Goal: Task Accomplishment & Management: Manage account settings

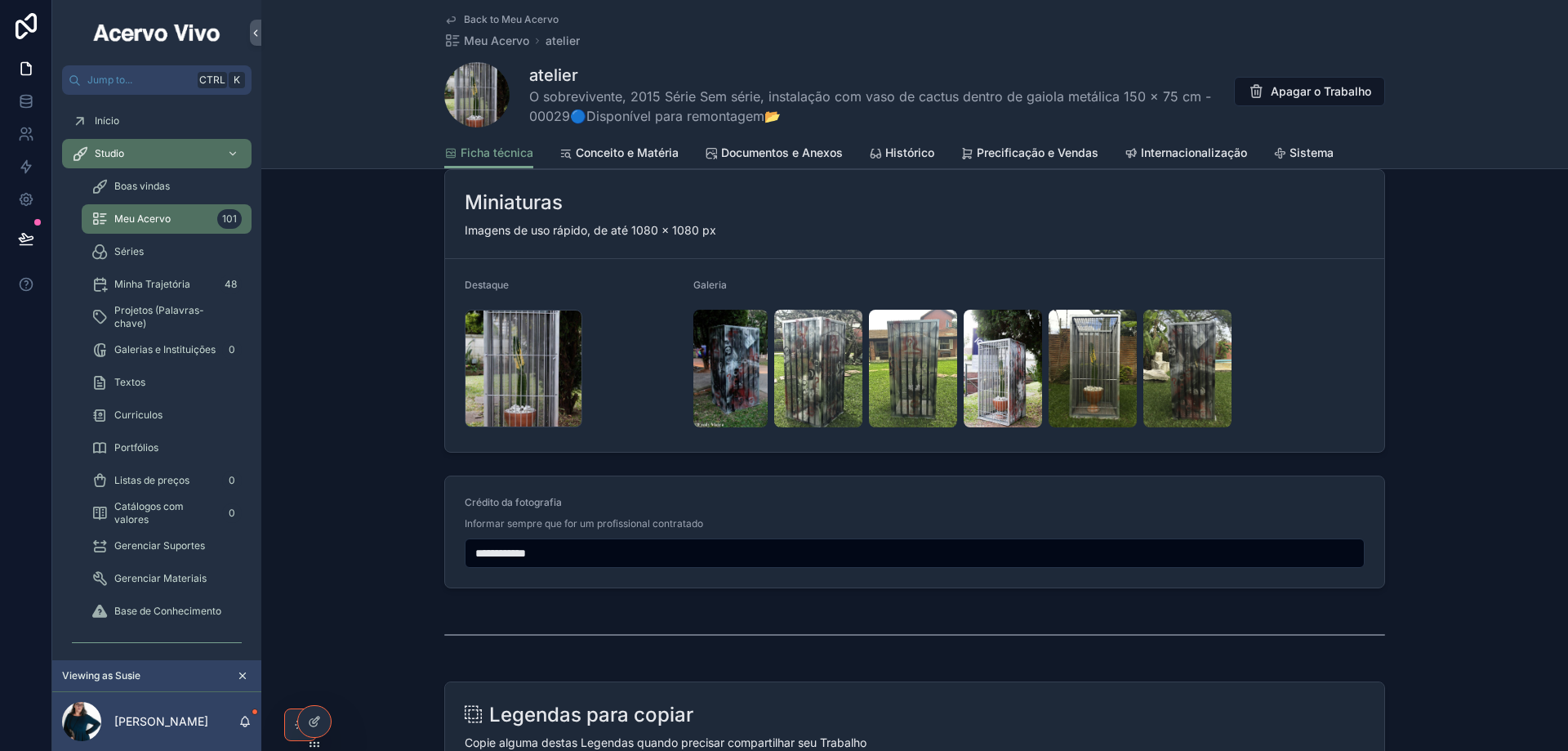
scroll to position [1716, 0]
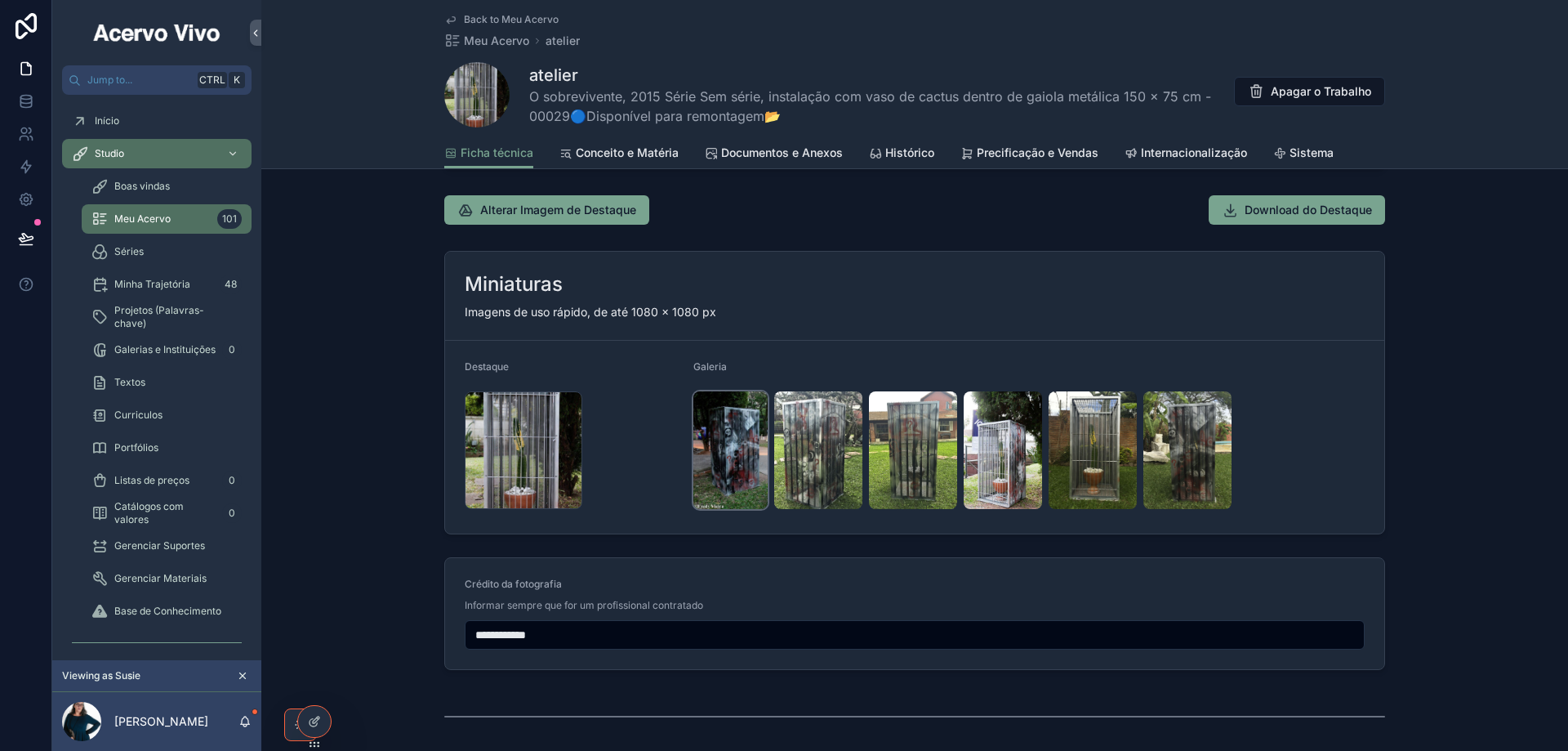
click at [738, 465] on img "scrollable content" at bounding box center [730, 450] width 75 height 117
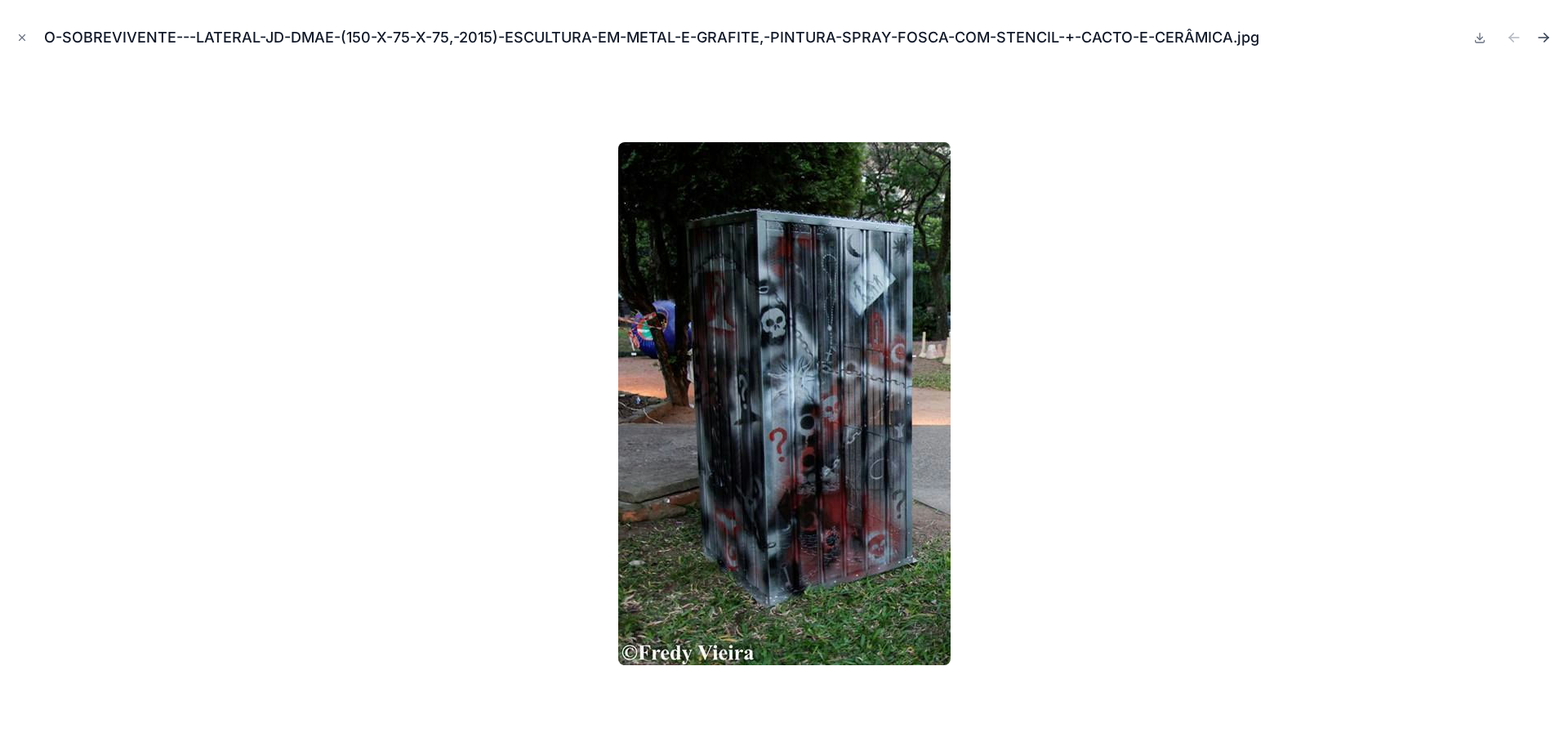
click at [1544, 38] on icon "Next file" at bounding box center [1543, 37] width 16 height 16
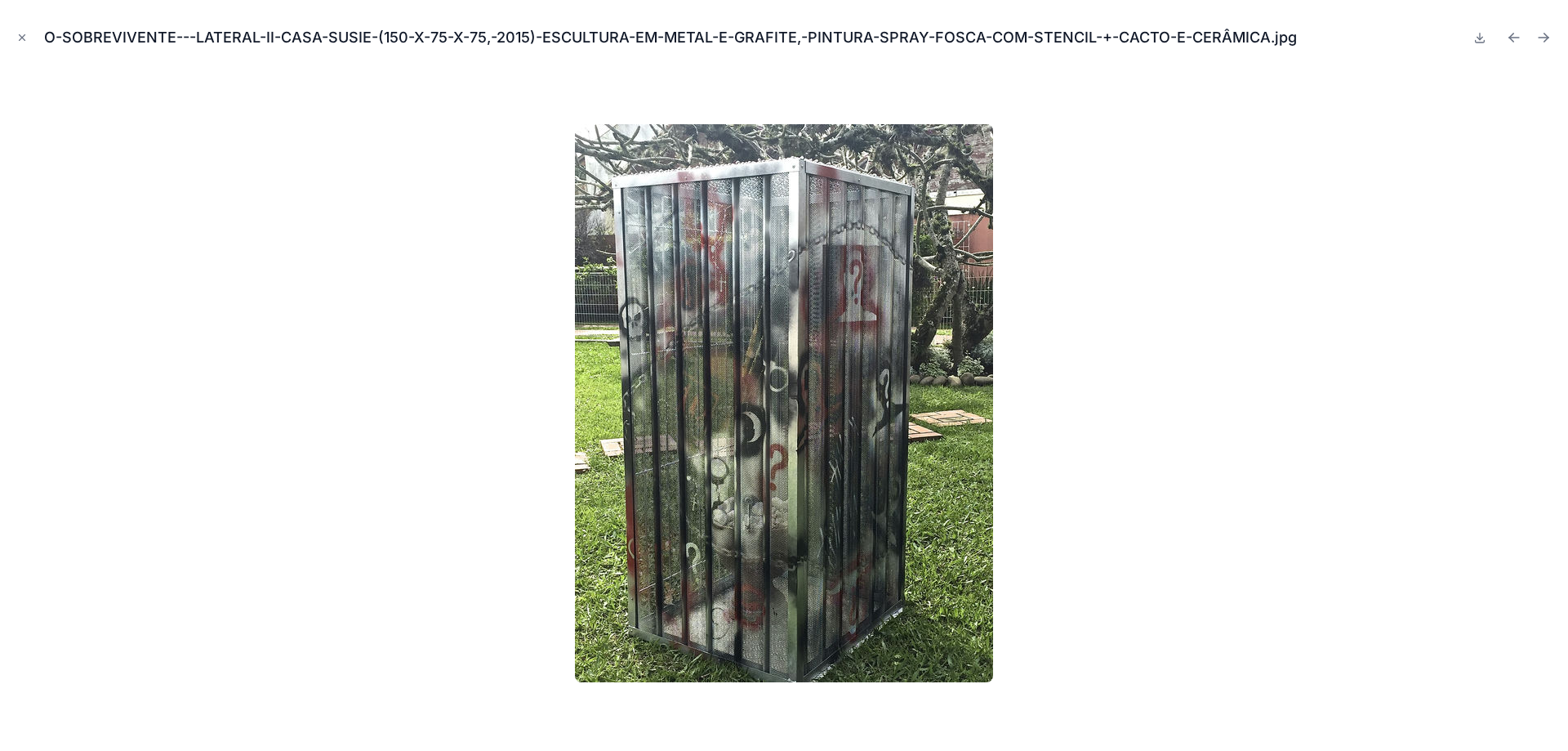
click at [1544, 38] on icon "Next file" at bounding box center [1543, 37] width 16 height 16
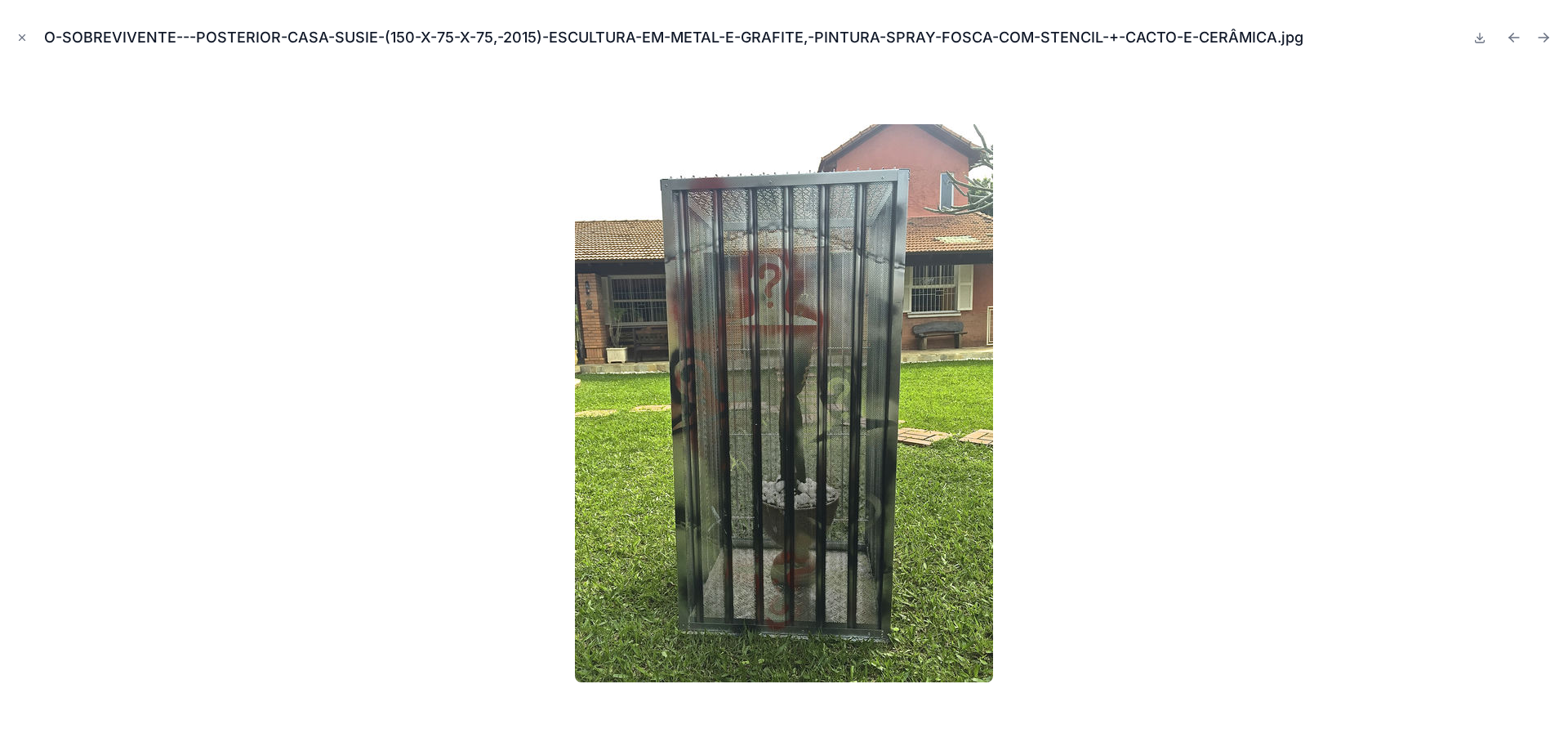
click at [1544, 38] on icon "Next file" at bounding box center [1543, 37] width 16 height 16
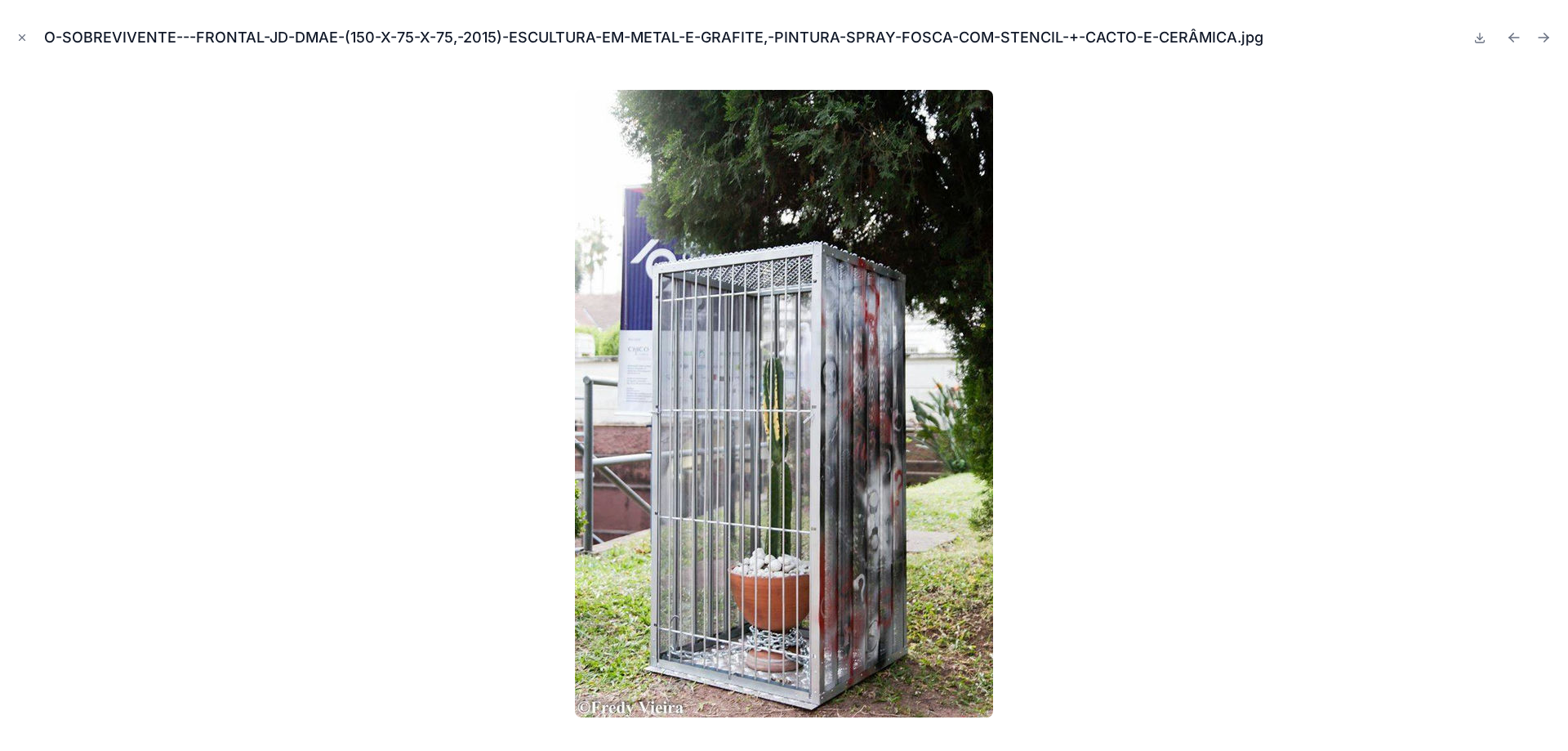
click at [1544, 38] on icon "Next file" at bounding box center [1543, 37] width 16 height 16
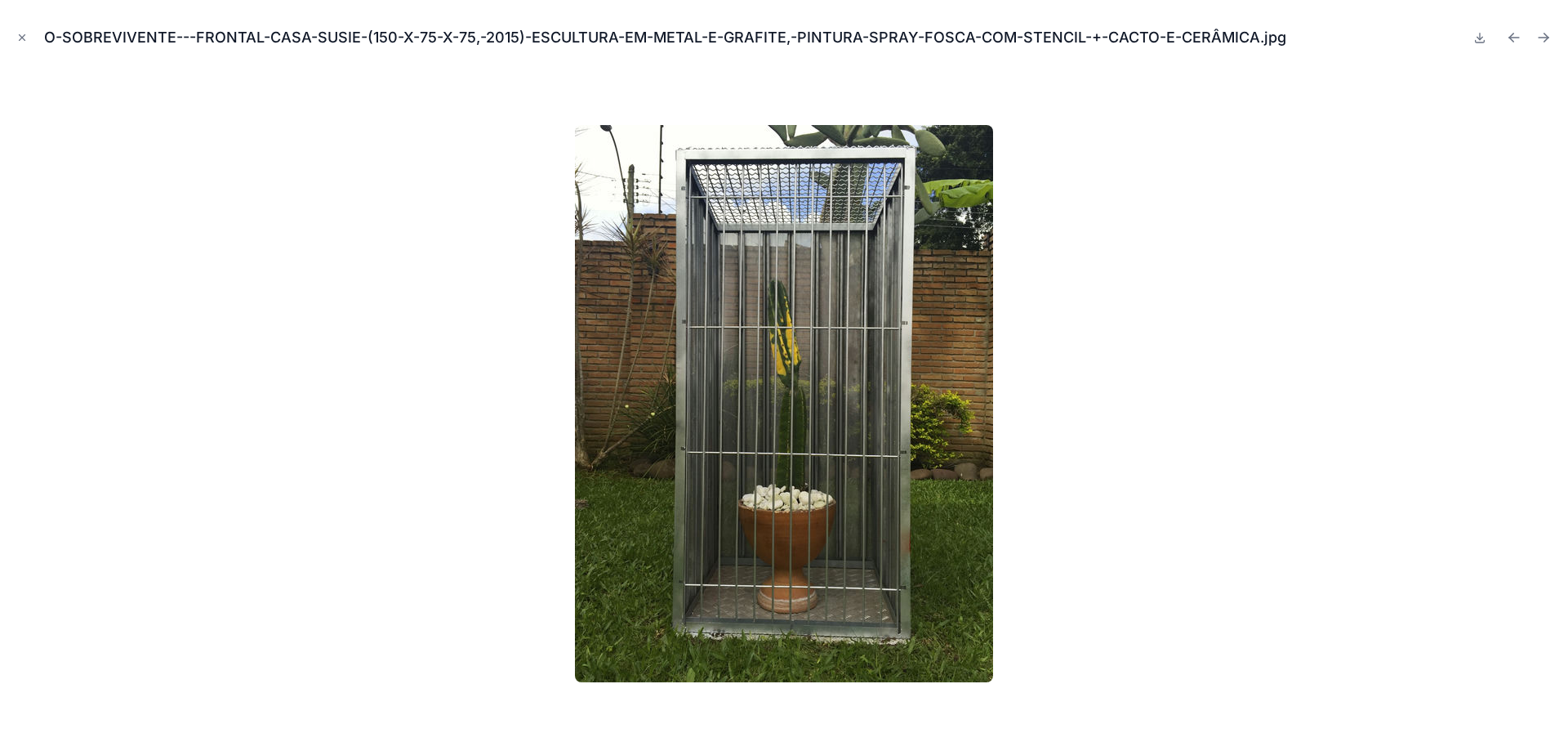
click at [1544, 38] on icon "Next file" at bounding box center [1543, 37] width 16 height 16
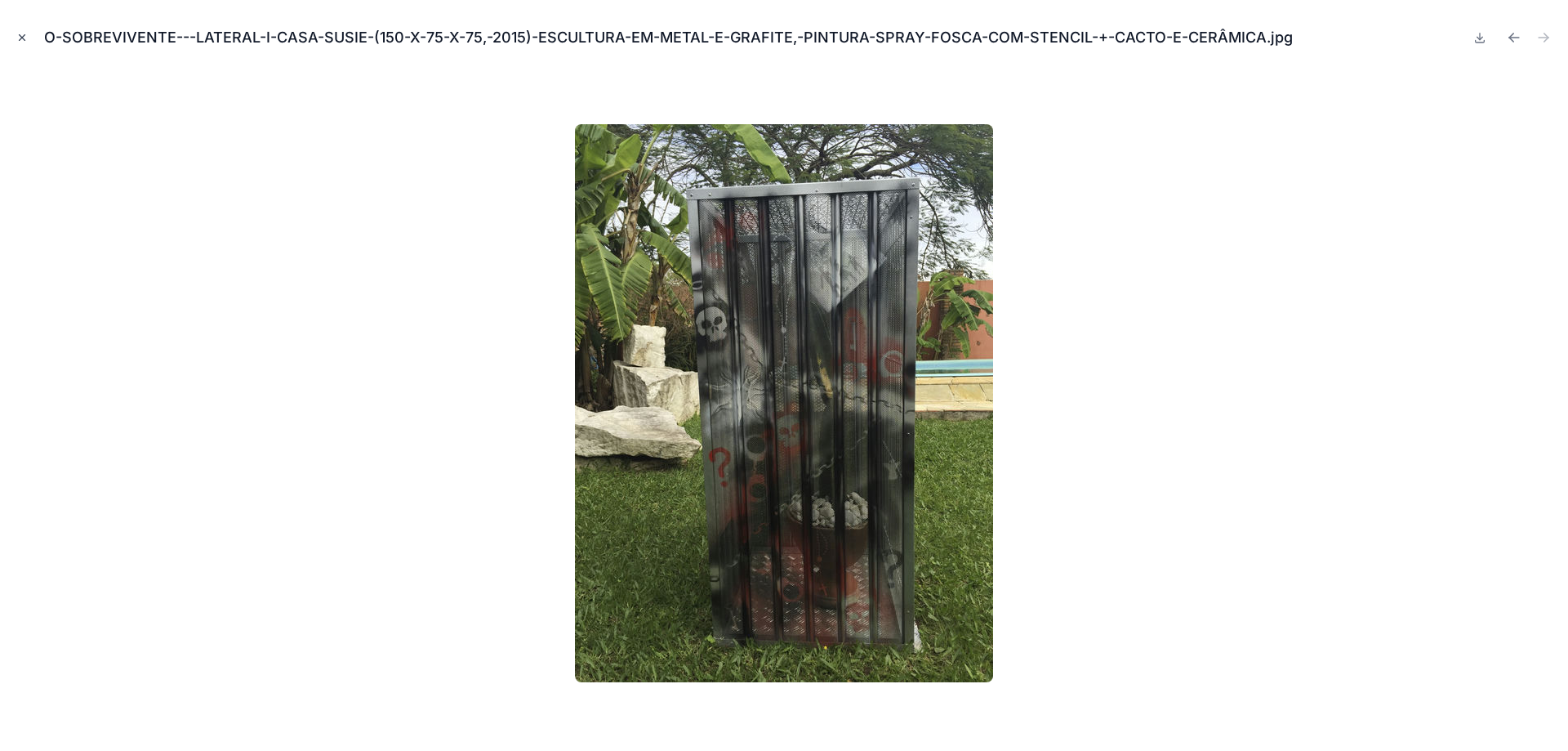
click at [18, 38] on icon "Close modal" at bounding box center [21, 37] width 12 height 12
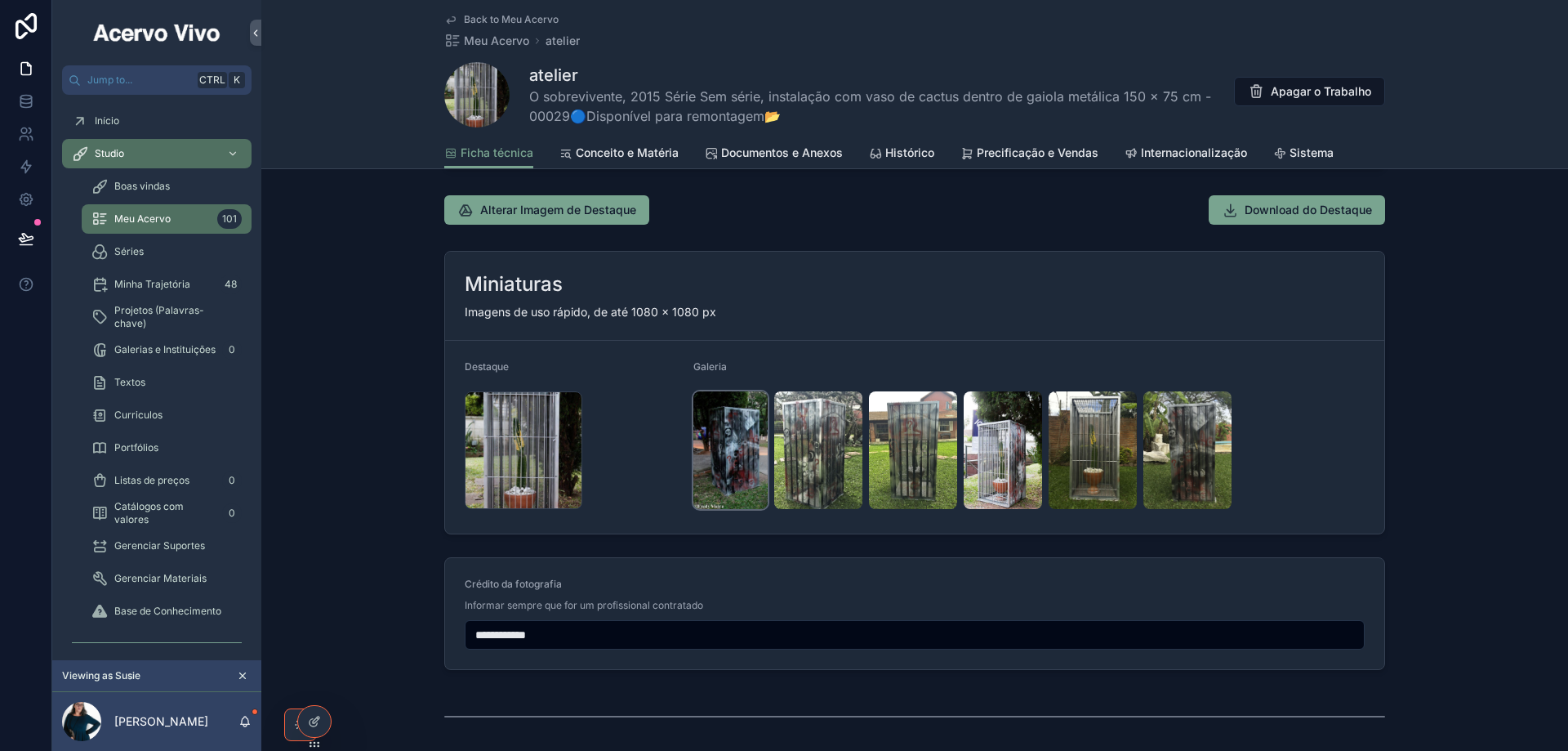
click at [740, 448] on img "scrollable content" at bounding box center [730, 450] width 75 height 117
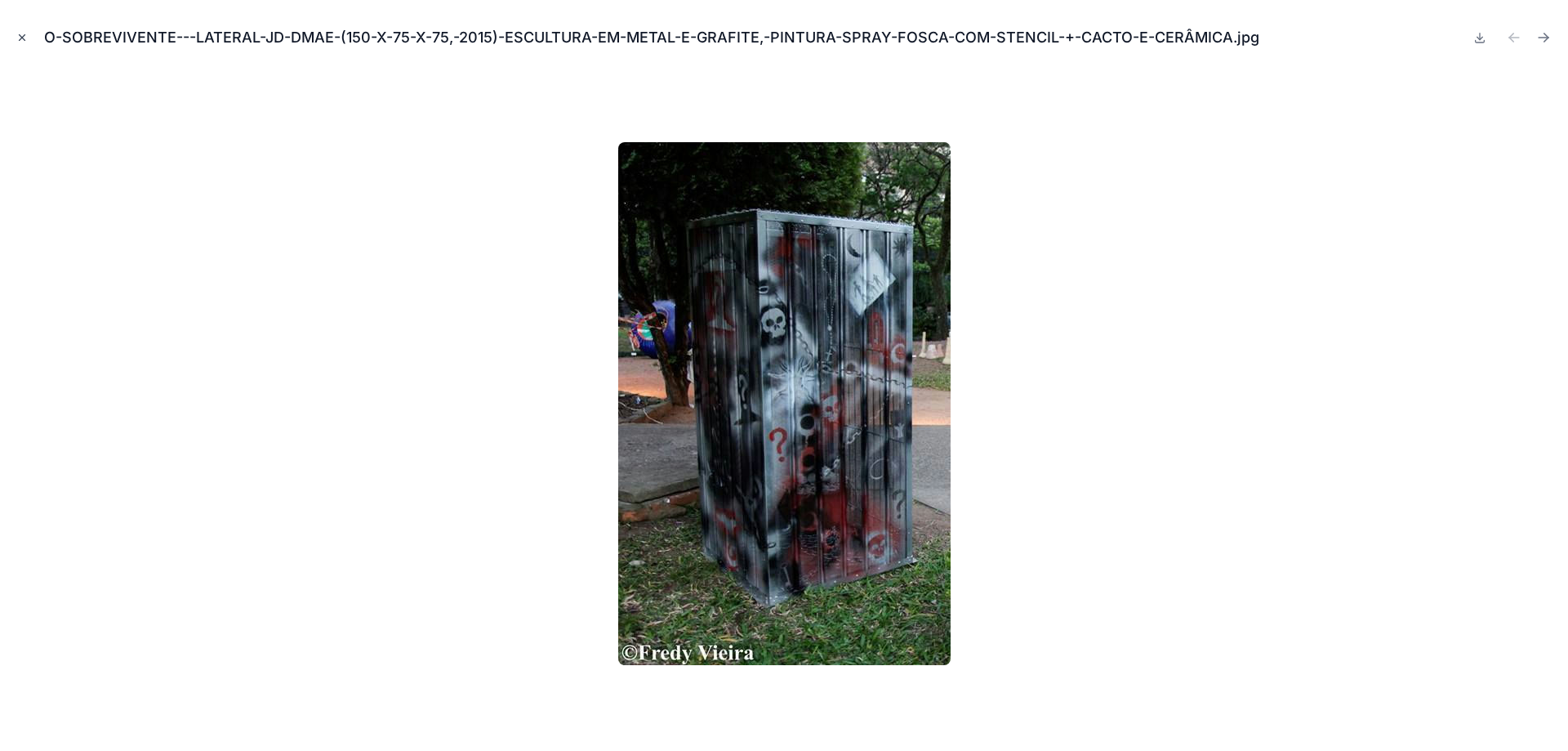
click at [17, 36] on icon "Close modal" at bounding box center [21, 37] width 12 height 12
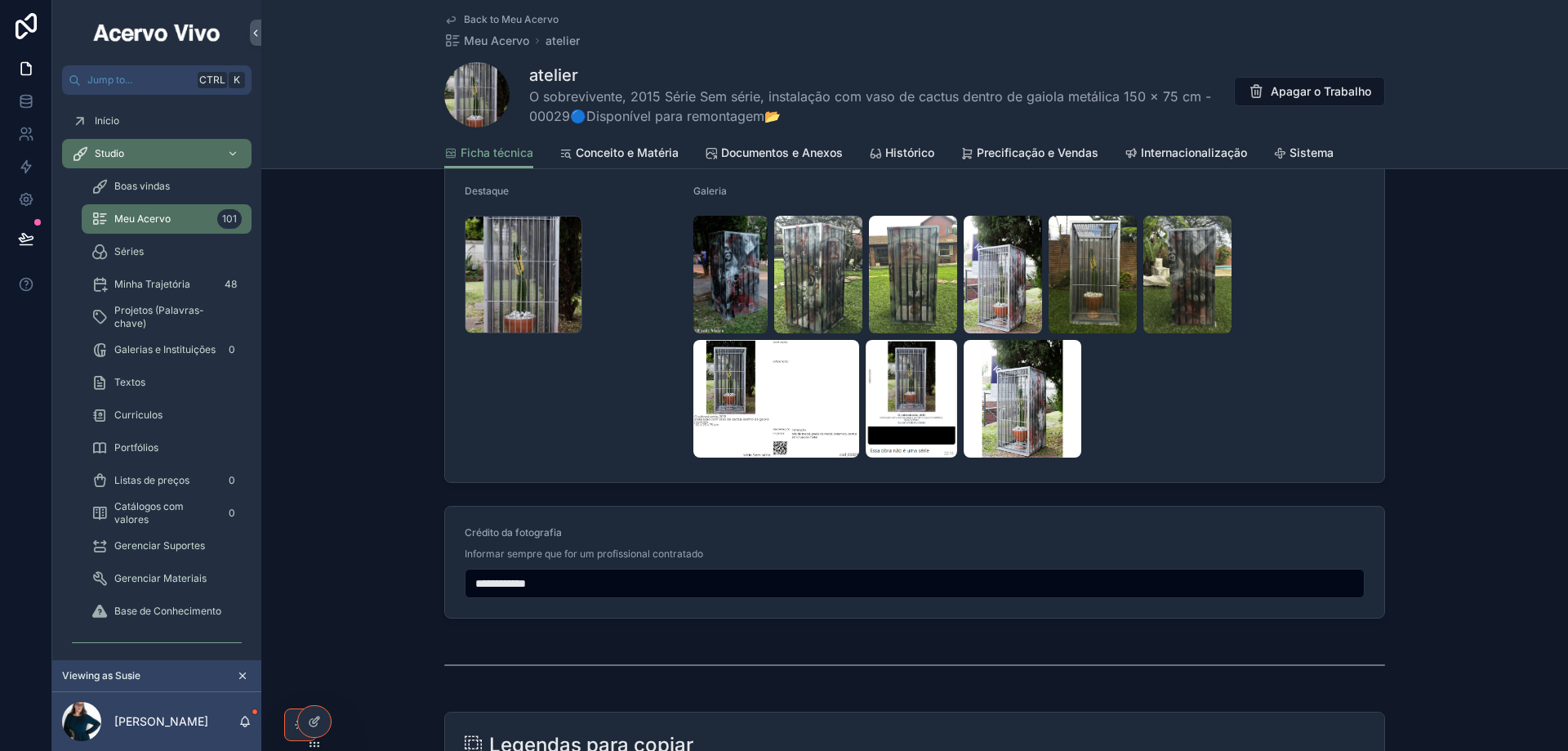
scroll to position [1716, 0]
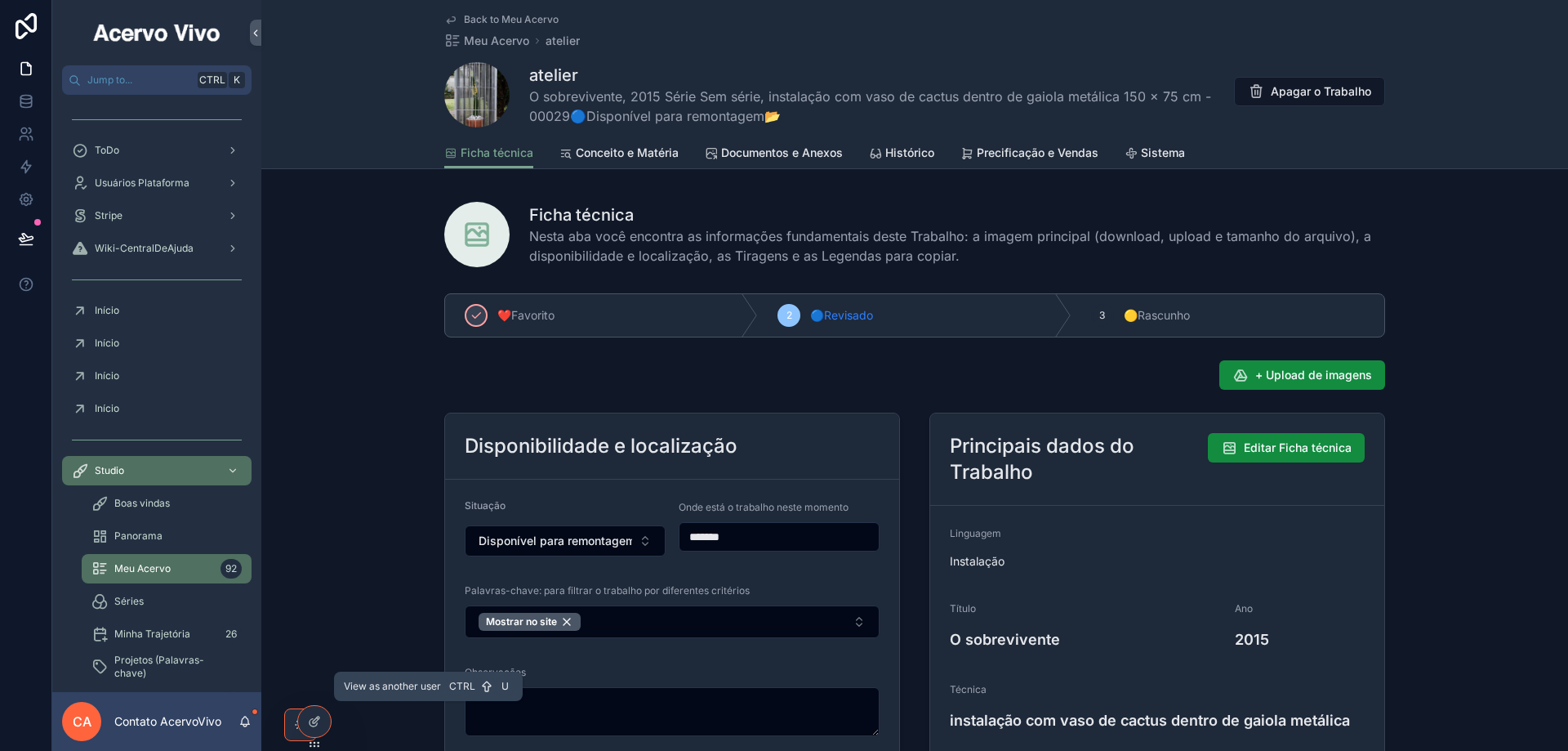
click at [0, 0] on icon at bounding box center [0, 0] width 0 height 0
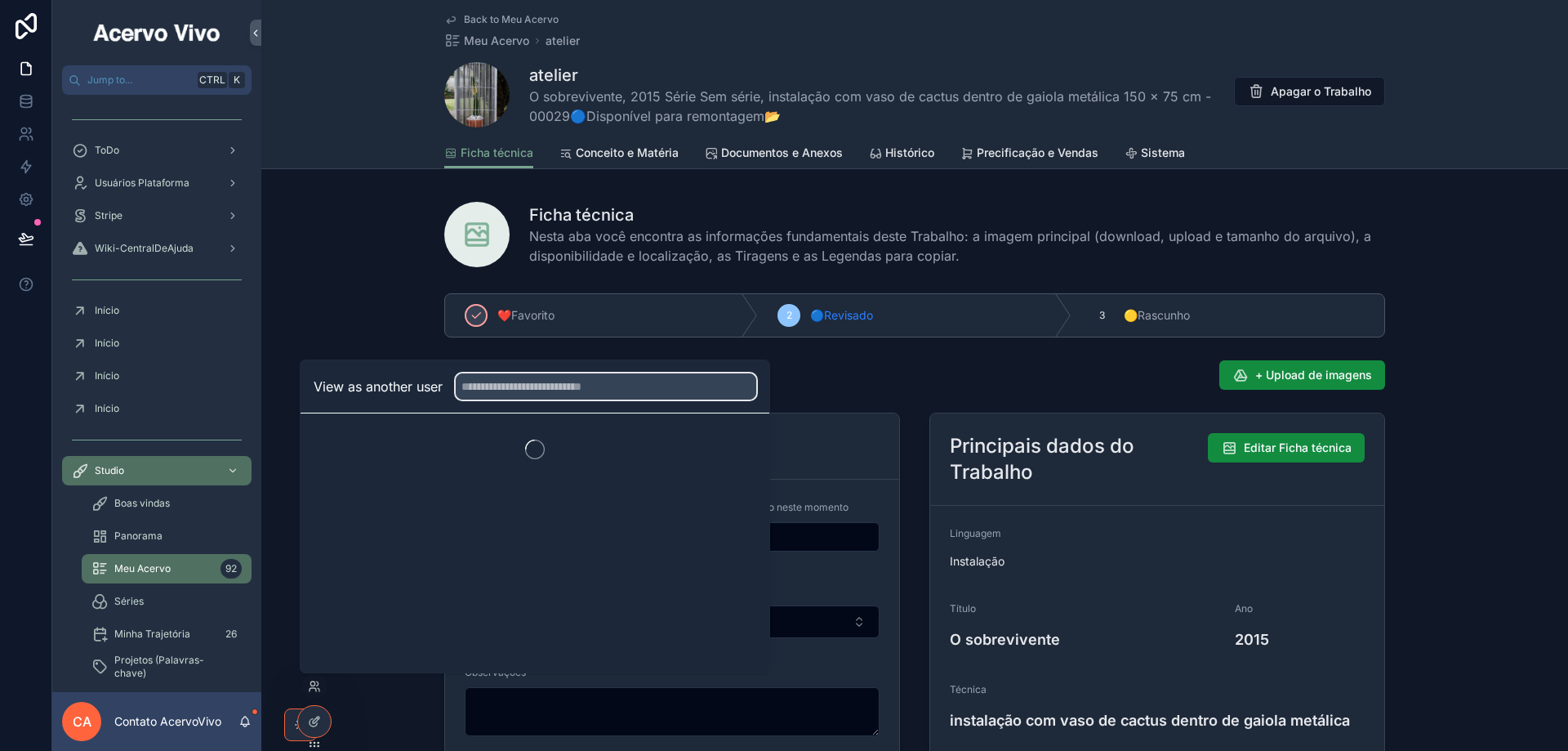
click at [511, 389] on input "text" at bounding box center [606, 386] width 301 height 26
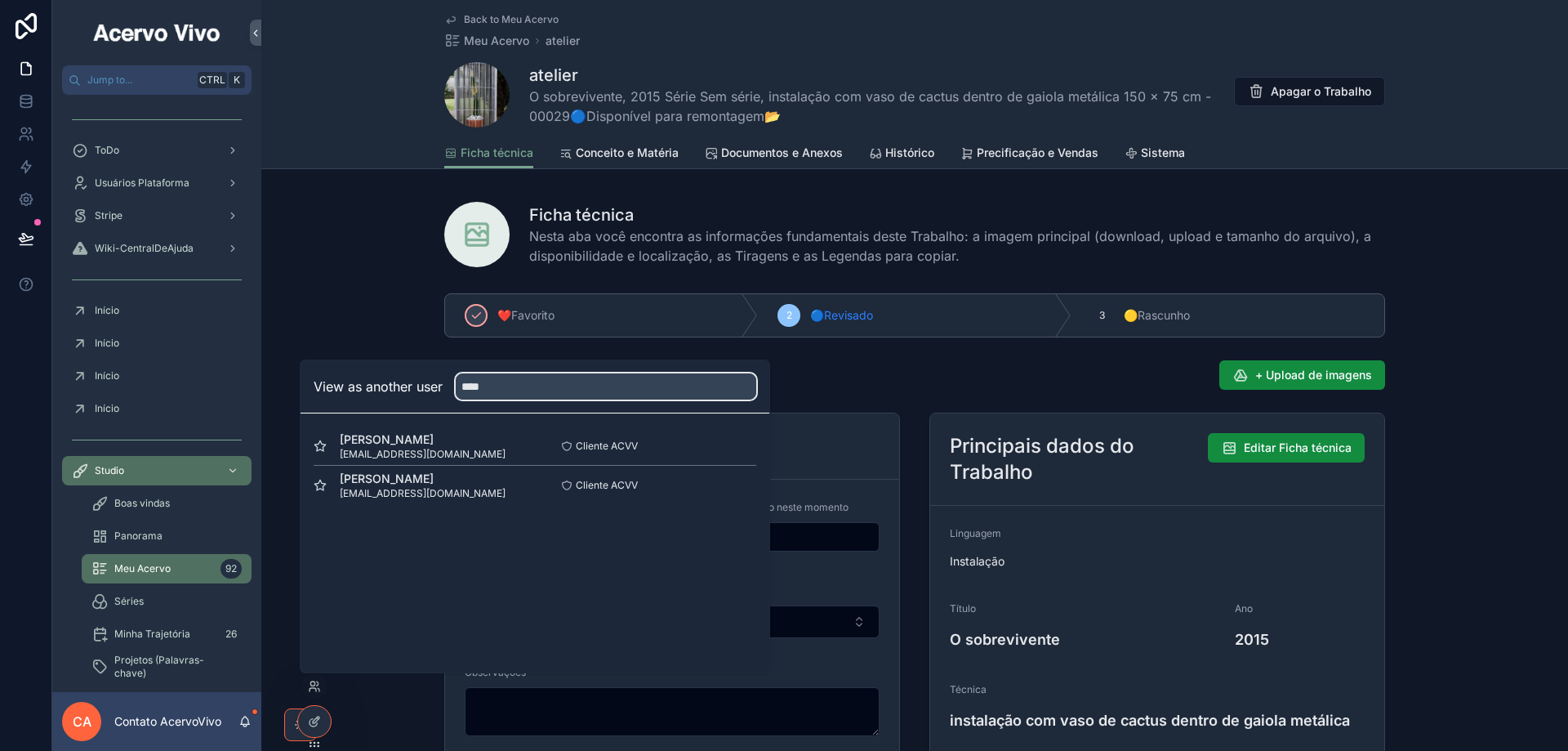
type input "****"
click at [0, 0] on button "Select" at bounding box center [0, 0] width 0 height 0
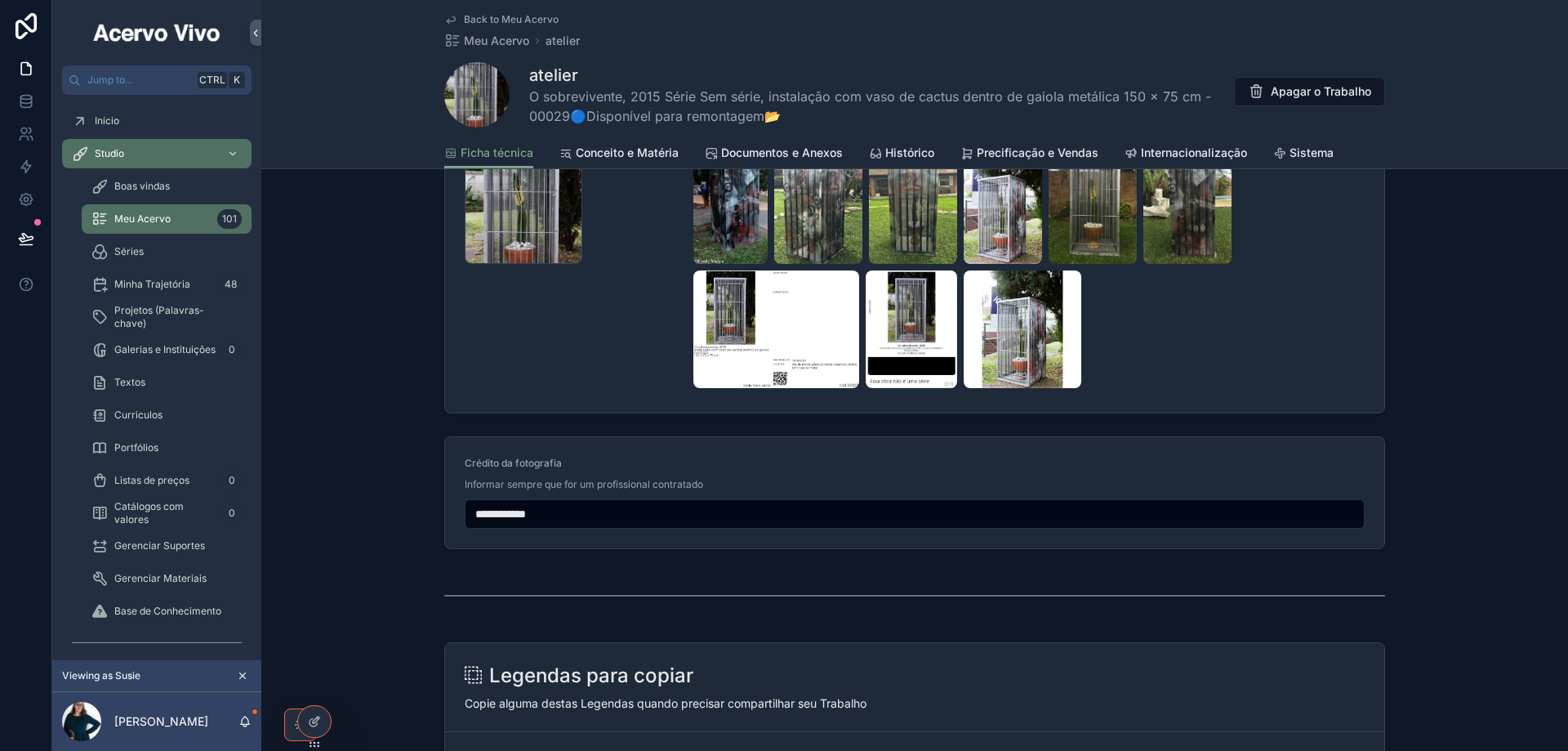
scroll to position [1878, 0]
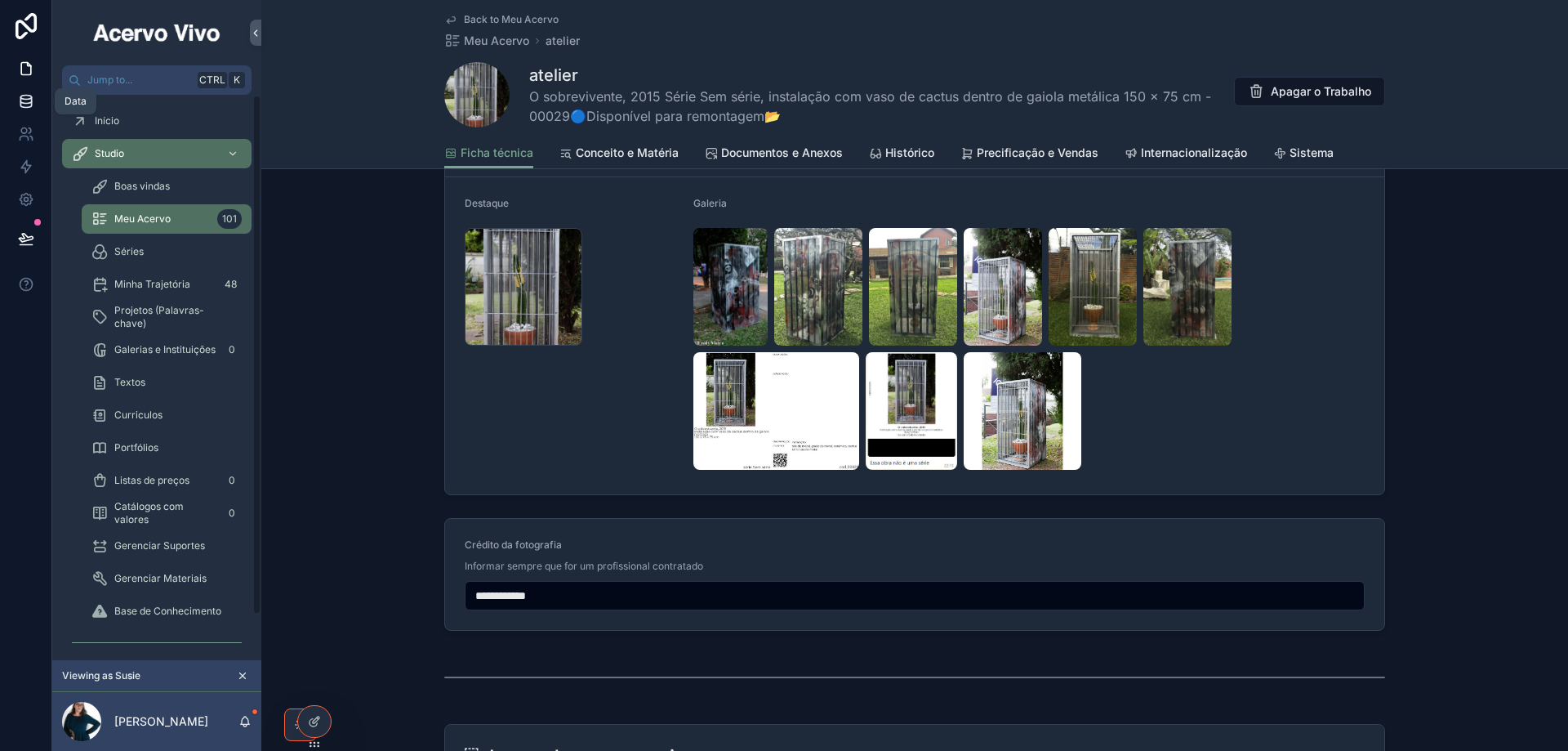
click at [27, 106] on icon at bounding box center [26, 101] width 16 height 16
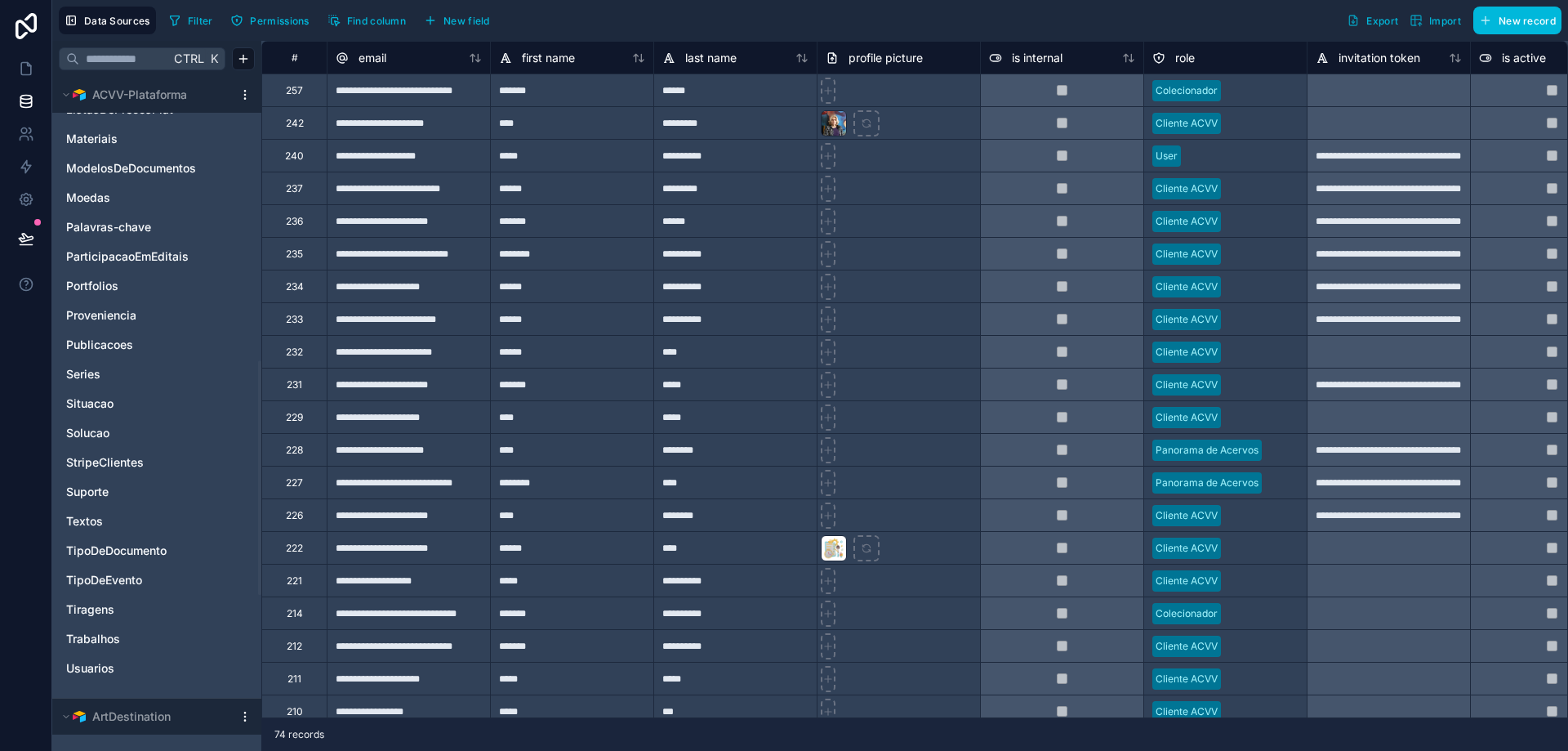
scroll to position [1062, 0]
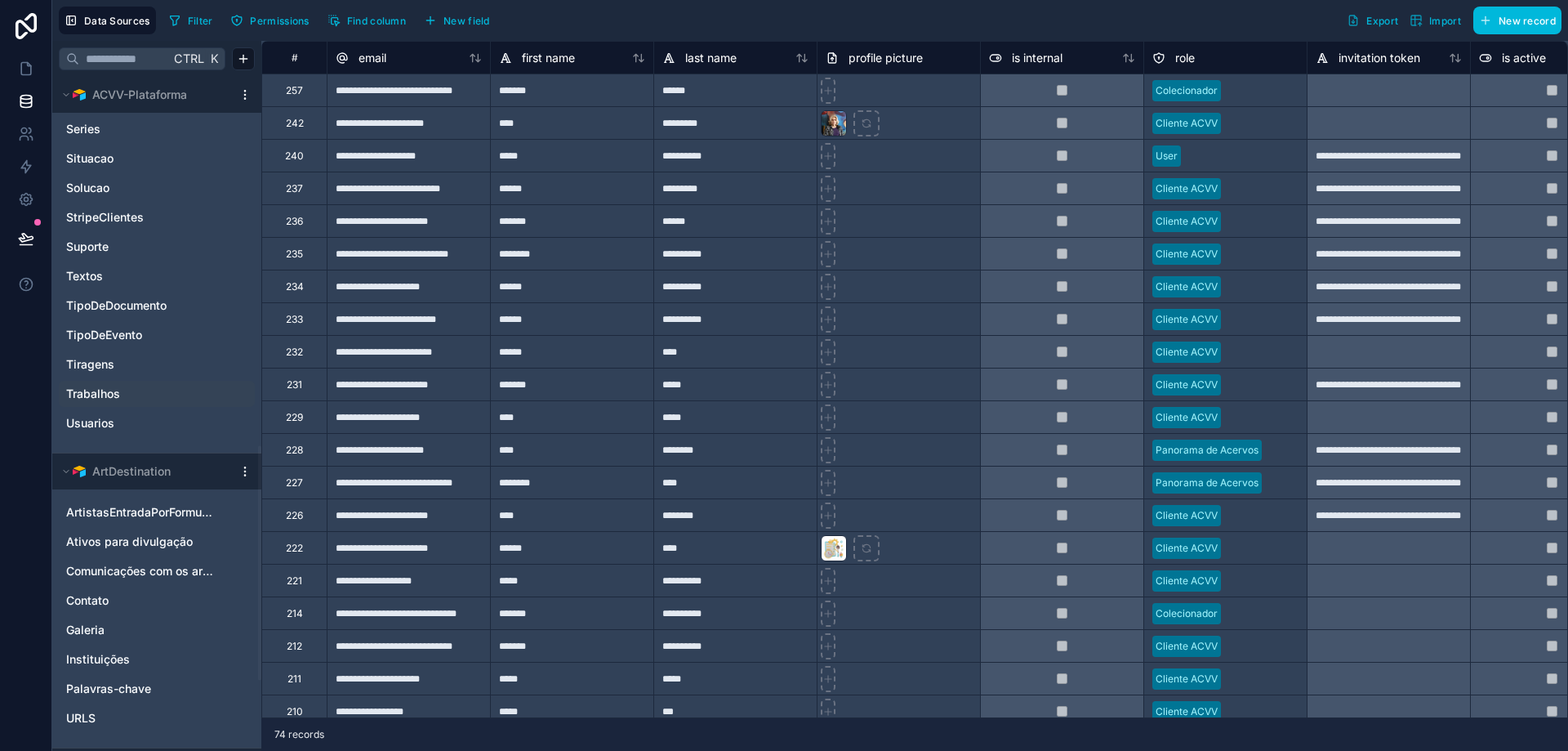
click at [118, 393] on span "Trabalhos" at bounding box center [92, 393] width 54 height 16
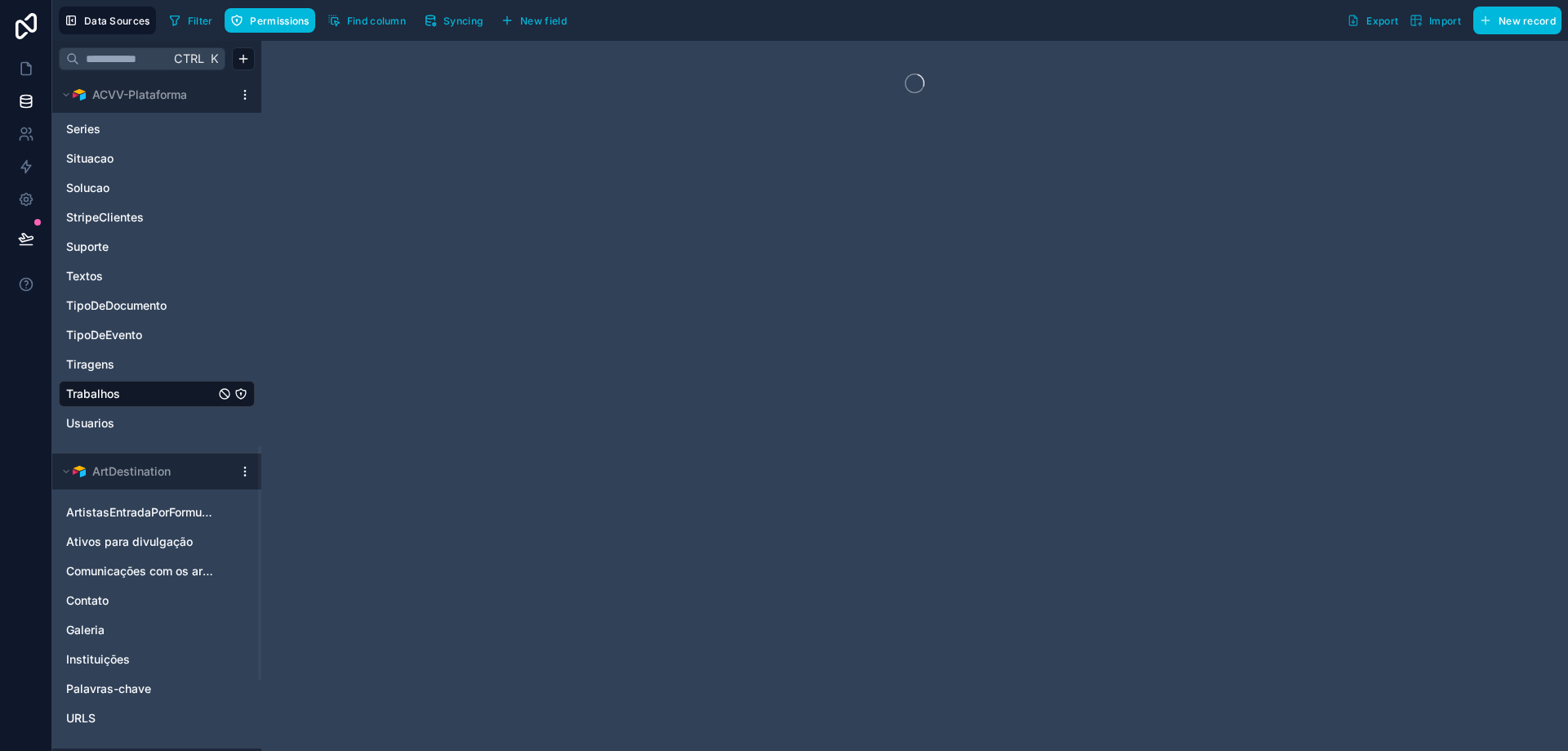
click at [463, 19] on span "Syncing" at bounding box center [462, 21] width 39 height 12
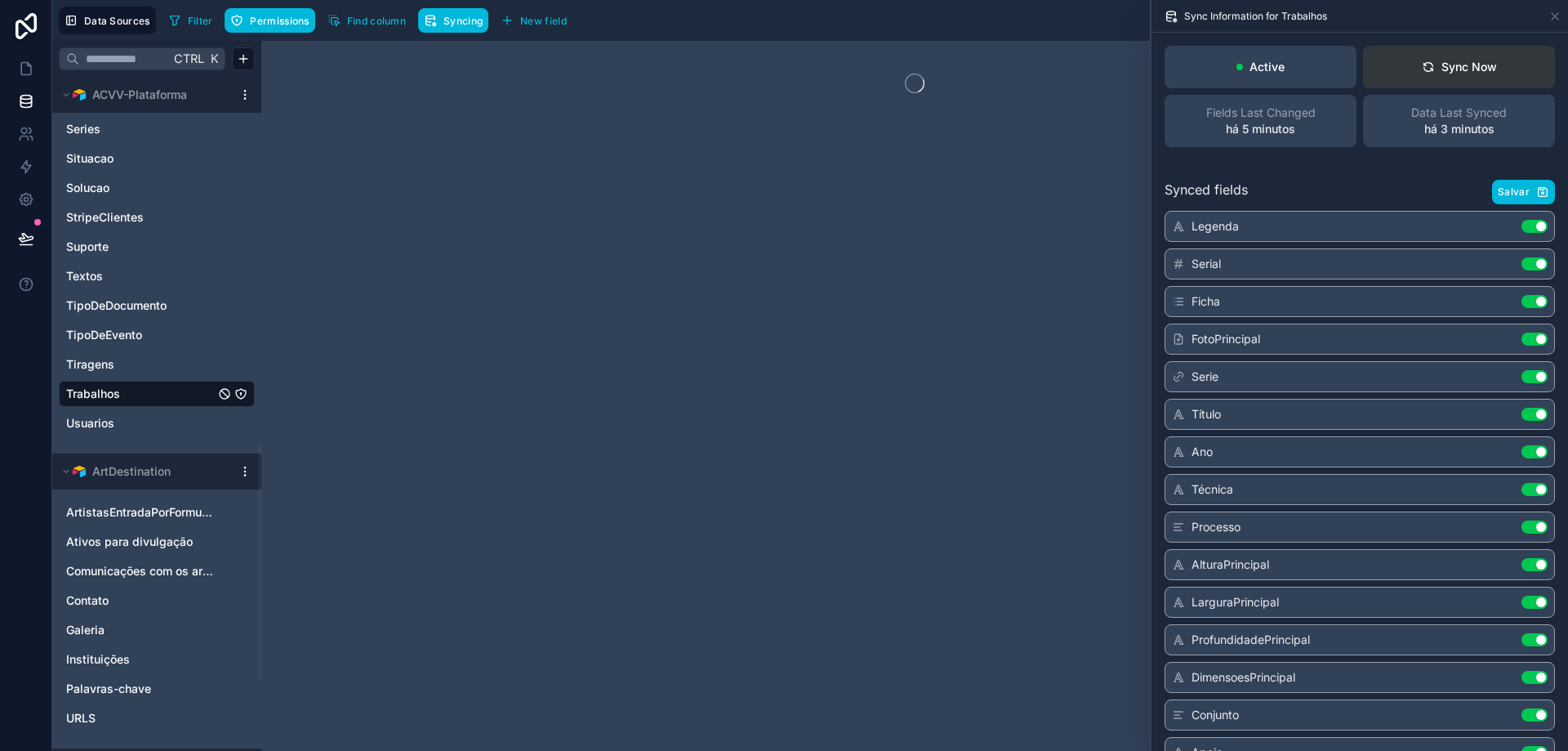
click at [1454, 68] on div "Sync Now" at bounding box center [1459, 67] width 75 height 16
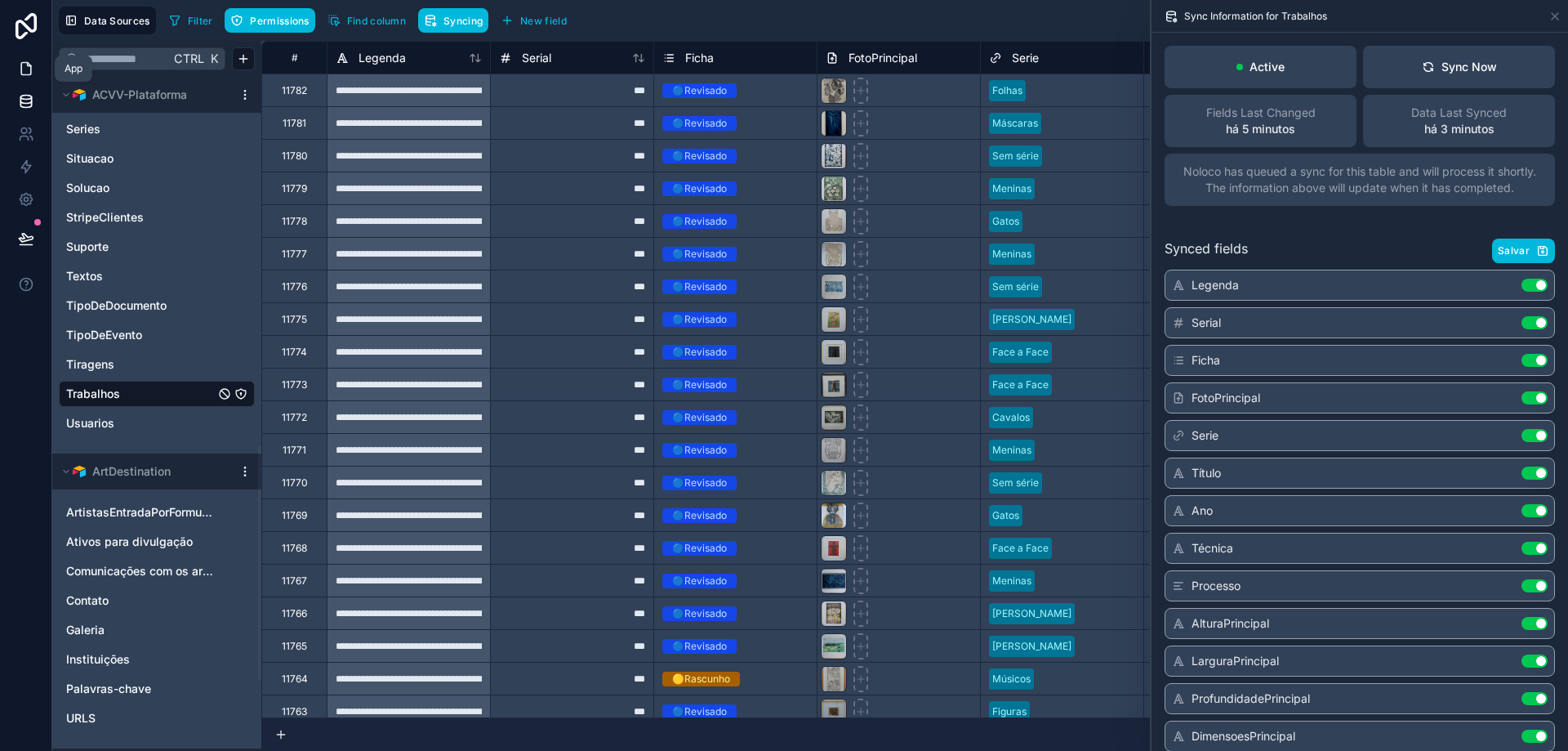
click at [26, 63] on icon at bounding box center [26, 69] width 10 height 12
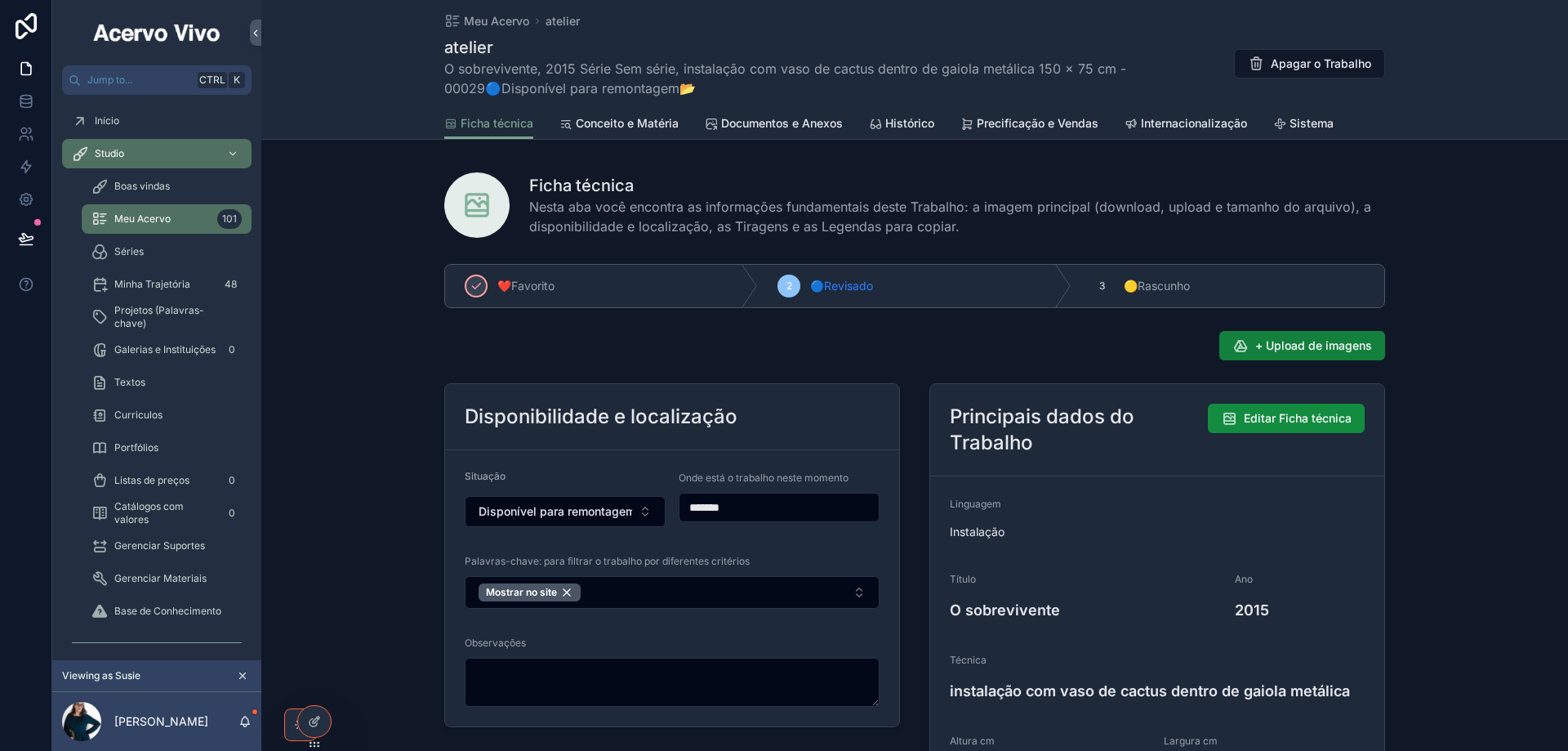
click at [1331, 351] on span "+ Upload de imagens" at bounding box center [1313, 345] width 117 height 16
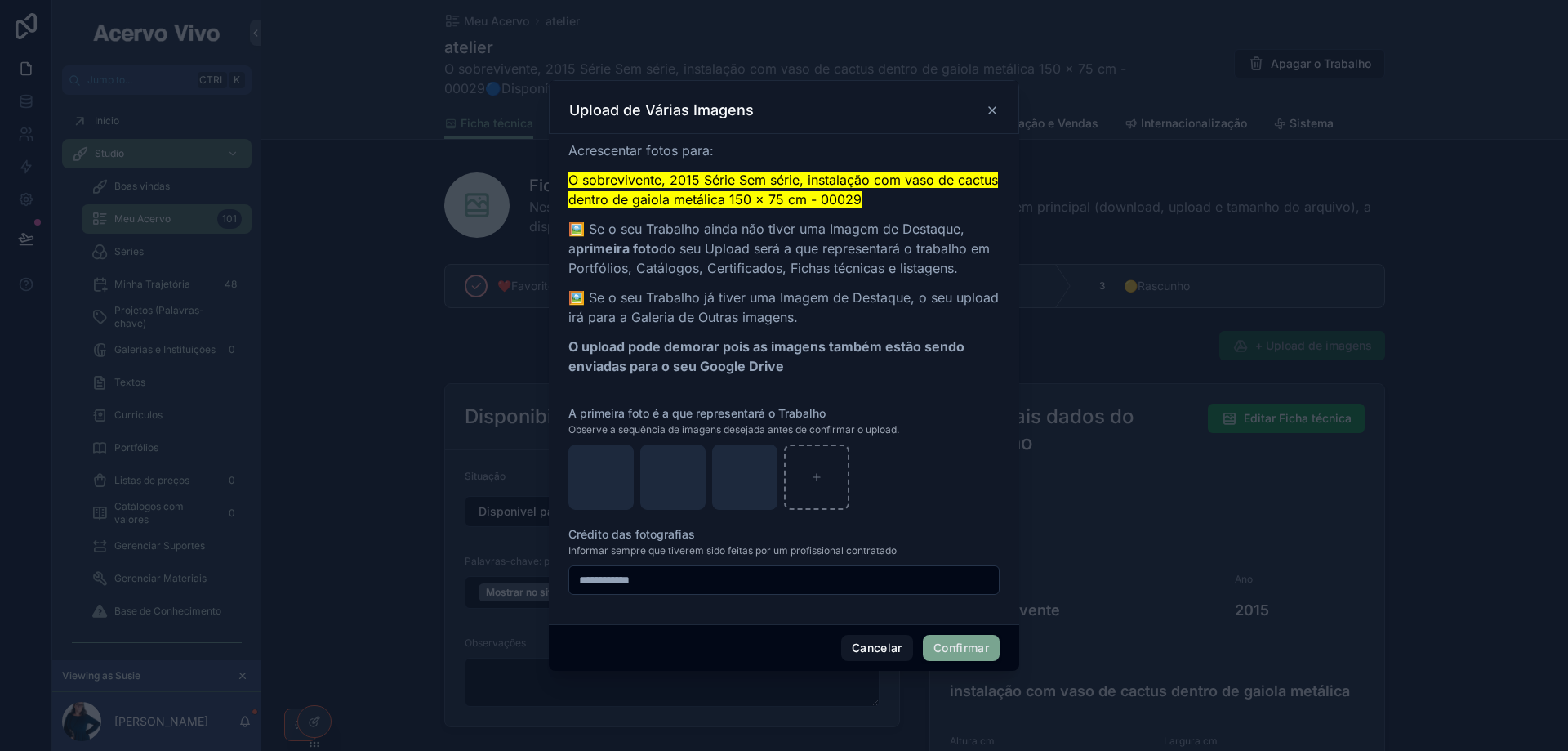
click at [978, 651] on button "Confirmar" at bounding box center [961, 647] width 76 height 26
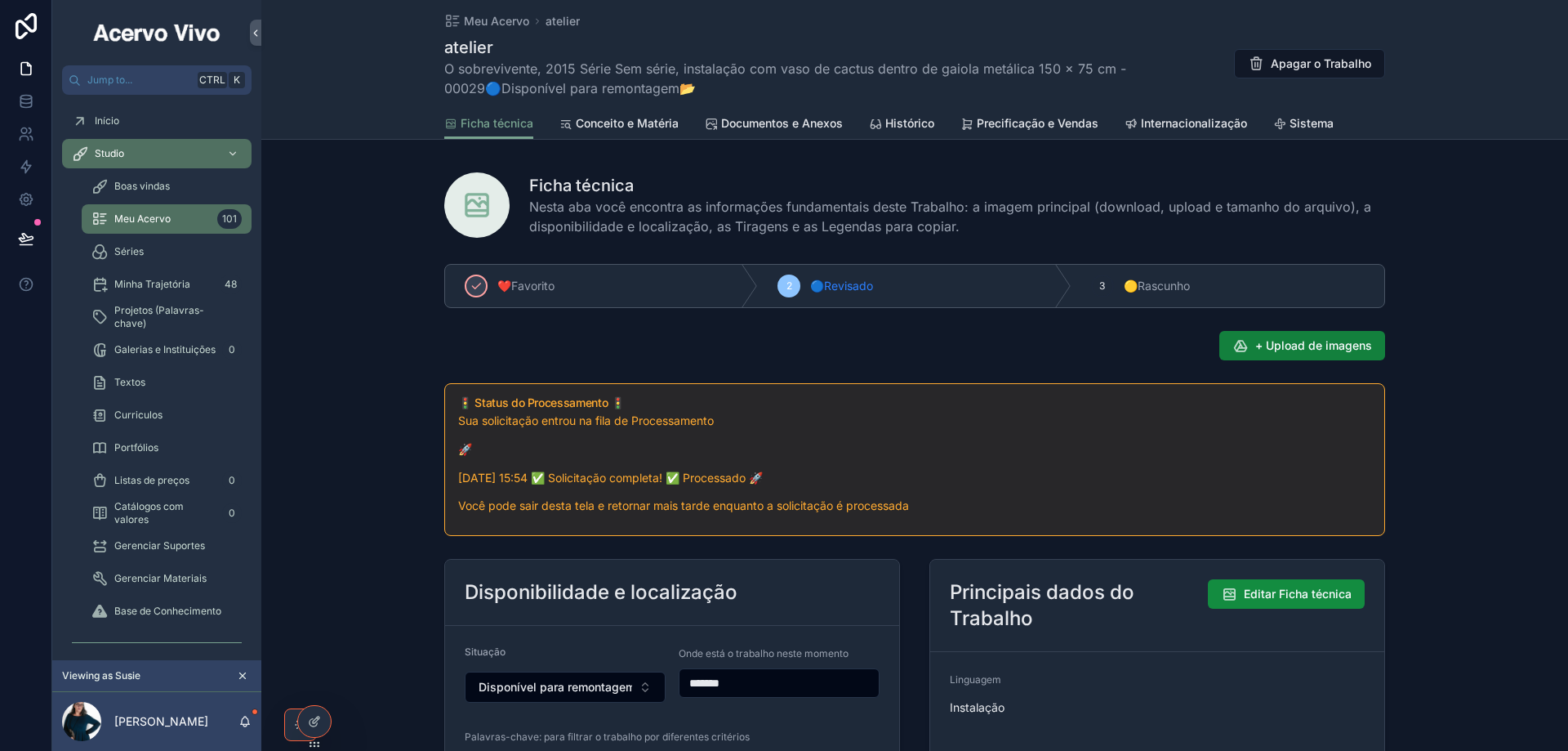
click at [1310, 345] on span "+ Upload de imagens" at bounding box center [1313, 345] width 117 height 16
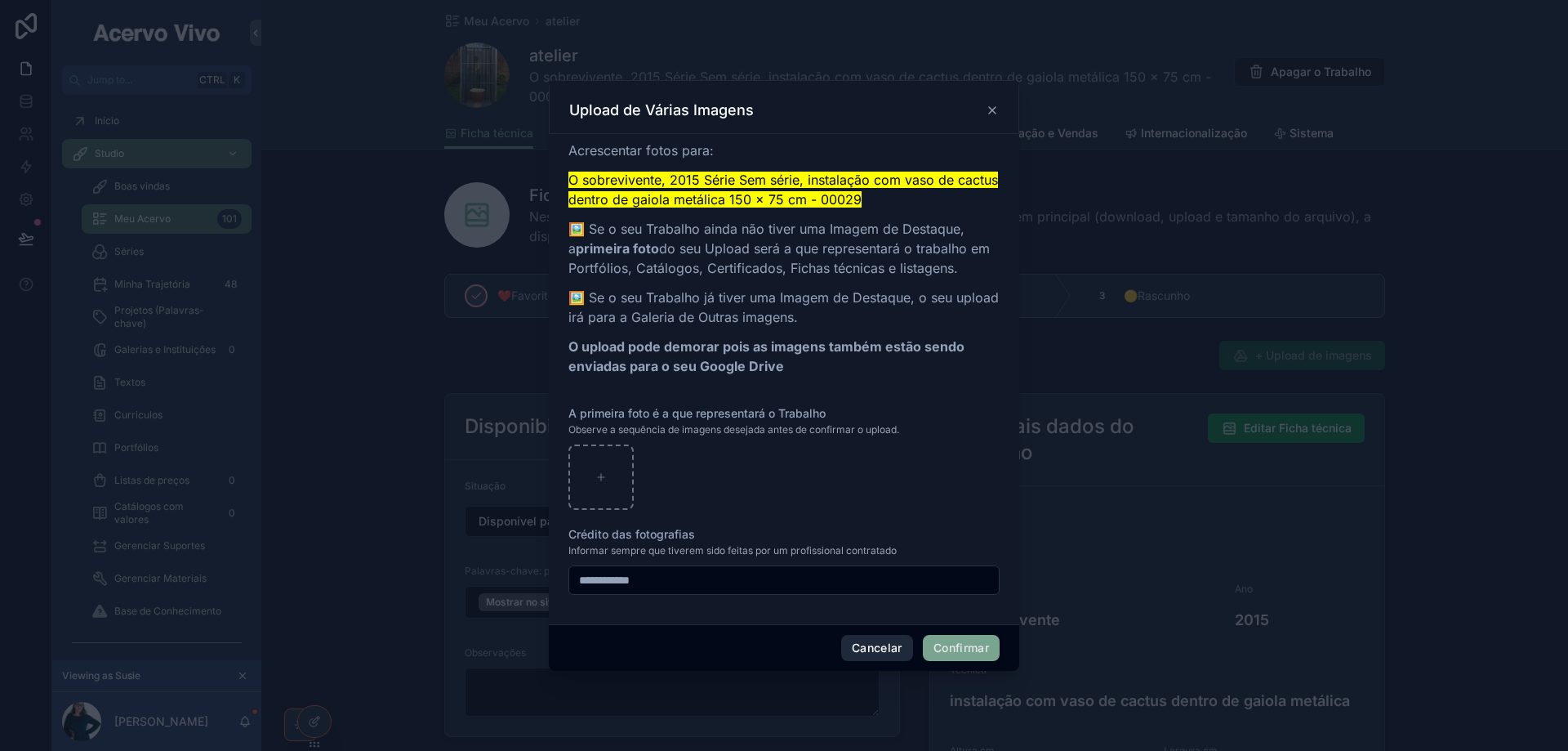
click at [891, 644] on button "Cancelar" at bounding box center [877, 647] width 72 height 26
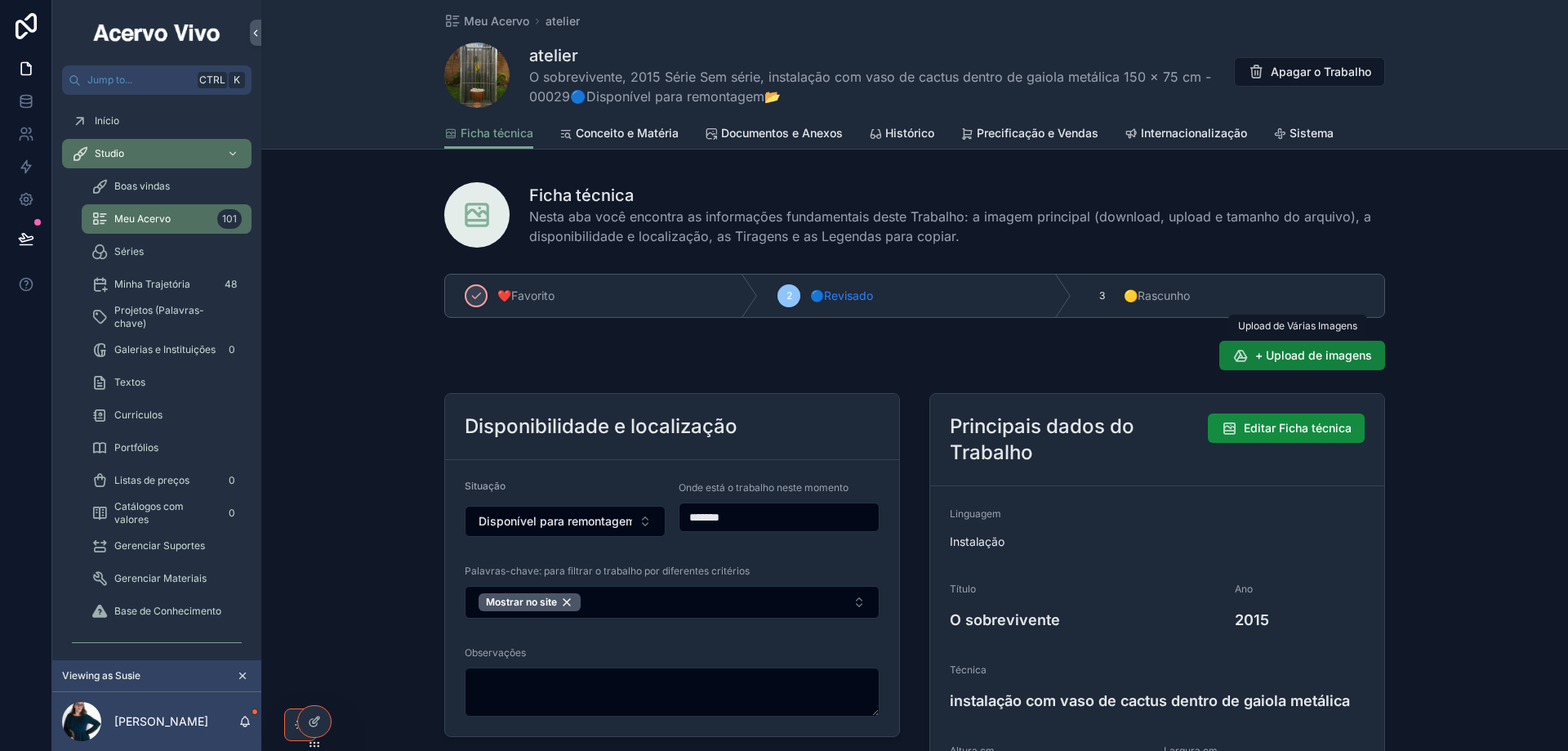
click at [1302, 357] on span "+ Upload de imagens" at bounding box center [1313, 355] width 117 height 16
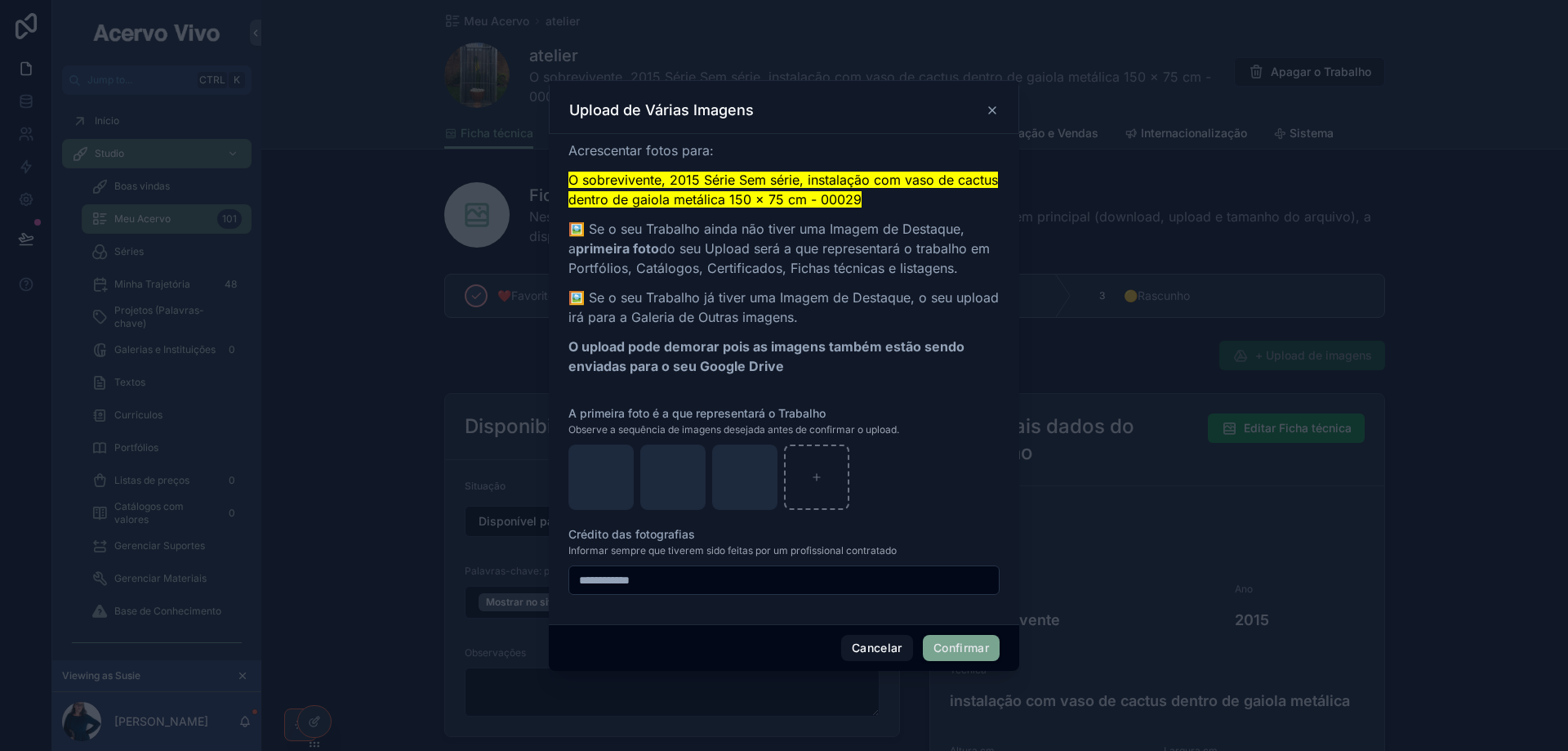
click at [967, 648] on button "Confirmar" at bounding box center [961, 647] width 76 height 26
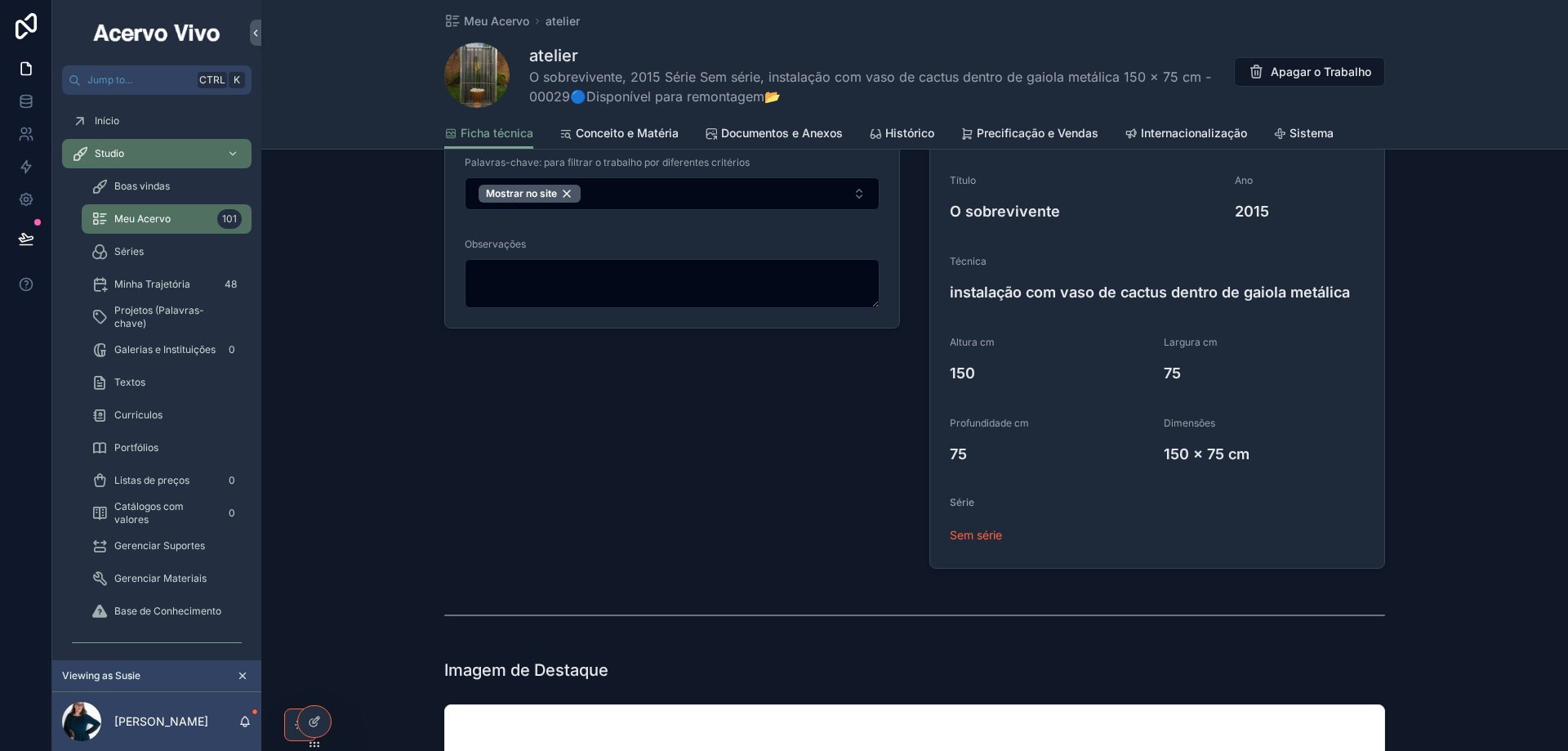
scroll to position [82, 0]
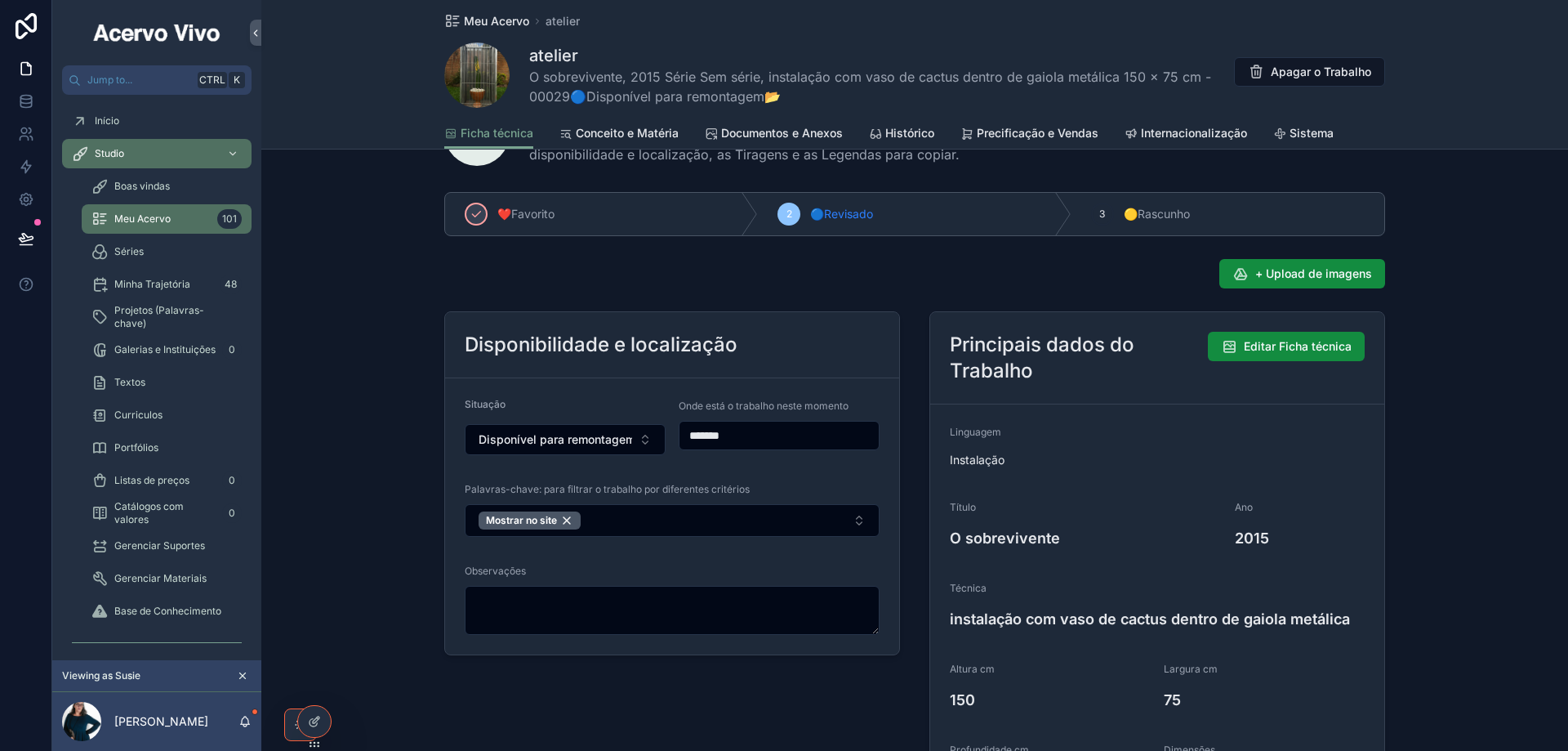
click at [478, 28] on span "Meu Acervo" at bounding box center [495, 21] width 65 height 16
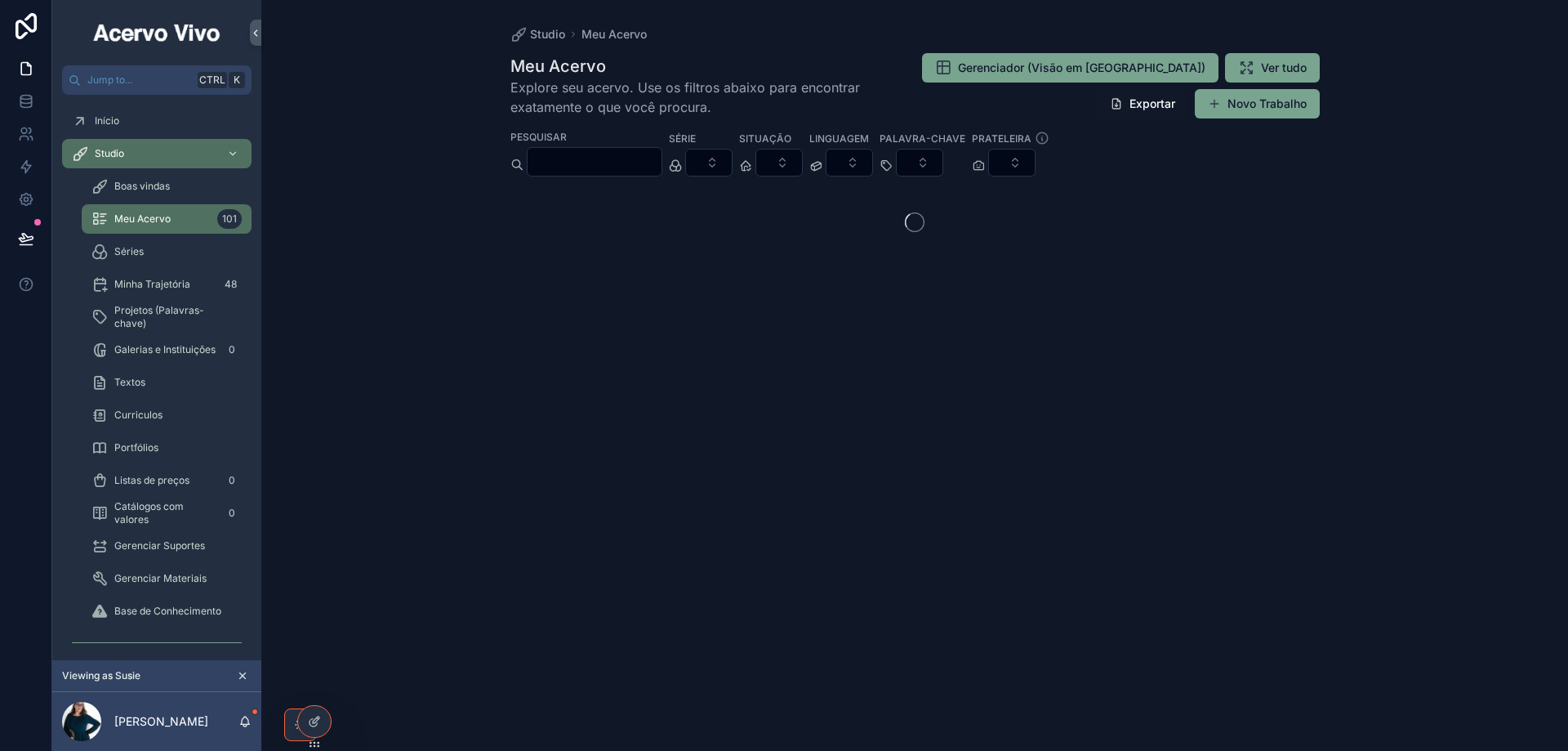
click at [621, 161] on input "scrollable content" at bounding box center [594, 162] width 134 height 23
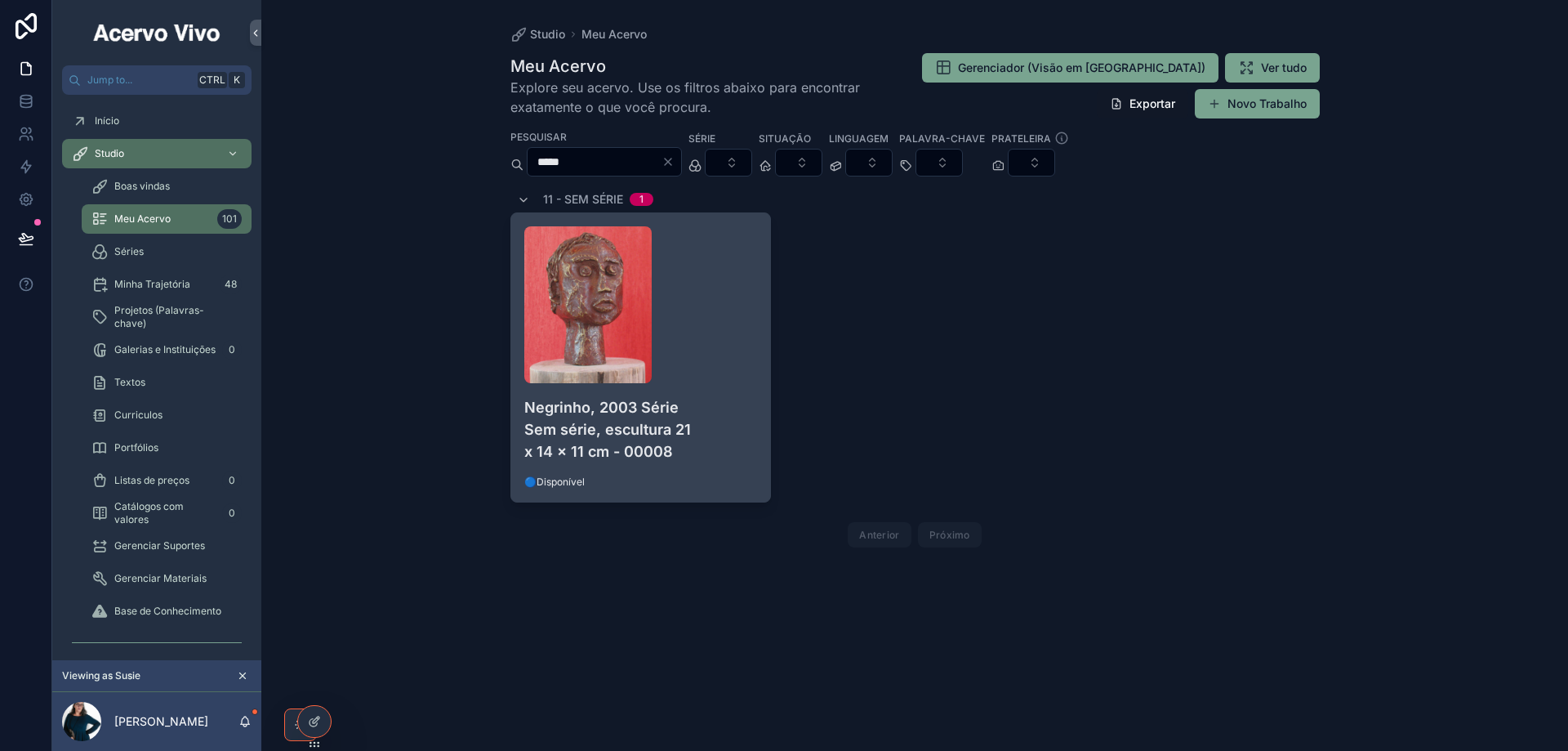
type input "*****"
click at [708, 328] on div "scrollable content" at bounding box center [640, 304] width 234 height 157
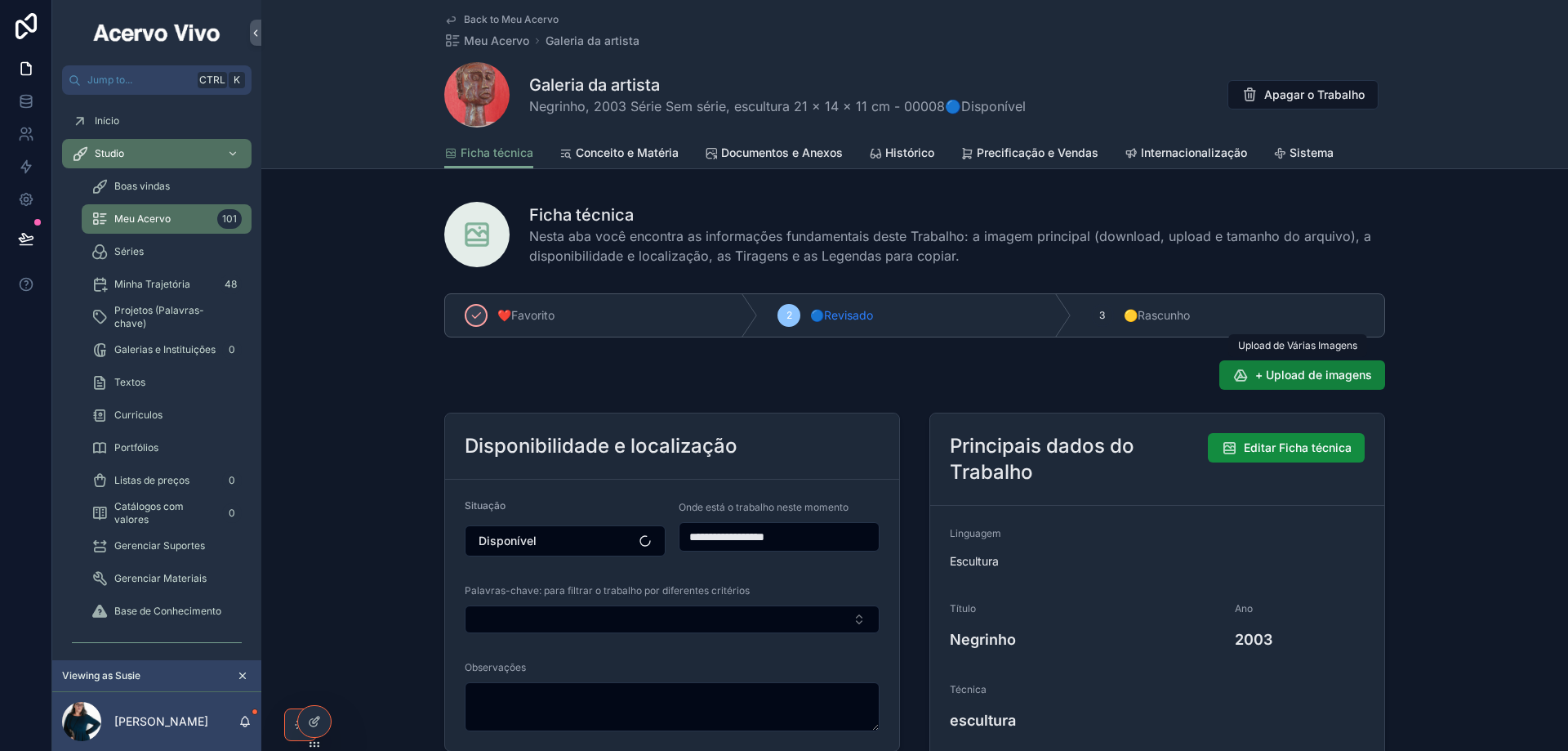
click at [1291, 374] on span "+ Upload de imagens" at bounding box center [1313, 375] width 117 height 16
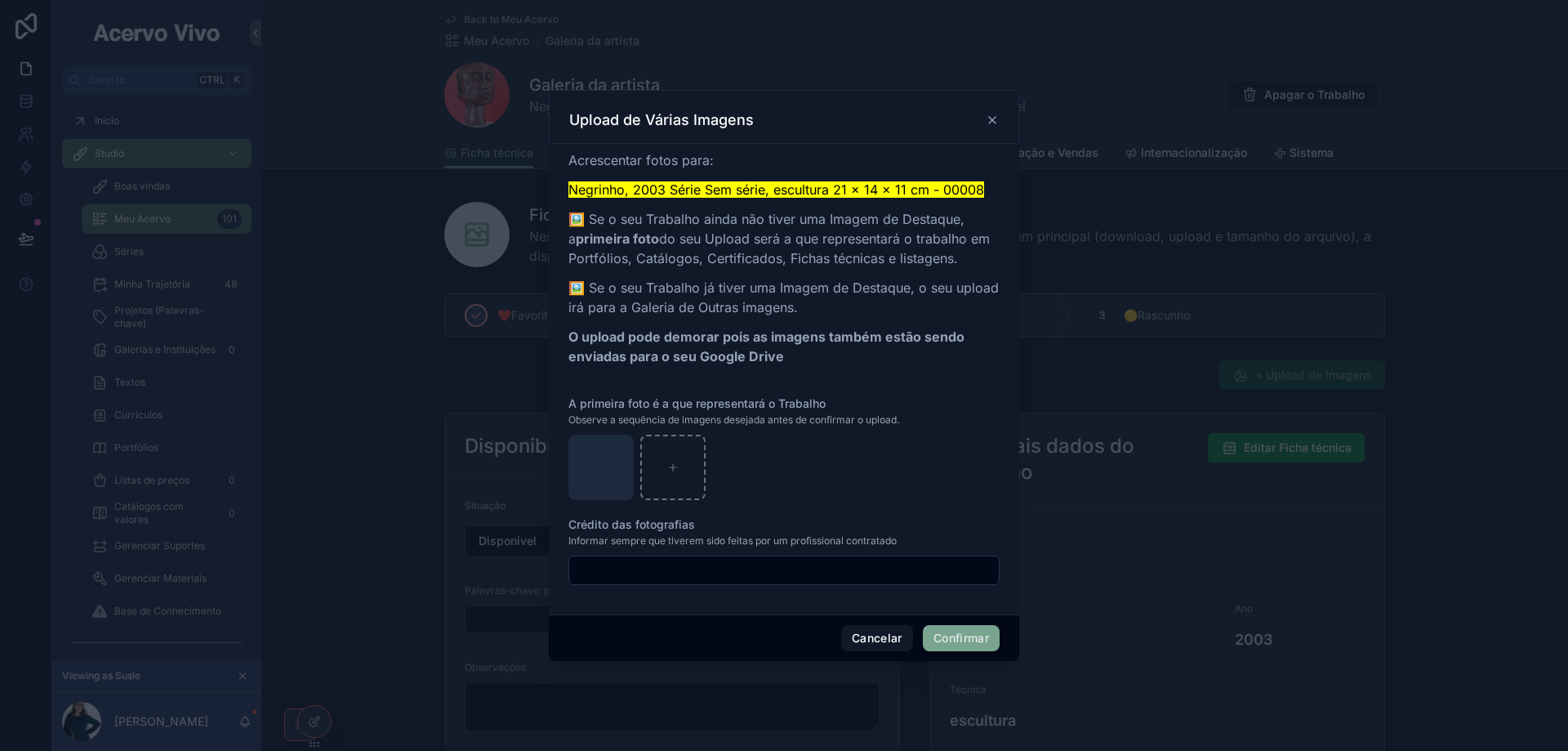
click at [967, 639] on button "Confirmar" at bounding box center [961, 637] width 76 height 26
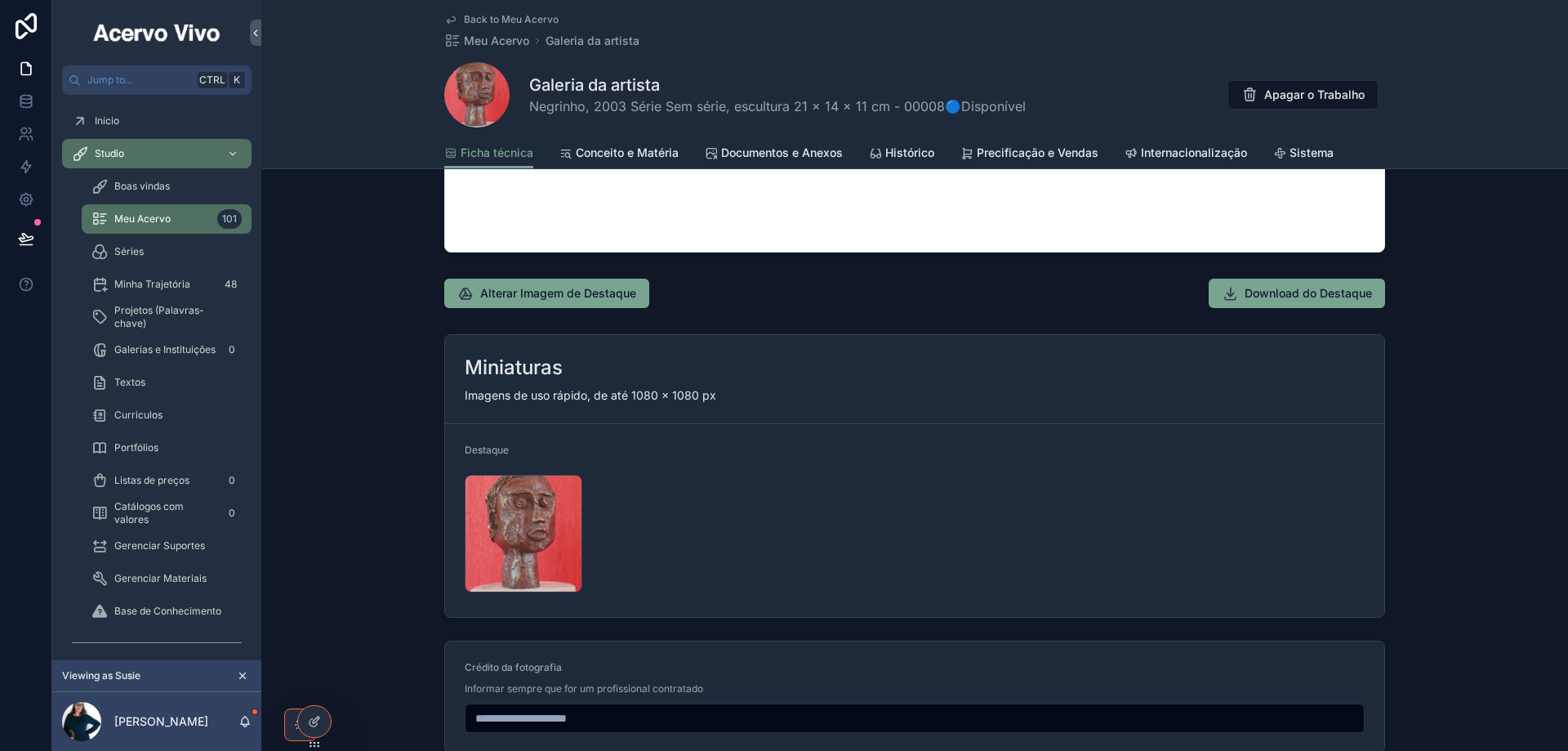
scroll to position [1960, 0]
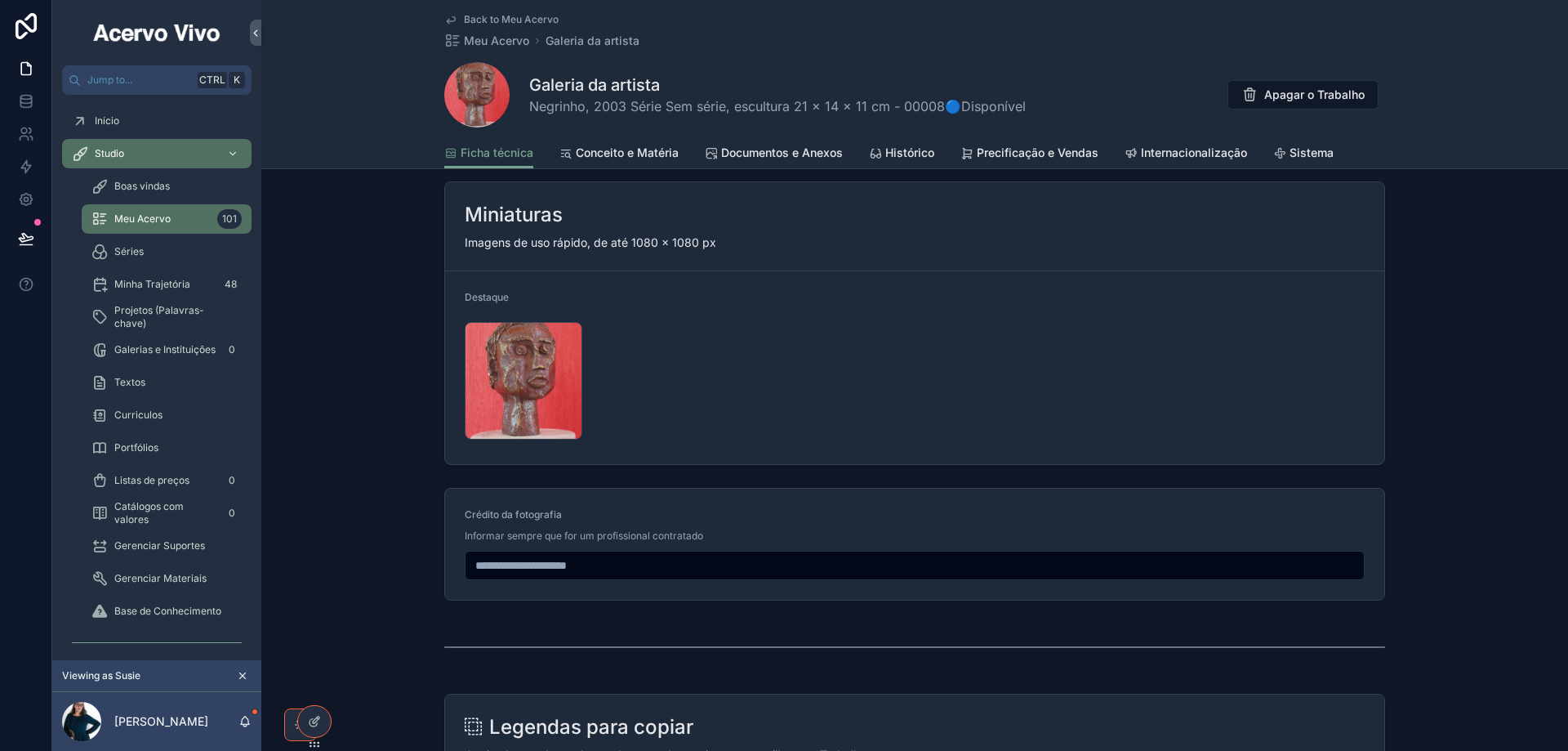
click at [767, 154] on span "Documentos e Anexos" at bounding box center [782, 152] width 122 height 16
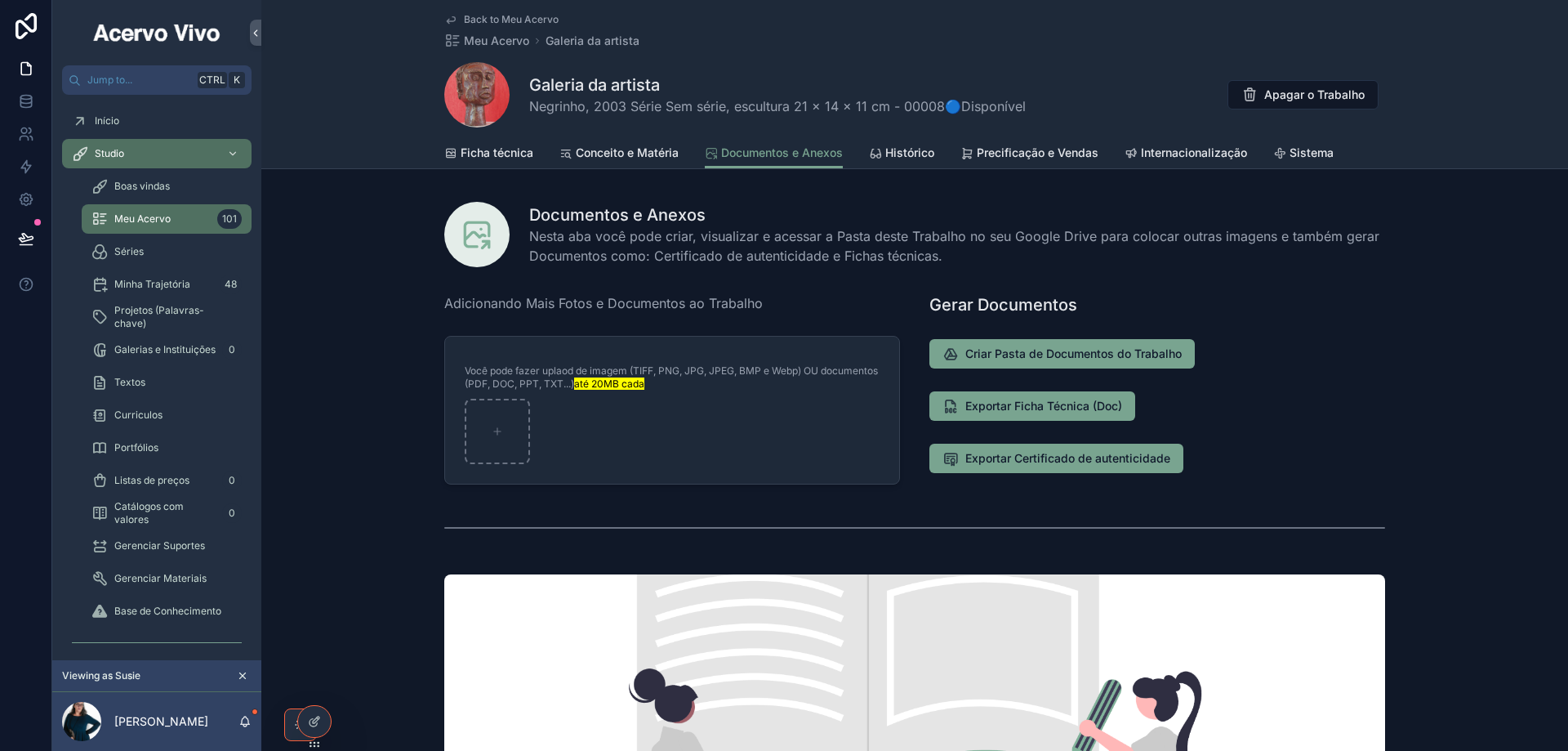
click at [497, 19] on span "Back to Meu Acervo" at bounding box center [511, 20] width 94 height 13
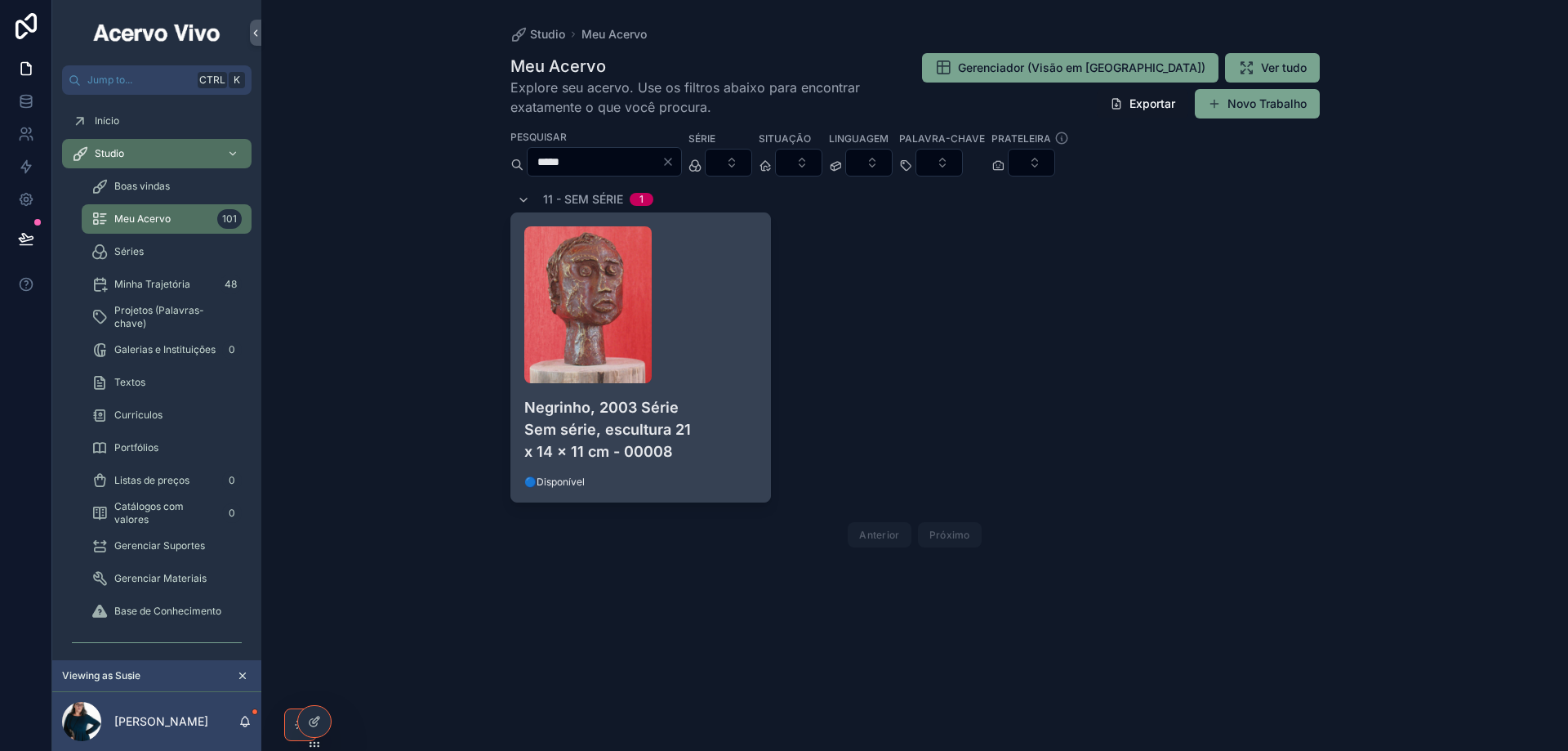
click at [731, 302] on div "scrollable content" at bounding box center [640, 304] width 234 height 157
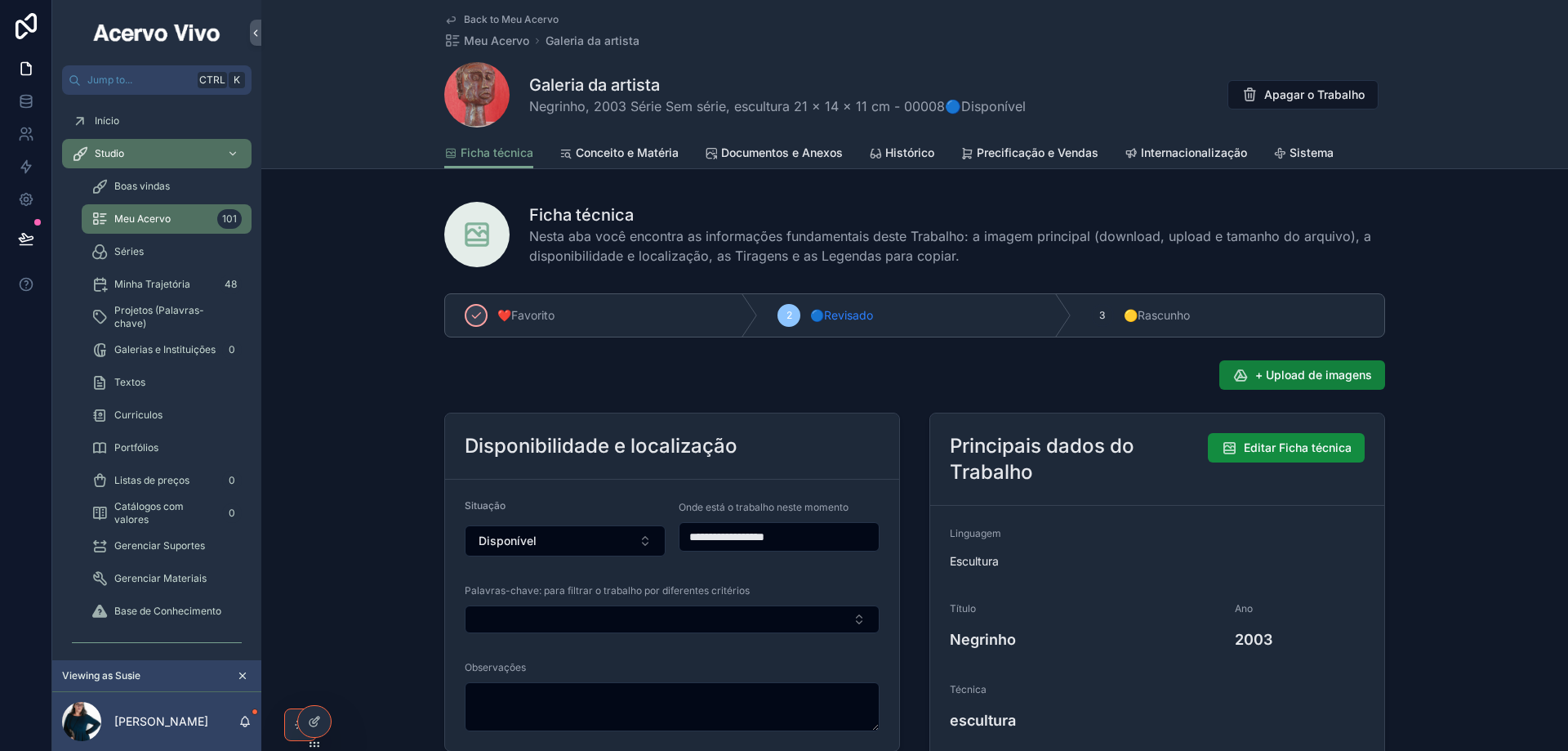
click at [1287, 384] on button "+ Upload de imagens" at bounding box center [1302, 375] width 165 height 29
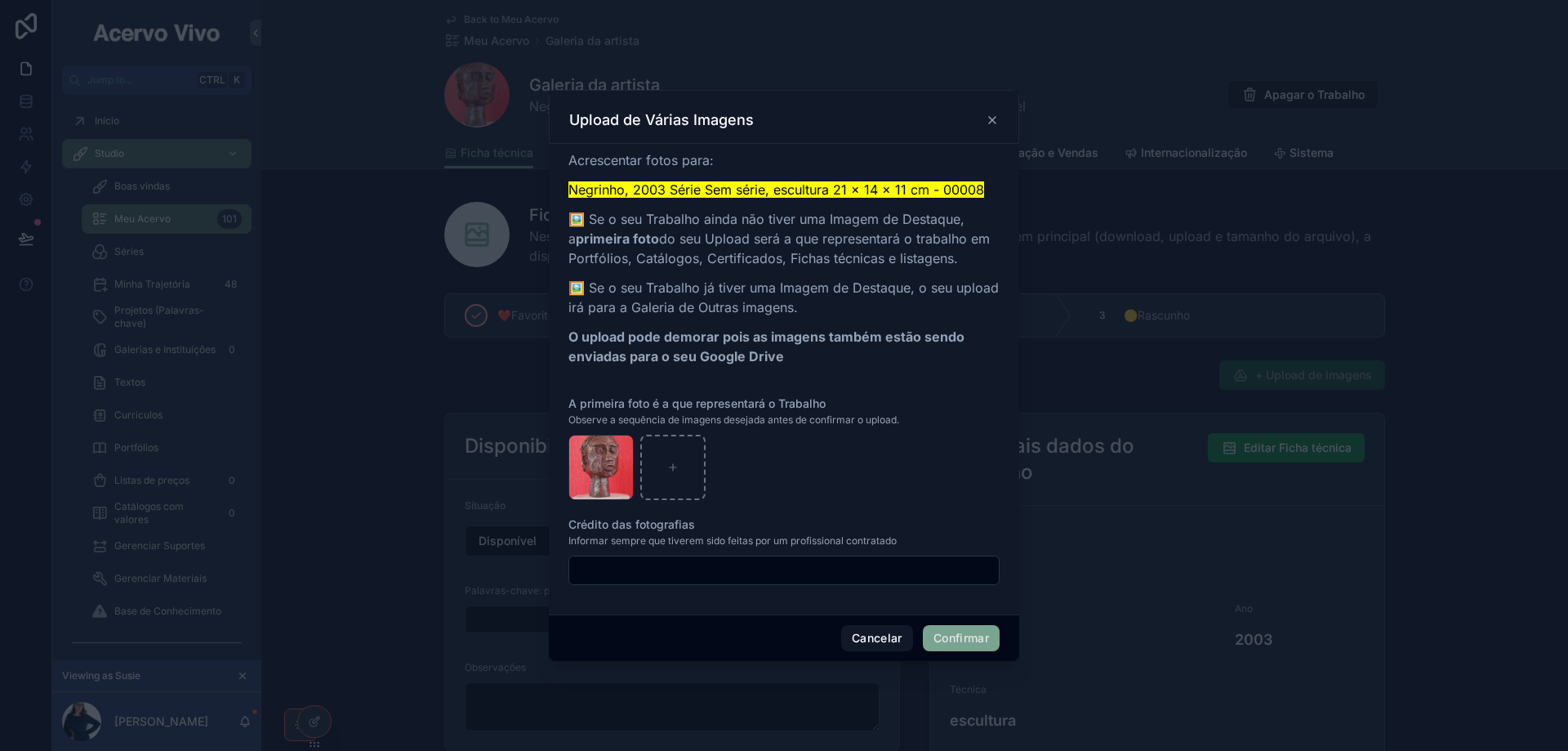
click at [980, 643] on button "Confirmar" at bounding box center [961, 637] width 76 height 26
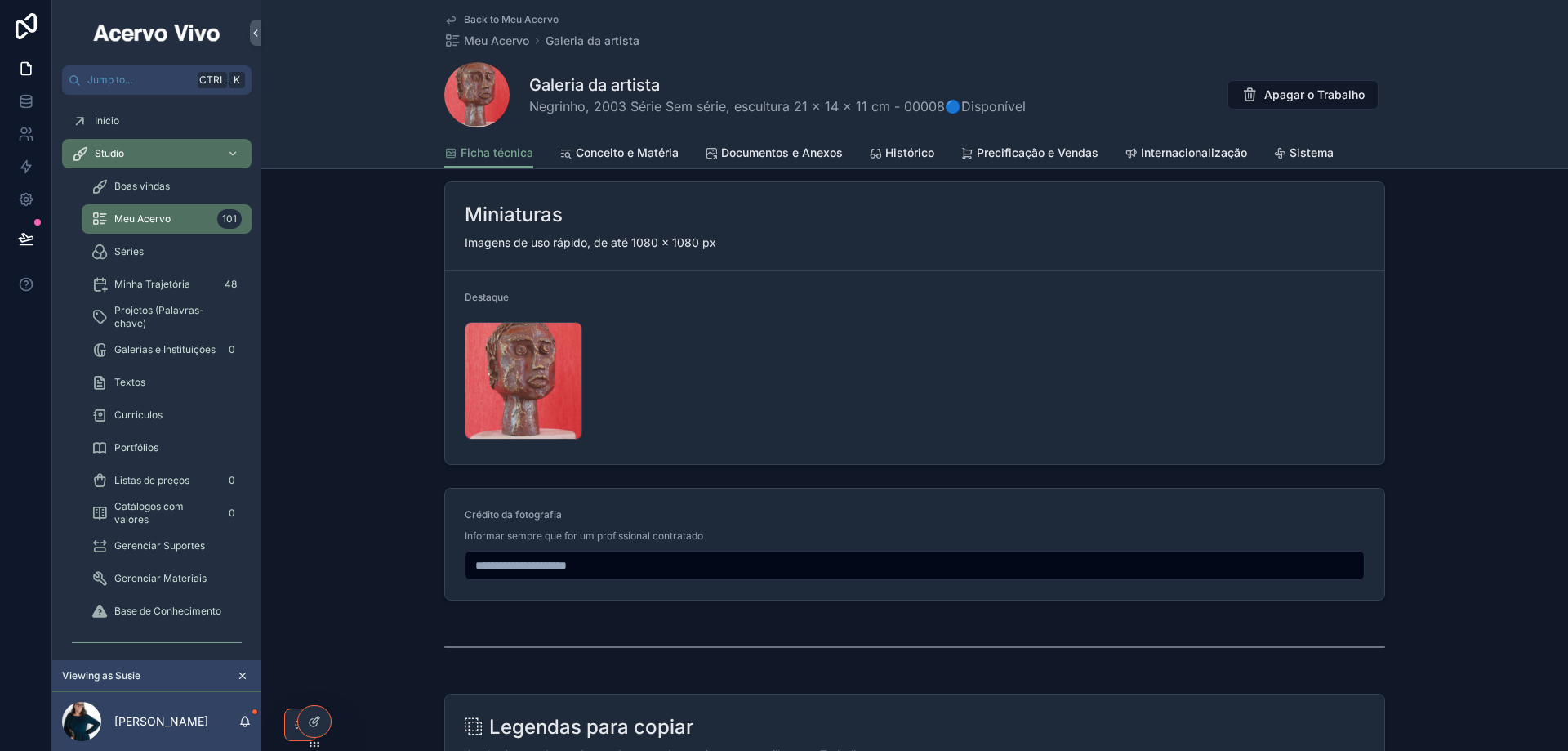
scroll to position [1785, 0]
click at [530, 19] on span "Back to Meu Acervo" at bounding box center [511, 20] width 94 height 13
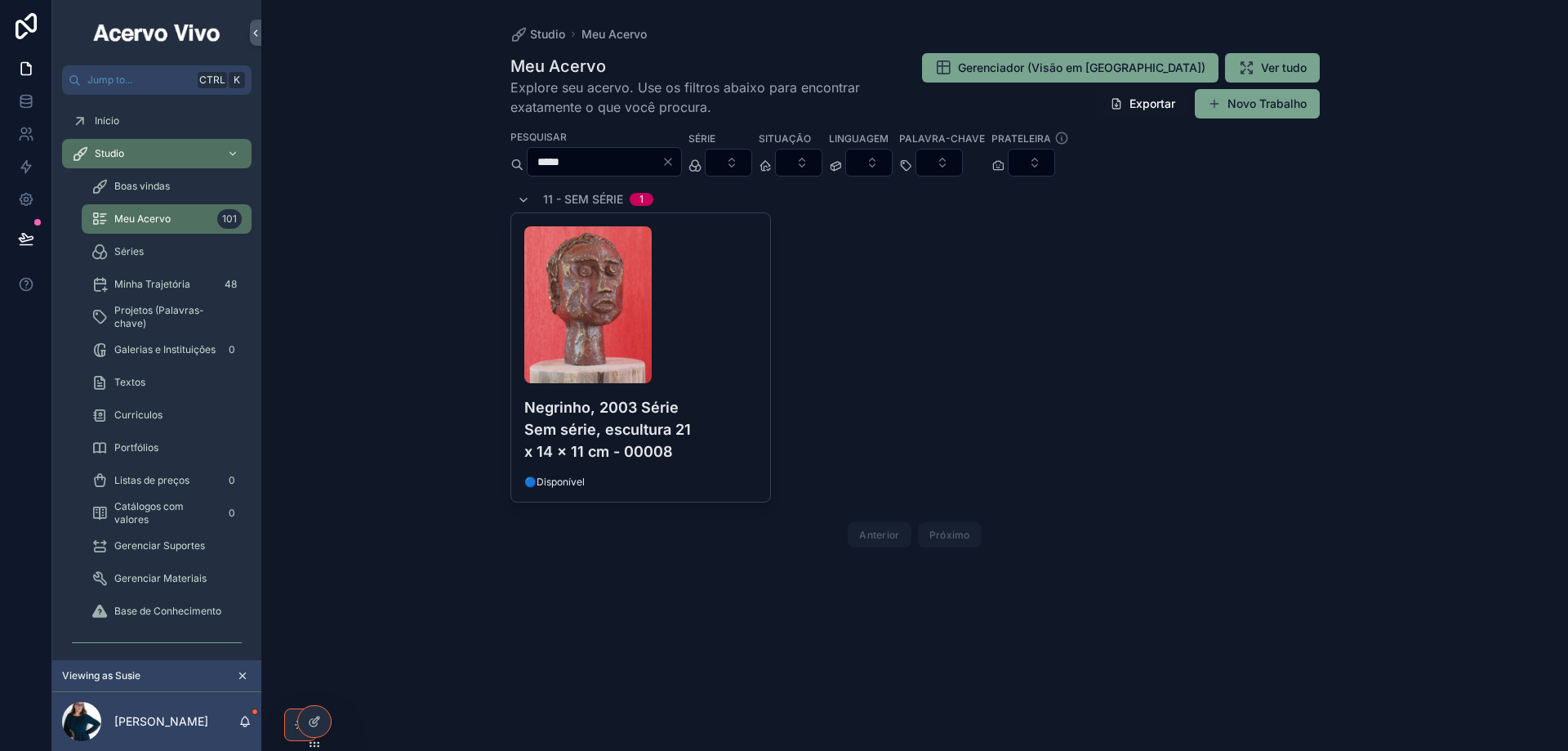
click at [589, 167] on input "*****" at bounding box center [594, 162] width 134 height 23
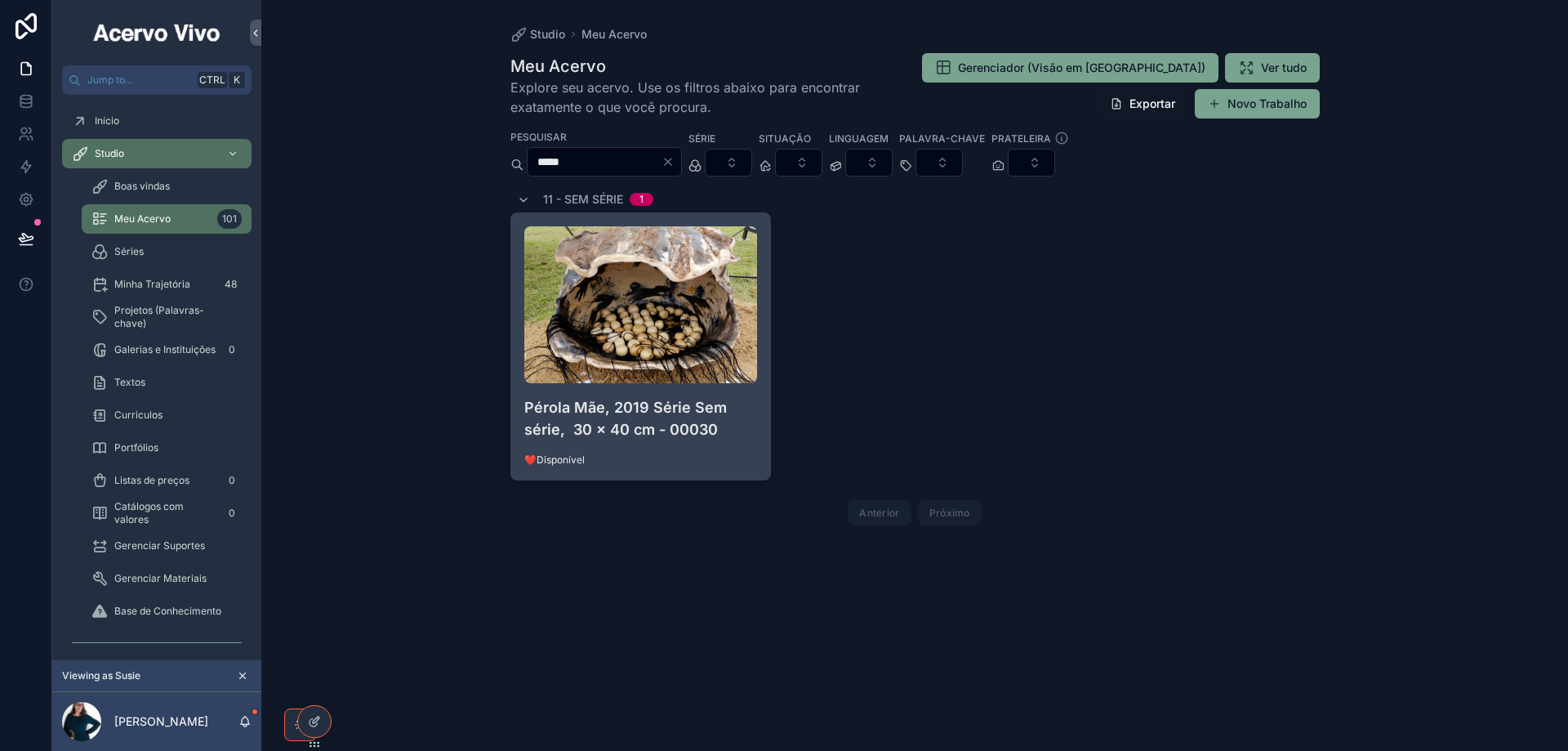
type input "*****"
click at [720, 453] on div "Pérola Mãe, 2019 Série Sem série, 30 x 40 cm - 00030 ❤️Disponível" at bounding box center [641, 346] width 260 height 266
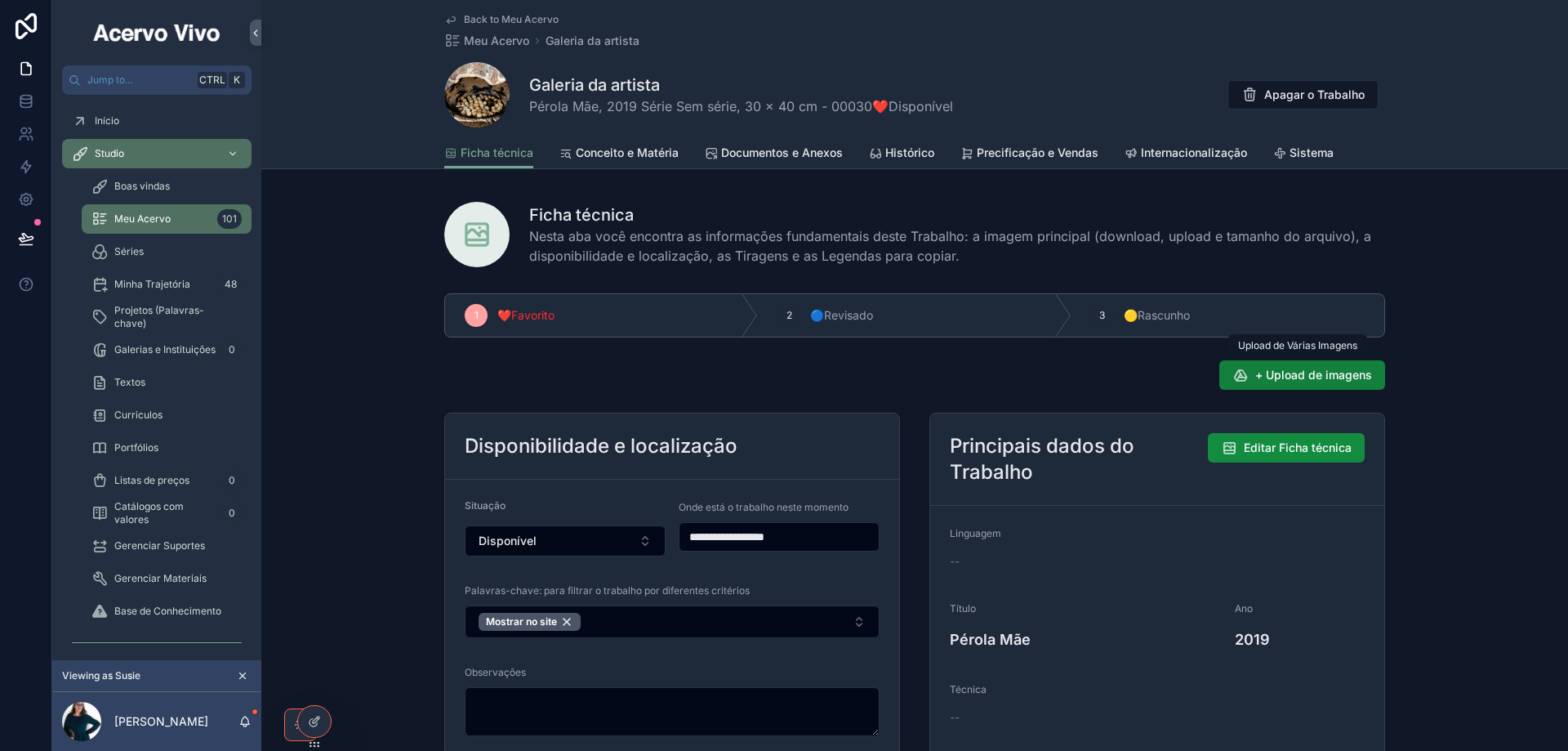
click at [1271, 376] on span "+ Upload de imagens" at bounding box center [1313, 375] width 117 height 16
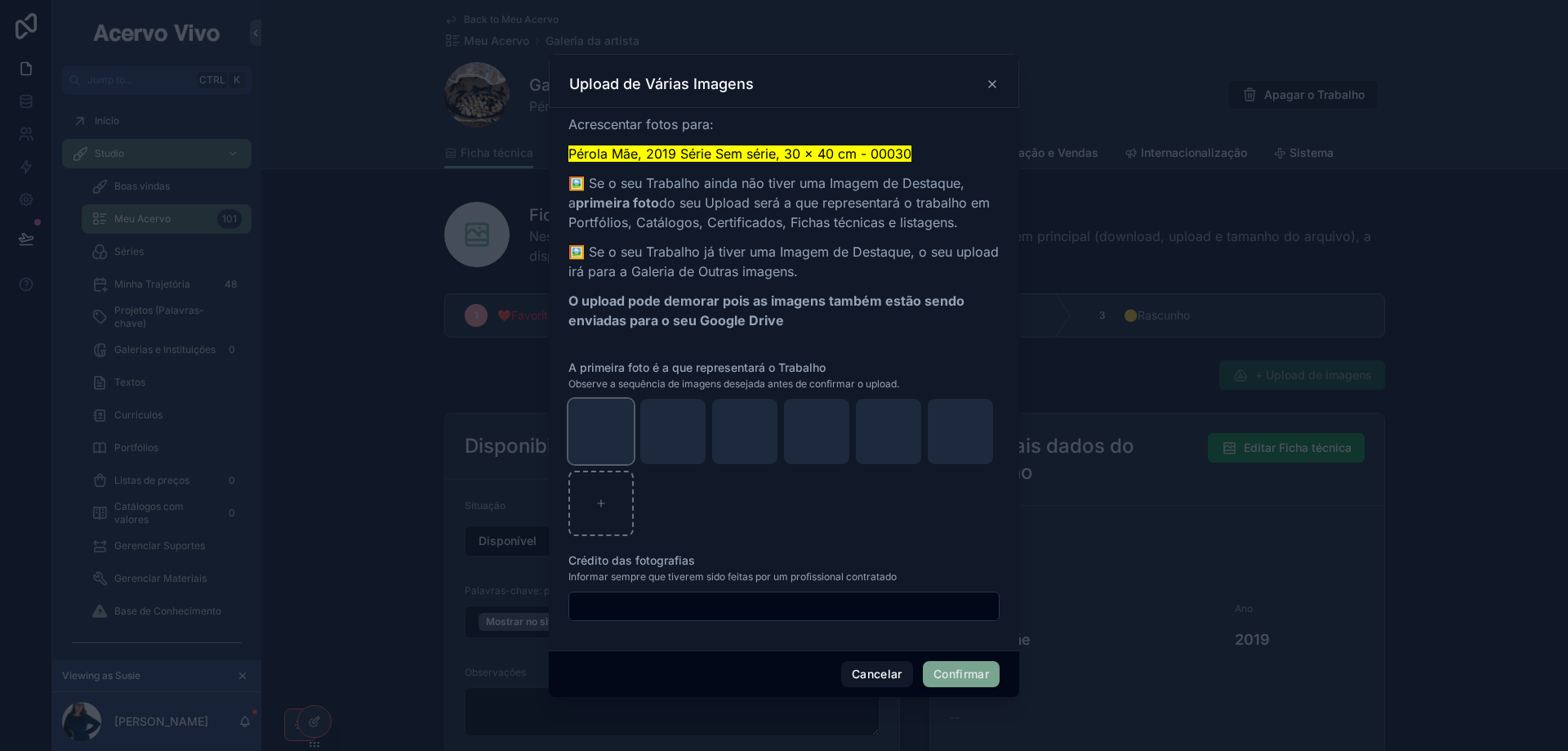
click at [0, 0] on icon "button" at bounding box center [0, 0] width 0 height 0
click at [635, 384] on icon "button" at bounding box center [638, 383] width 13 height 13
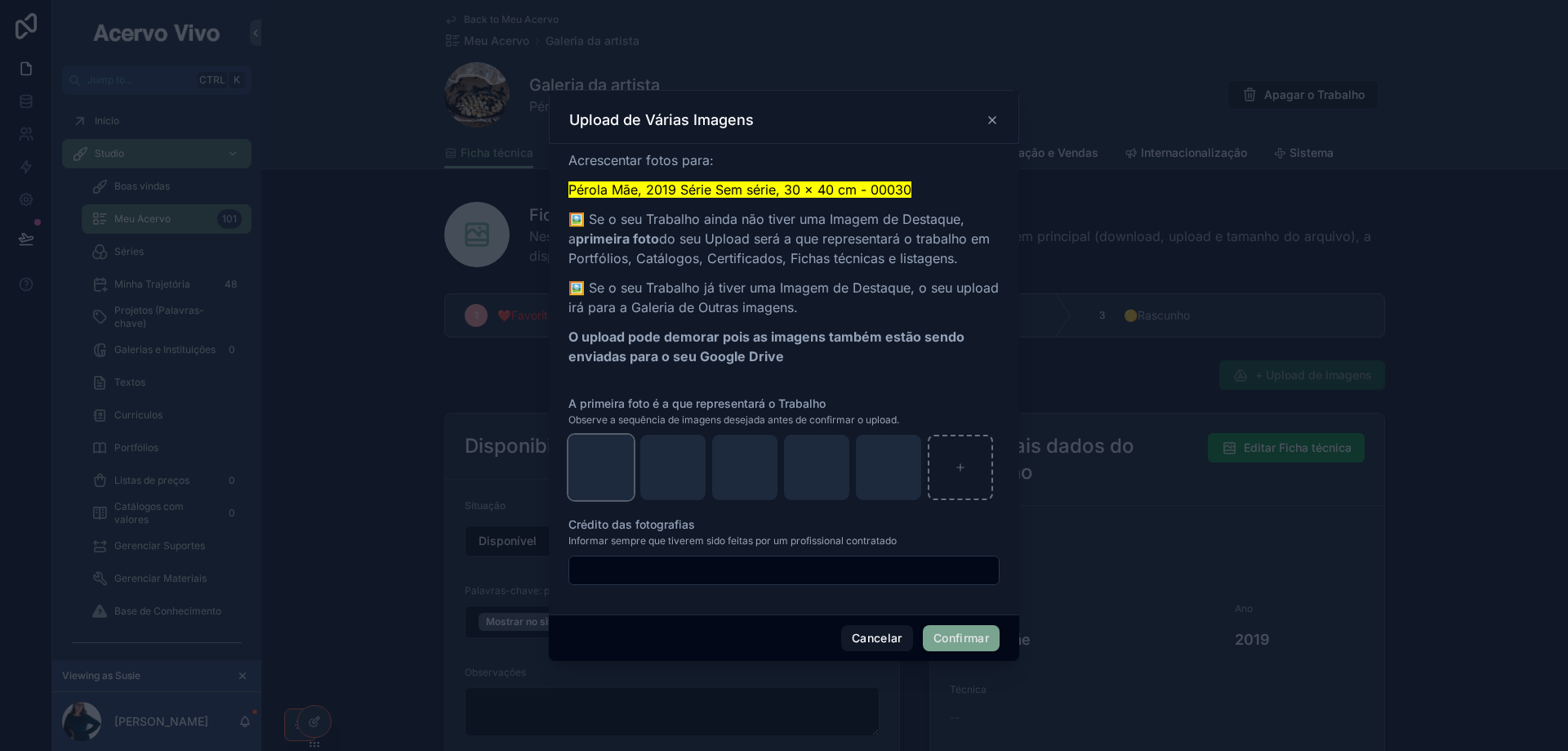
click at [0, 0] on icon "button" at bounding box center [0, 0] width 0 height 0
click at [632, 417] on icon "button" at bounding box center [638, 419] width 13 height 13
click at [0, 0] on icon "button" at bounding box center [0, 0] width 0 height 0
click at [636, 419] on icon "button" at bounding box center [638, 419] width 13 height 13
click at [0, 0] on icon "button" at bounding box center [0, 0] width 0 height 0
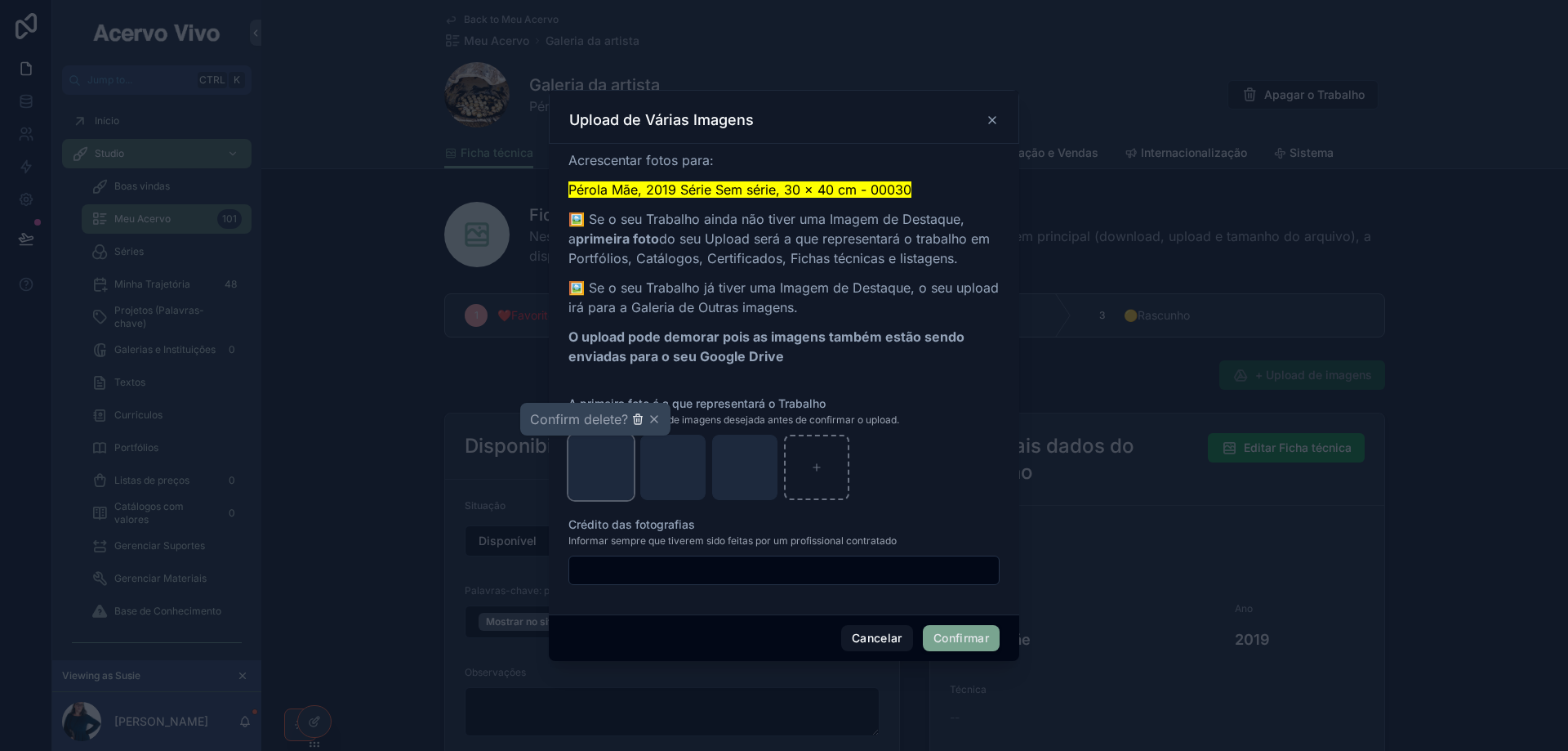
click at [634, 418] on icon "button" at bounding box center [637, 420] width 7 height 7
click at [0, 0] on icon "button" at bounding box center [0, 0] width 0 height 0
click at [637, 424] on icon "button" at bounding box center [637, 420] width 7 height 7
click at [0, 0] on icon "button" at bounding box center [0, 0] width 0 height 0
click at [633, 416] on icon "button" at bounding box center [637, 420] width 7 height 7
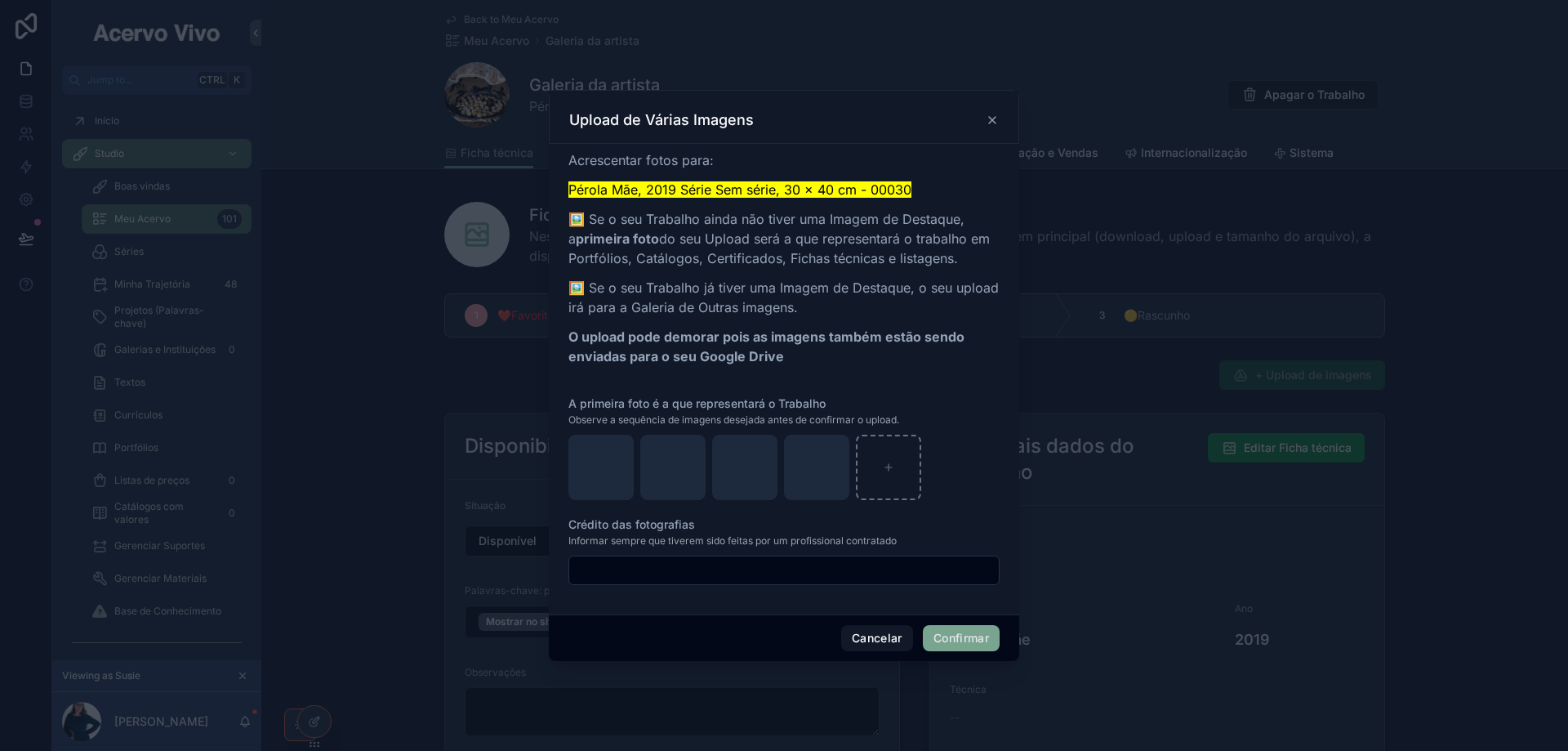
click at [981, 641] on button "Confirmar" at bounding box center [961, 637] width 76 height 26
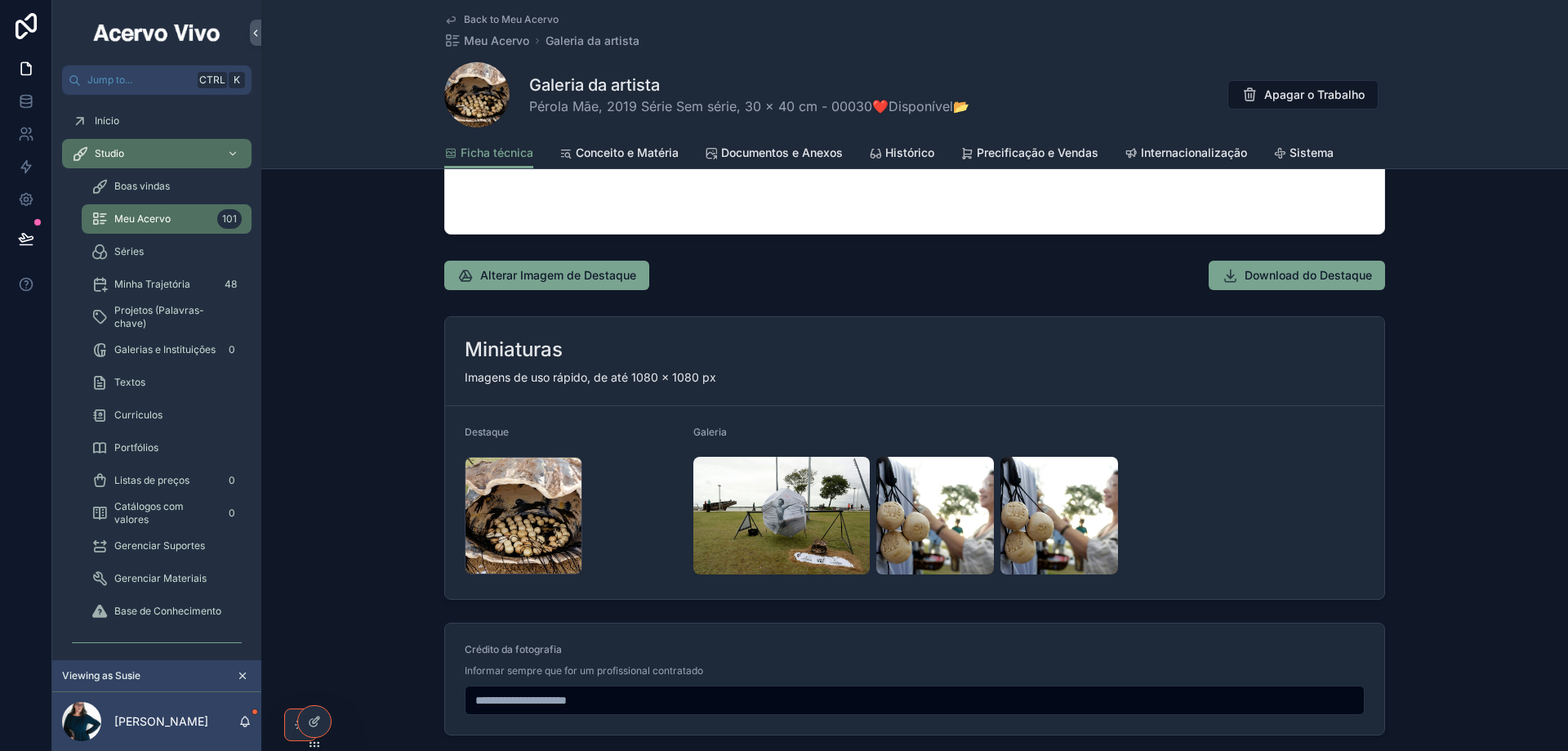
scroll to position [1797, 0]
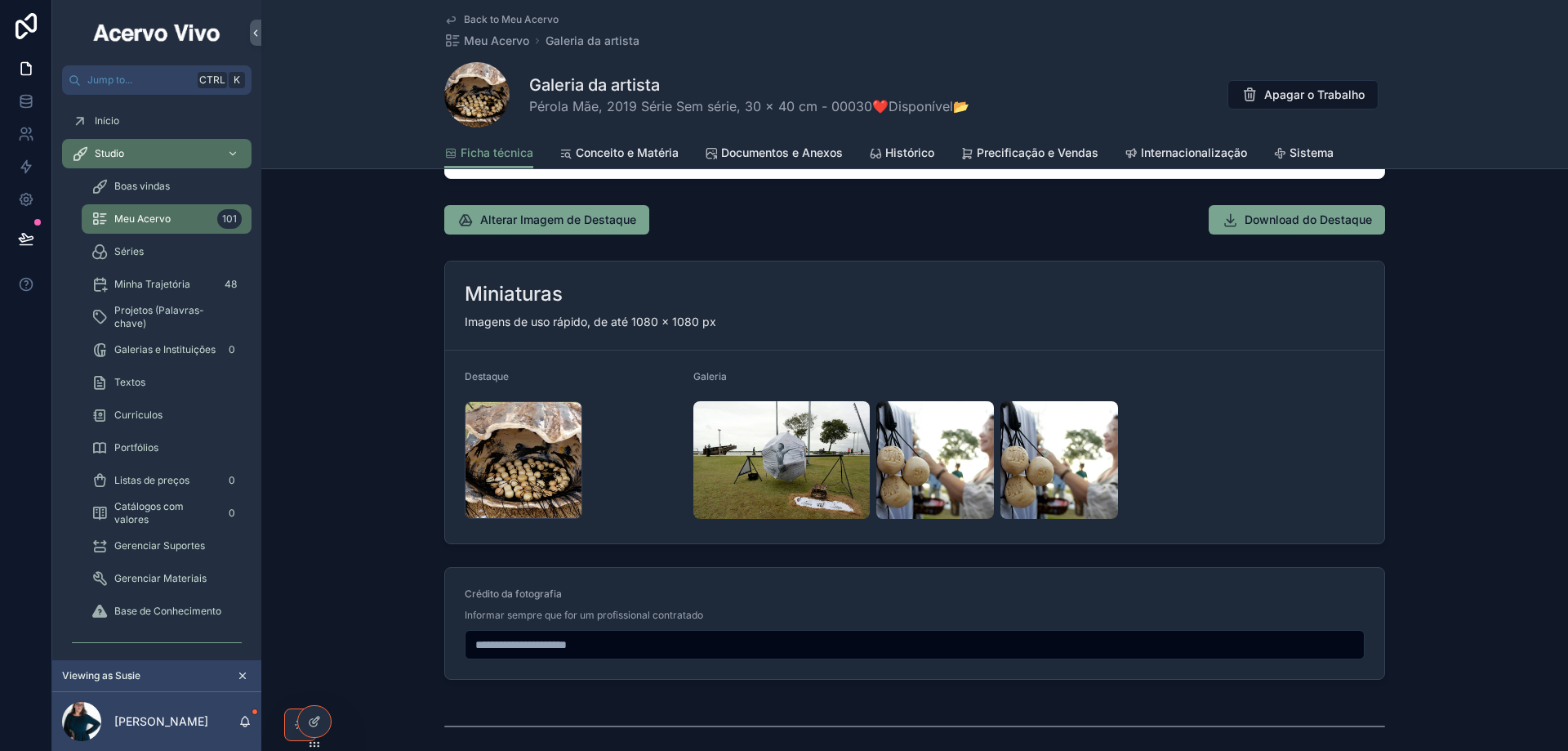
click at [506, 23] on span "Back to Meu Acervo" at bounding box center [511, 20] width 94 height 13
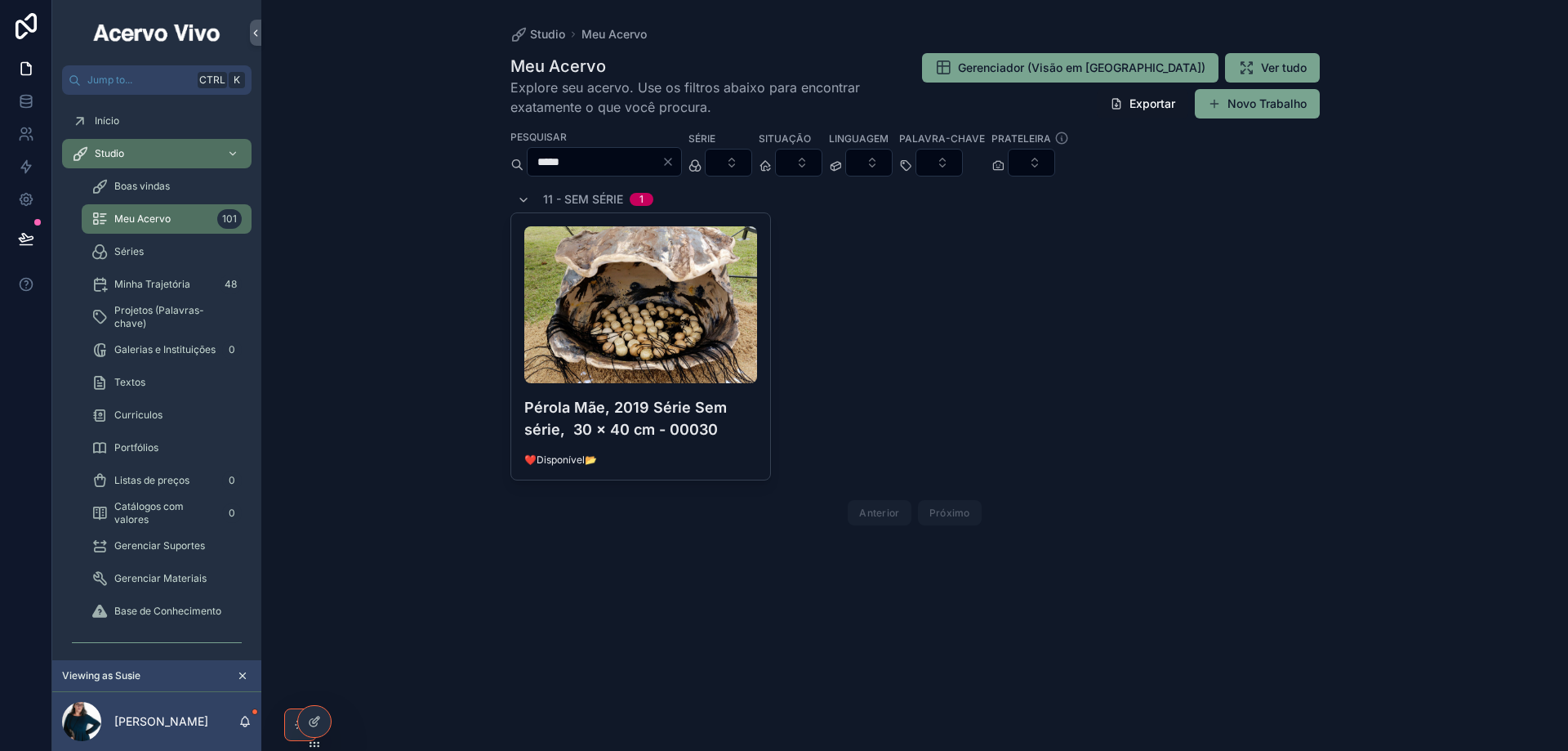
click at [642, 166] on input "*****" at bounding box center [594, 162] width 134 height 23
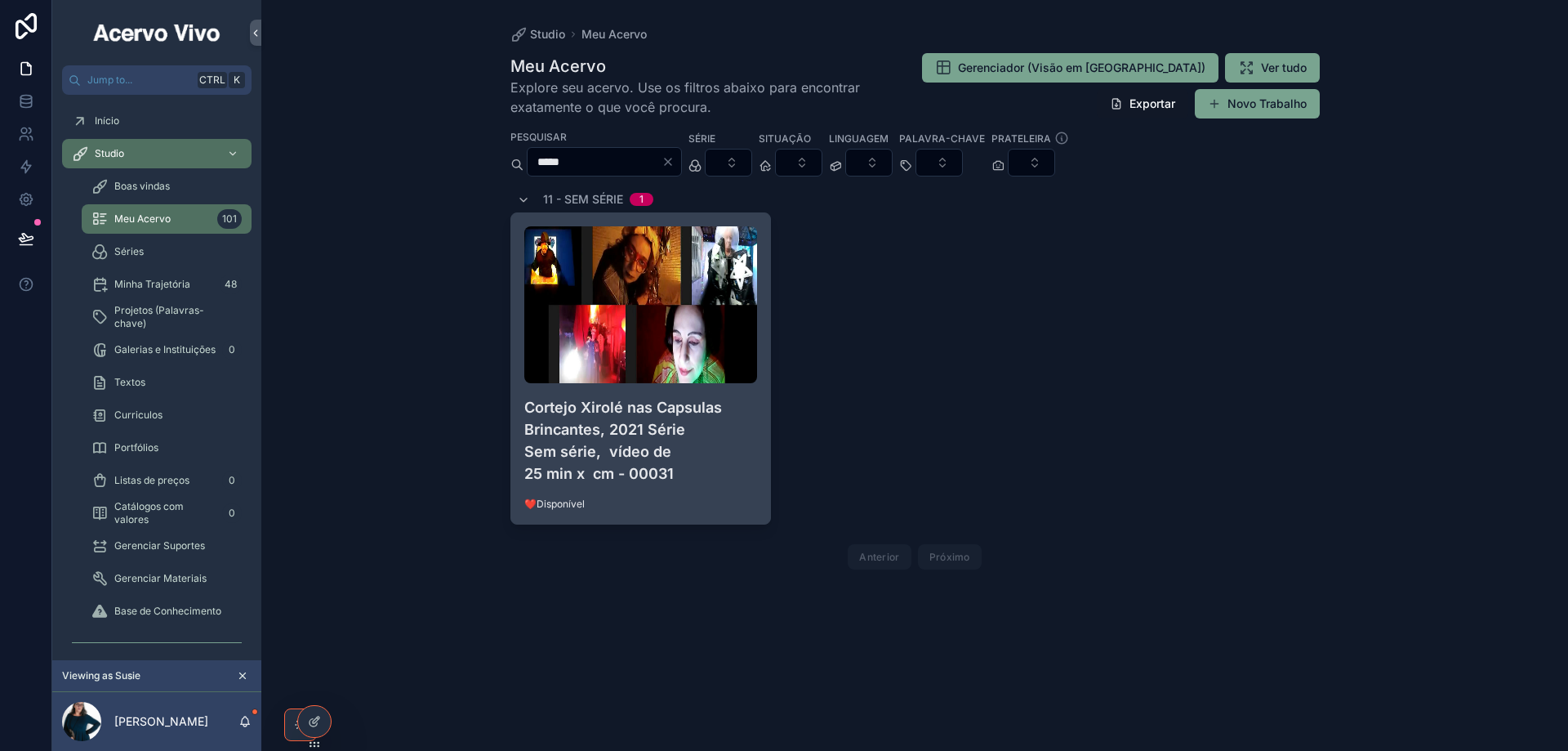
type input "*****"
click at [727, 447] on h4 "Cortejo Xirolé nas Capsulas Brincantes, 2021 Série Sem série, vídeo de 25 min x…" at bounding box center [640, 440] width 234 height 88
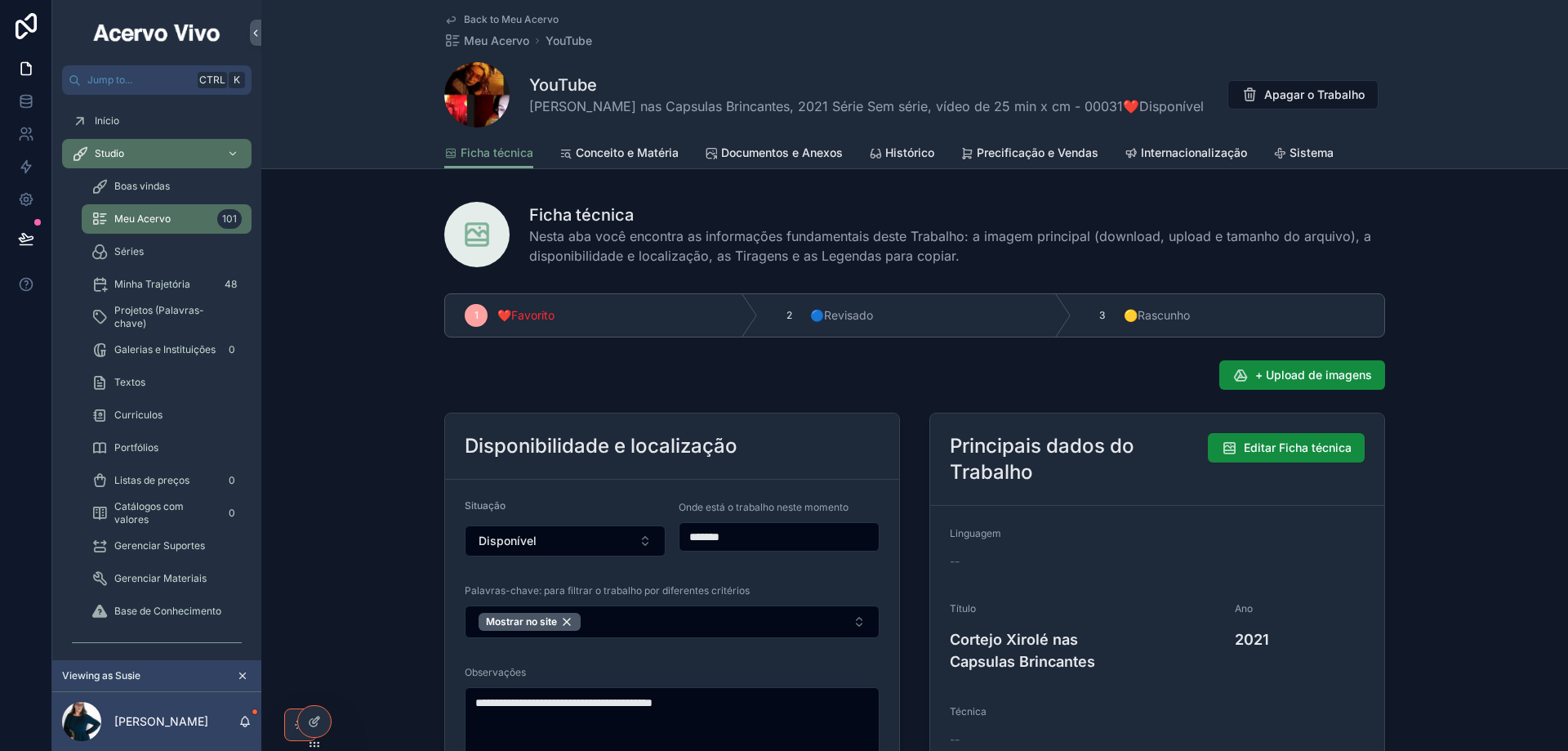
click at [527, 18] on span "Back to Meu Acervo" at bounding box center [511, 20] width 94 height 13
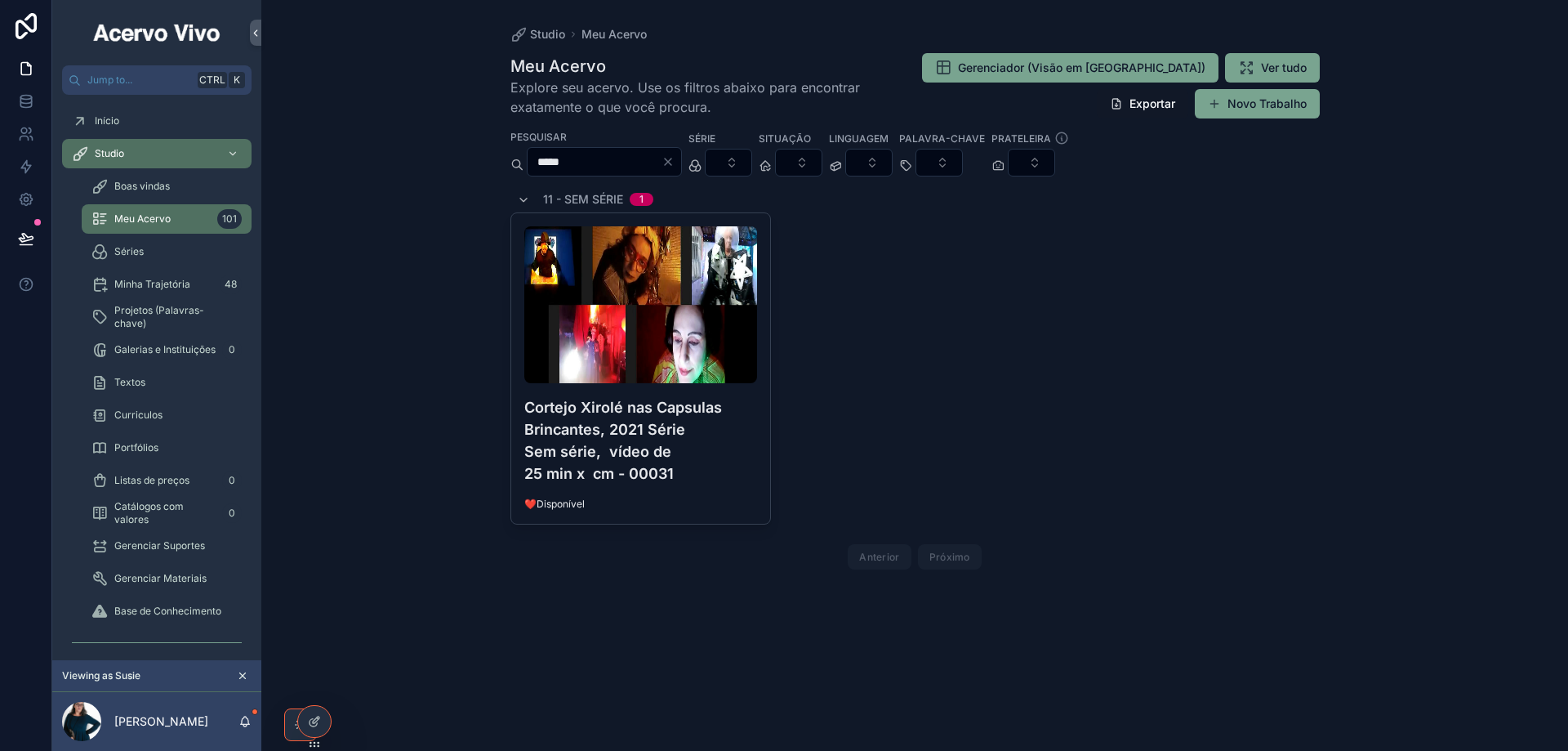
click at [651, 157] on input "*****" at bounding box center [594, 162] width 134 height 23
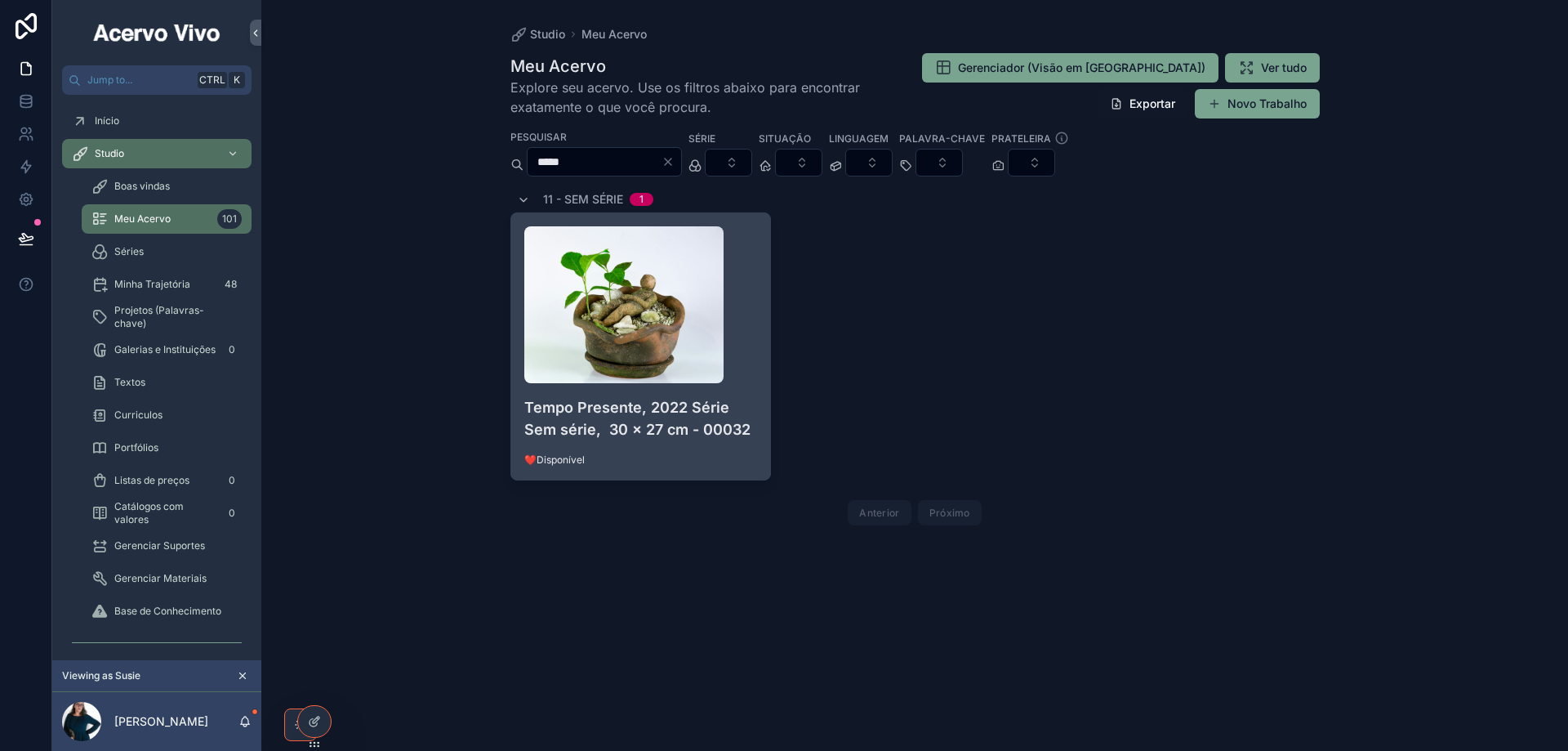
type input "*****"
click at [752, 277] on div "scrollable content" at bounding box center [640, 304] width 234 height 157
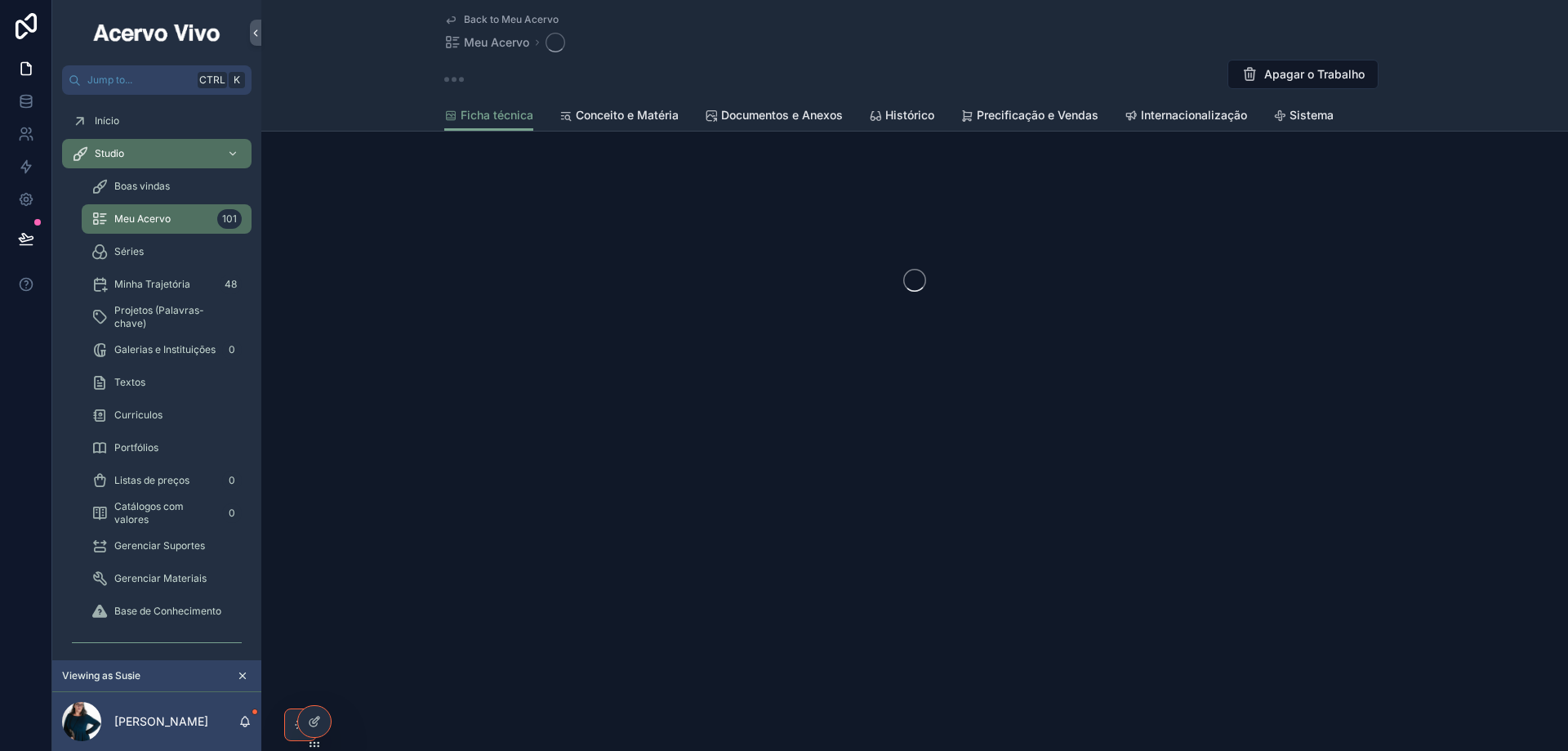
click at [752, 277] on div "scrollable content" at bounding box center [914, 280] width 1307 height 258
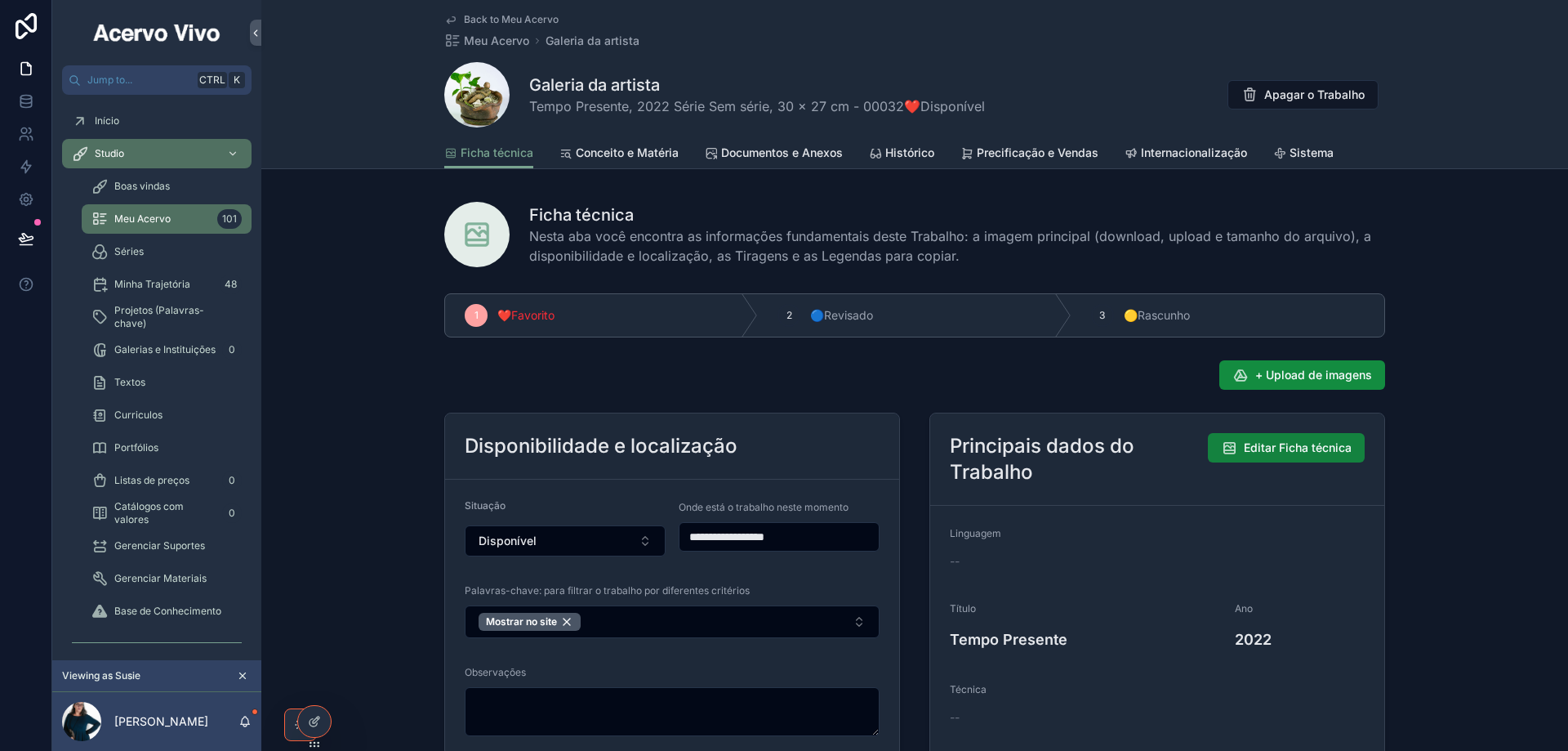
click at [1266, 445] on span "Editar Ficha técnica" at bounding box center [1297, 448] width 108 height 16
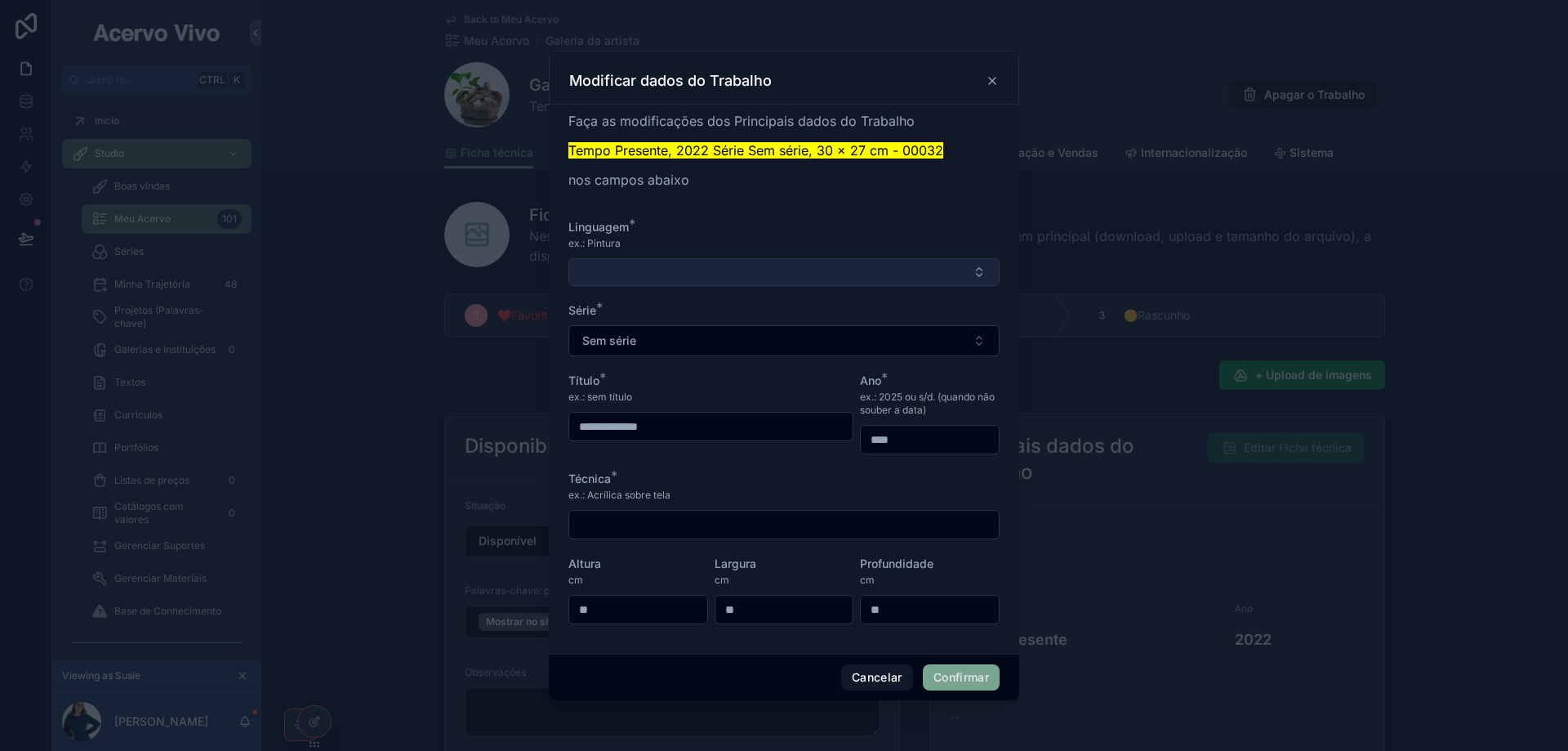
click at [636, 275] on button "Select Button" at bounding box center [784, 271] width 431 height 28
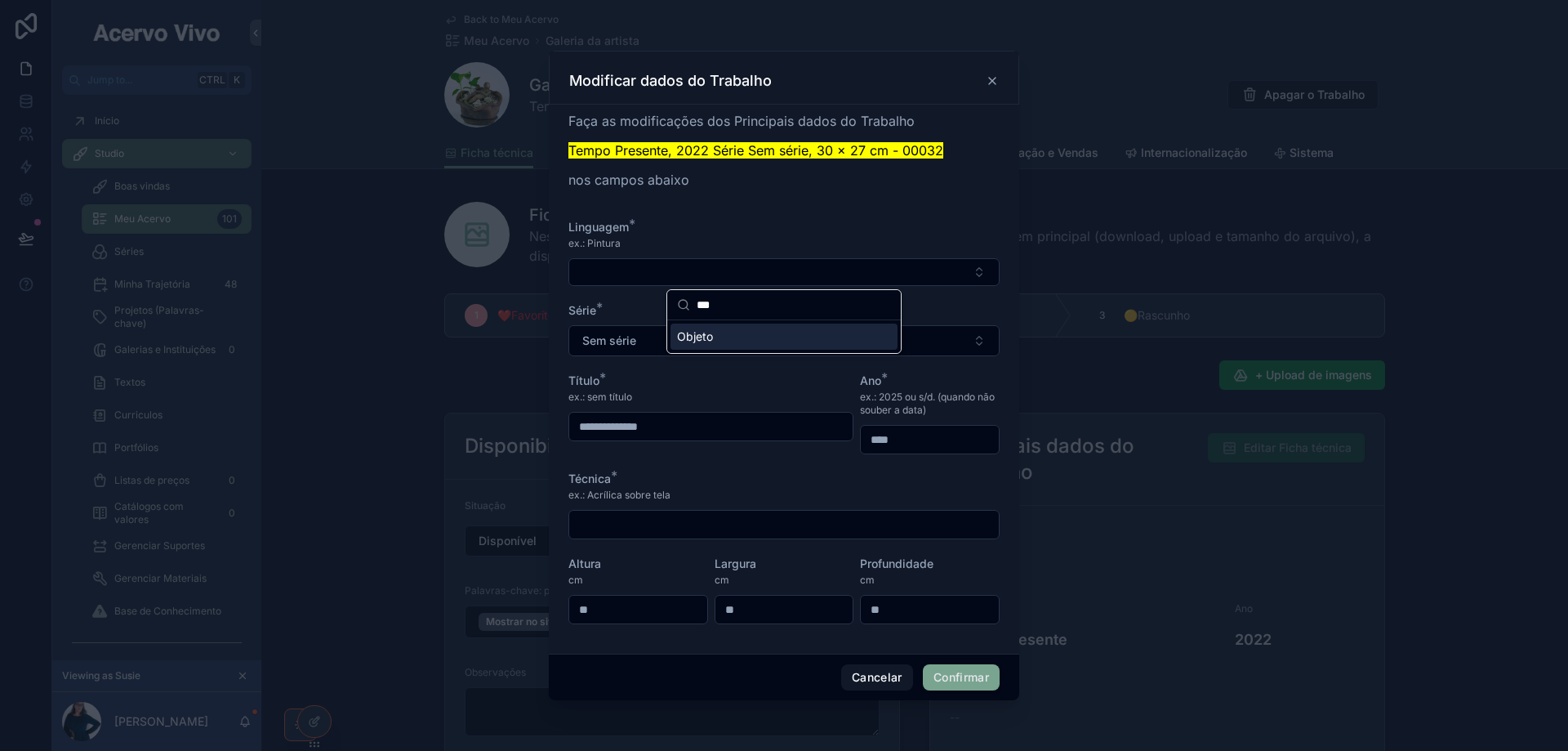
type input "***"
click at [762, 342] on div "Objeto" at bounding box center [784, 336] width 227 height 26
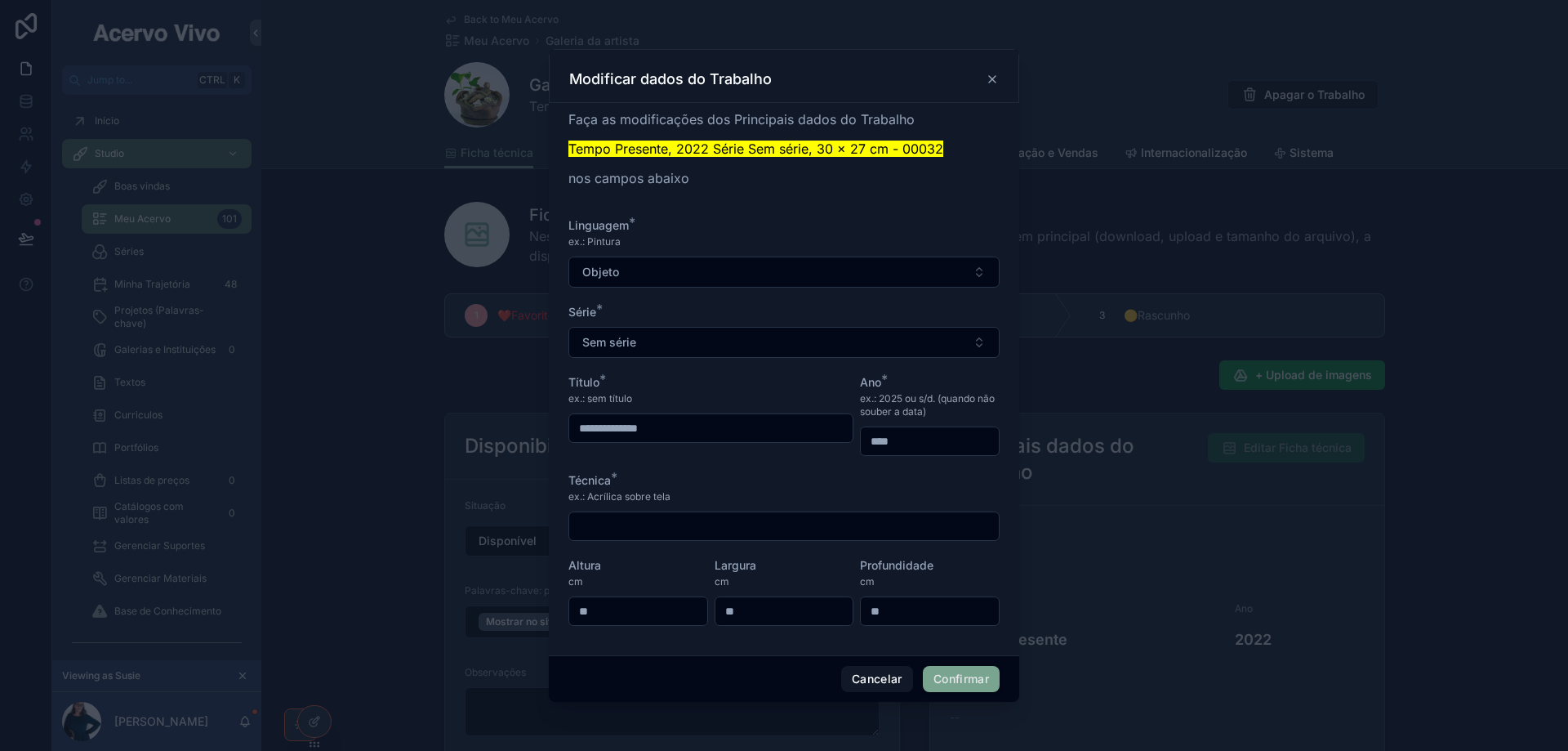
click at [714, 529] on input "text" at bounding box center [784, 526] width 430 height 23
paste input "**********"
type input "**********"
click at [956, 684] on button "Confirmar" at bounding box center [961, 678] width 76 height 26
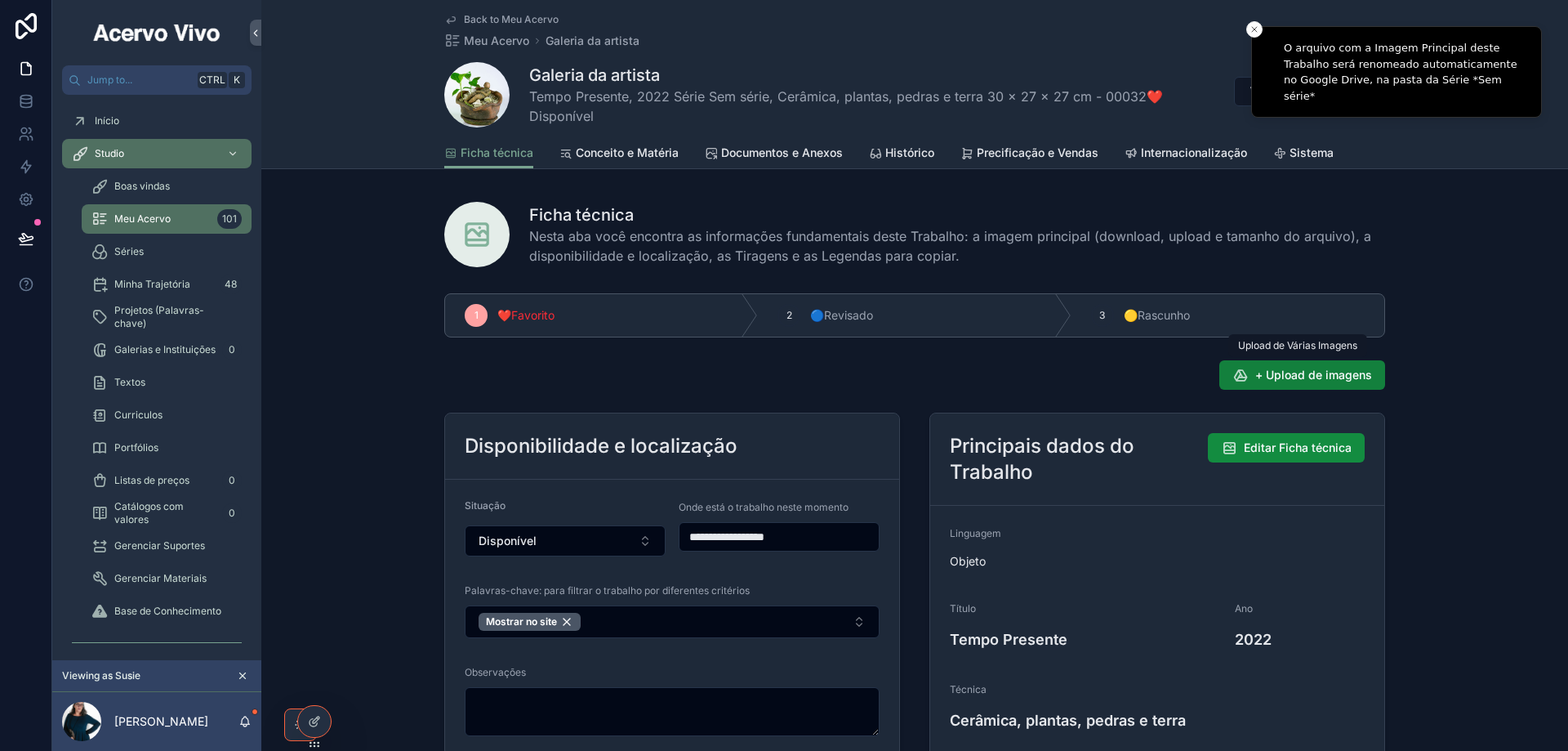
click at [1327, 374] on span "+ Upload de imagens" at bounding box center [1313, 375] width 117 height 16
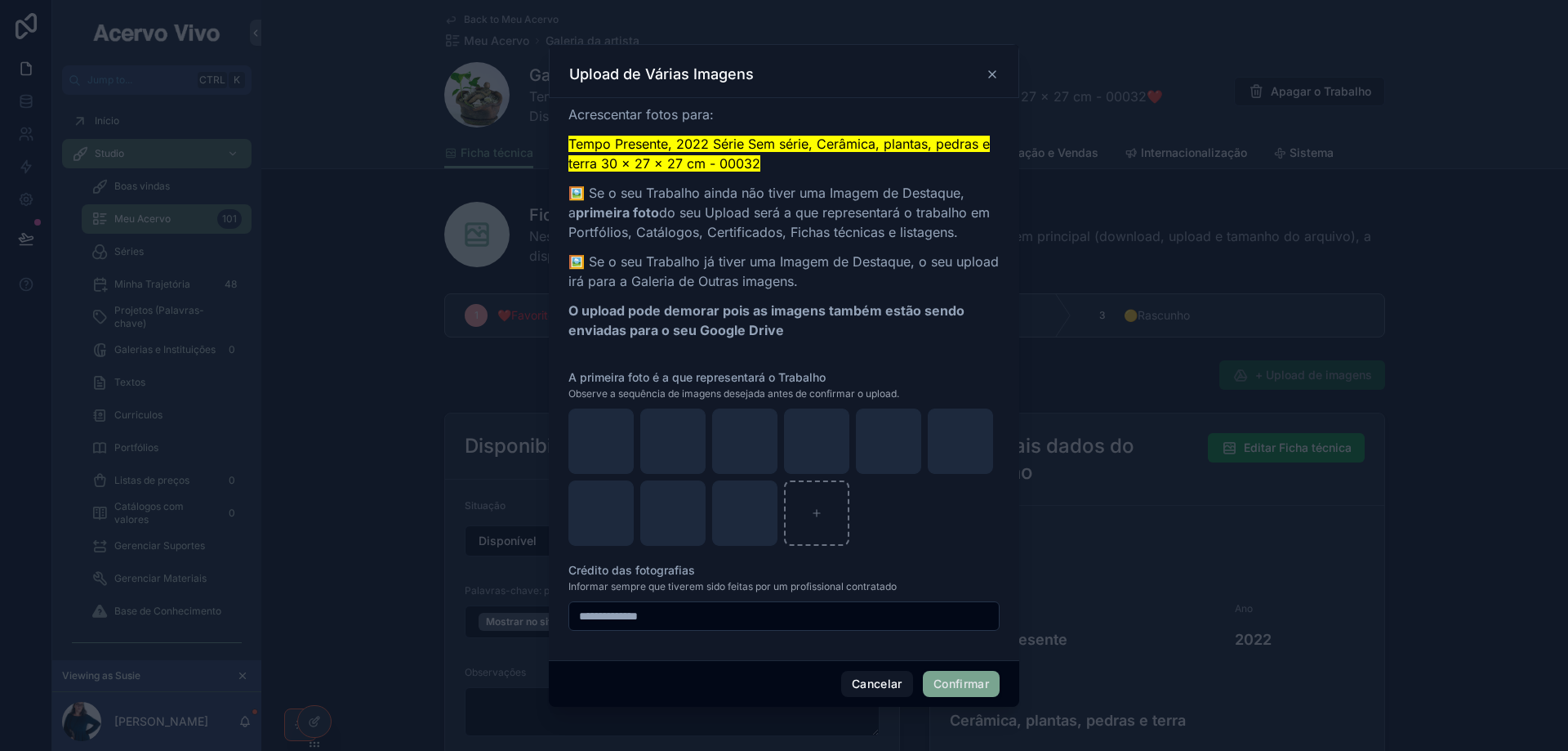
click at [978, 689] on button "Confirmar" at bounding box center [961, 683] width 76 height 26
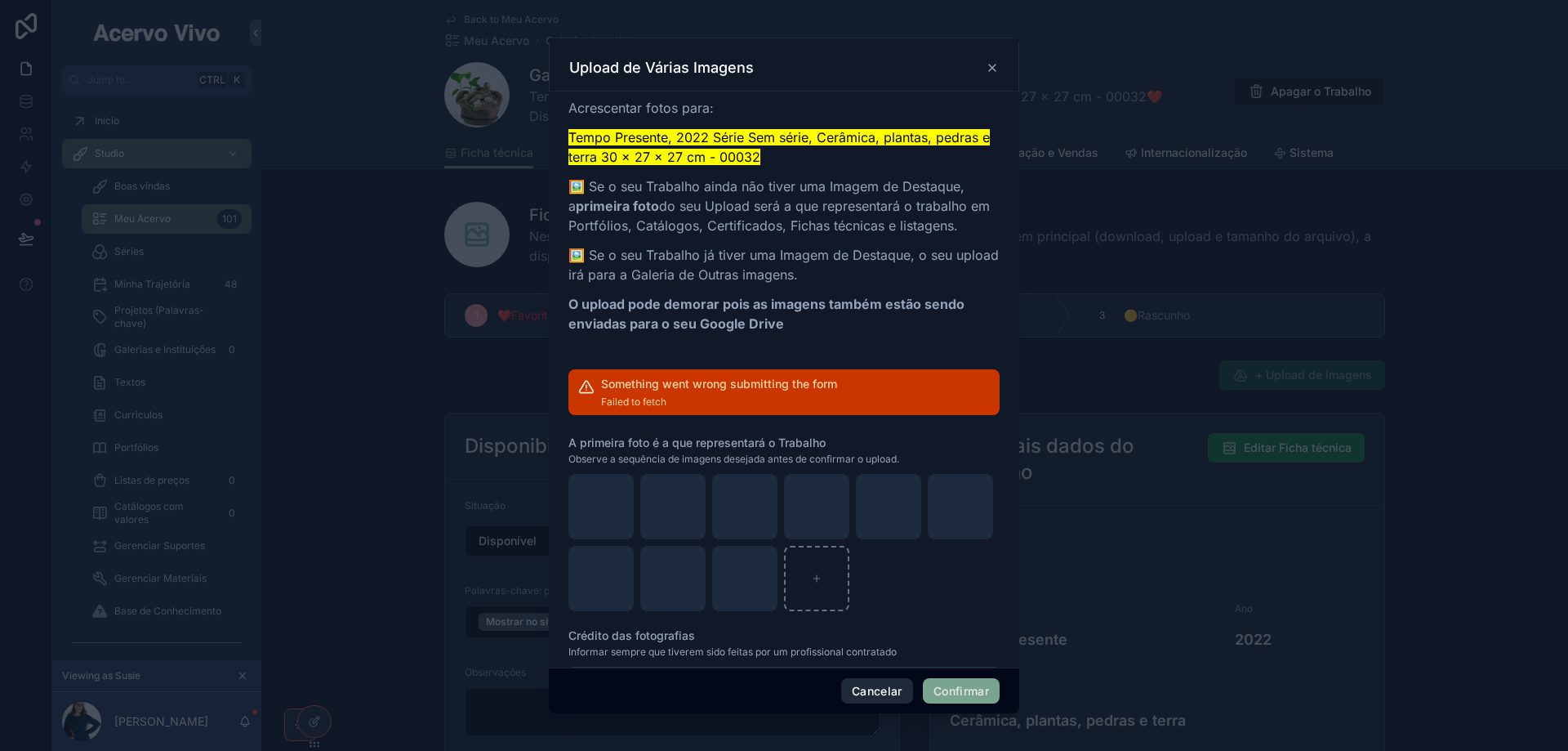
click at [868, 692] on button "Cancelar" at bounding box center [877, 690] width 72 height 26
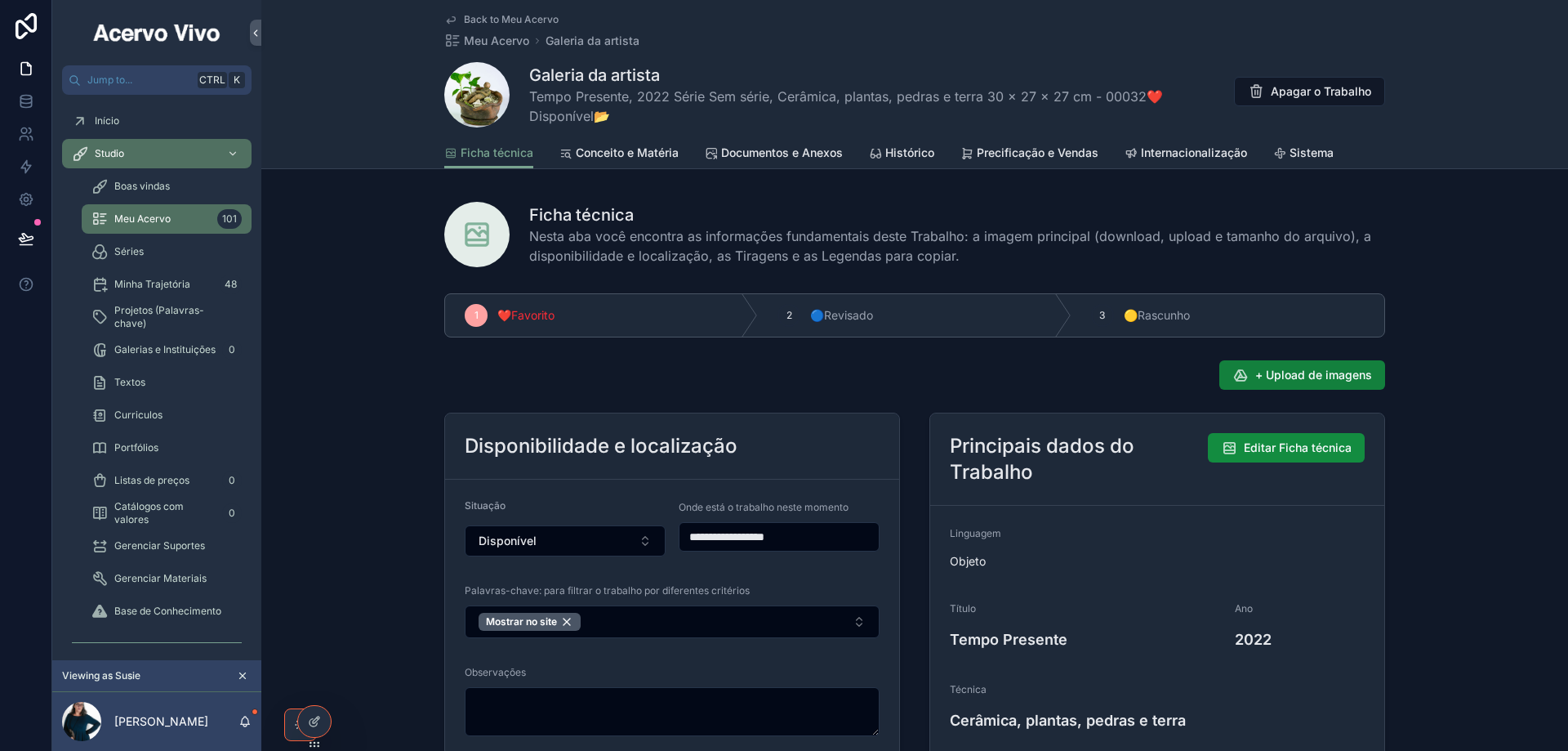
click at [1342, 371] on span "+ Upload de imagens" at bounding box center [1313, 375] width 117 height 16
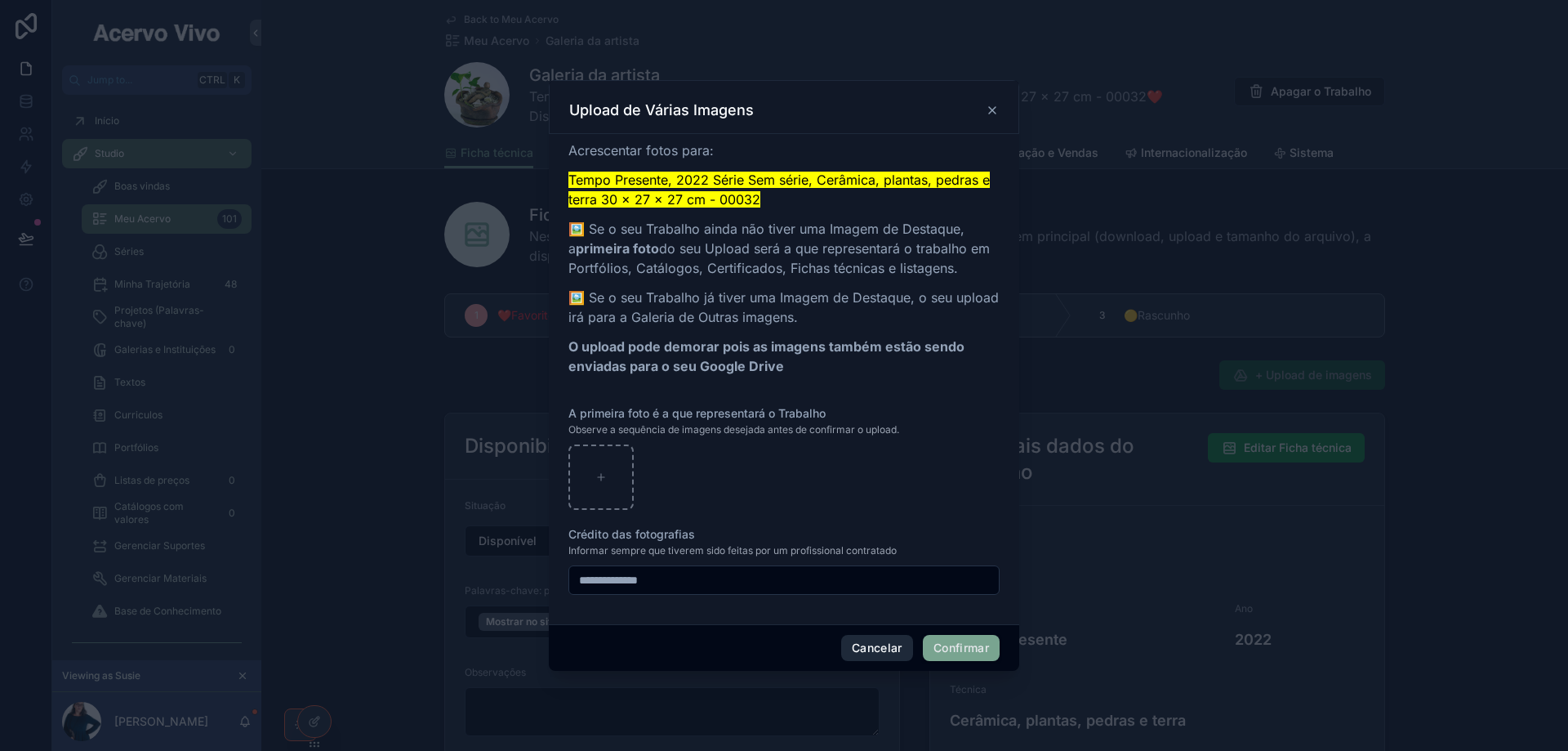
click at [886, 643] on button "Cancelar" at bounding box center [877, 647] width 72 height 26
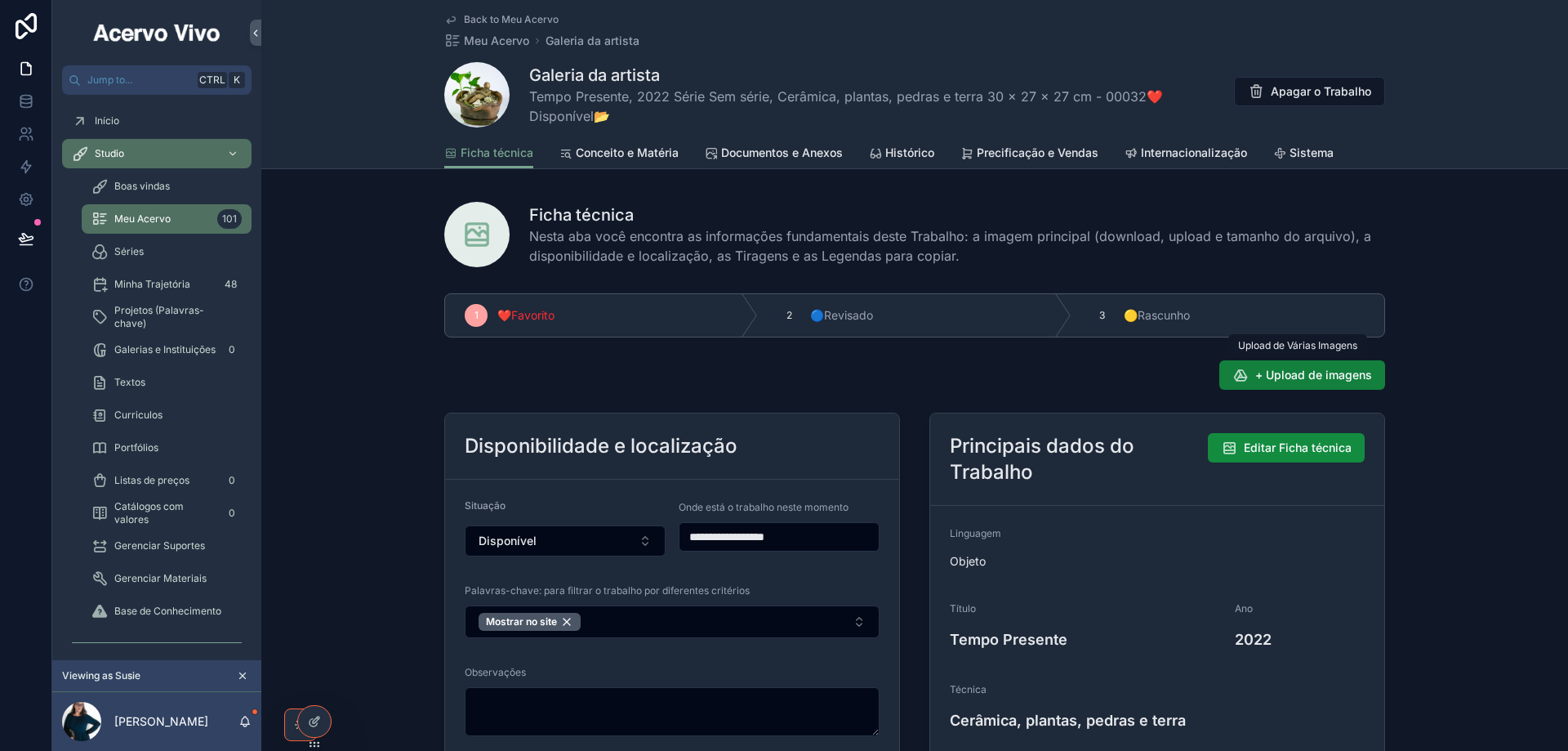
click at [1323, 375] on span "+ Upload de imagens" at bounding box center [1313, 375] width 117 height 16
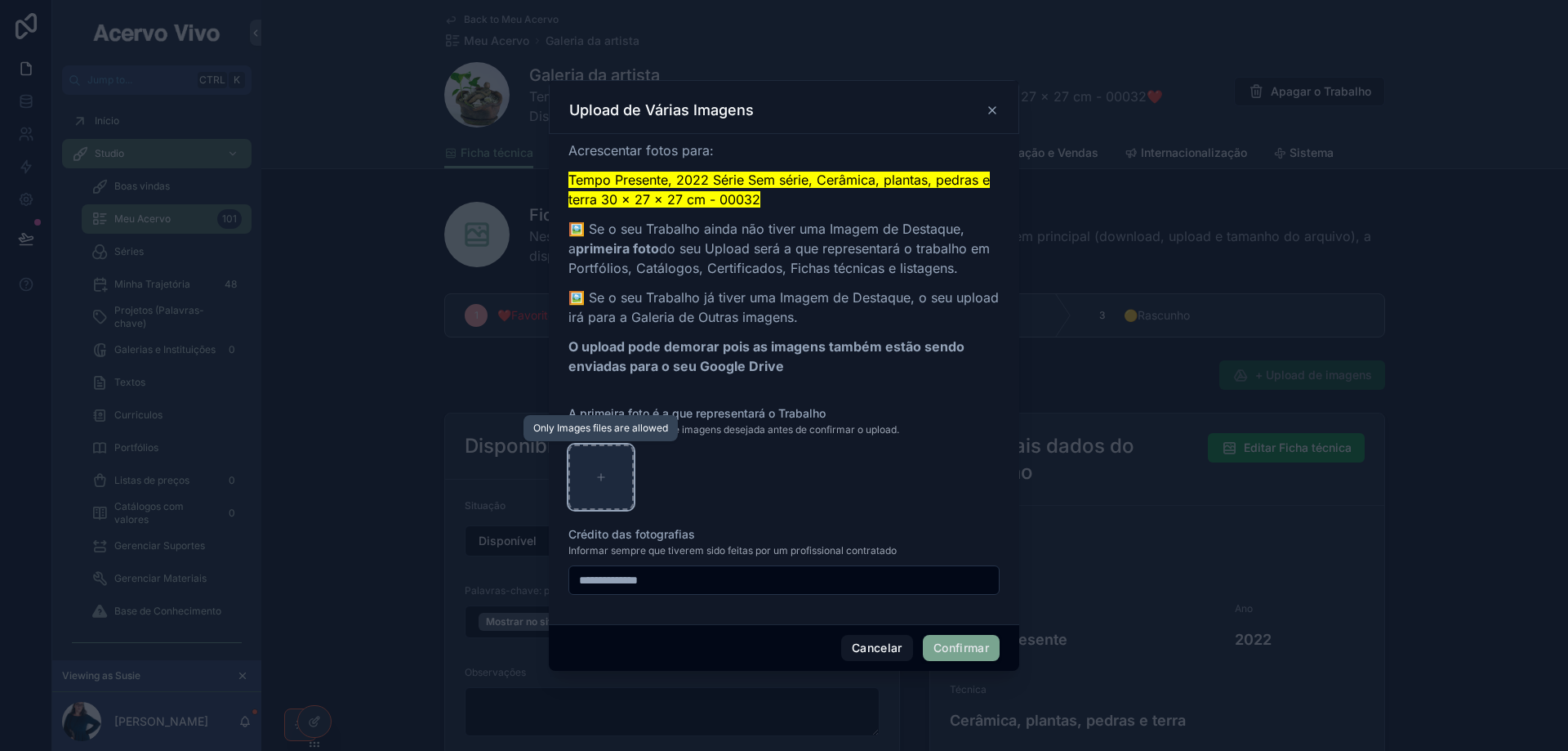
click at [603, 480] on icon at bounding box center [600, 477] width 12 height 12
click at [944, 641] on button "Confirmar" at bounding box center [961, 647] width 76 height 26
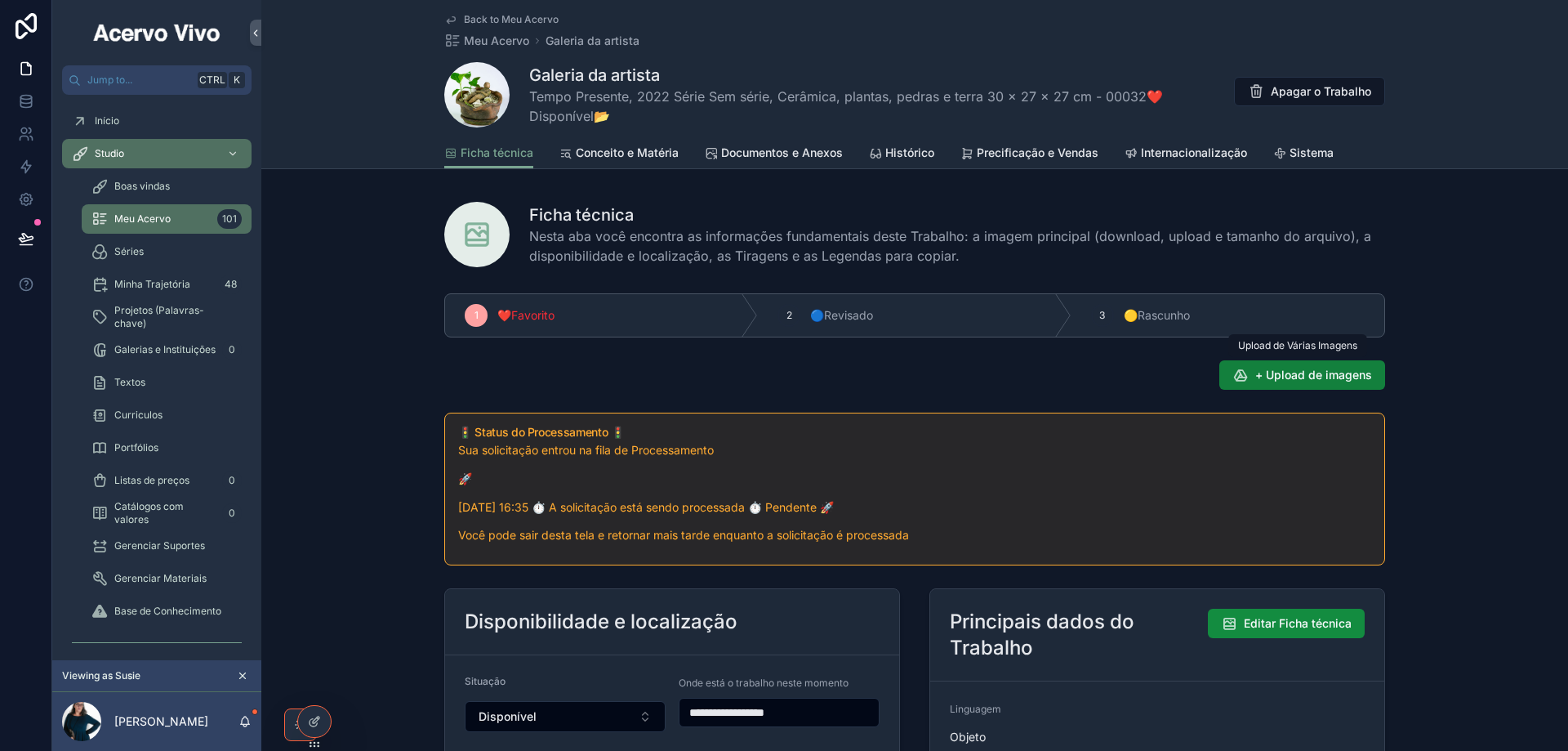
click at [1292, 372] on span "+ Upload de imagens" at bounding box center [1313, 375] width 117 height 16
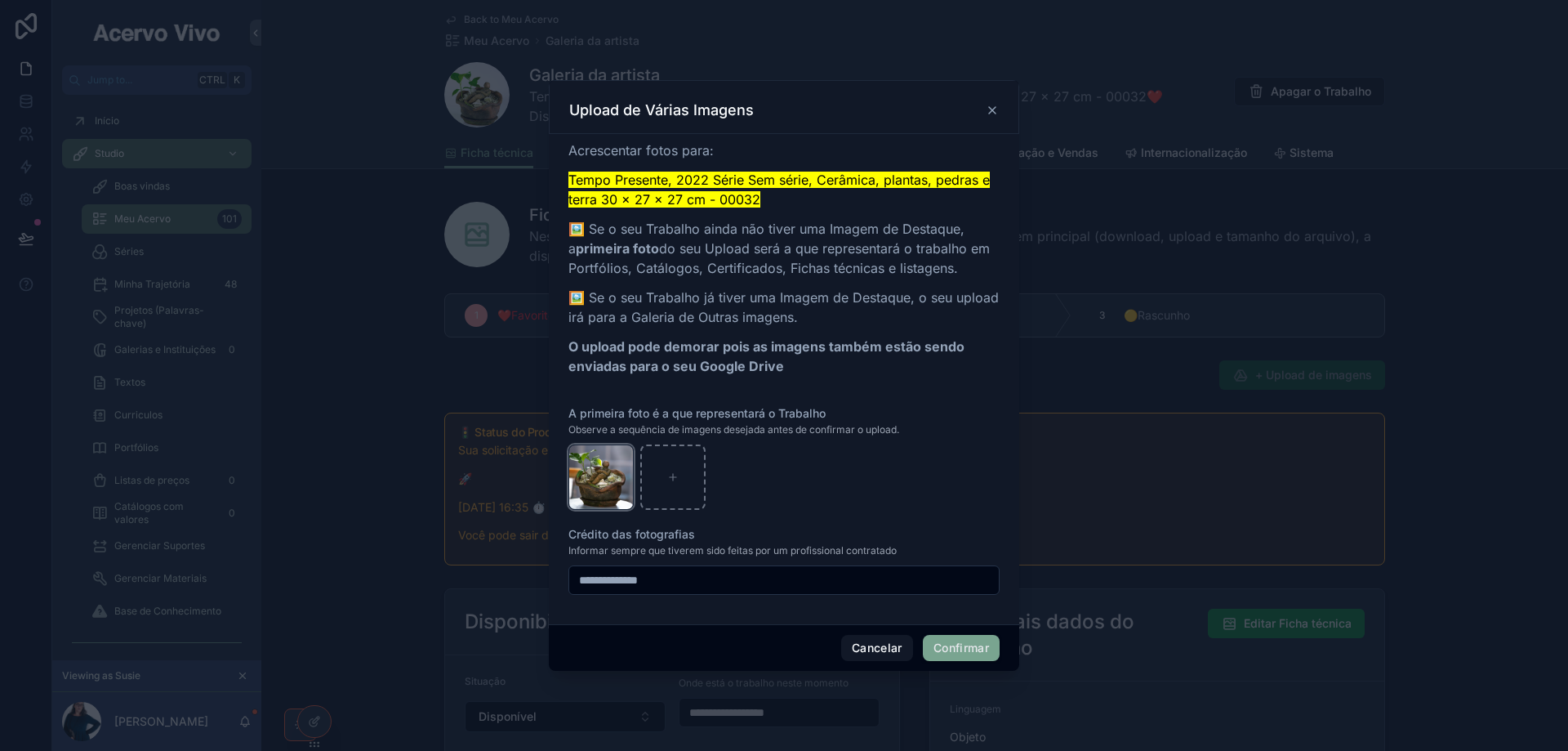
click at [0, 0] on icon "button" at bounding box center [0, 0] width 0 height 0
click at [635, 430] on icon "button" at bounding box center [638, 429] width 13 height 13
click at [599, 477] on icon at bounding box center [600, 477] width 6 height 0
click at [884, 647] on button "Cancelar" at bounding box center [877, 647] width 72 height 26
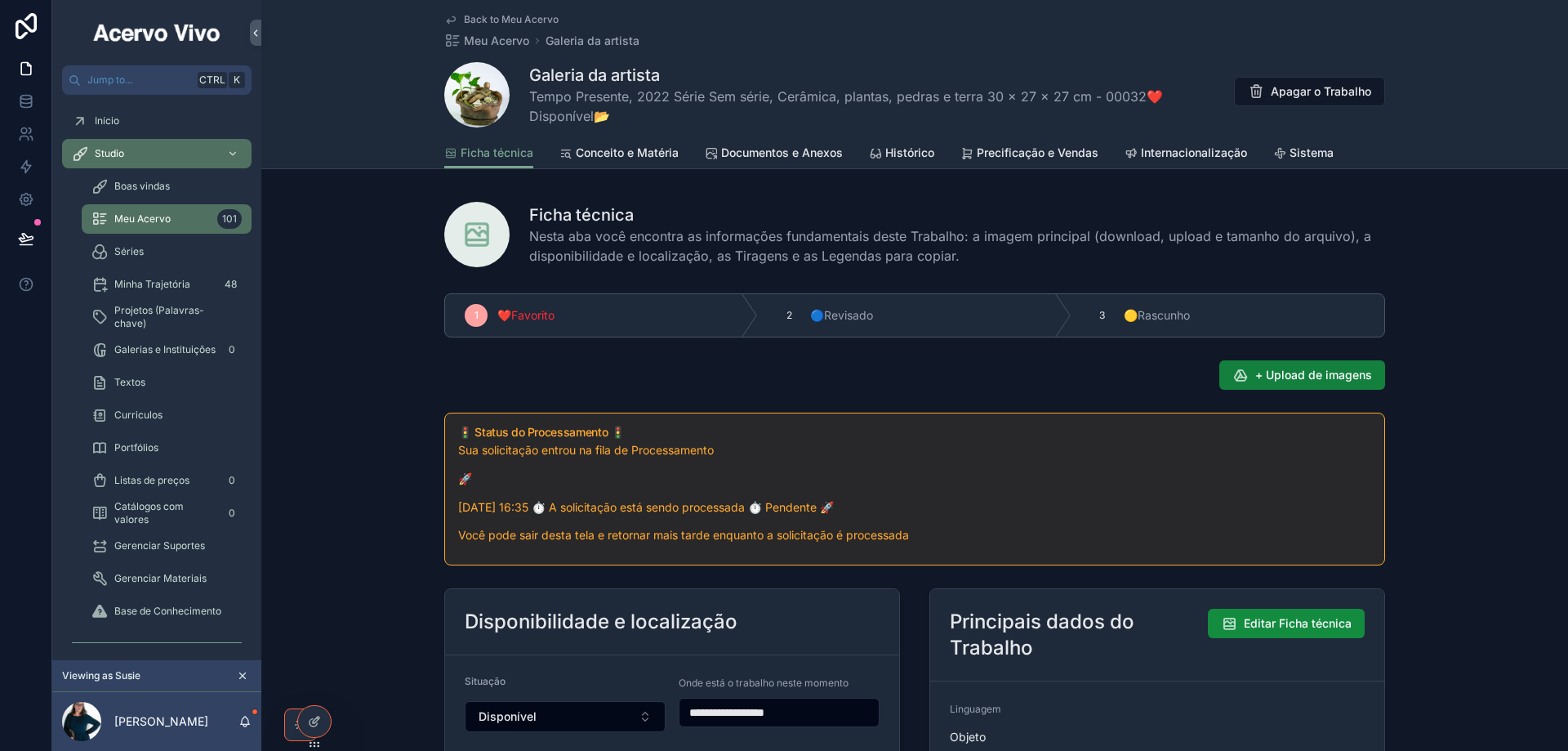
click at [1306, 380] on span "+ Upload de imagens" at bounding box center [1313, 375] width 117 height 16
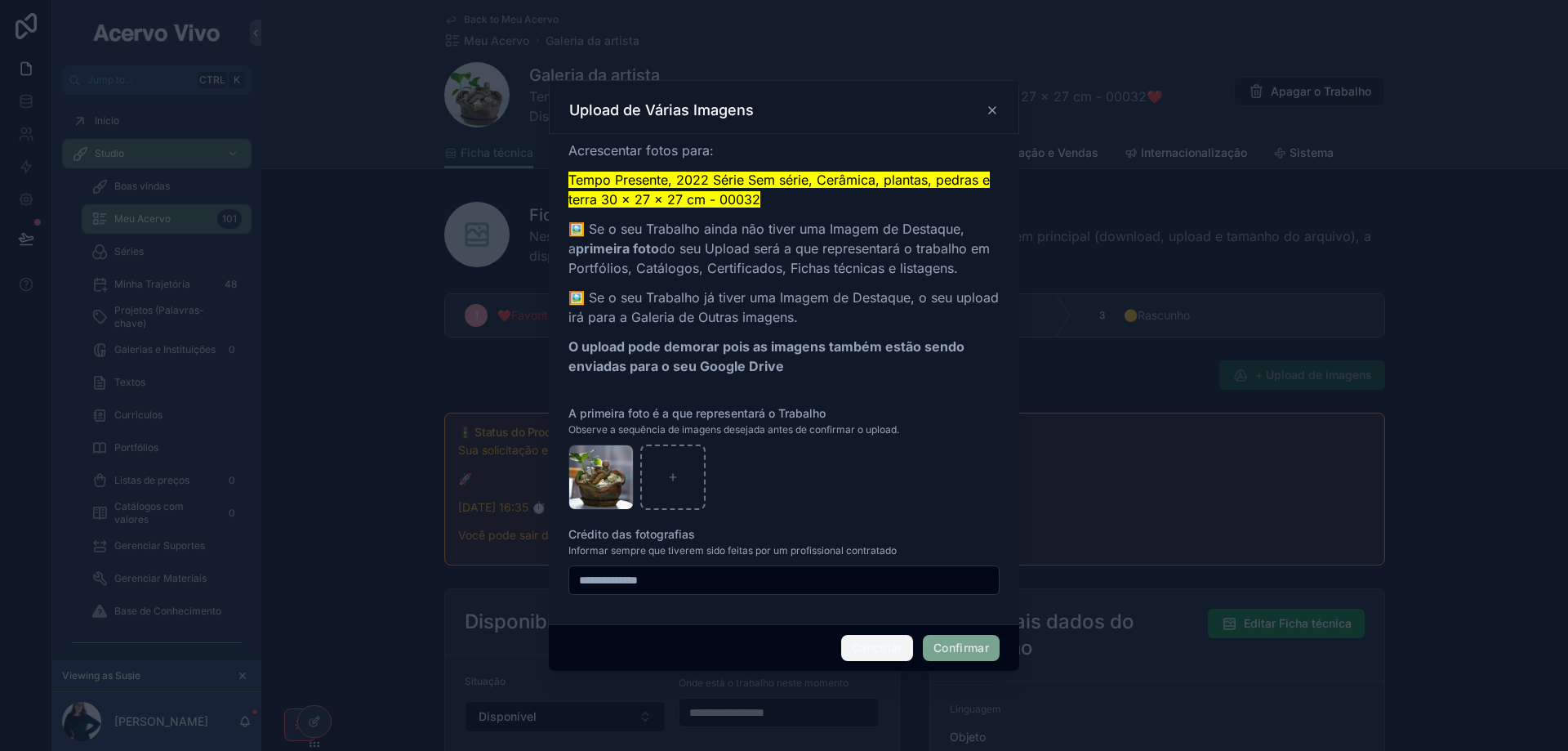
drag, startPoint x: 882, startPoint y: 647, endPoint x: 801, endPoint y: 744, distance: 126.4
click at [880, 650] on button "Cancelar" at bounding box center [877, 647] width 72 height 26
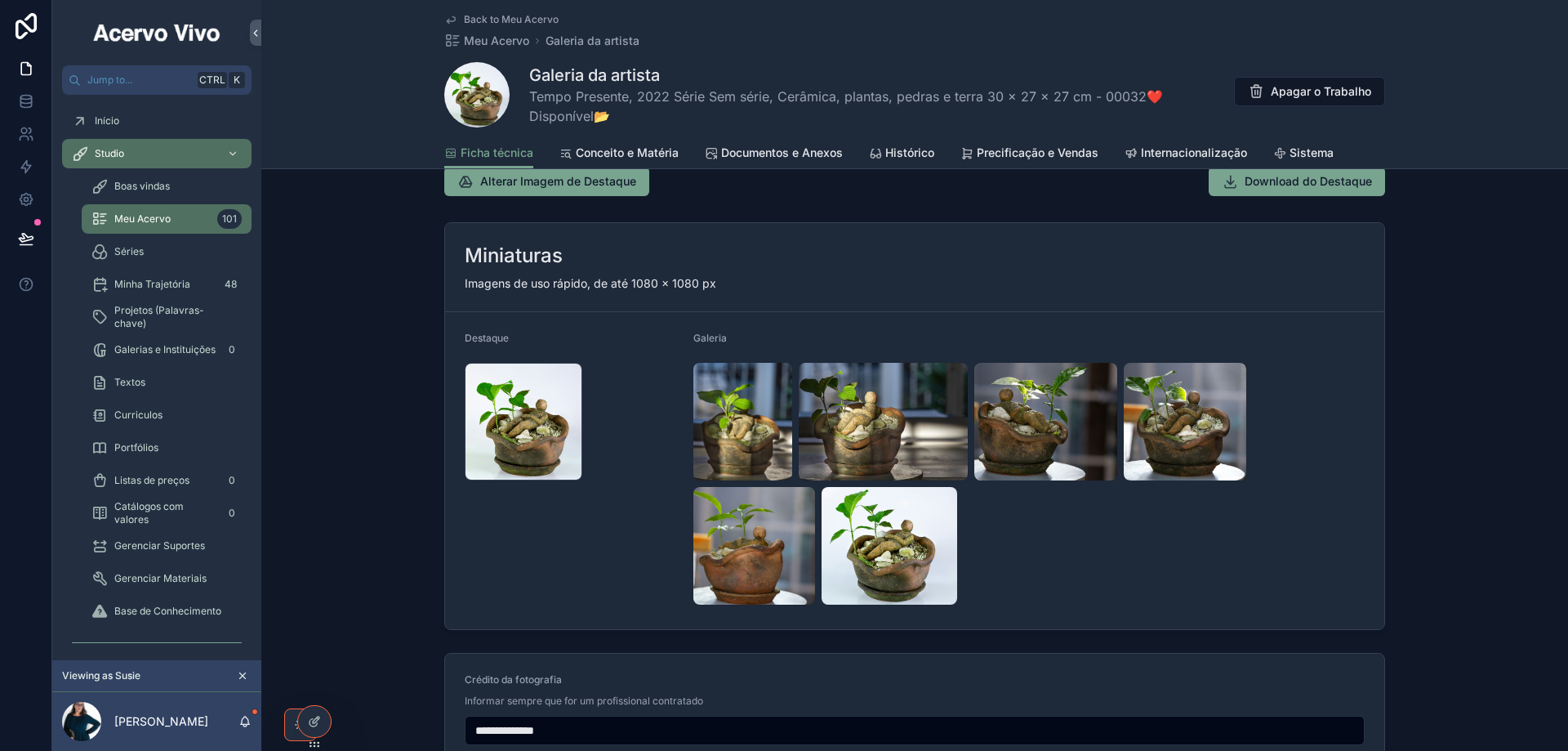
scroll to position [1785, 0]
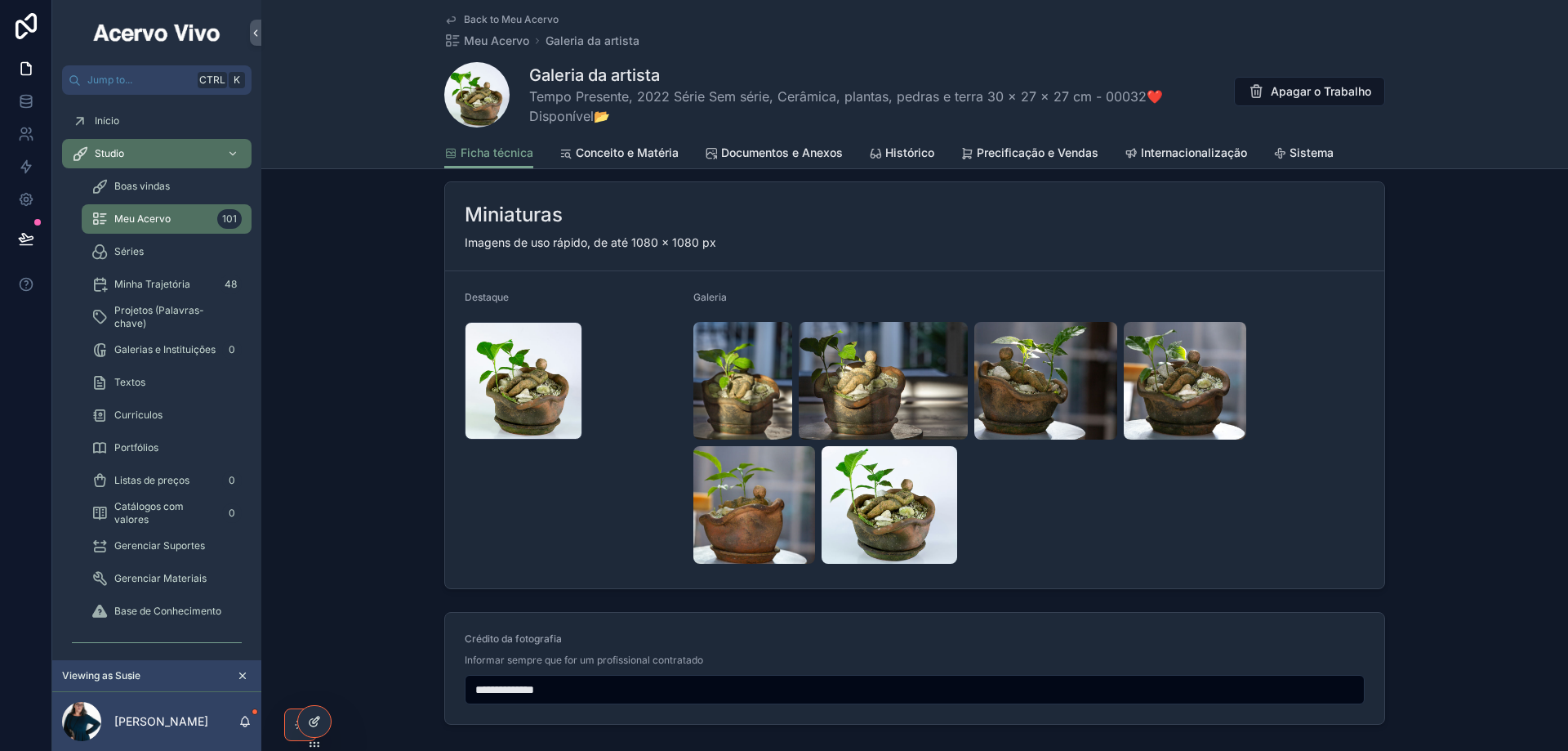
click at [315, 726] on icon at bounding box center [313, 723] width 7 height 7
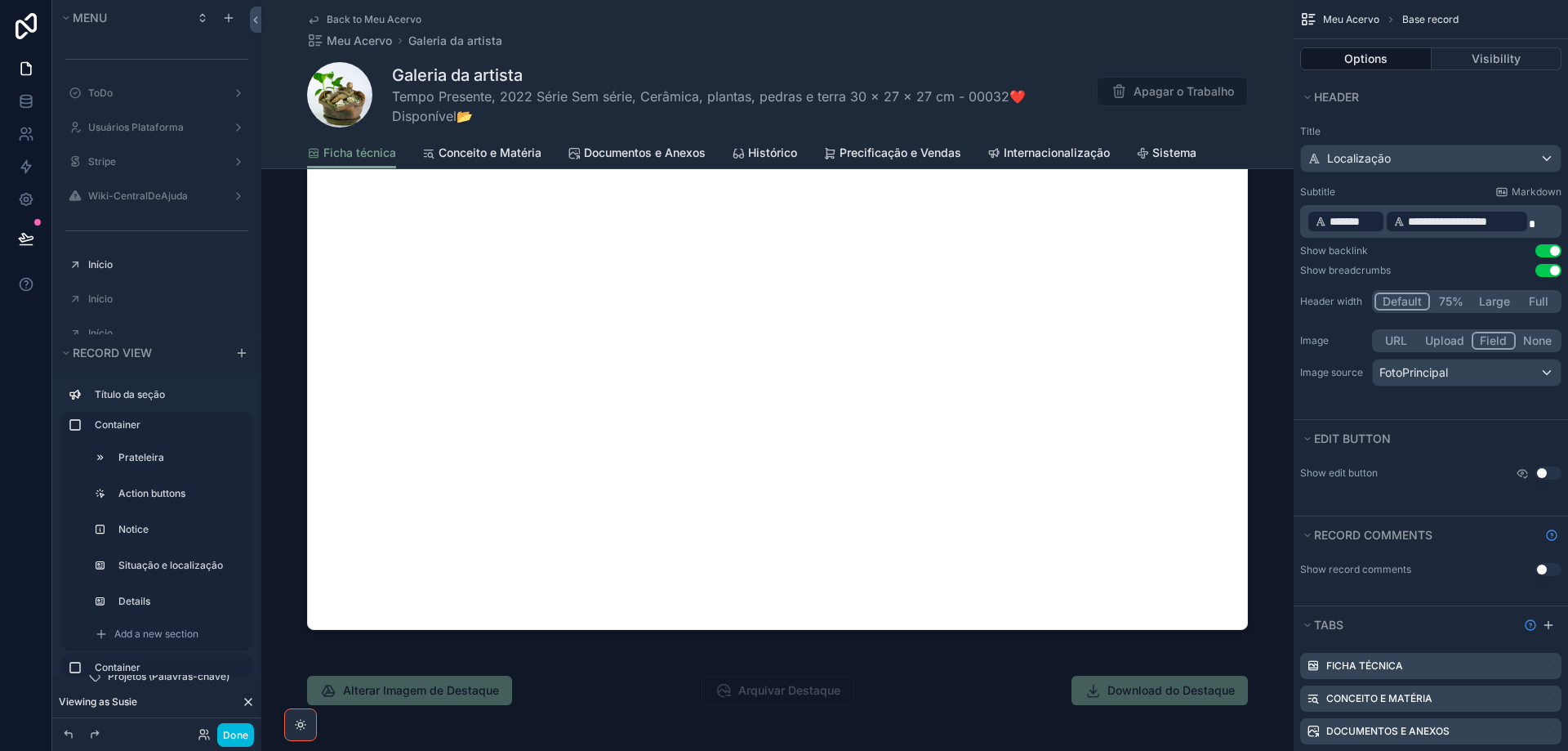
scroll to position [1458, 0]
click at [240, 732] on button "Done" at bounding box center [235, 734] width 36 height 24
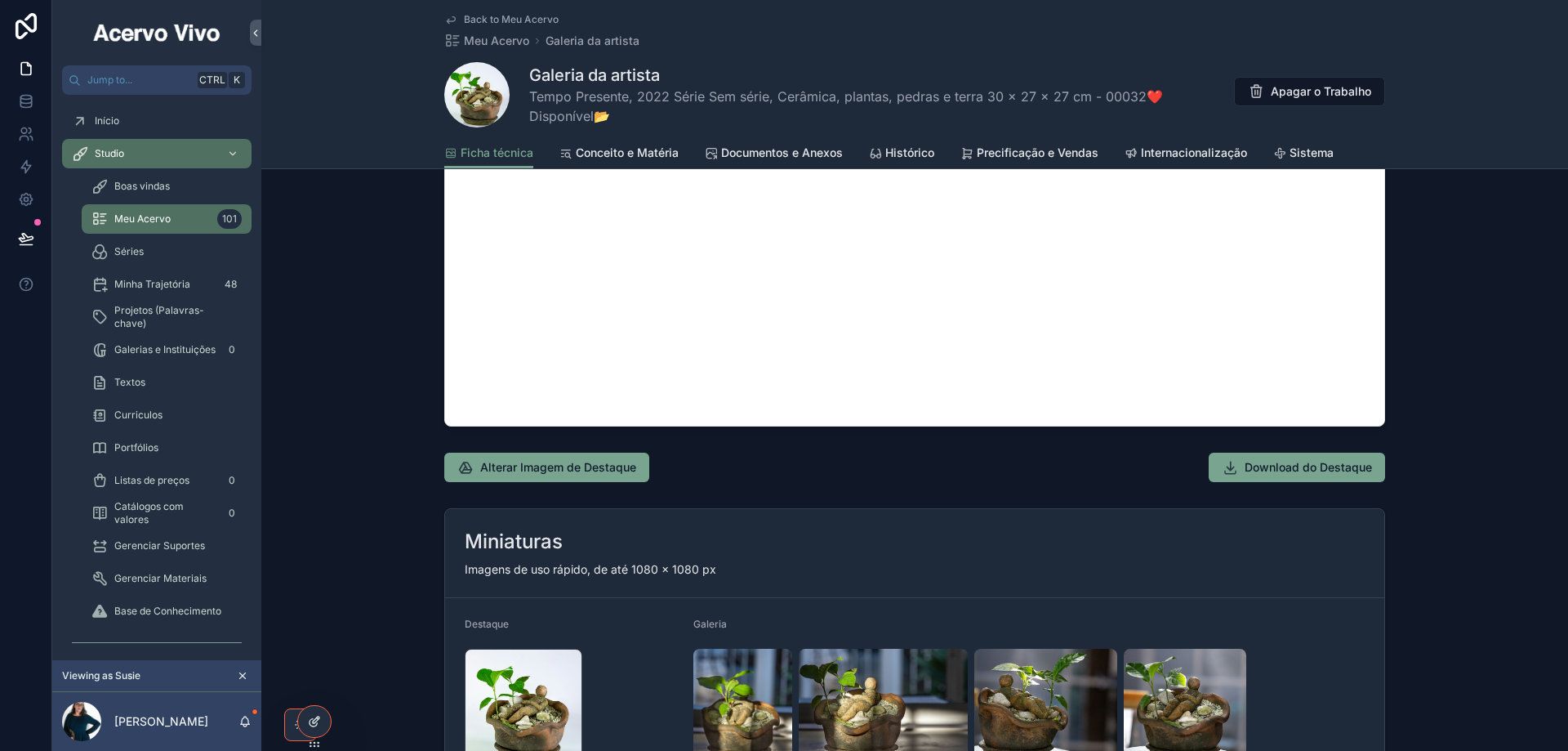
click at [317, 723] on icon at bounding box center [313, 723] width 7 height 7
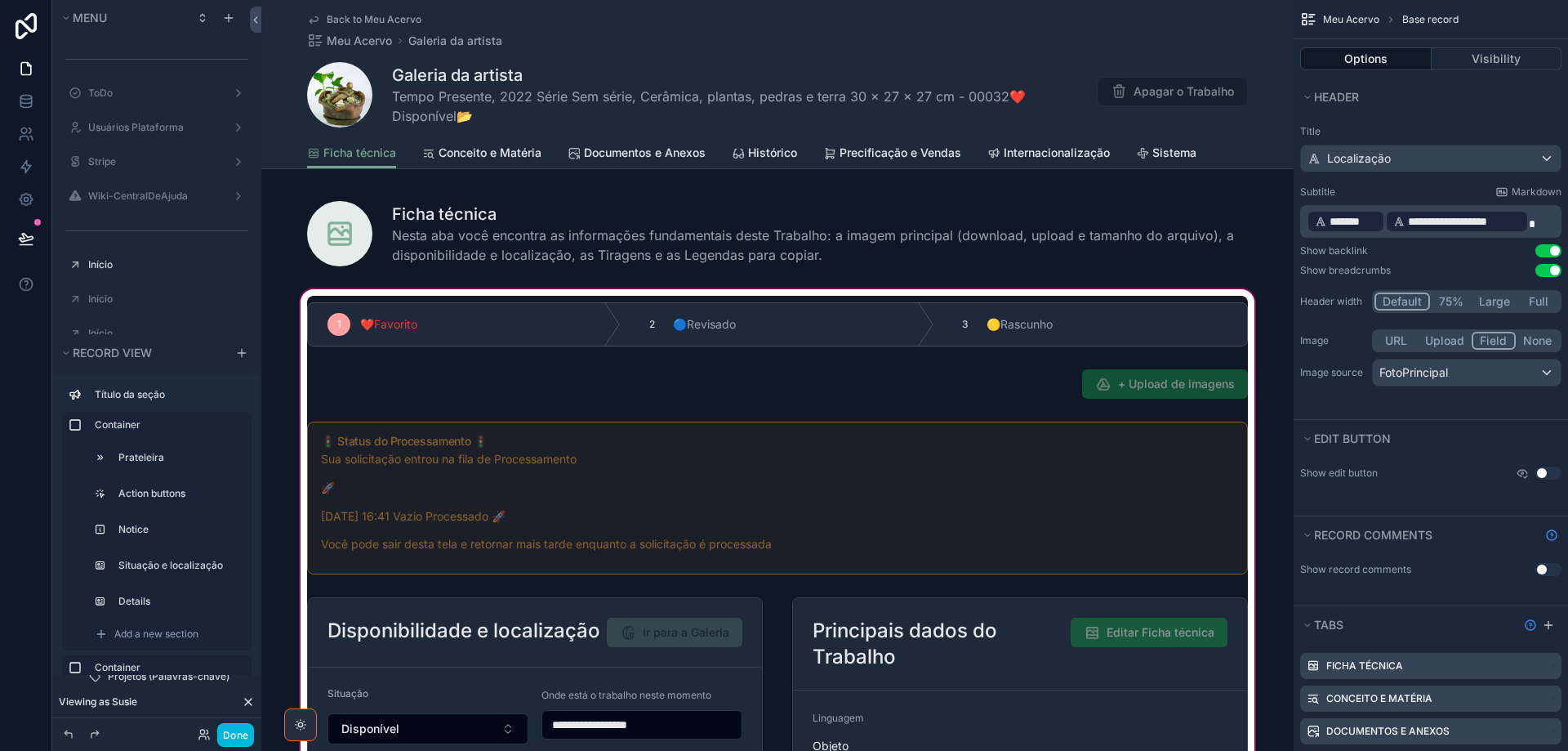
scroll to position [0, 0]
click at [1012, 386] on div "scrollable content" at bounding box center [777, 742] width 1032 height 912
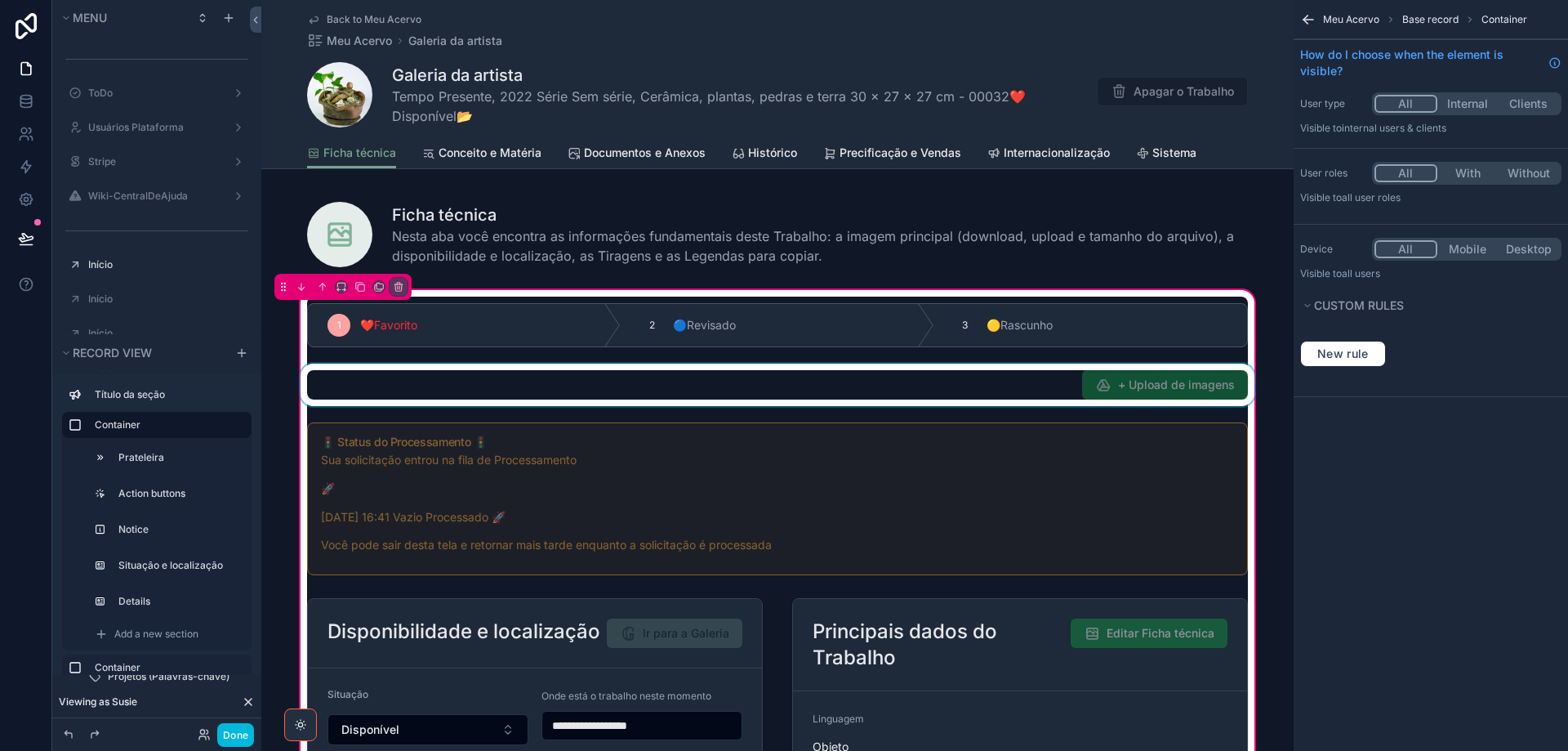
click at [1025, 385] on div "scrollable content" at bounding box center [777, 385] width 961 height 43
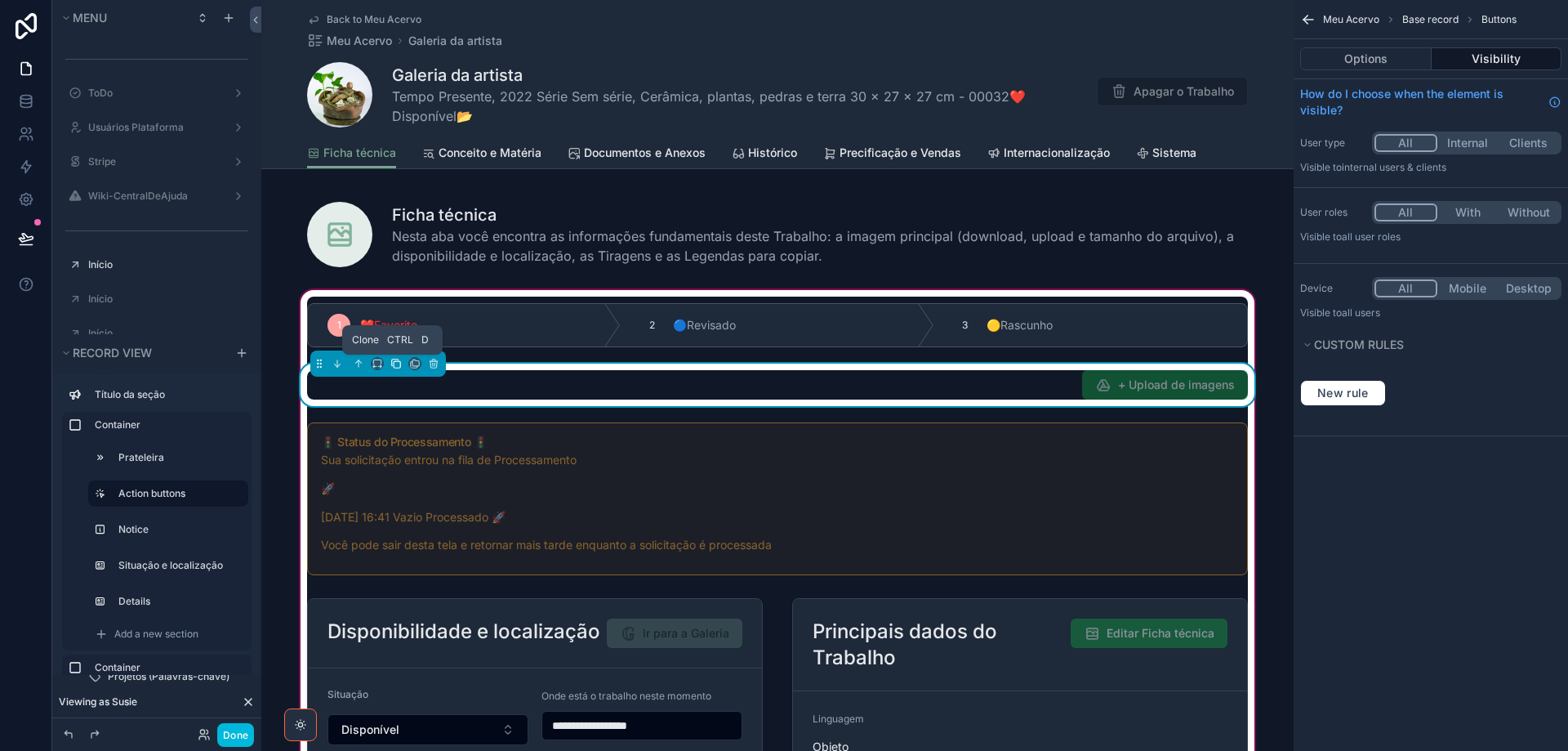
click at [395, 364] on icon "scrollable content" at bounding box center [396, 363] width 12 height 12
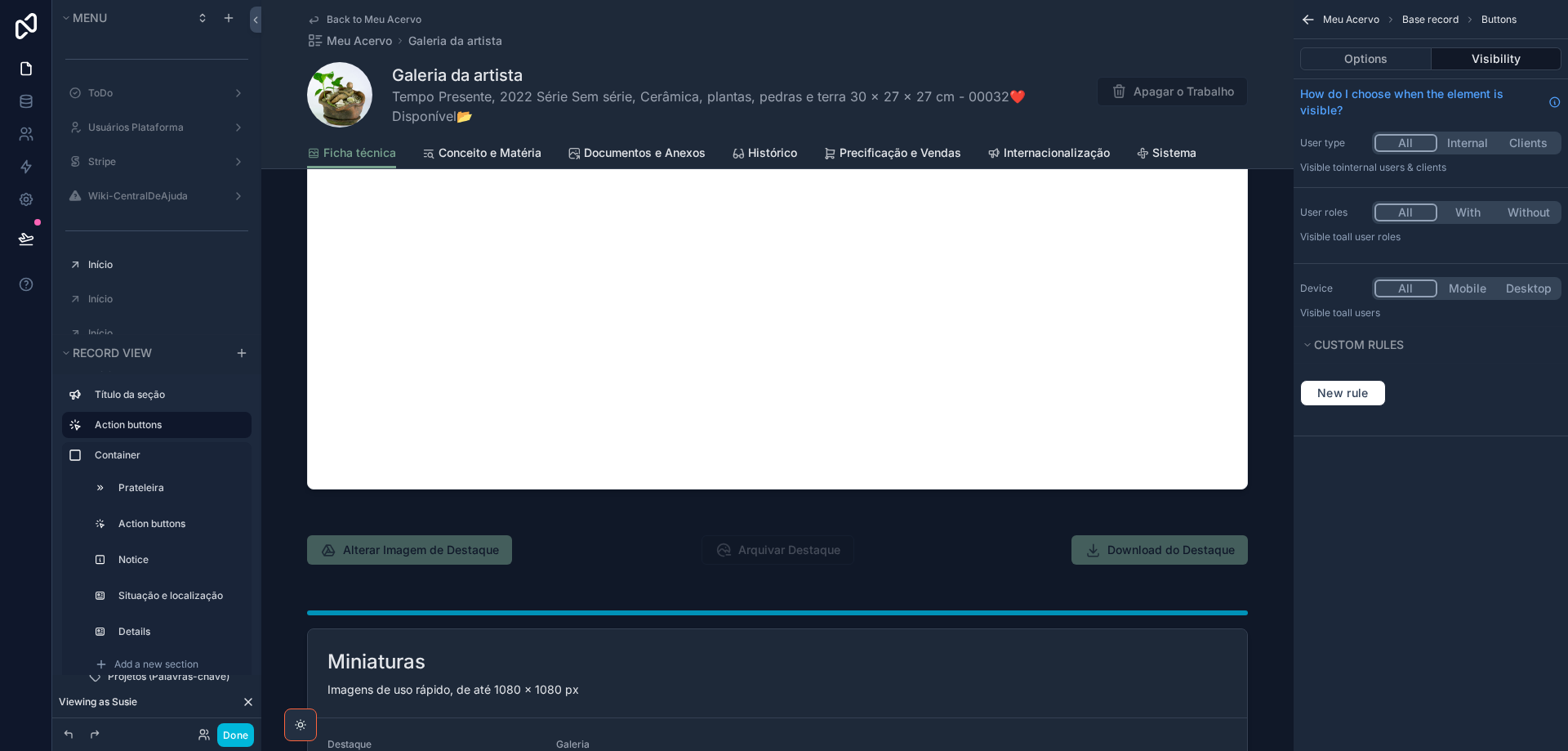
scroll to position [1688, 0]
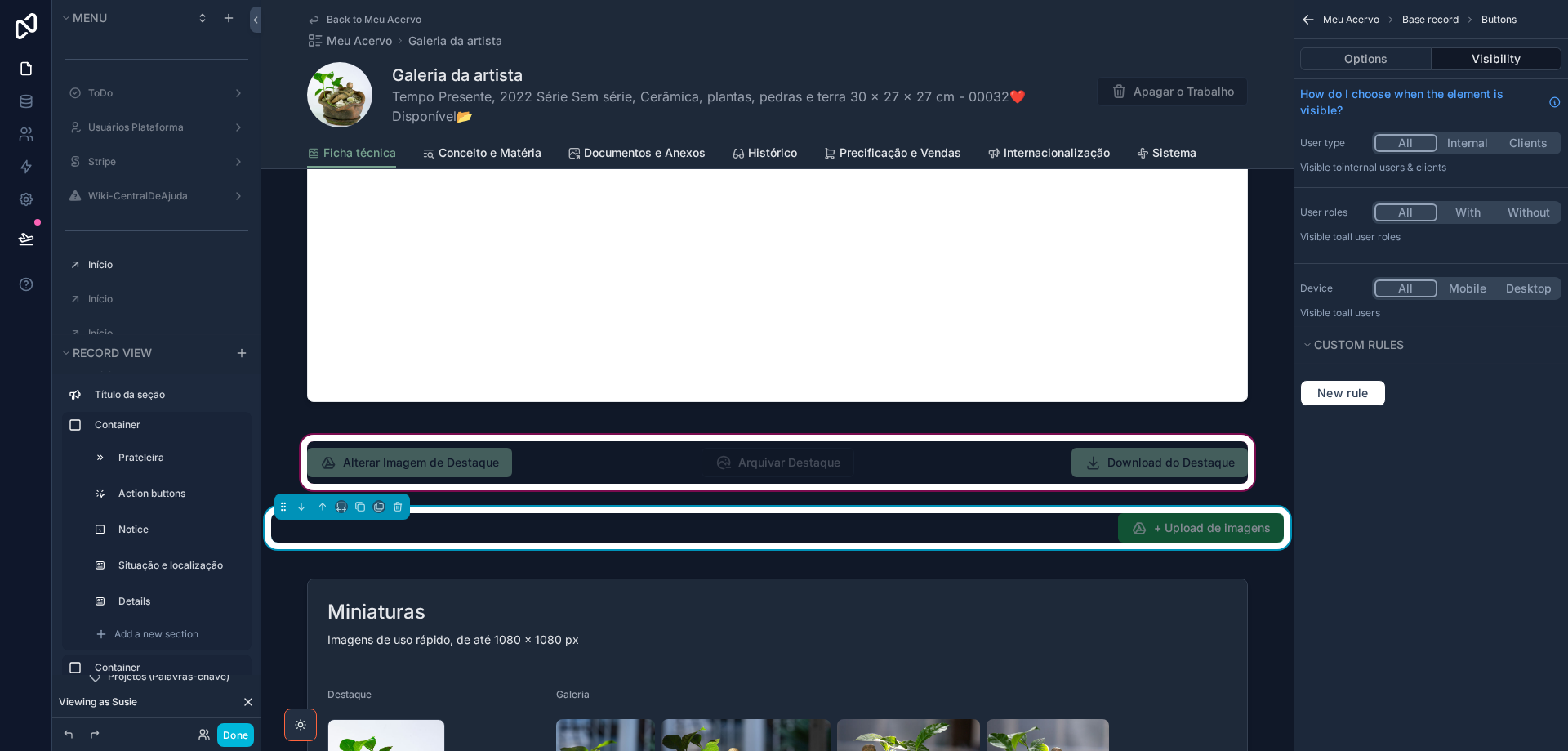
click at [562, 460] on div "scrollable content" at bounding box center [777, 463] width 1032 height 62
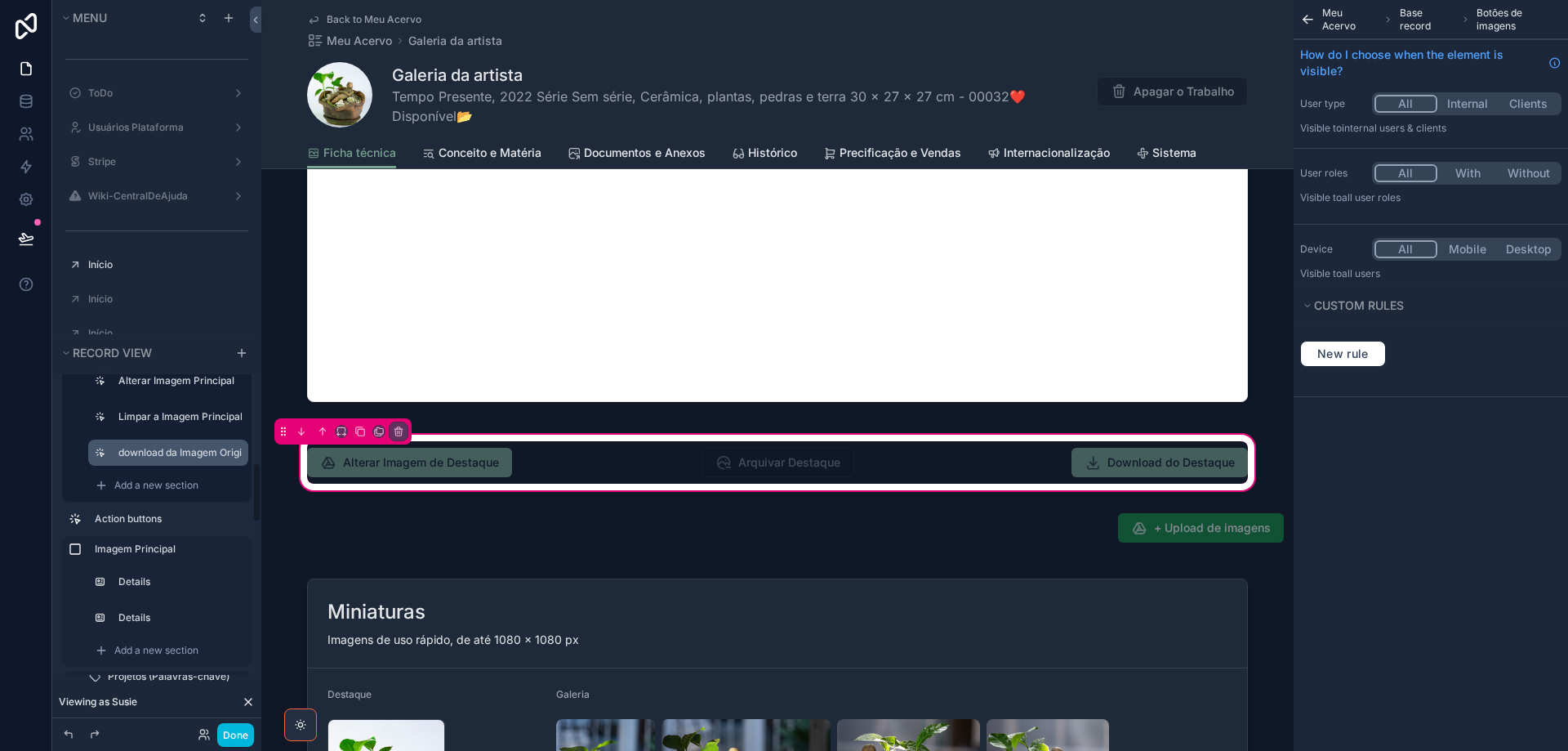
scroll to position [408, 0]
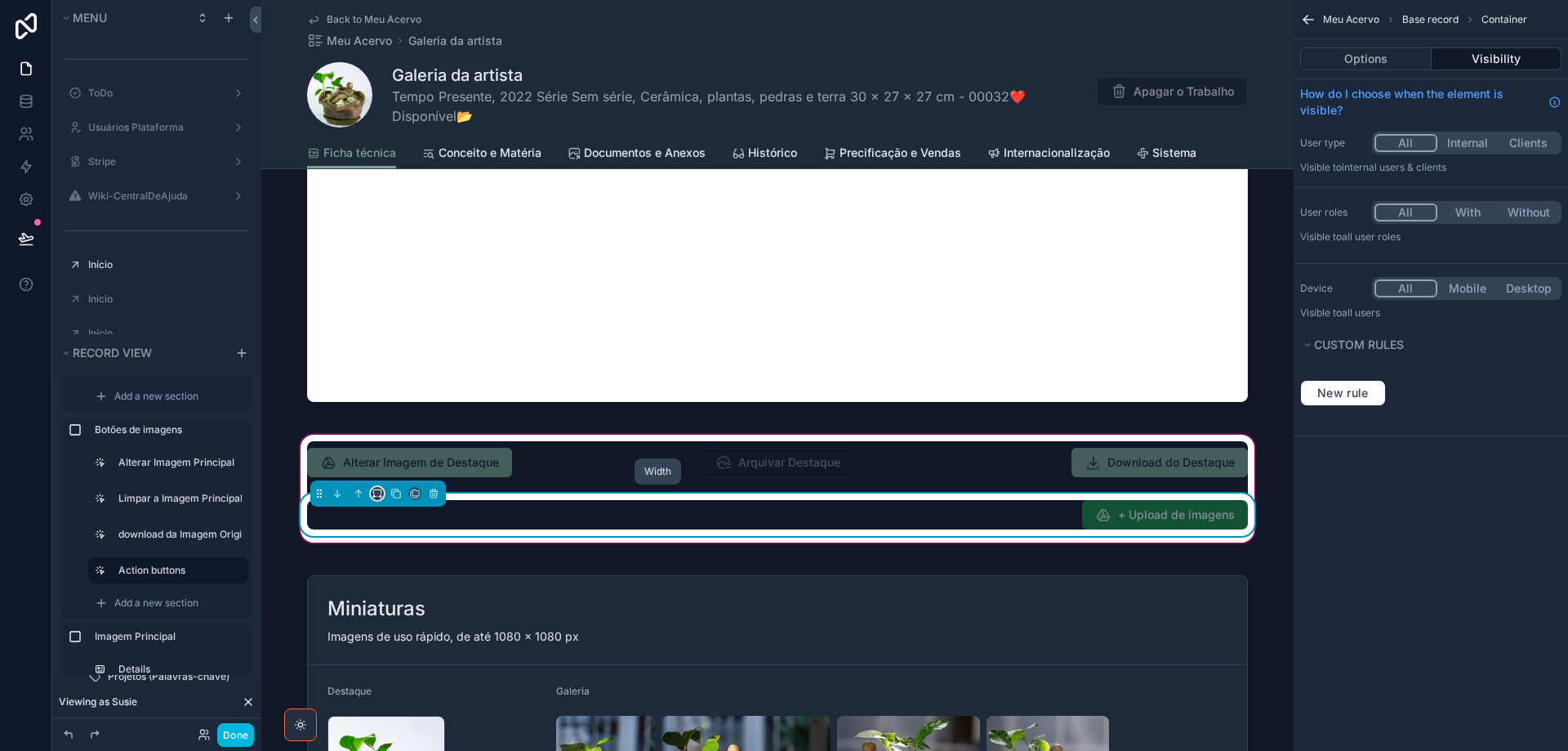
click at [375, 492] on icon "scrollable content" at bounding box center [377, 493] width 12 height 12
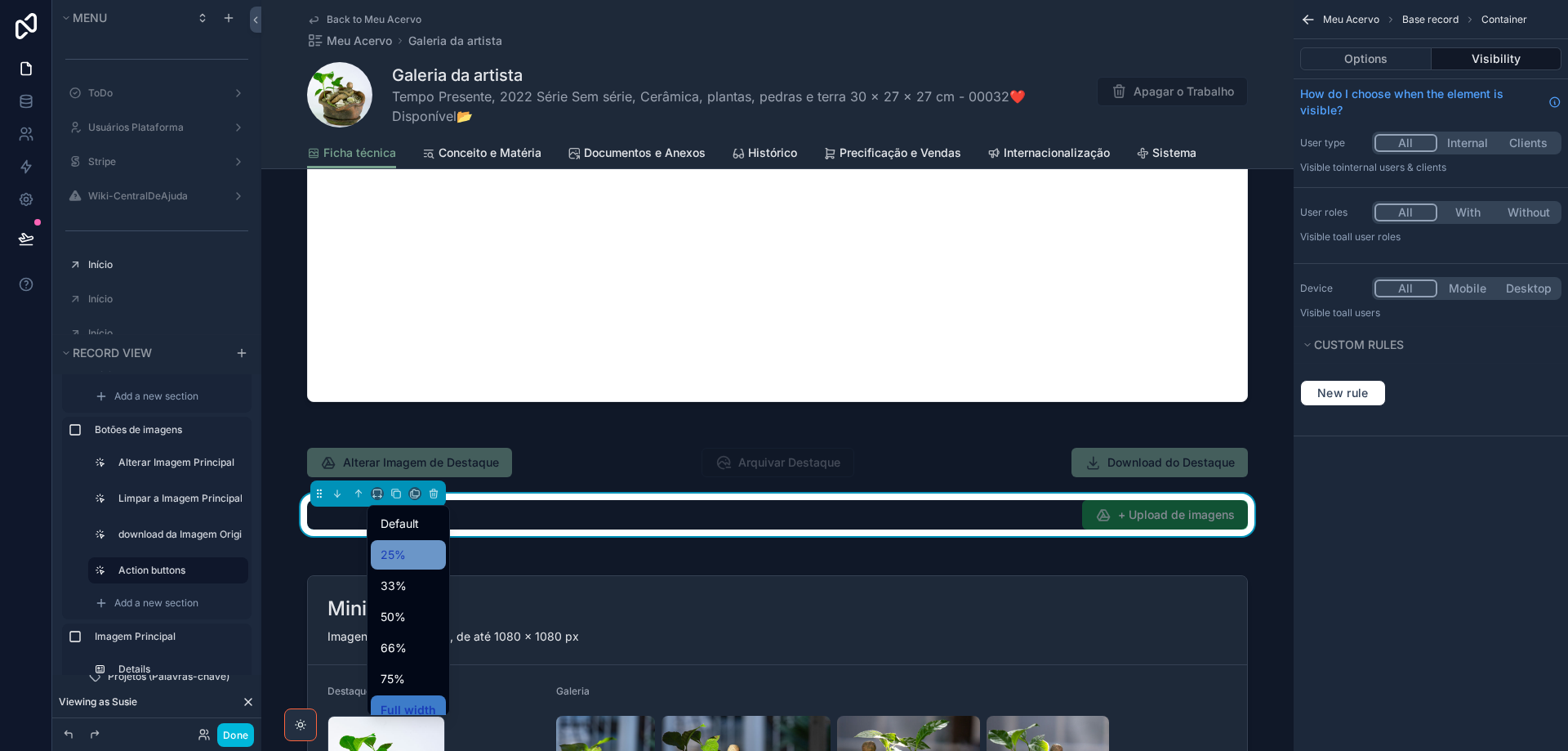
click at [390, 549] on span "25%" at bounding box center [393, 554] width 25 height 20
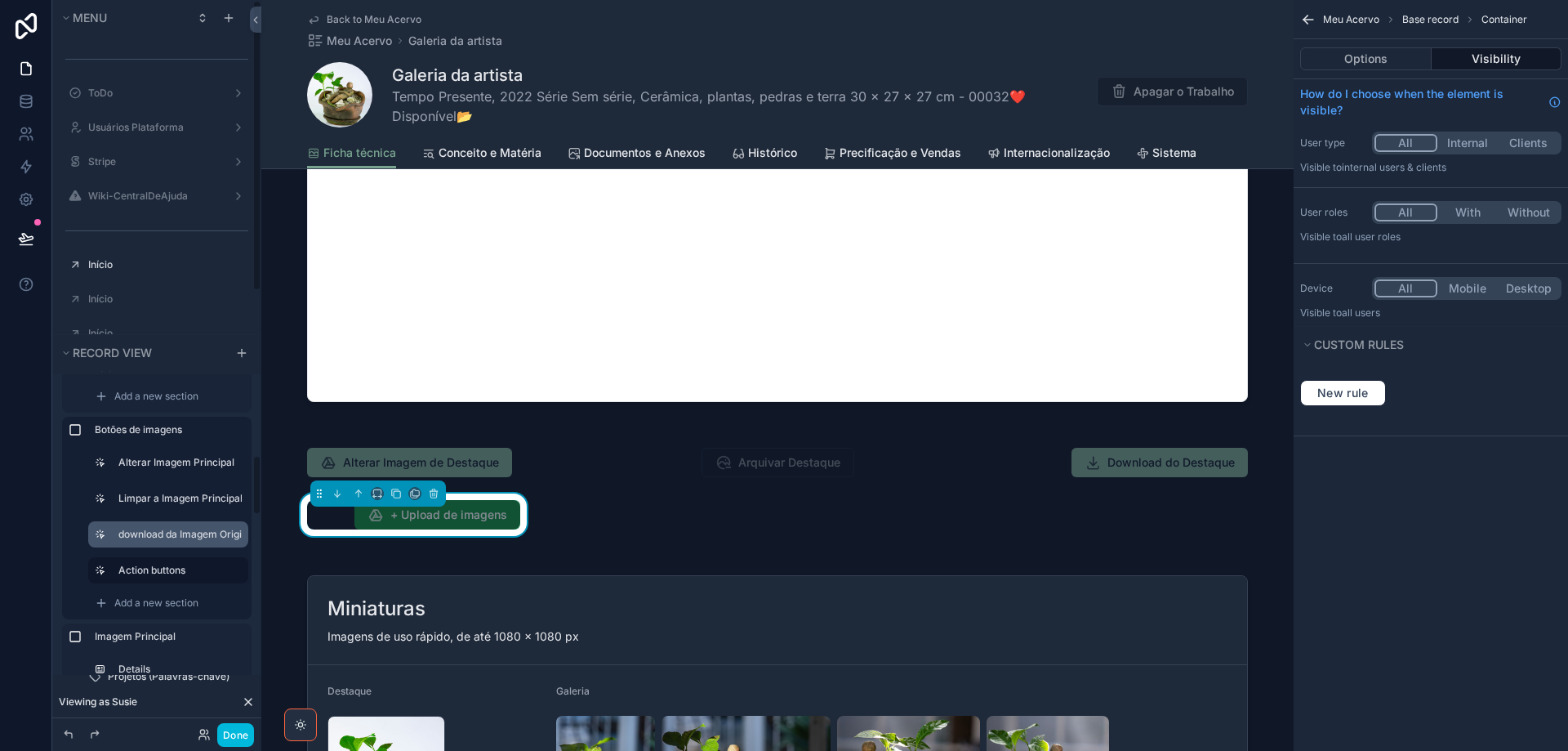
click at [152, 536] on label "download da Imagem Original" at bounding box center [180, 534] width 124 height 13
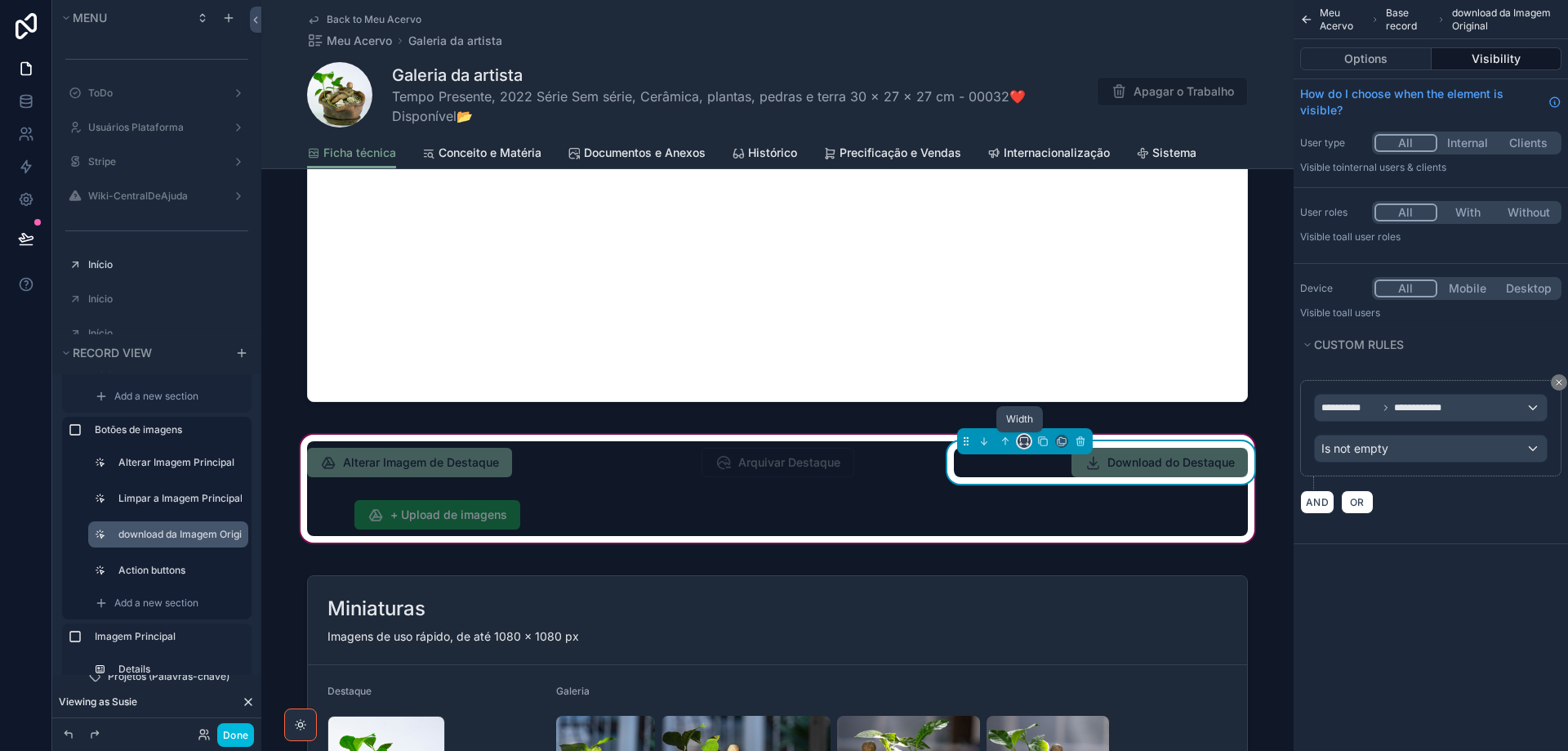
click at [1021, 440] on icon "scrollable content" at bounding box center [1024, 440] width 12 height 12
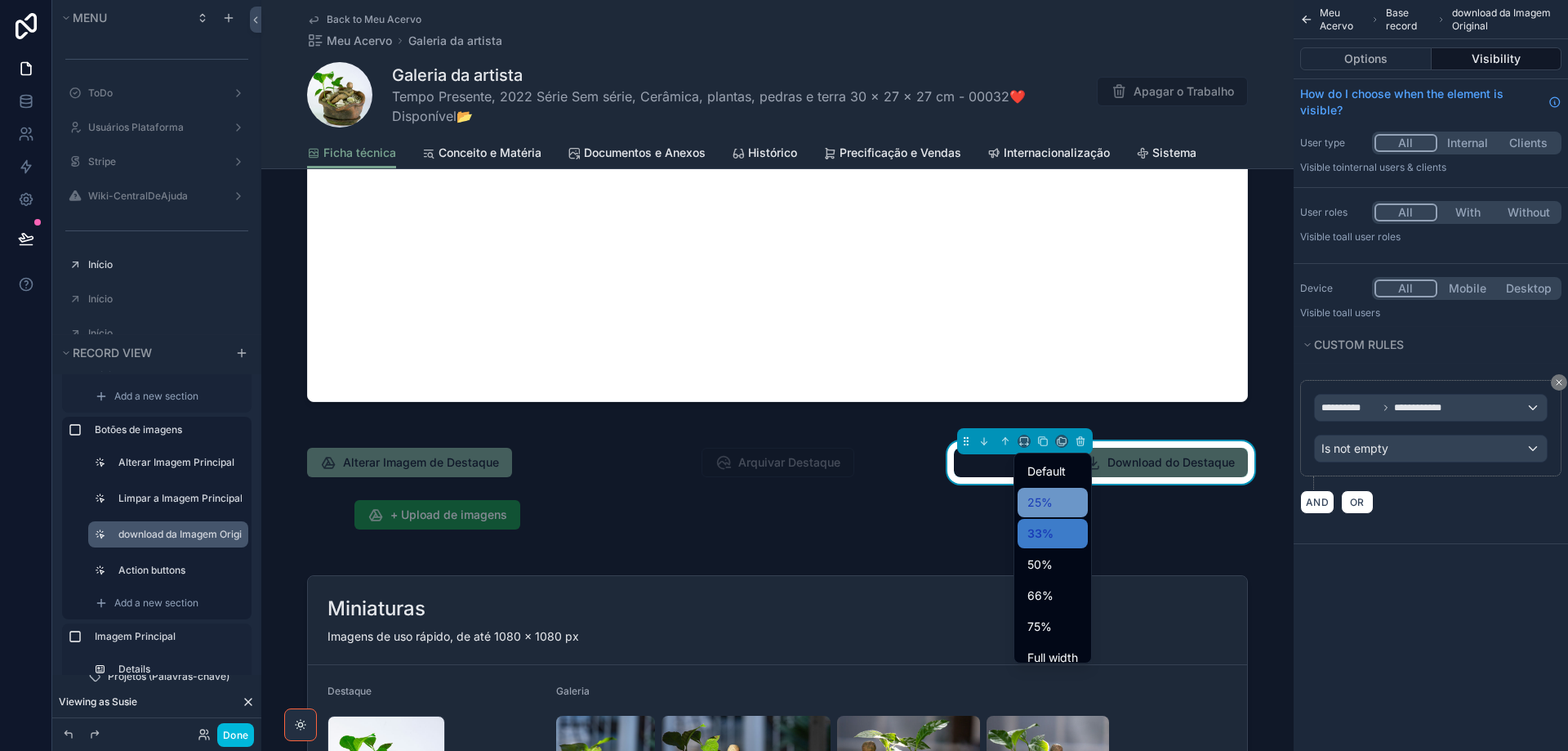
click at [1043, 500] on span "25%" at bounding box center [1040, 503] width 25 height 20
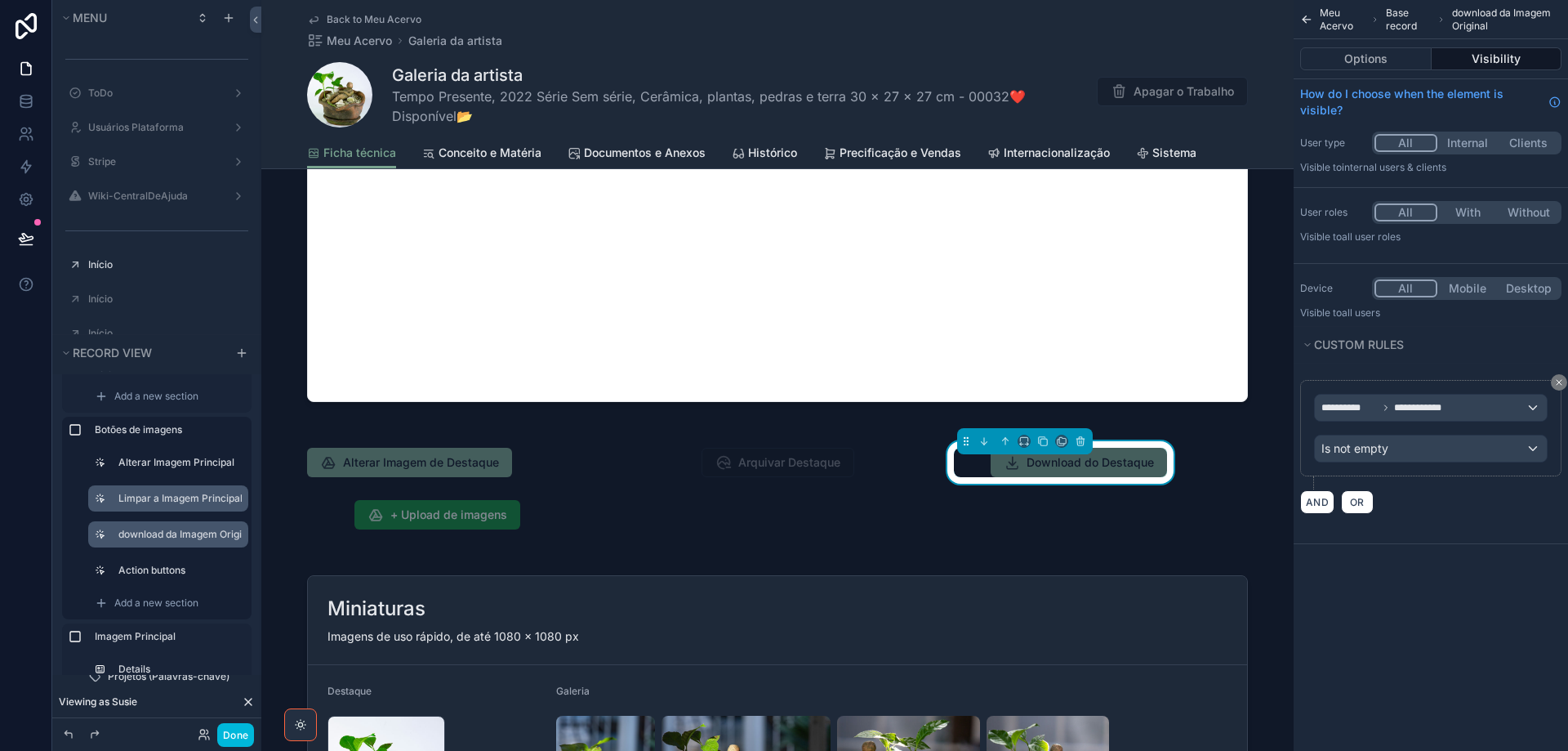
click at [155, 497] on label "Limpar a Imagem Principal" at bounding box center [180, 498] width 124 height 13
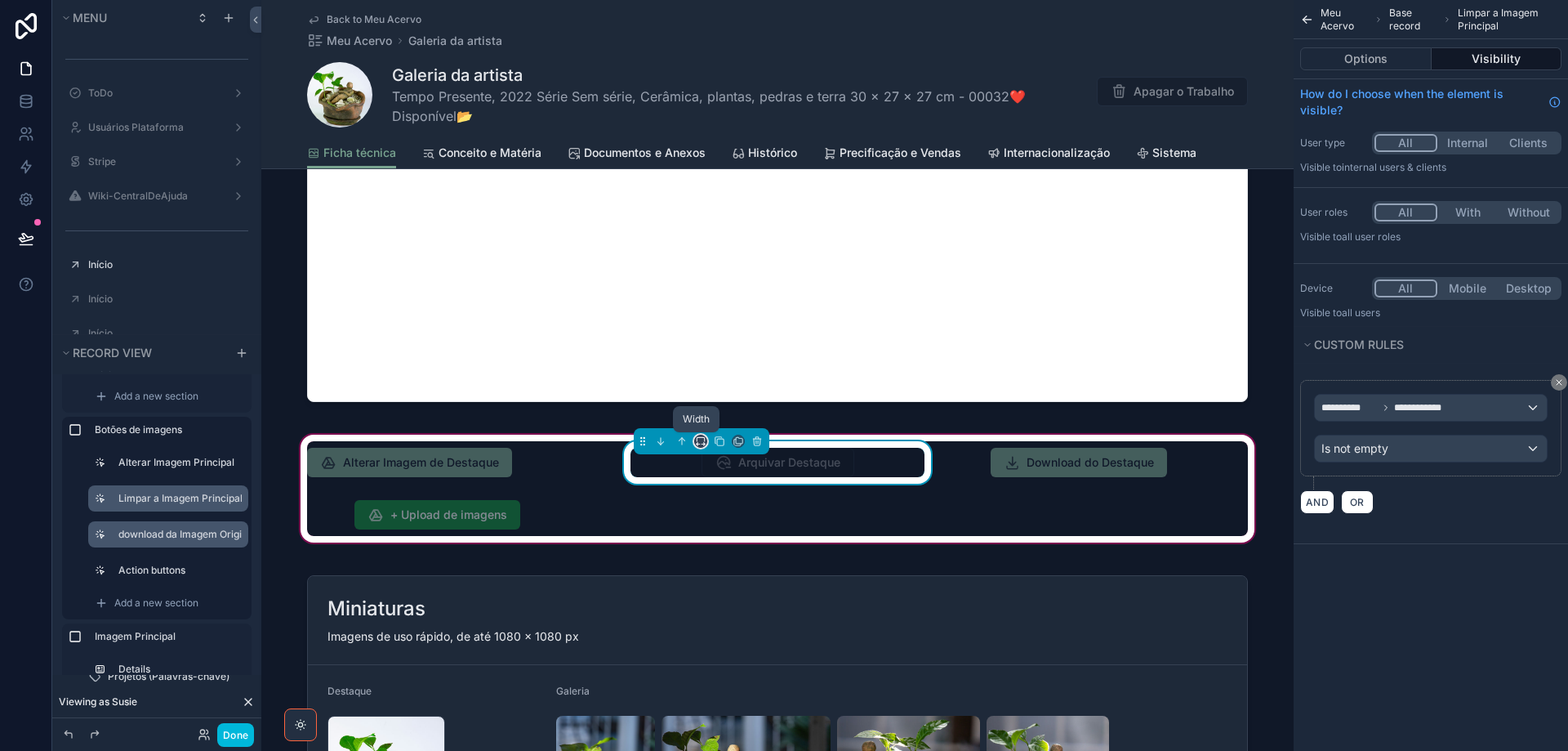
click at [701, 437] on icon "scrollable content" at bounding box center [700, 440] width 12 height 12
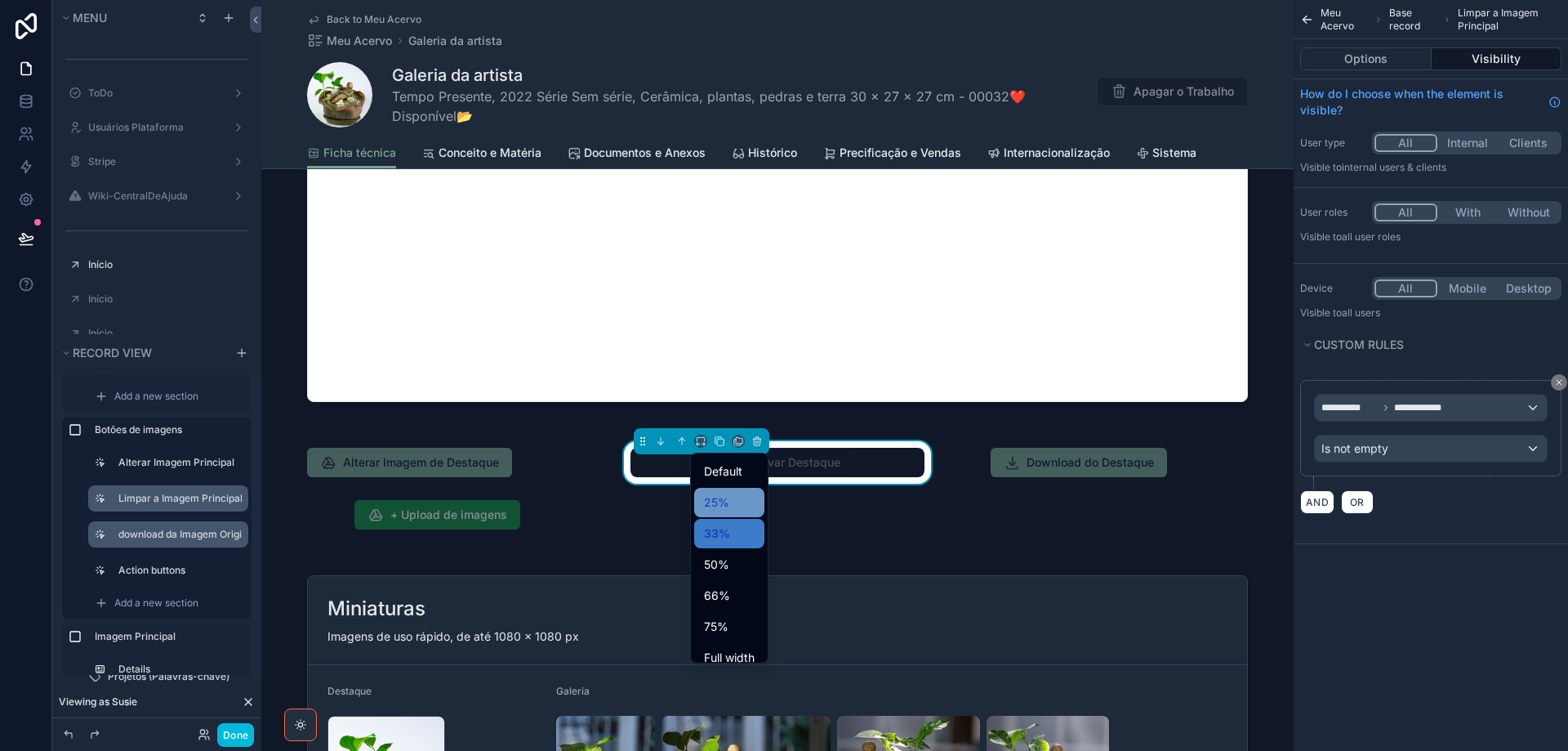
click at [724, 493] on span "25%" at bounding box center [716, 503] width 25 height 20
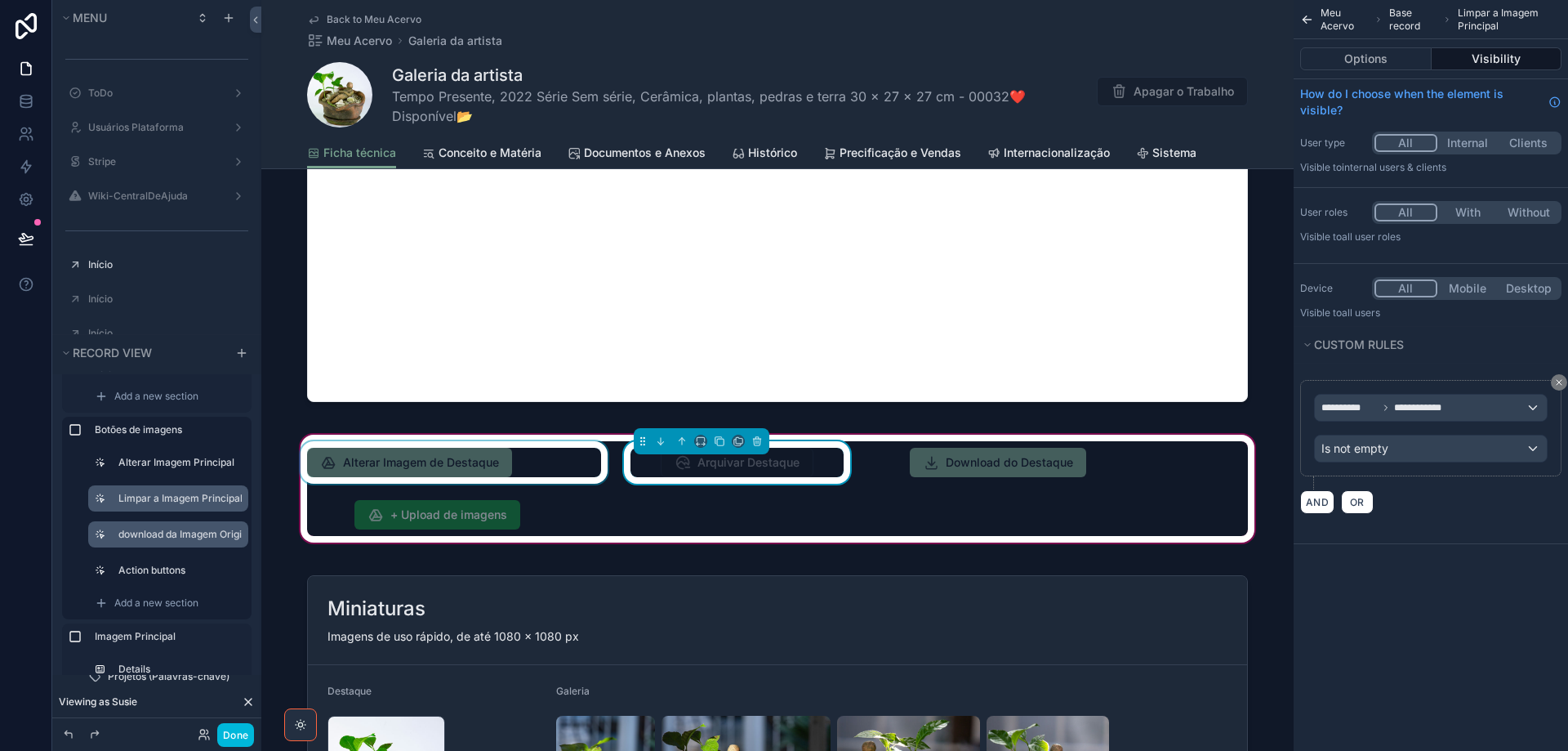
click at [543, 471] on div "scrollable content" at bounding box center [454, 463] width 314 height 43
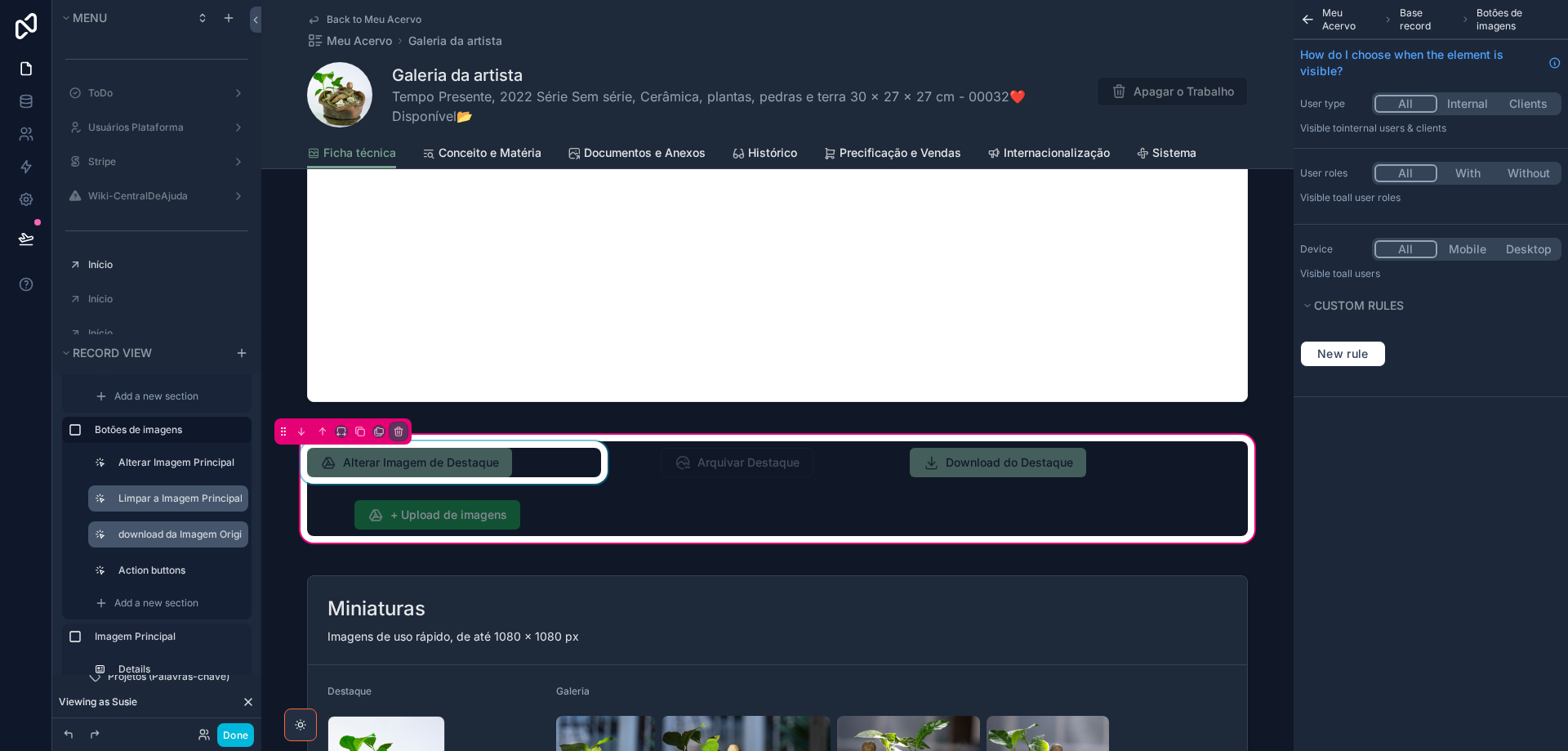
click at [535, 461] on div "scrollable content" at bounding box center [454, 463] width 314 height 43
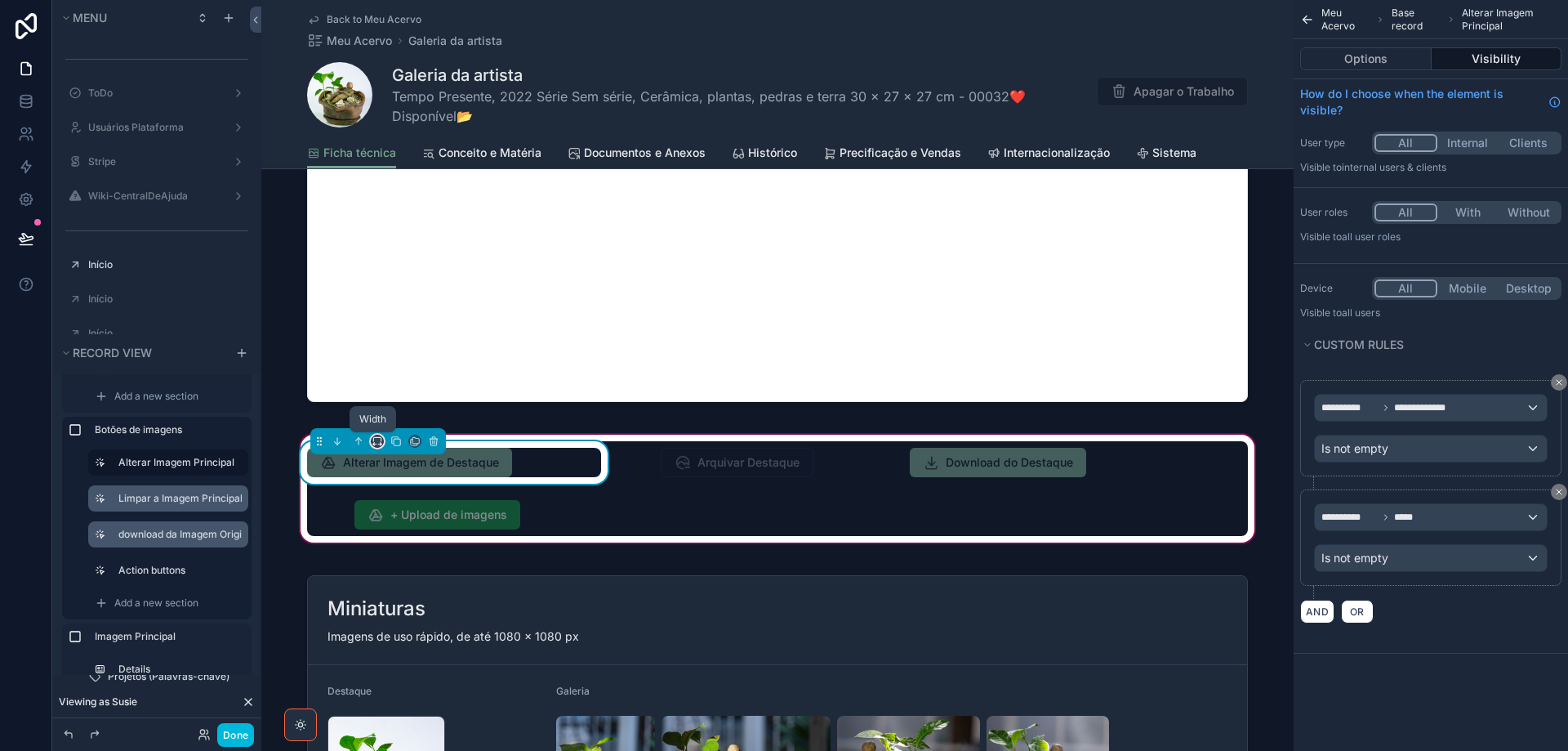
click at [379, 442] on button "scrollable content" at bounding box center [377, 440] width 13 height 13
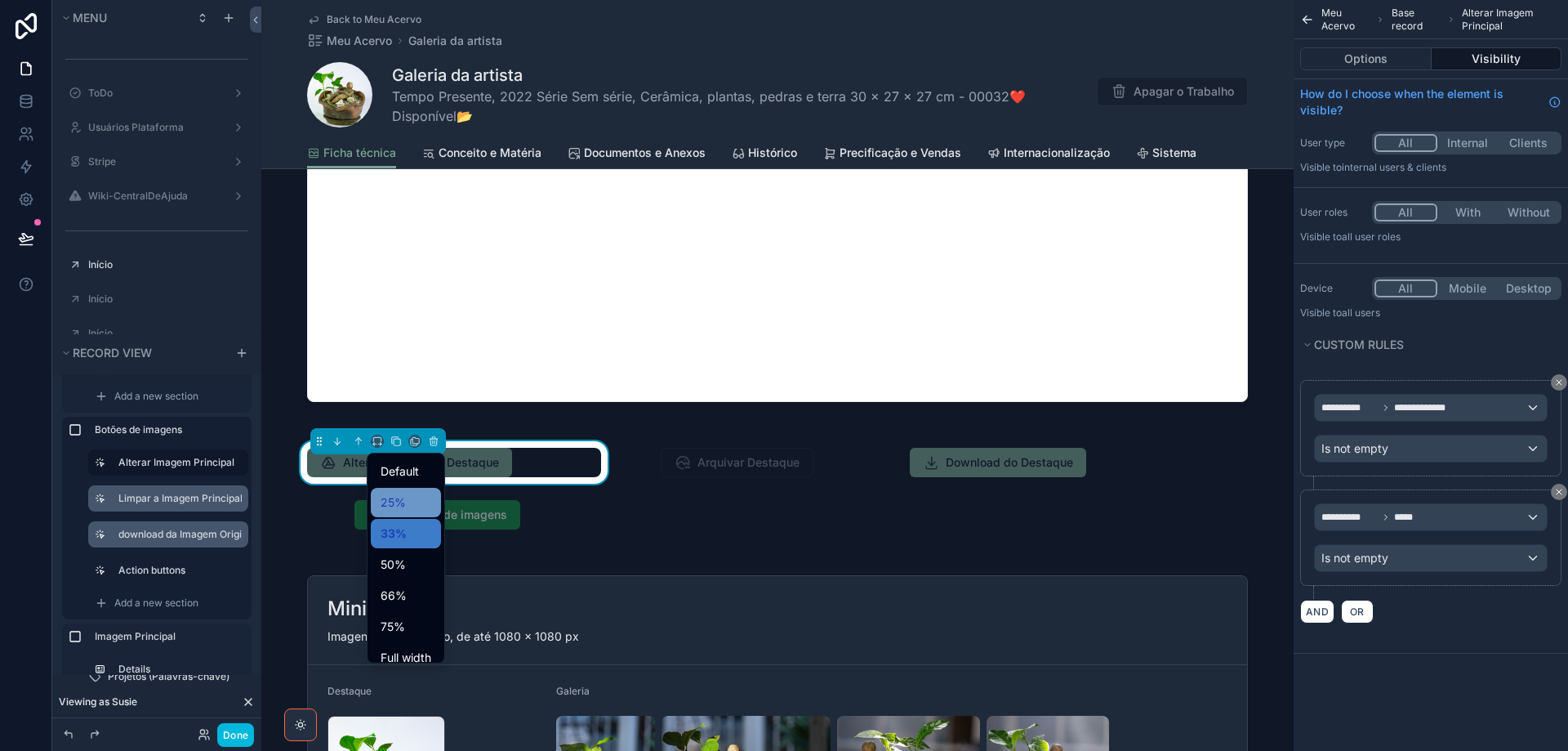
click at [399, 493] on span "25%" at bounding box center [393, 503] width 25 height 20
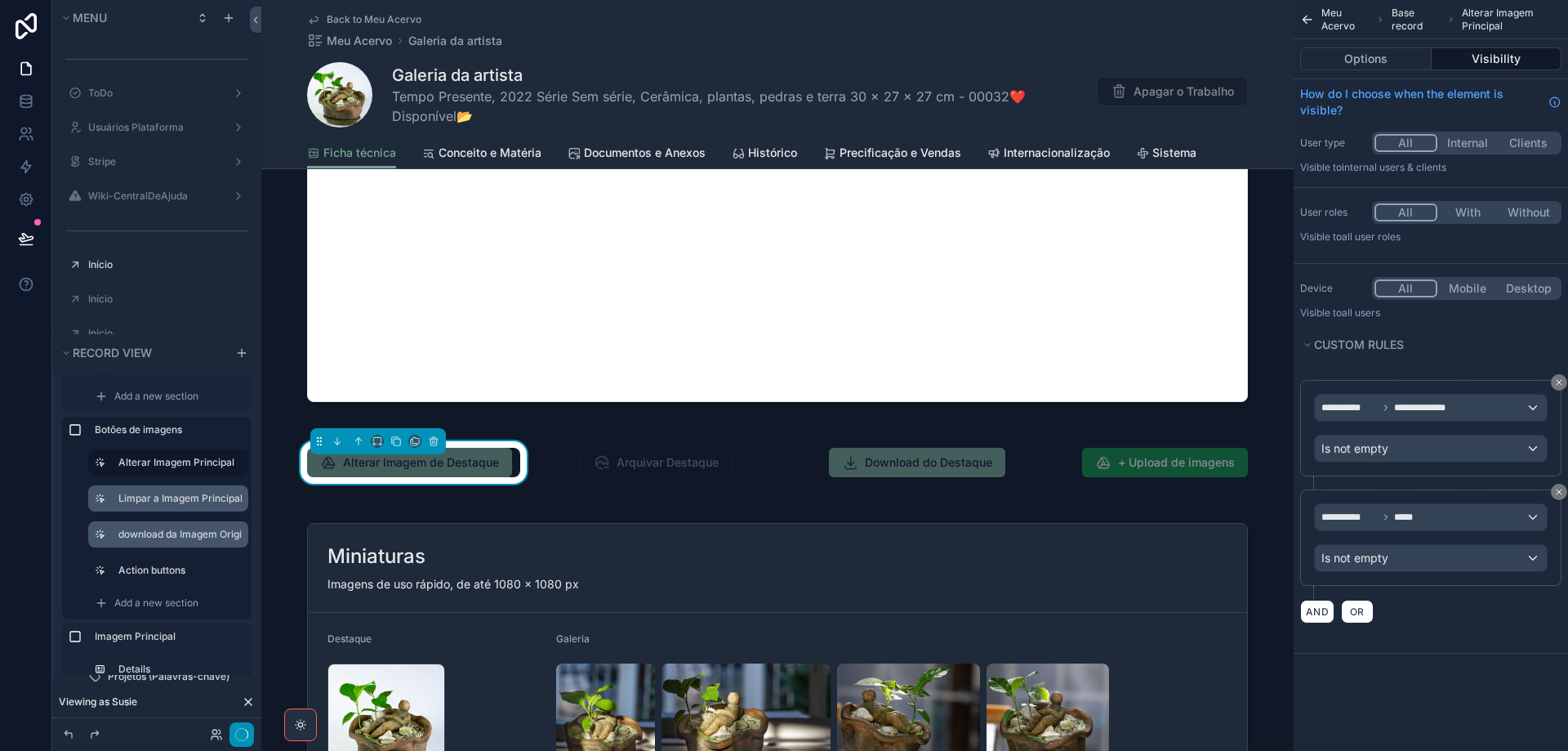
click at [240, 732] on button "button" at bounding box center [242, 735] width 25 height 25
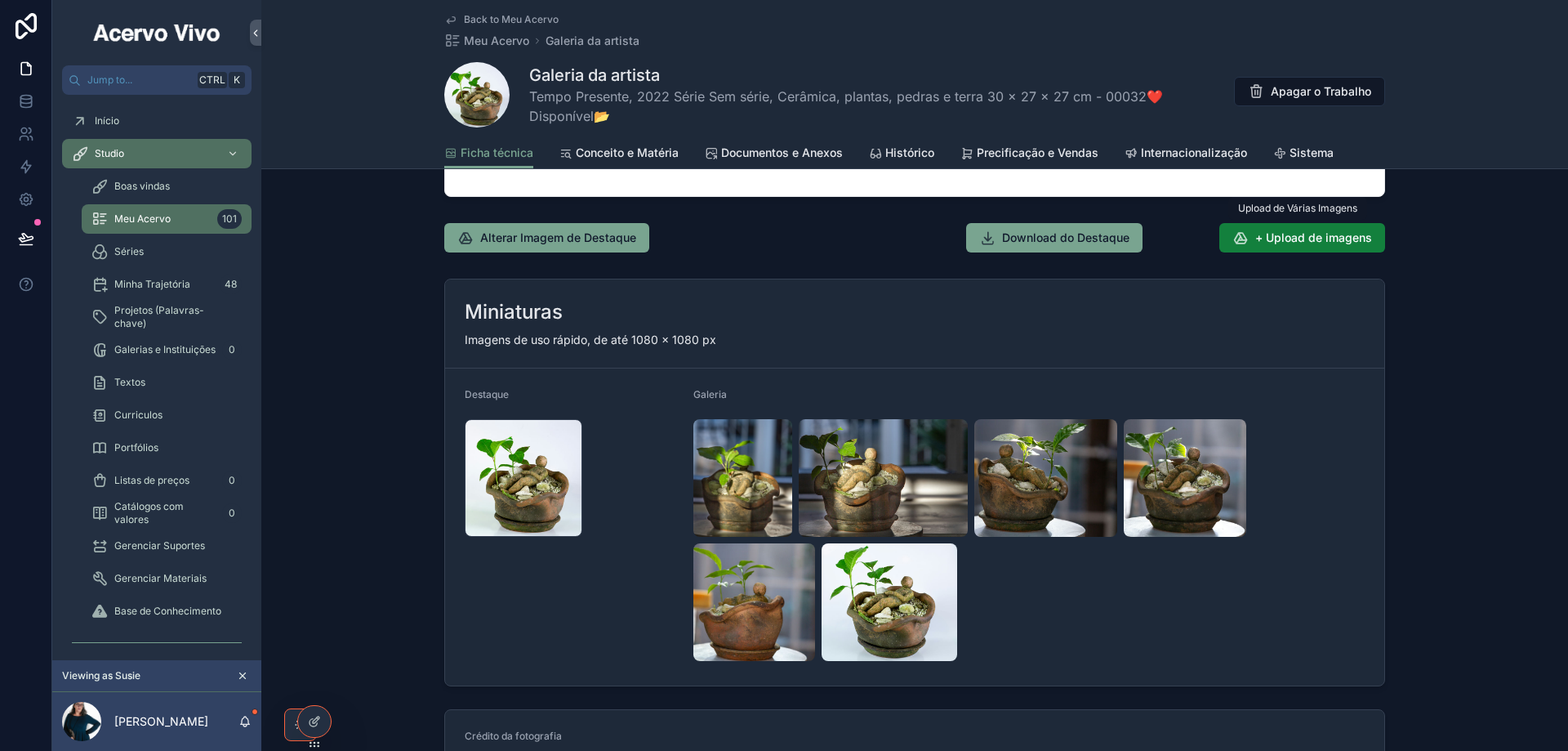
click at [1320, 238] on span "+ Upload de imagens" at bounding box center [1313, 238] width 117 height 16
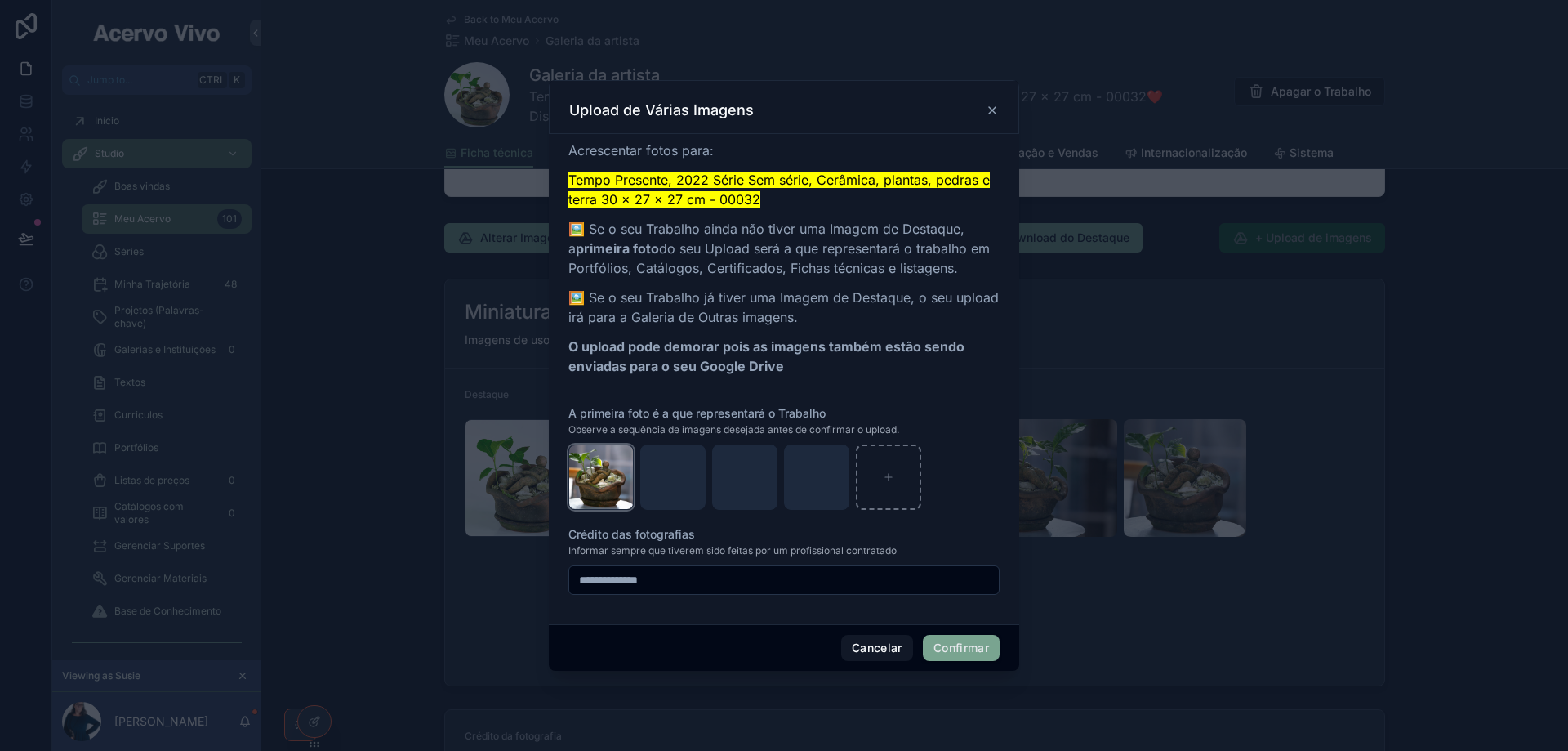
click at [0, 0] on icon "button" at bounding box center [0, 0] width 0 height 0
click at [642, 433] on icon "button" at bounding box center [638, 429] width 13 height 13
click at [963, 651] on button "Confirmar" at bounding box center [961, 647] width 76 height 26
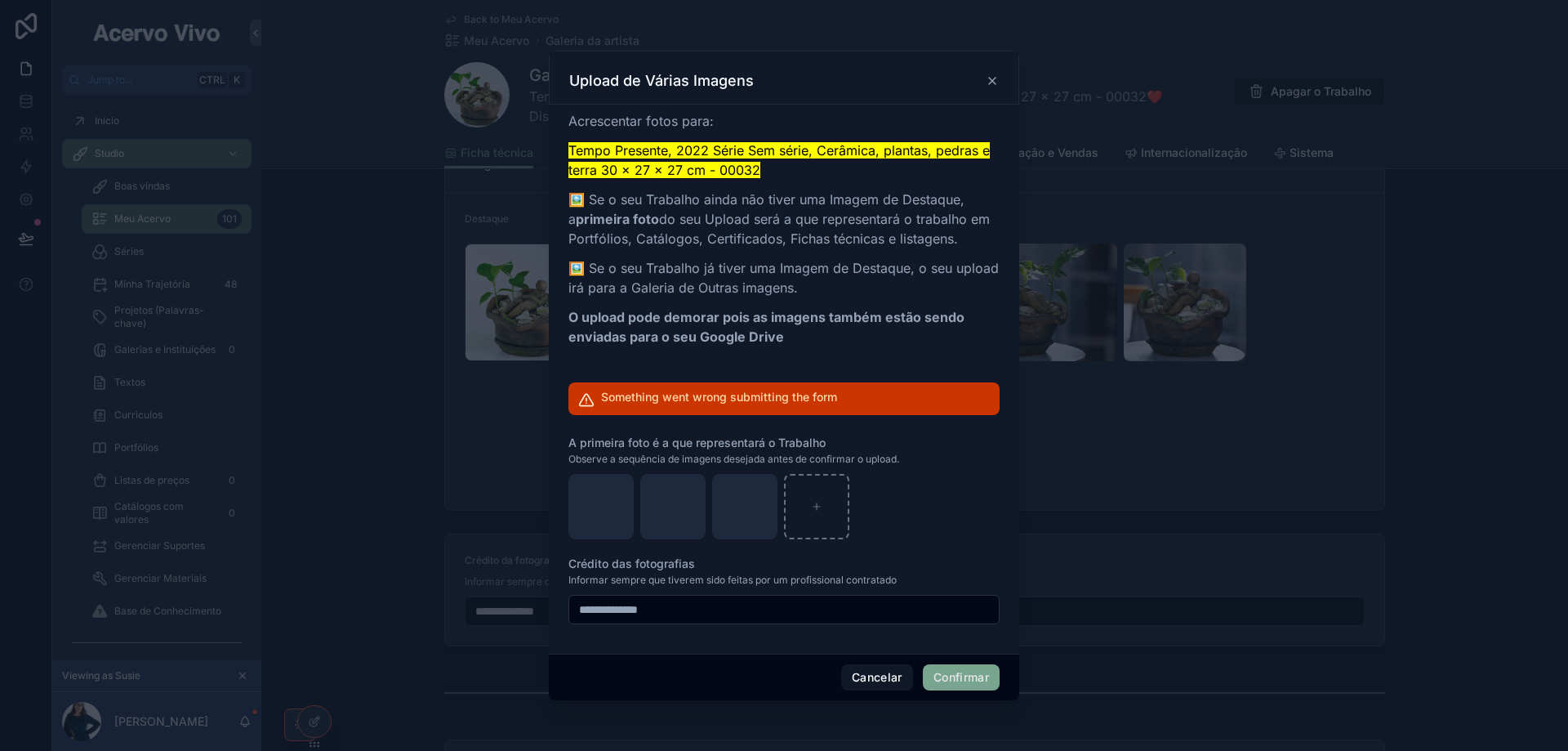
scroll to position [1688, 0]
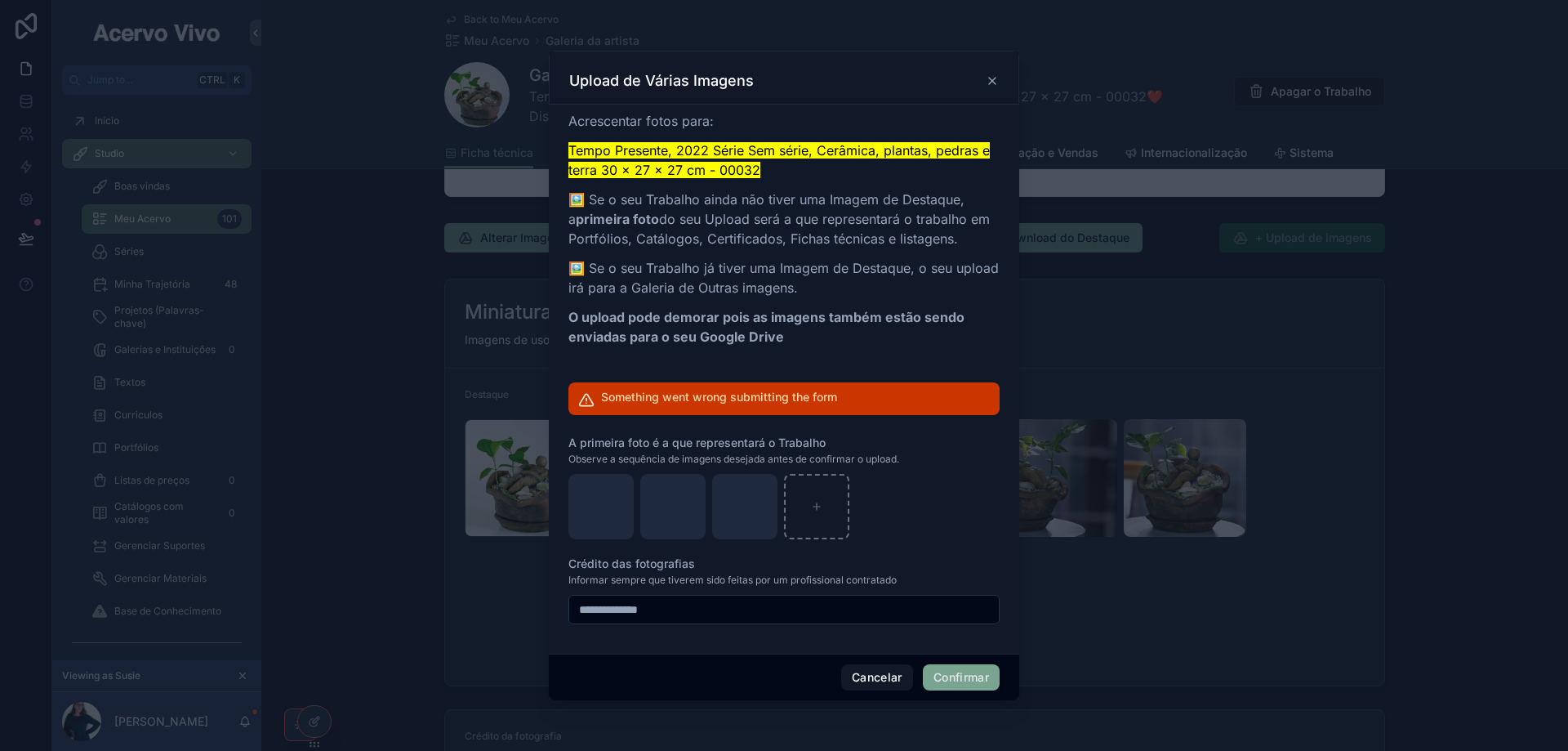
click at [976, 677] on button "Confirmar" at bounding box center [961, 676] width 76 height 26
click at [971, 685] on button "Confirmar" at bounding box center [961, 676] width 76 height 26
click at [969, 676] on button "Confirmar" at bounding box center [961, 676] width 76 height 26
click at [879, 686] on button "Cancelar" at bounding box center [877, 676] width 72 height 26
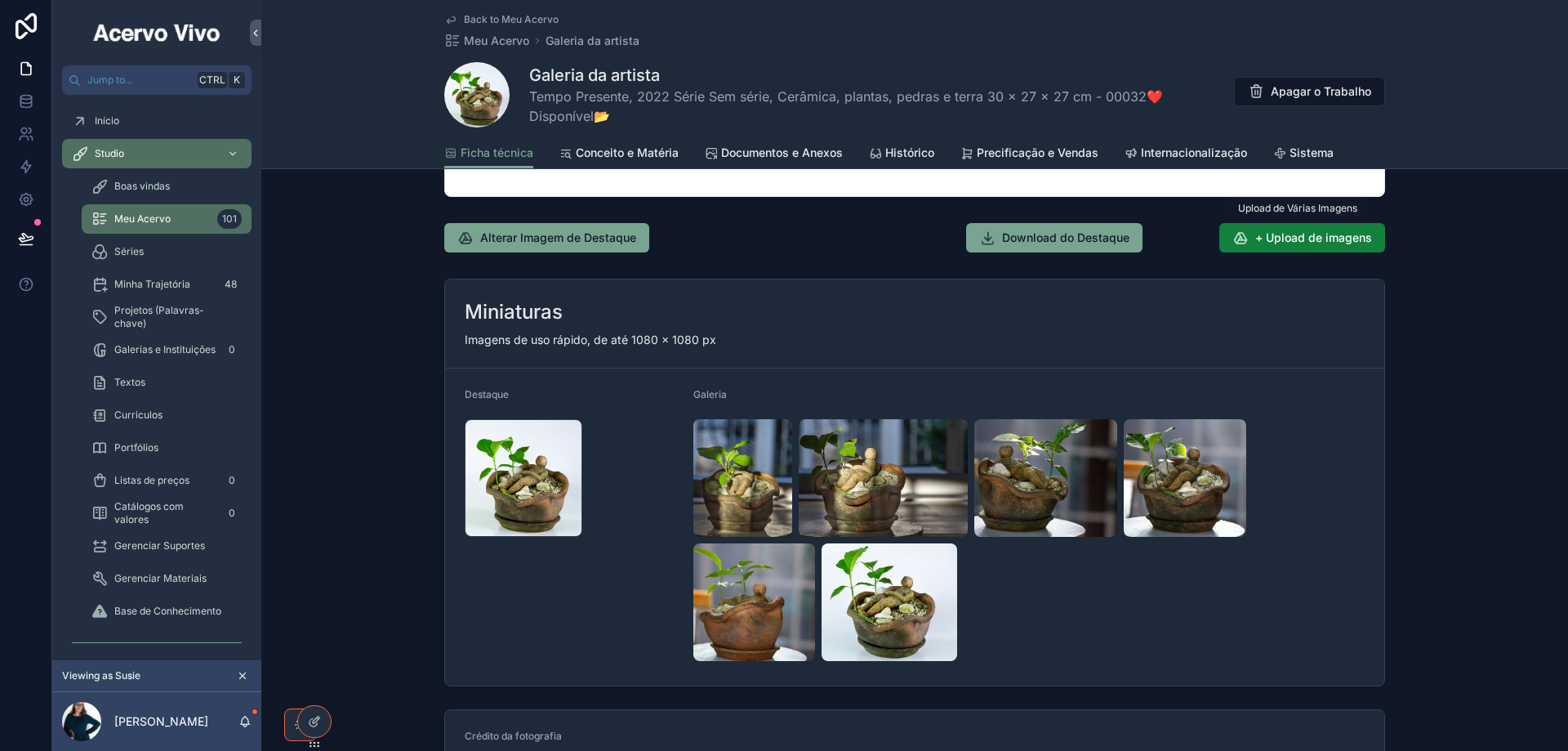
click at [1289, 243] on span "+ Upload de imagens" at bounding box center [1313, 238] width 117 height 16
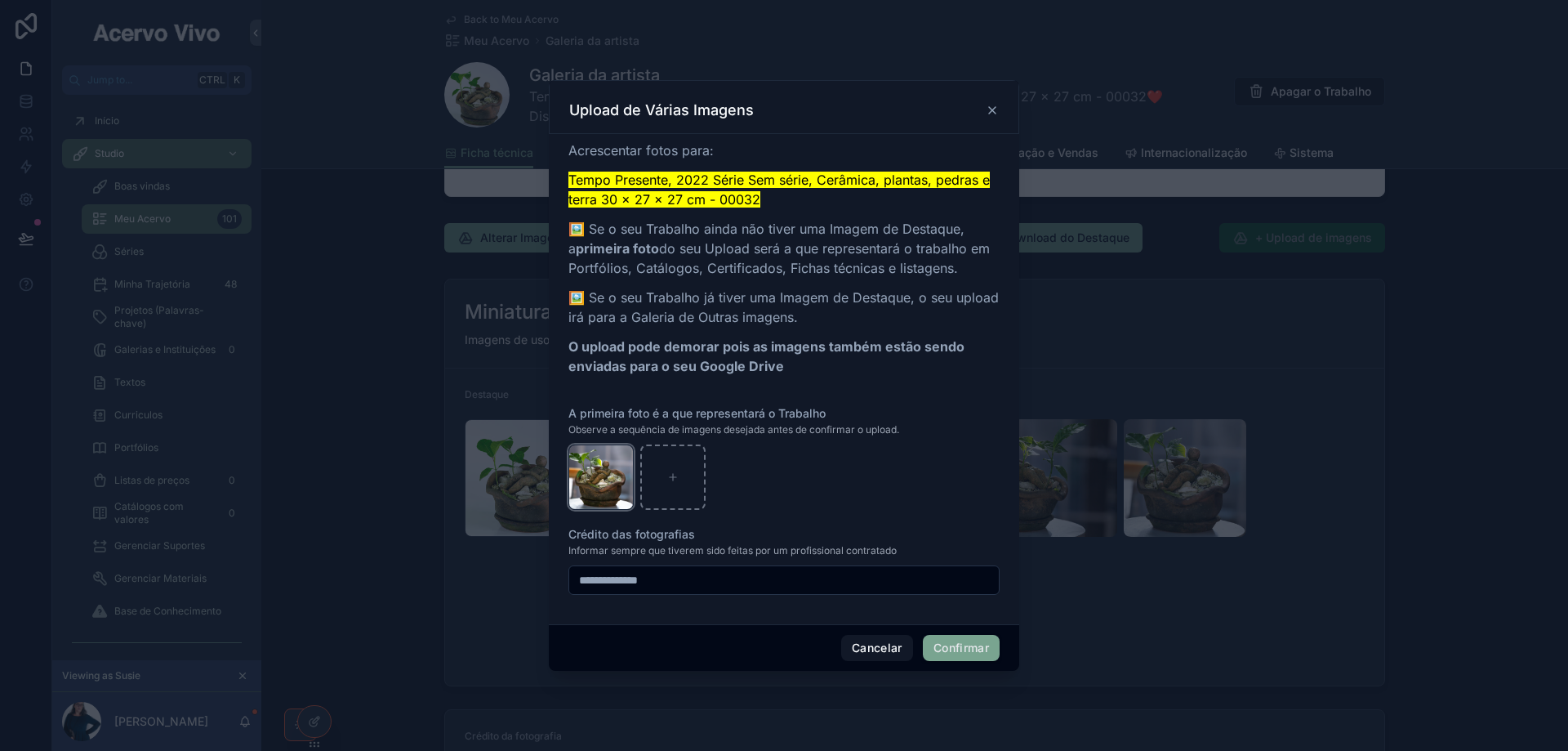
click at [0, 0] on icon "button" at bounding box center [0, 0] width 0 height 0
click at [646, 428] on div "Confirm delete?" at bounding box center [595, 429] width 131 height 20
click at [641, 428] on icon "button" at bounding box center [638, 429] width 13 height 13
click at [992, 659] on button "Confirmar" at bounding box center [961, 647] width 76 height 26
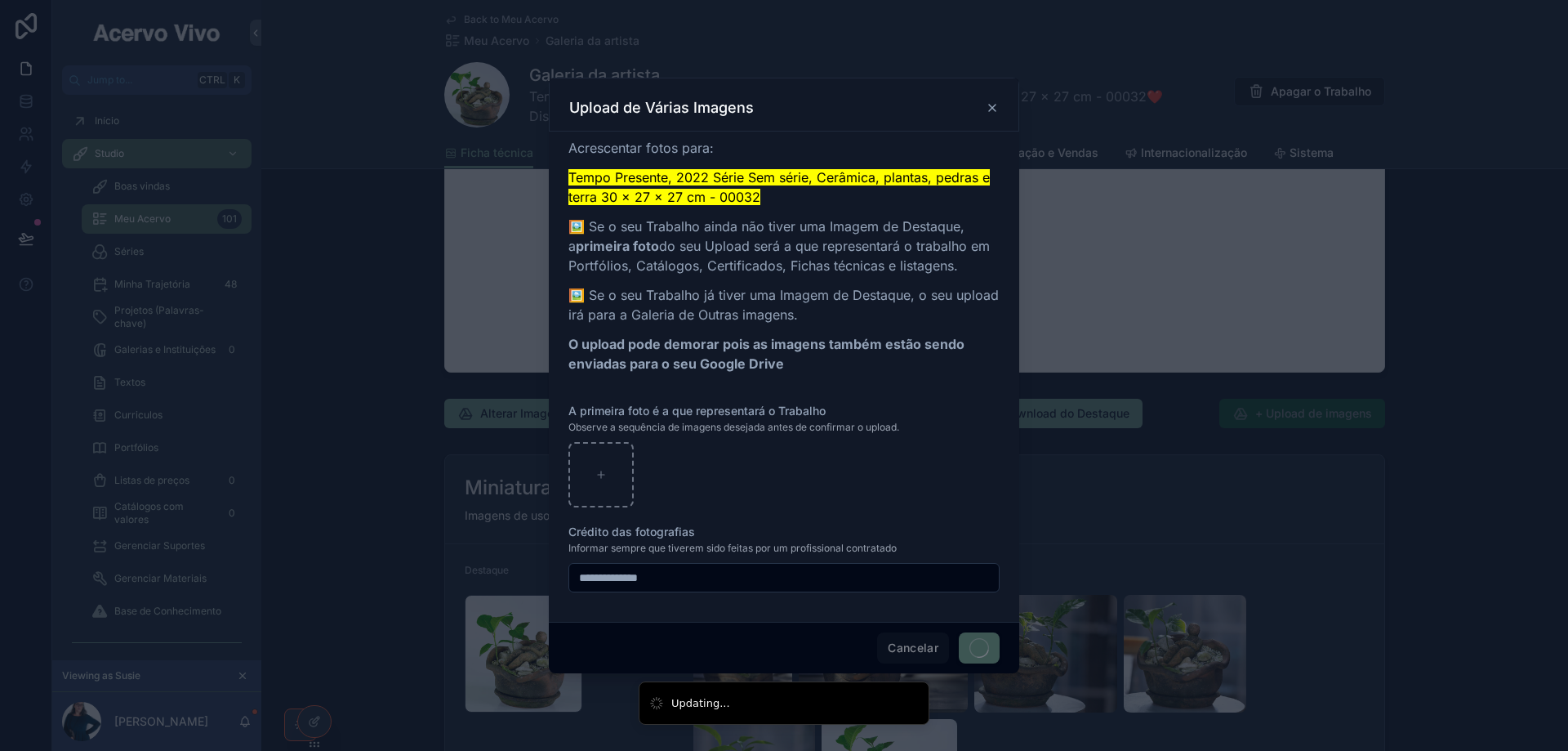
scroll to position [1863, 0]
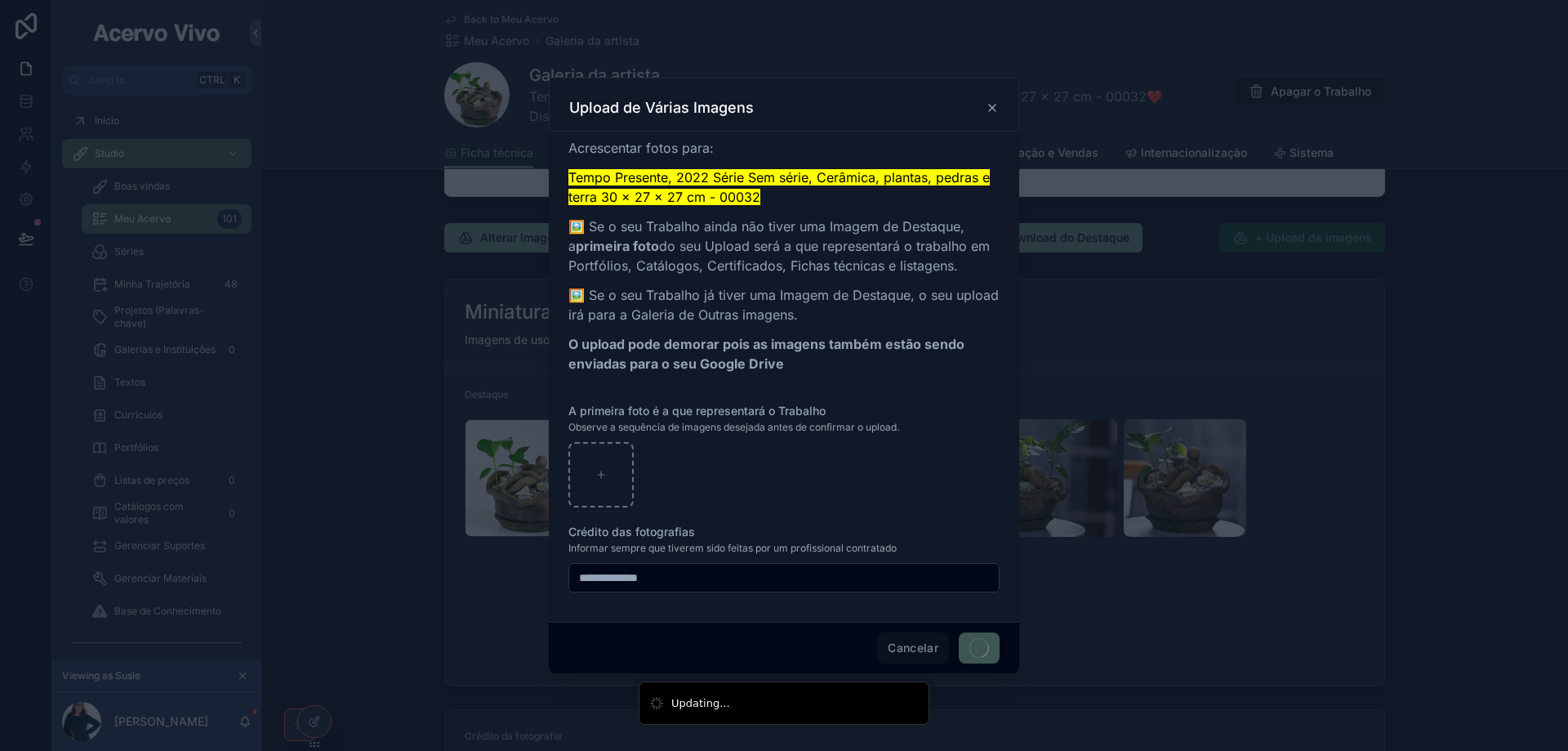
click at [992, 650] on span at bounding box center [979, 648] width 41 height 31
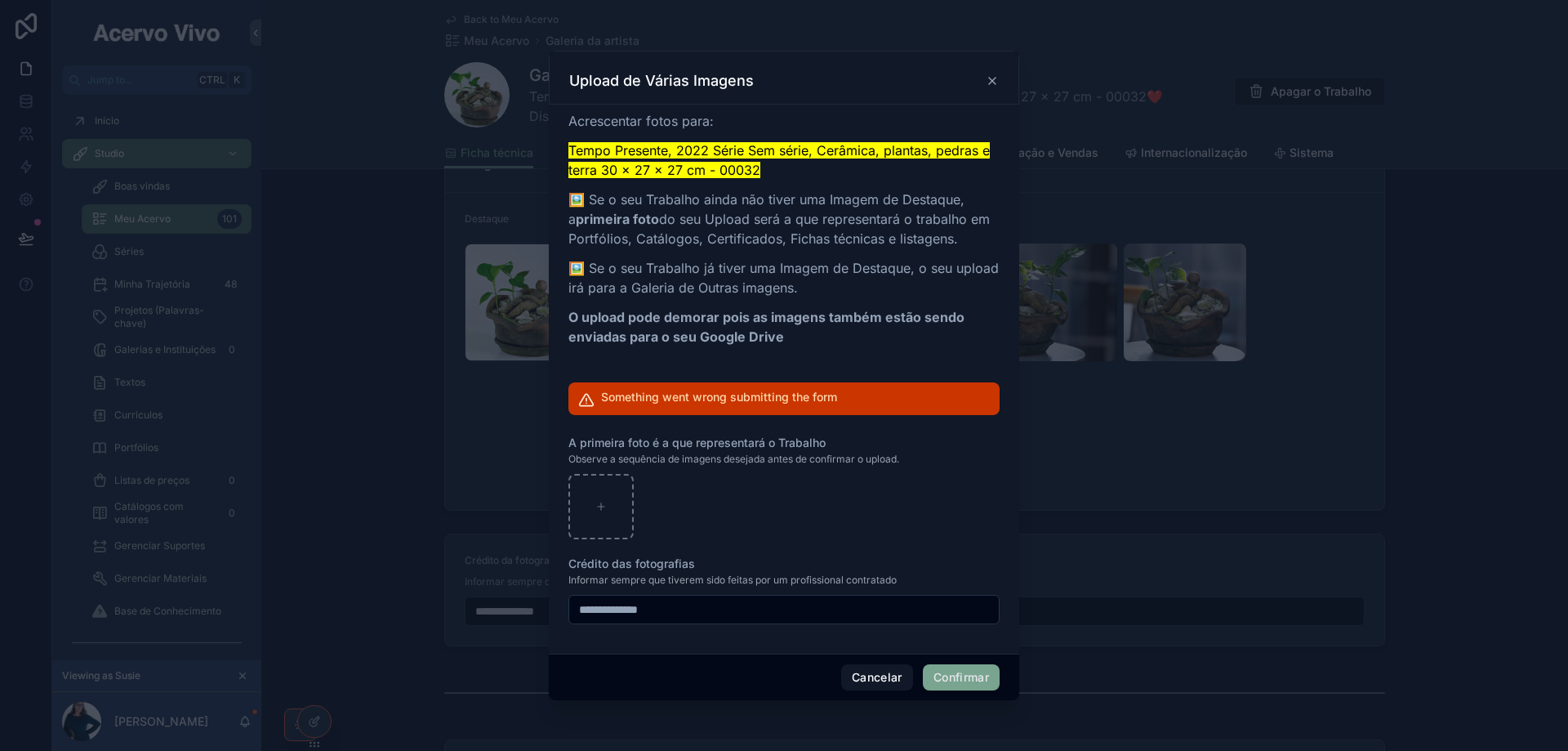
scroll to position [1688, 0]
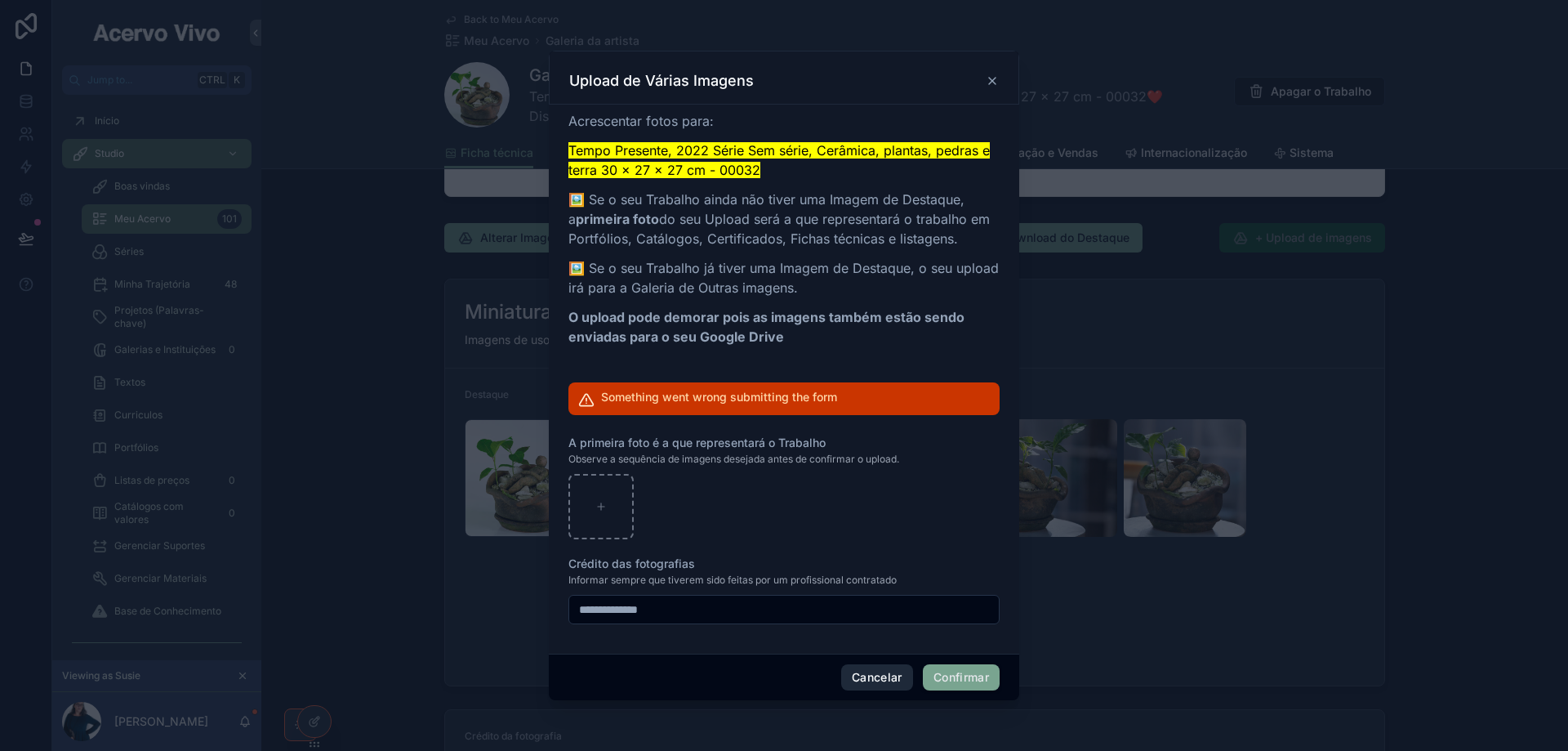
click at [881, 682] on button "Cancelar" at bounding box center [877, 676] width 72 height 26
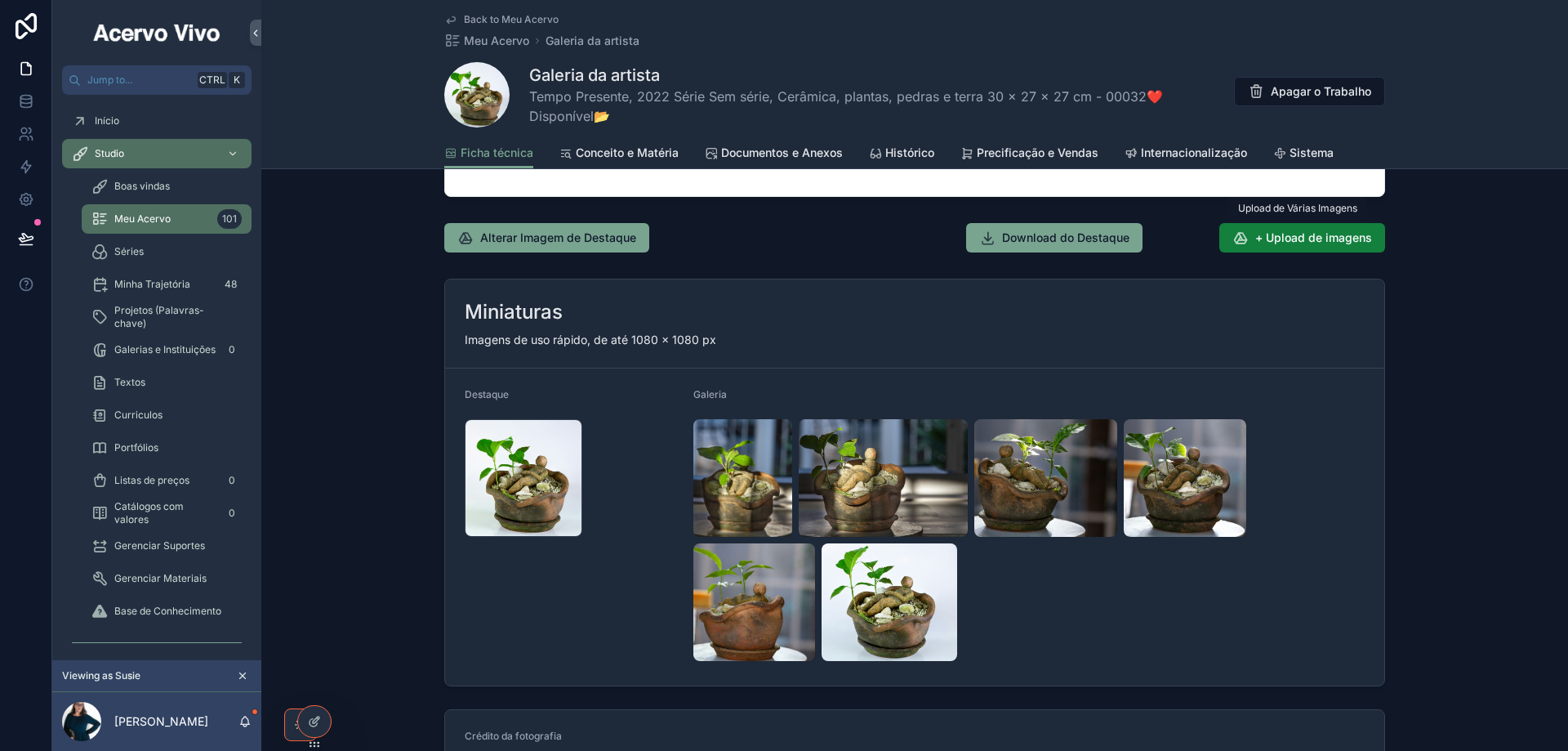
click at [1324, 234] on span "+ Upload de imagens" at bounding box center [1313, 238] width 117 height 16
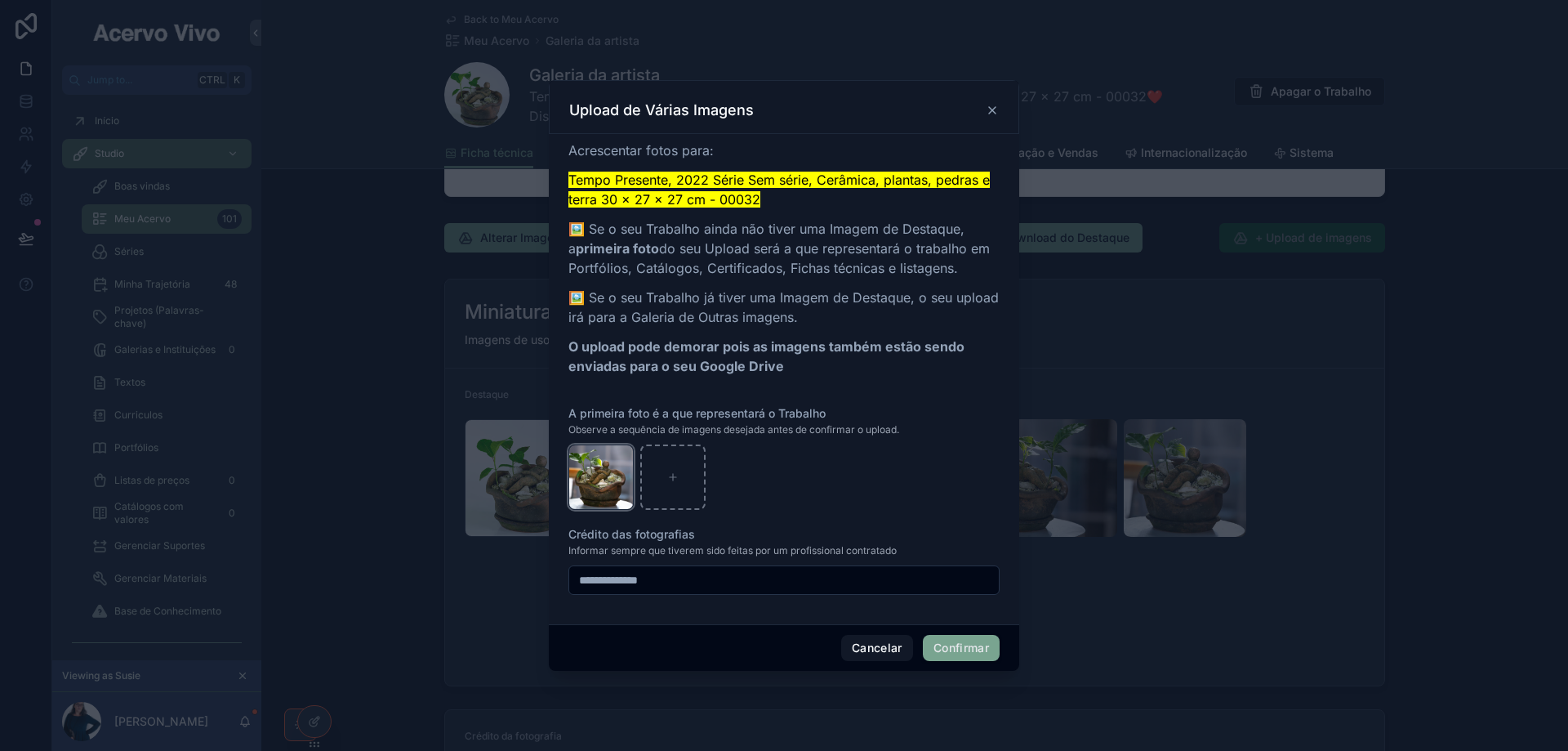
click at [0, 0] on icon "button" at bounding box center [0, 0] width 0 height 0
click at [636, 430] on icon "button" at bounding box center [638, 429] width 13 height 13
click at [973, 648] on button "Confirmar" at bounding box center [961, 647] width 76 height 26
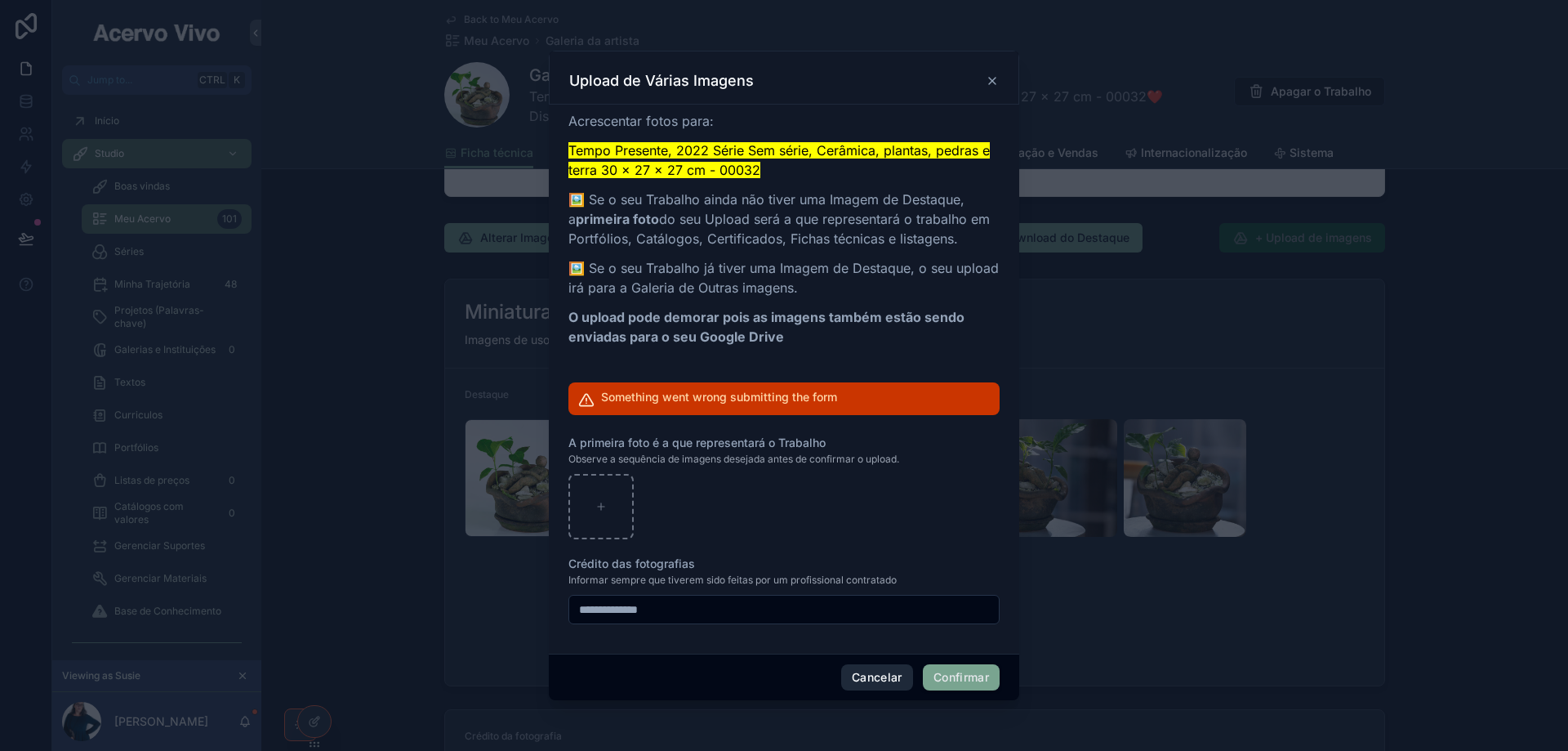
click at [863, 678] on button "Cancelar" at bounding box center [877, 676] width 72 height 26
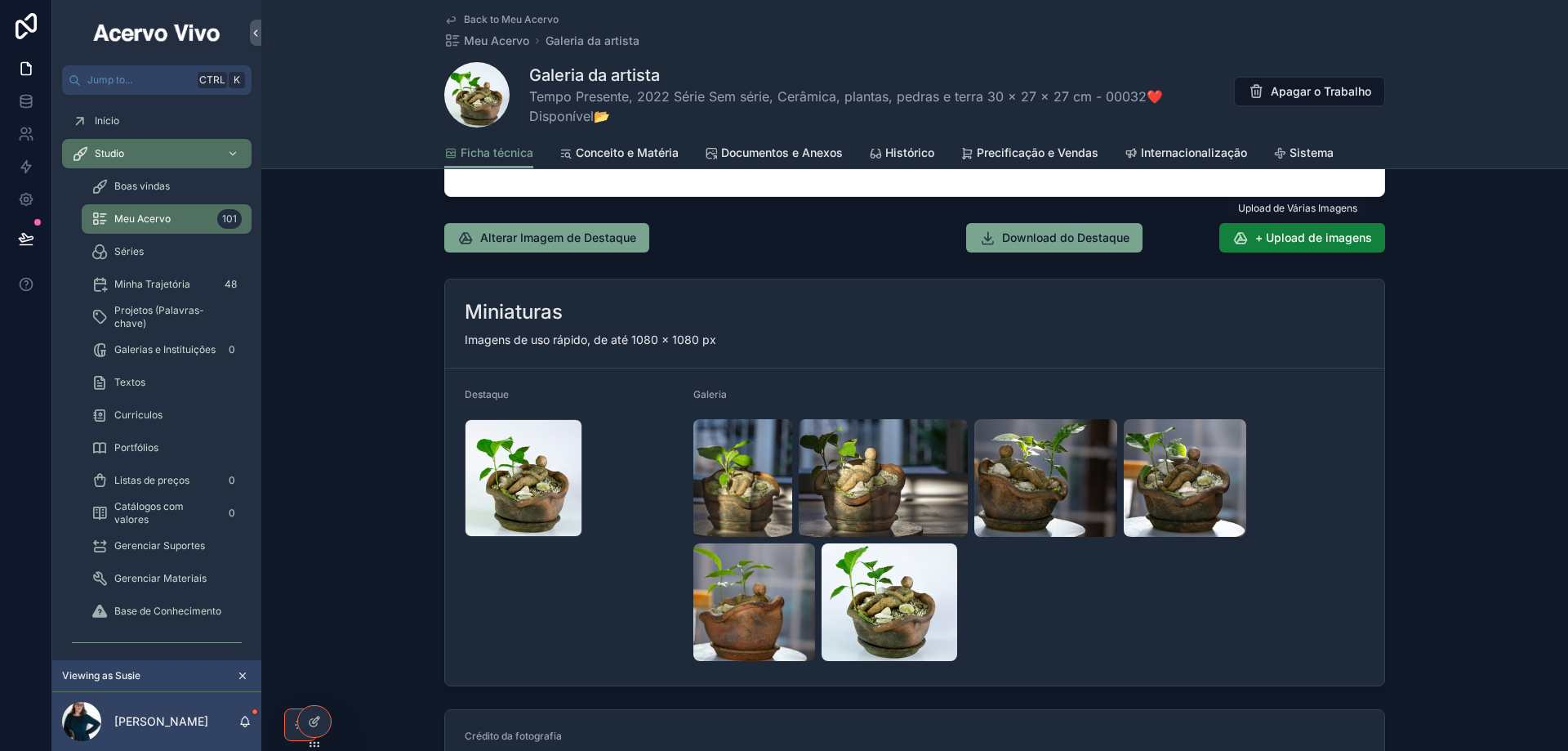
click at [1310, 235] on span "+ Upload de imagens" at bounding box center [1313, 238] width 117 height 16
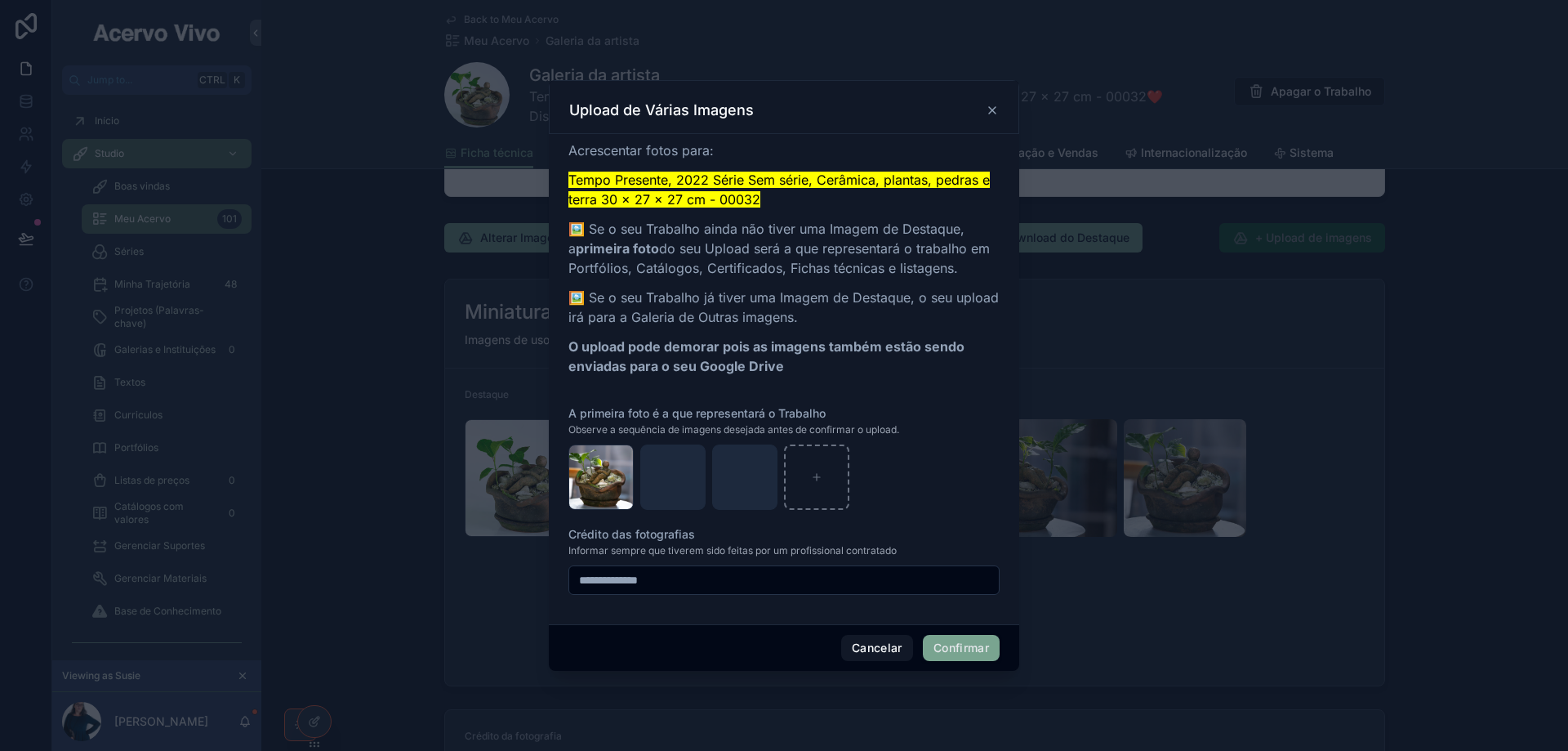
click at [944, 651] on button "Confirmar" at bounding box center [961, 647] width 76 height 26
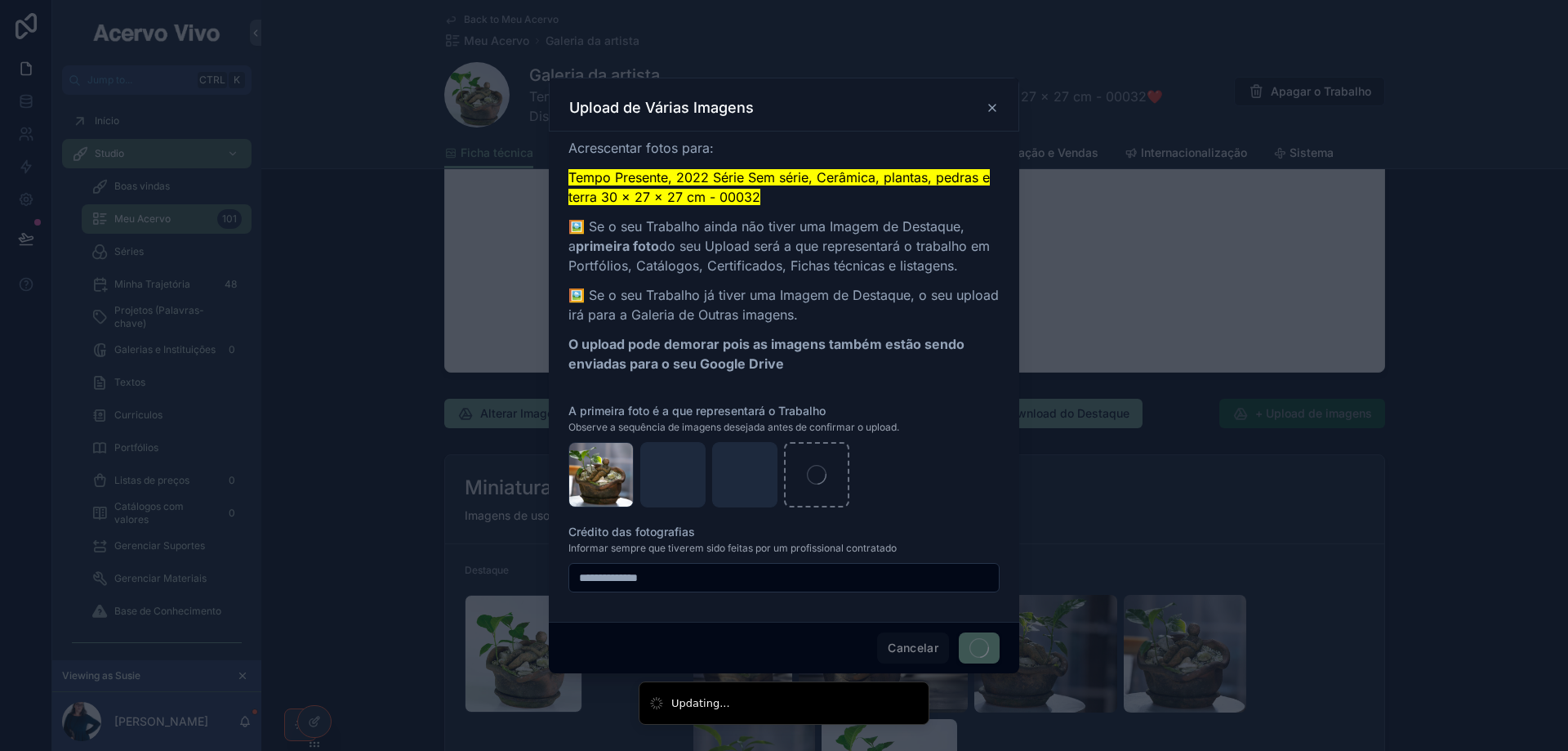
scroll to position [1863, 0]
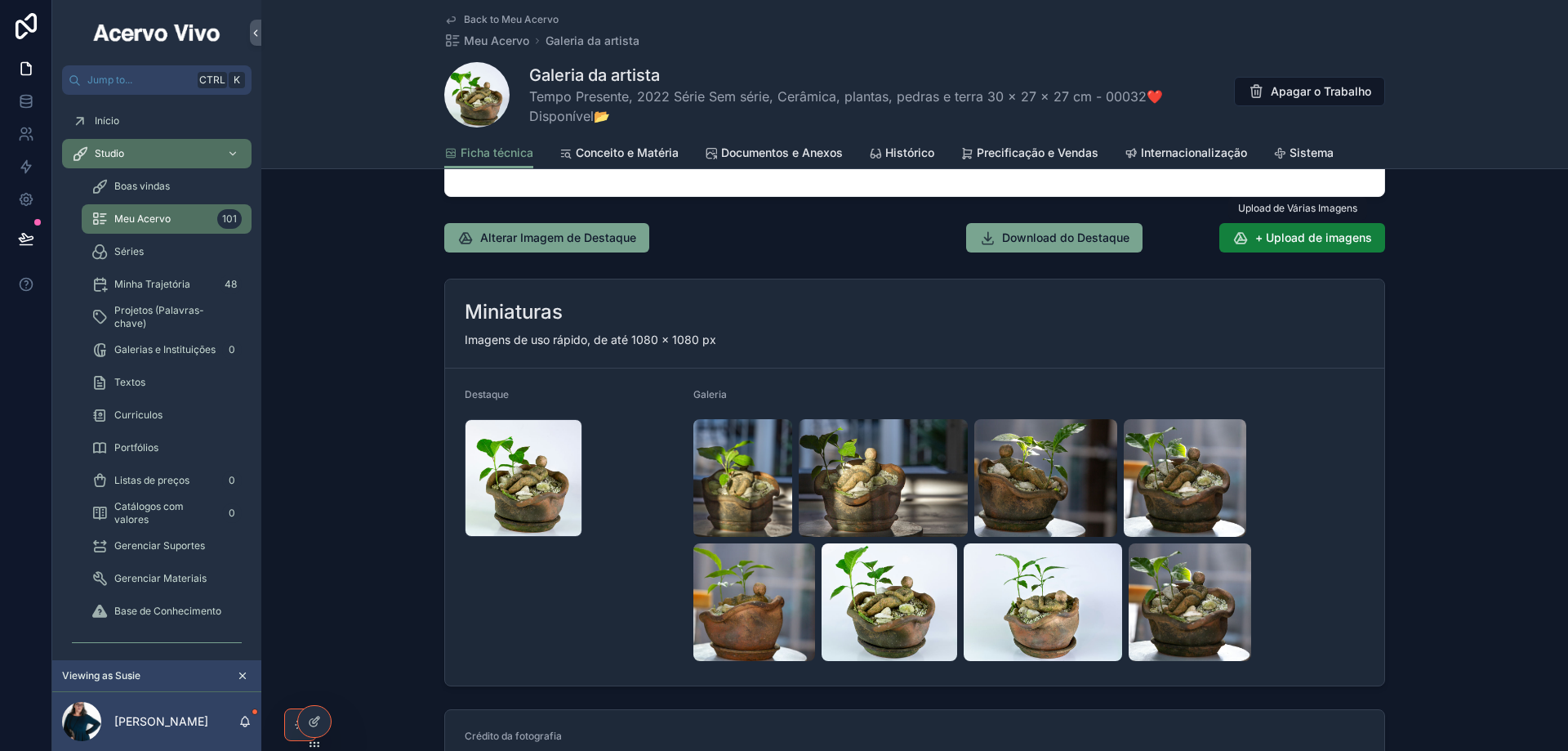
click at [1322, 246] on button "+ Upload de imagens" at bounding box center [1302, 238] width 165 height 29
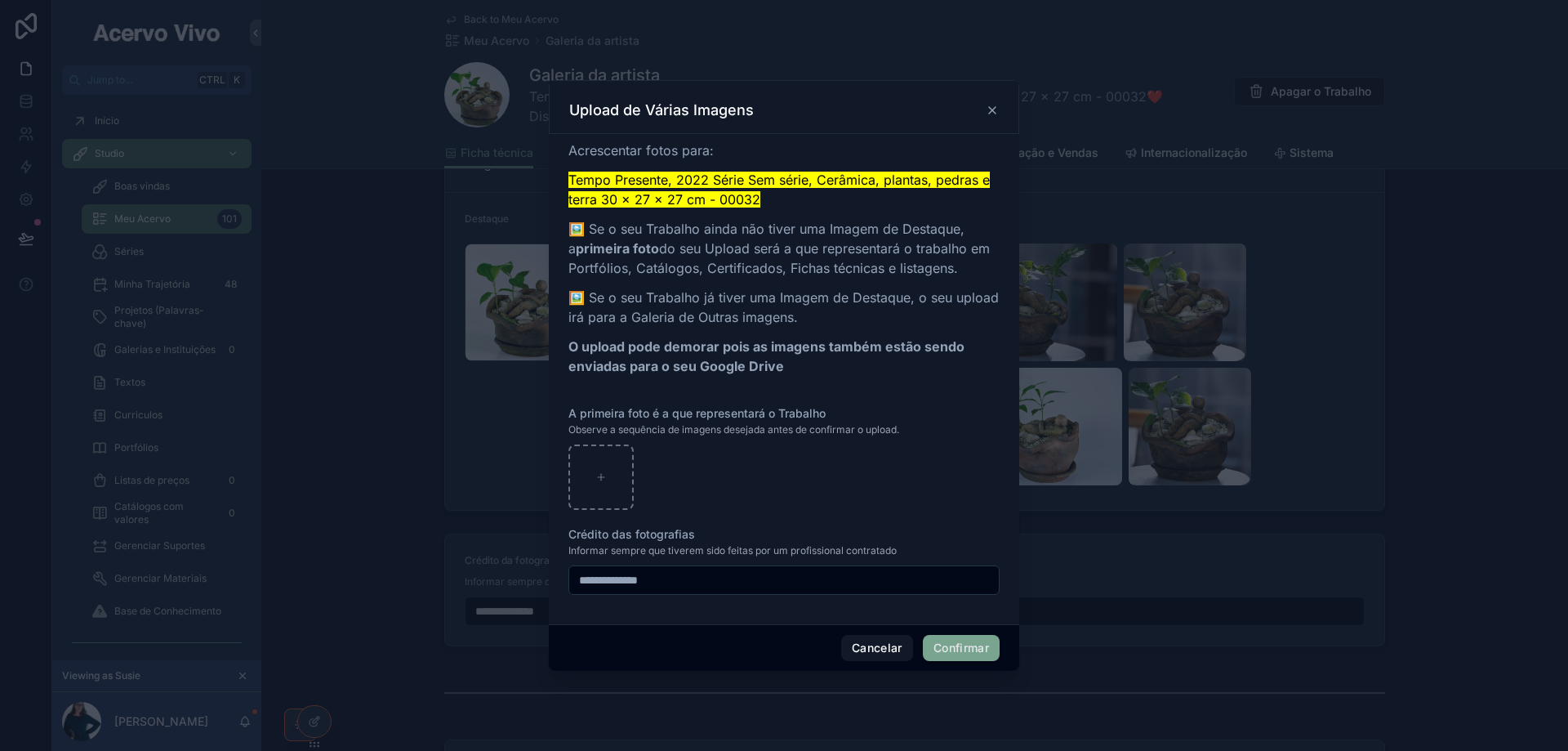
scroll to position [1688, 0]
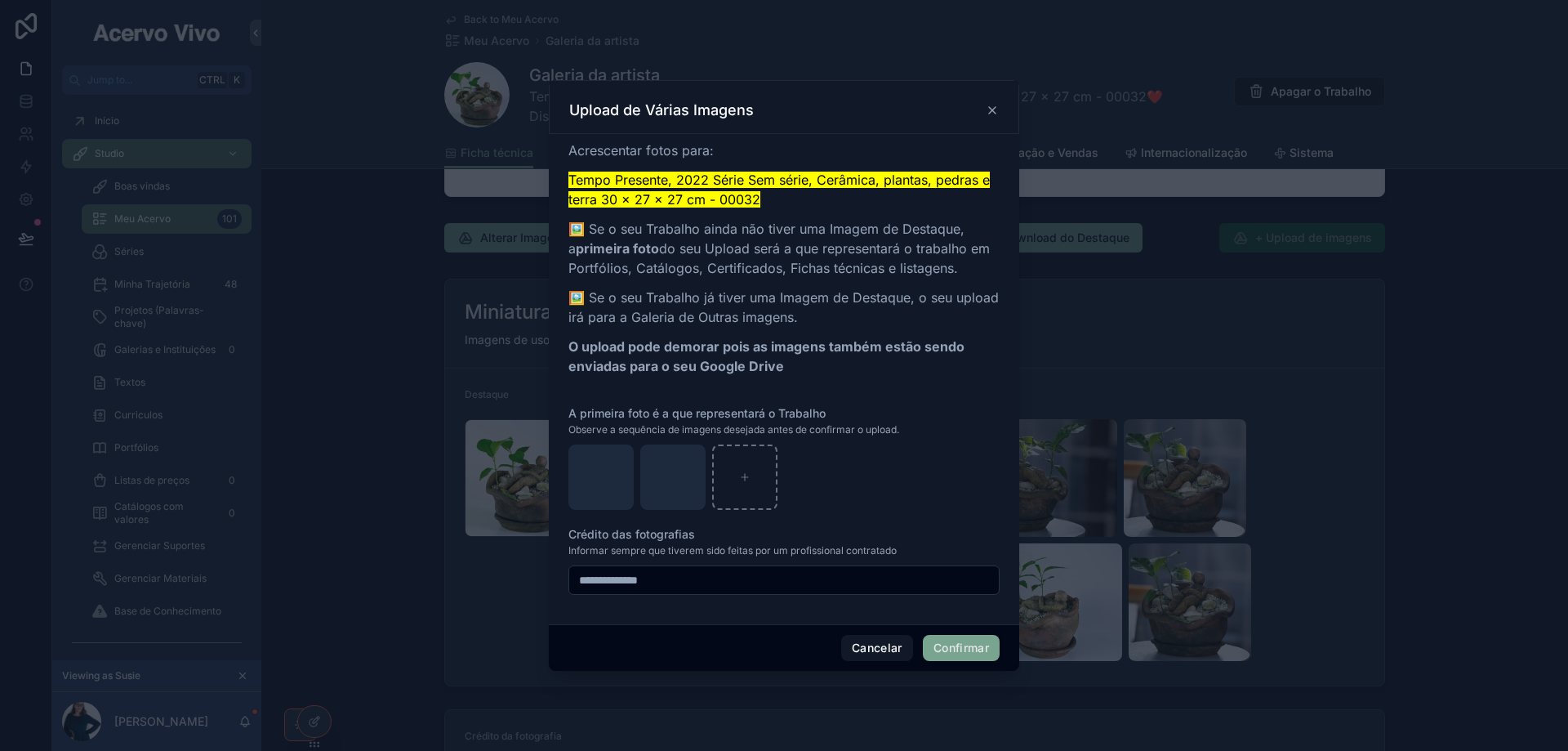
click at [940, 650] on button "Confirmar" at bounding box center [961, 647] width 76 height 26
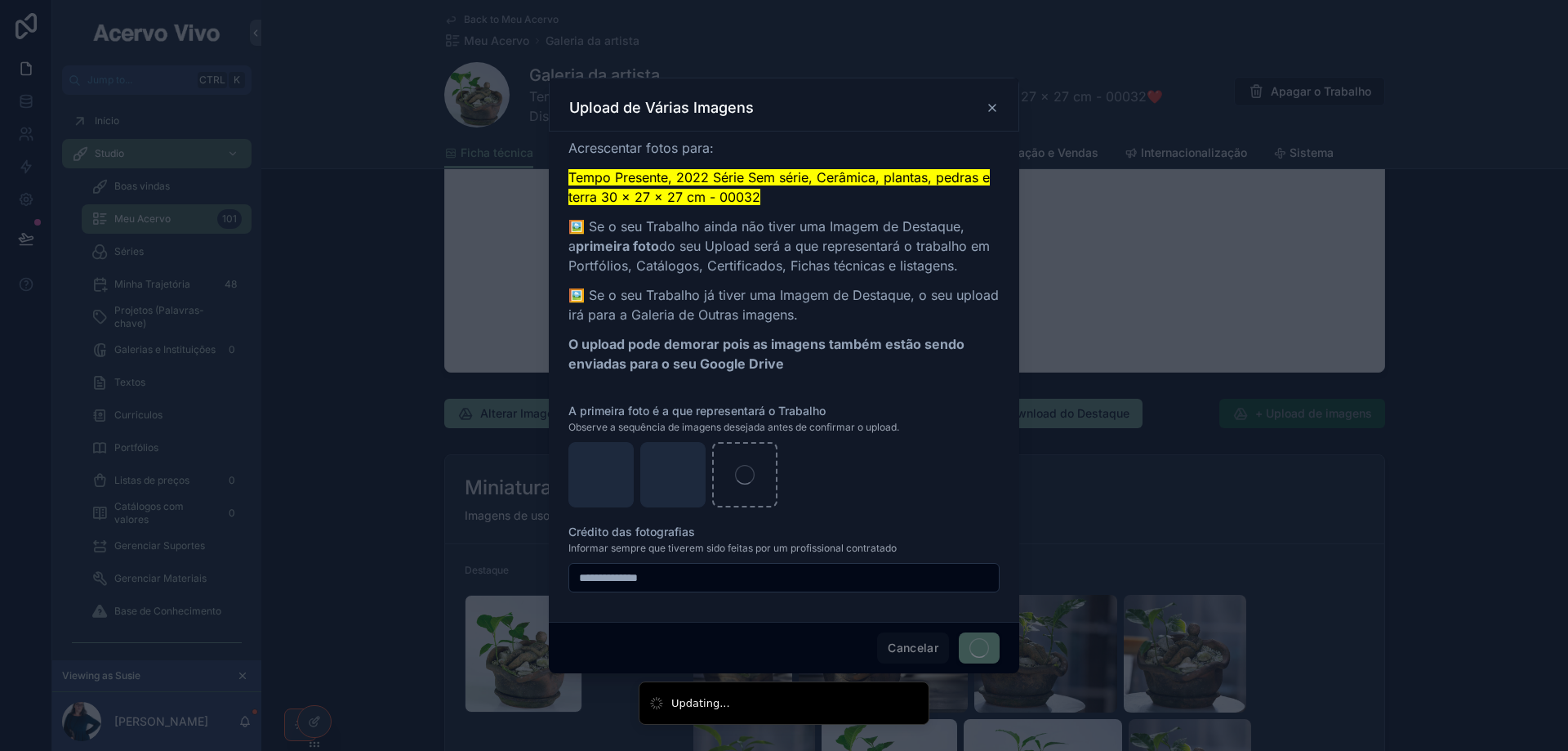
scroll to position [1863, 0]
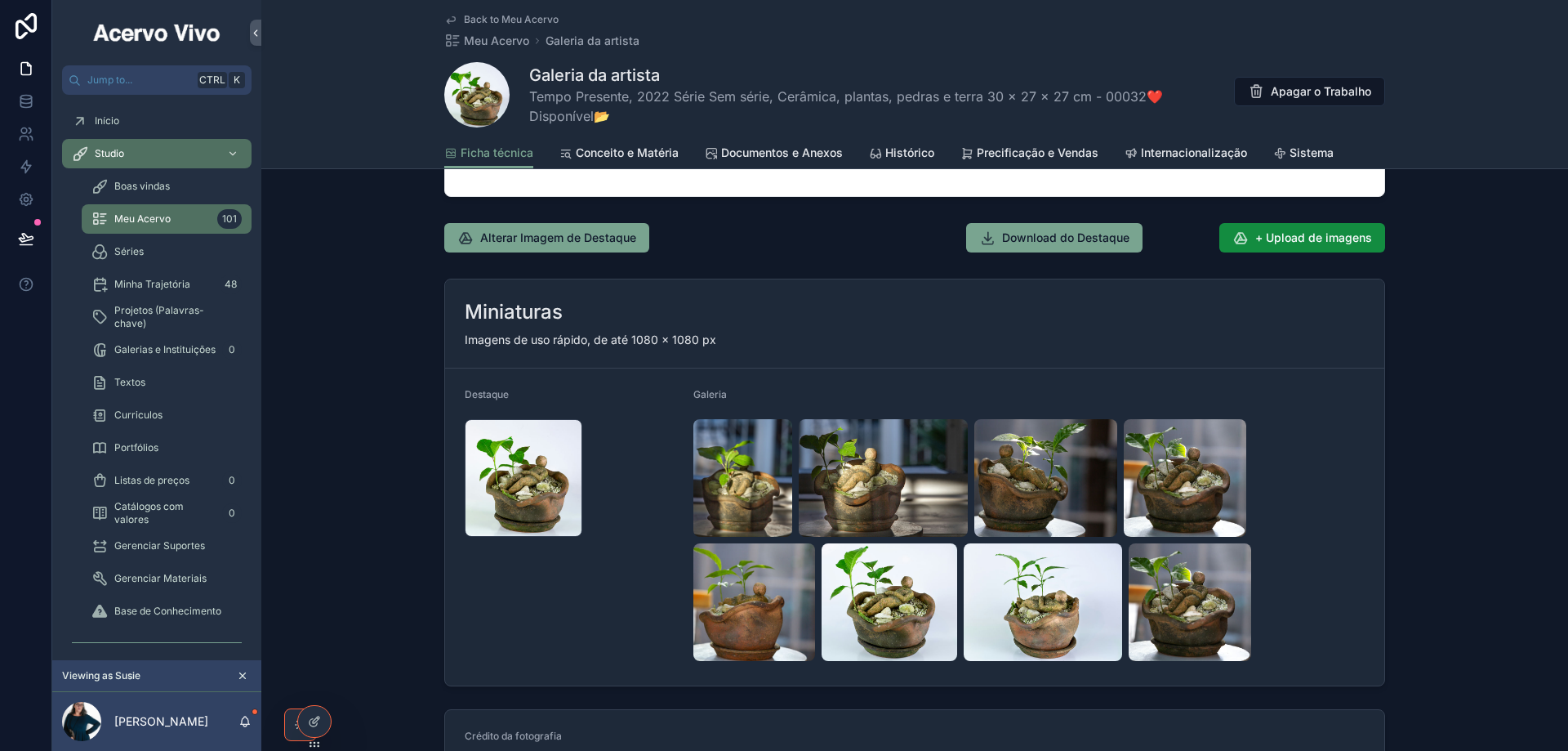
click at [525, 20] on span "Back to Meu Acervo" at bounding box center [511, 20] width 94 height 13
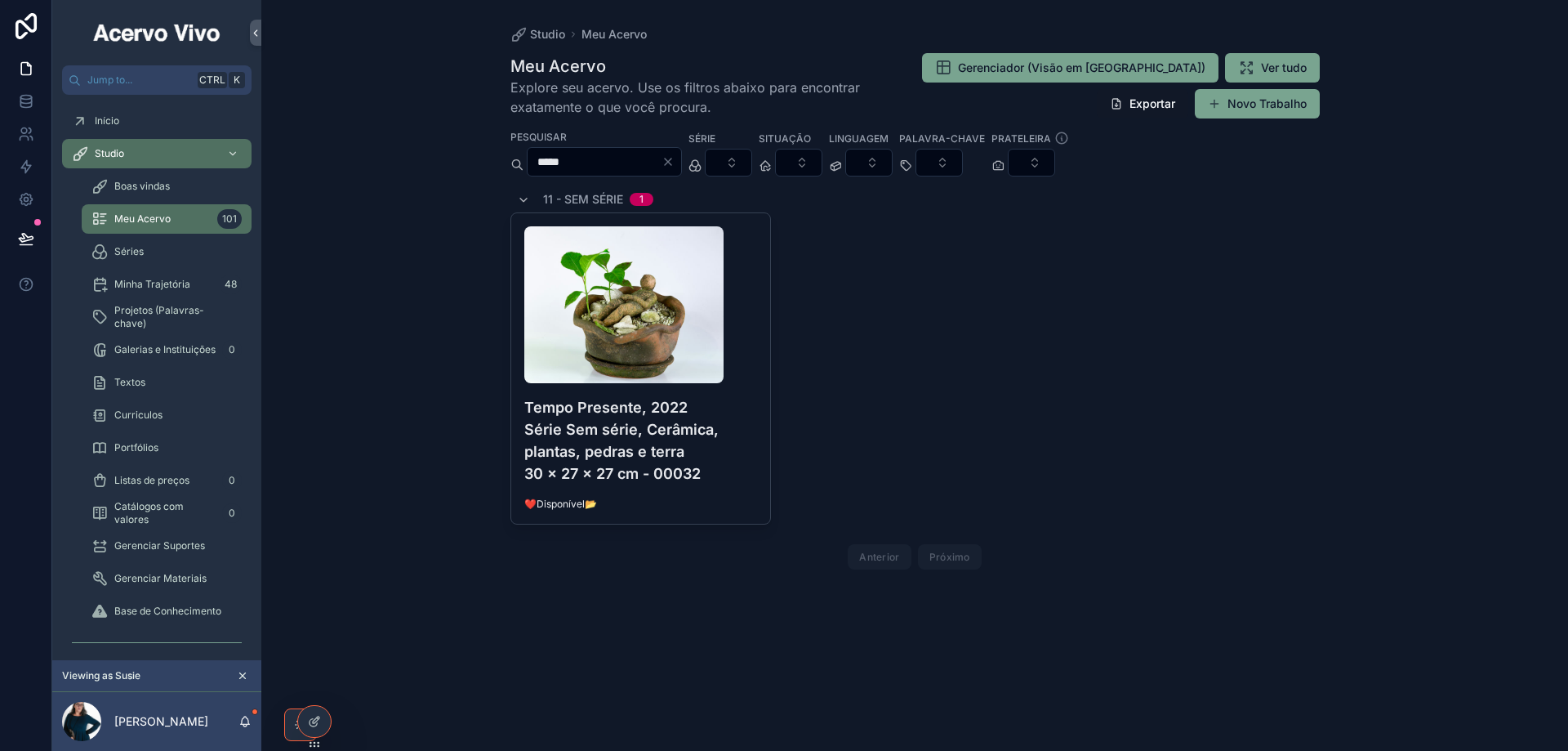
click at [591, 167] on input "*****" at bounding box center [594, 162] width 134 height 23
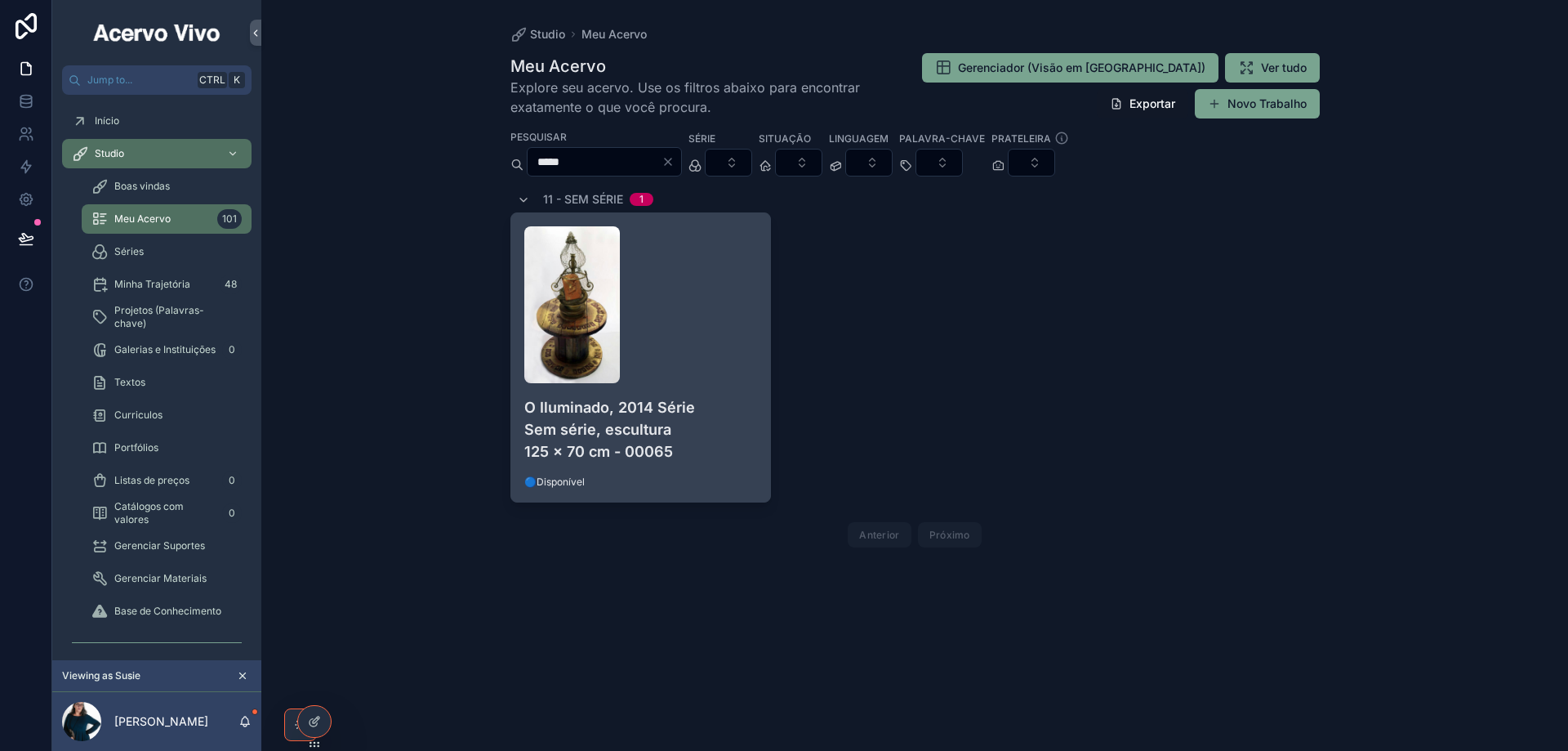
type input "*****"
click at [682, 276] on div "scrollable content" at bounding box center [640, 304] width 234 height 157
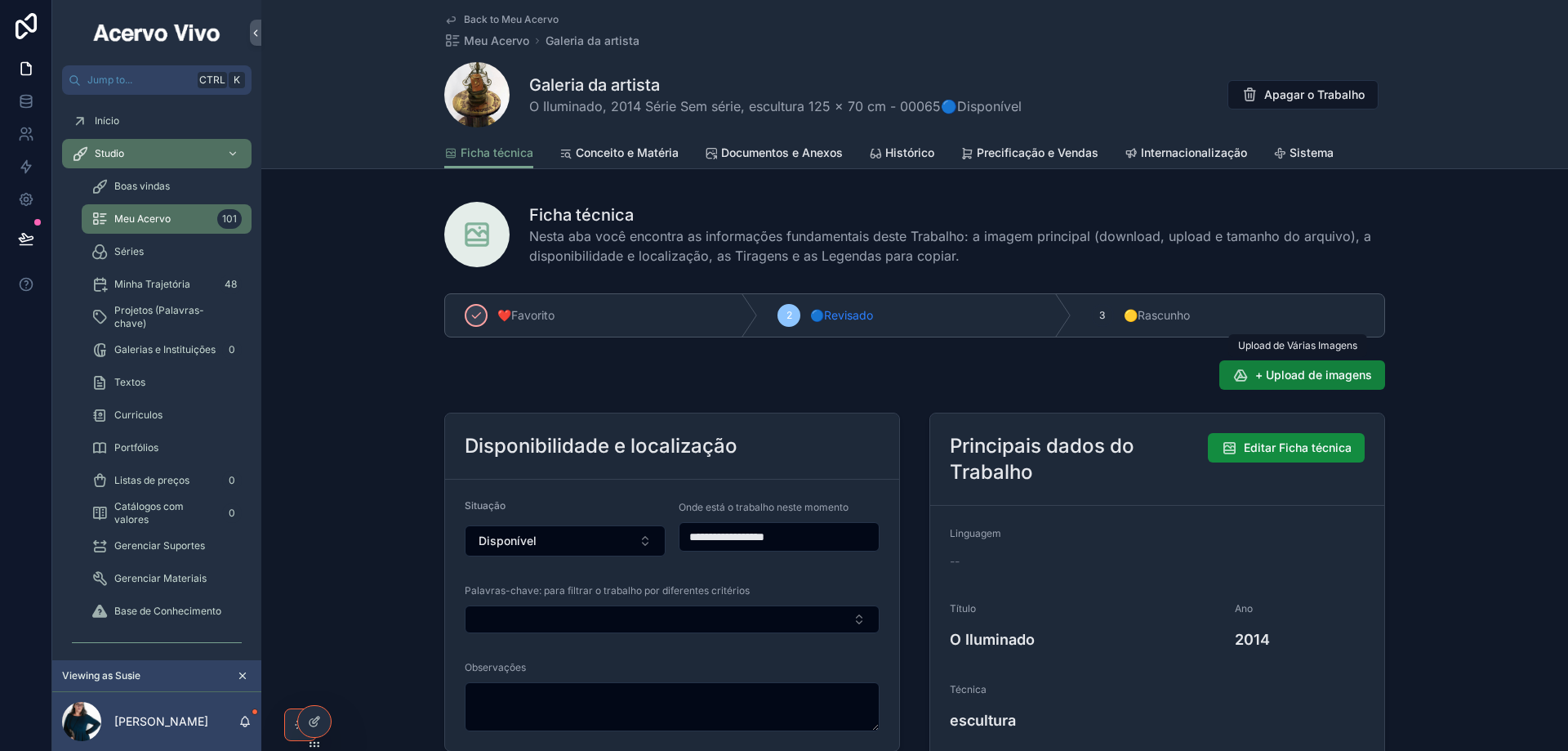
click at [1312, 381] on span "+ Upload de imagens" at bounding box center [1313, 375] width 117 height 16
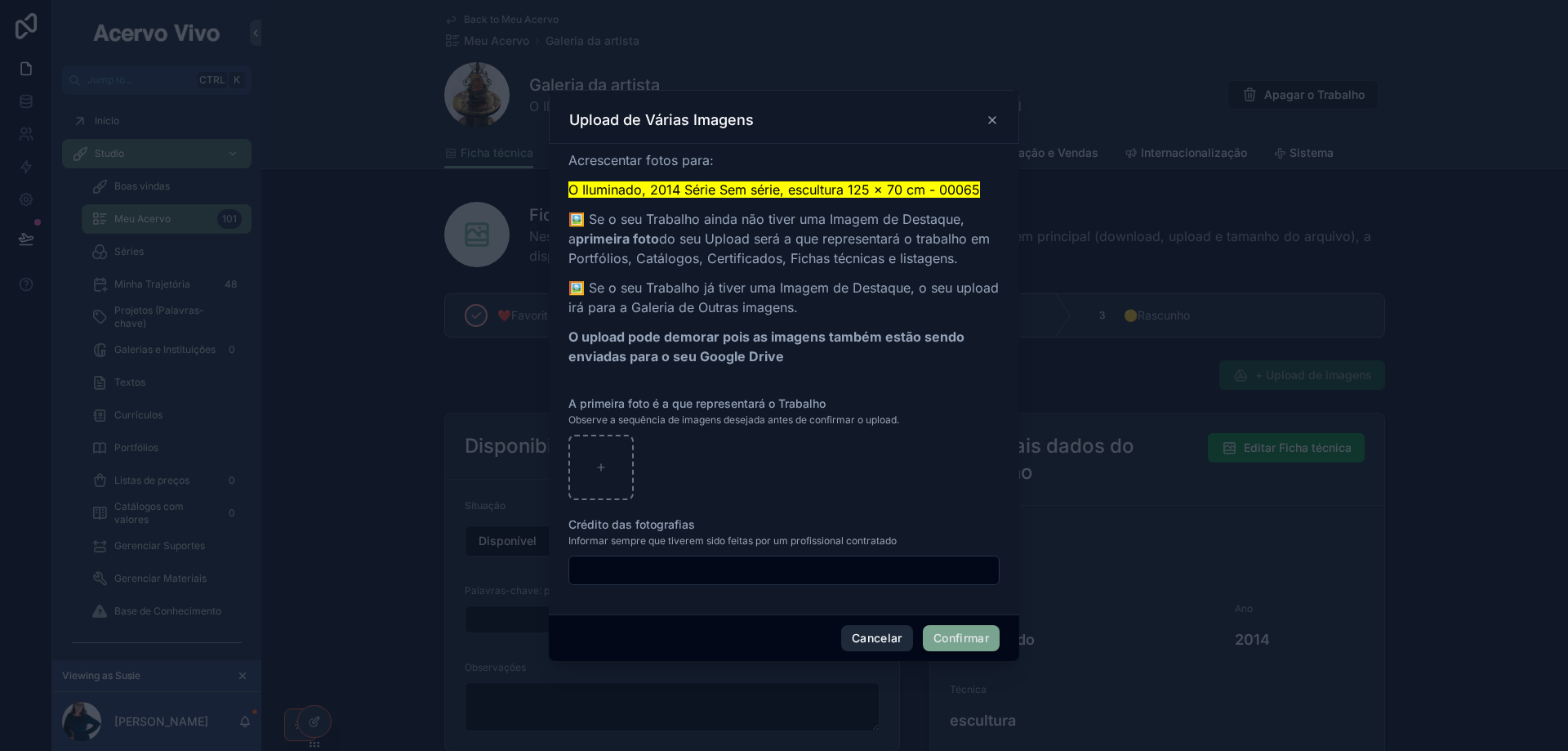
click at [879, 636] on button "Cancelar" at bounding box center [877, 637] width 72 height 26
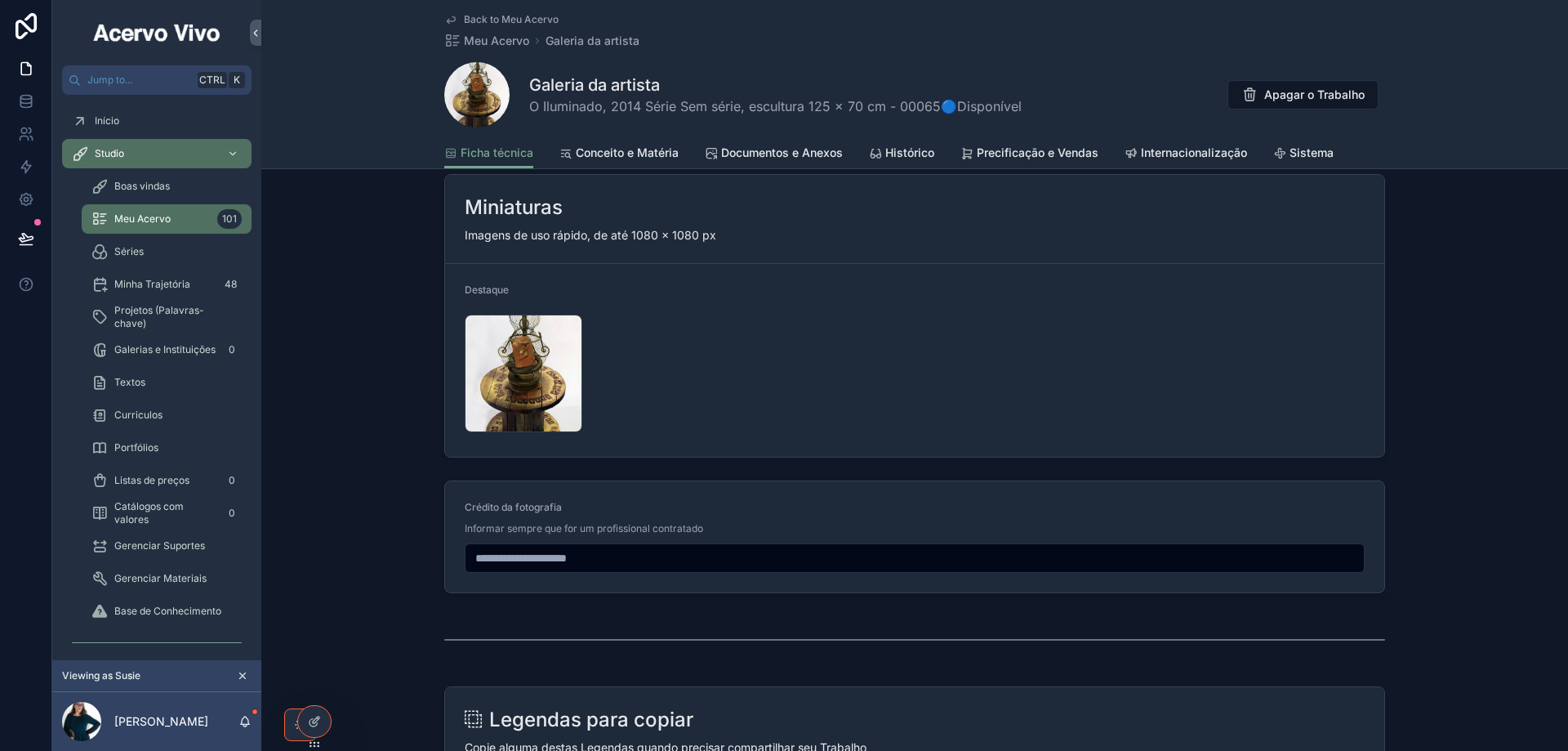
scroll to position [1634, 0]
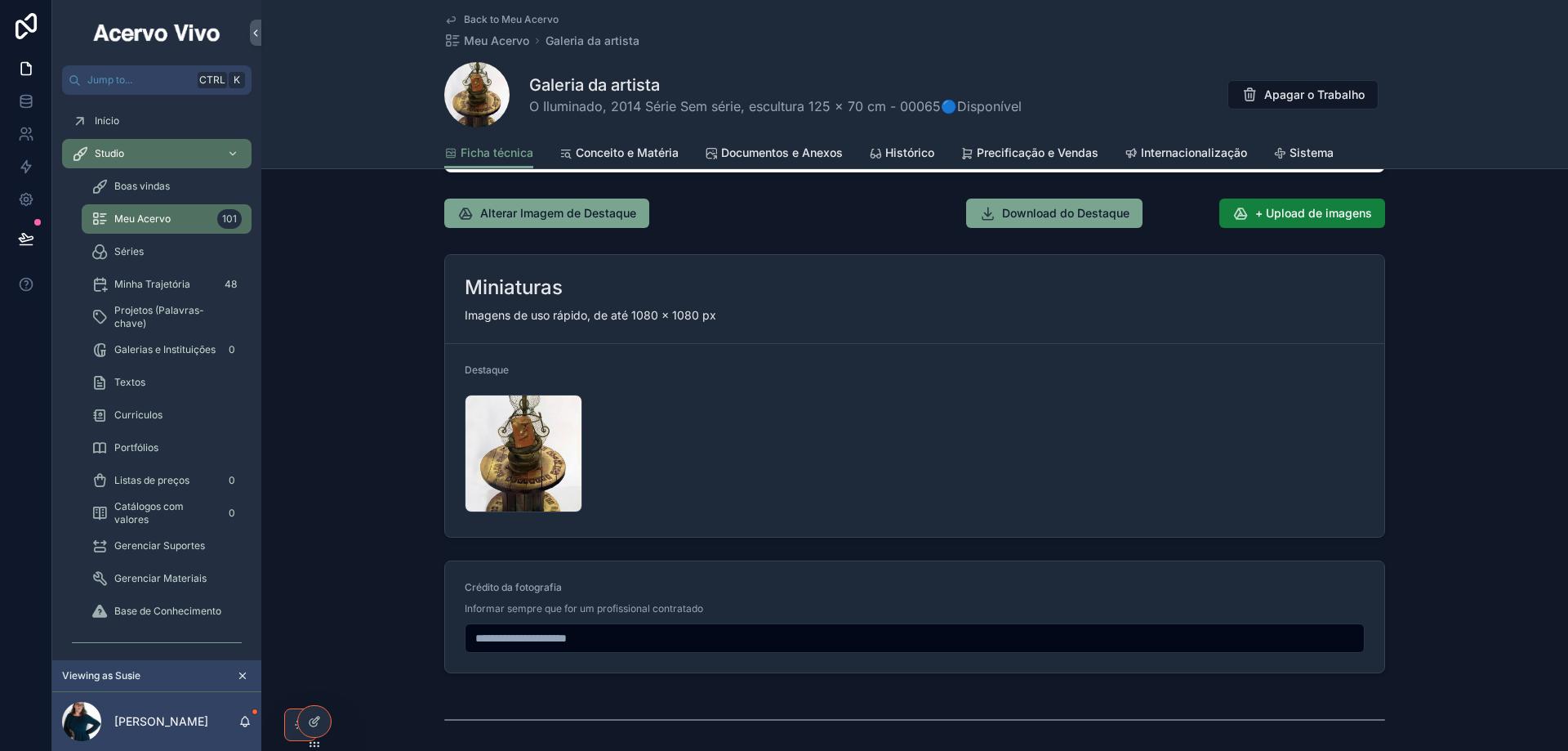
click at [1327, 214] on span "+ Upload de imagens" at bounding box center [1313, 213] width 117 height 16
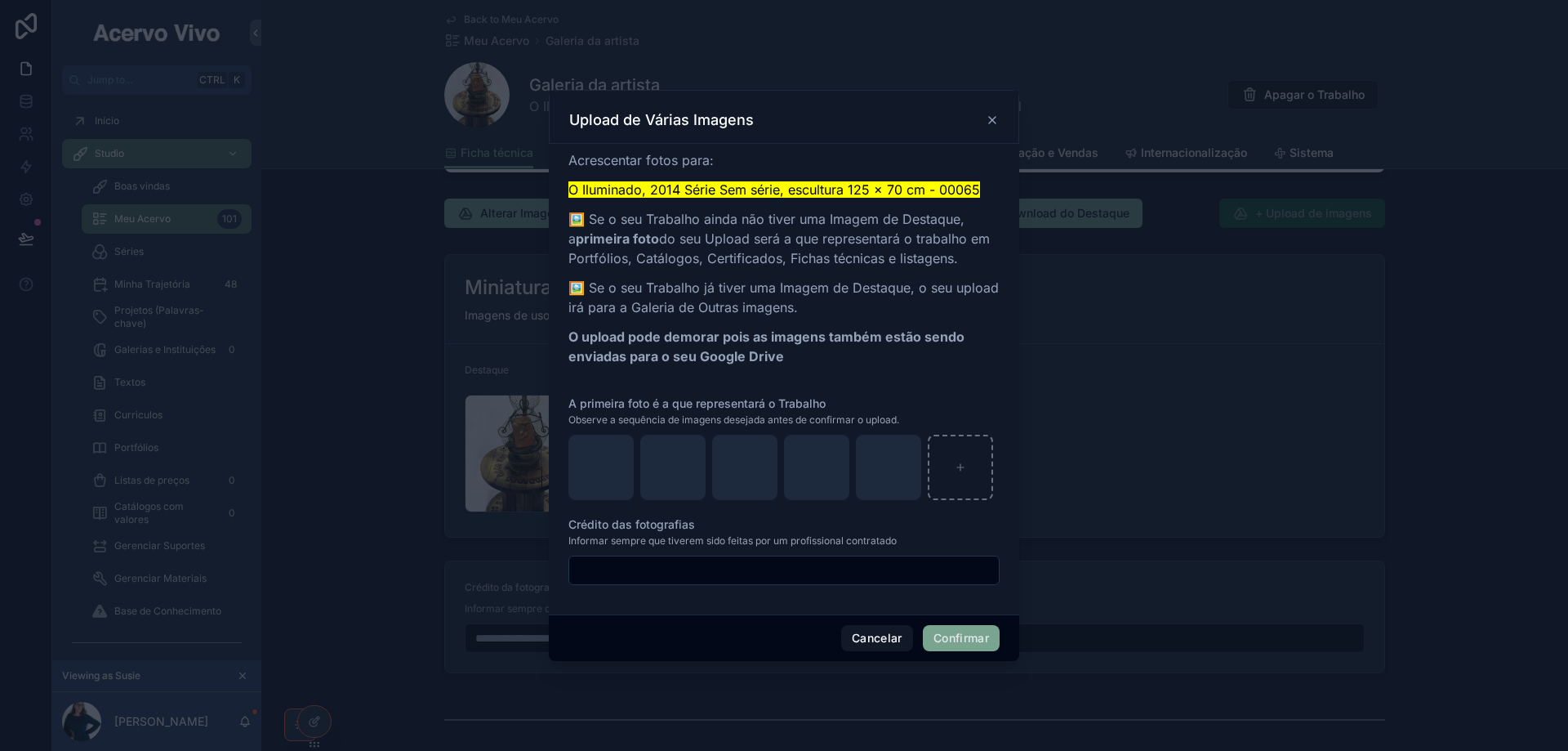
click at [961, 641] on button "Confirmar" at bounding box center [961, 637] width 76 height 26
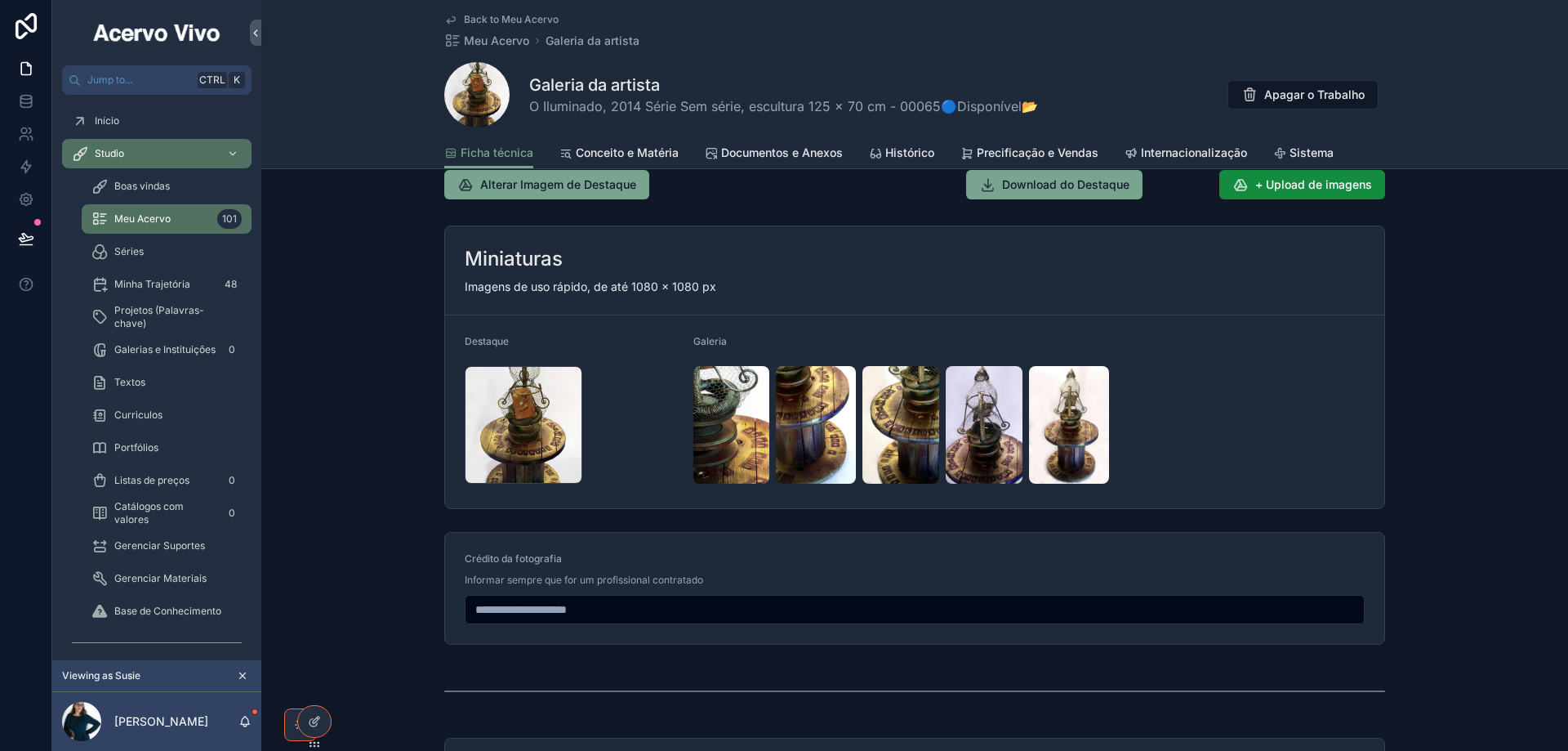
scroll to position [1809, 0]
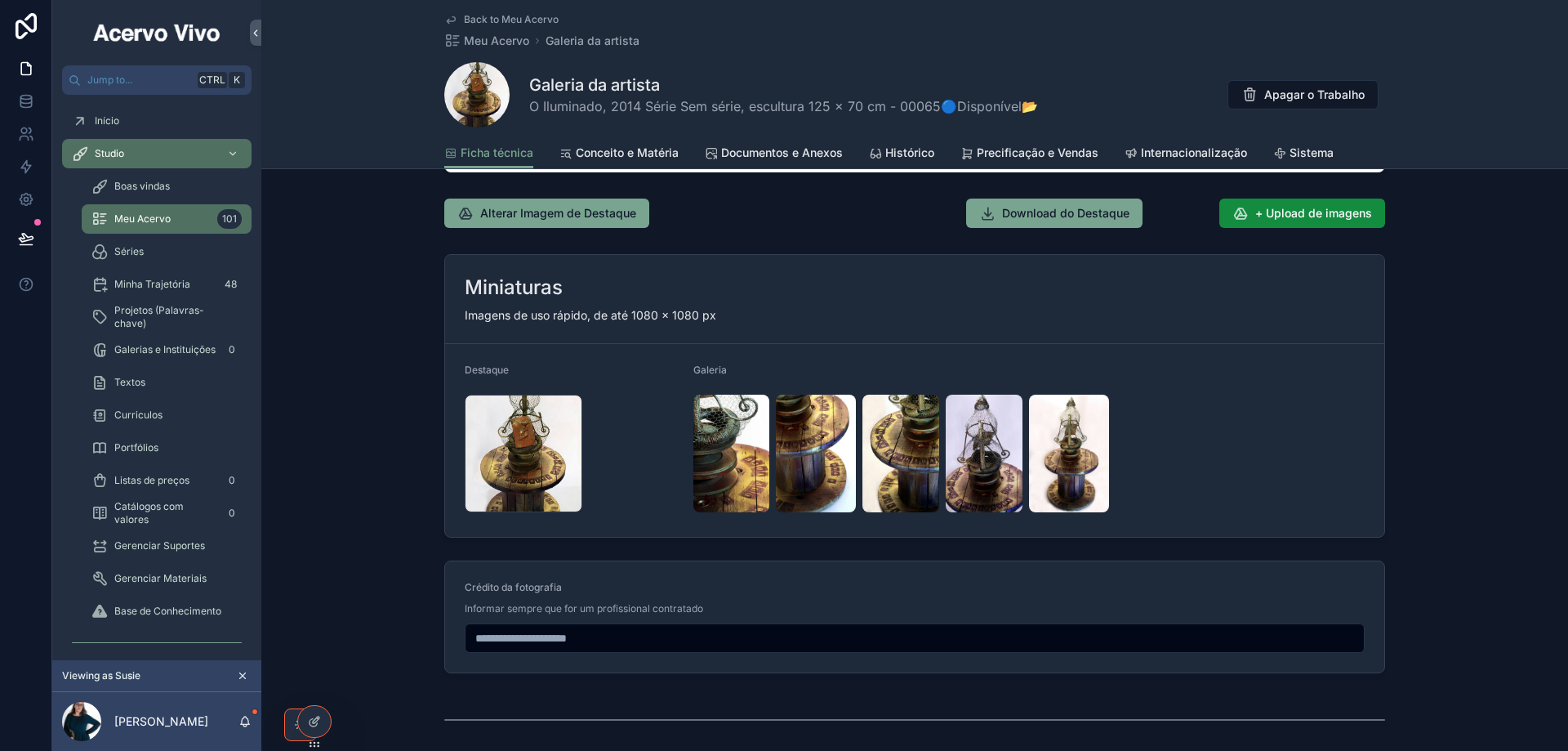
click at [785, 153] on span "Documentos e Anexos" at bounding box center [782, 152] width 122 height 16
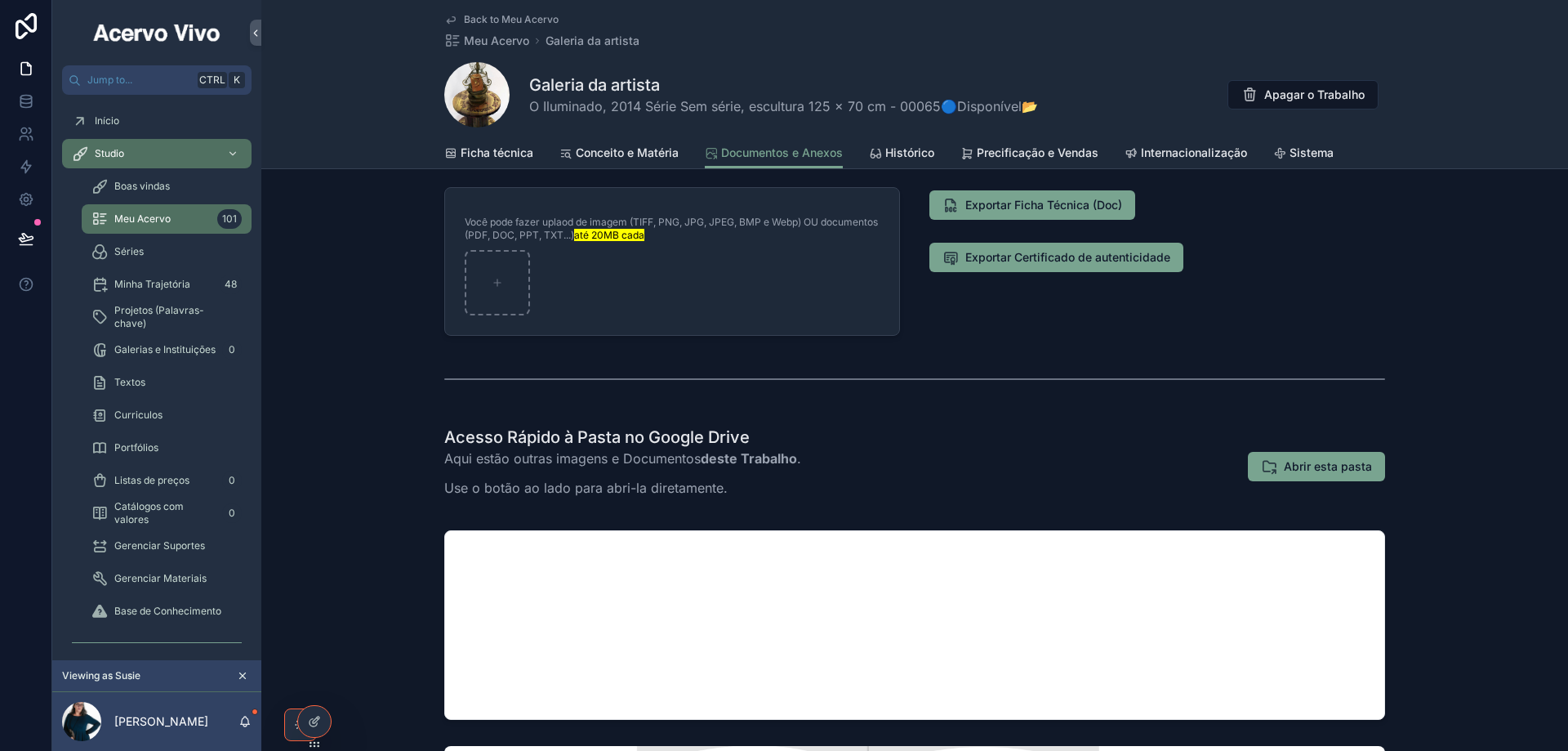
scroll to position [327, 0]
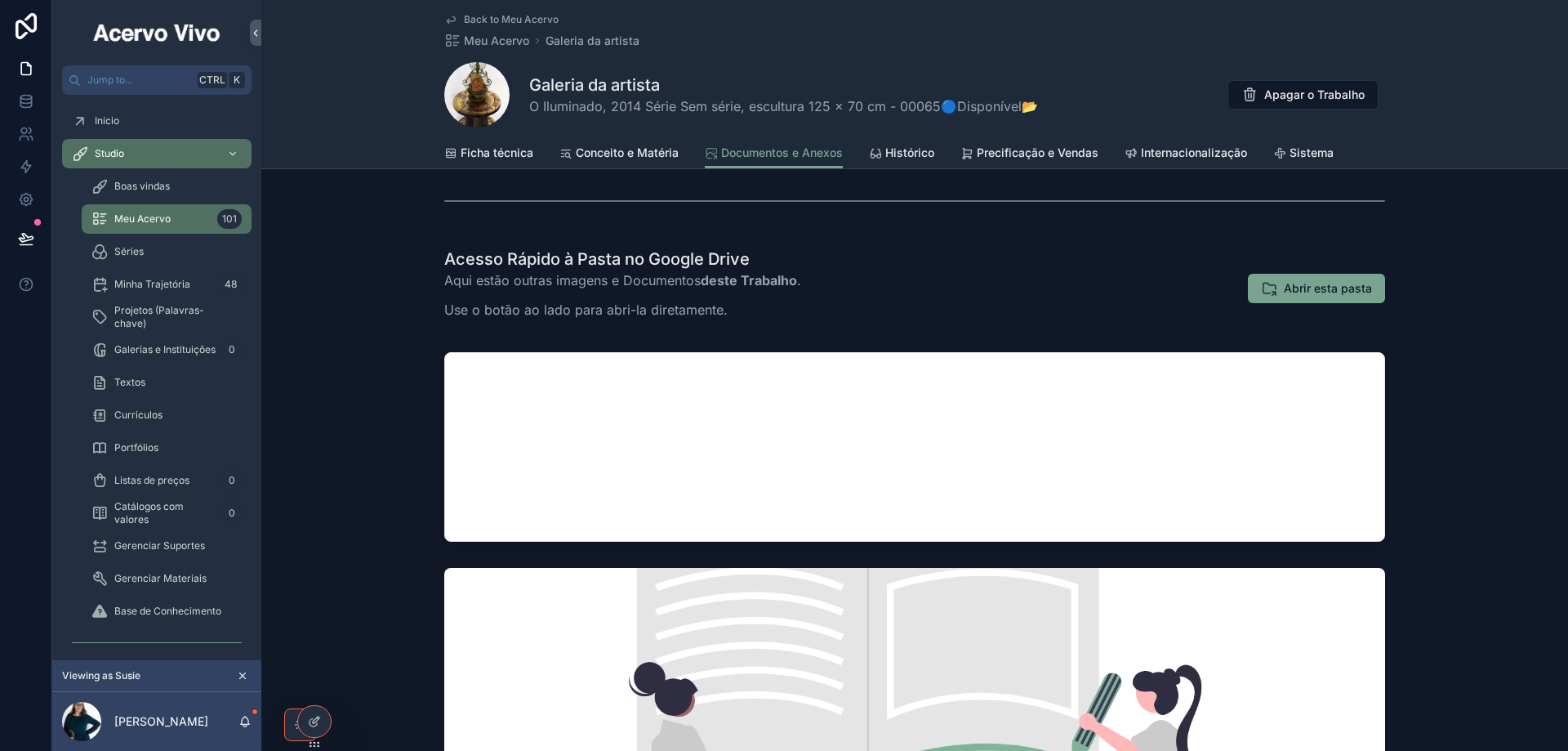
click at [510, 14] on span "Back to Meu Acervo" at bounding box center [511, 20] width 94 height 13
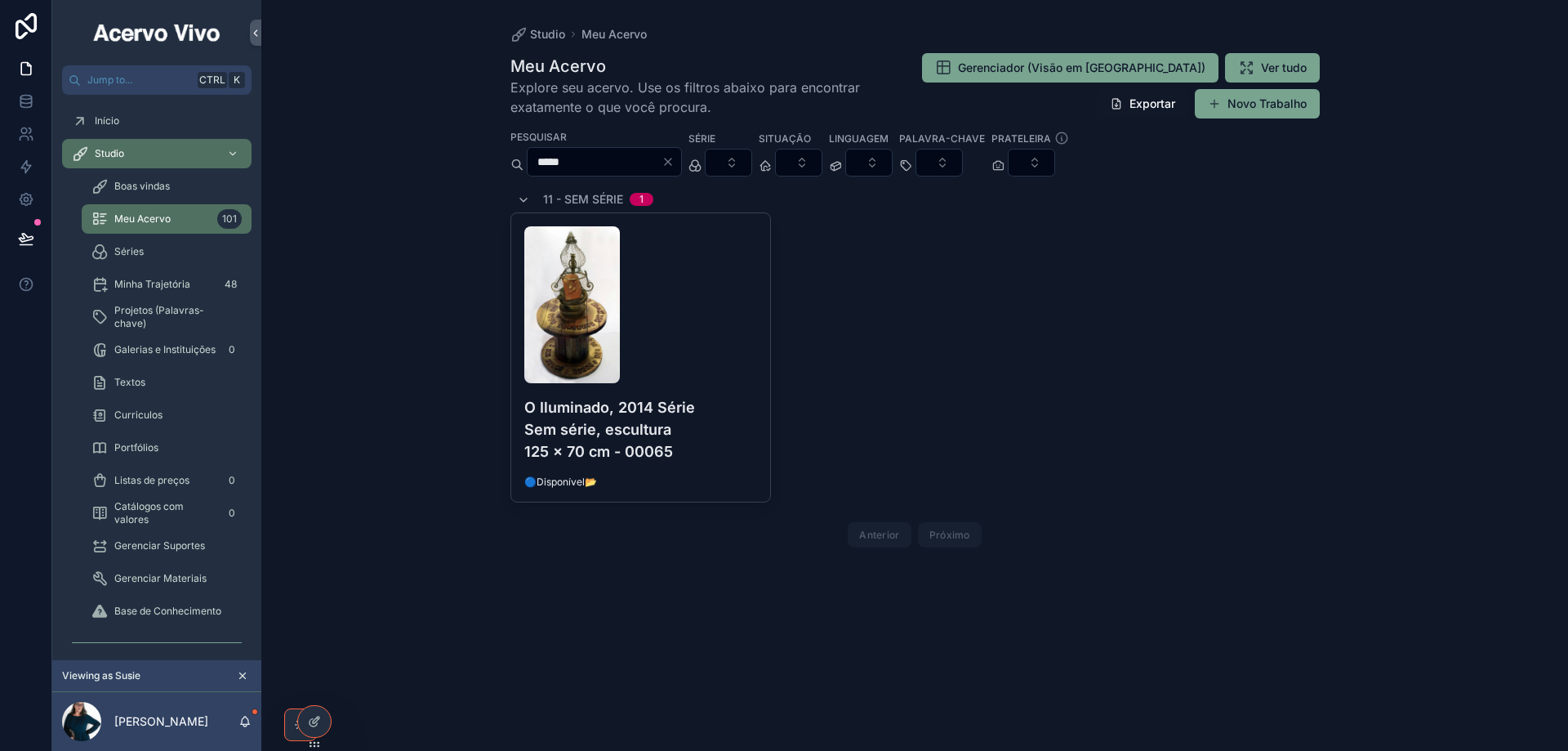
click at [591, 165] on input "*****" at bounding box center [594, 162] width 134 height 23
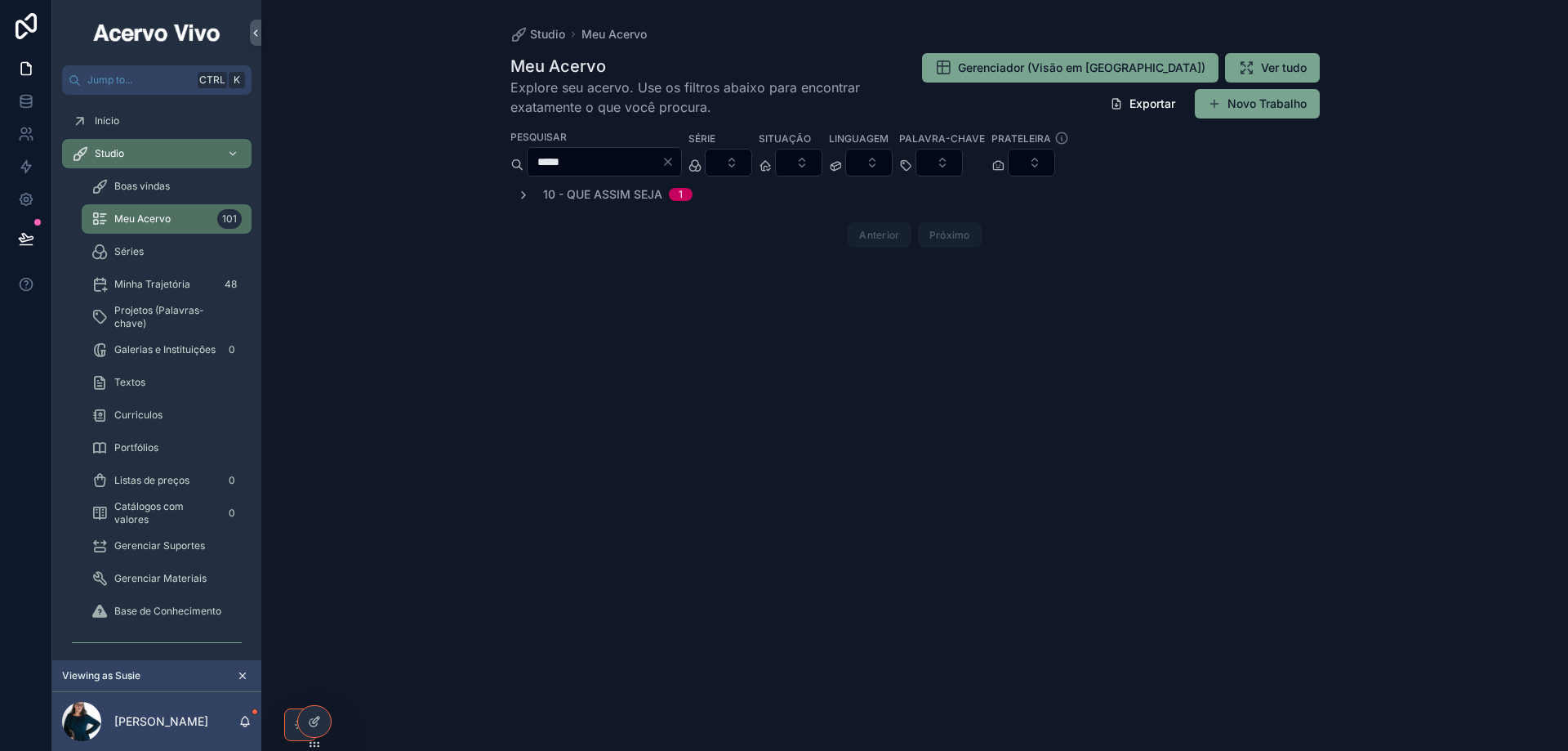
type input "*****"
click at [526, 191] on icon "scrollable content" at bounding box center [523, 195] width 13 height 13
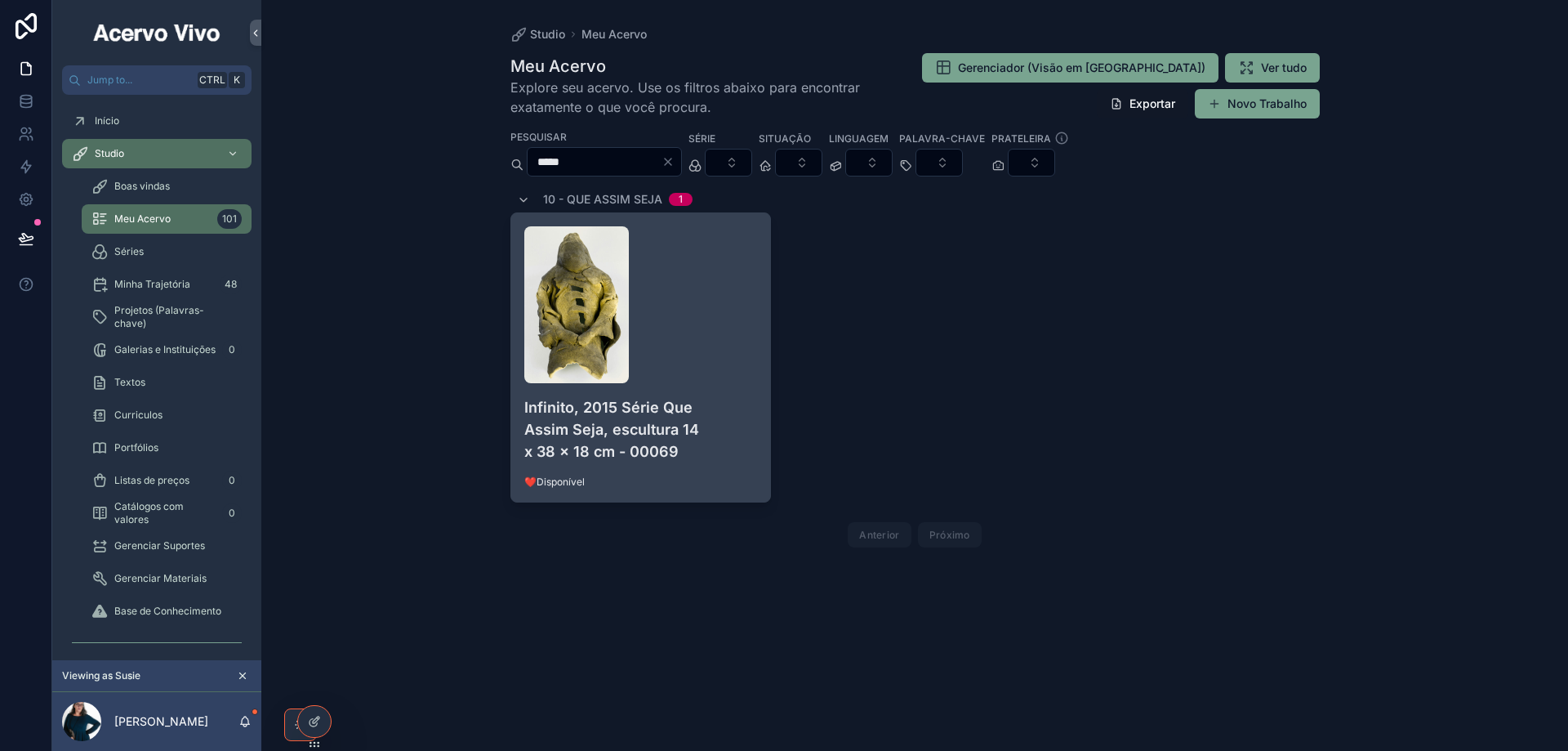
click at [738, 351] on div "scrollable content" at bounding box center [640, 304] width 234 height 157
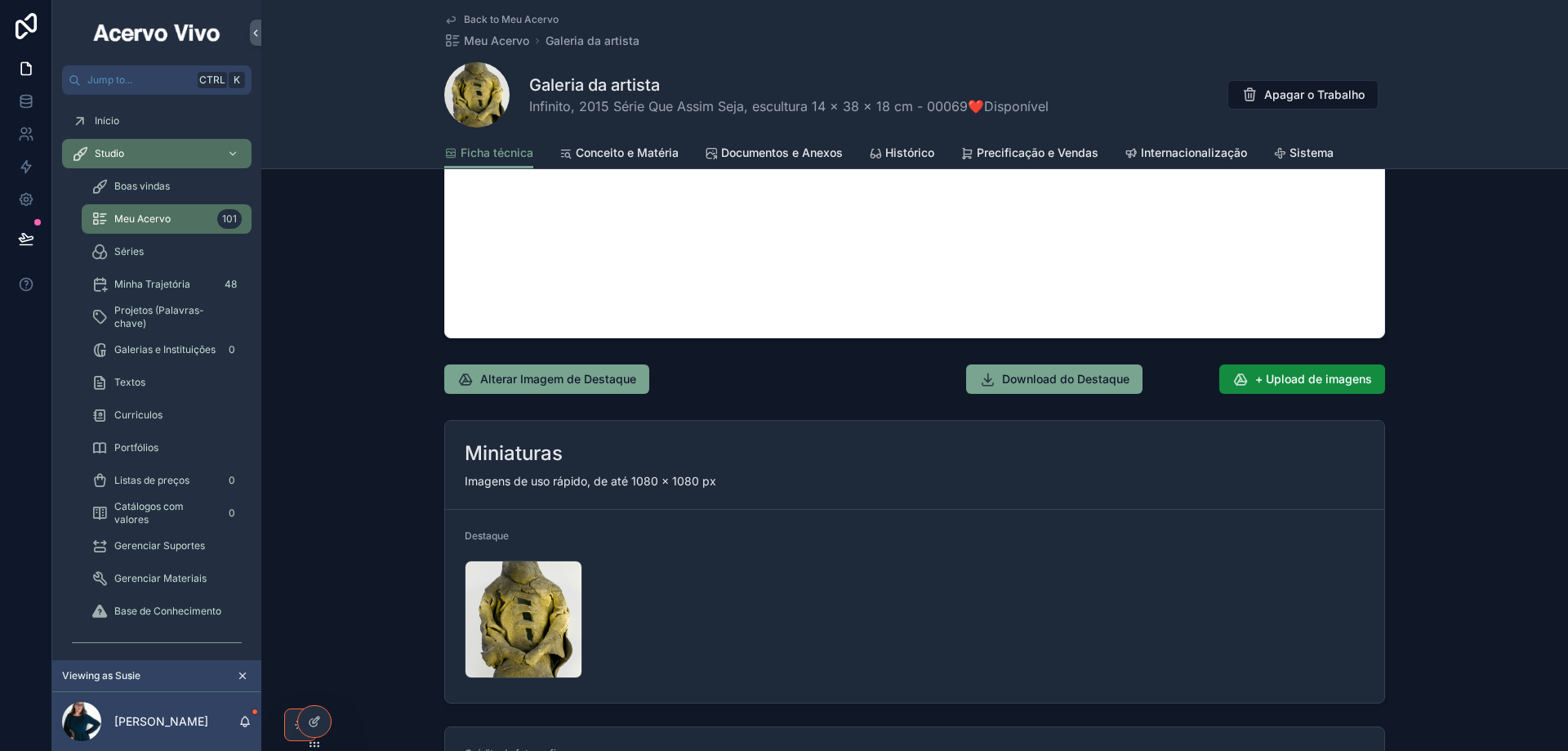
scroll to position [1552, 0]
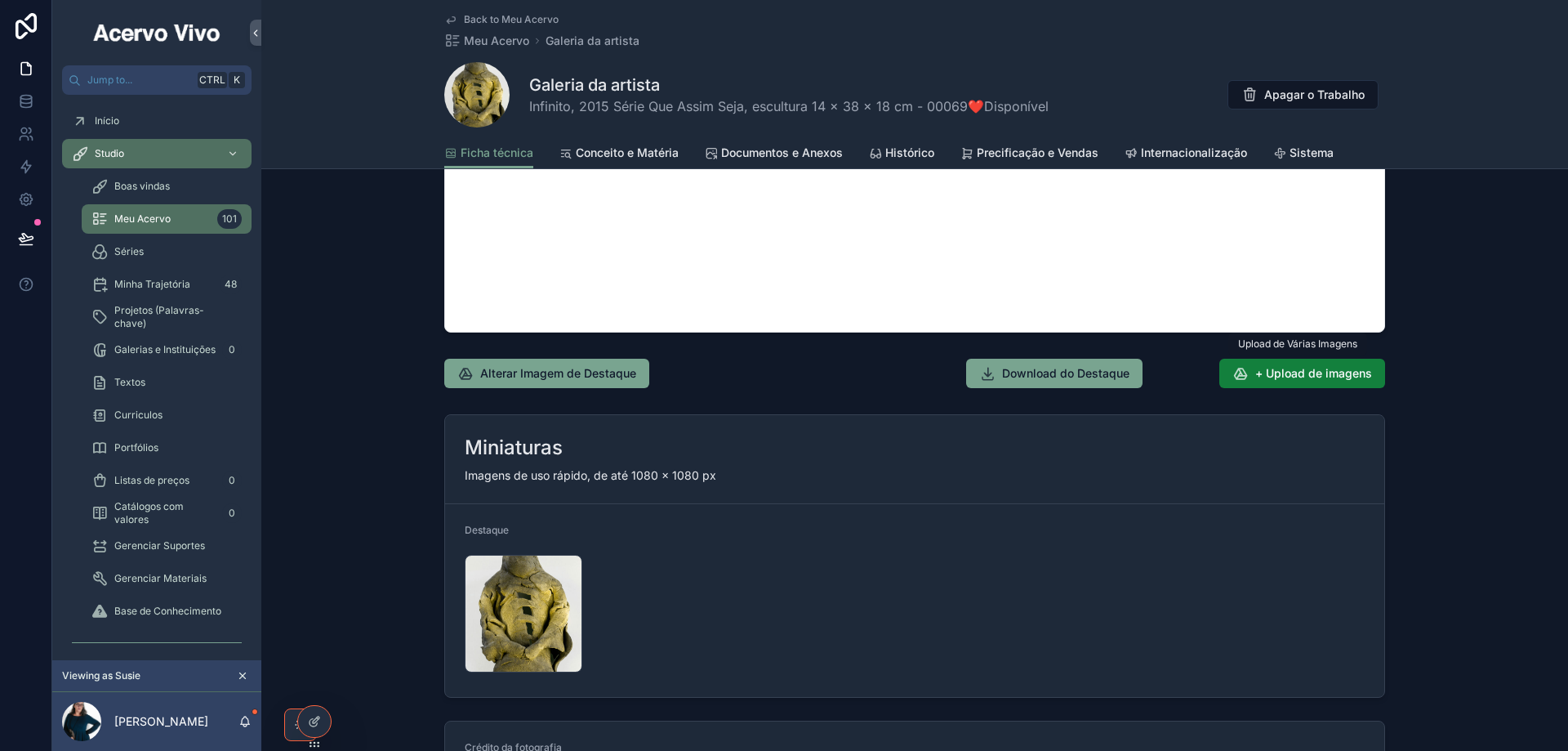
click at [1307, 380] on span "+ Upload de imagens" at bounding box center [1313, 373] width 117 height 16
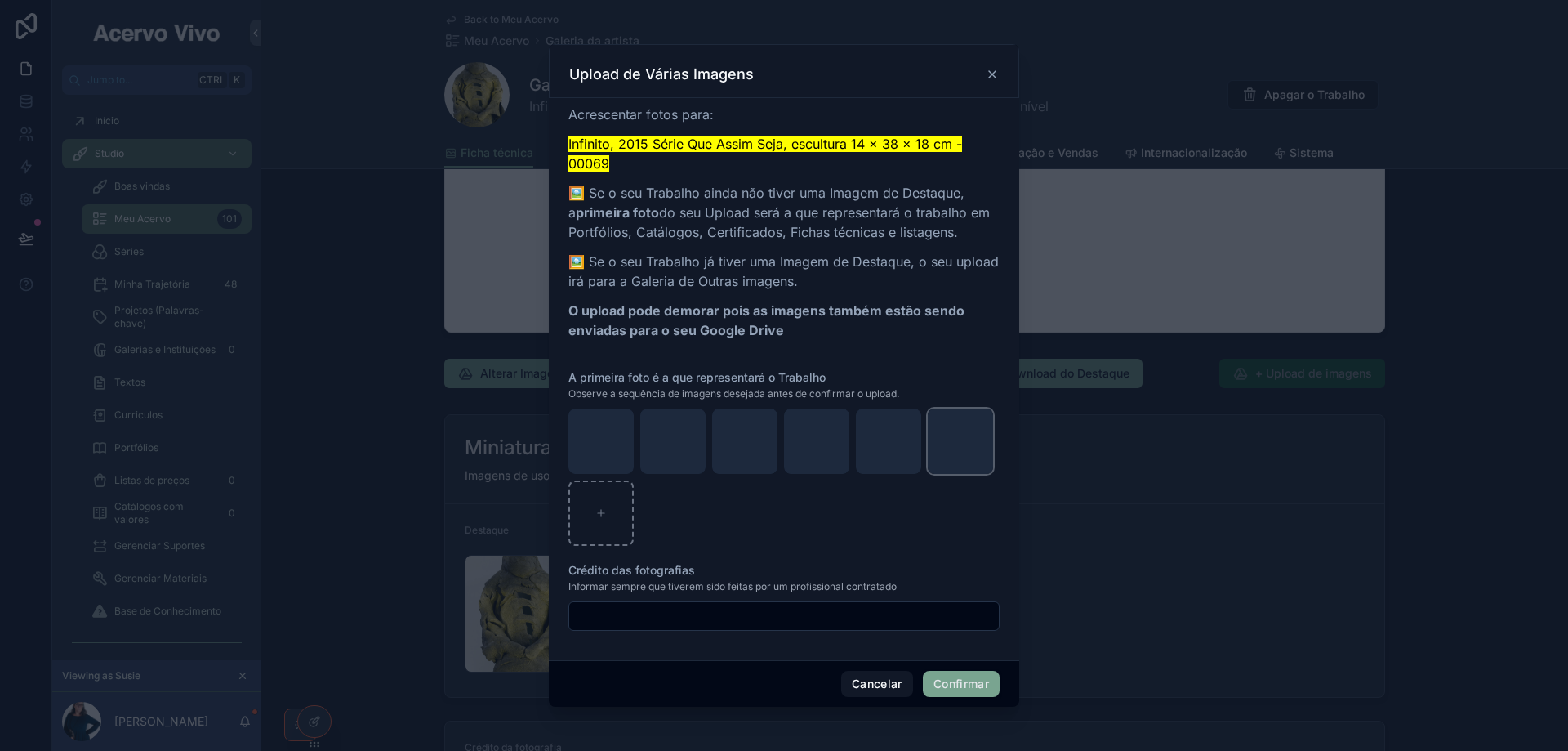
click at [0, 0] on icon "button" at bounding box center [0, 0] width 0 height 0
click at [993, 392] on icon "button" at bounding box center [996, 394] width 7 height 7
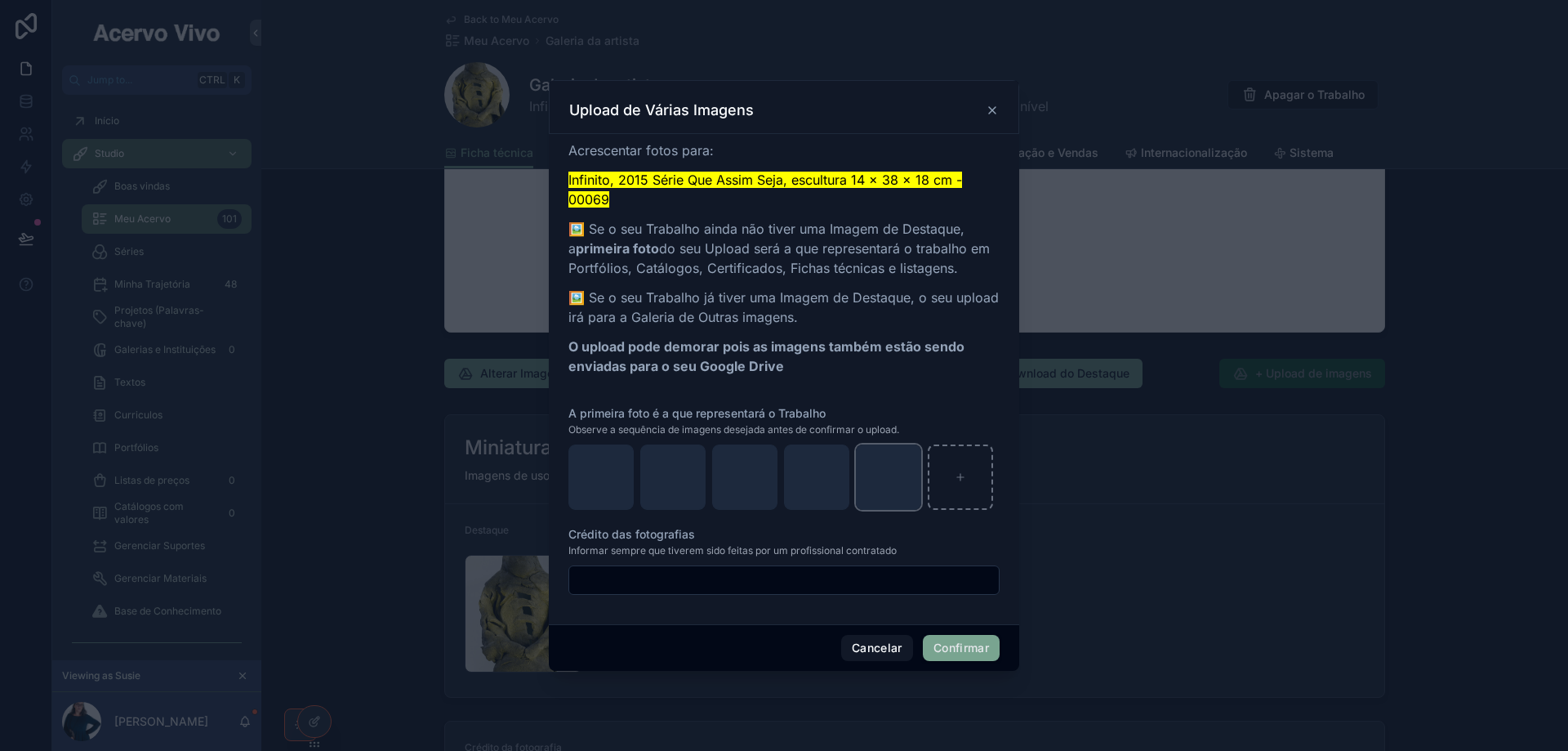
click at [0, 0] on icon "button" at bounding box center [0, 0] width 0 height 0
click at [923, 432] on icon "button" at bounding box center [925, 429] width 13 height 13
click at [0, 0] on icon "button" at bounding box center [0, 0] width 0 height 0
click at [854, 430] on icon "button" at bounding box center [854, 430] width 0 height 4
click at [0, 0] on icon "button" at bounding box center [0, 0] width 0 height 0
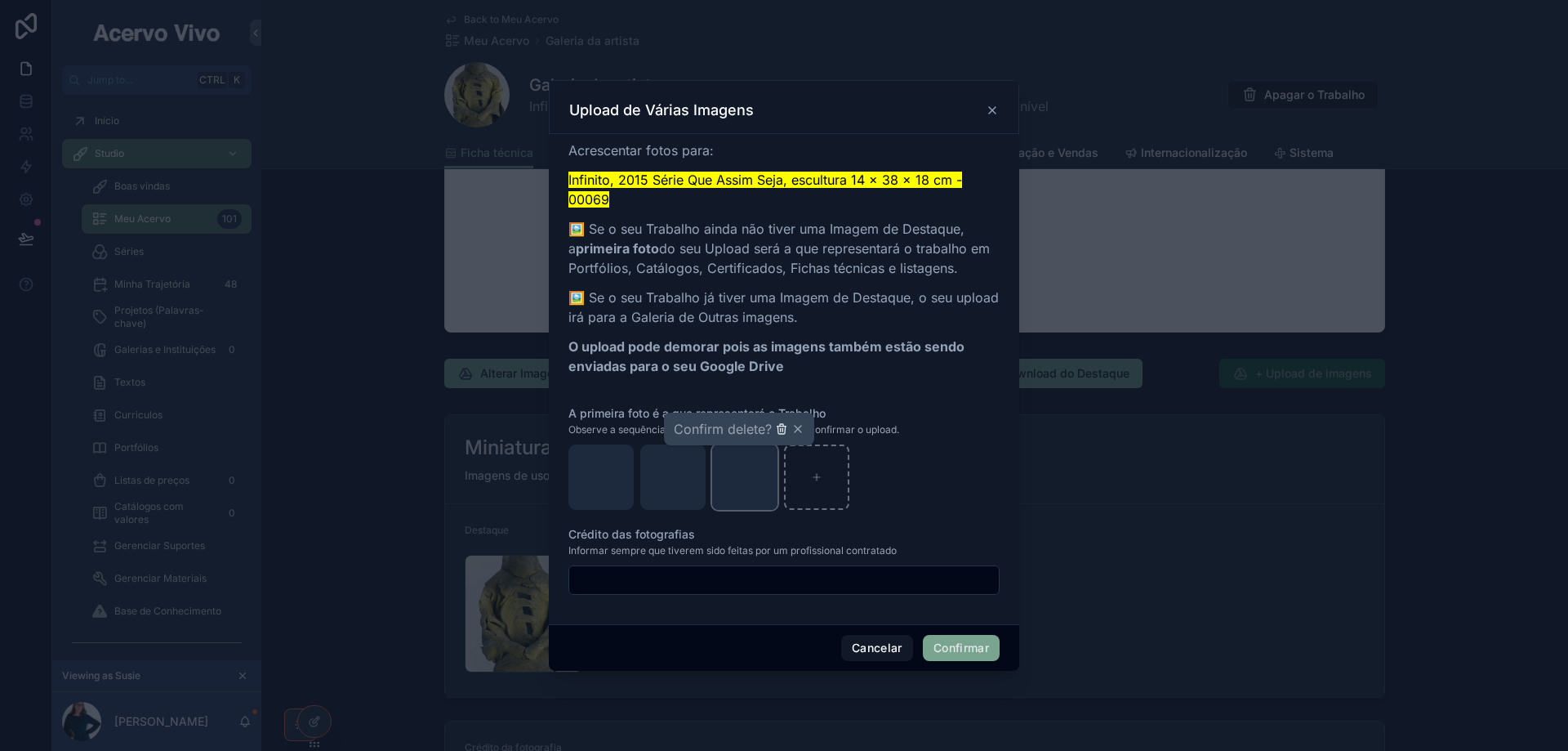
click at [779, 427] on icon "button" at bounding box center [781, 429] width 13 height 13
click at [0, 0] on icon "button" at bounding box center [0, 0] width 0 height 0
click at [709, 431] on icon "button" at bounding box center [709, 430] width 0 height 4
click at [0, 0] on icon "button" at bounding box center [0, 0] width 0 height 0
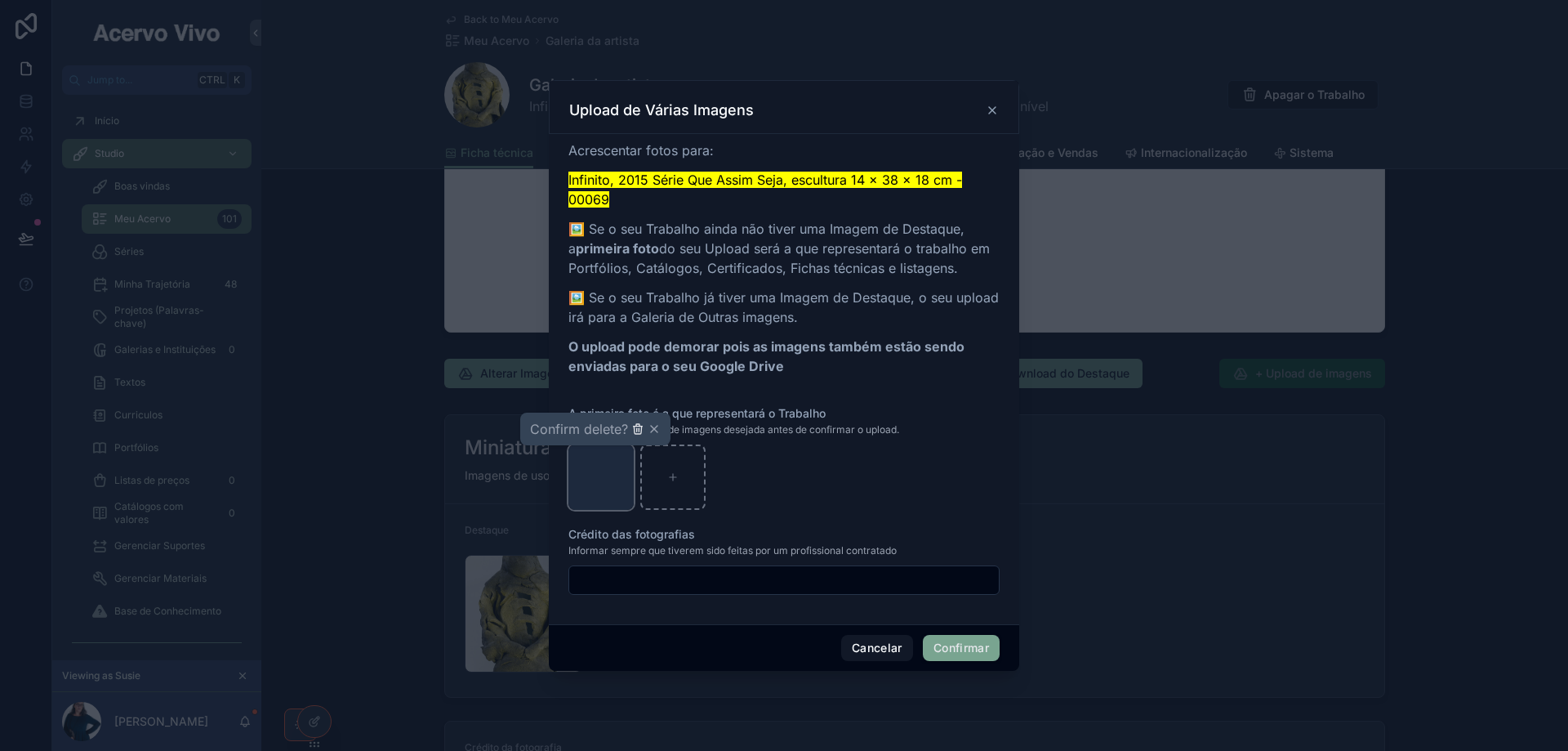
click at [639, 431] on icon "button" at bounding box center [639, 430] width 0 height 4
click at [599, 475] on icon at bounding box center [600, 477] width 12 height 12
type input "**********"
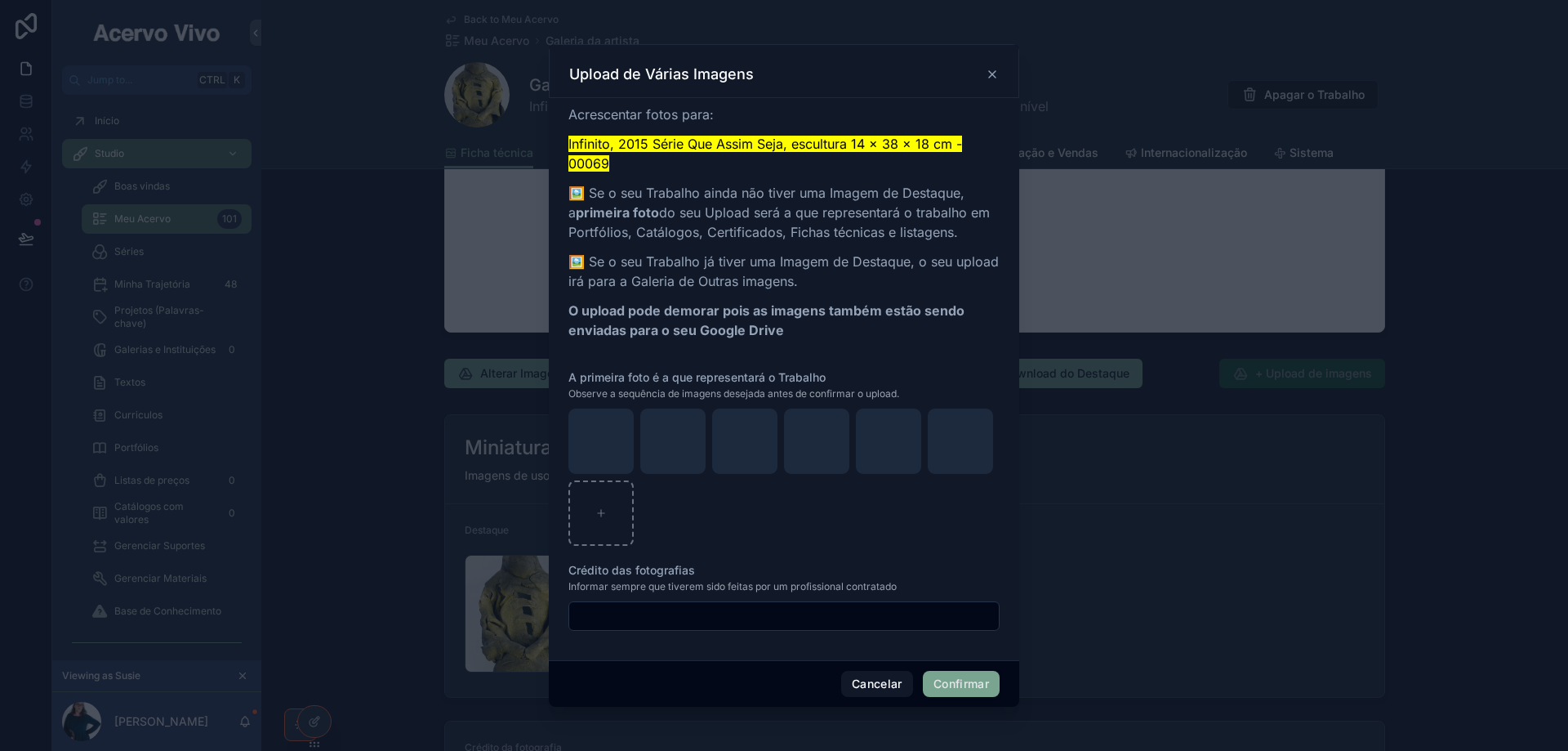
click at [940, 686] on button "Confirmar" at bounding box center [961, 683] width 76 height 26
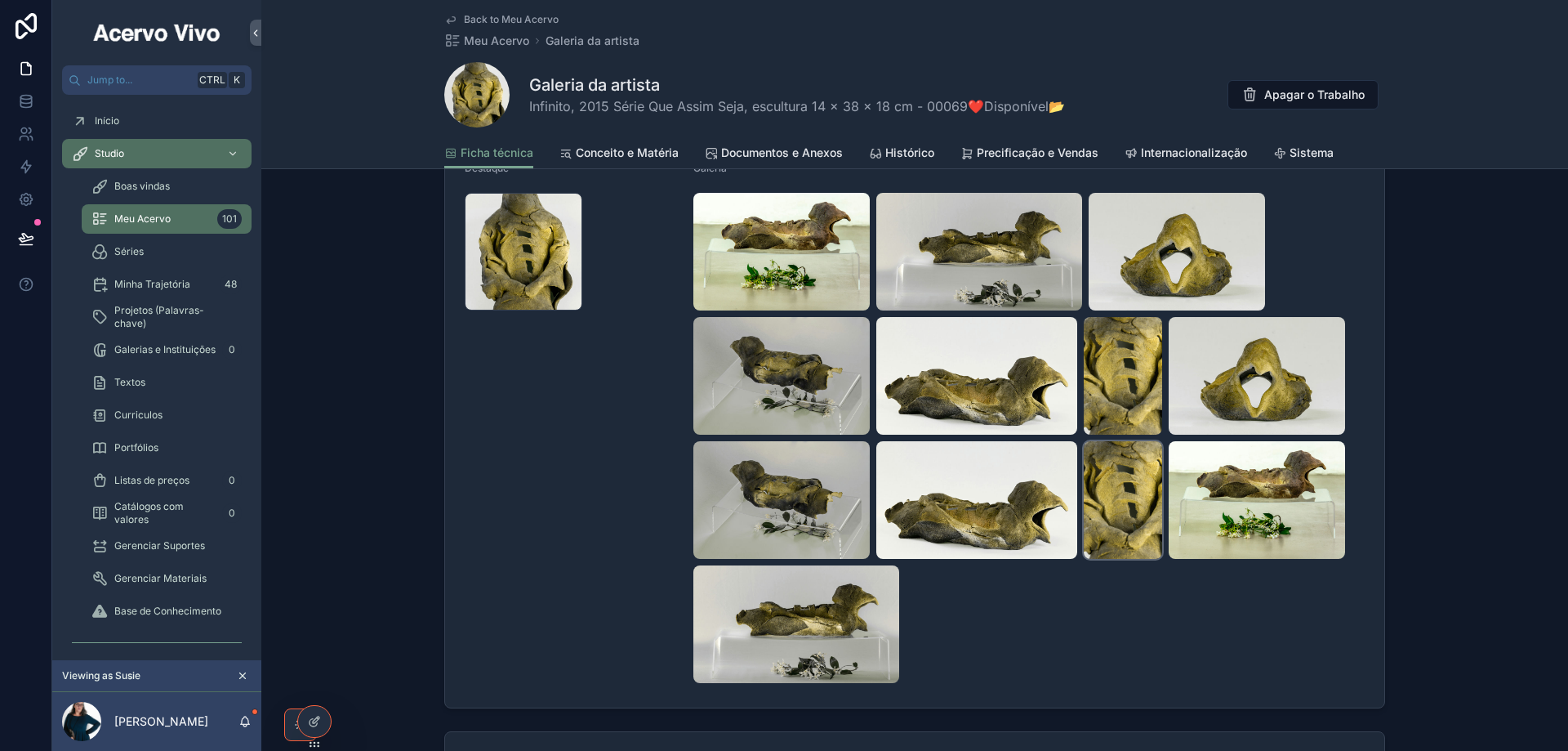
scroll to position [1878, 0]
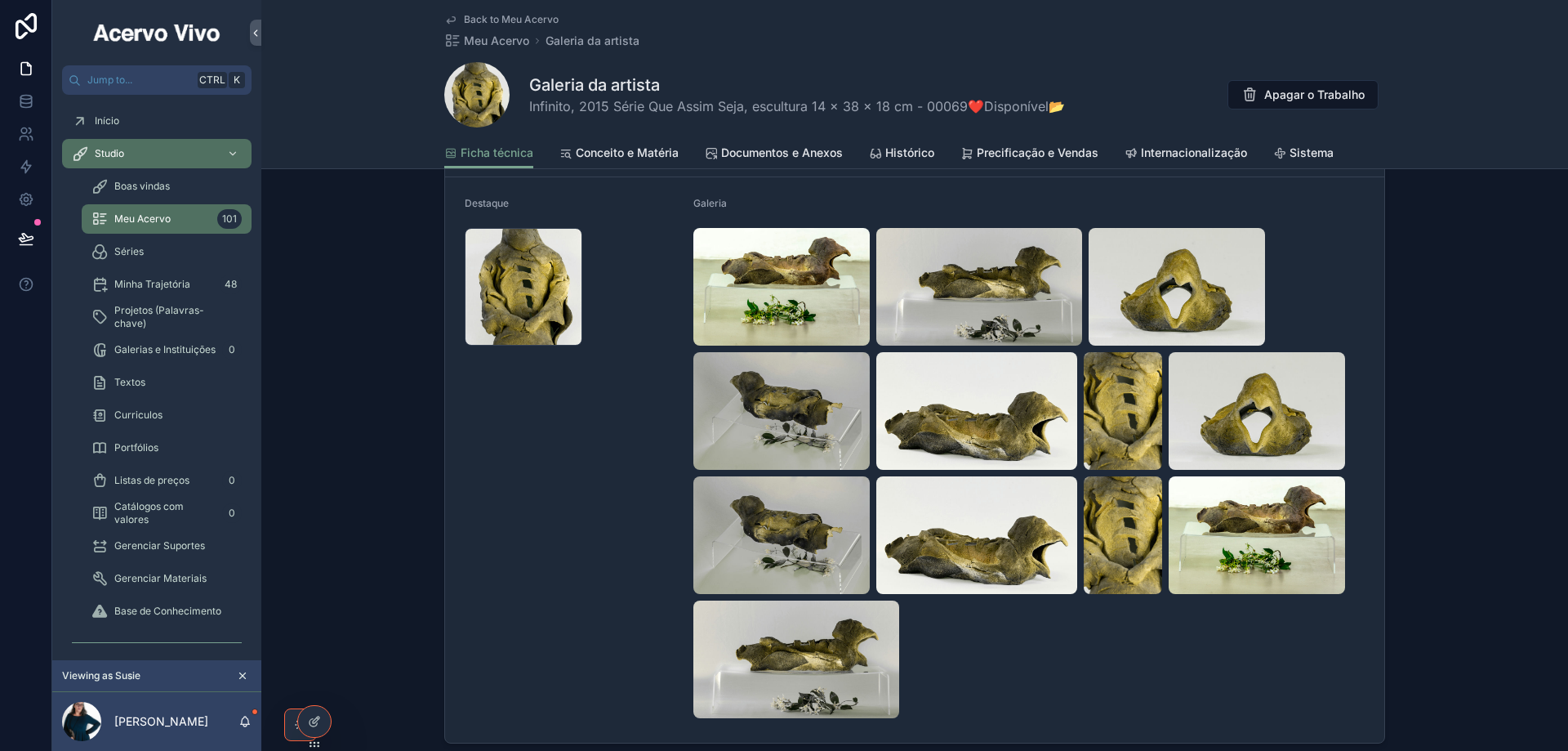
click at [517, 23] on span "Back to Meu Acervo" at bounding box center [511, 20] width 94 height 13
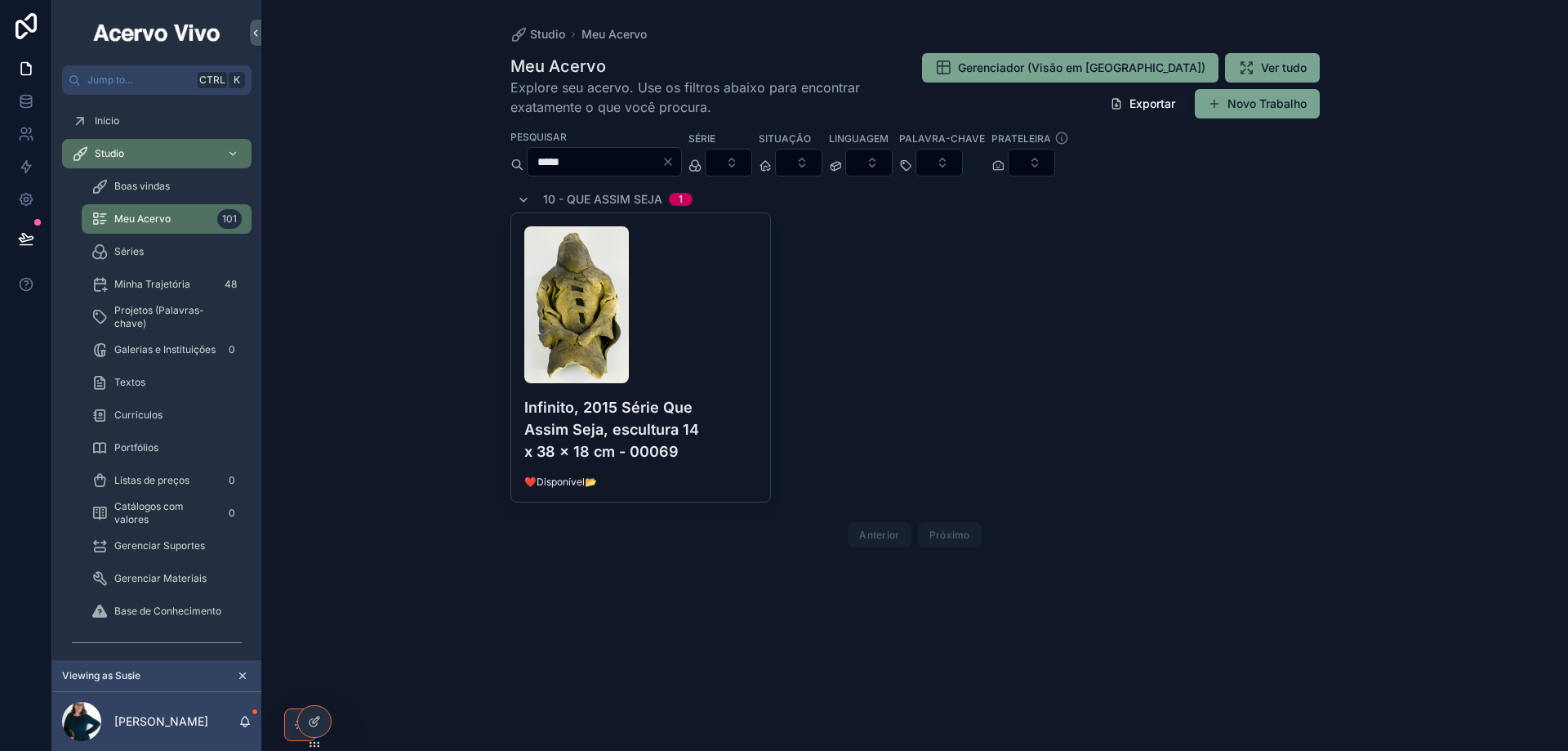
click at [598, 159] on input "*****" at bounding box center [594, 162] width 134 height 23
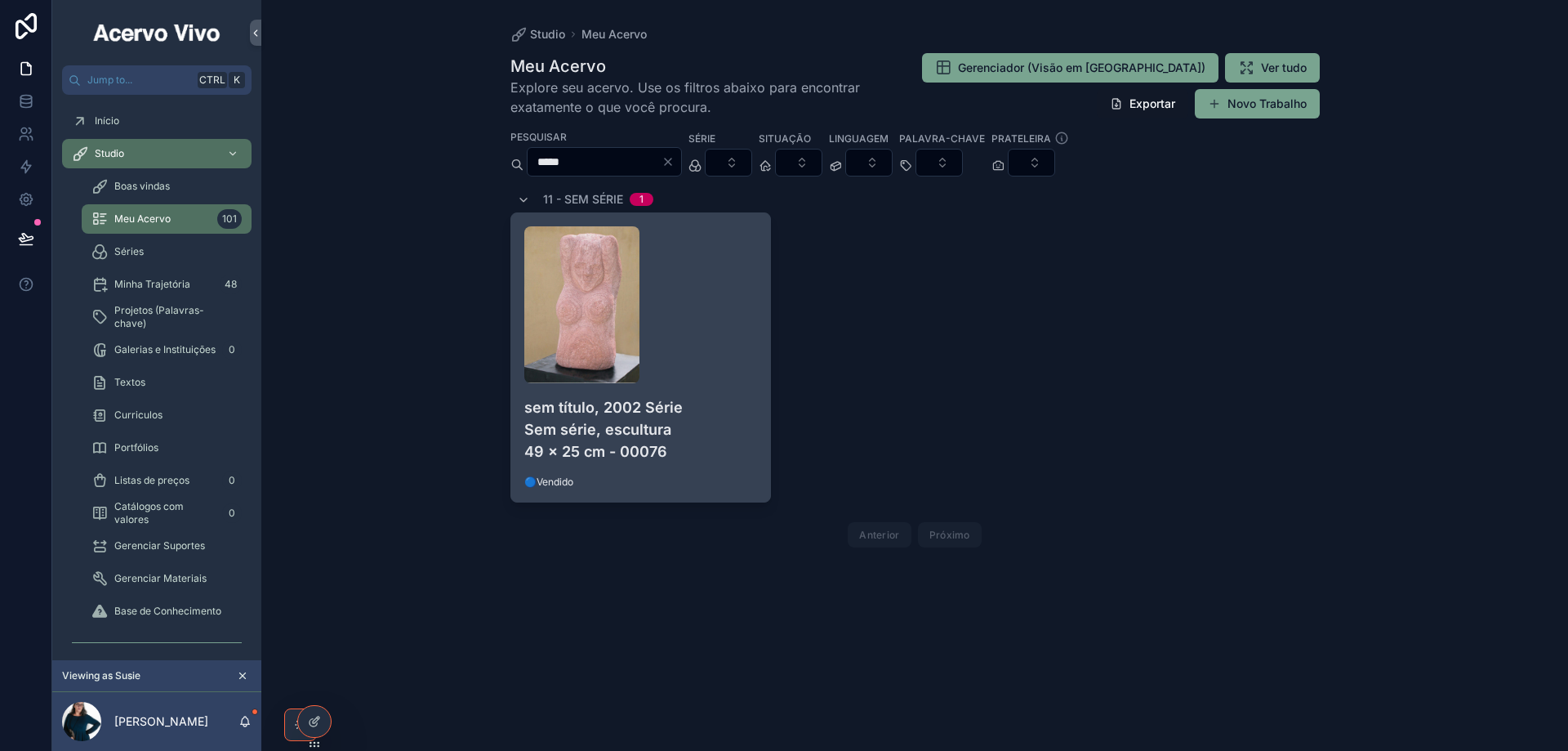
type input "*****"
click at [686, 319] on div "scrollable content" at bounding box center [640, 304] width 234 height 157
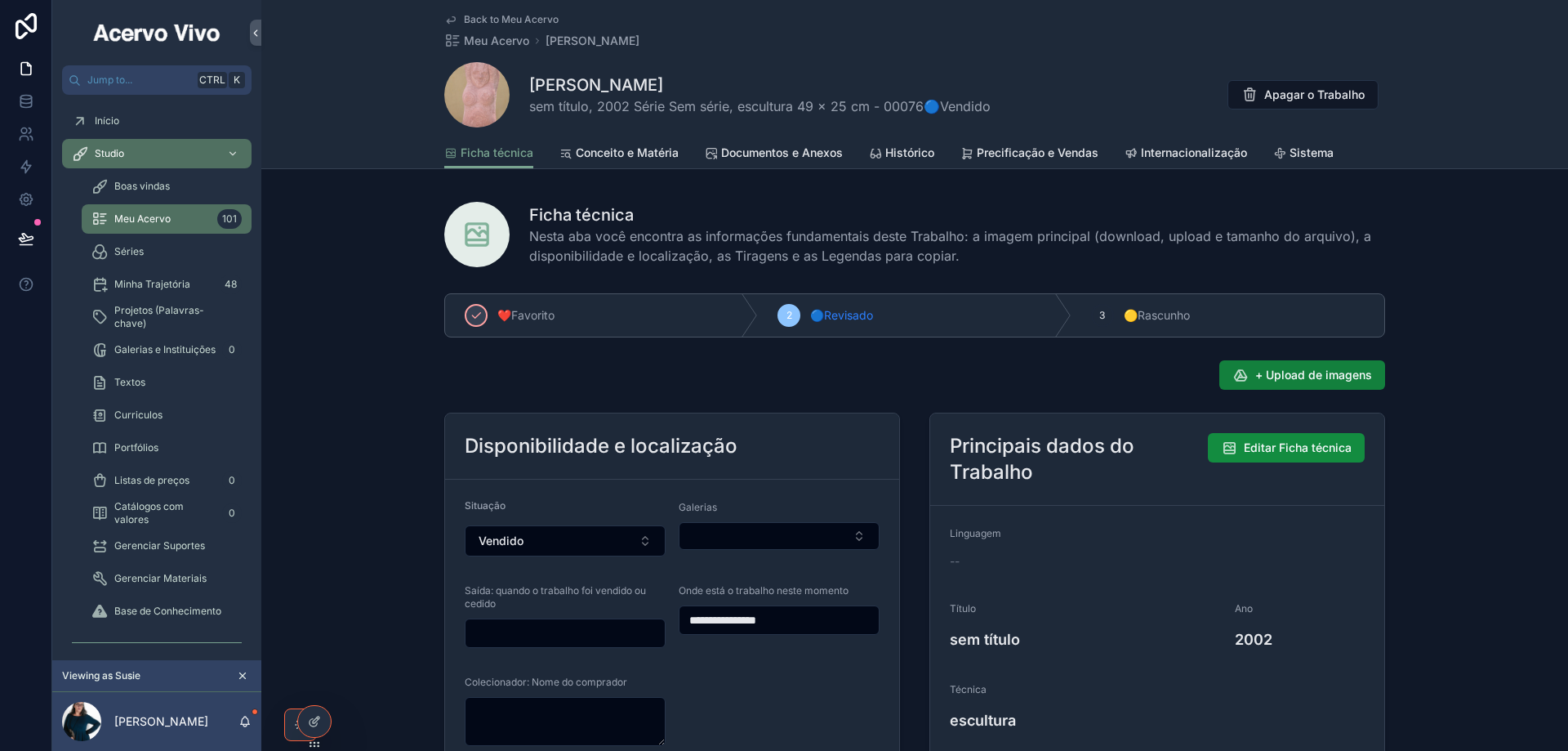
click at [1280, 379] on span "+ Upload de imagens" at bounding box center [1313, 375] width 117 height 16
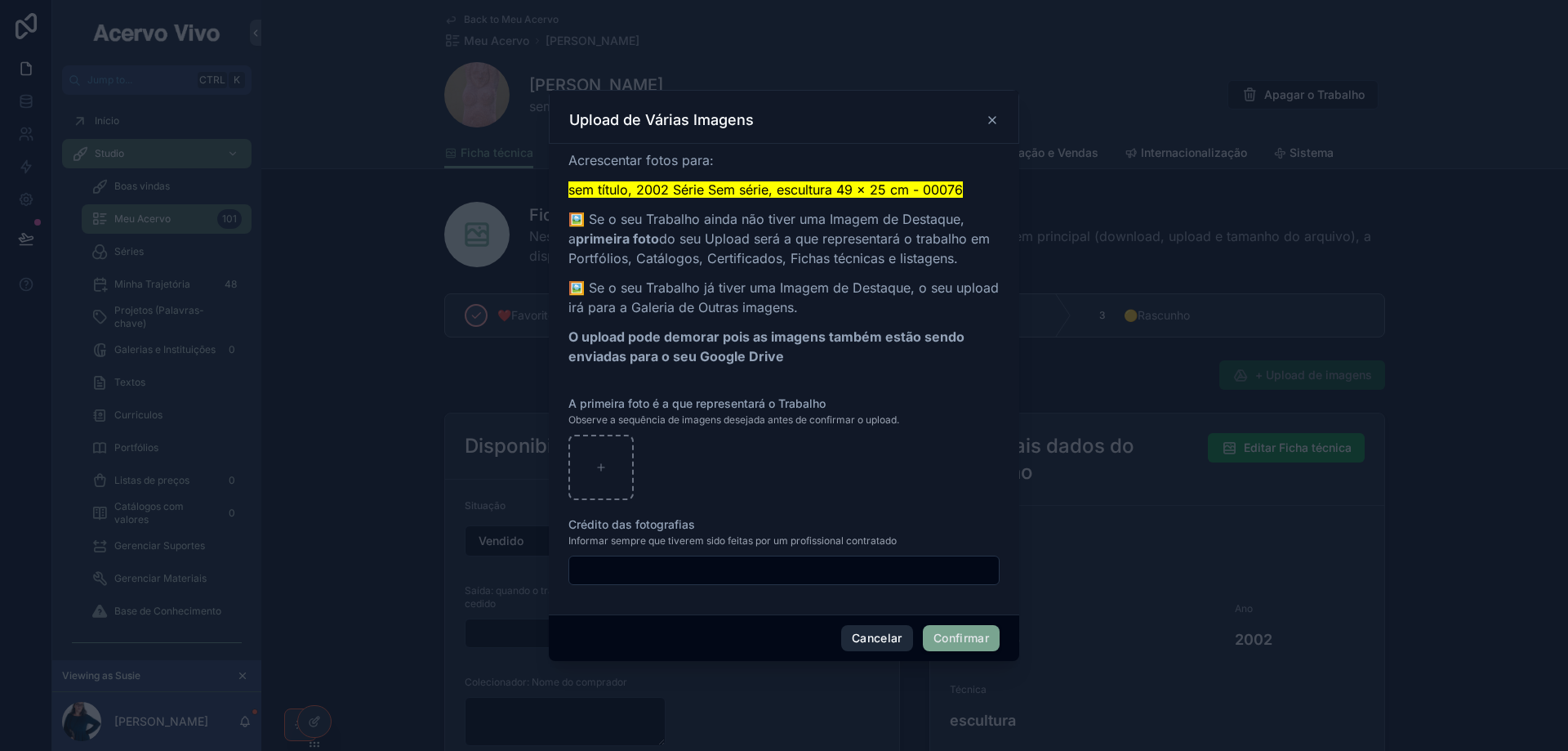
click at [889, 645] on button "Cancelar" at bounding box center [877, 637] width 72 height 26
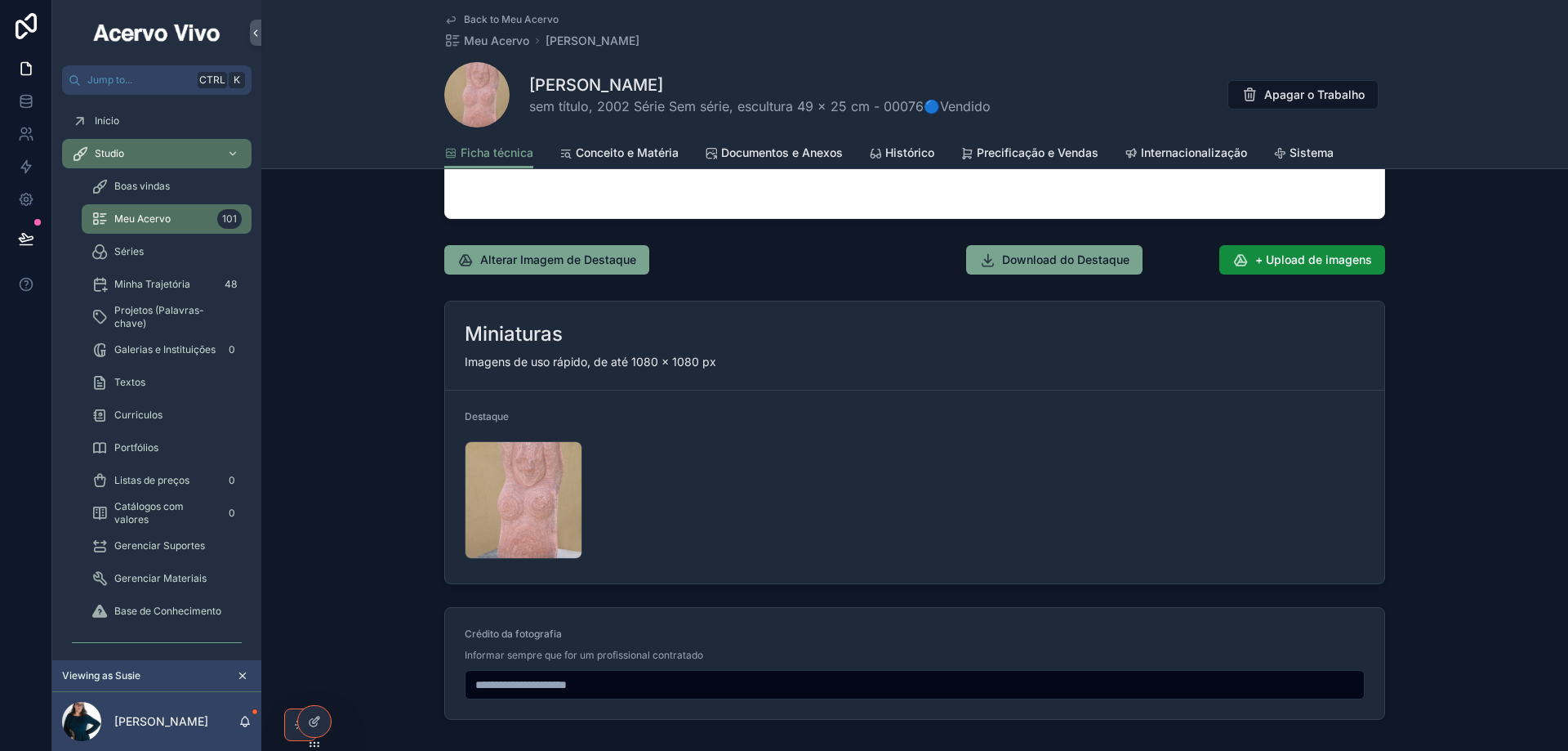
scroll to position [1634, 0]
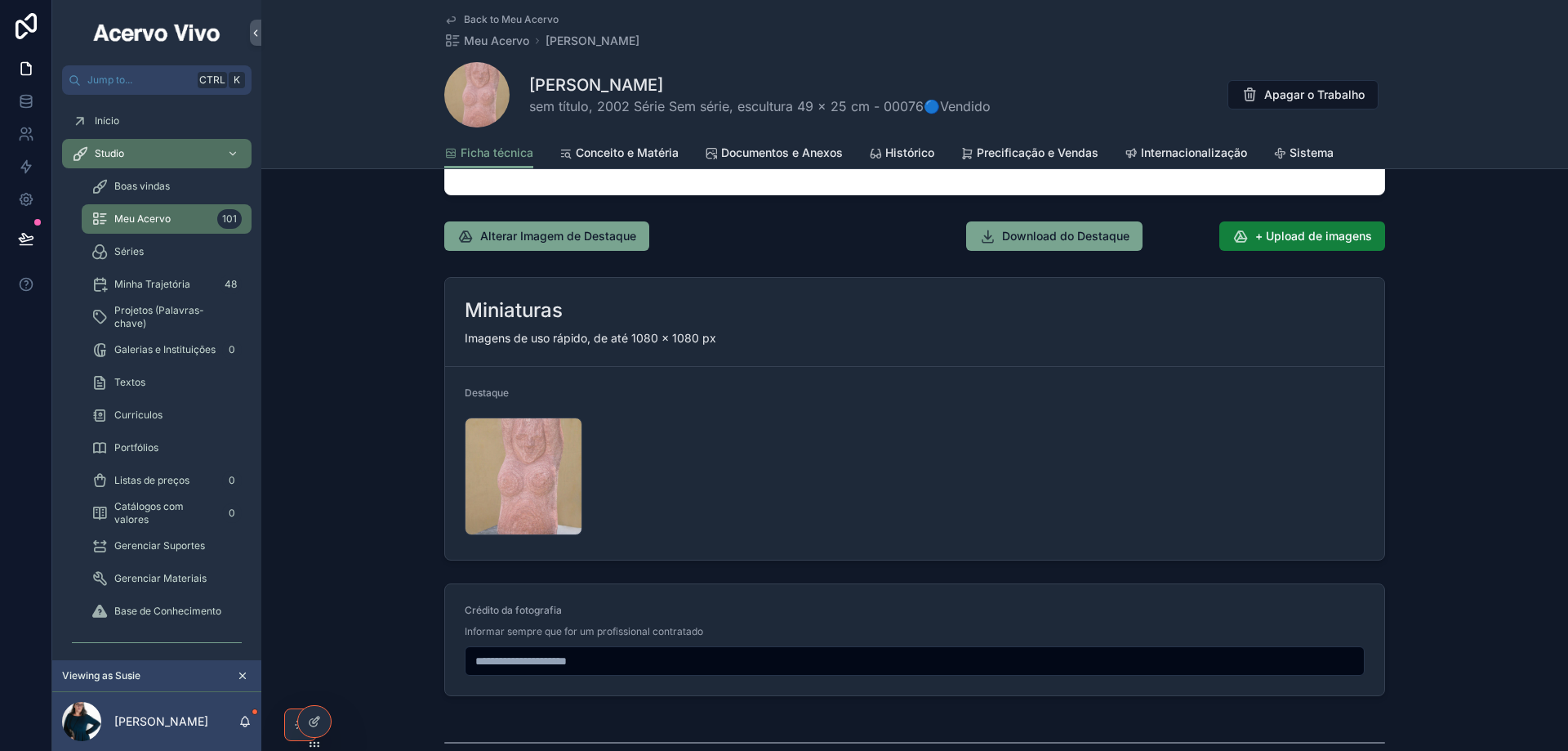
click at [1310, 242] on span "+ Upload de imagens" at bounding box center [1313, 236] width 117 height 16
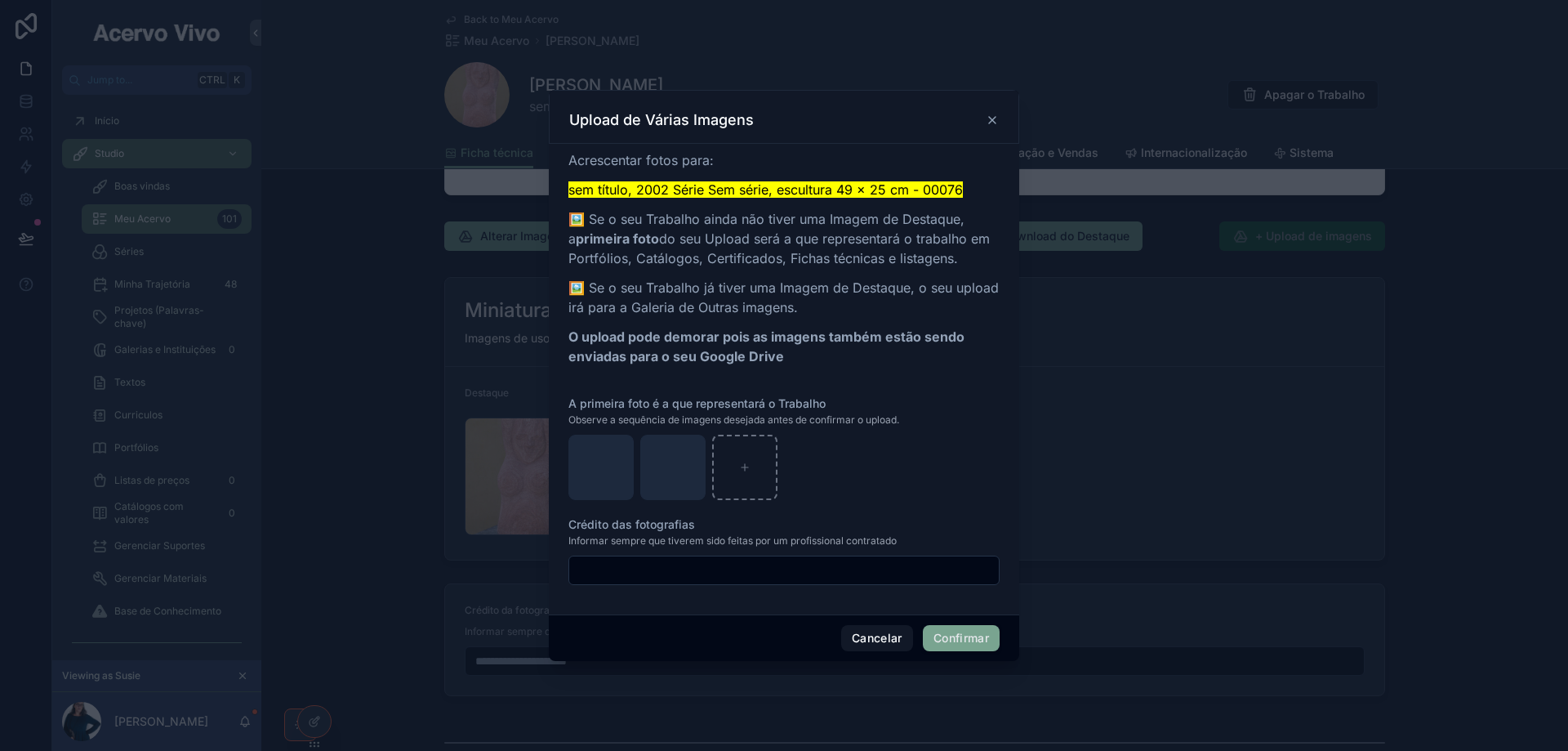
click at [957, 644] on button "Confirmar" at bounding box center [961, 637] width 76 height 26
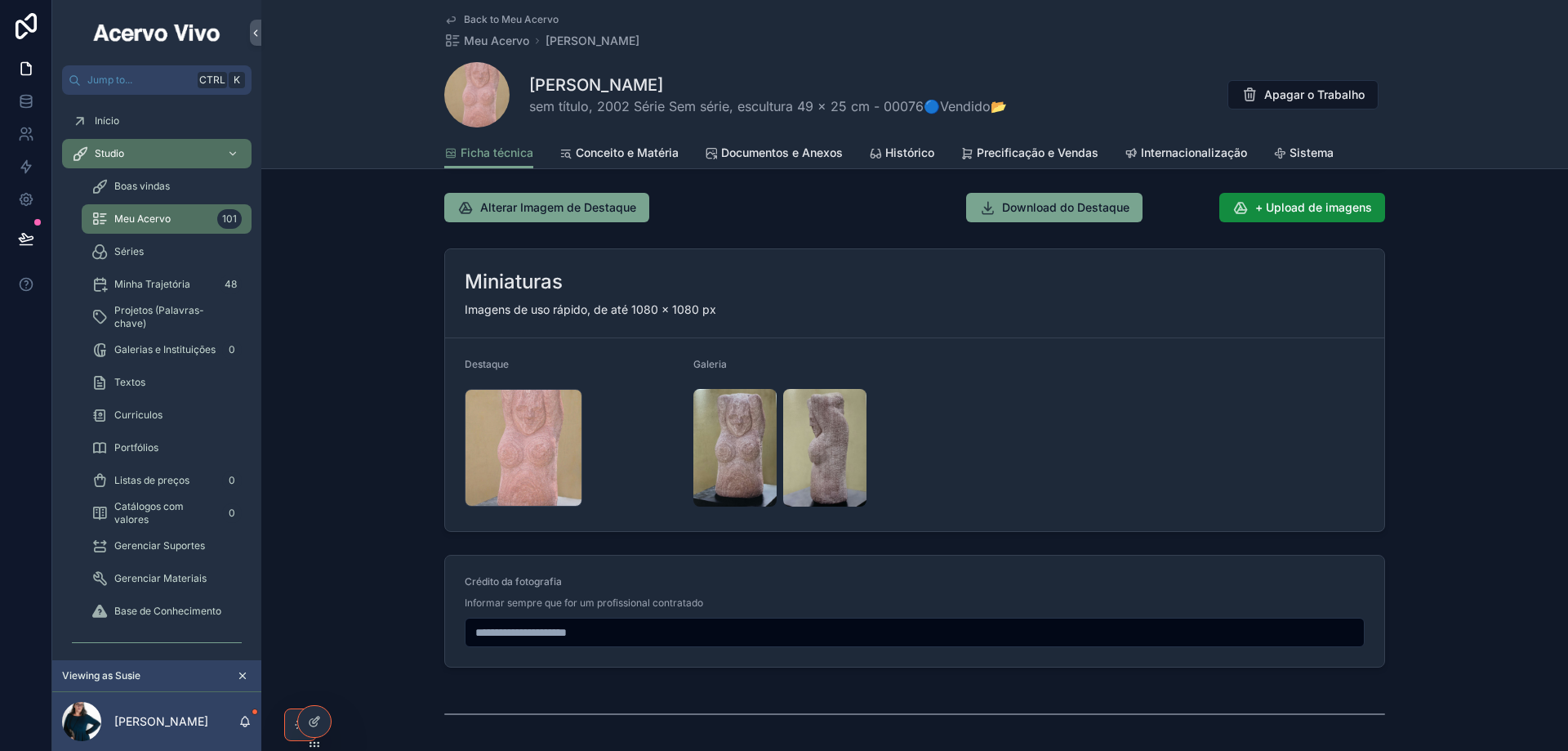
scroll to position [1809, 0]
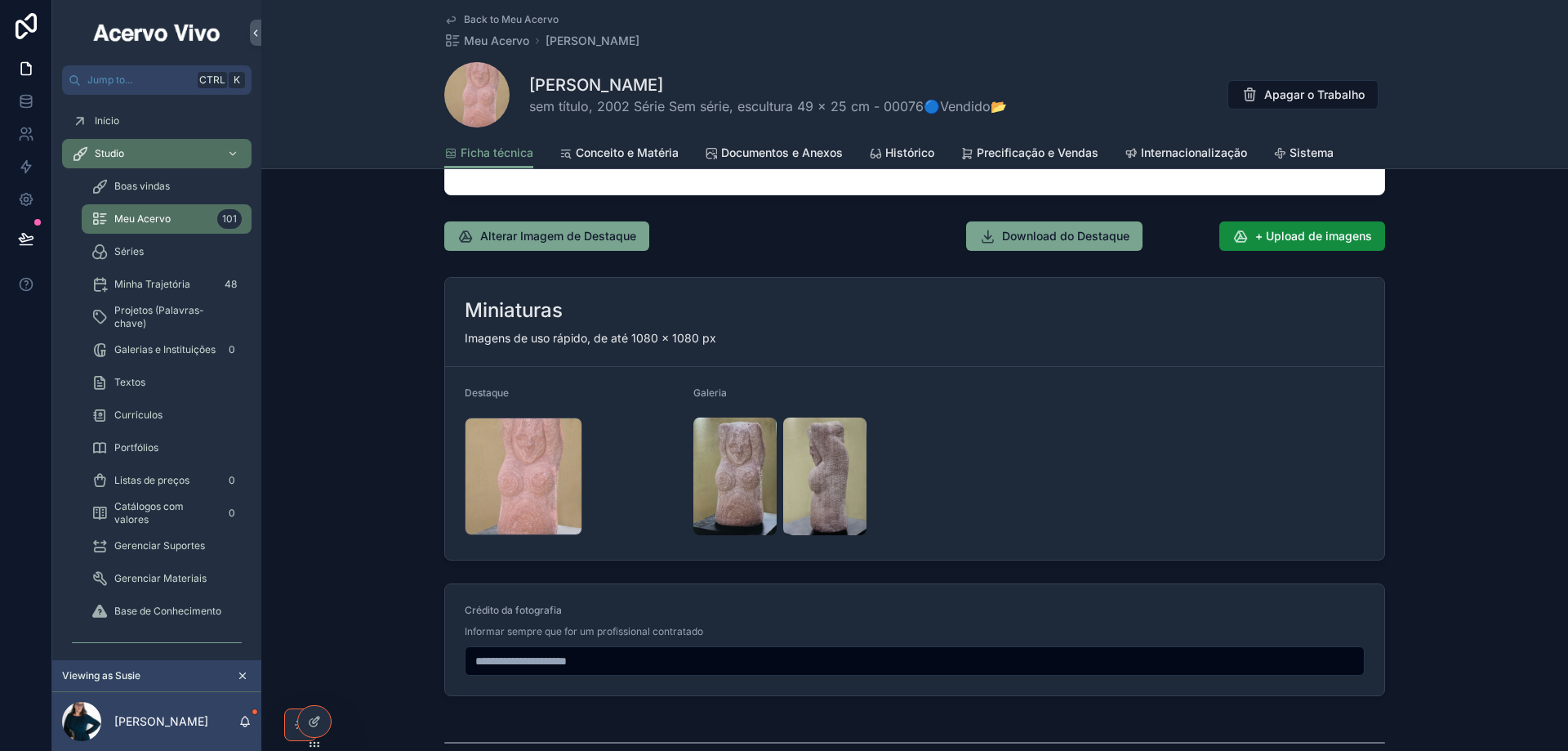
click at [496, 20] on span "Back to Meu Acervo" at bounding box center [511, 20] width 94 height 13
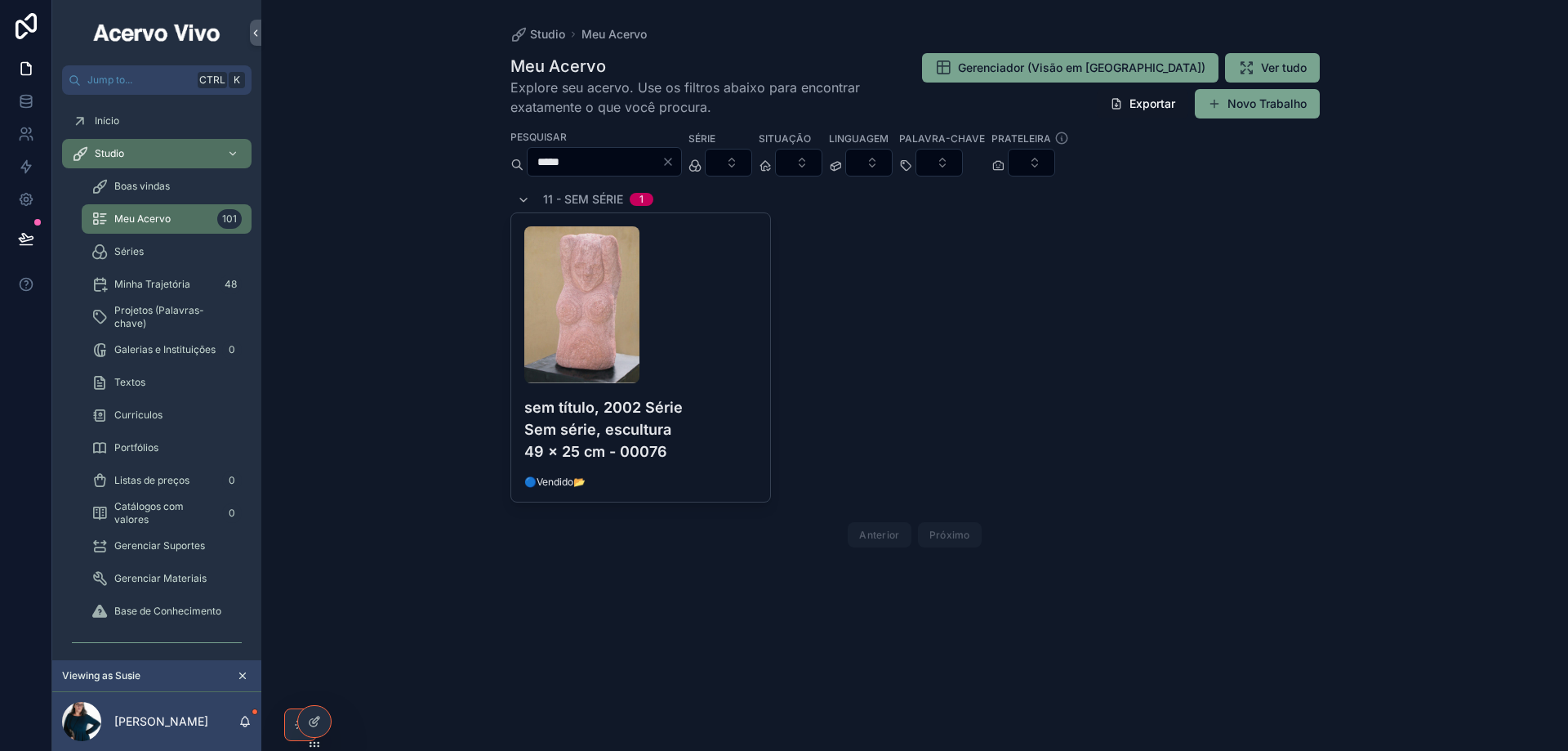
click at [591, 162] on input "*****" at bounding box center [594, 162] width 134 height 23
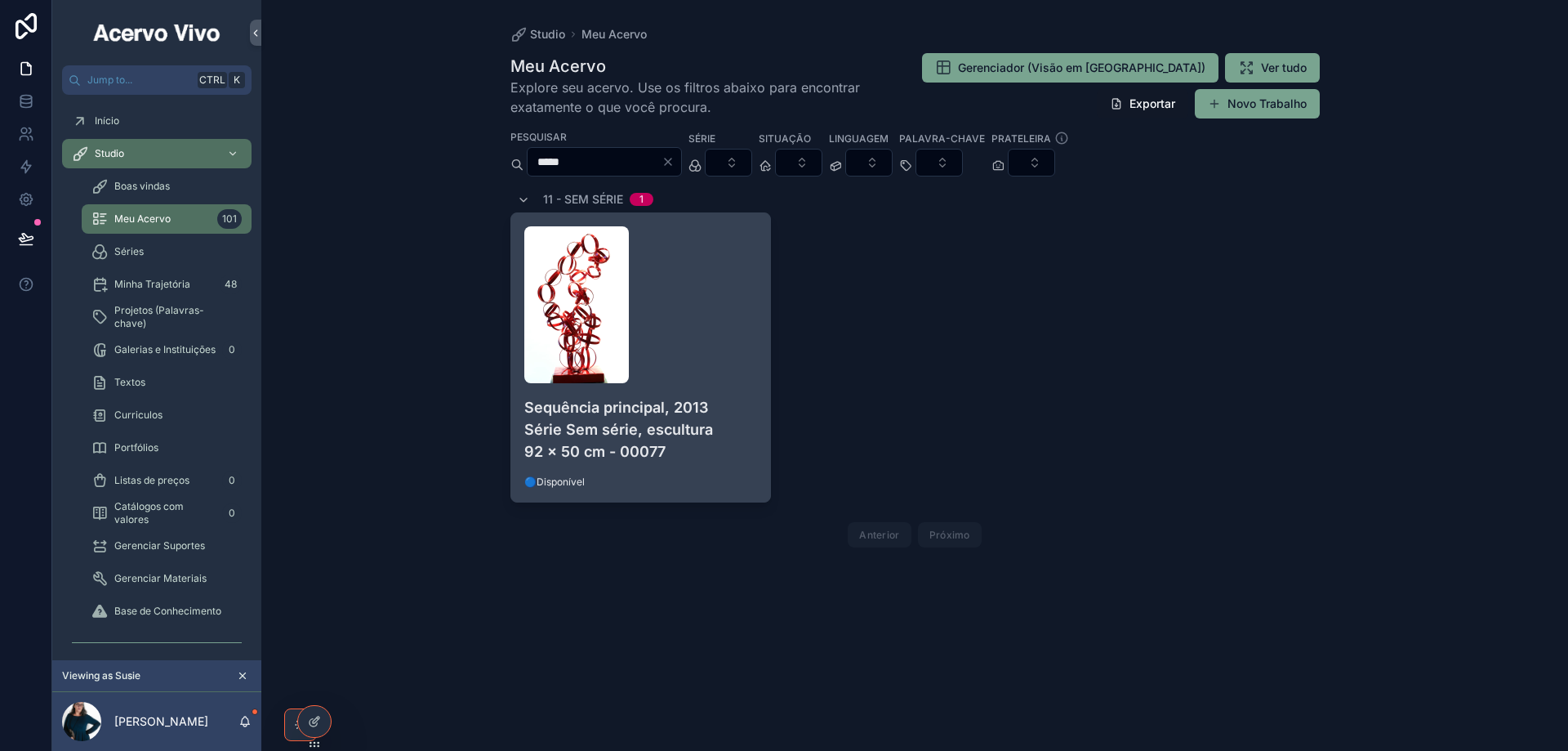
type input "*****"
click at [735, 329] on div "scrollable content" at bounding box center [640, 304] width 234 height 157
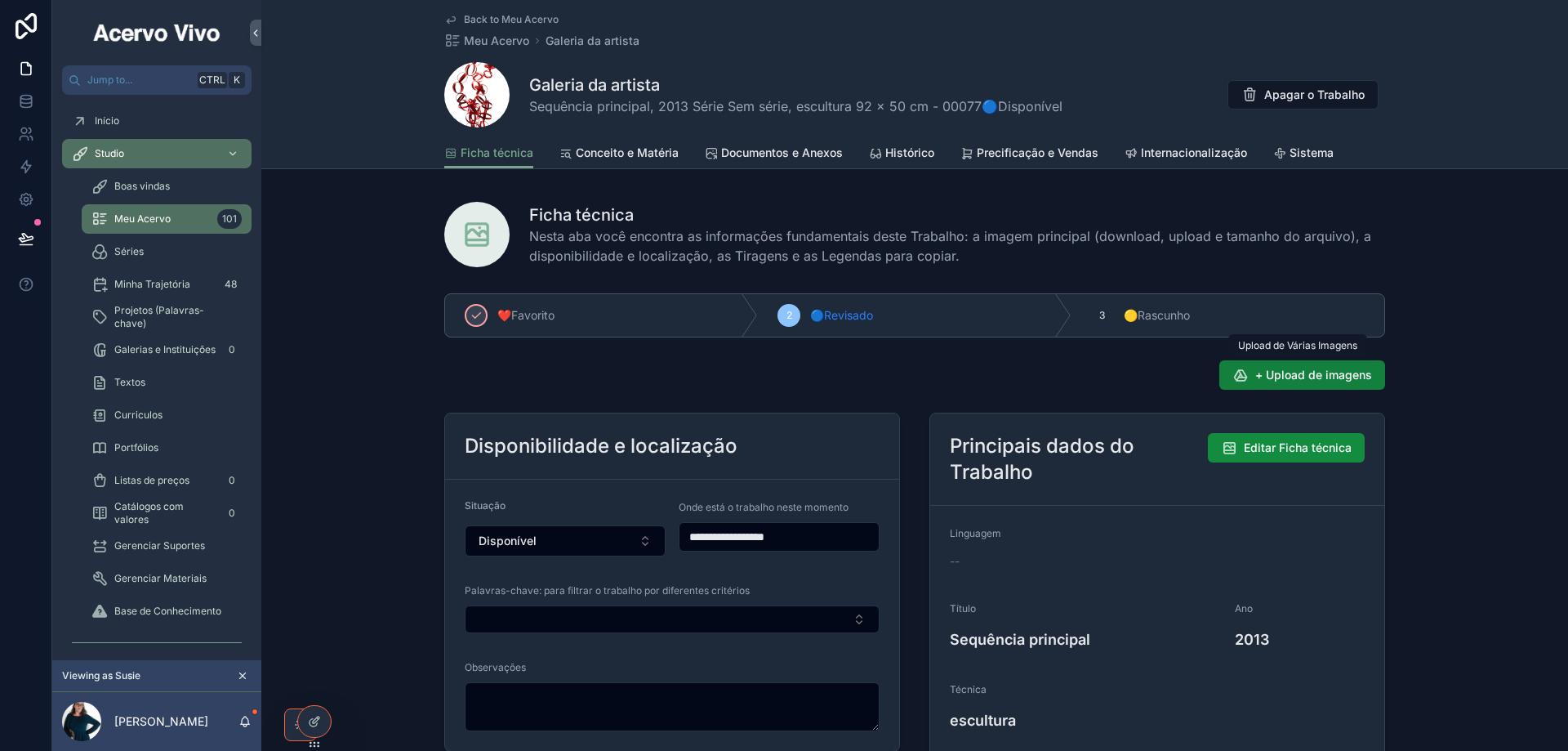
click at [1307, 376] on span "+ Upload de imagens" at bounding box center [1313, 375] width 117 height 16
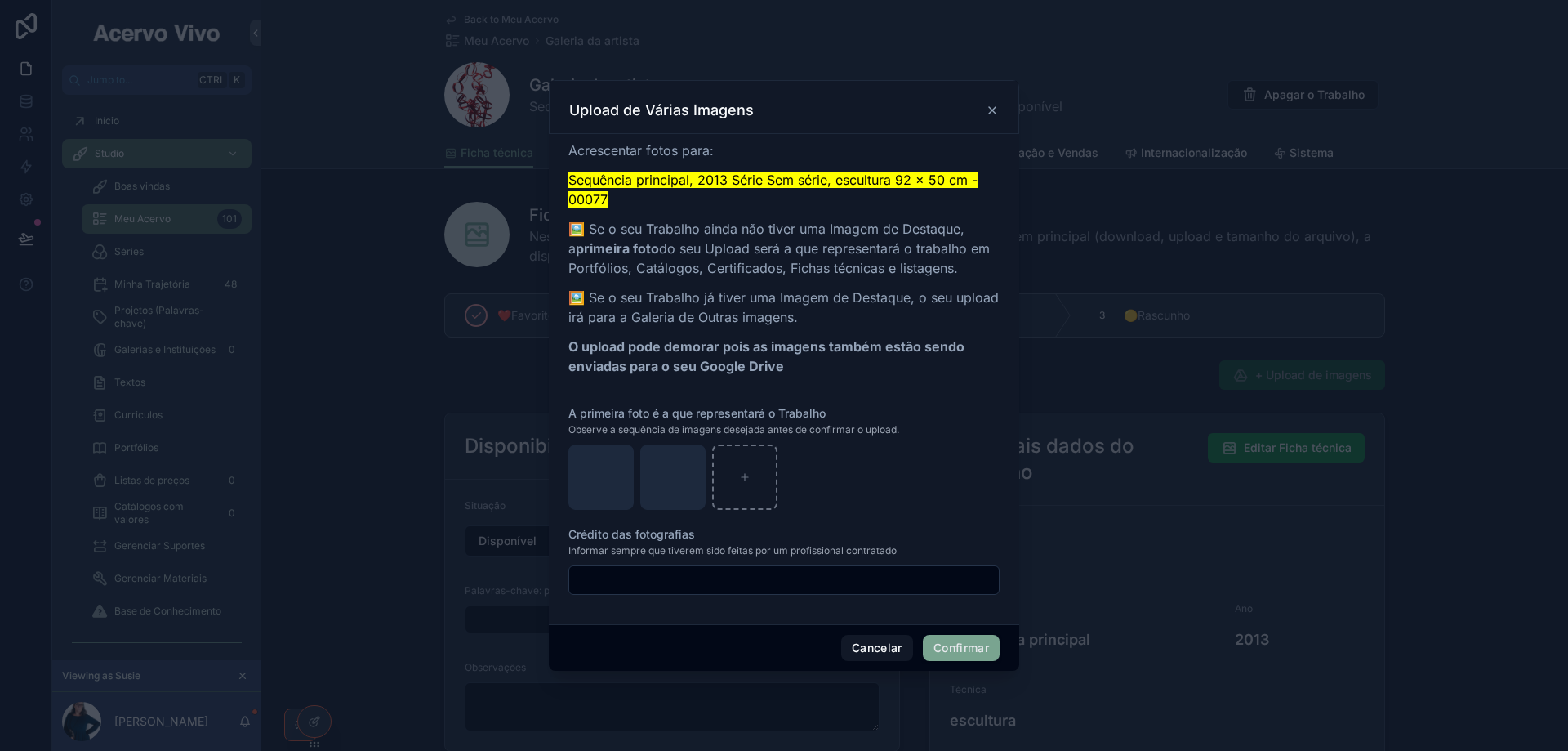
click at [955, 652] on button "Confirmar" at bounding box center [961, 647] width 76 height 26
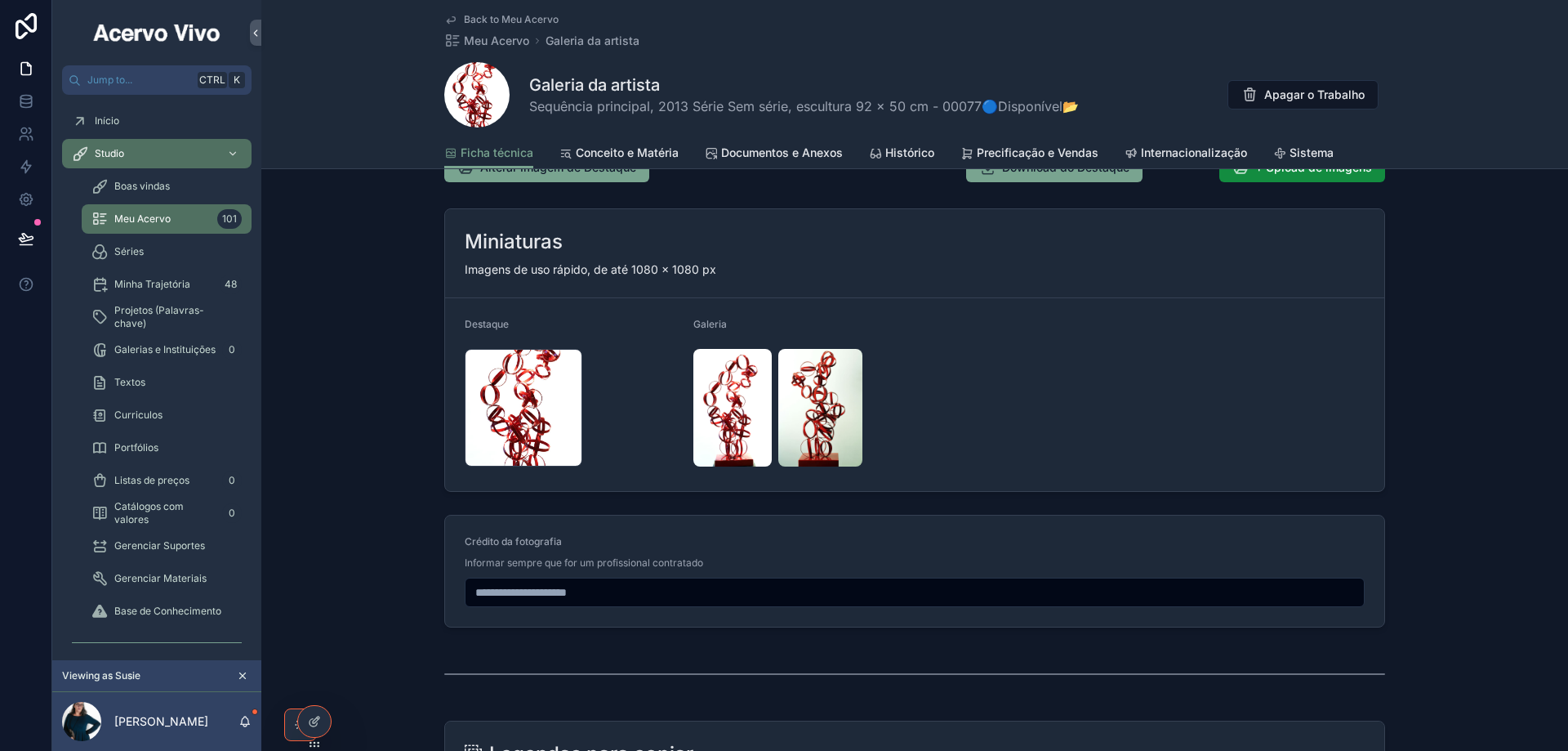
scroll to position [1878, 0]
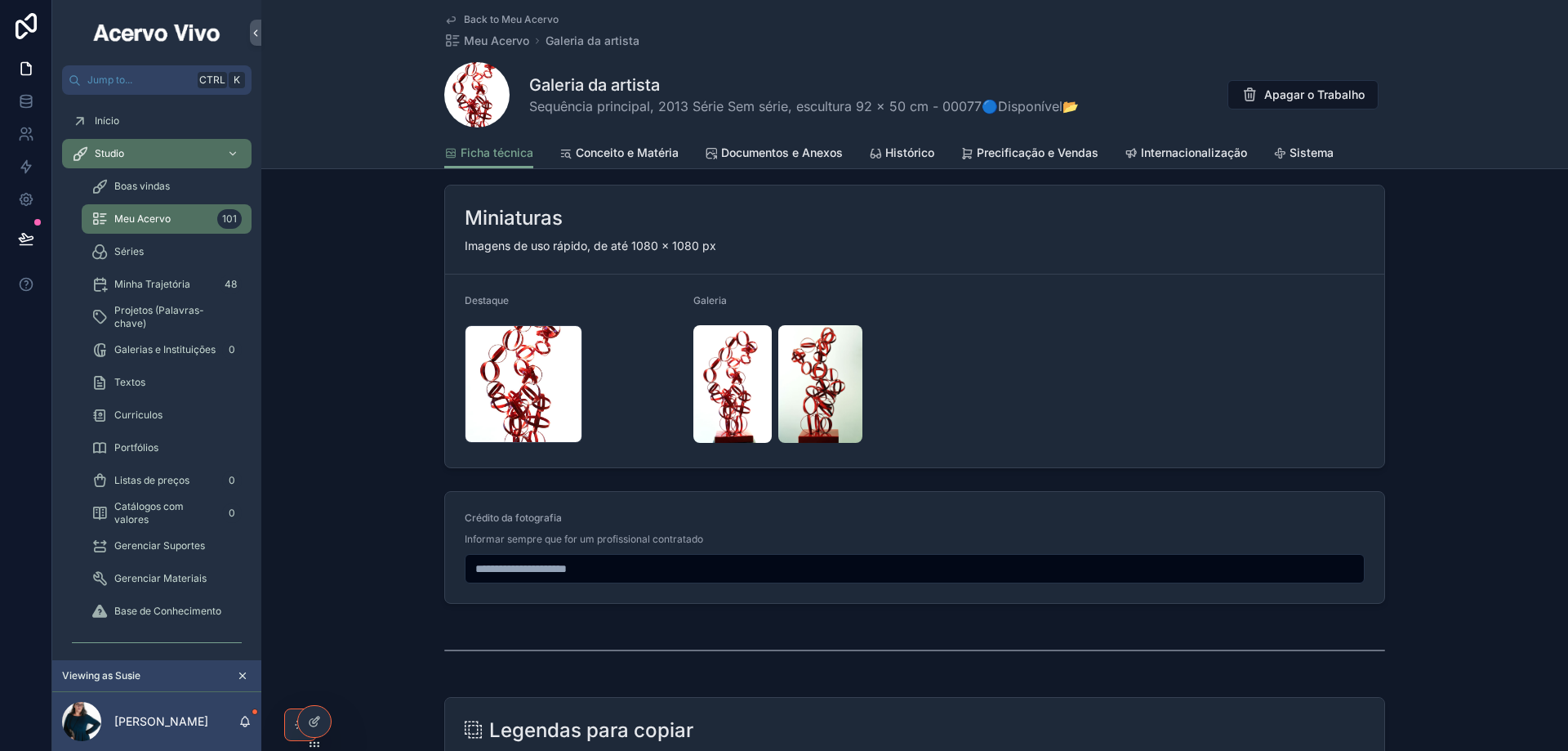
click at [527, 21] on span "Back to Meu Acervo" at bounding box center [511, 20] width 94 height 13
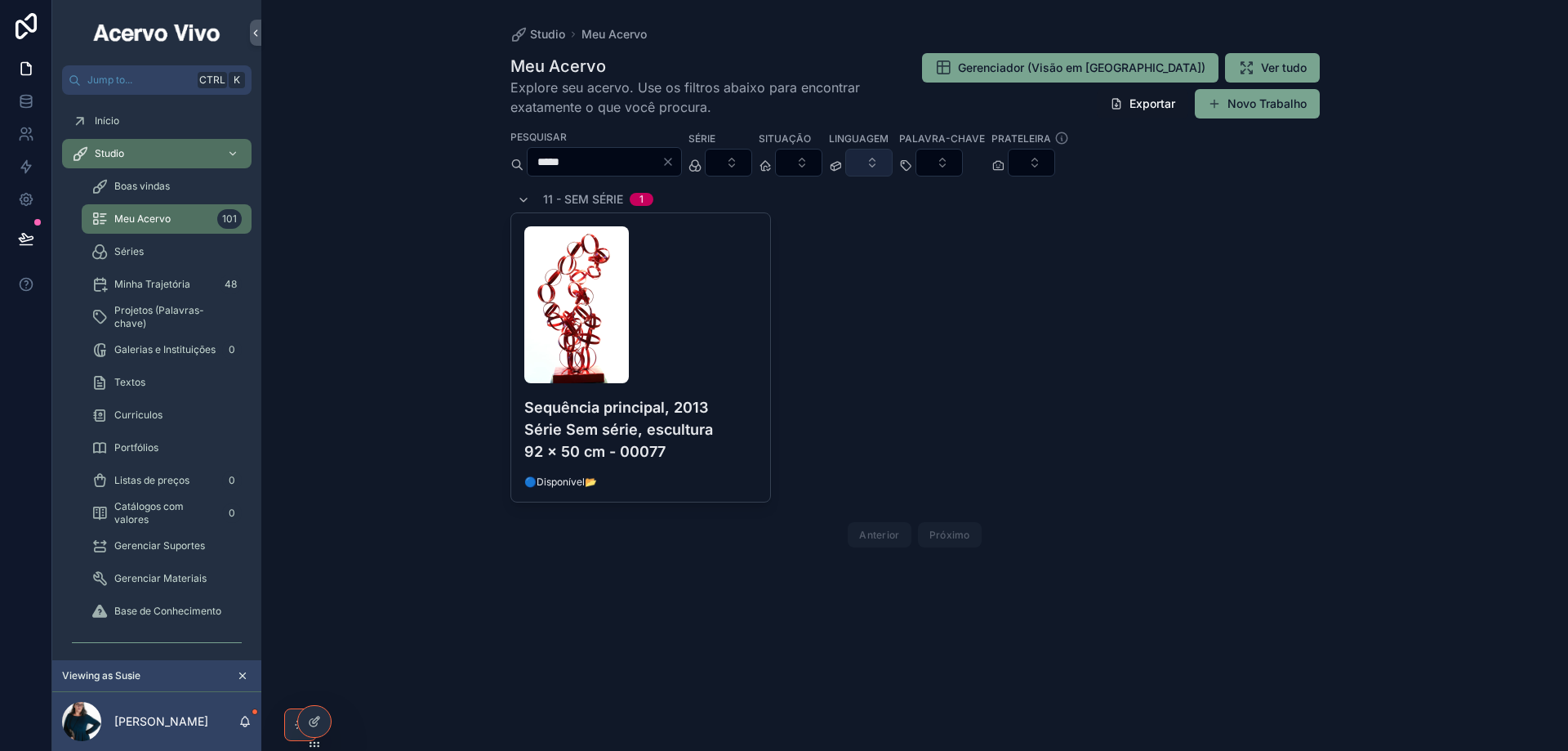
click at [892, 165] on button "Select Button" at bounding box center [868, 162] width 47 height 28
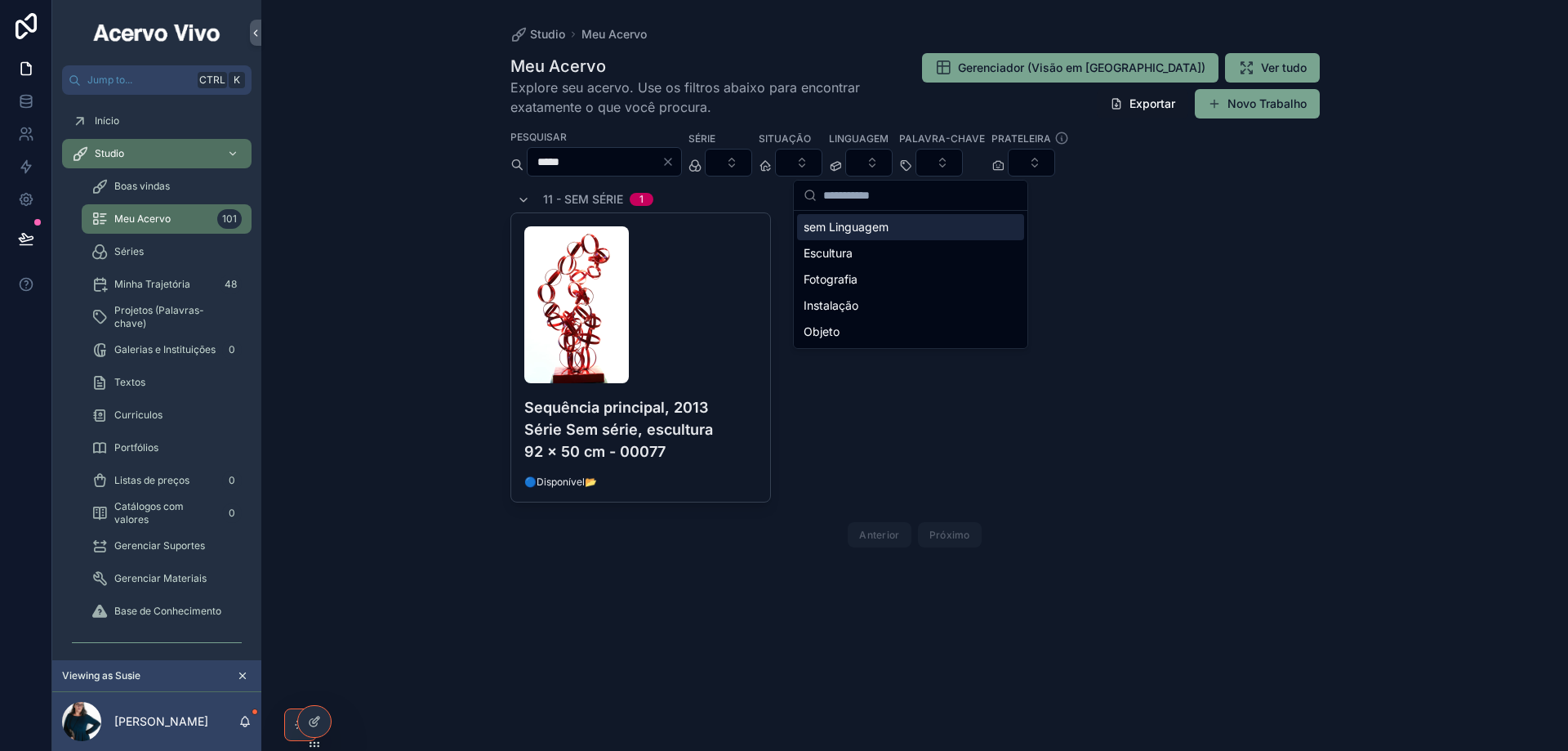
click at [913, 229] on div "sem Linguagem" at bounding box center [910, 227] width 227 height 26
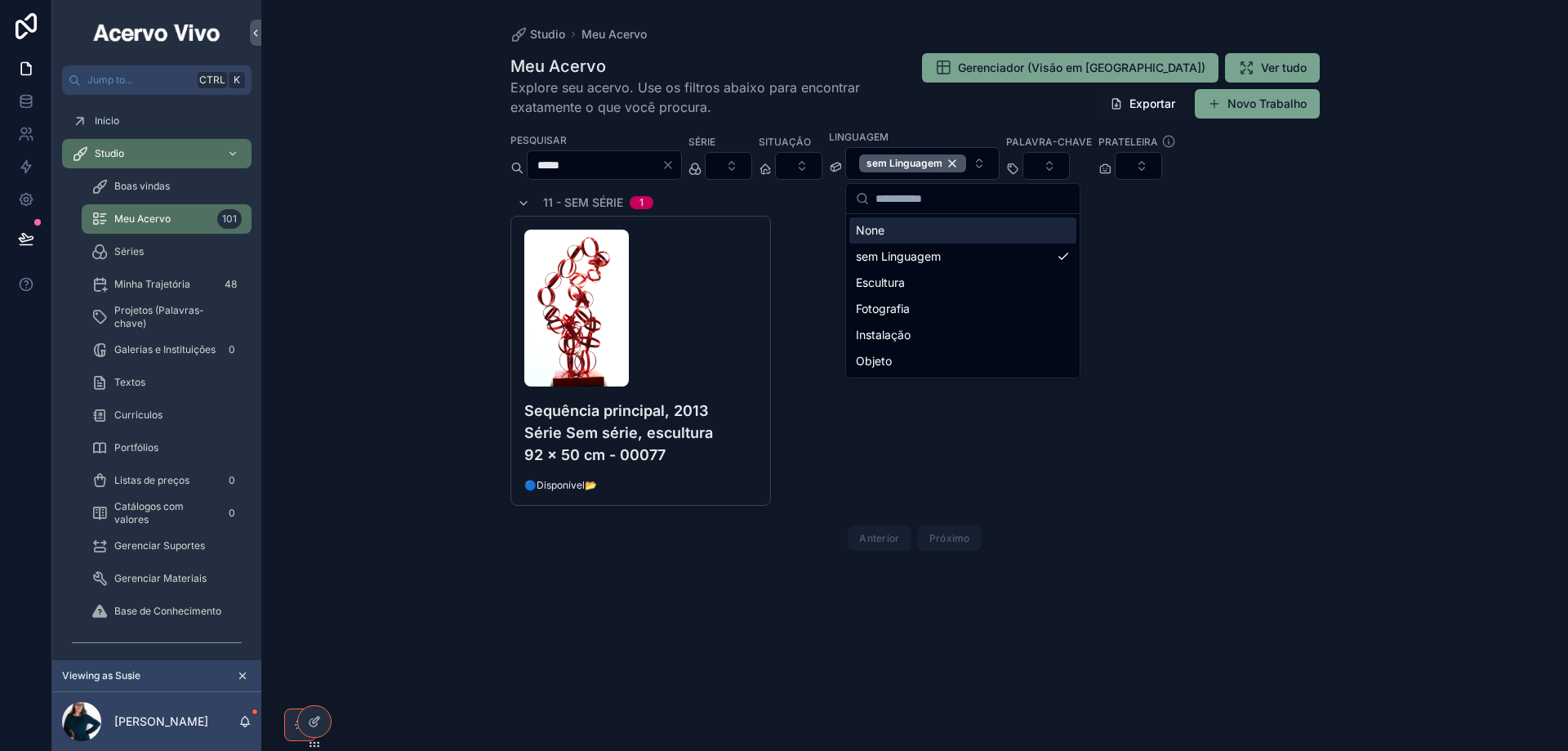
click at [674, 167] on icon "Clear" at bounding box center [668, 165] width 13 height 13
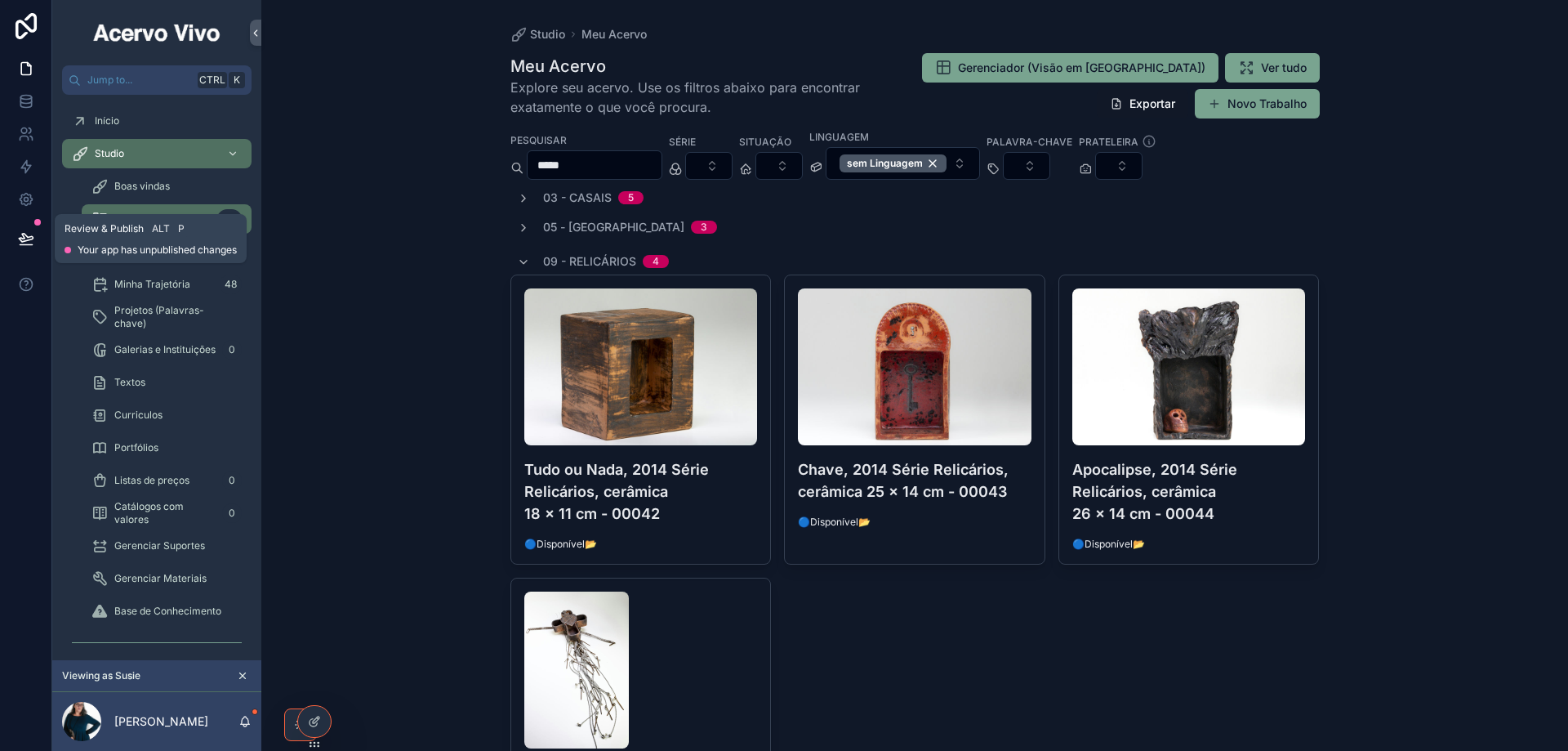
click at [29, 236] on icon at bounding box center [26, 238] width 16 height 16
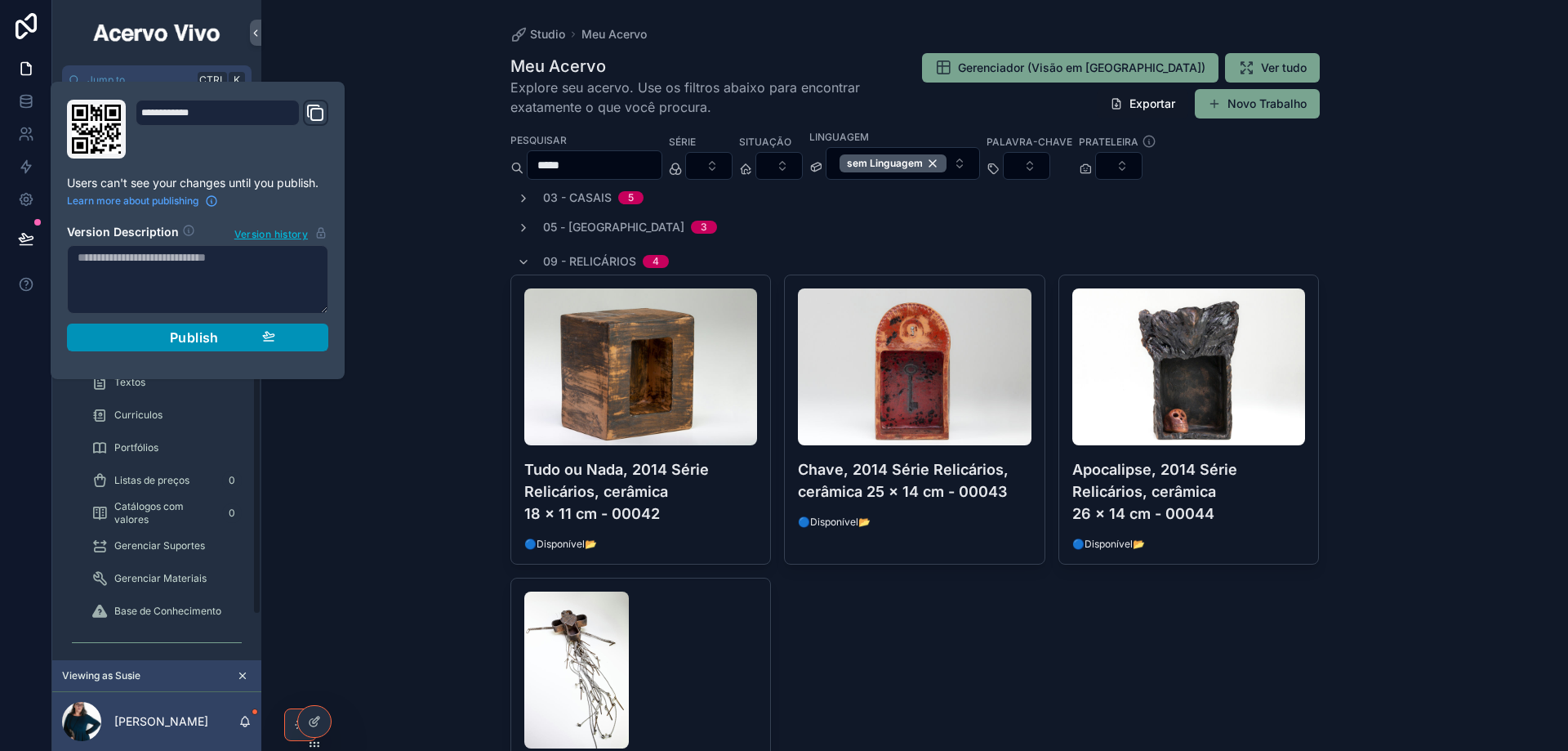
click at [244, 337] on div "Publish" at bounding box center [197, 337] width 155 height 16
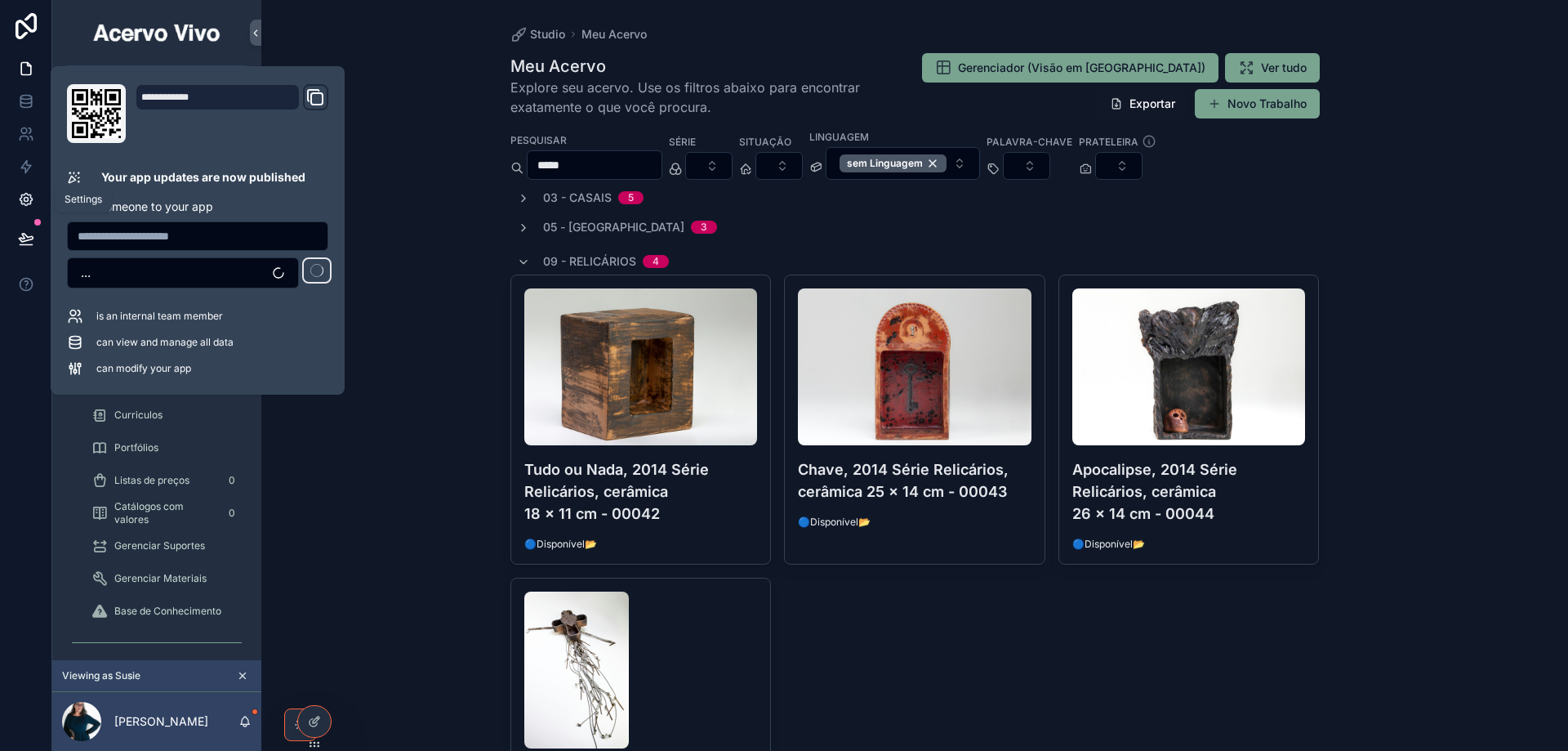
click at [26, 195] on icon at bounding box center [26, 199] width 16 height 16
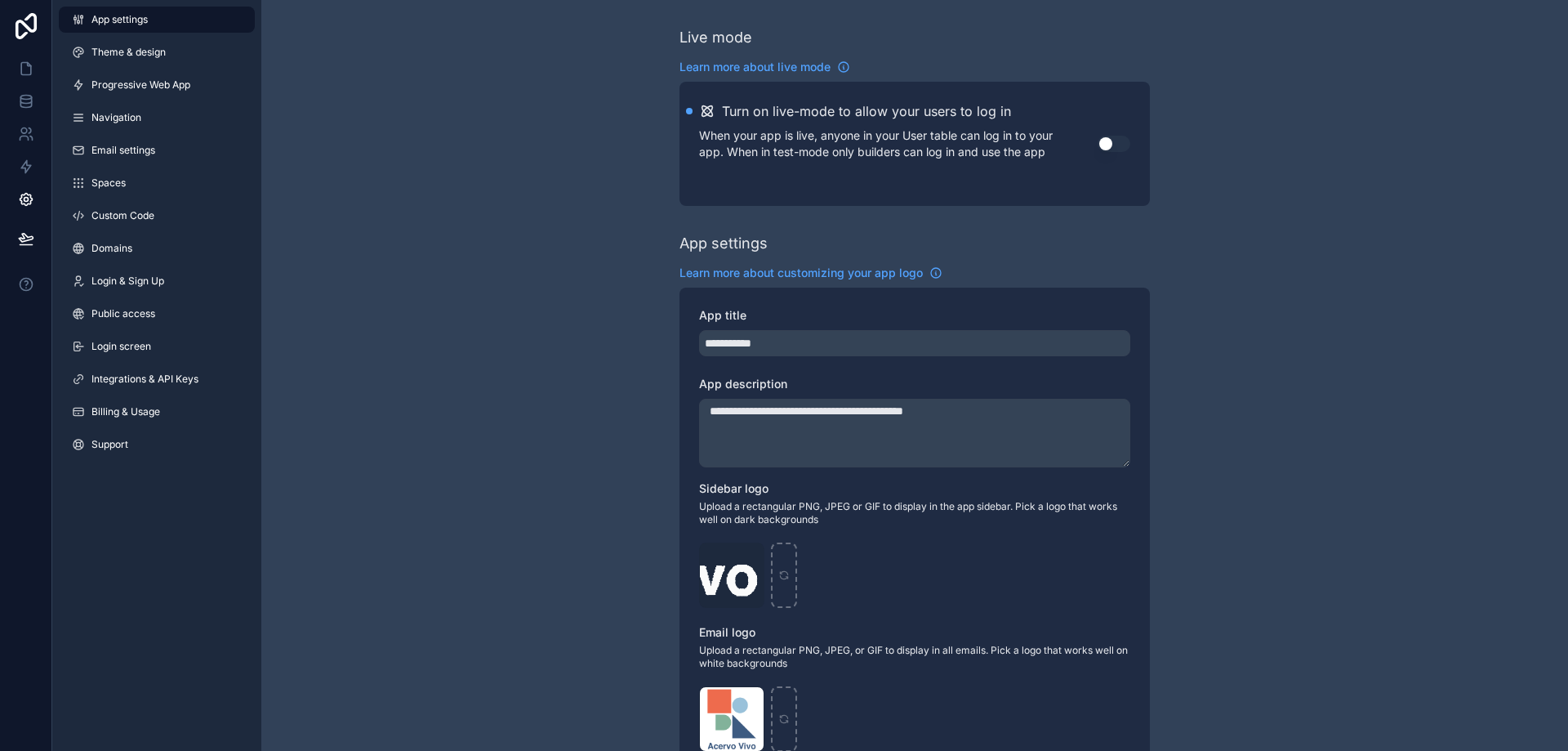
click at [1126, 140] on button "Use setting" at bounding box center [1114, 143] width 33 height 16
click at [26, 67] on icon at bounding box center [26, 69] width 16 height 16
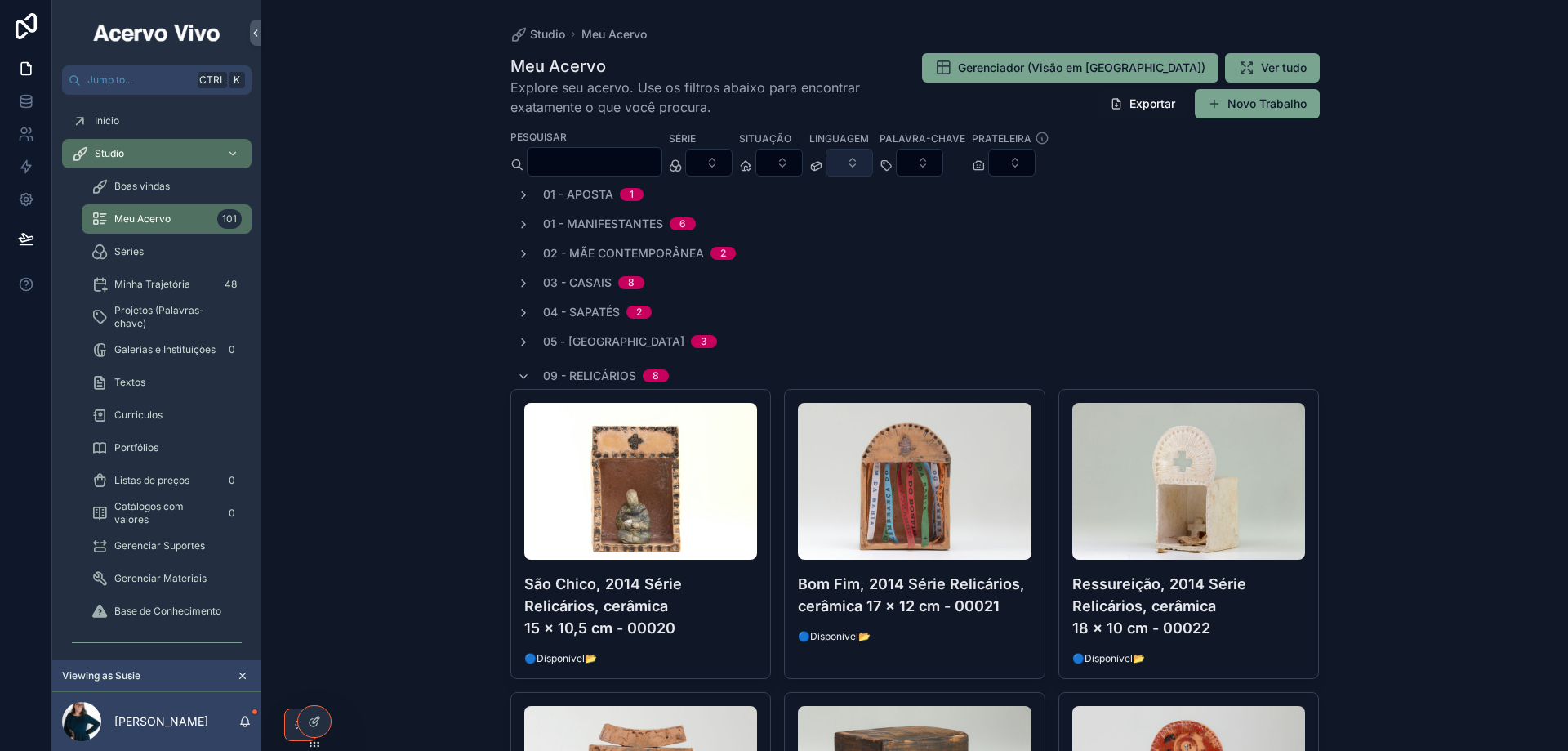
click at [872, 162] on button "Select Button" at bounding box center [848, 162] width 47 height 28
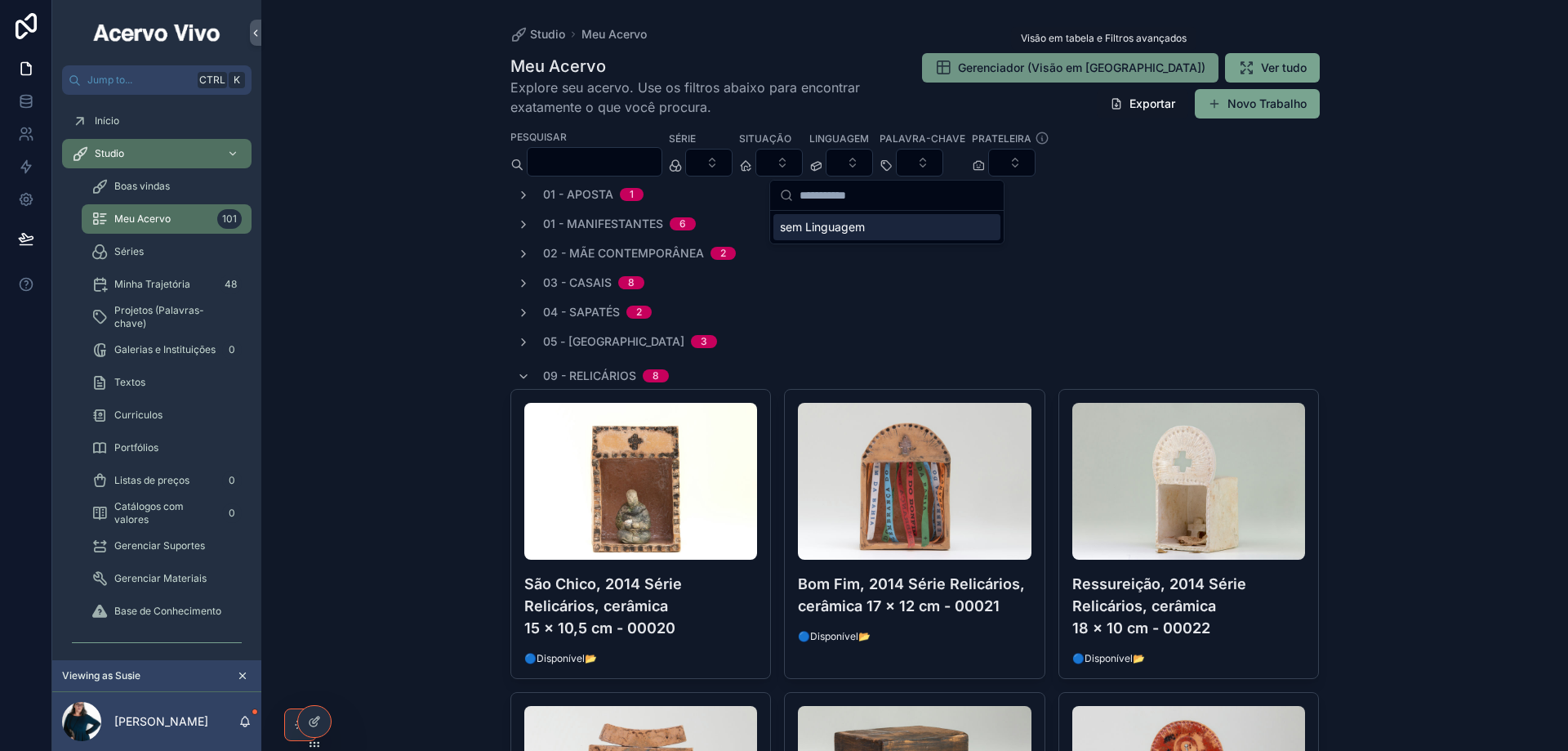
click at [1096, 68] on span "Gerenciador (Visão em Tabela)" at bounding box center [1082, 68] width 247 height 16
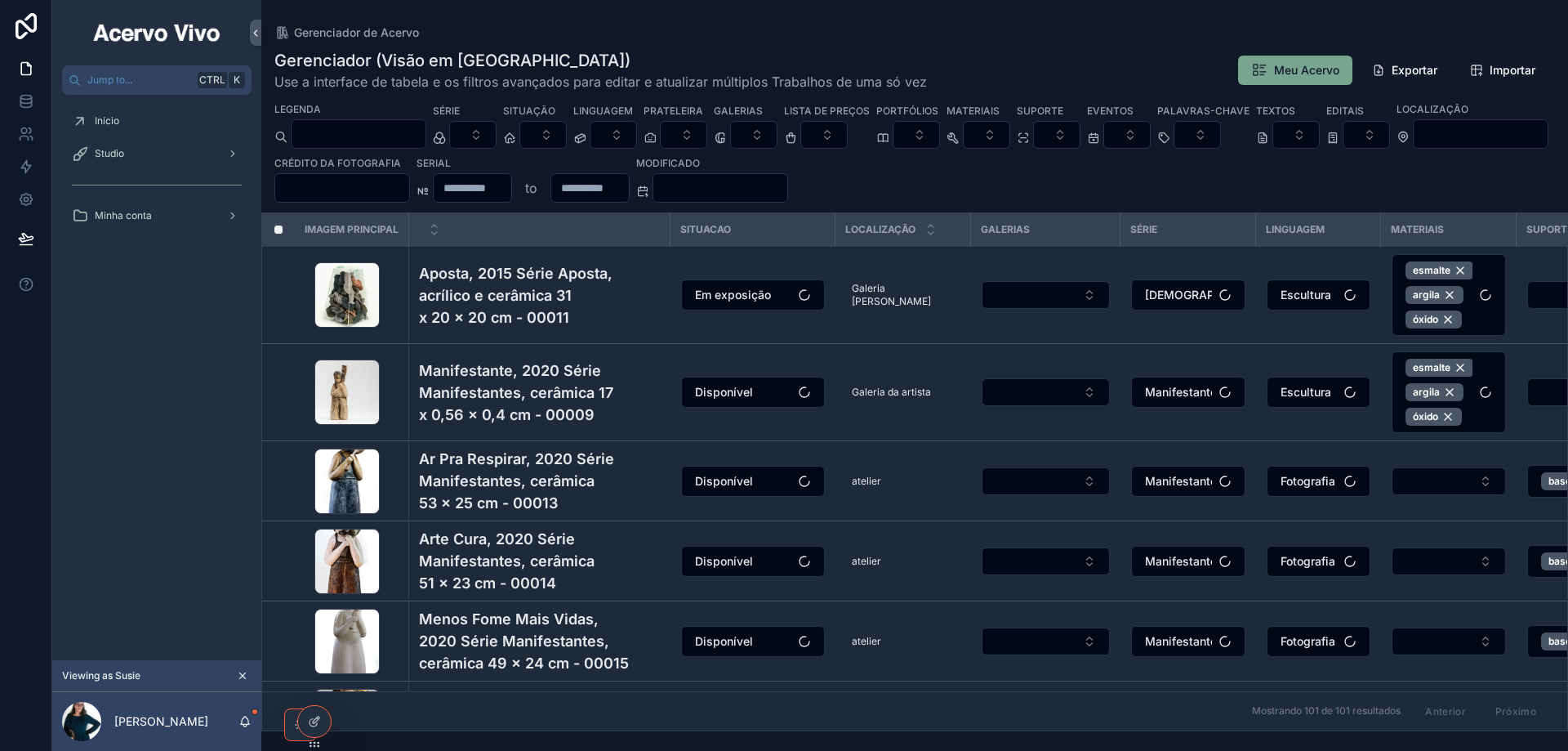
click at [637, 143] on button "Select Button" at bounding box center [613, 134] width 47 height 28
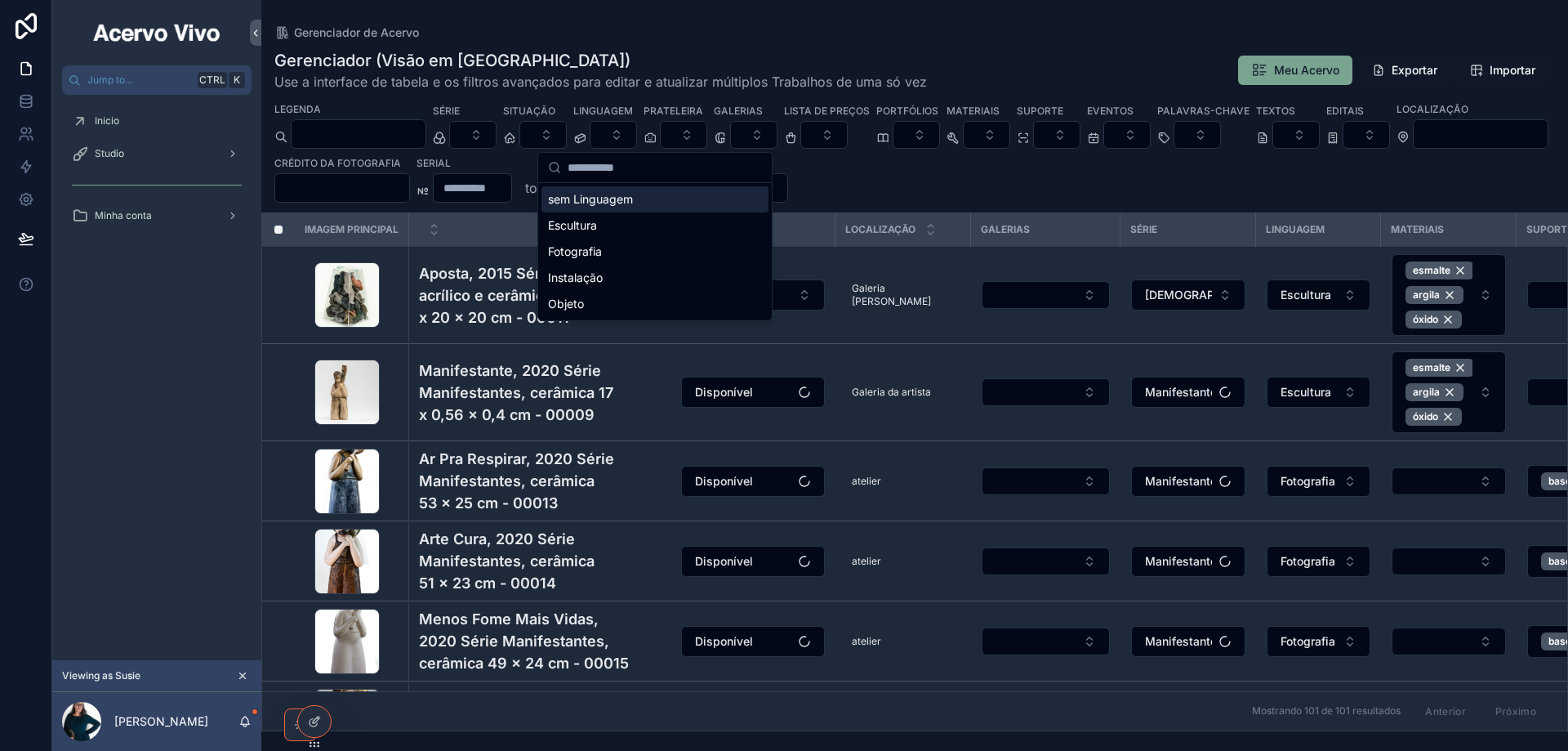
click at [645, 205] on div "sem Linguagem" at bounding box center [655, 198] width 227 height 26
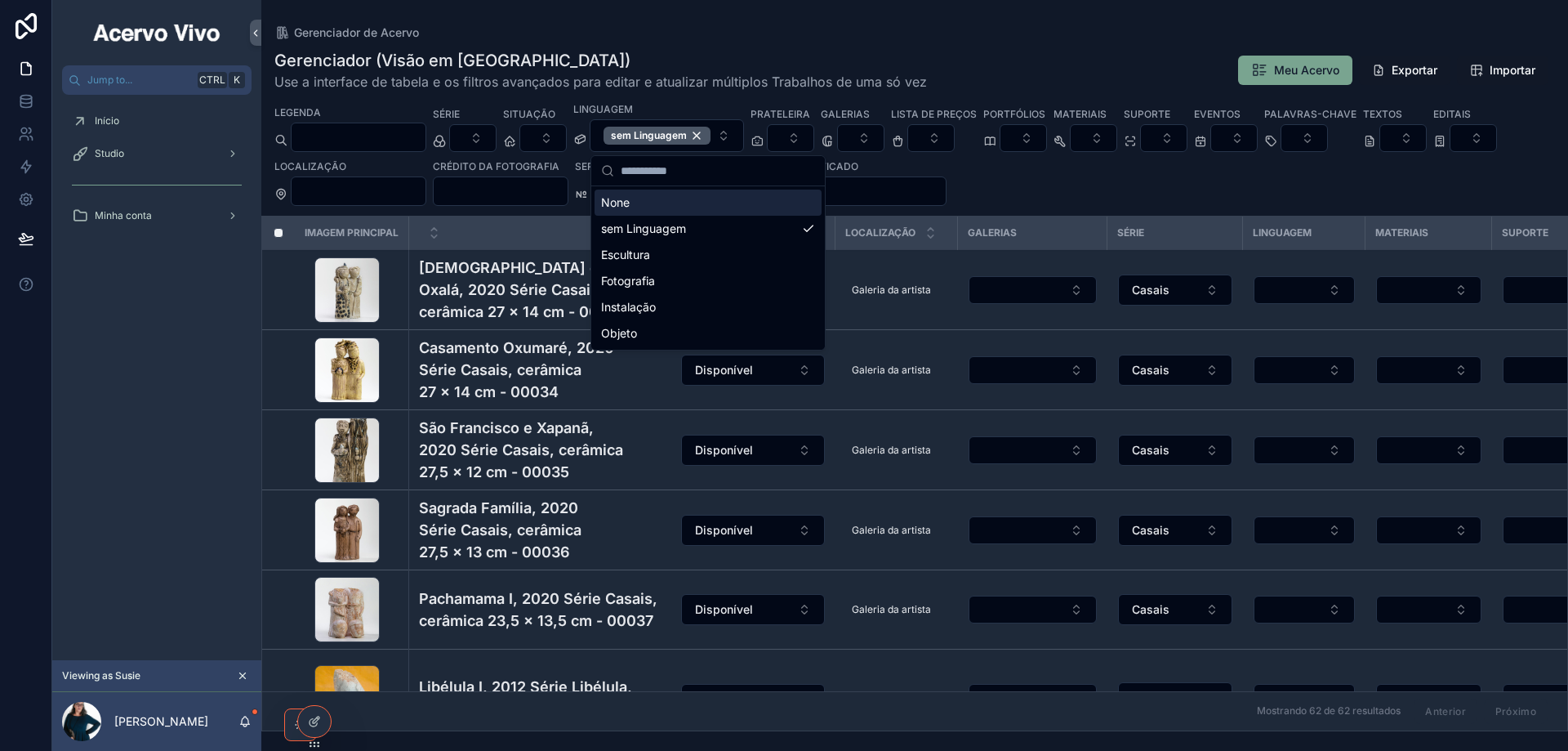
click at [909, 36] on div "Gerenciador de Acervo" at bounding box center [913, 32] width 1280 height 13
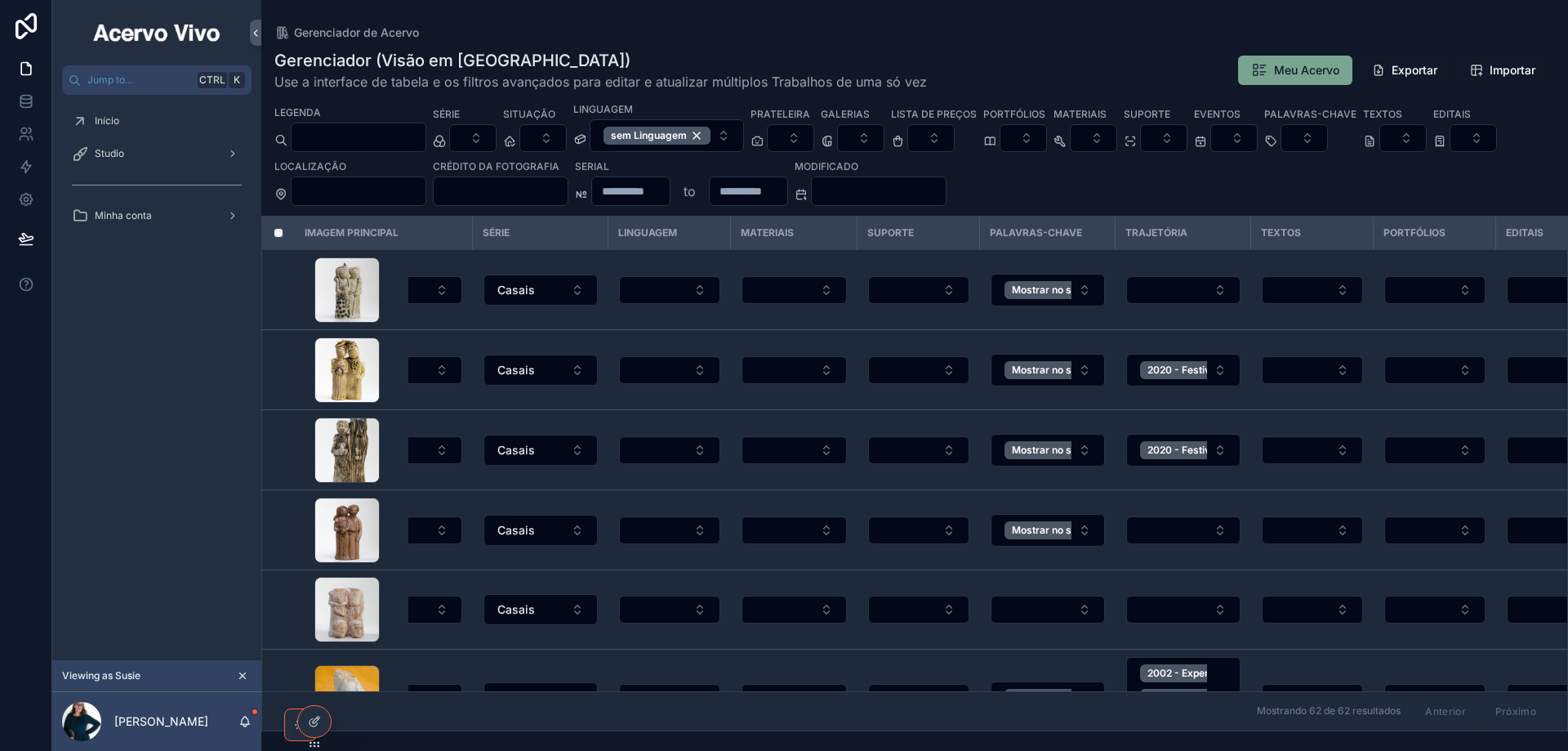
scroll to position [0, 636]
click at [664, 293] on button "Select Button" at bounding box center [668, 289] width 101 height 28
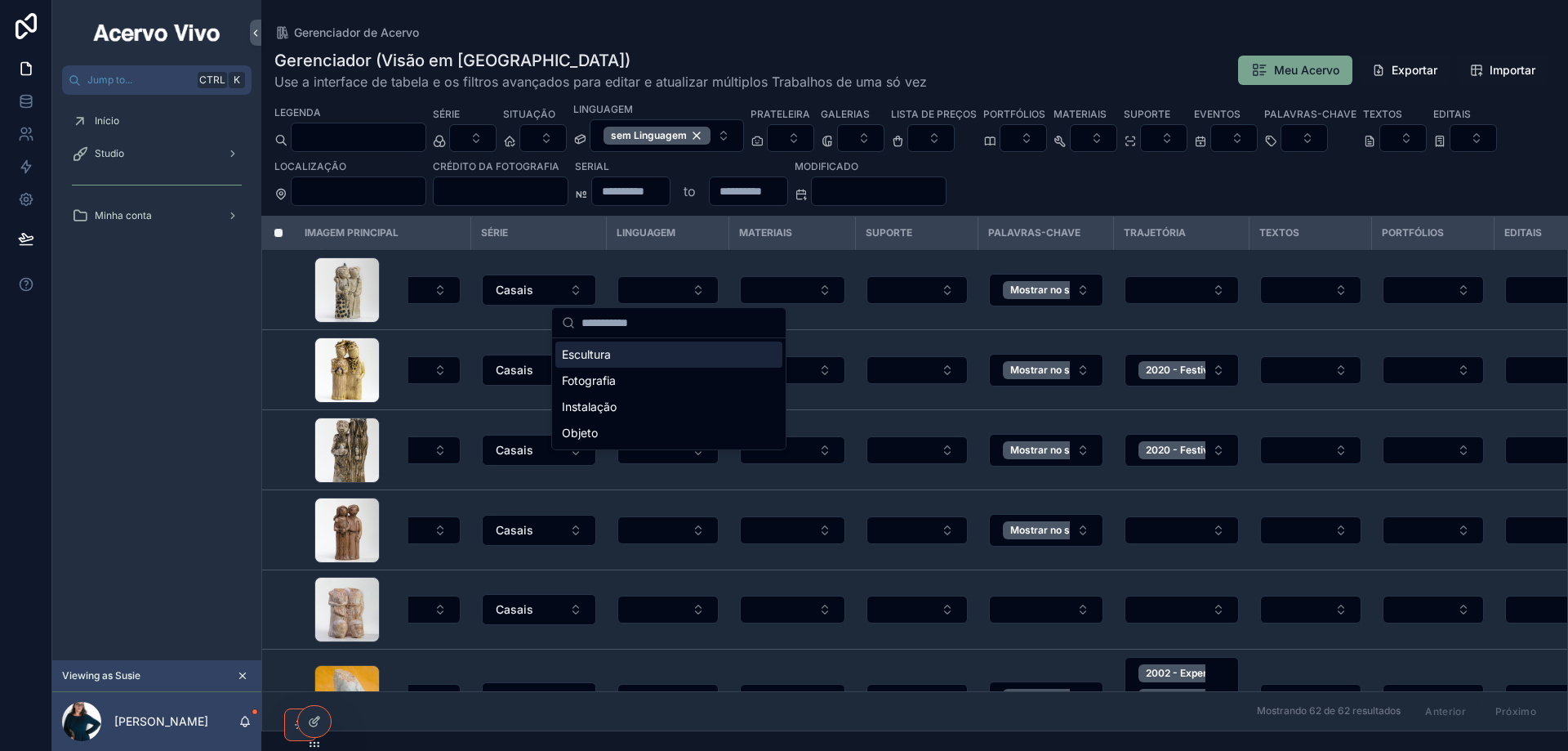
click at [665, 354] on div "Escultura" at bounding box center [668, 354] width 227 height 26
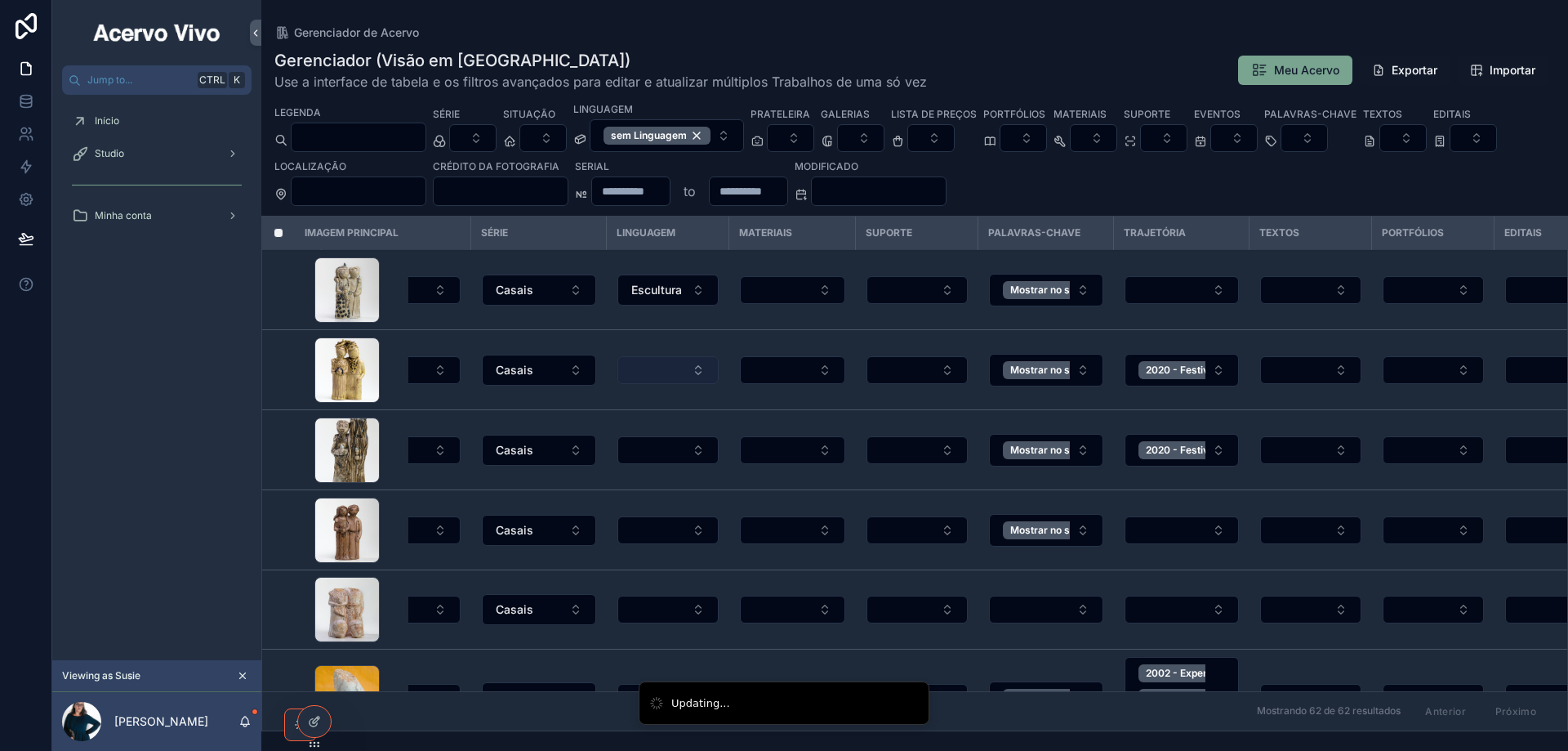
click at [678, 375] on button "Select Button" at bounding box center [668, 369] width 101 height 28
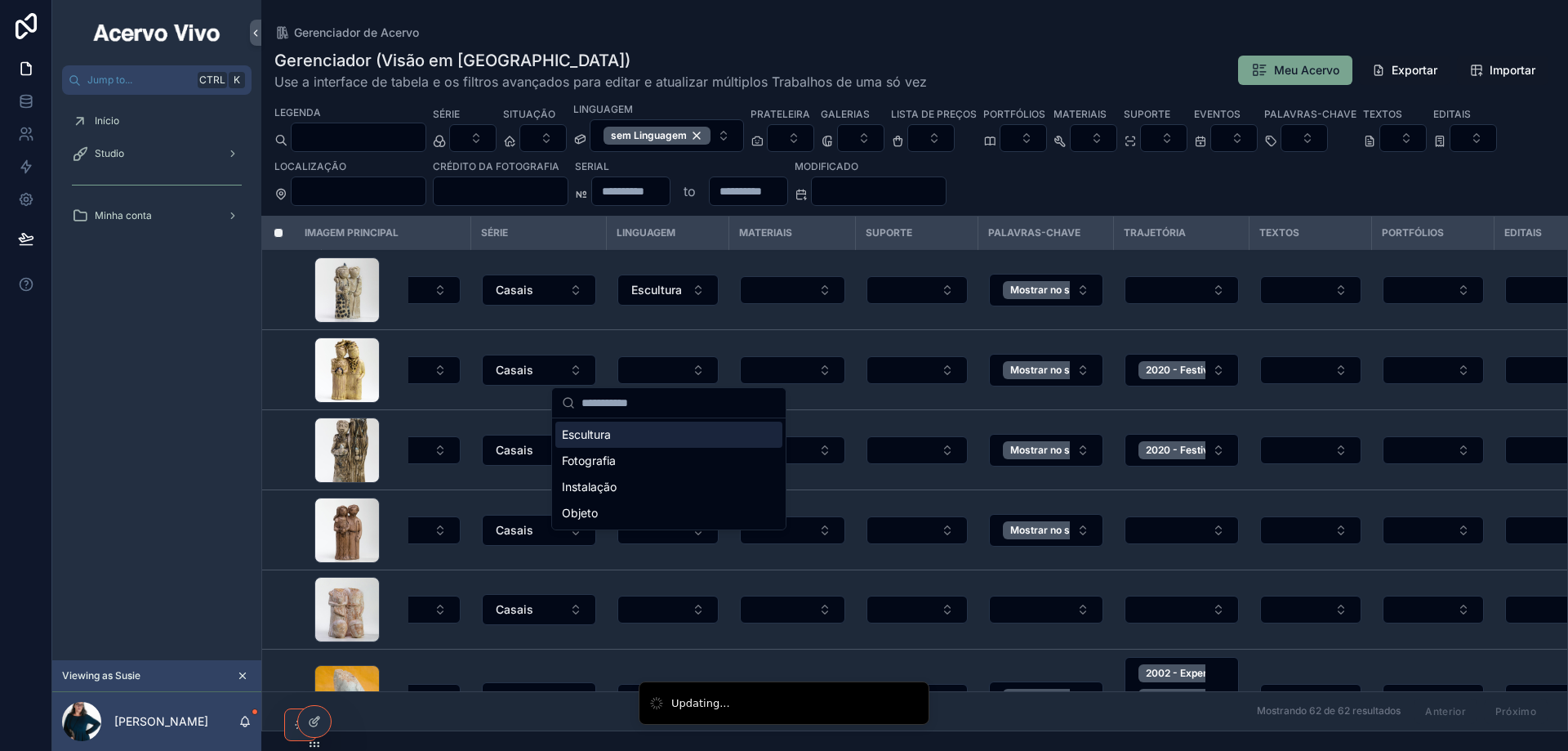
click at [673, 440] on div "Escultura" at bounding box center [668, 434] width 227 height 26
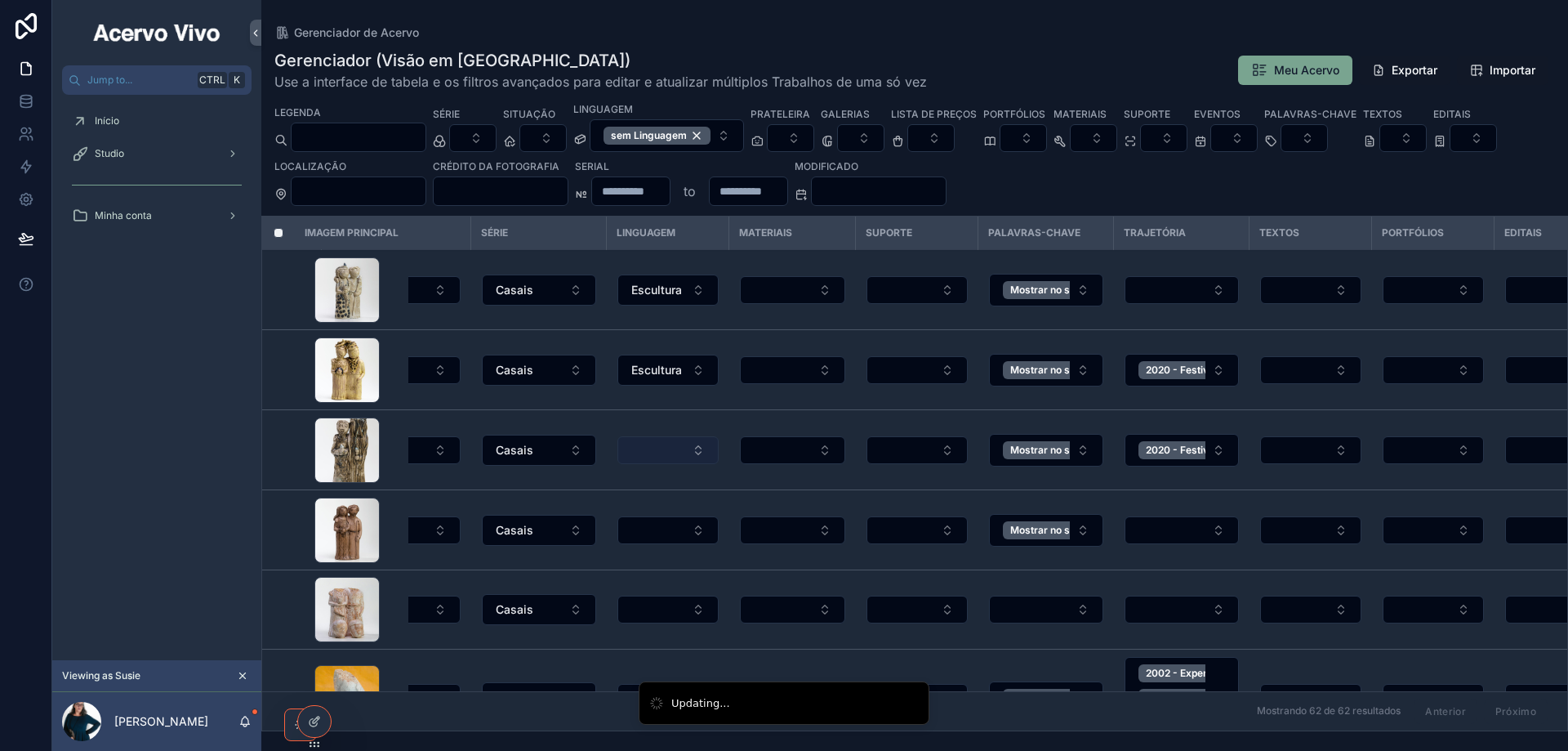
click at [681, 452] on button "Select Button" at bounding box center [668, 449] width 101 height 28
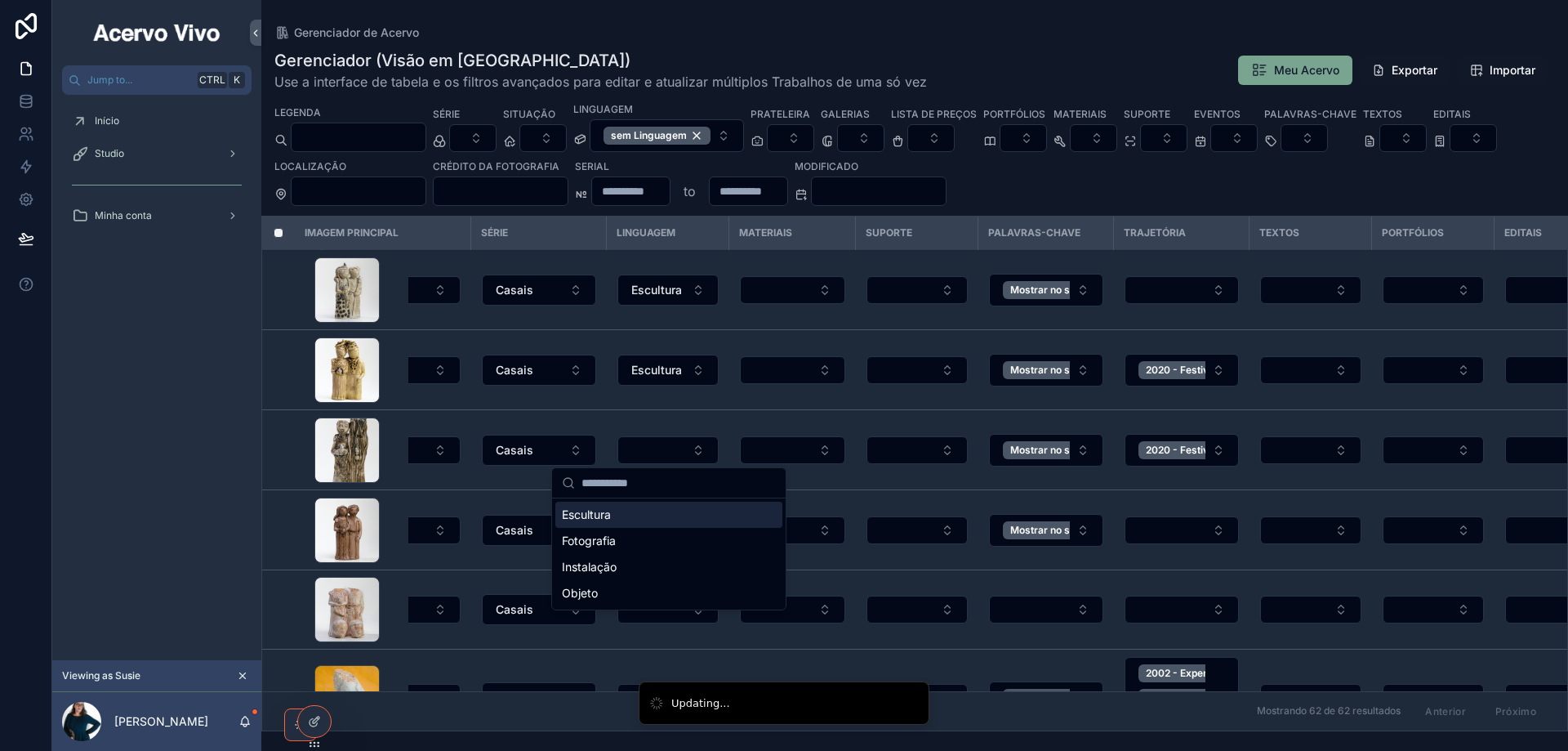
click at [646, 517] on div "Escultura" at bounding box center [668, 514] width 227 height 26
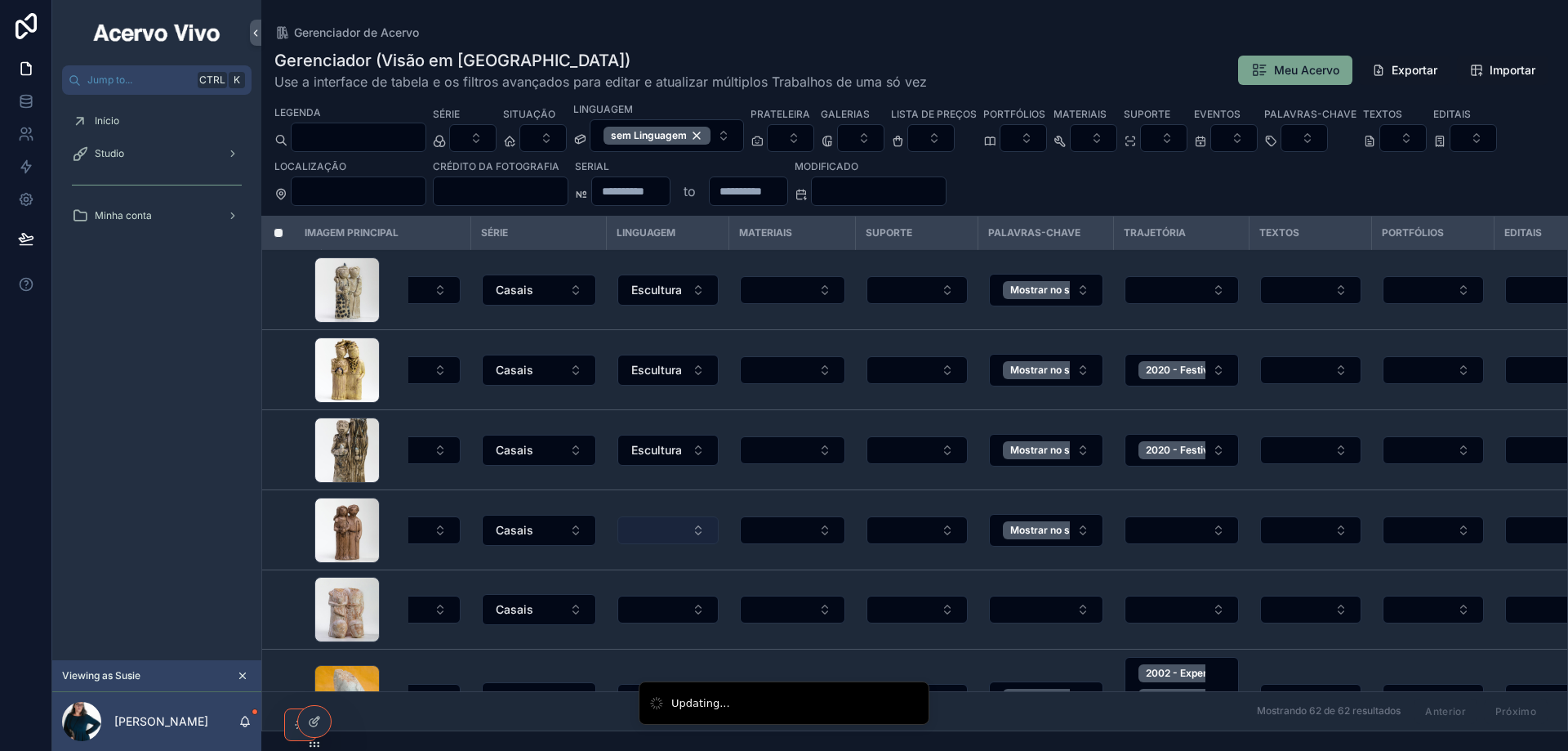
click at [655, 534] on button "Select Button" at bounding box center [668, 529] width 101 height 28
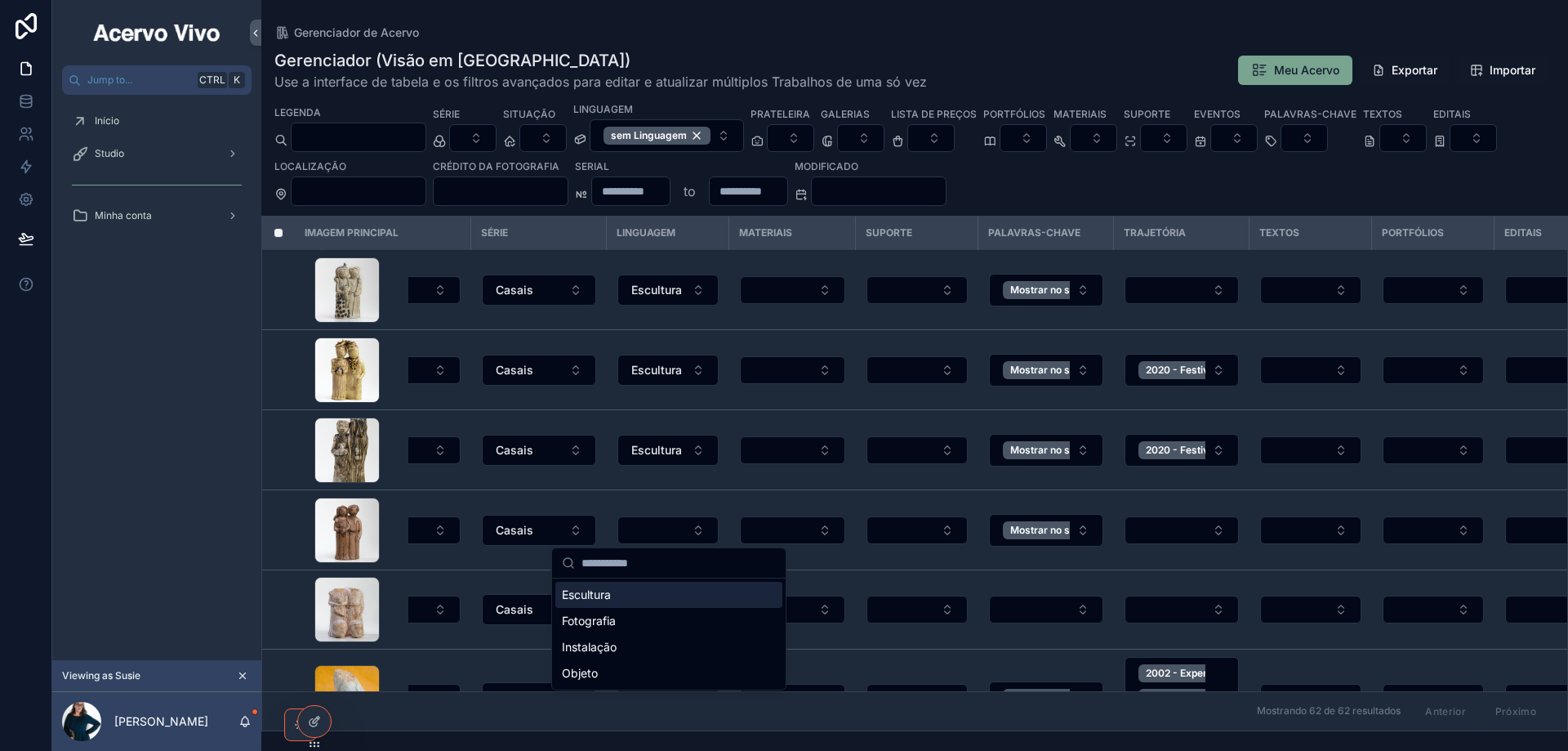
click at [623, 596] on div "Escultura" at bounding box center [668, 594] width 227 height 26
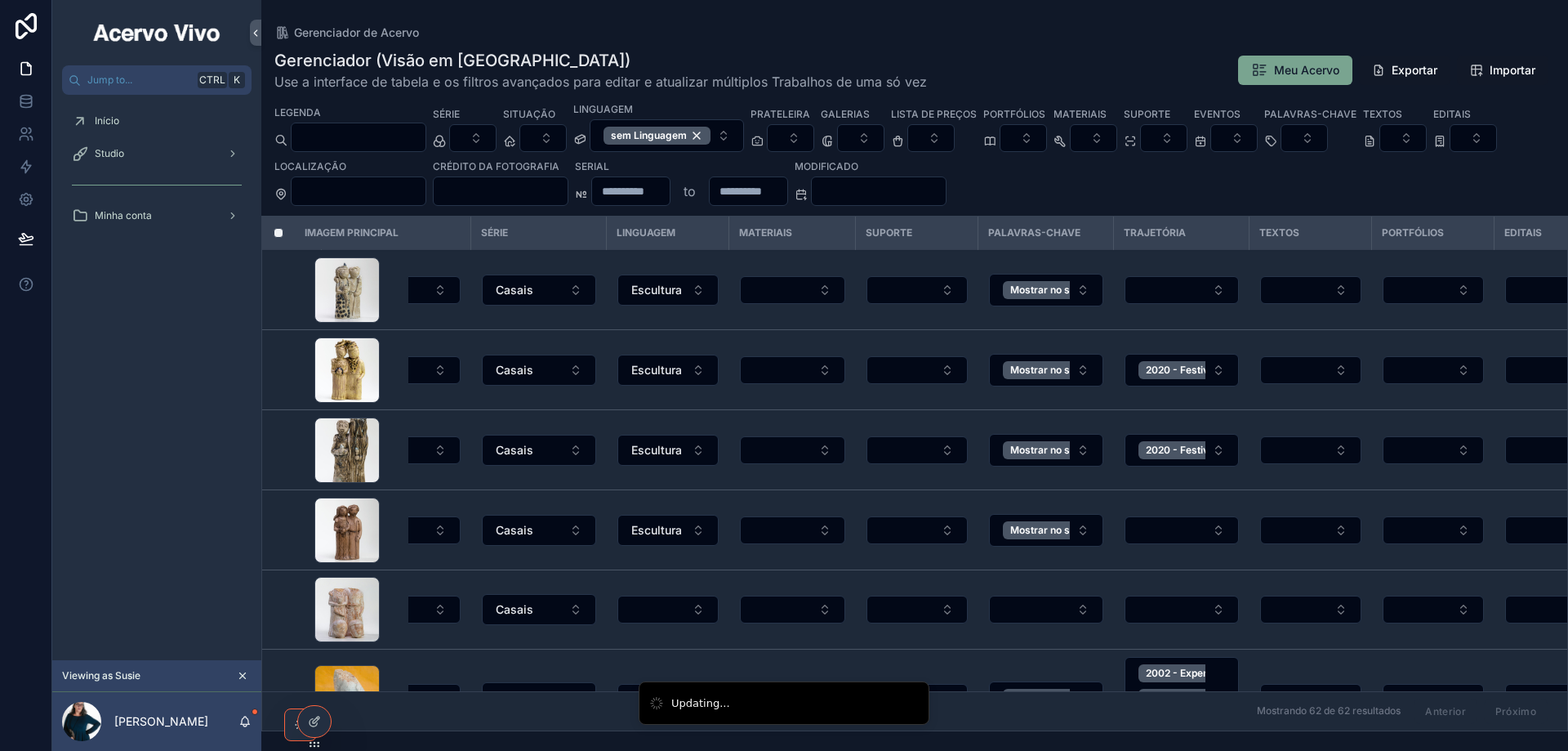
click at [659, 570] on td "scrollable content" at bounding box center [668, 610] width 123 height 79
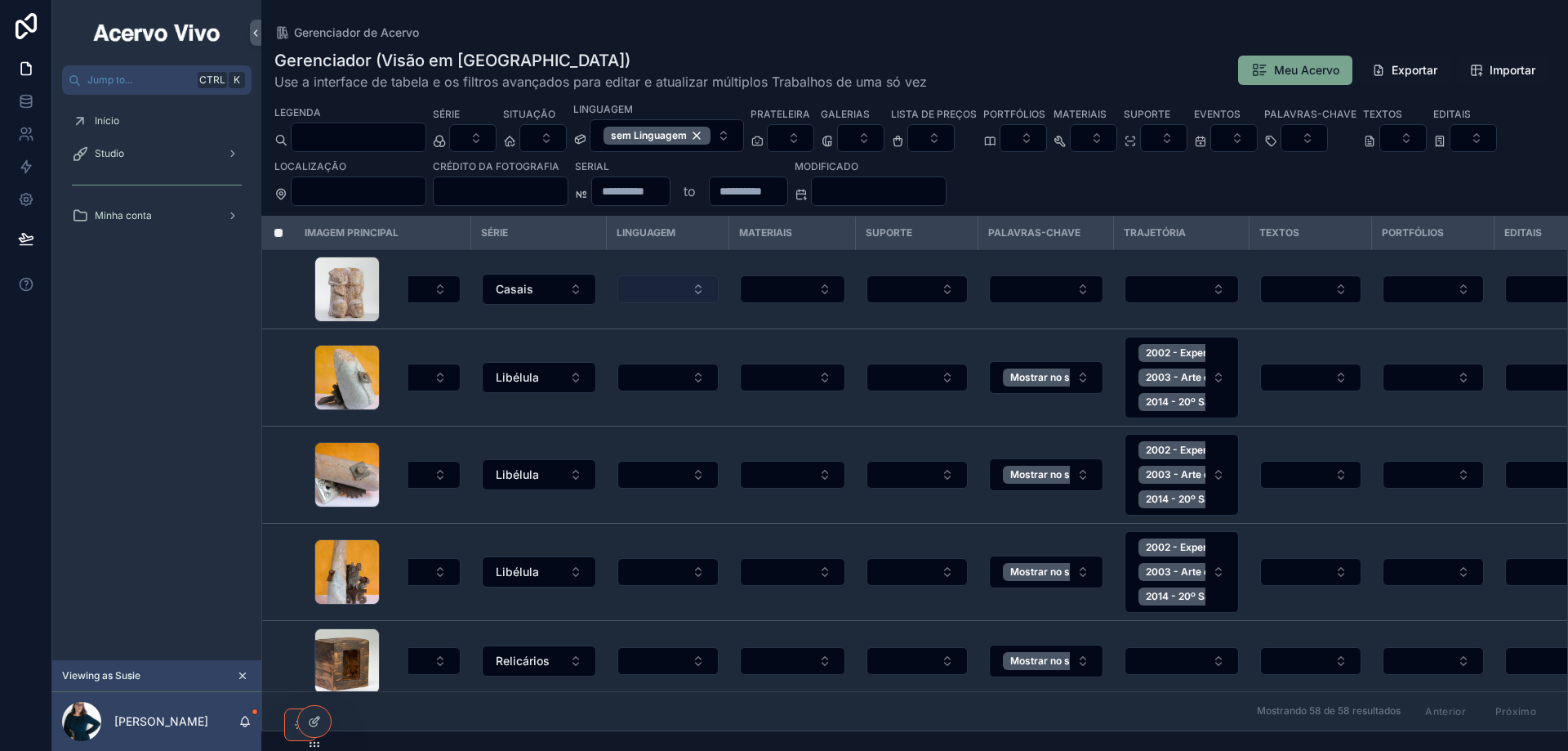
click at [647, 289] on button "Select Button" at bounding box center [668, 288] width 101 height 28
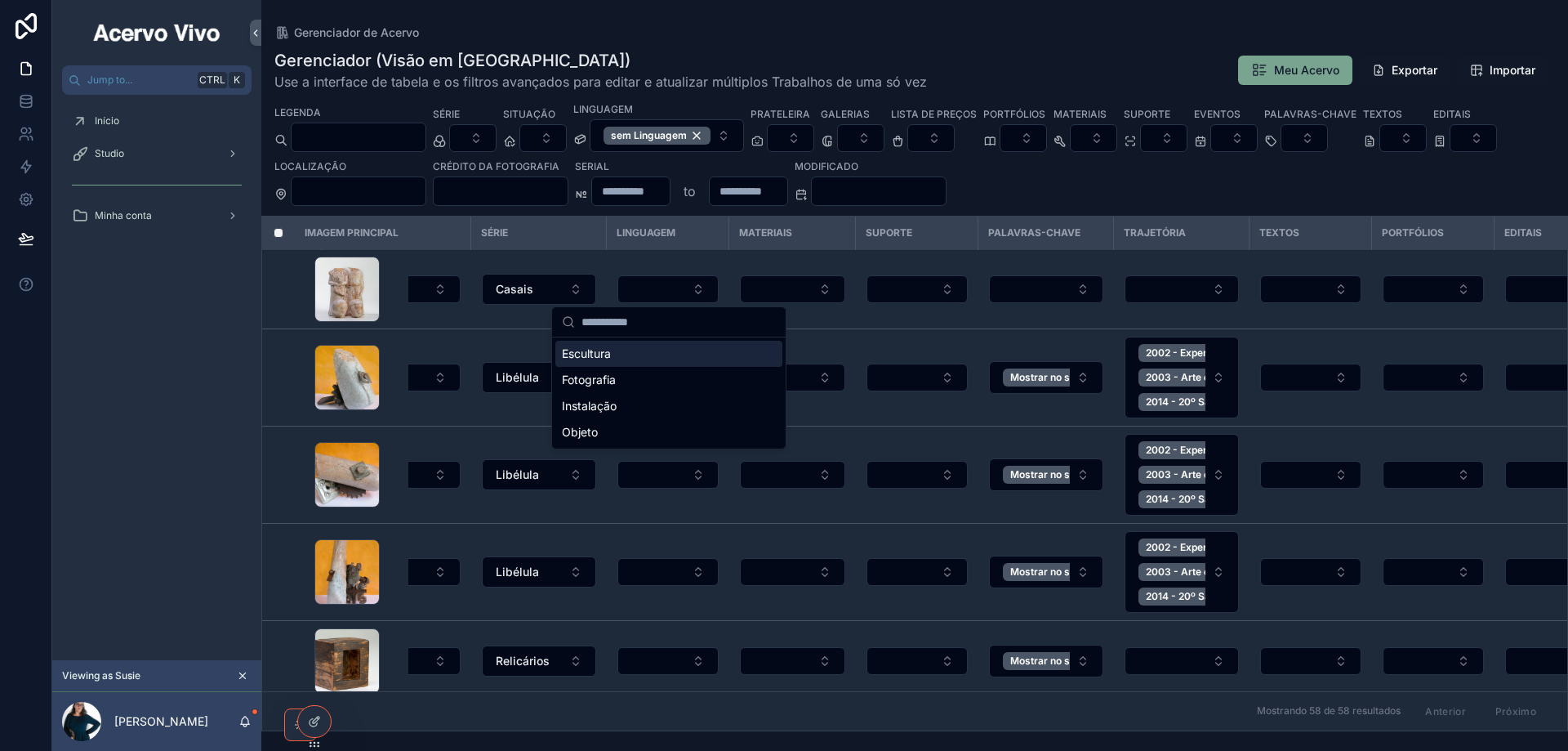
click at [654, 351] on div "Escultura" at bounding box center [668, 353] width 227 height 26
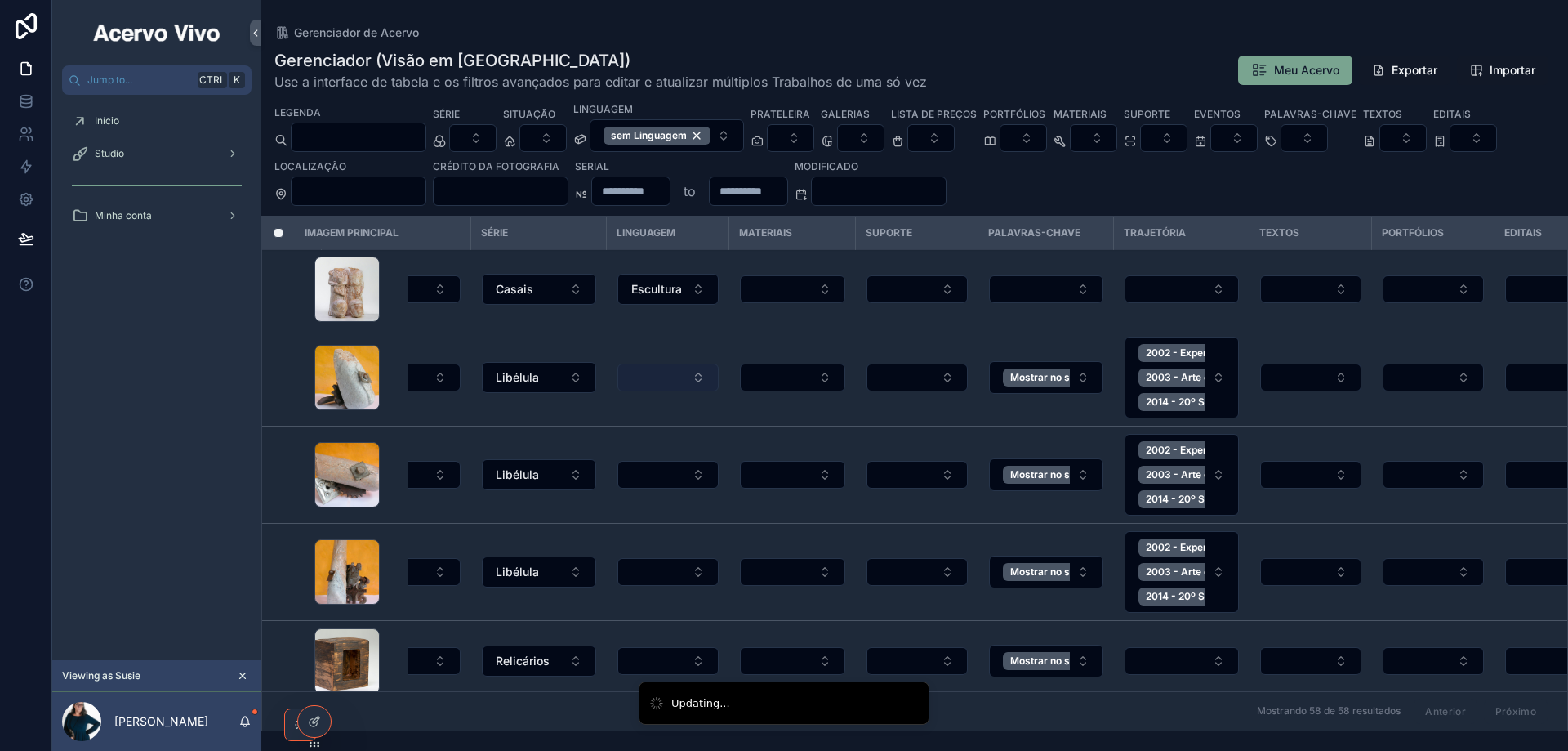
click at [670, 380] on button "Select Button" at bounding box center [668, 377] width 101 height 28
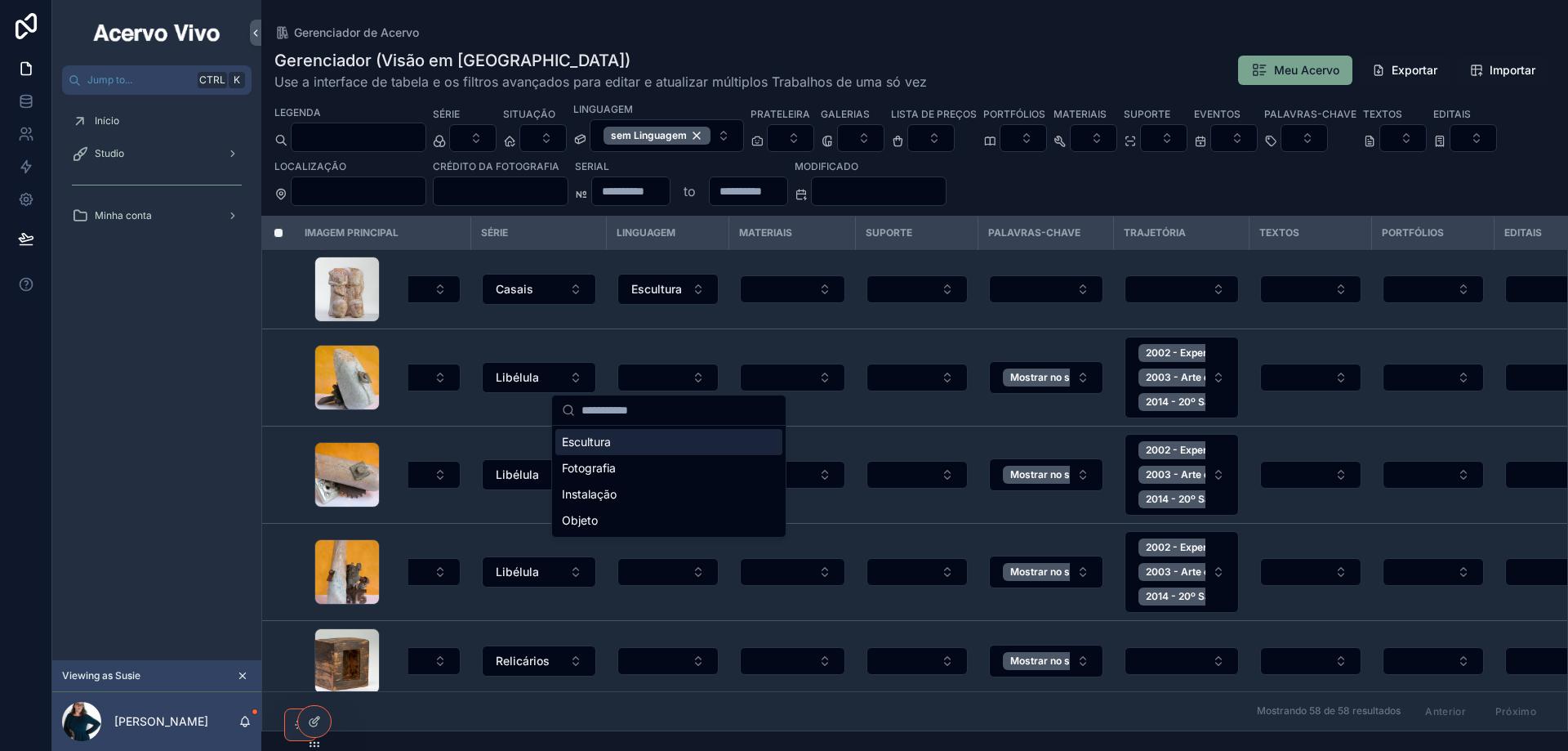
click at [646, 441] on div "Escultura" at bounding box center [668, 441] width 227 height 26
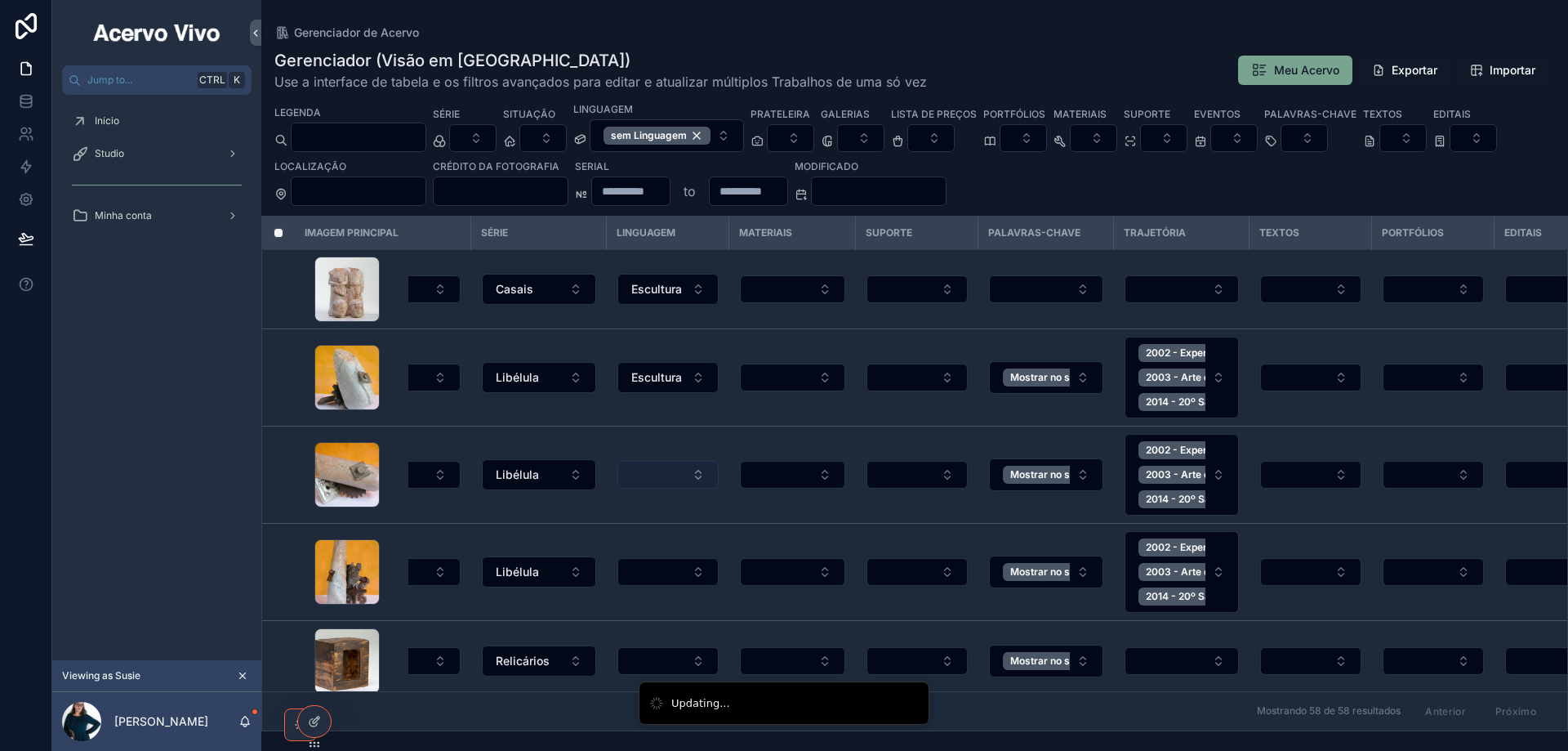
click at [655, 482] on button "Select Button" at bounding box center [668, 474] width 101 height 28
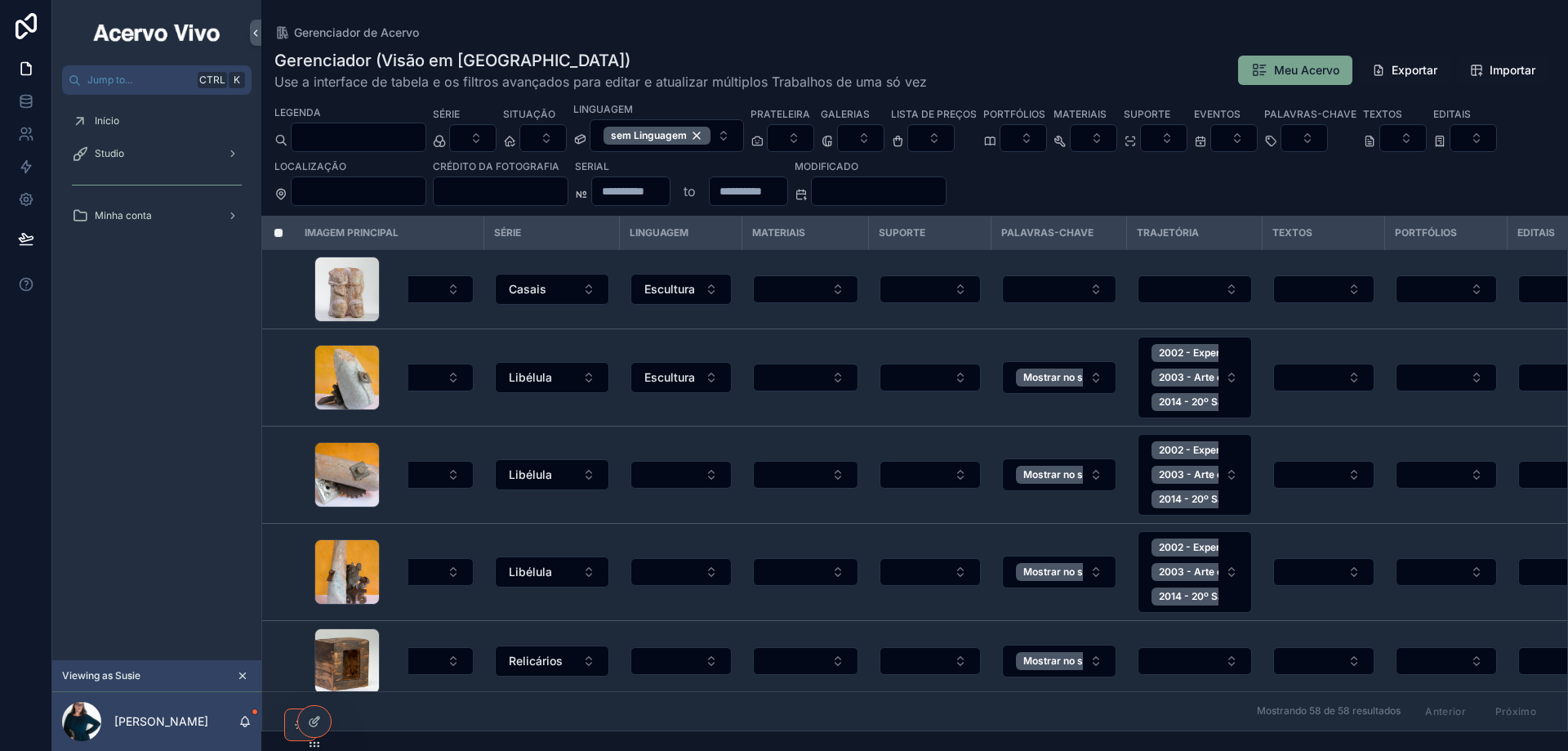
scroll to position [83, 636]
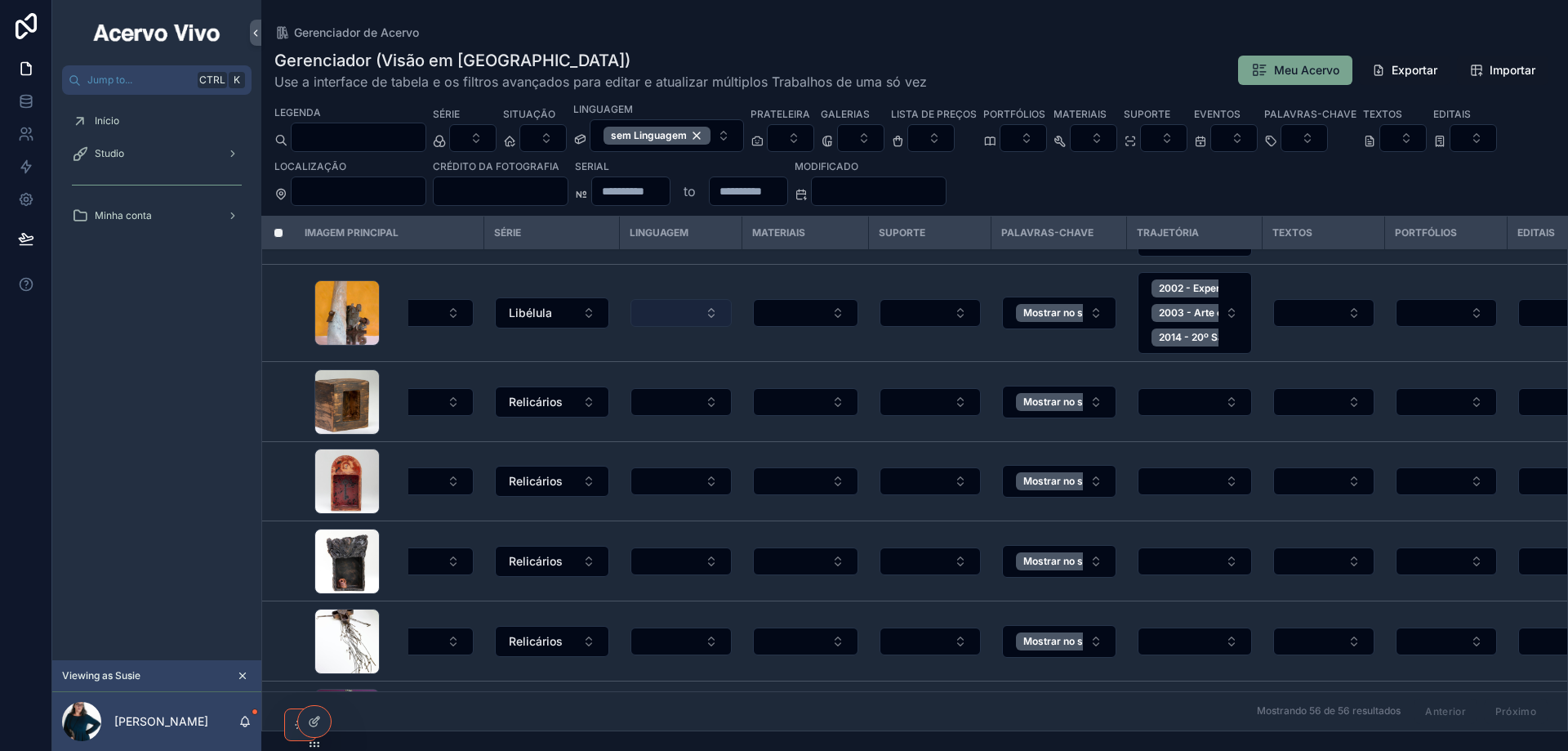
click at [681, 311] on button "Select Button" at bounding box center [681, 312] width 101 height 28
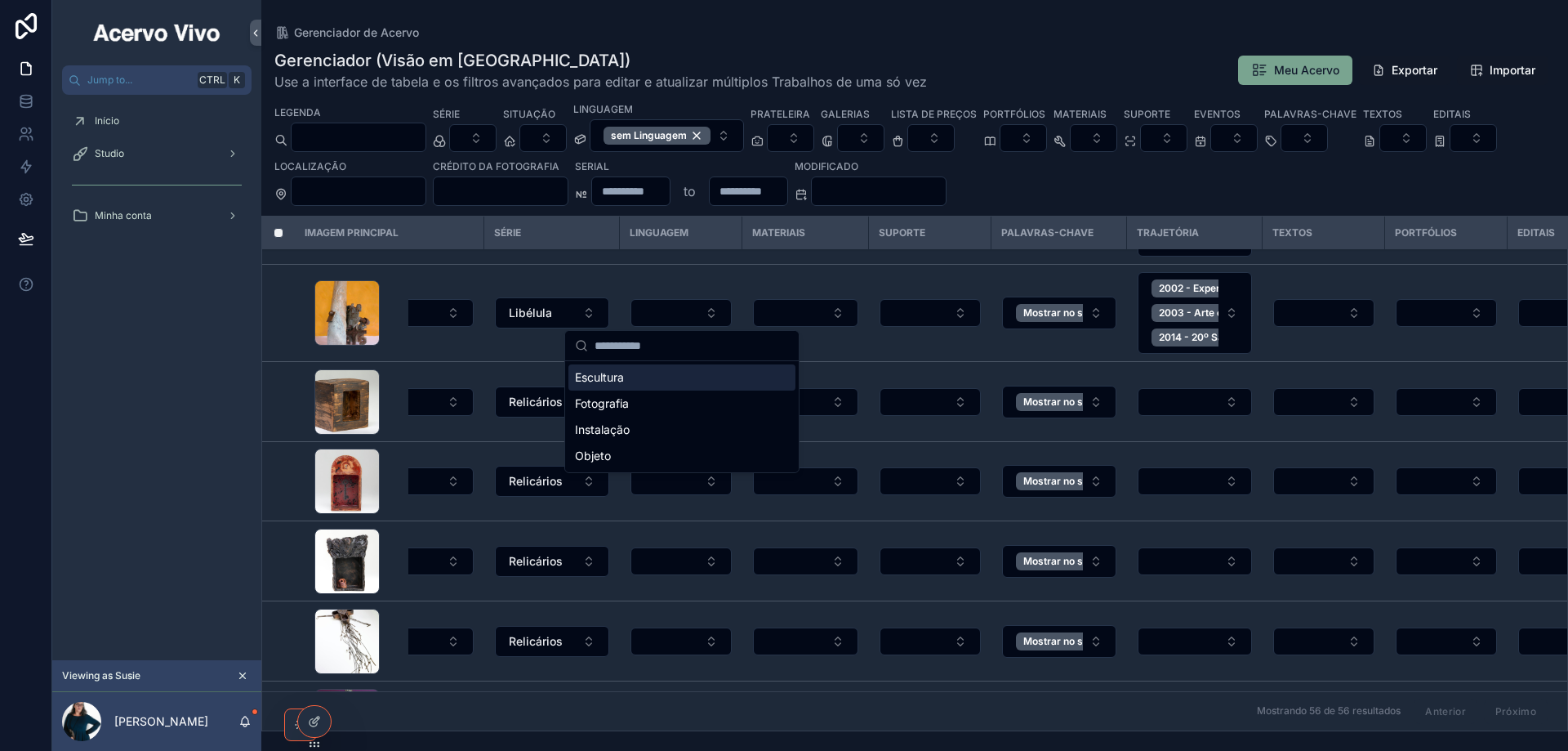
click at [678, 374] on div "Escultura" at bounding box center [681, 376] width 227 height 26
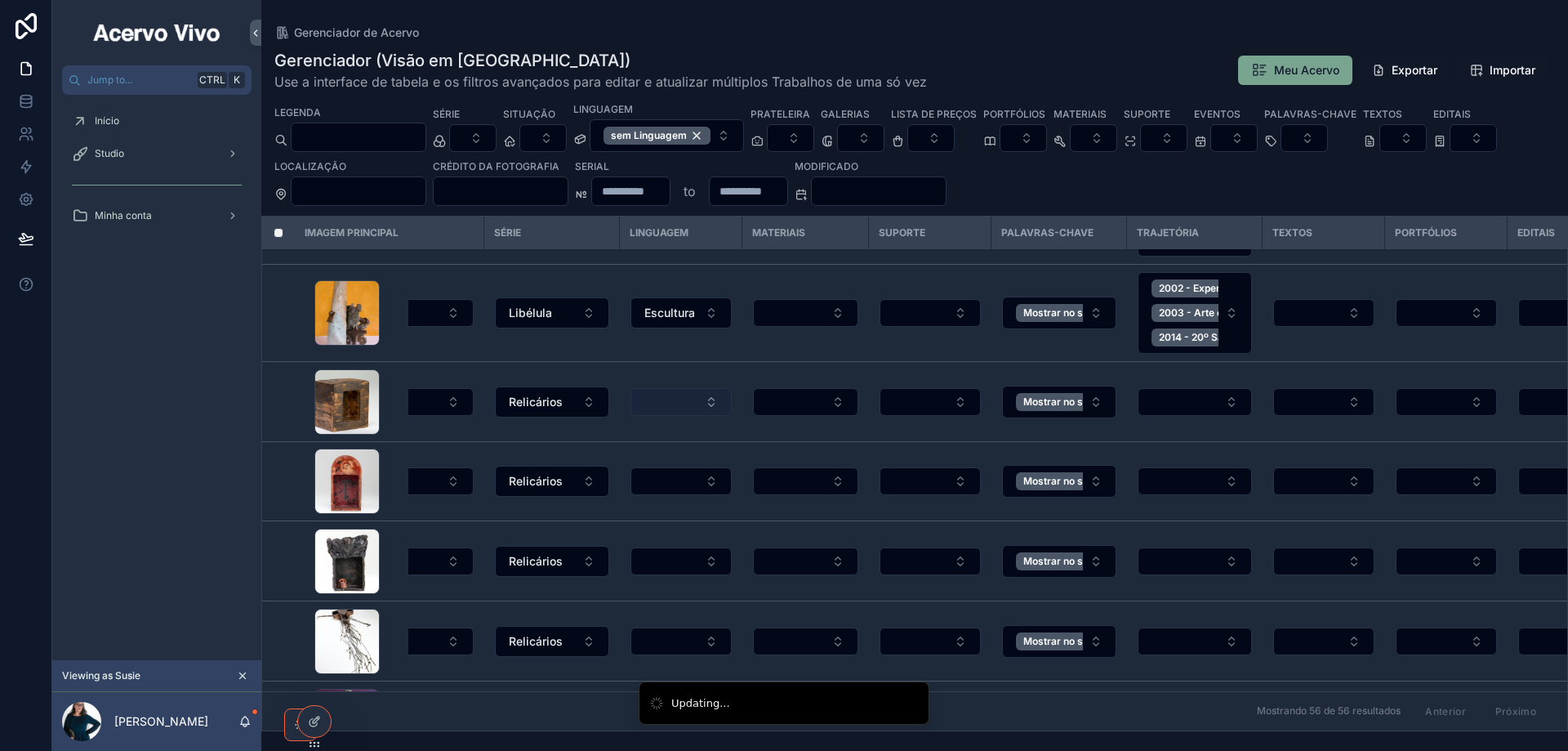
click at [678, 405] on button "Select Button" at bounding box center [681, 401] width 101 height 28
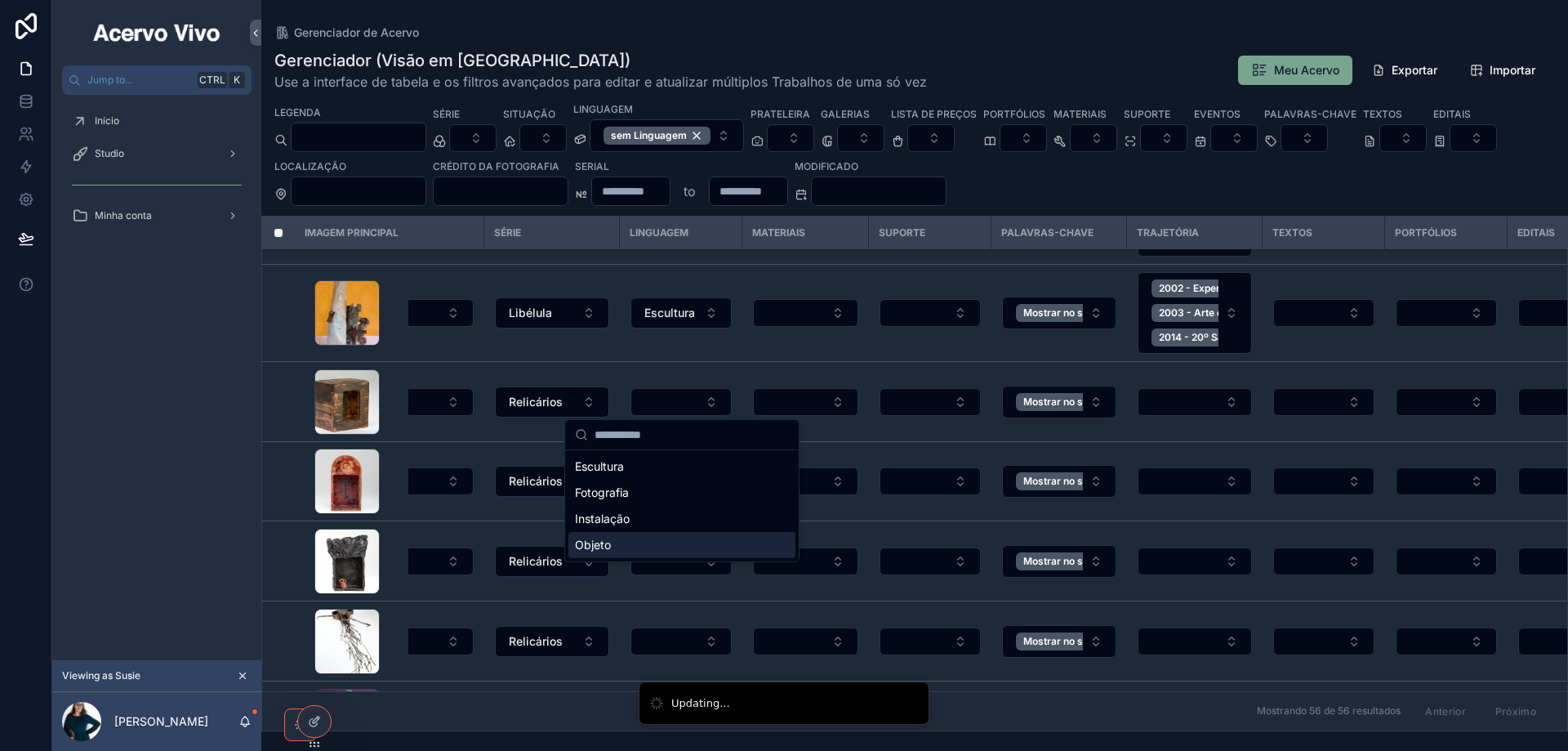
click at [640, 537] on div "Objeto" at bounding box center [681, 545] width 227 height 26
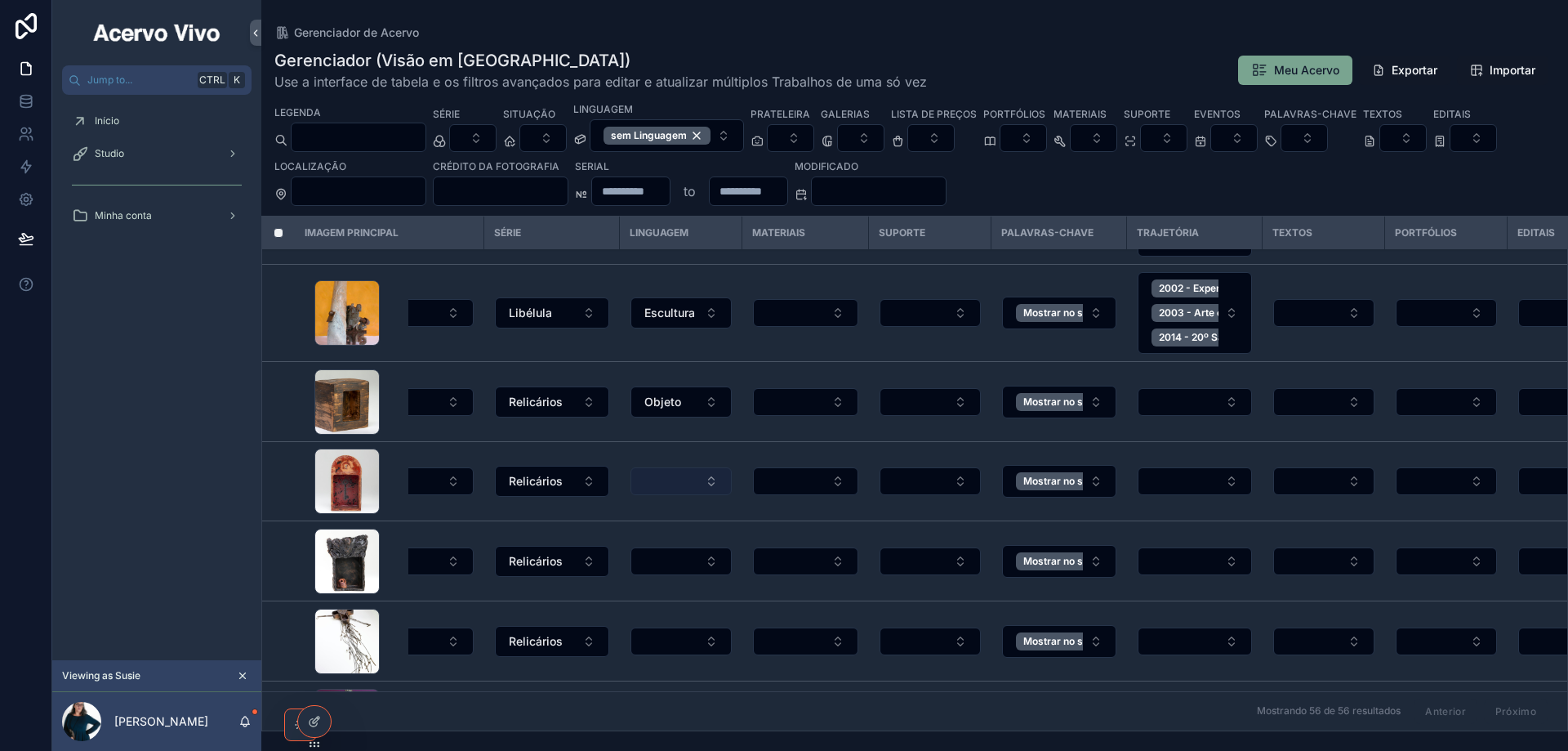
click at [669, 486] on button "Select Button" at bounding box center [681, 480] width 101 height 28
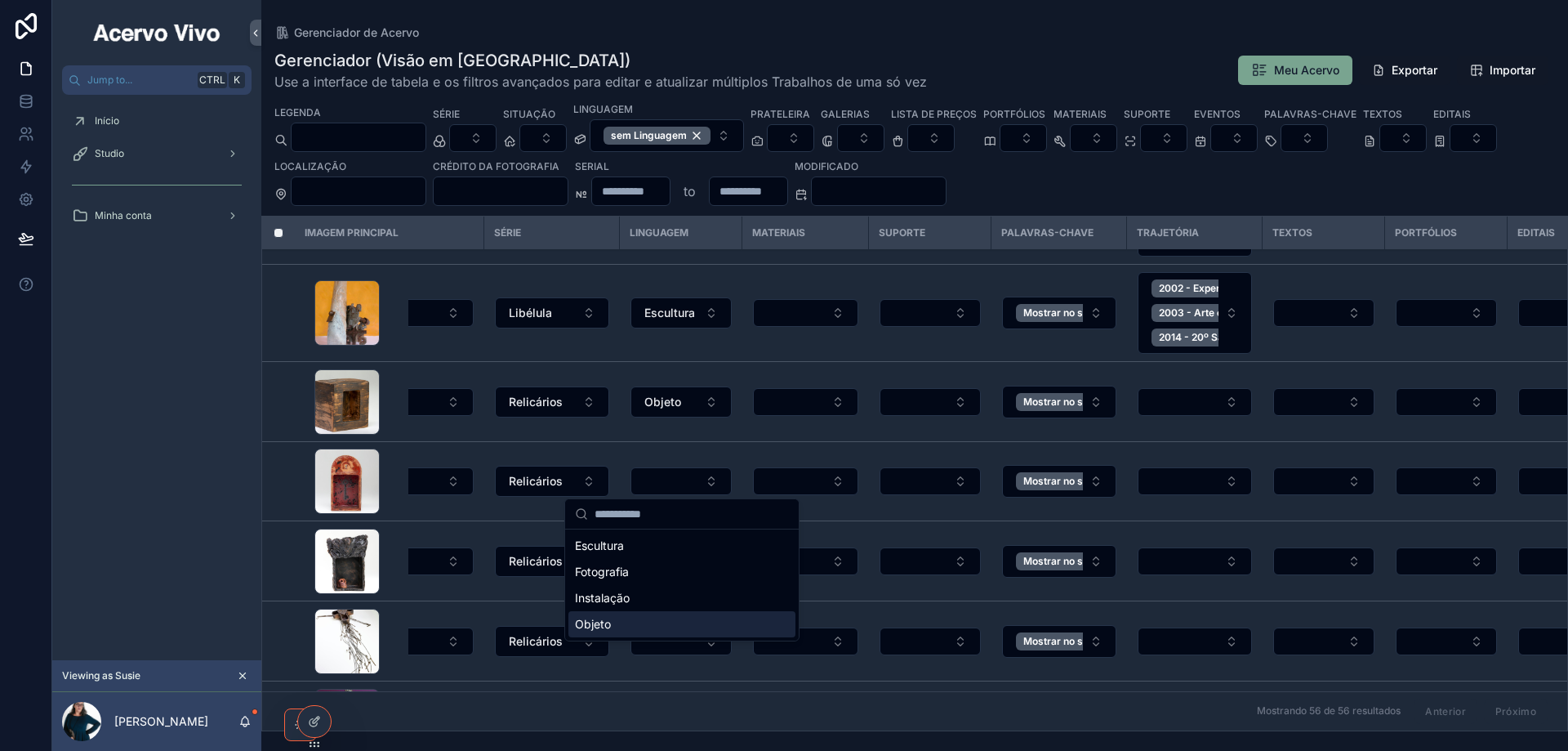
click at [656, 633] on div "Objeto" at bounding box center [681, 624] width 227 height 26
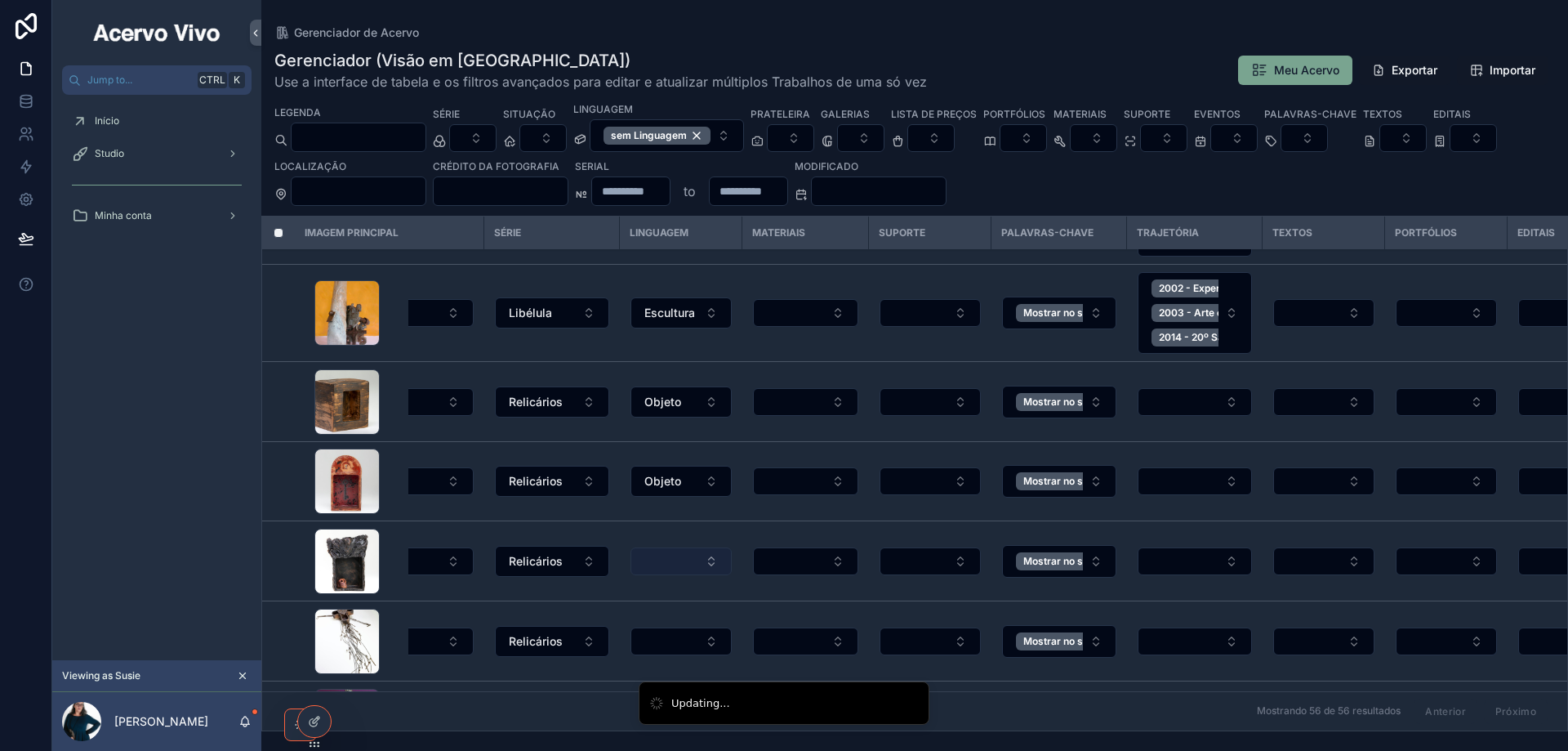
scroll to position [165, 636]
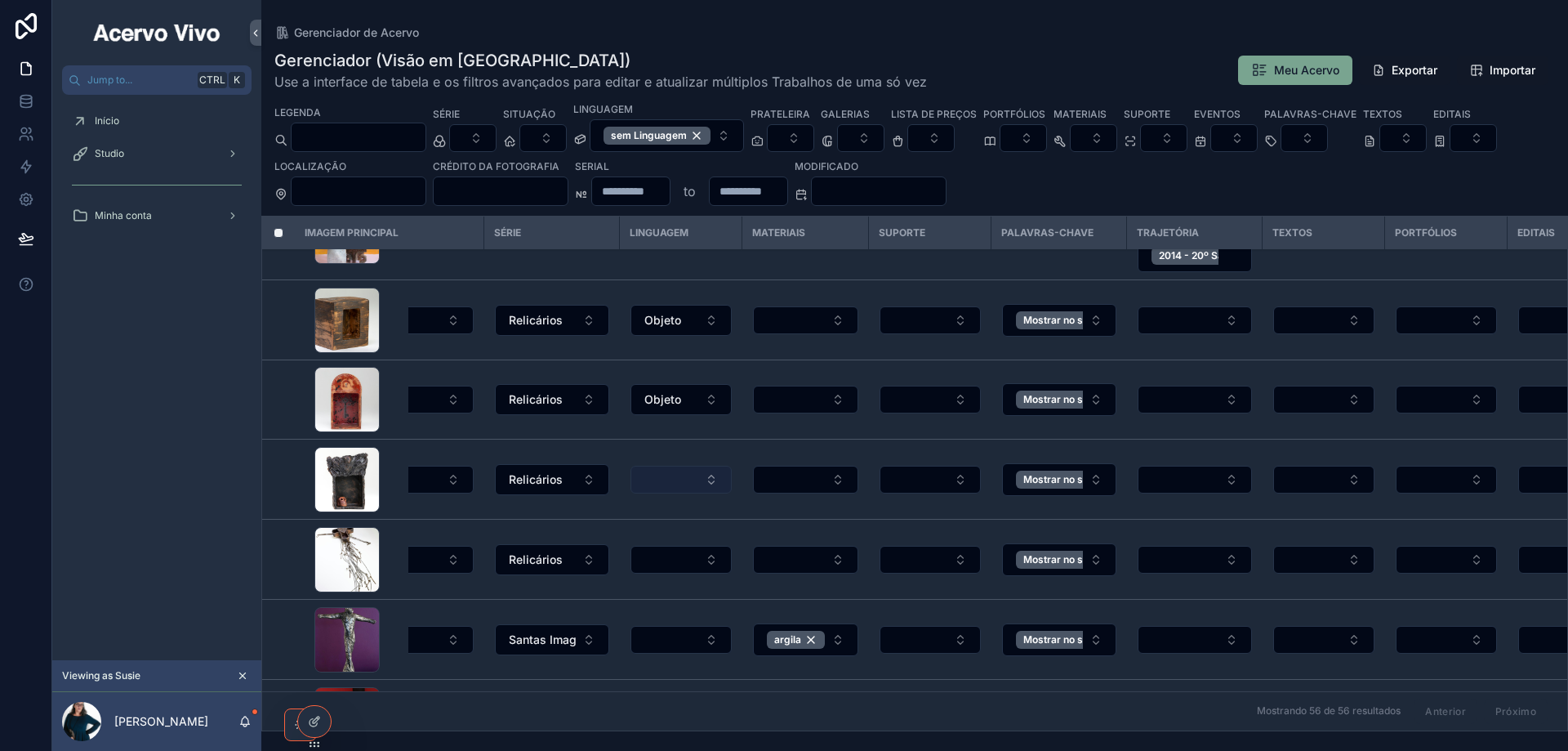
click at [663, 477] on button "Select Button" at bounding box center [681, 479] width 101 height 28
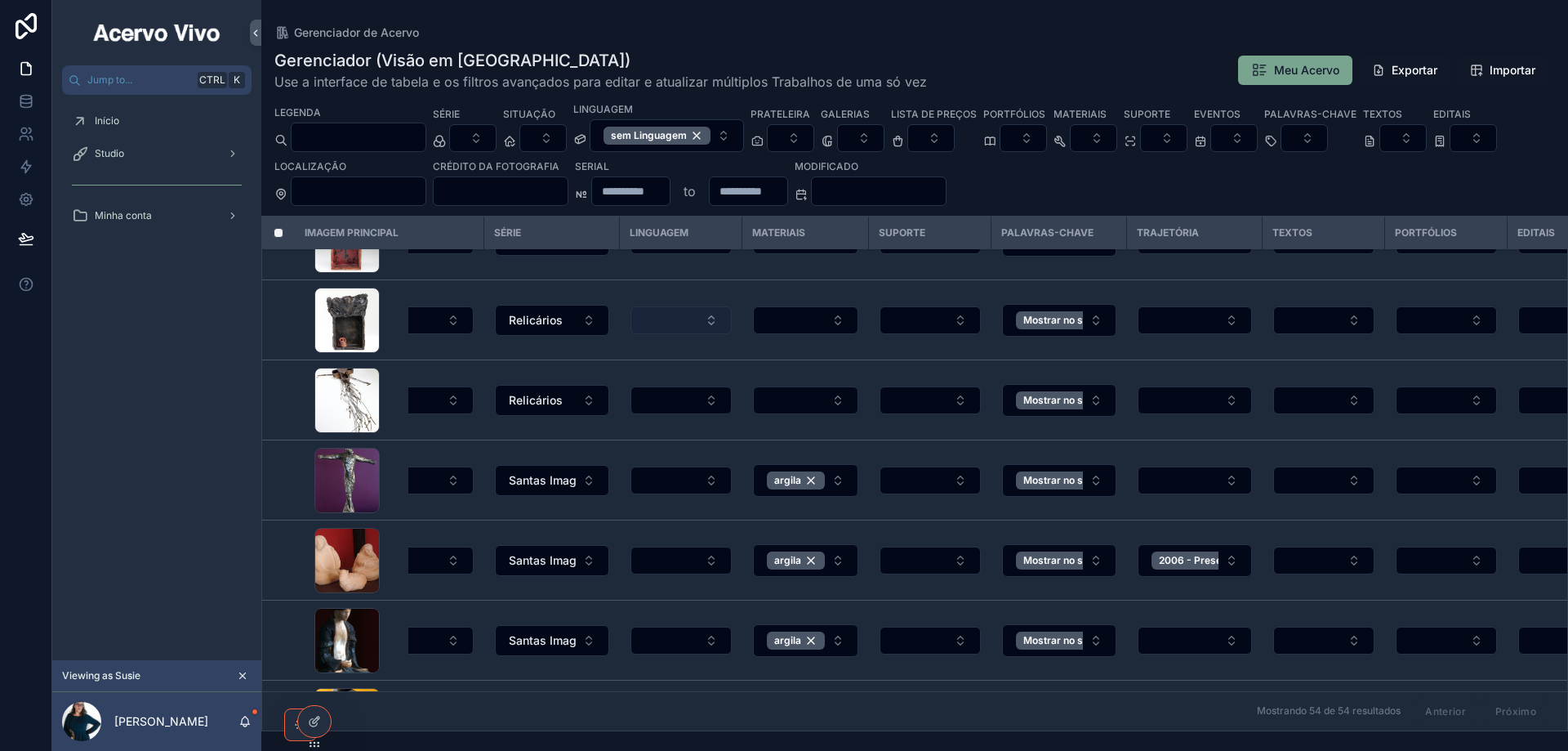
scroll to position [0, 636]
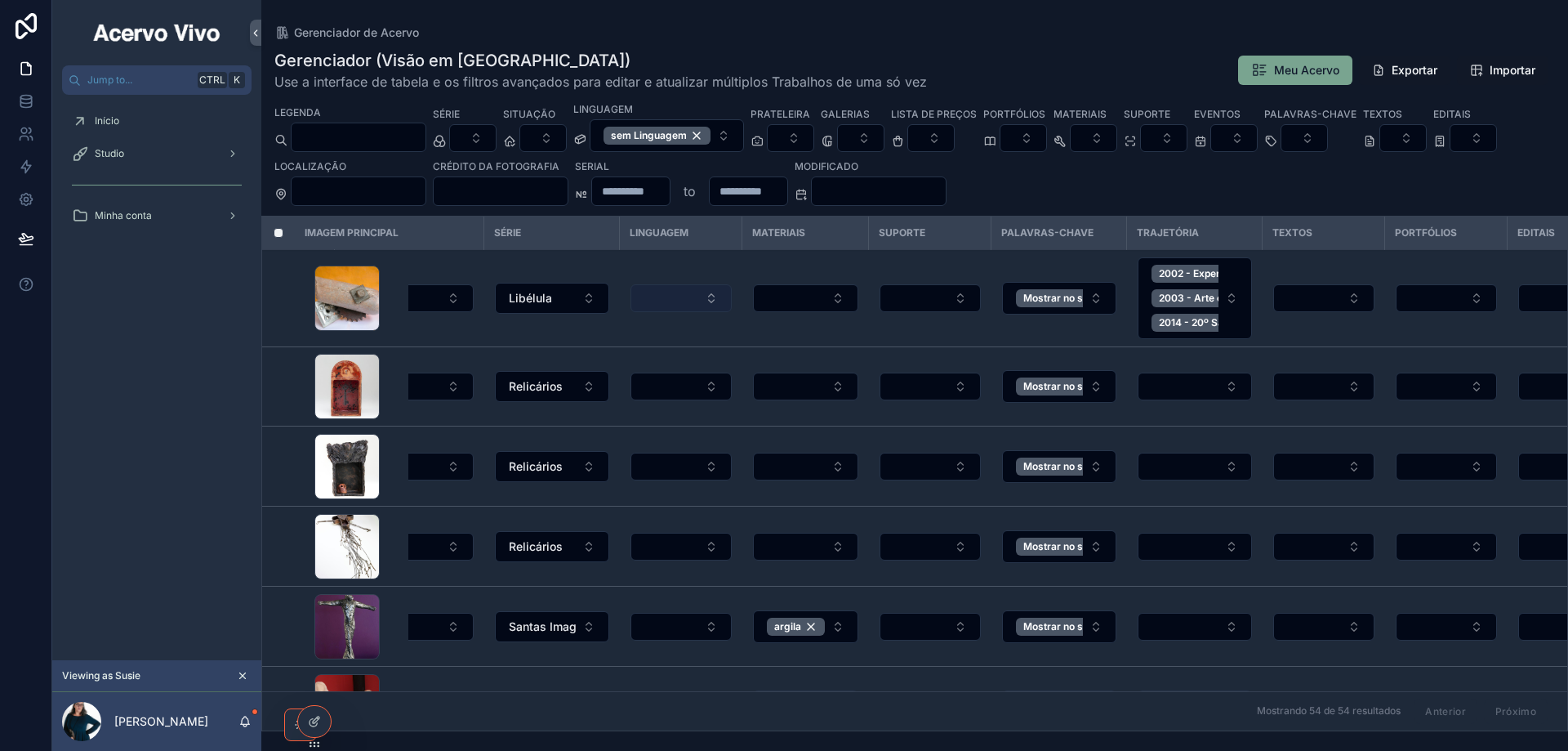
click at [678, 301] on button "Select Button" at bounding box center [681, 297] width 101 height 28
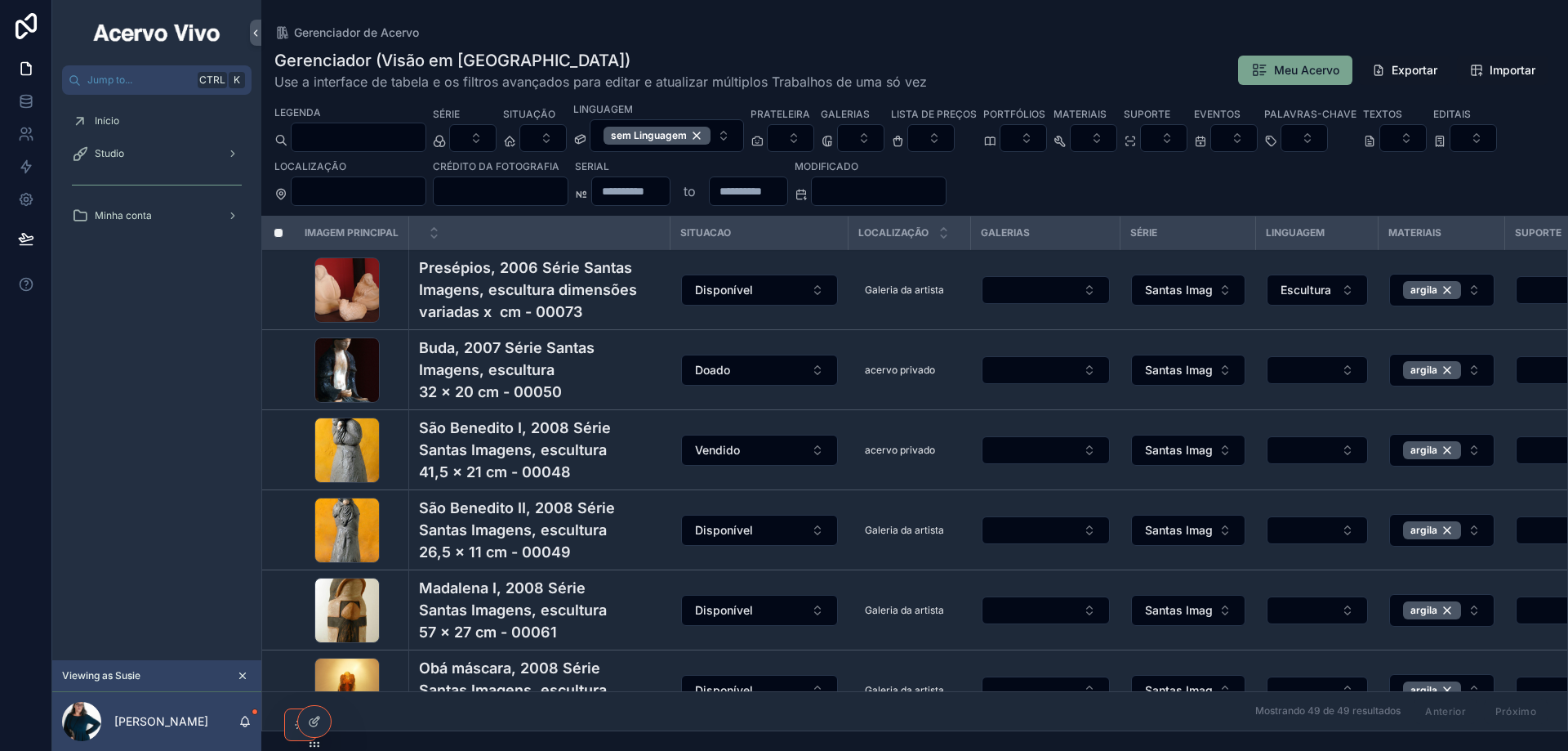
scroll to position [0, 636]
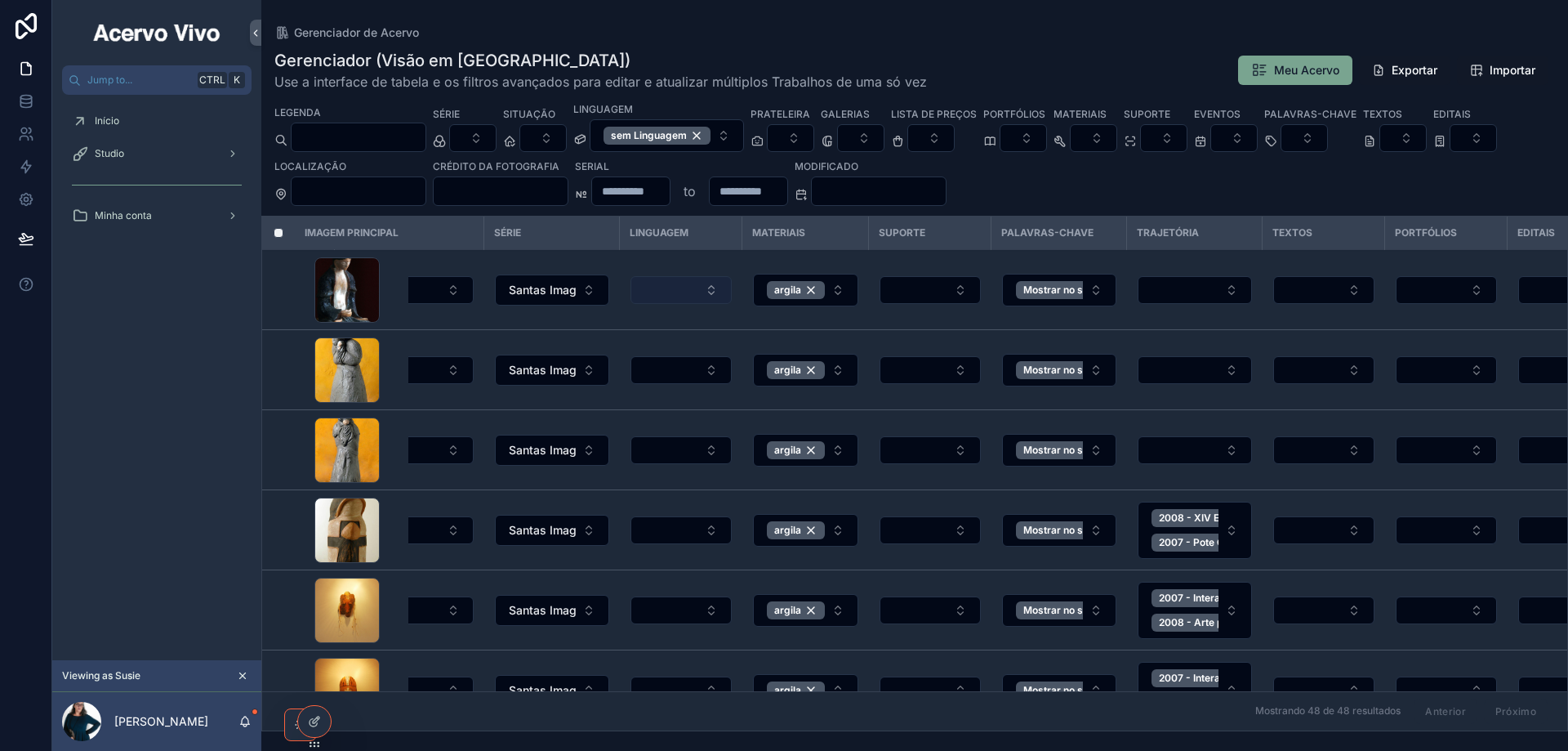
click at [669, 296] on button "Select Button" at bounding box center [681, 289] width 101 height 28
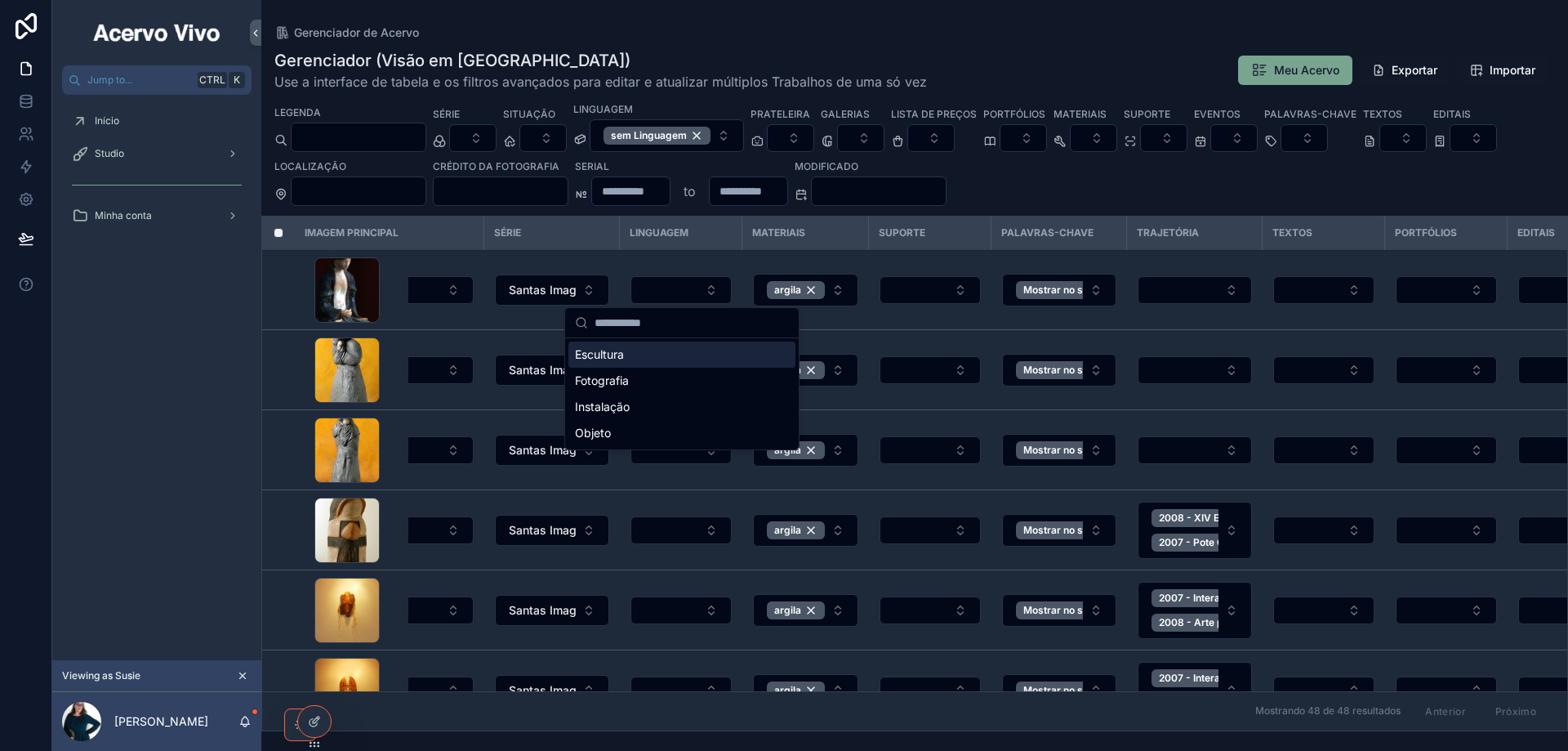
click at [663, 351] on div "Escultura" at bounding box center [681, 354] width 227 height 26
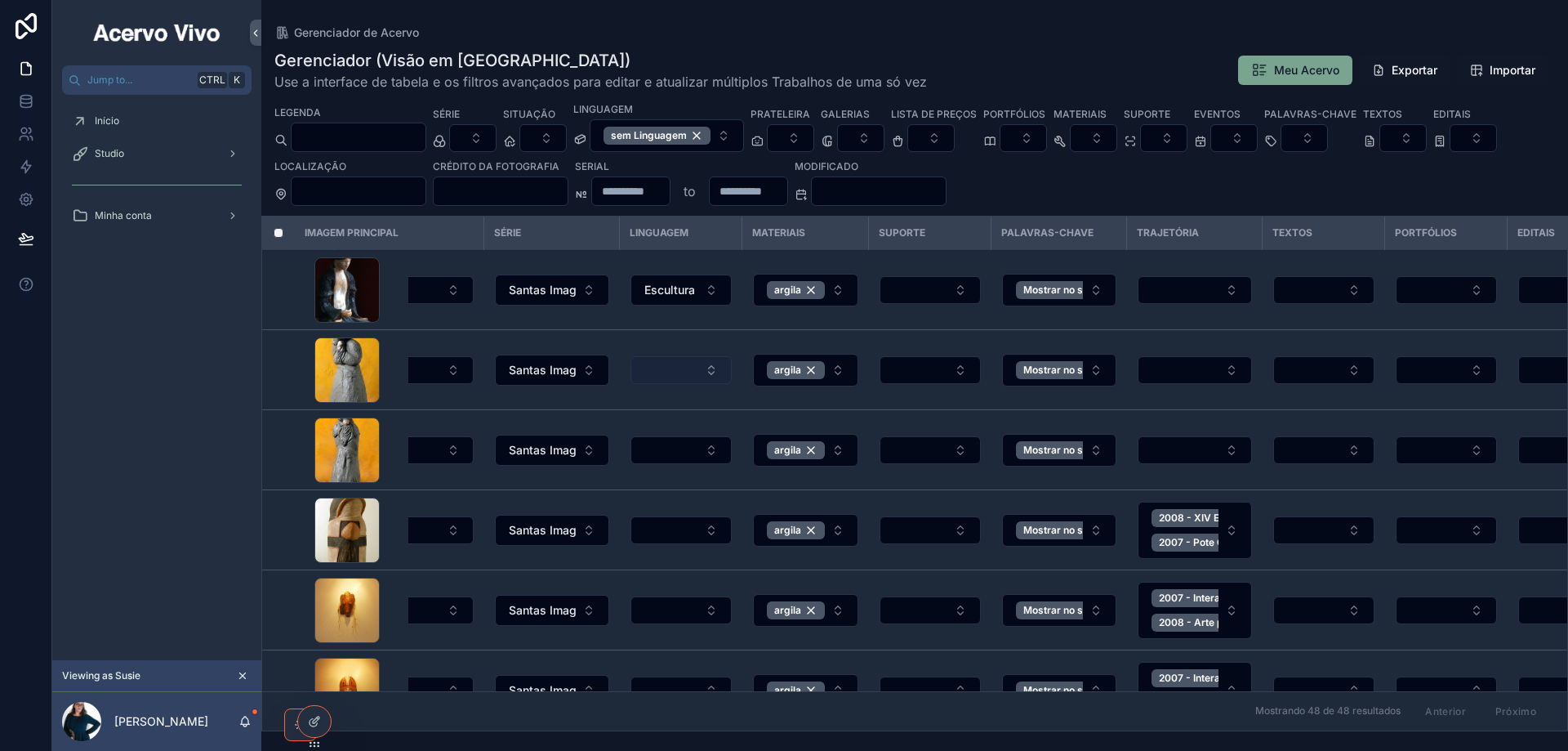
click at [668, 375] on button "Select Button" at bounding box center [681, 369] width 101 height 28
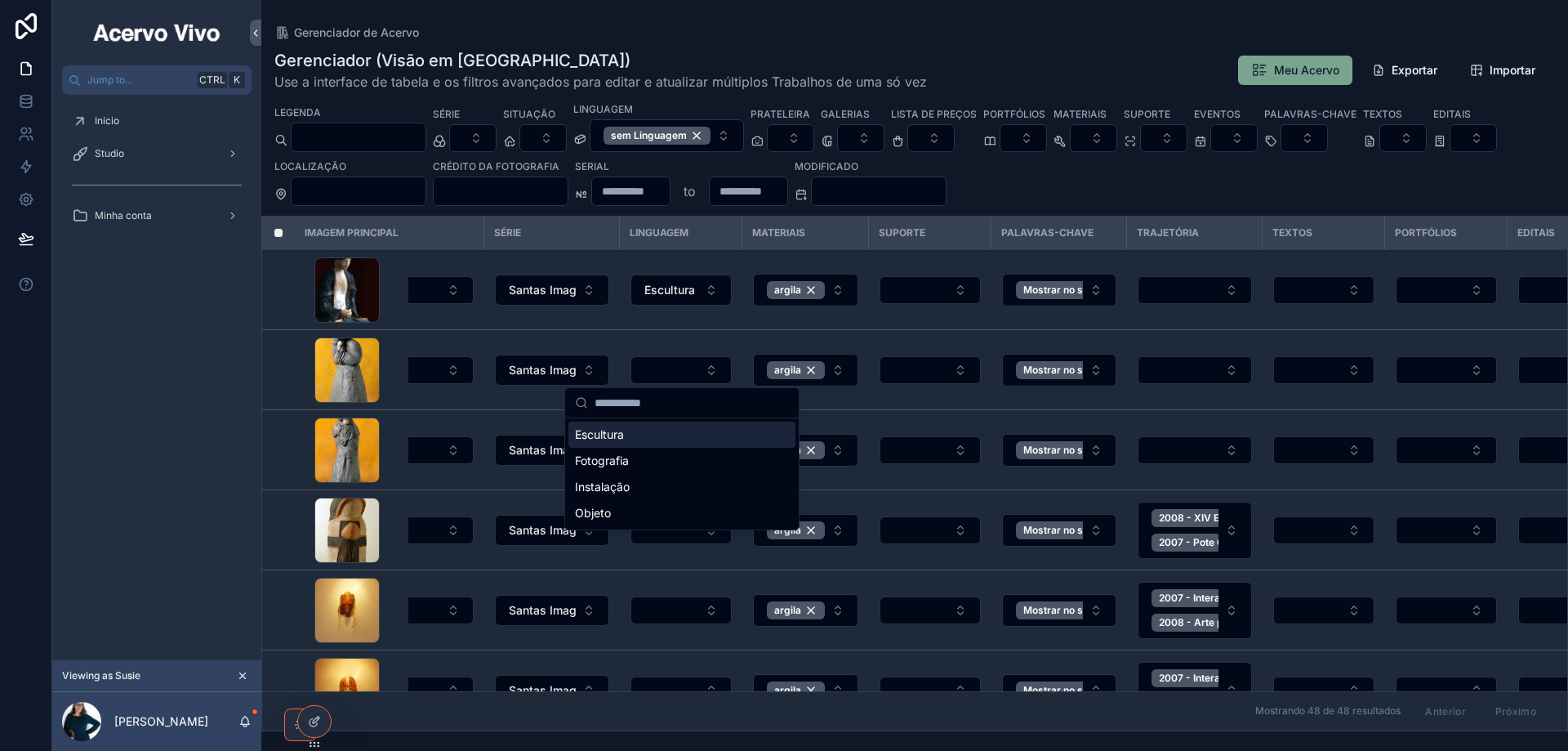
click at [647, 434] on div "Escultura" at bounding box center [681, 434] width 227 height 26
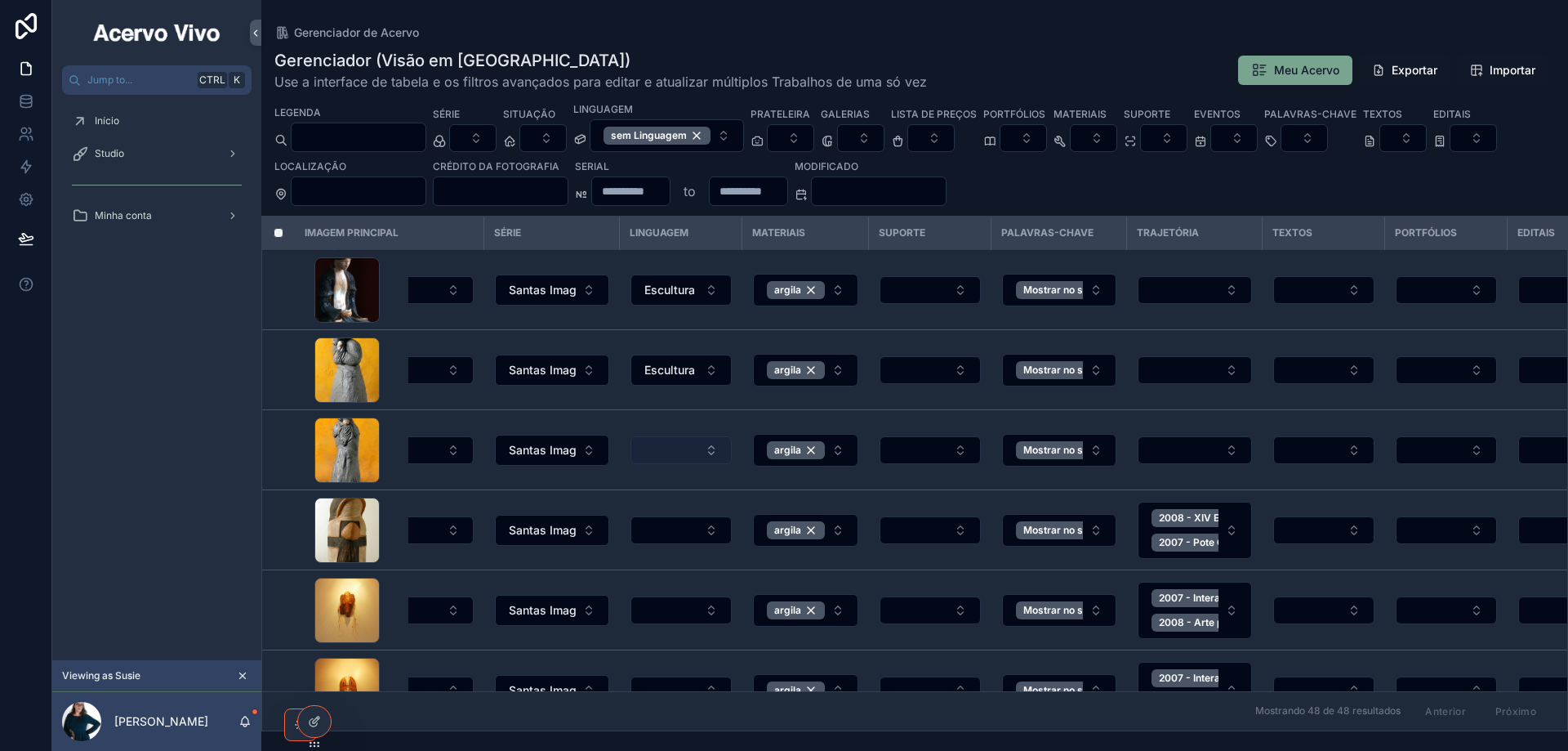
click at [672, 448] on button "Select Button" at bounding box center [681, 449] width 101 height 28
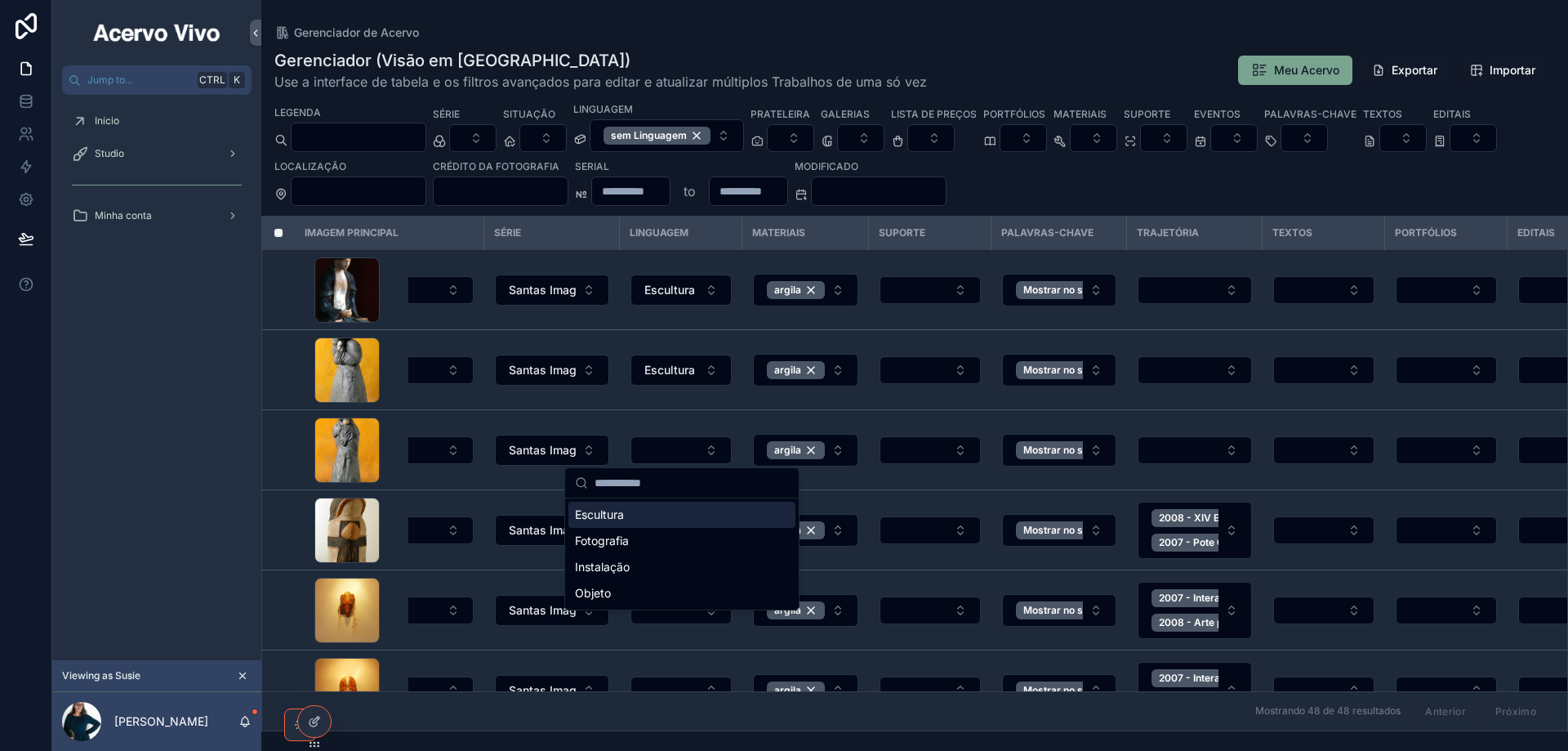
click at [632, 509] on div "Escultura" at bounding box center [681, 514] width 227 height 26
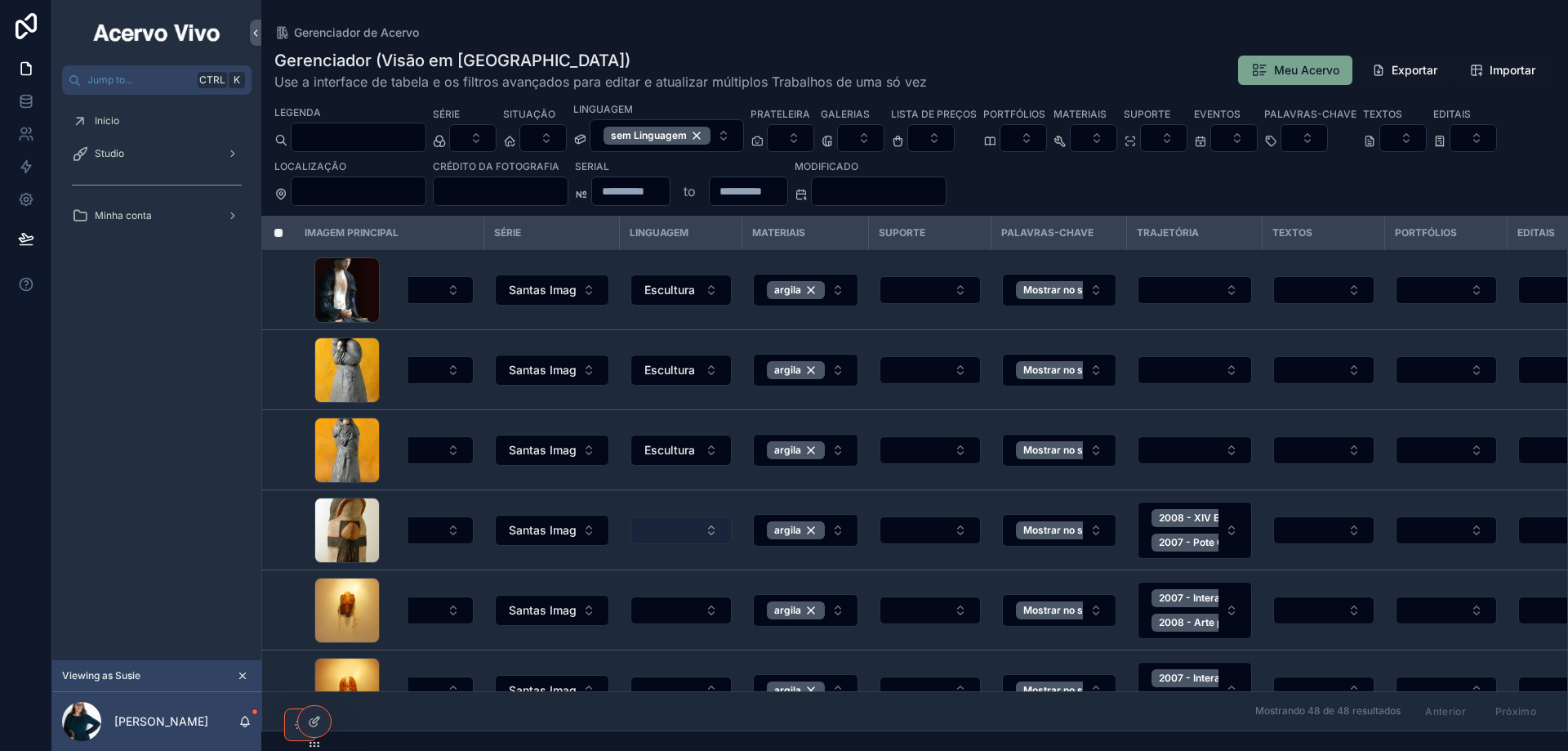
click at [672, 533] on button "Select Button" at bounding box center [681, 529] width 101 height 28
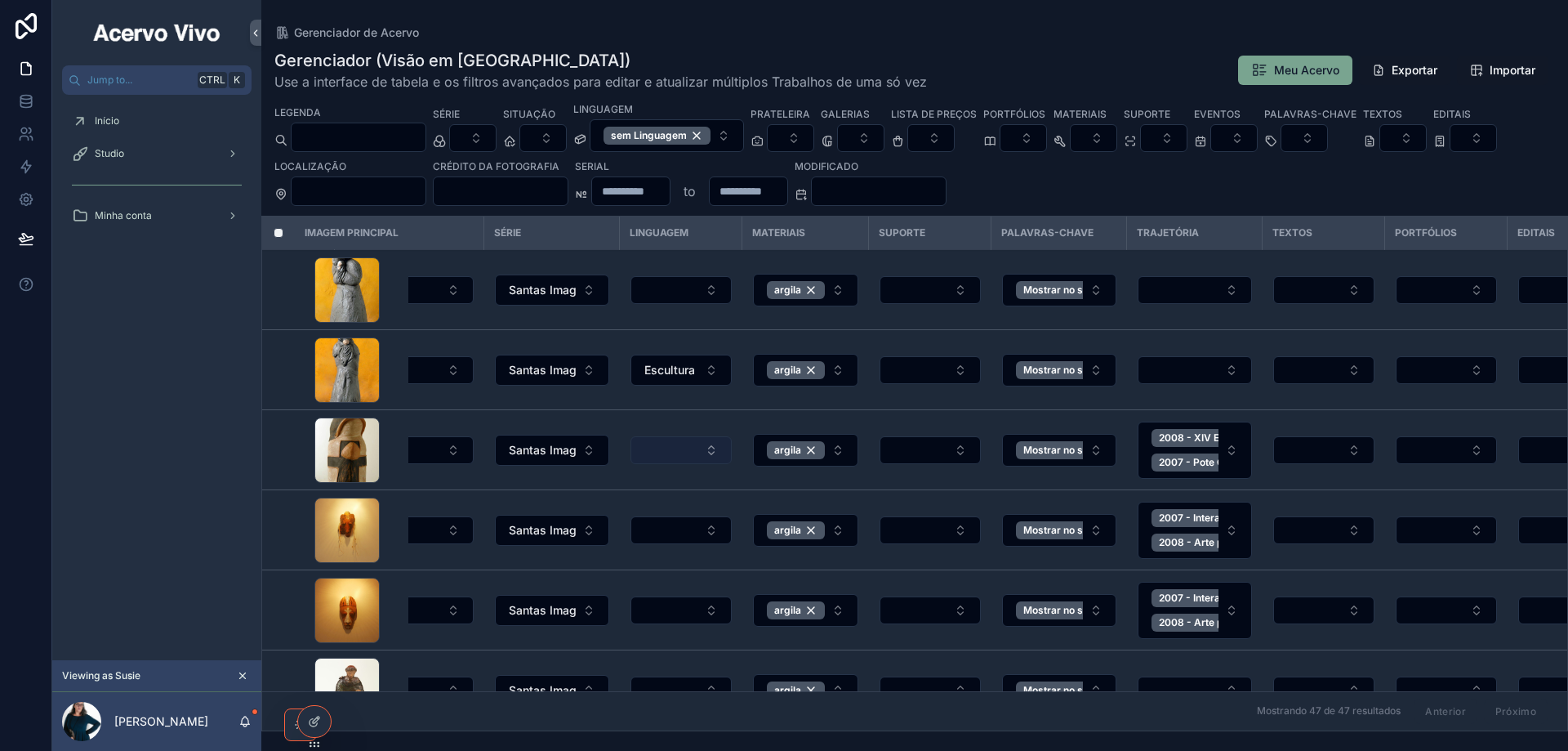
click at [669, 454] on button "Select Button" at bounding box center [681, 449] width 101 height 28
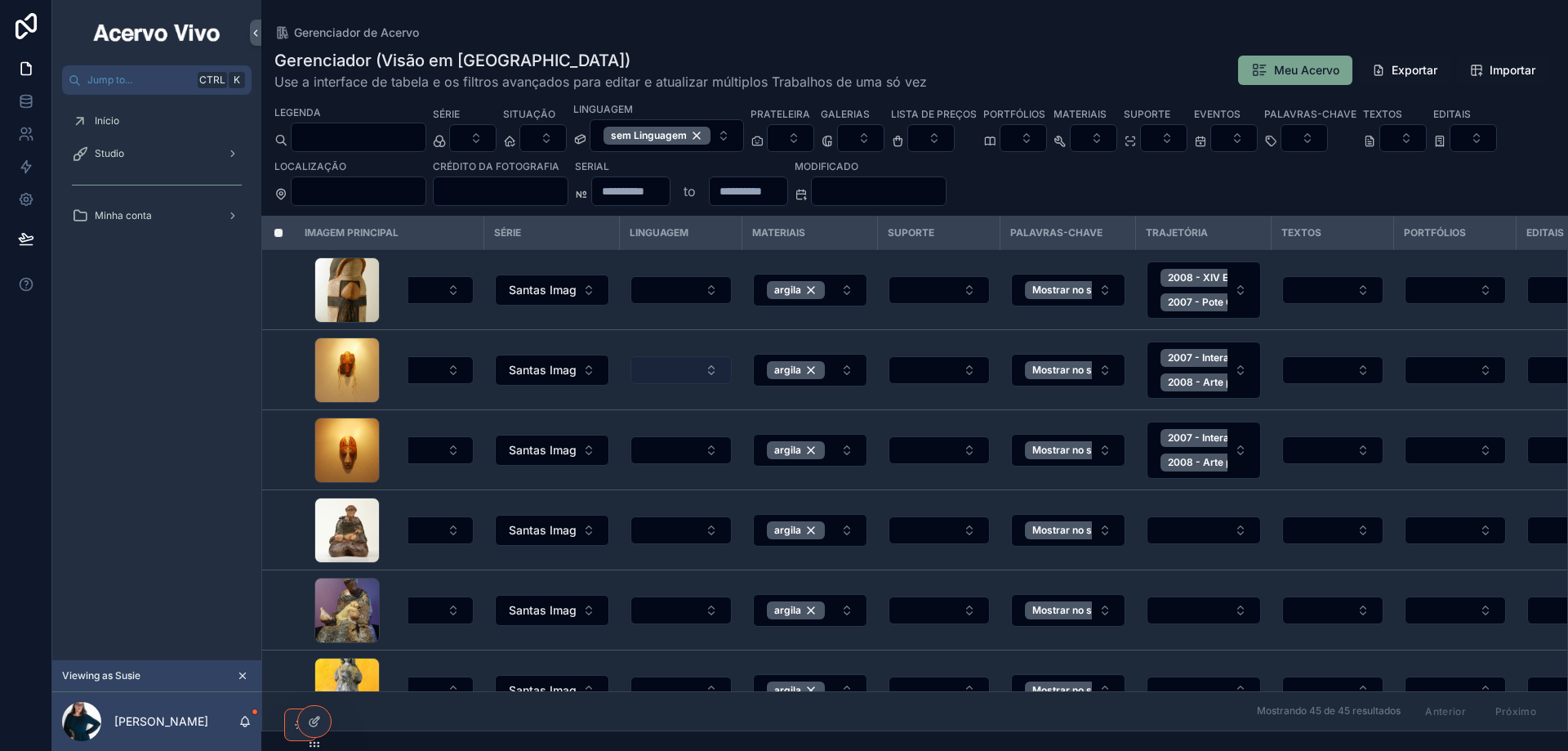
click at [678, 368] on button "Select Button" at bounding box center [681, 369] width 101 height 28
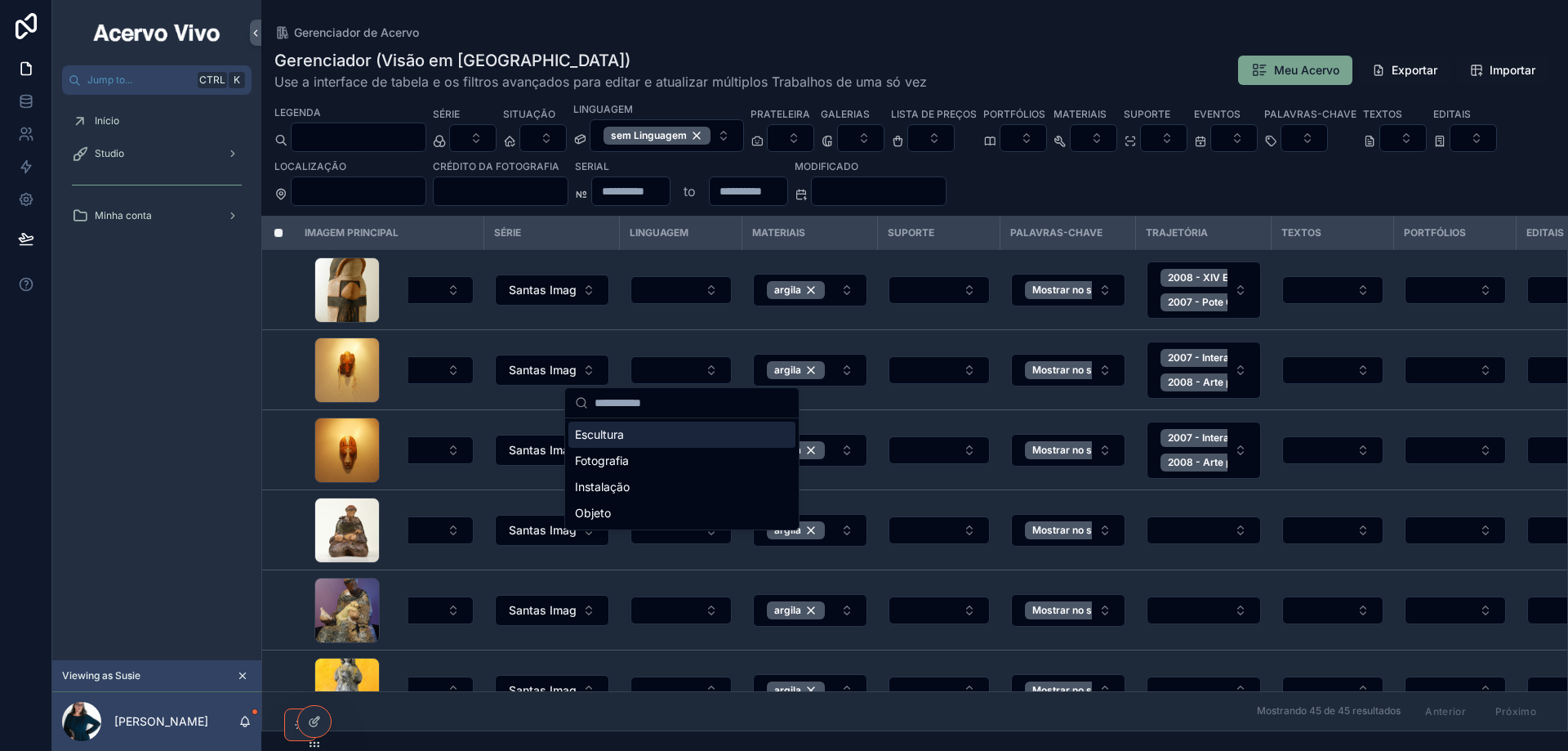
click at [656, 437] on div "Escultura" at bounding box center [681, 434] width 227 height 26
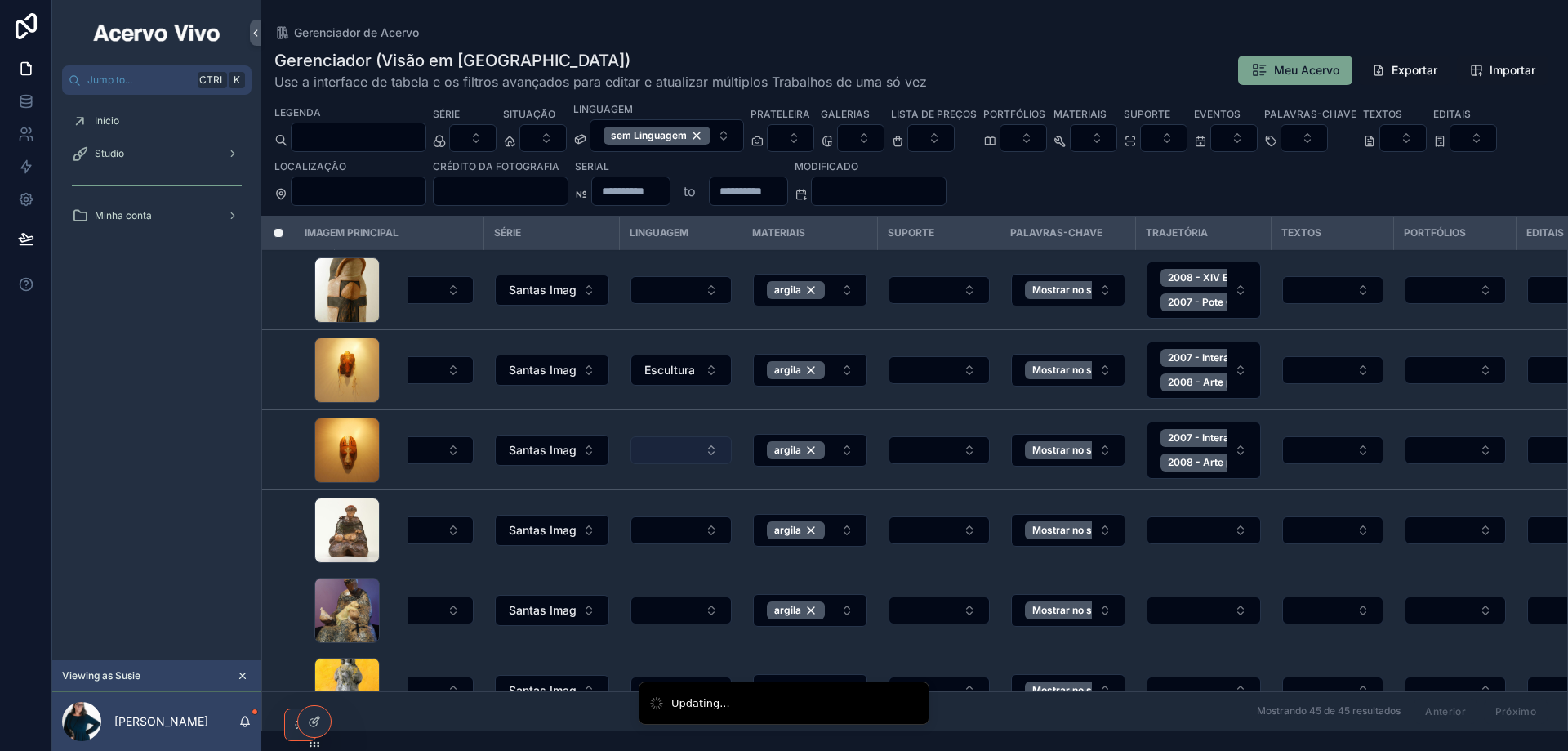
click at [665, 450] on button "Select Button" at bounding box center [681, 449] width 101 height 28
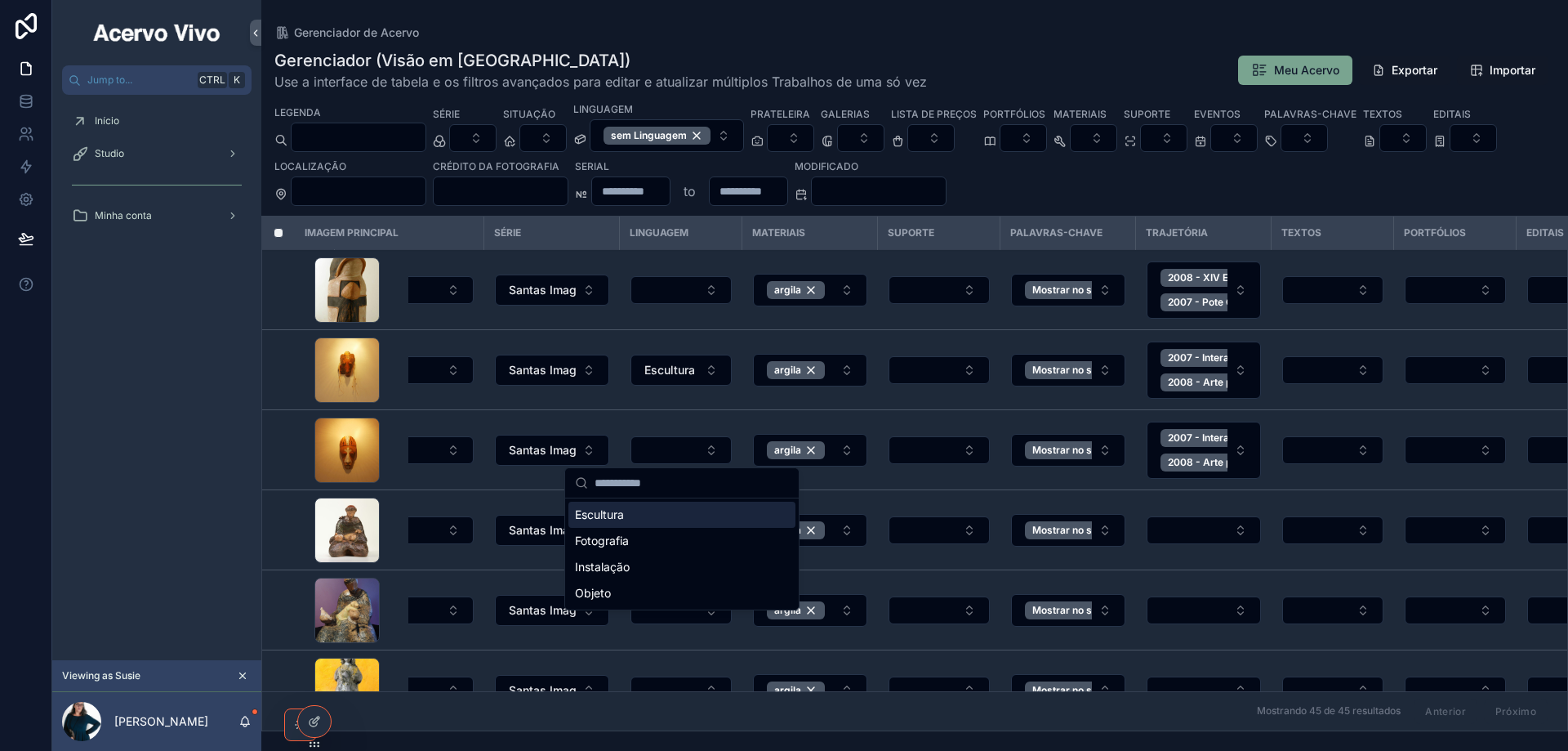
click at [653, 519] on div "Escultura" at bounding box center [681, 514] width 227 height 26
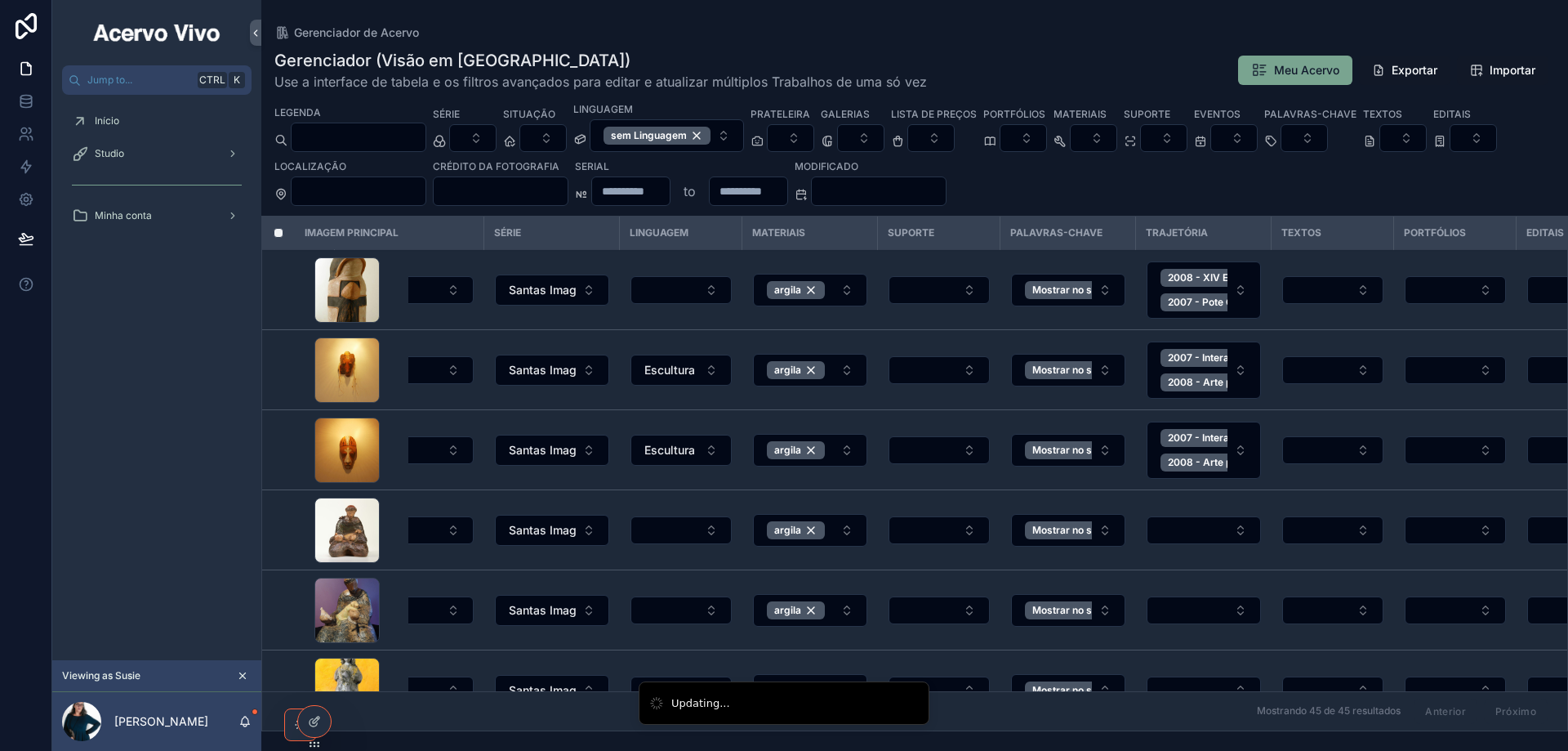
click at [684, 297] on button "Select Button" at bounding box center [681, 289] width 101 height 28
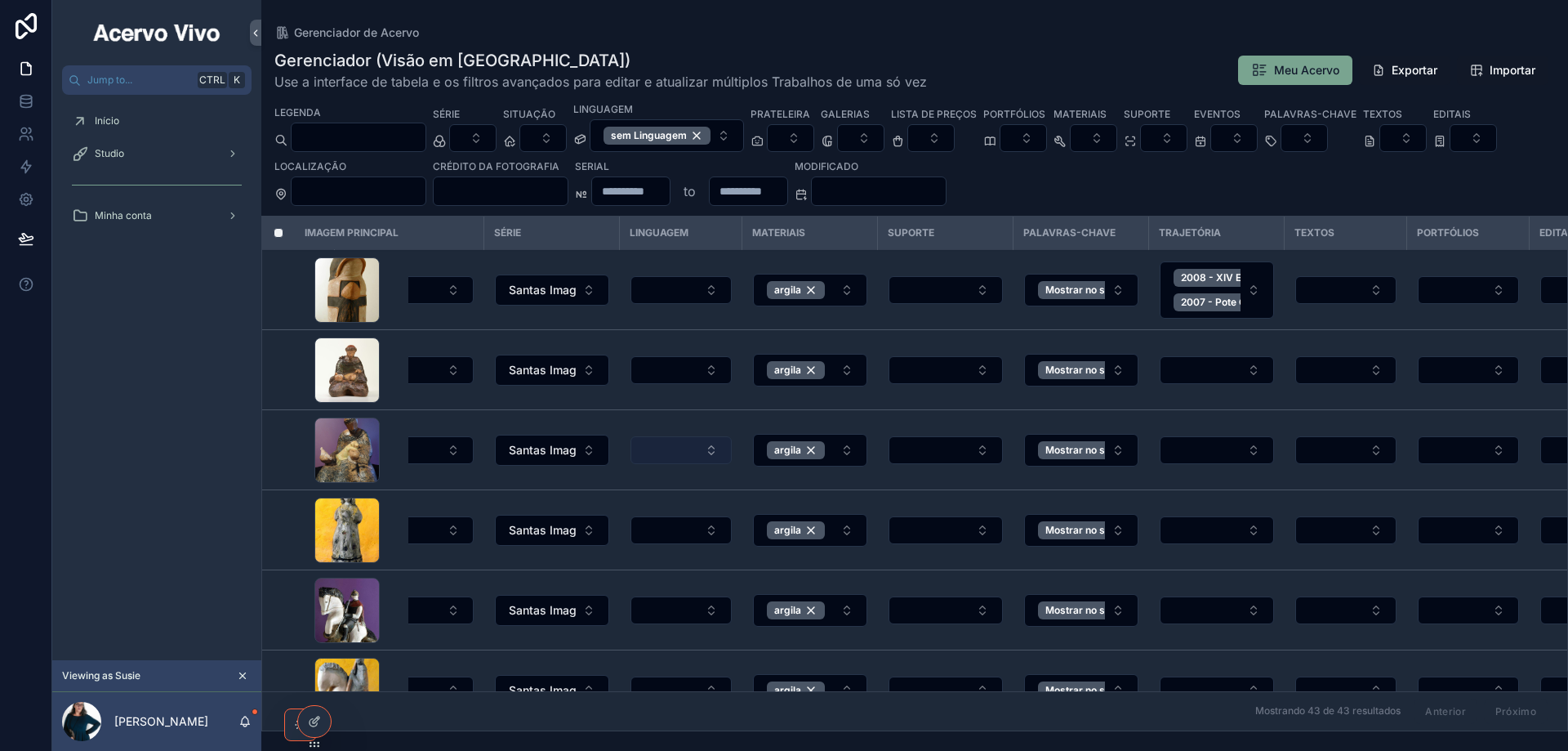
click at [668, 449] on button "Select Button" at bounding box center [681, 449] width 101 height 28
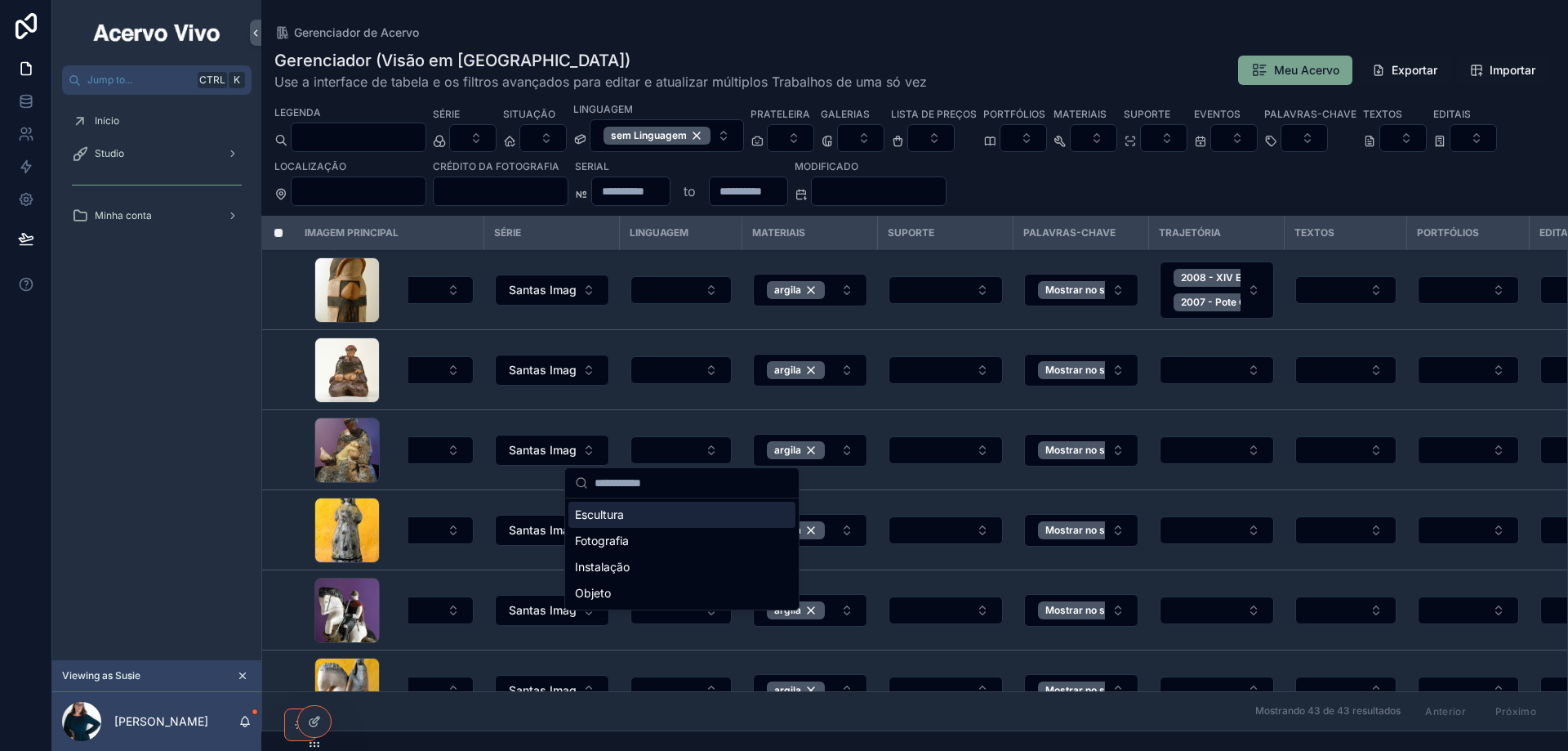
click at [654, 511] on div "Escultura" at bounding box center [681, 514] width 227 height 26
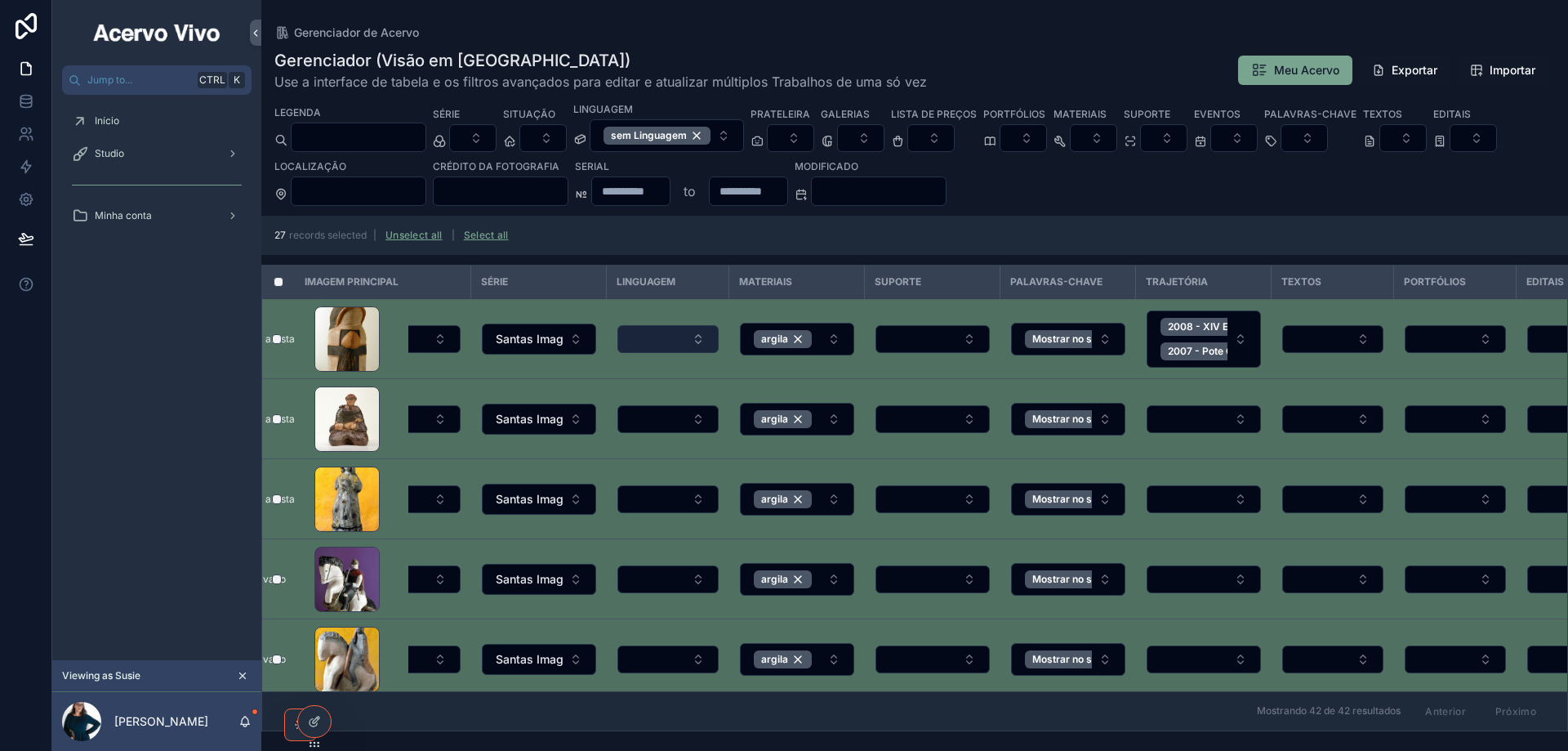
click at [694, 333] on button "Select Button" at bounding box center [668, 338] width 101 height 28
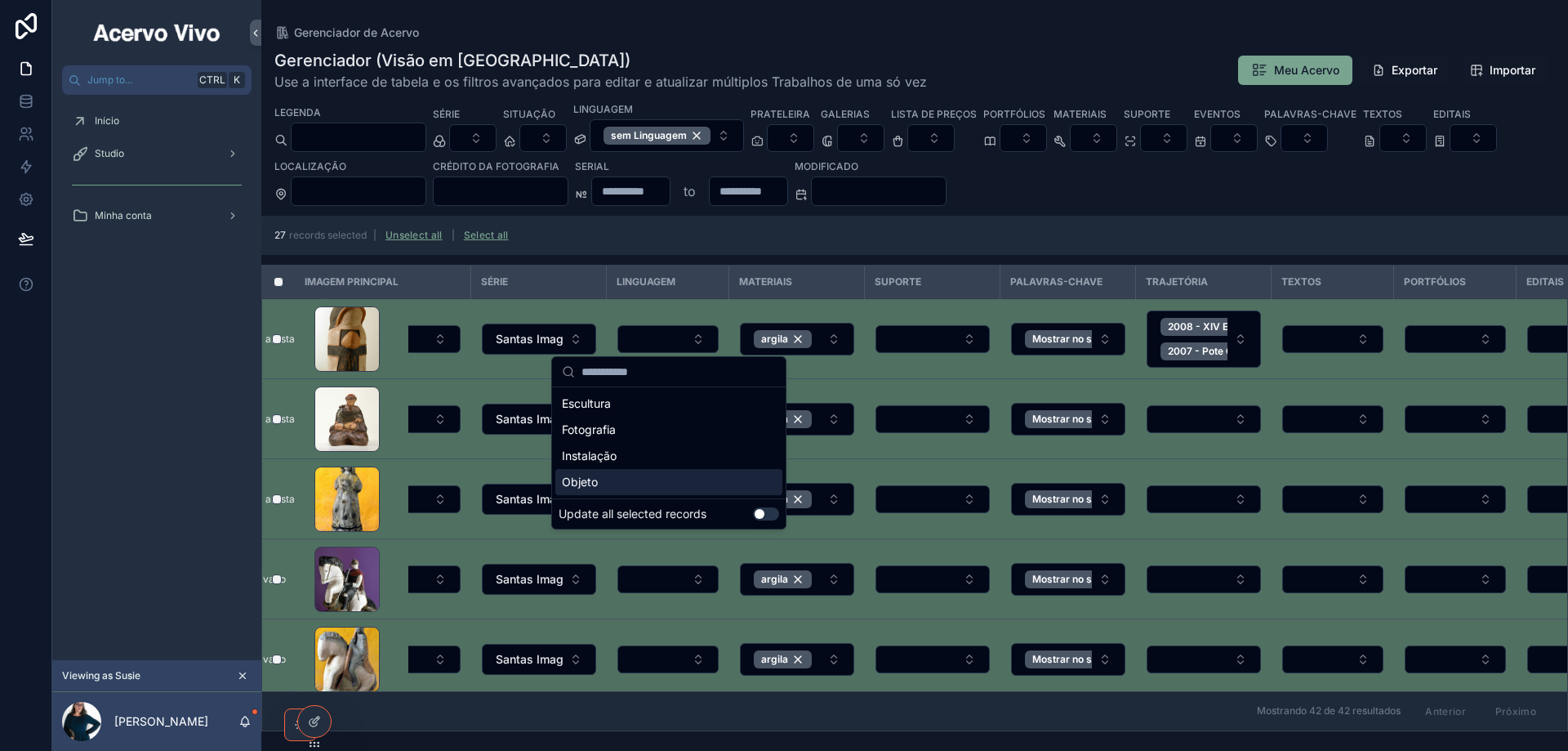
click at [772, 515] on button "Use setting" at bounding box center [765, 513] width 26 height 13
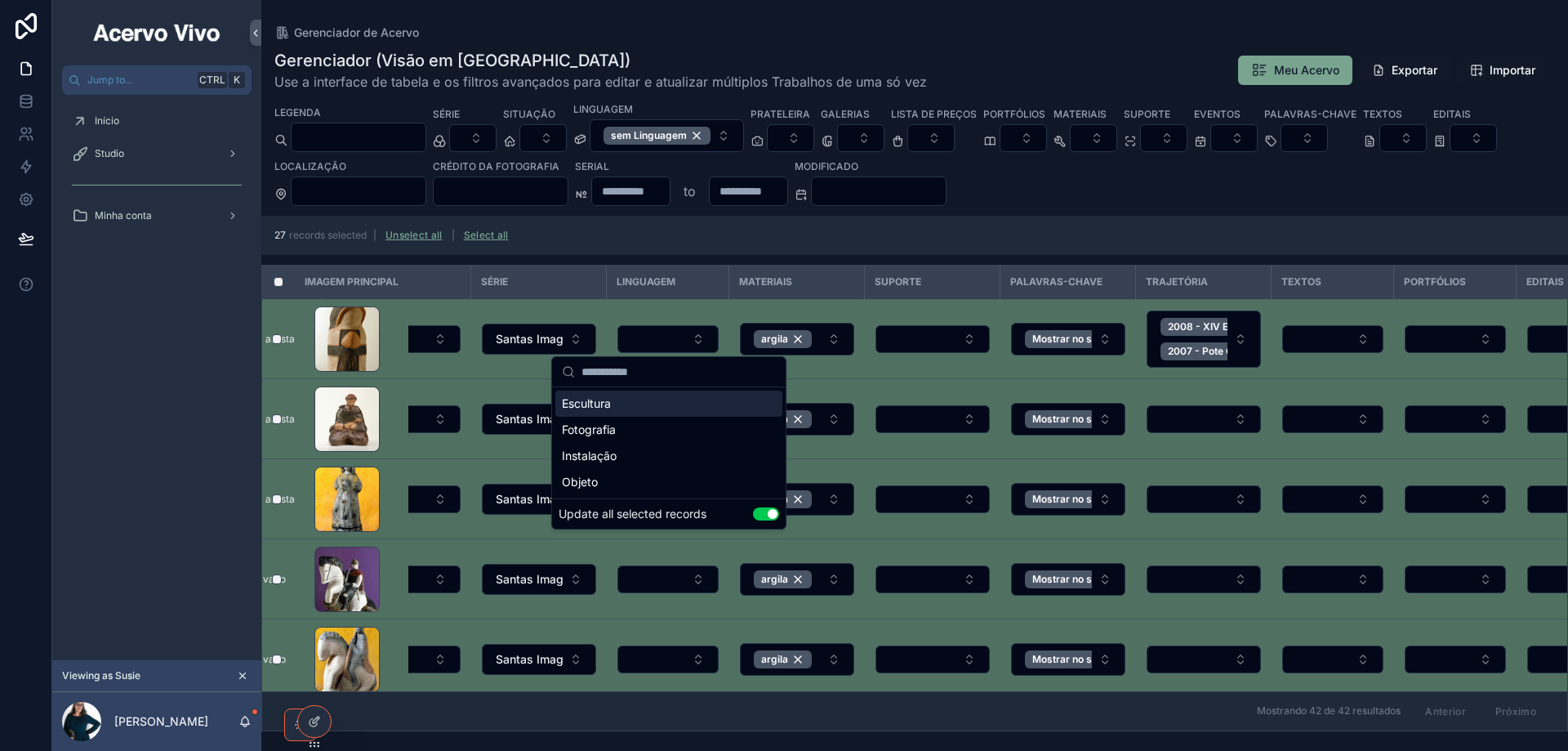
click at [625, 406] on div "Escultura" at bounding box center [668, 403] width 227 height 26
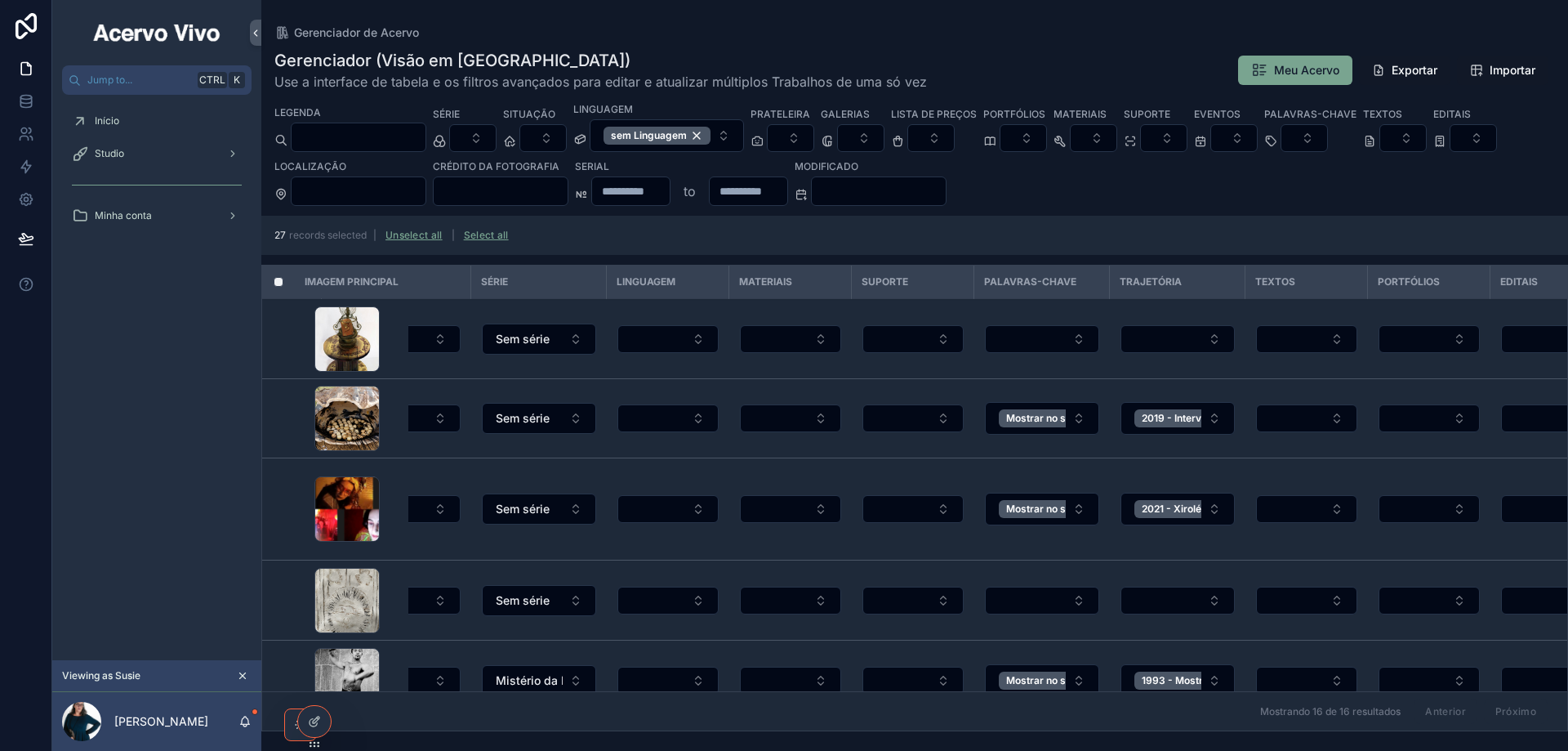
click at [422, 234] on button "Unselect all" at bounding box center [414, 235] width 68 height 26
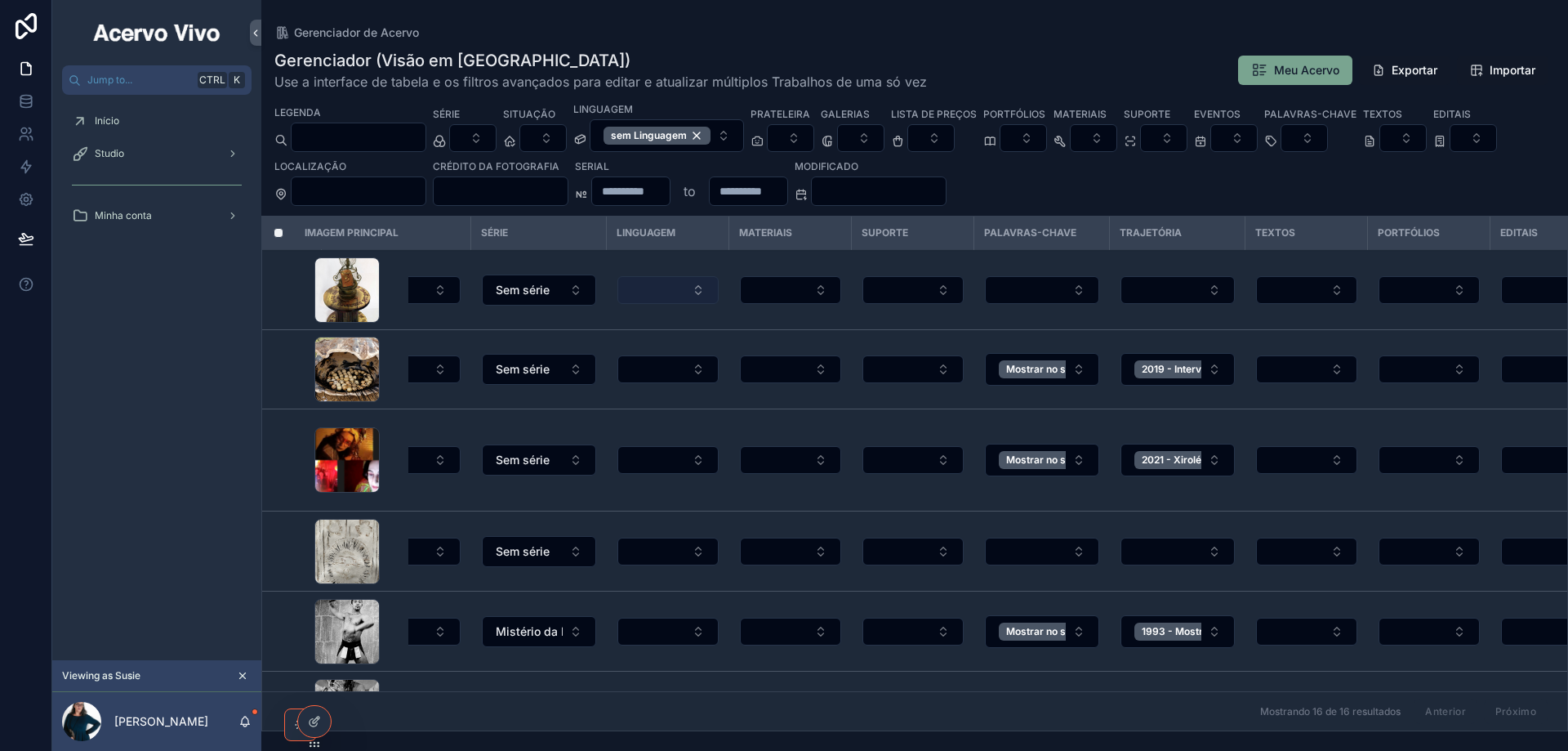
click at [692, 293] on button "Select Button" at bounding box center [668, 289] width 101 height 28
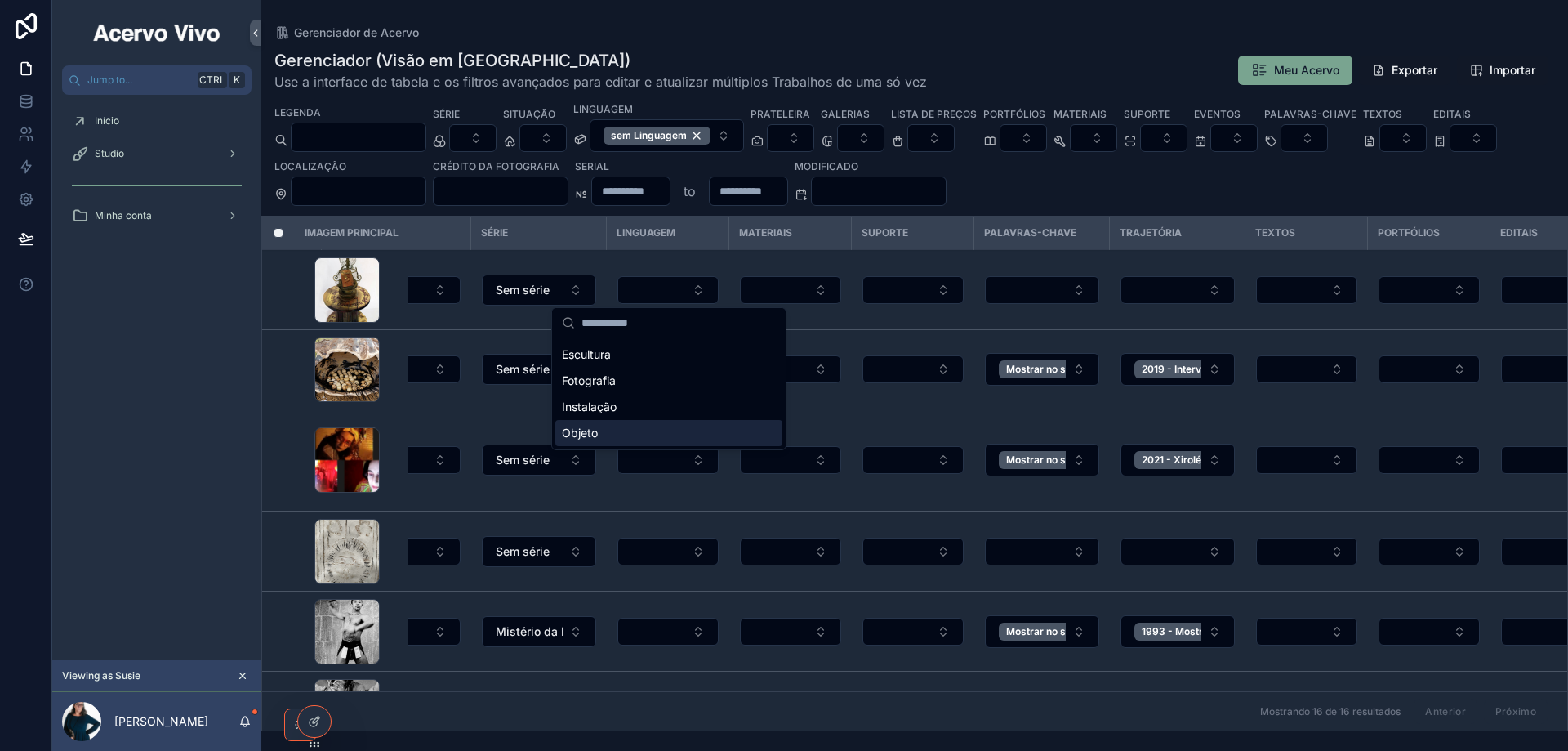
click at [663, 426] on div "Objeto" at bounding box center [668, 432] width 227 height 26
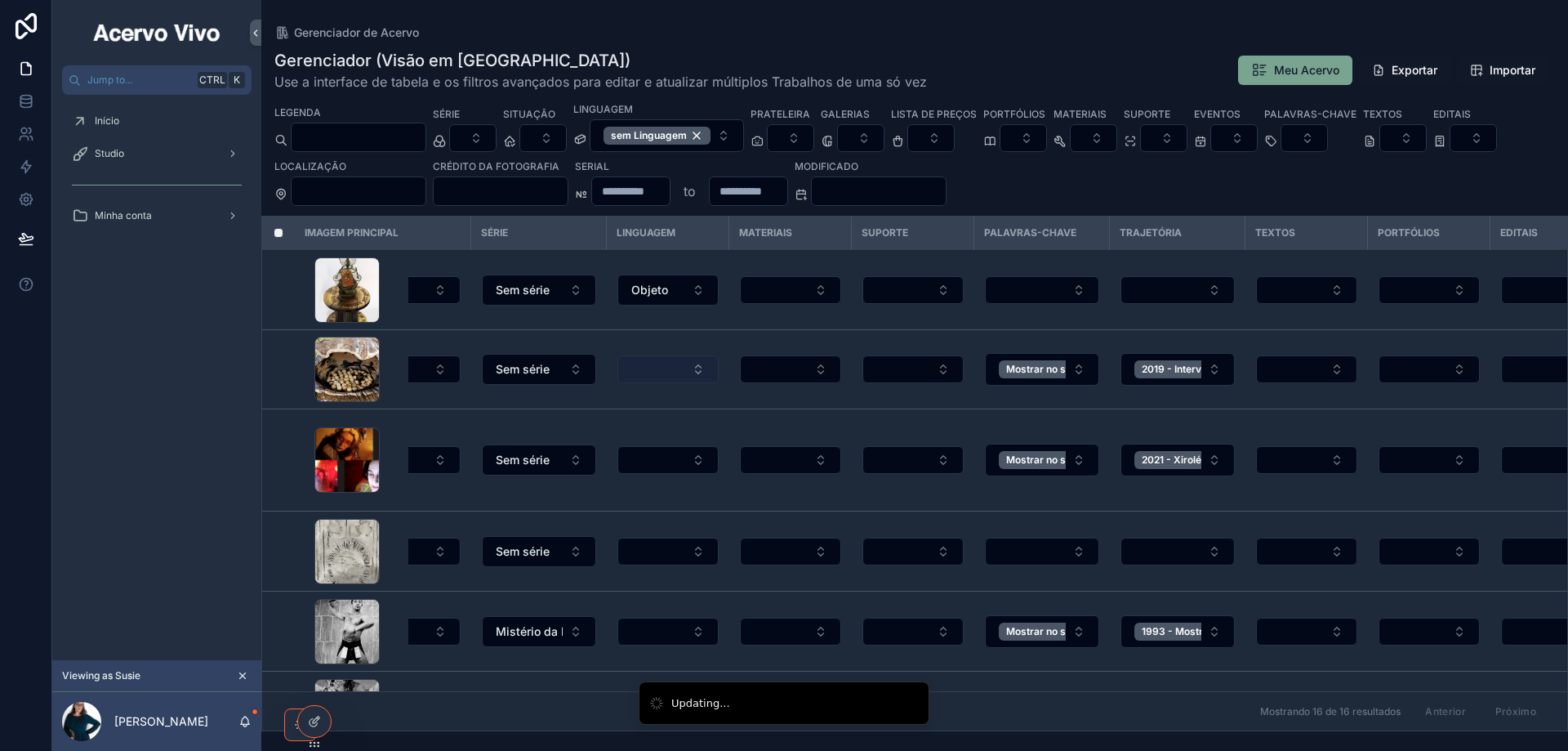
click at [666, 367] on button "Select Button" at bounding box center [668, 368] width 101 height 28
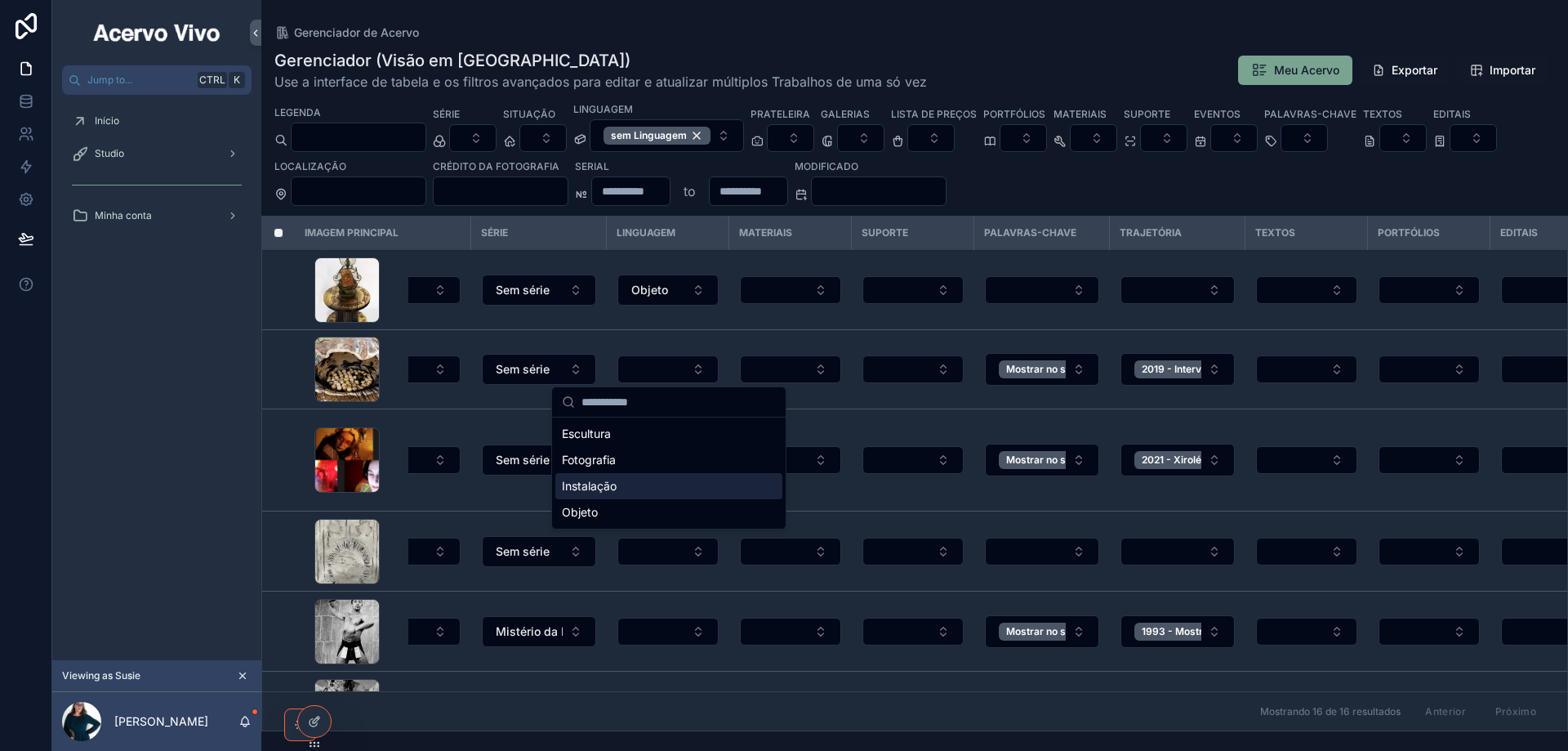
click at [623, 483] on div "Instalação" at bounding box center [668, 486] width 227 height 26
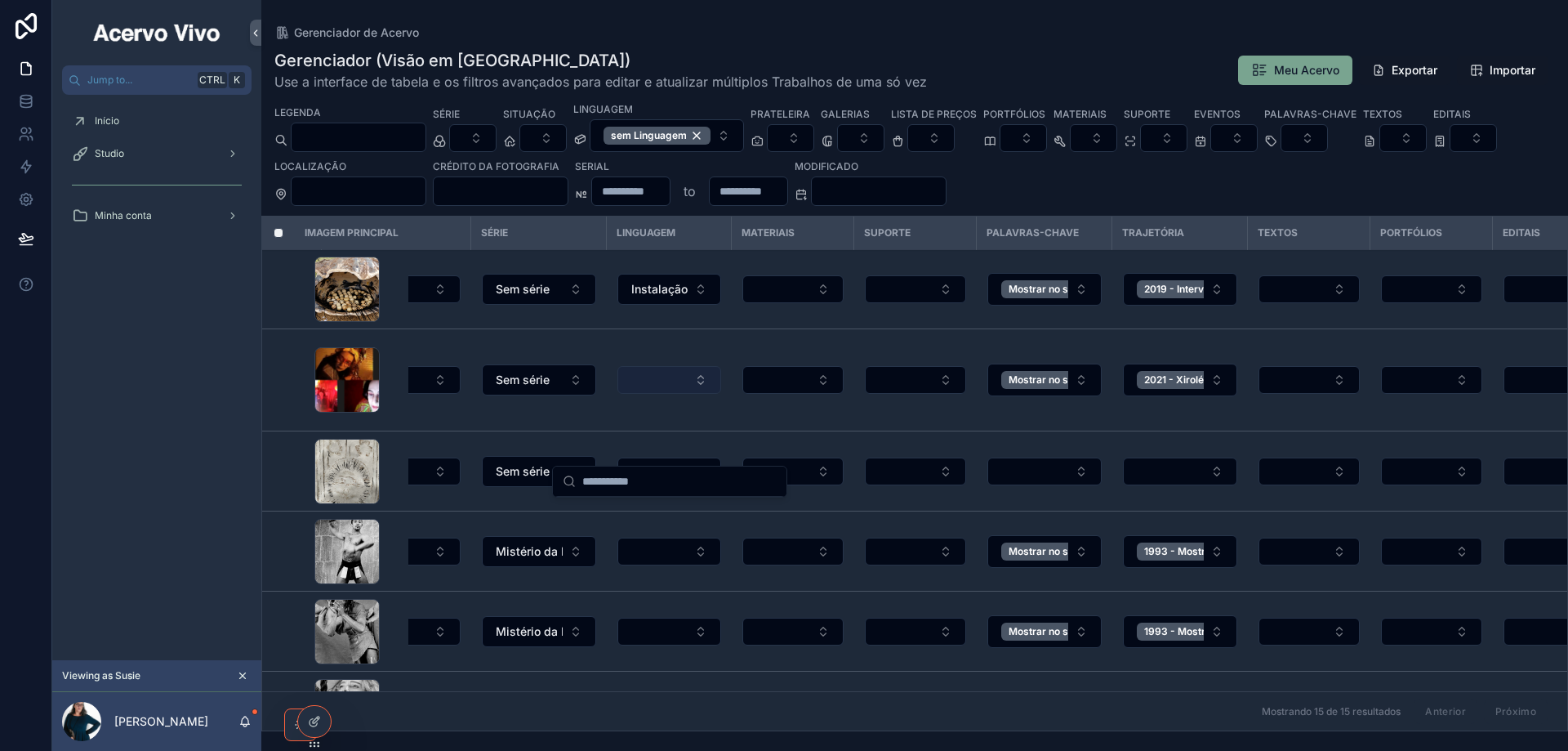
click at [671, 369] on button "Select Button" at bounding box center [669, 379] width 104 height 28
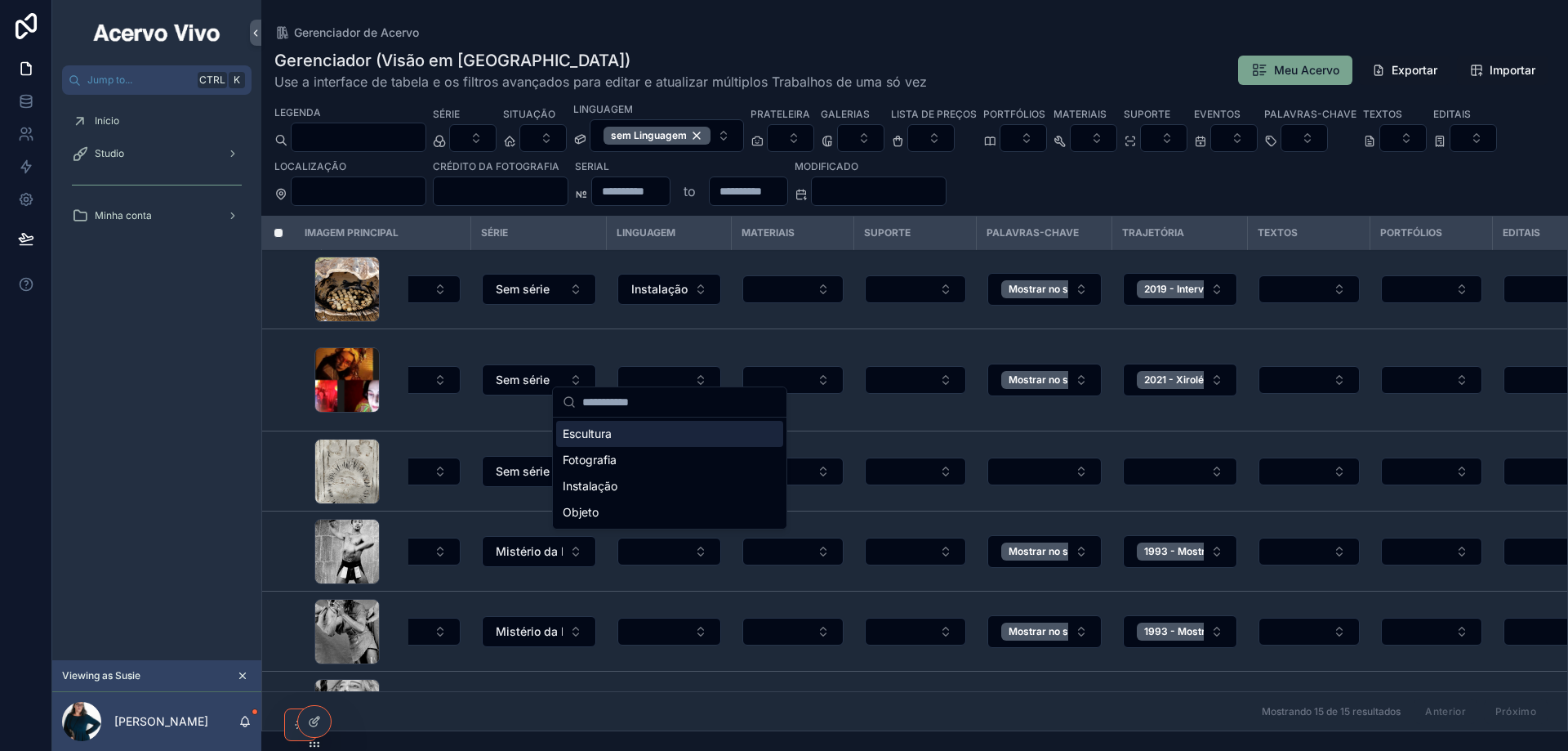
click at [665, 334] on td "scrollable content" at bounding box center [669, 380] width 125 height 102
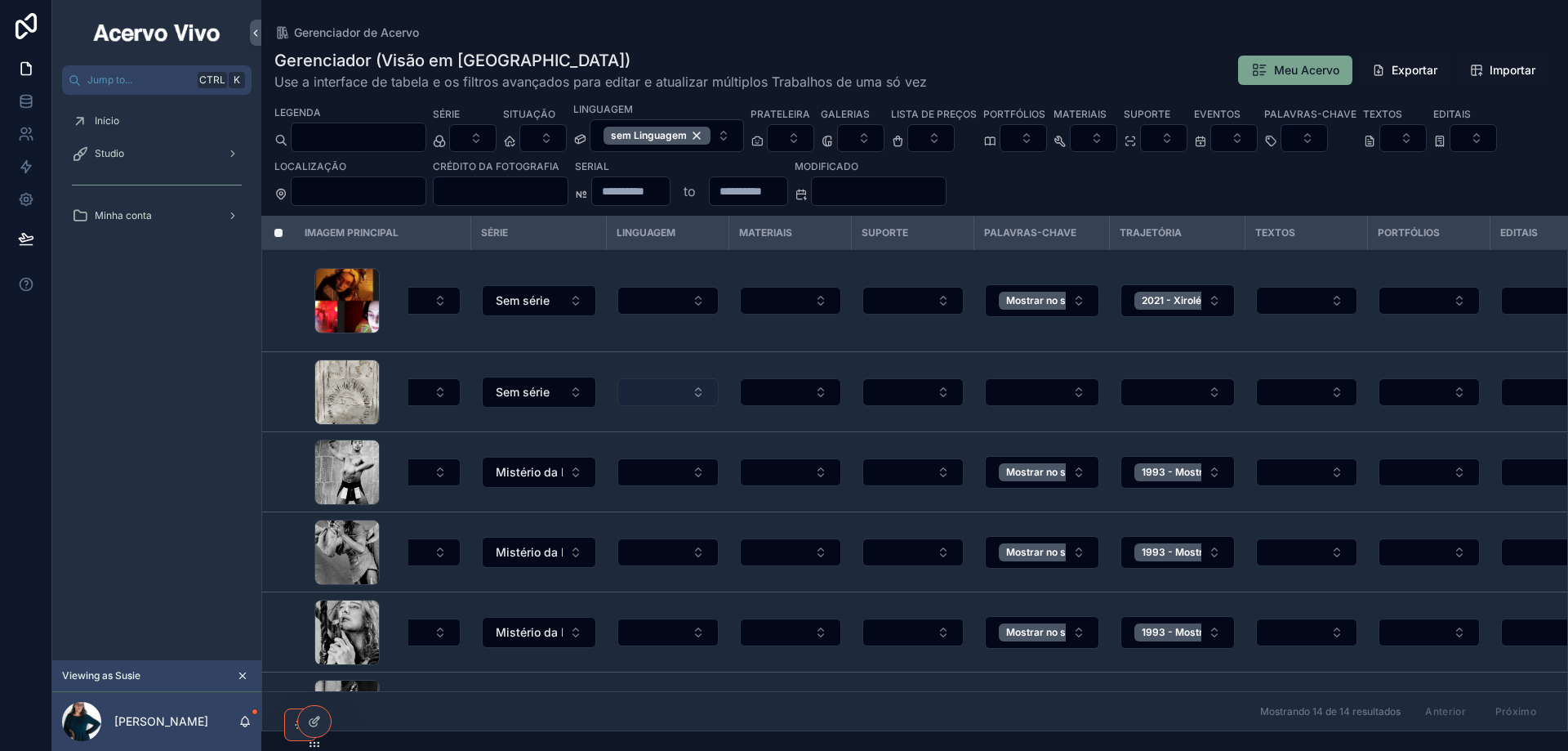
click at [662, 378] on button "Select Button" at bounding box center [668, 392] width 101 height 28
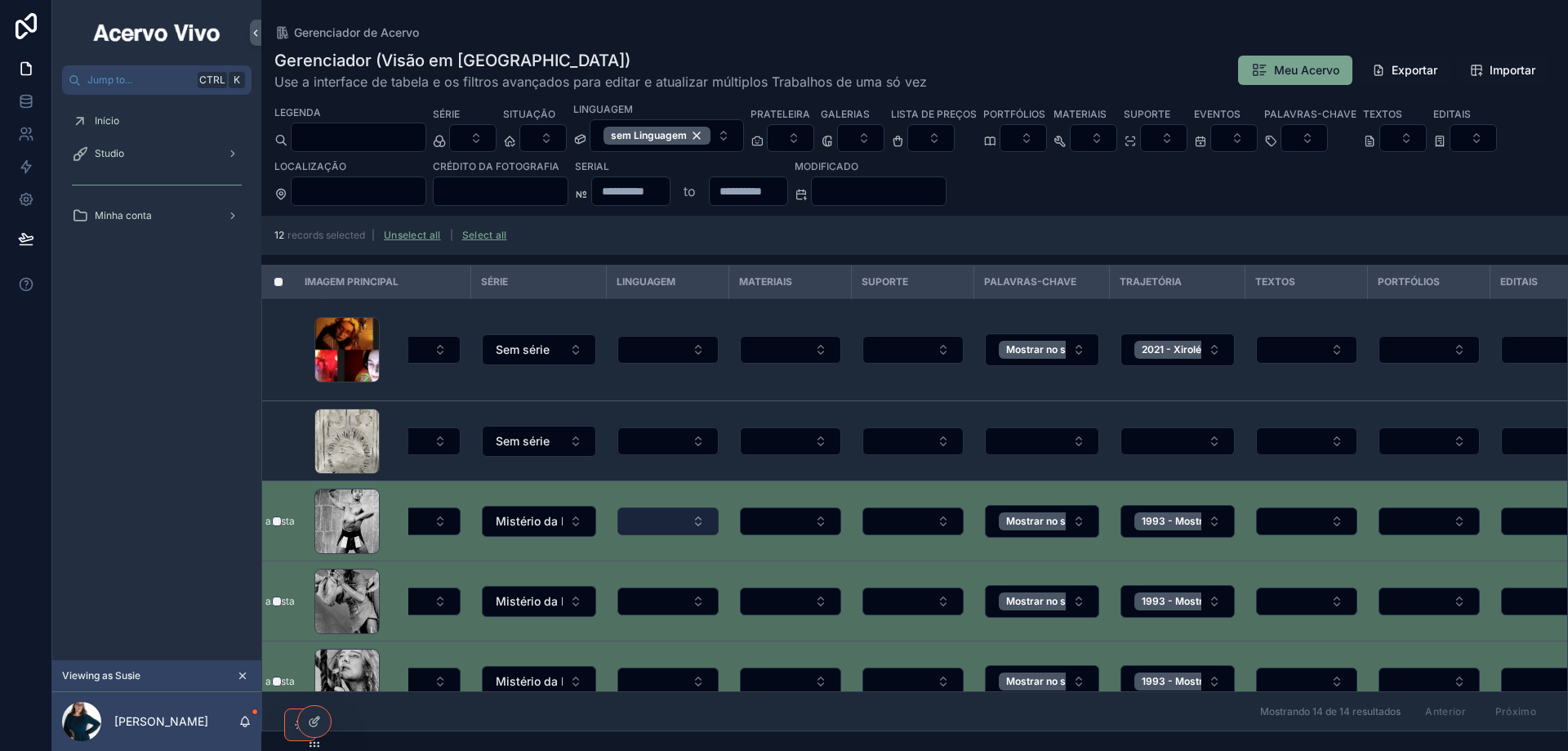
click at [700, 507] on button "Select Button" at bounding box center [668, 521] width 101 height 28
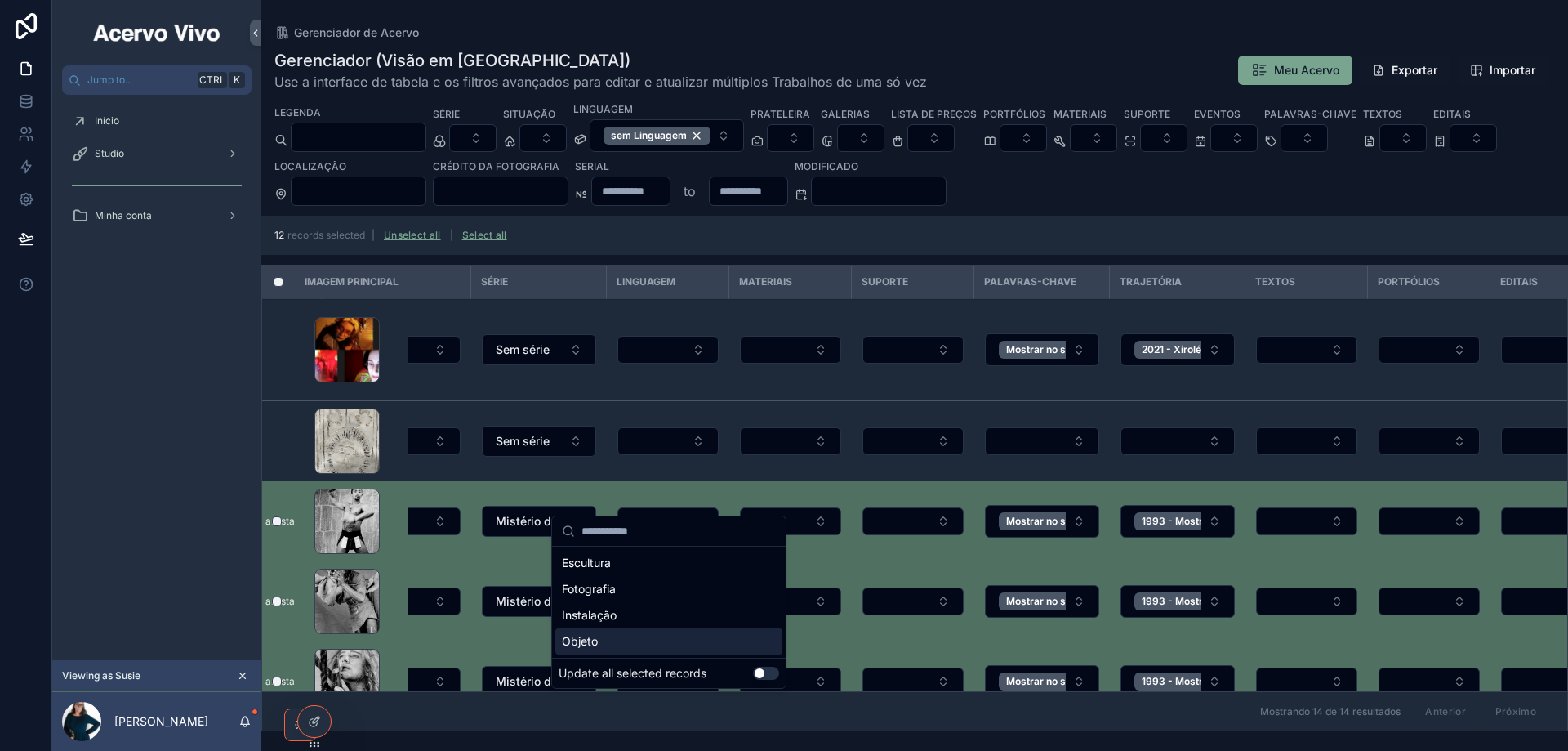
click at [772, 674] on button "Use setting" at bounding box center [765, 673] width 26 height 13
click at [636, 590] on div "Fotografia" at bounding box center [668, 588] width 227 height 26
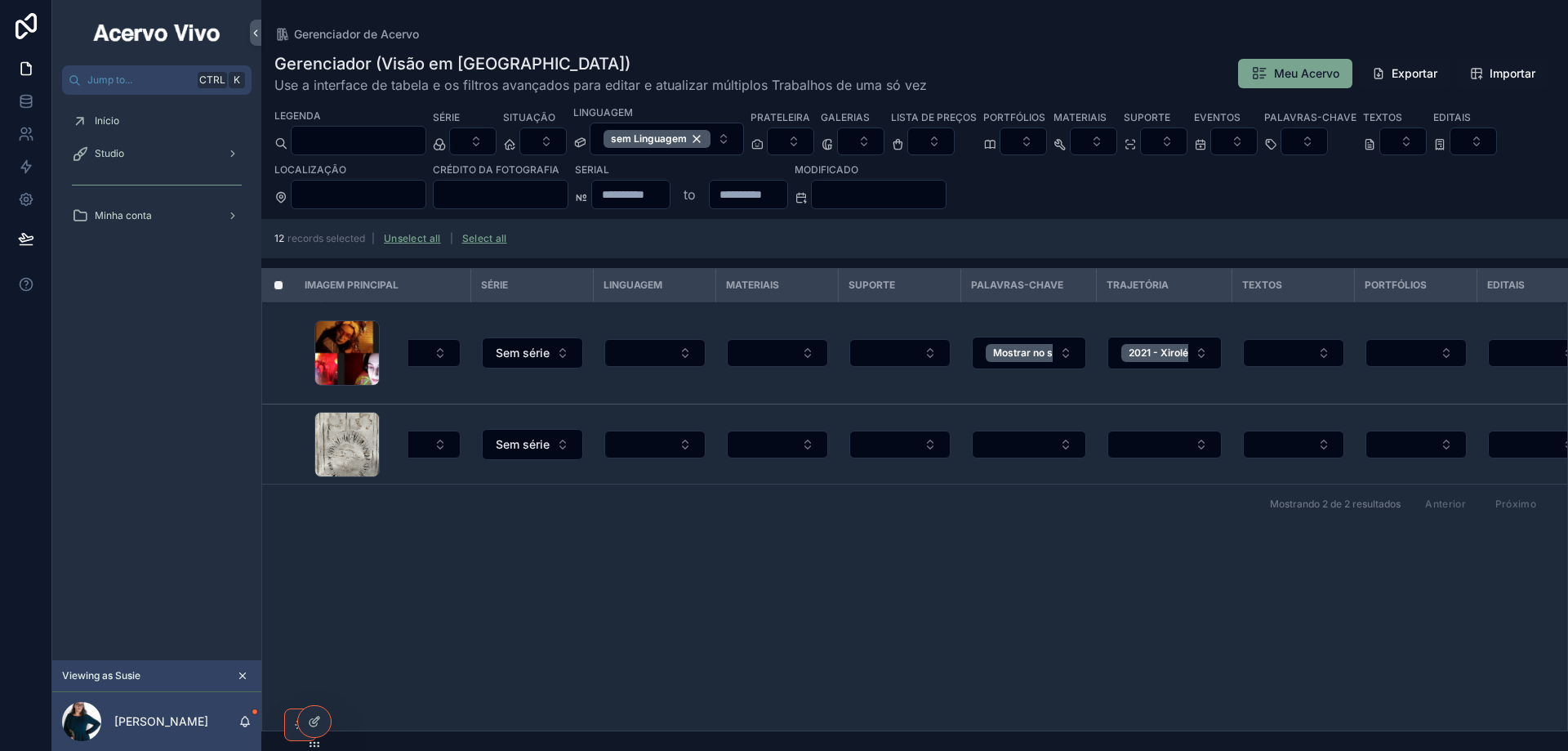
click at [110, 218] on span "Minha conta" at bounding box center [123, 215] width 57 height 13
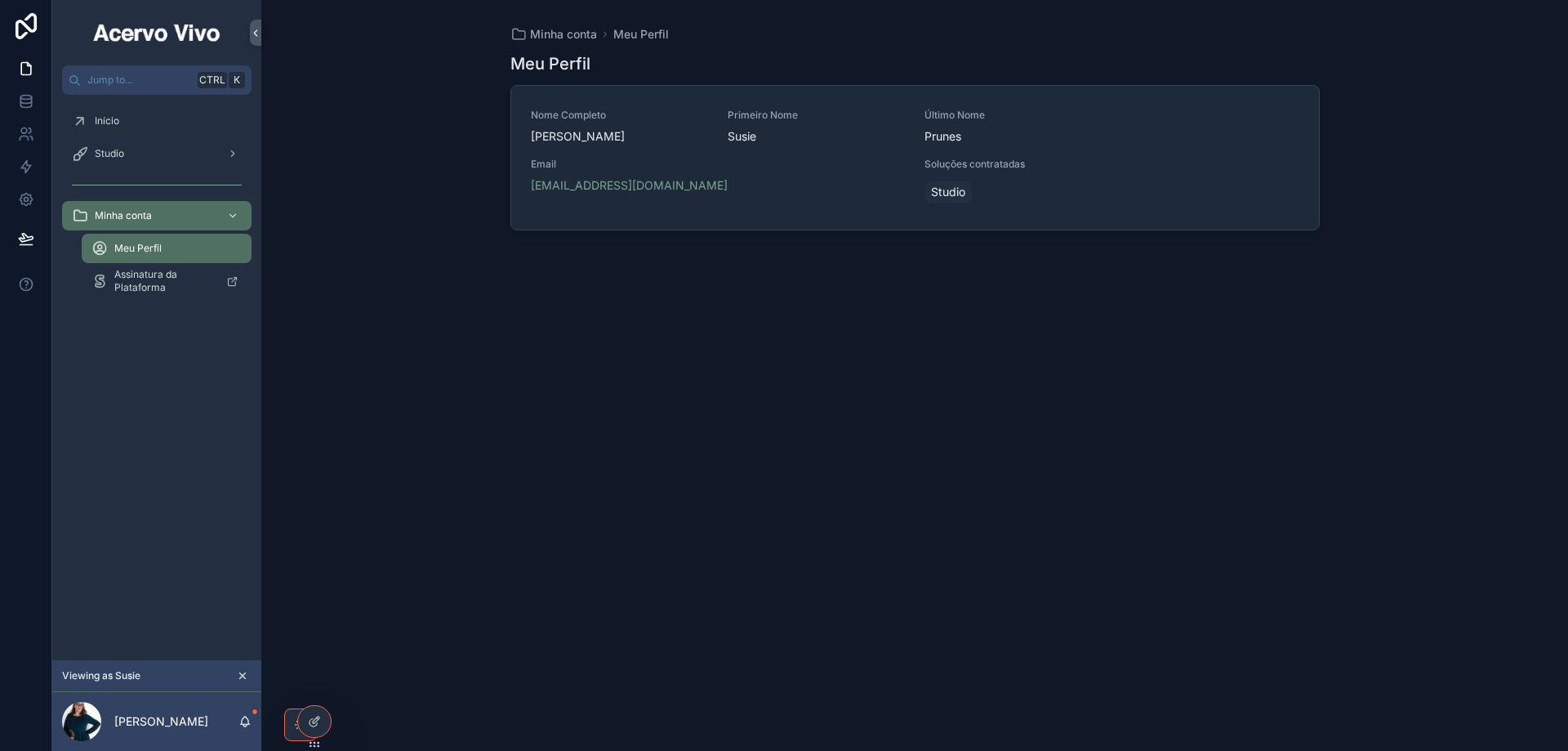
click at [764, 194] on div "Email prunessusie@gmail.com" at bounding box center [718, 182] width 374 height 49
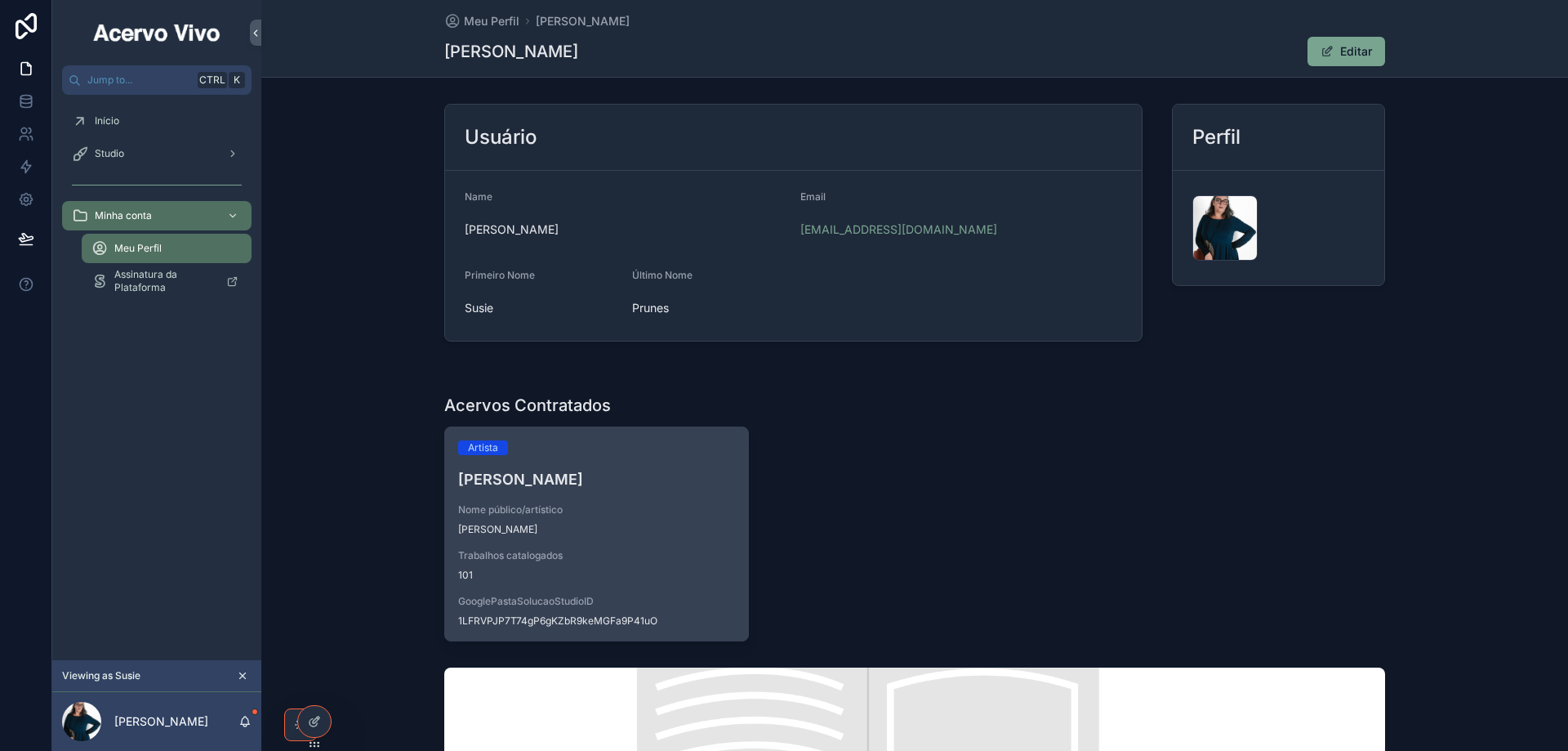
click at [712, 458] on div "Artista Susie Prunes Nome público/artístico Susie Prunes Trabalhos catalogados …" at bounding box center [596, 534] width 303 height 214
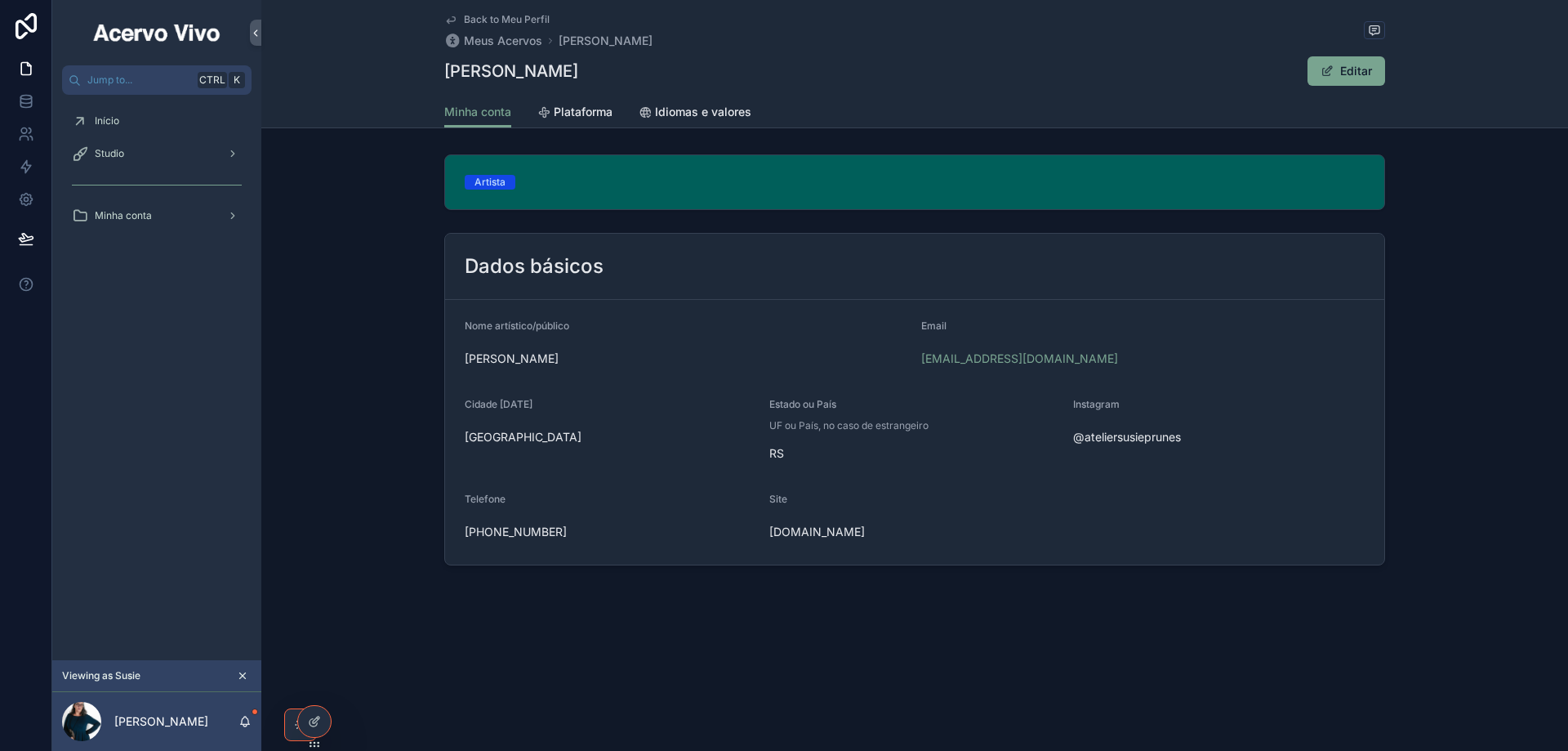
click at [590, 113] on span "Plataforma" at bounding box center [583, 112] width 59 height 16
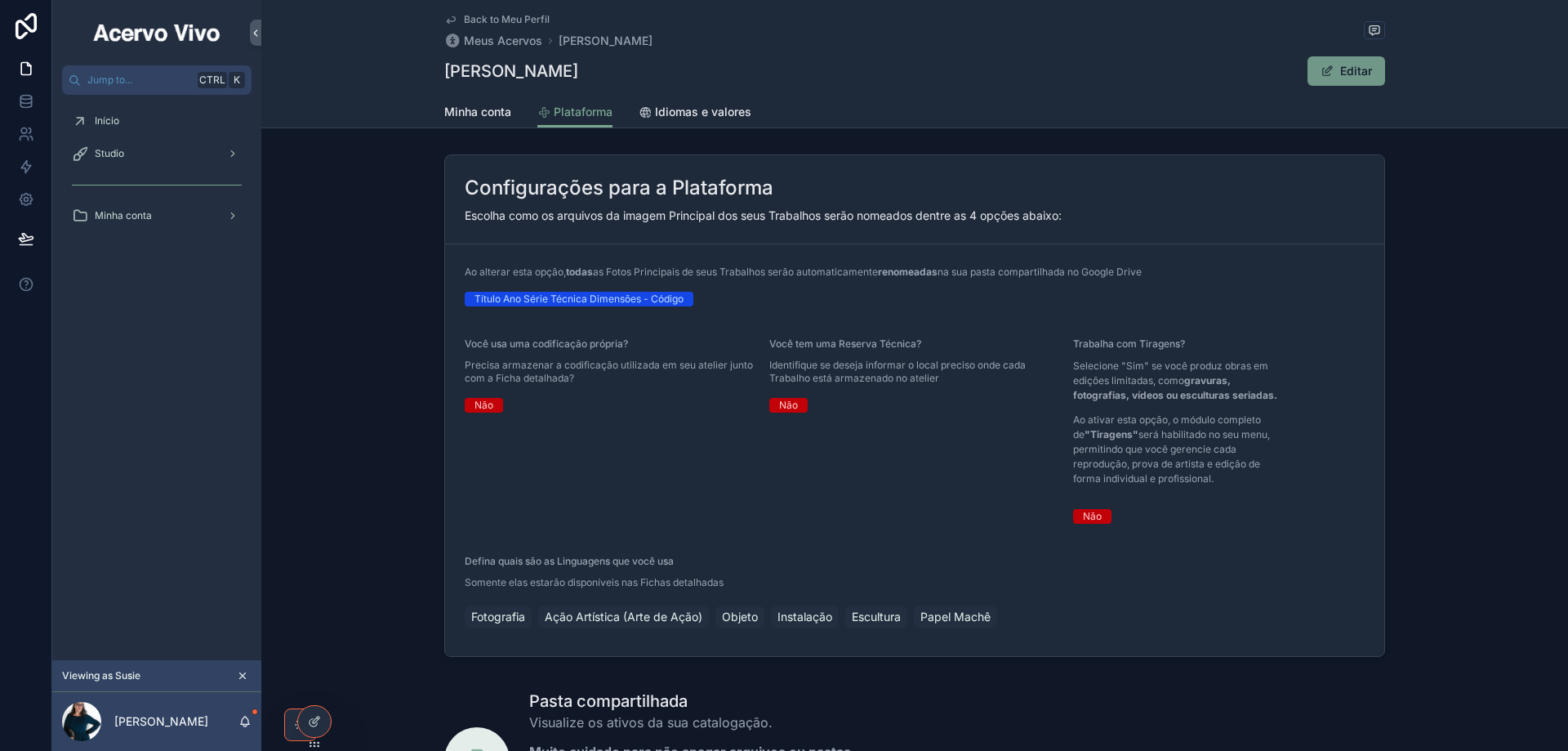
click at [1355, 70] on button "Editar" at bounding box center [1346, 70] width 77 height 29
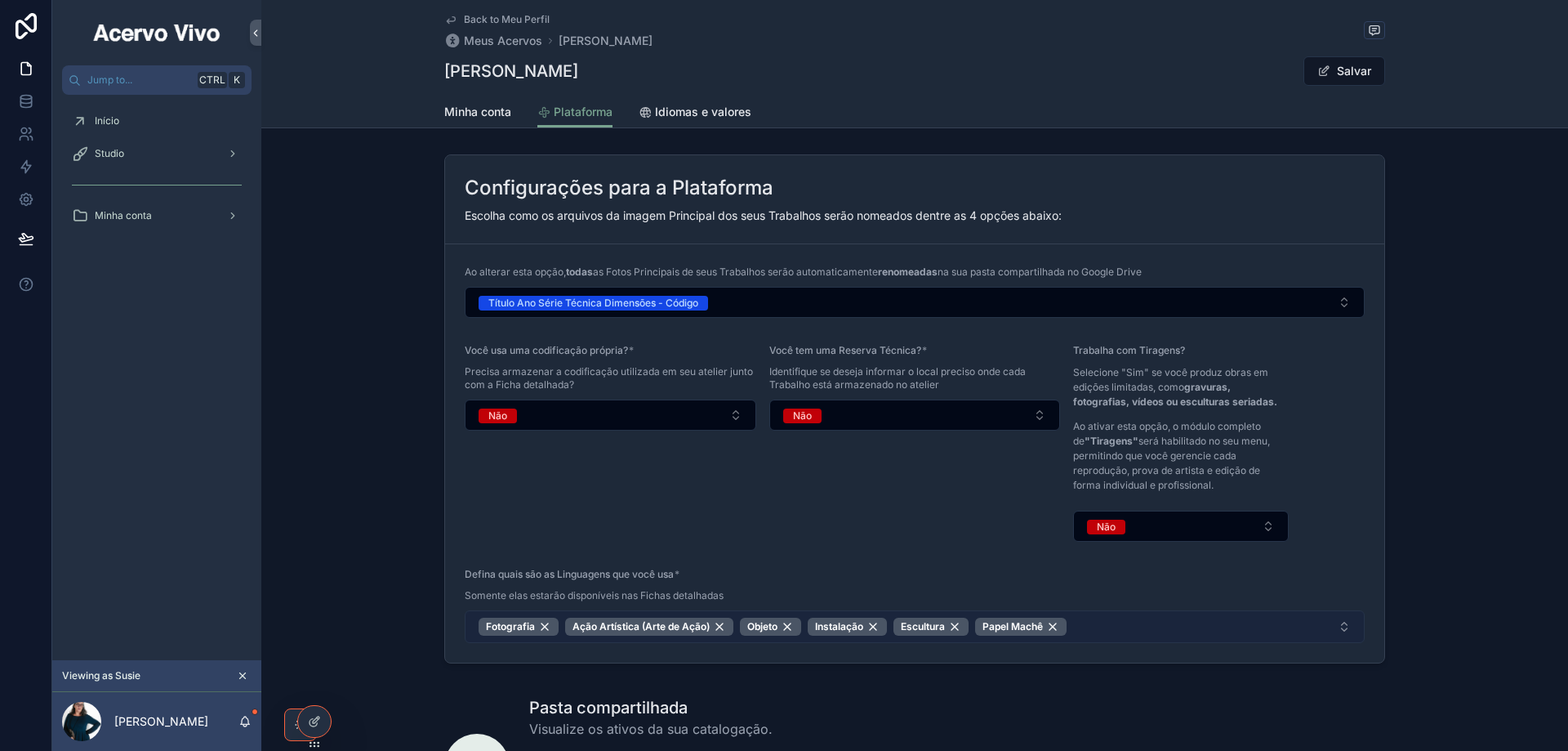
click at [1154, 627] on button "Fotografia Ação Artística (Arte de Ação) Objeto Instalação Escultura Papel Machê" at bounding box center [914, 626] width 900 height 33
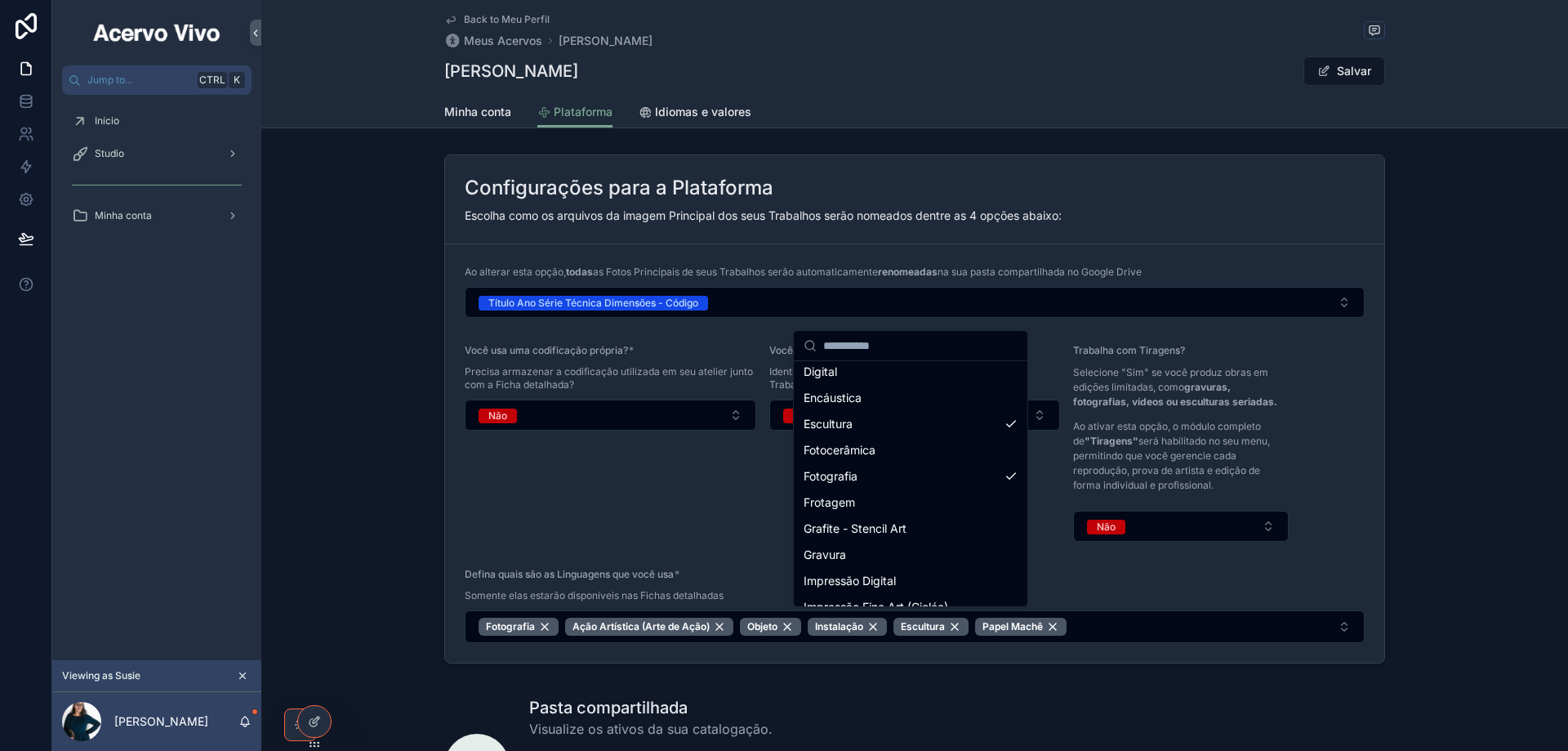
scroll to position [327, 0]
click at [932, 543] on div "Gravura" at bounding box center [910, 546] width 227 height 26
click at [826, 549] on span "Gravura" at bounding box center [824, 547] width 43 height 16
click at [876, 592] on div "Vídeo" at bounding box center [910, 589] width 227 height 26
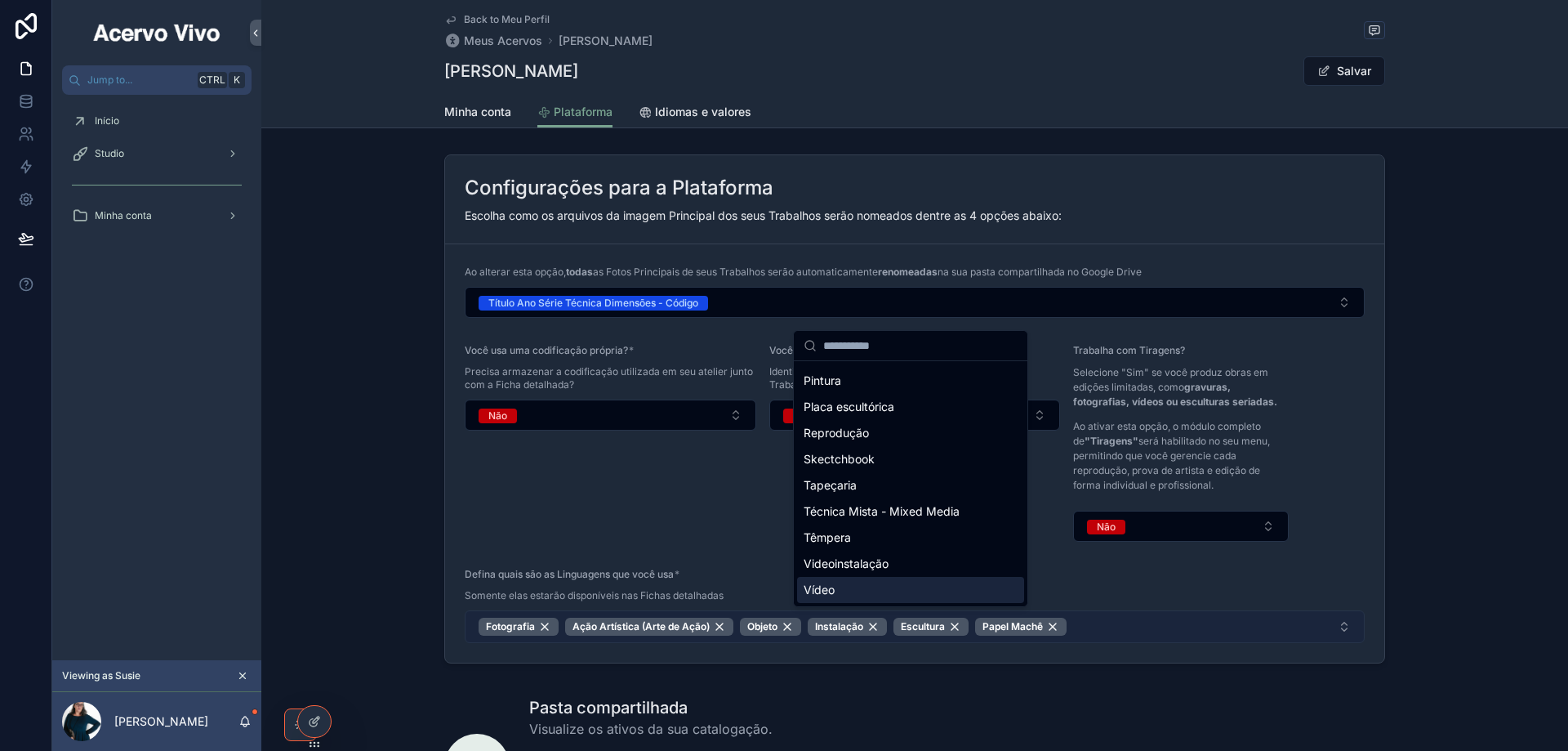
click at [1126, 623] on button "Fotografia Ação Artística (Arte de Ação) Objeto Instalação Escultura Papel Machê" at bounding box center [914, 626] width 900 height 33
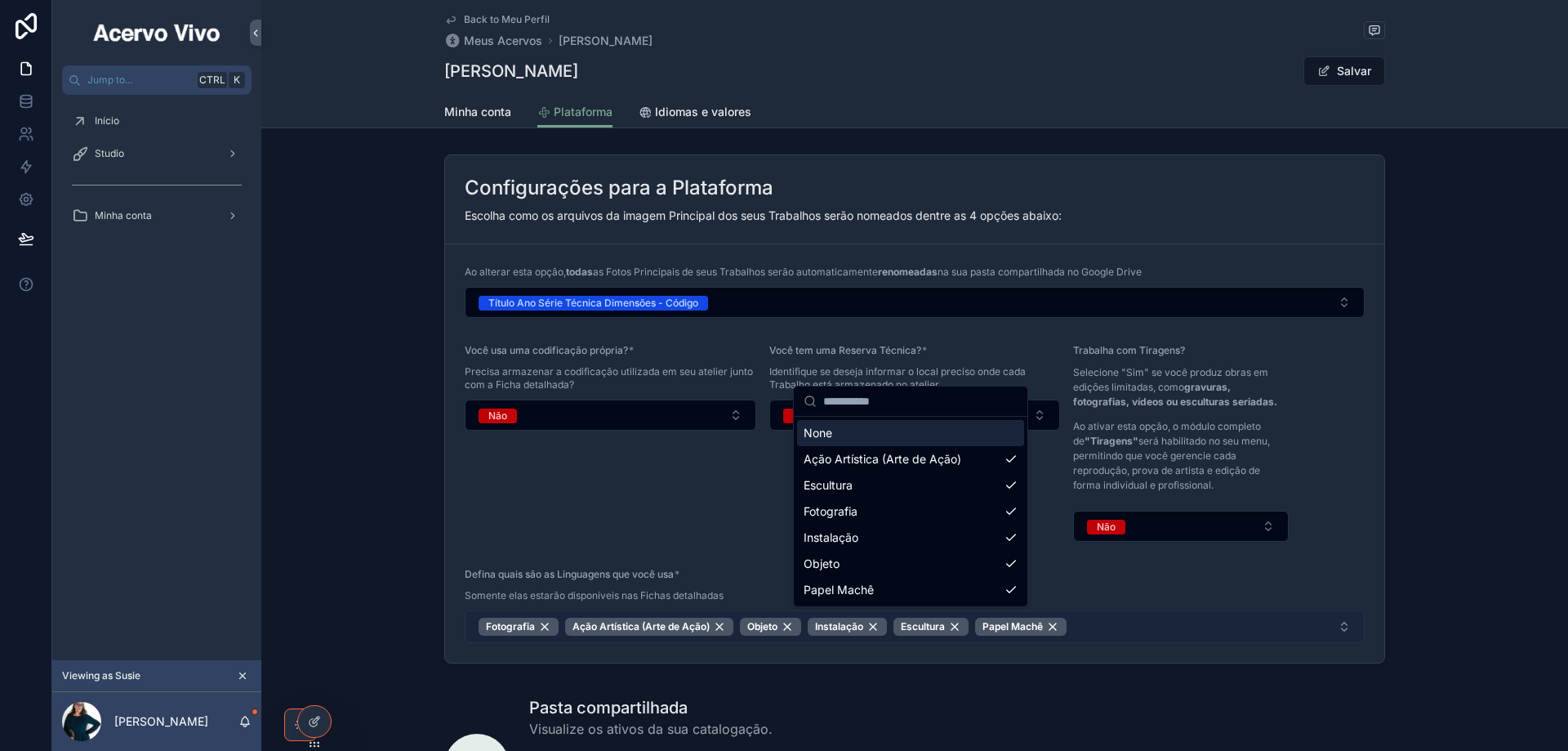
scroll to position [0, 0]
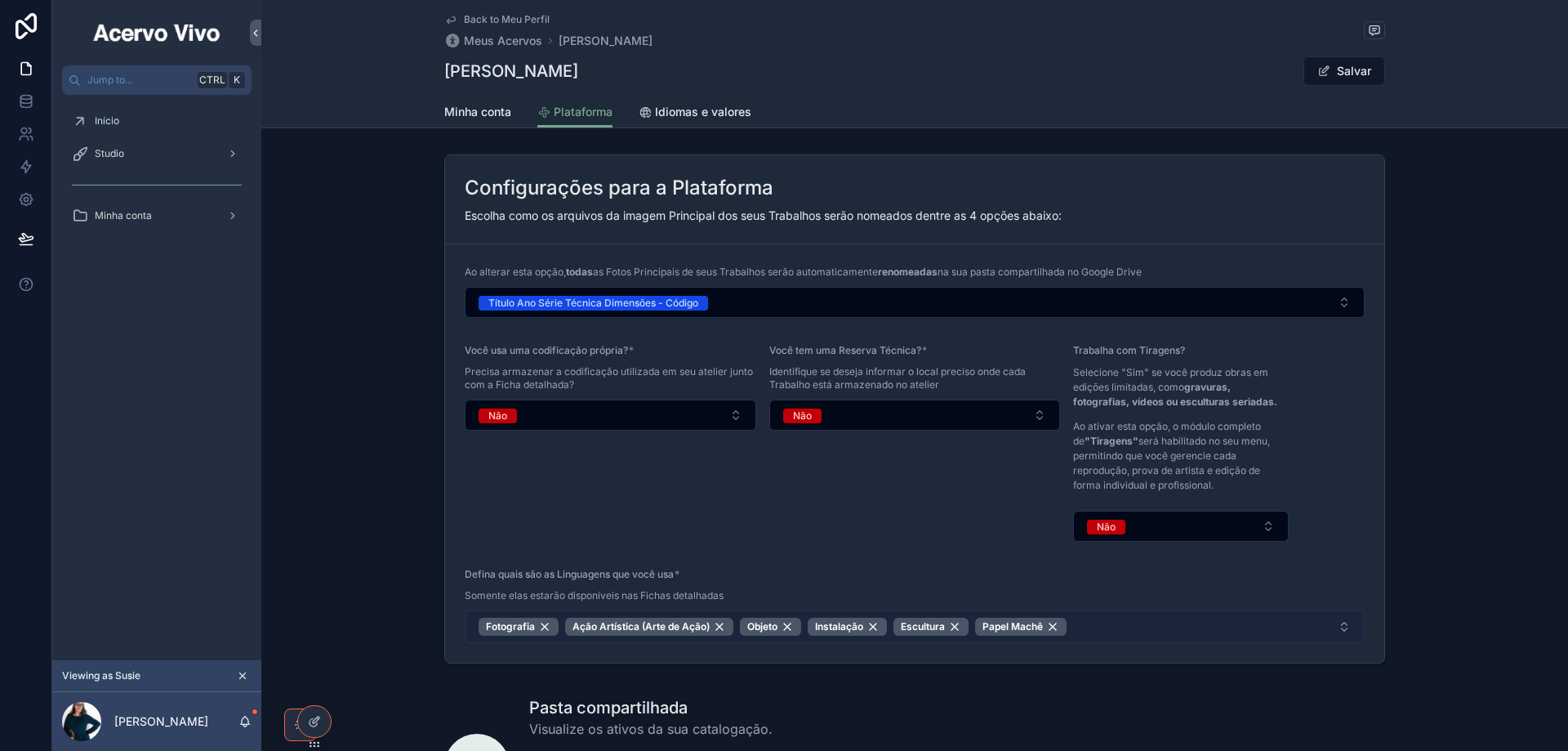
click at [1126, 626] on button "Fotografia Ação Artística (Arte de Ação) Objeto Instalação Escultura Papel Machê" at bounding box center [914, 626] width 900 height 33
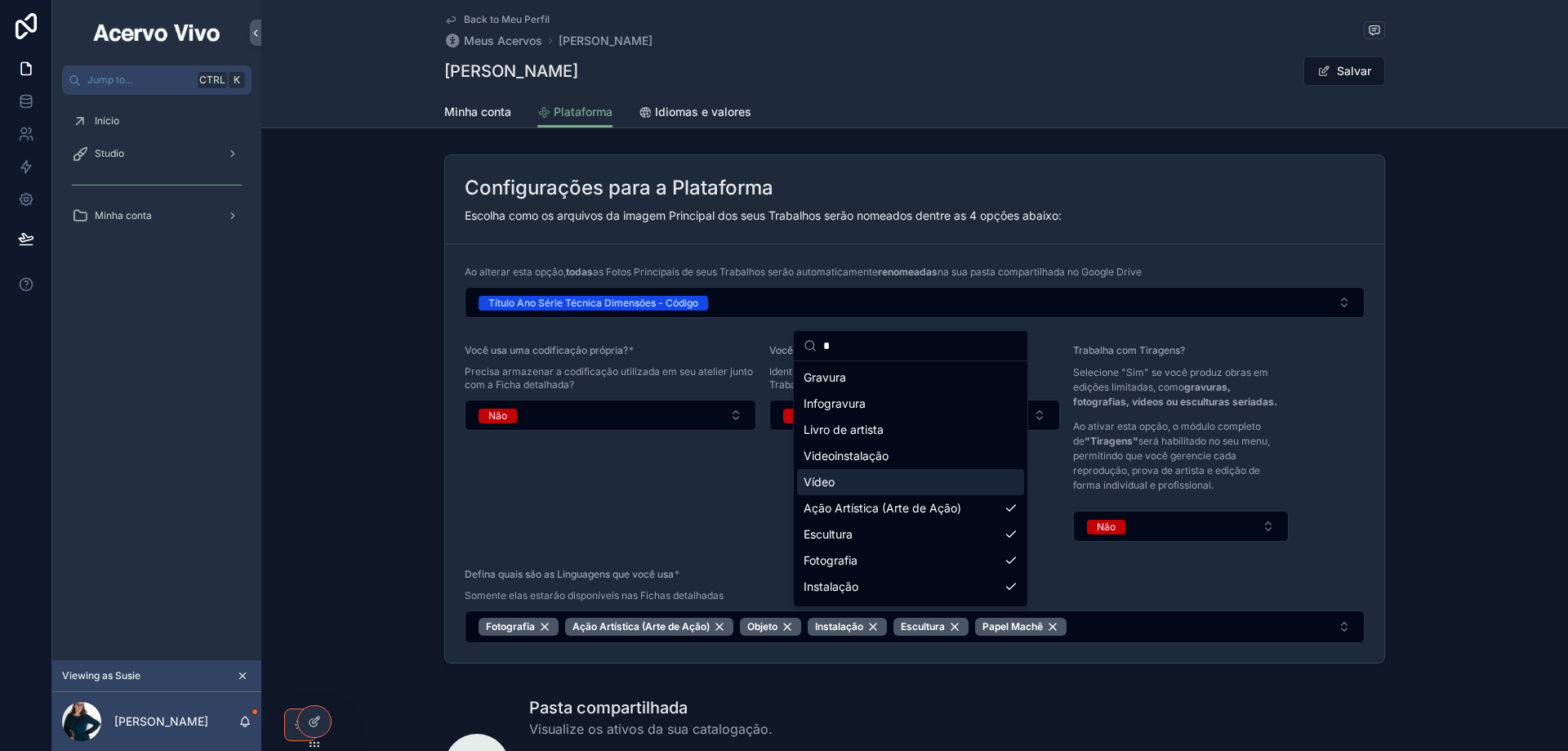
type input "*"
click at [993, 487] on div "Vídeo" at bounding box center [910, 481] width 227 height 26
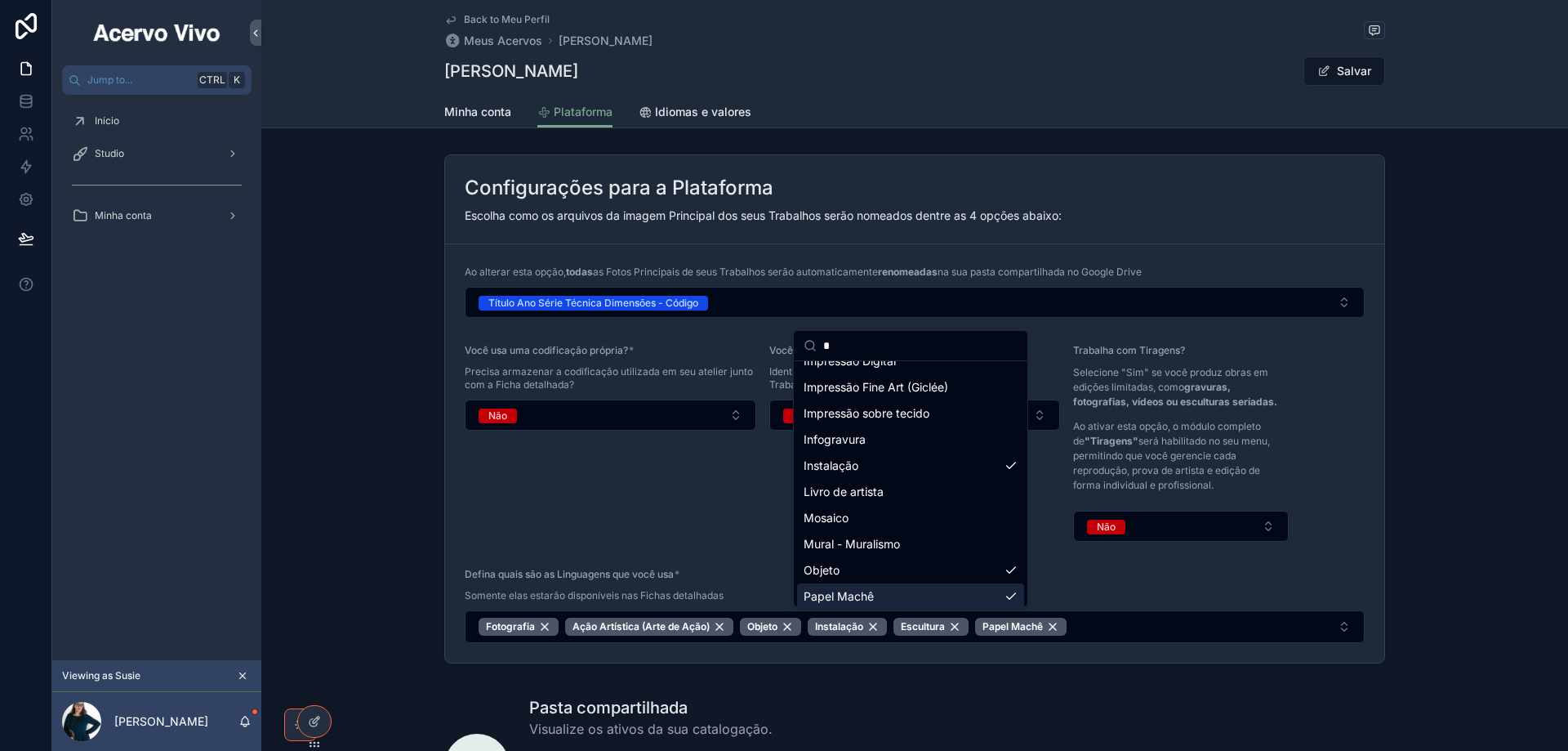
scroll to position [703, 0]
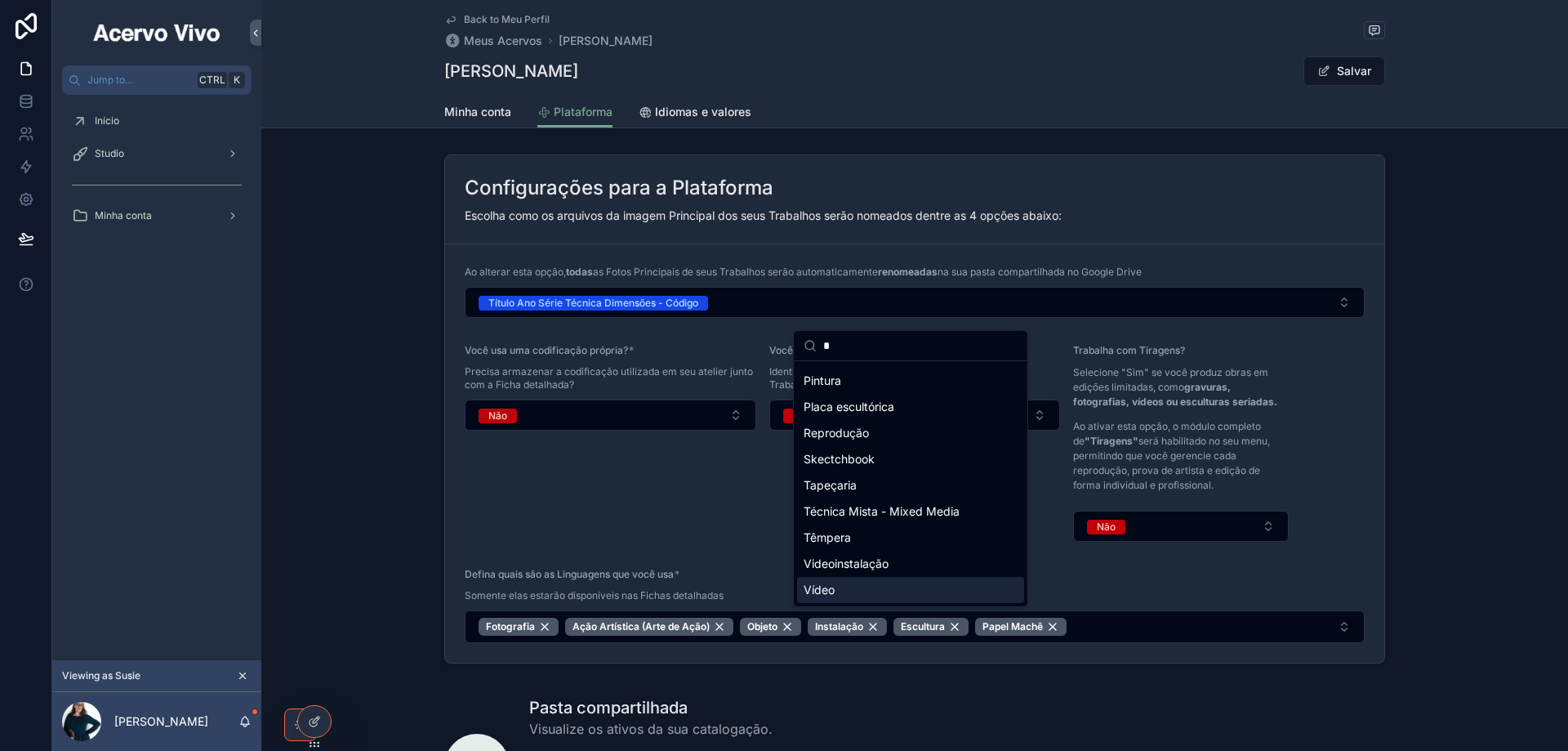
click at [885, 588] on div "Vídeo" at bounding box center [910, 589] width 227 height 26
click at [808, 590] on span "Vídeo" at bounding box center [818, 590] width 31 height 16
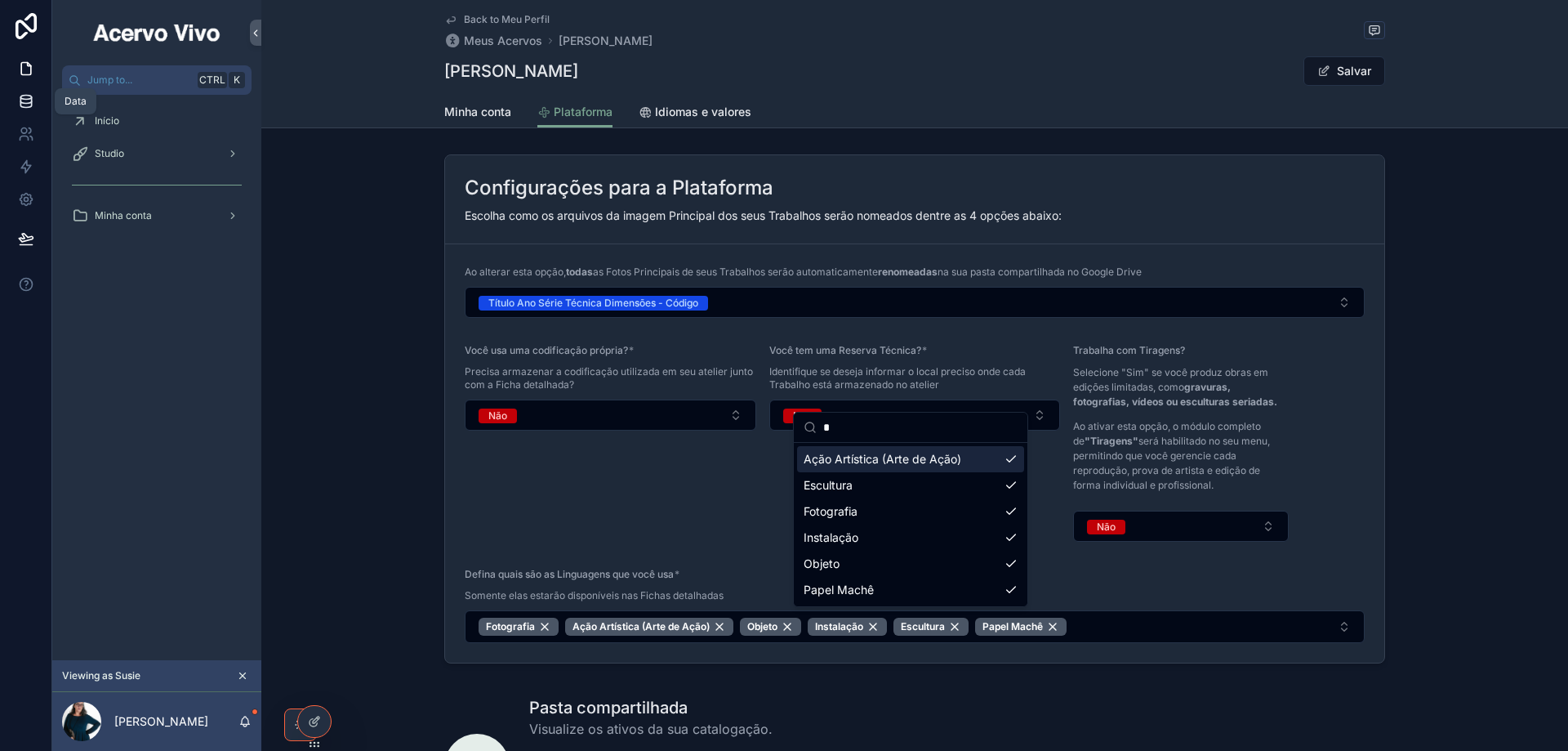
scroll to position [0, 0]
click at [26, 109] on link at bounding box center [26, 101] width 52 height 33
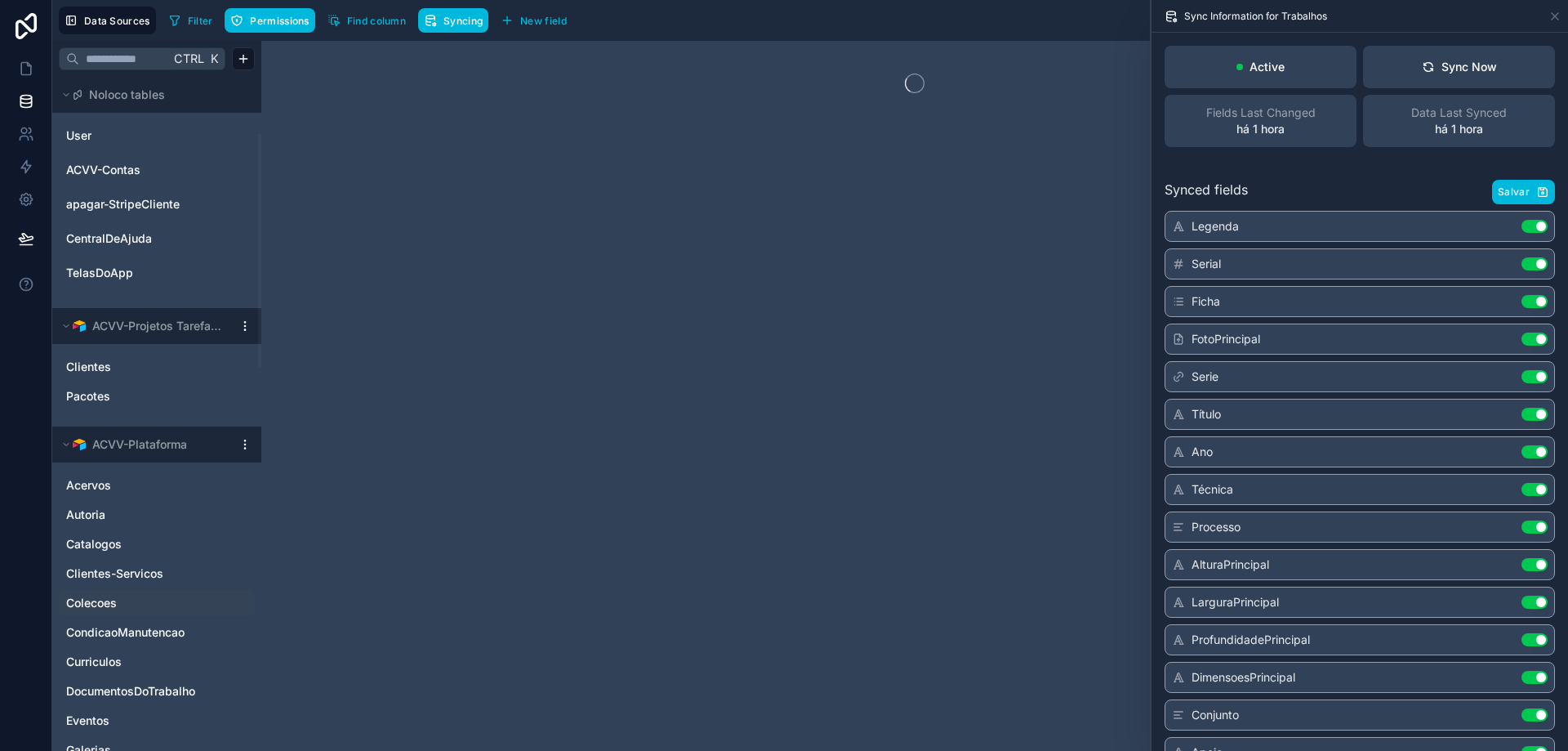
scroll to position [164, 0]
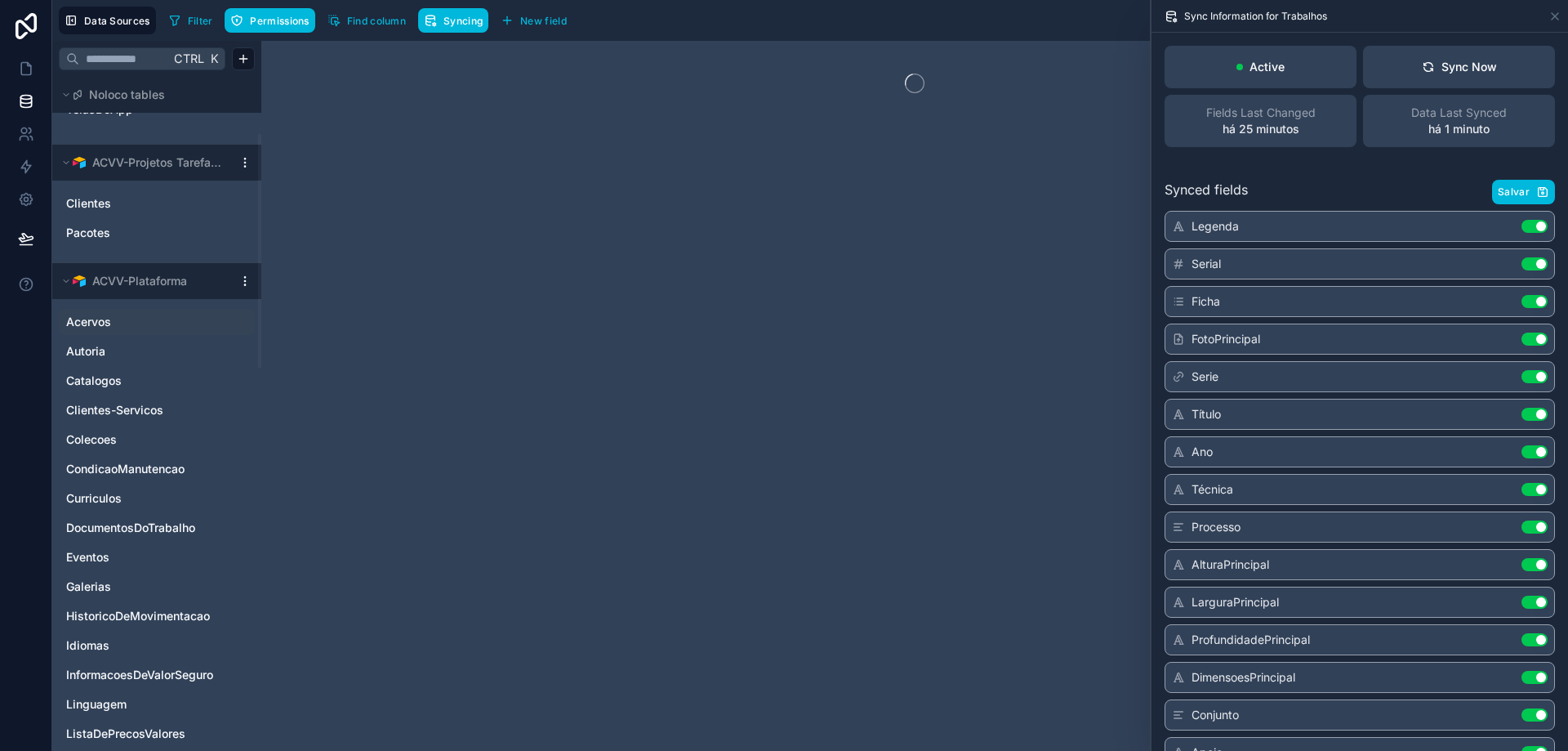
click at [244, 322] on icon "Acervos" at bounding box center [240, 321] width 13 height 13
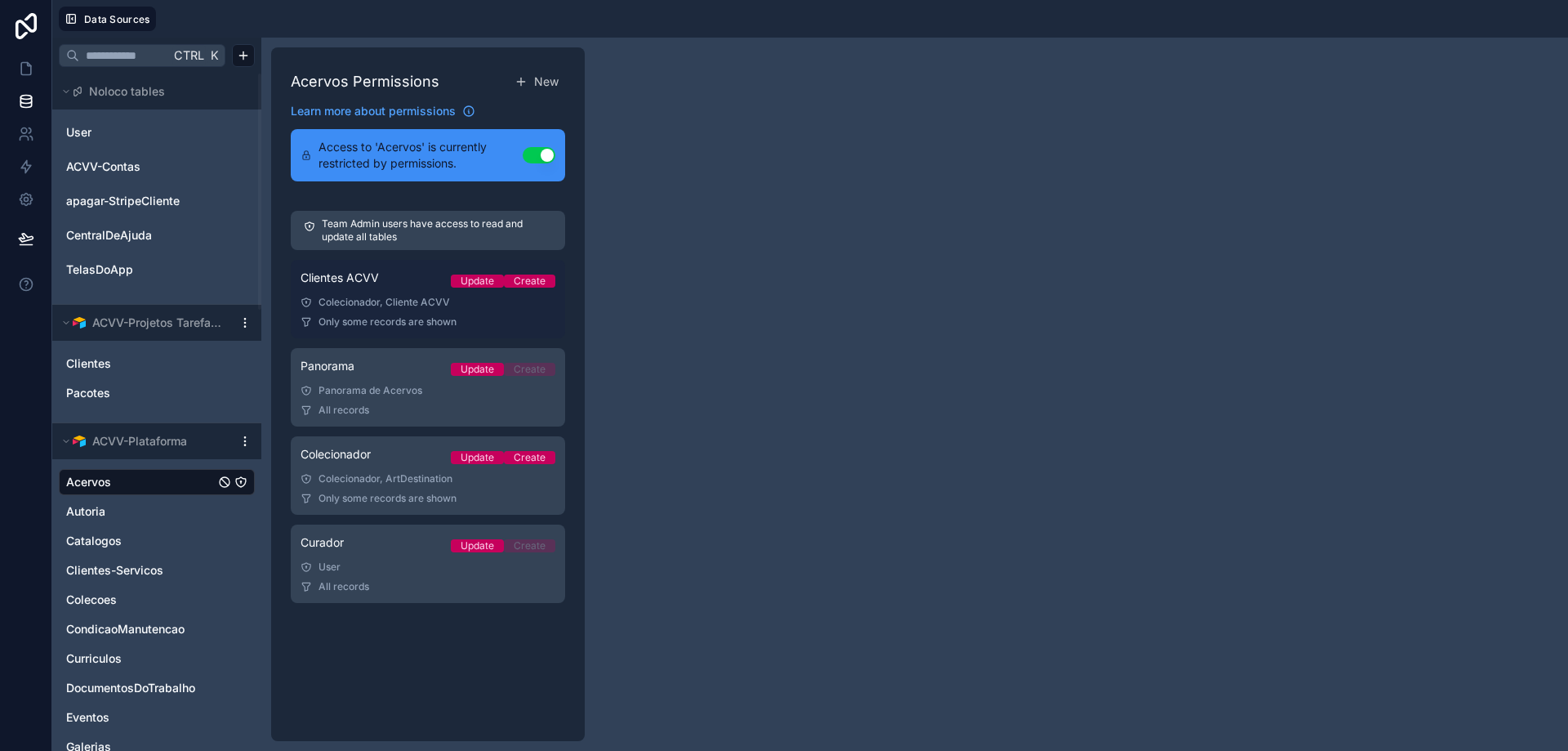
click at [388, 295] on div "Colecionador, Cliente ACVV" at bounding box center [428, 302] width 254 height 13
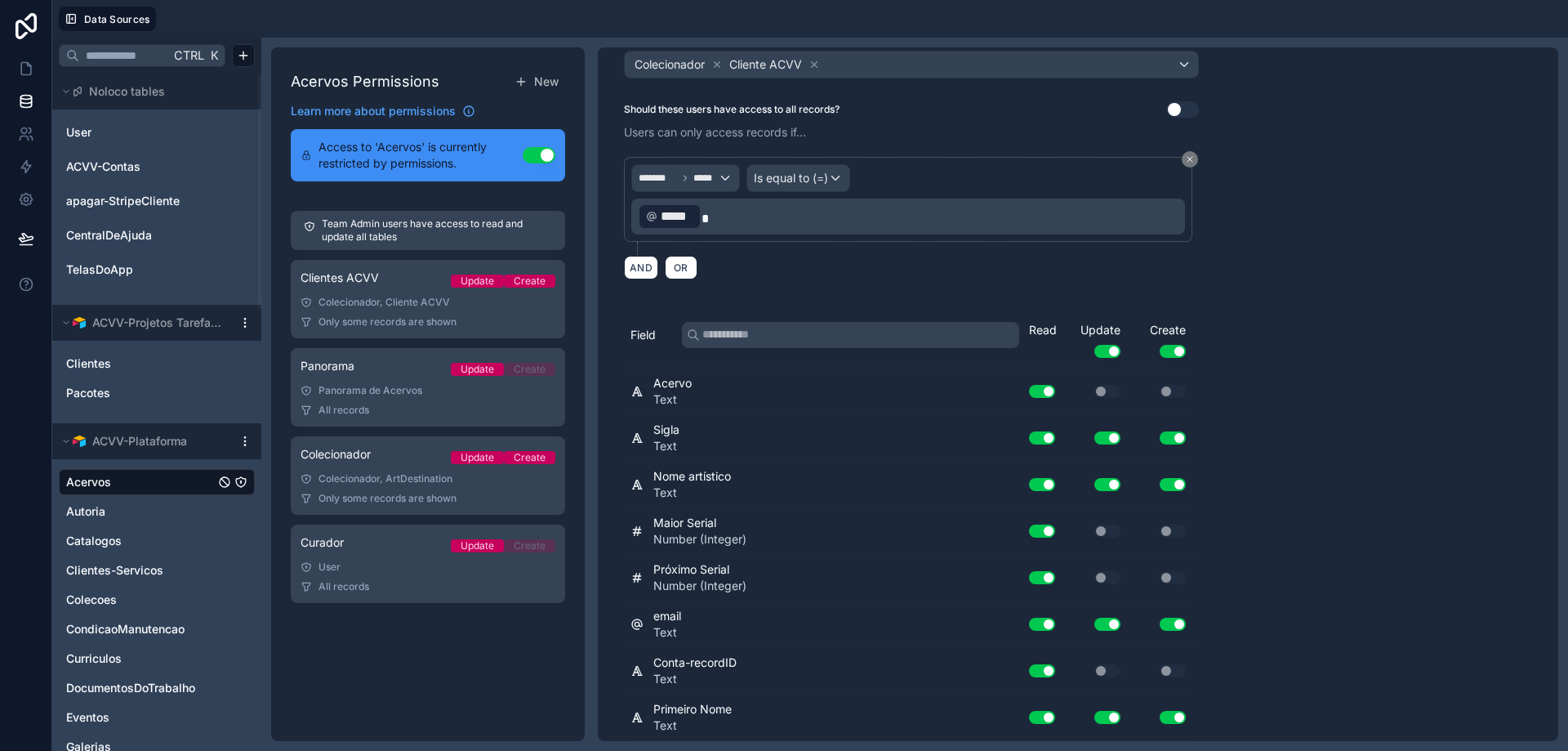
scroll to position [245, 0]
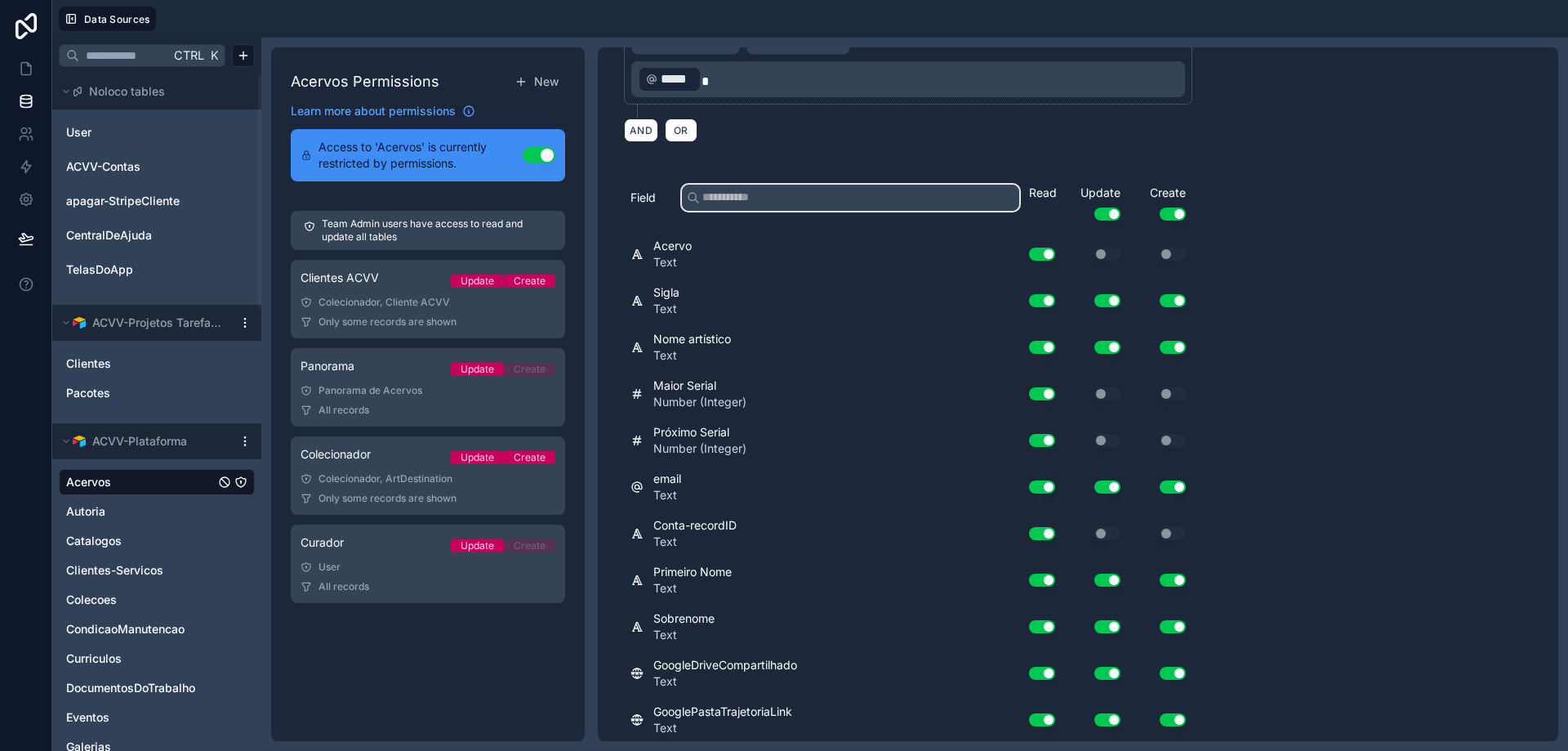
click at [851, 194] on input "text" at bounding box center [850, 197] width 337 height 26
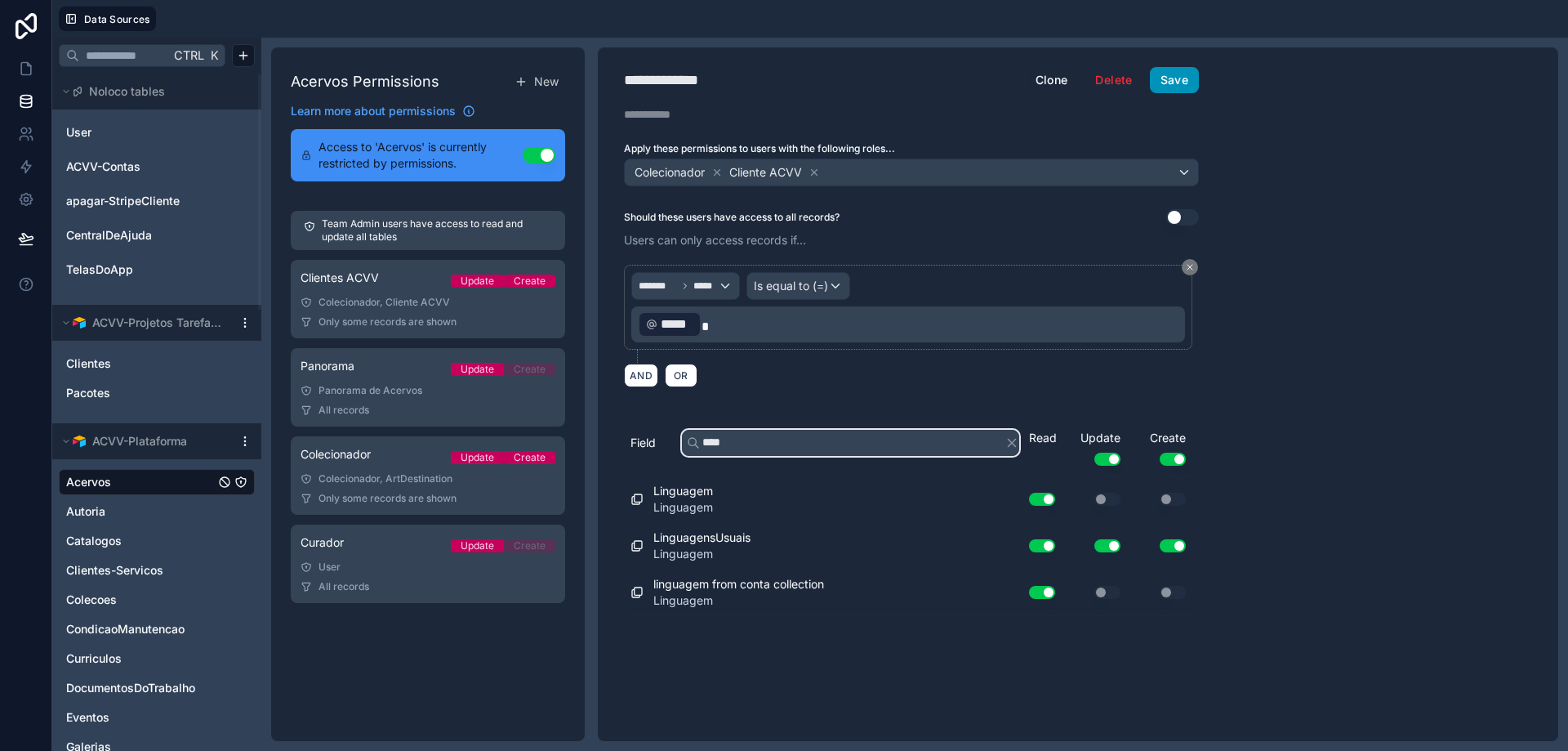
type input "****"
click at [1170, 85] on button "Save" at bounding box center [1174, 79] width 49 height 26
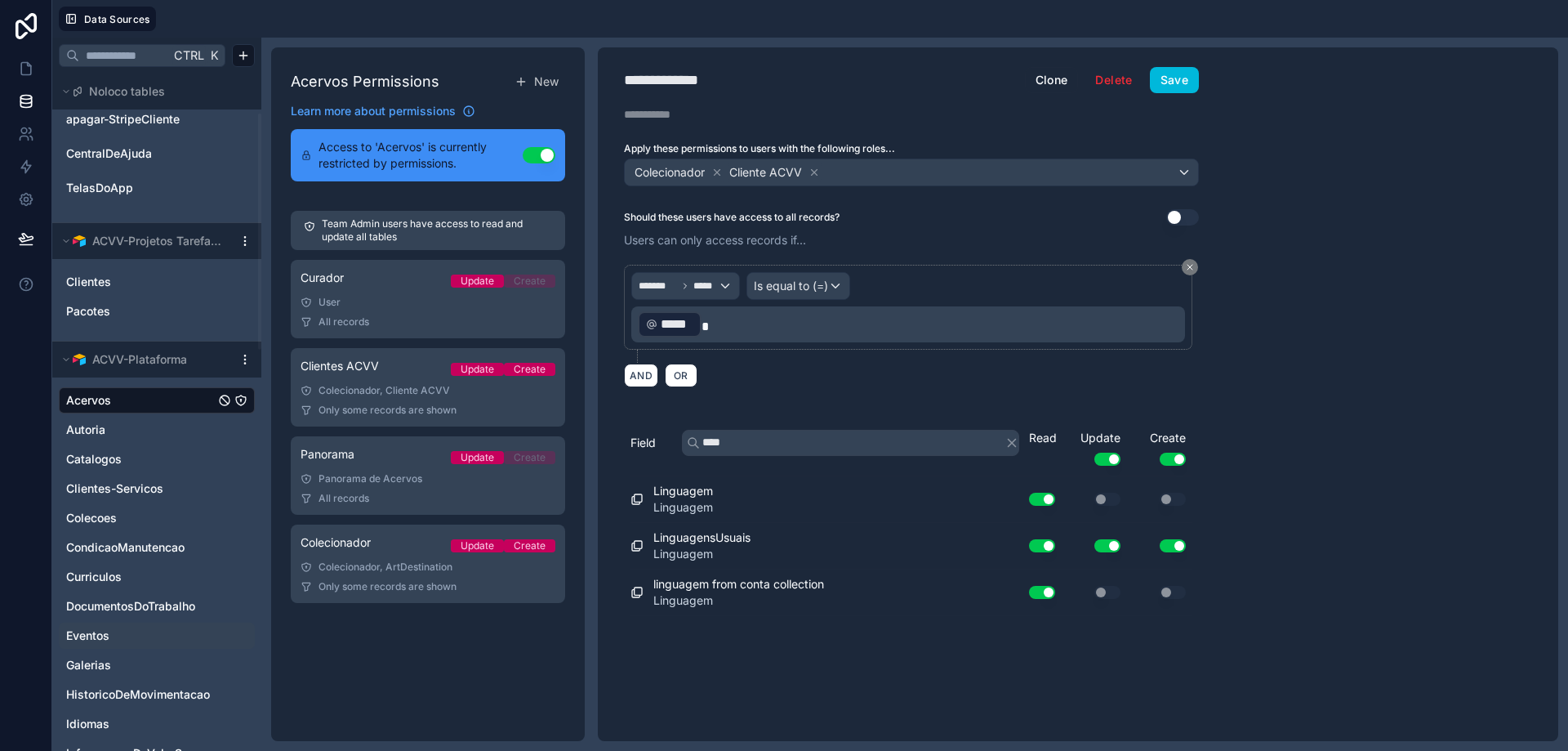
scroll to position [245, 0]
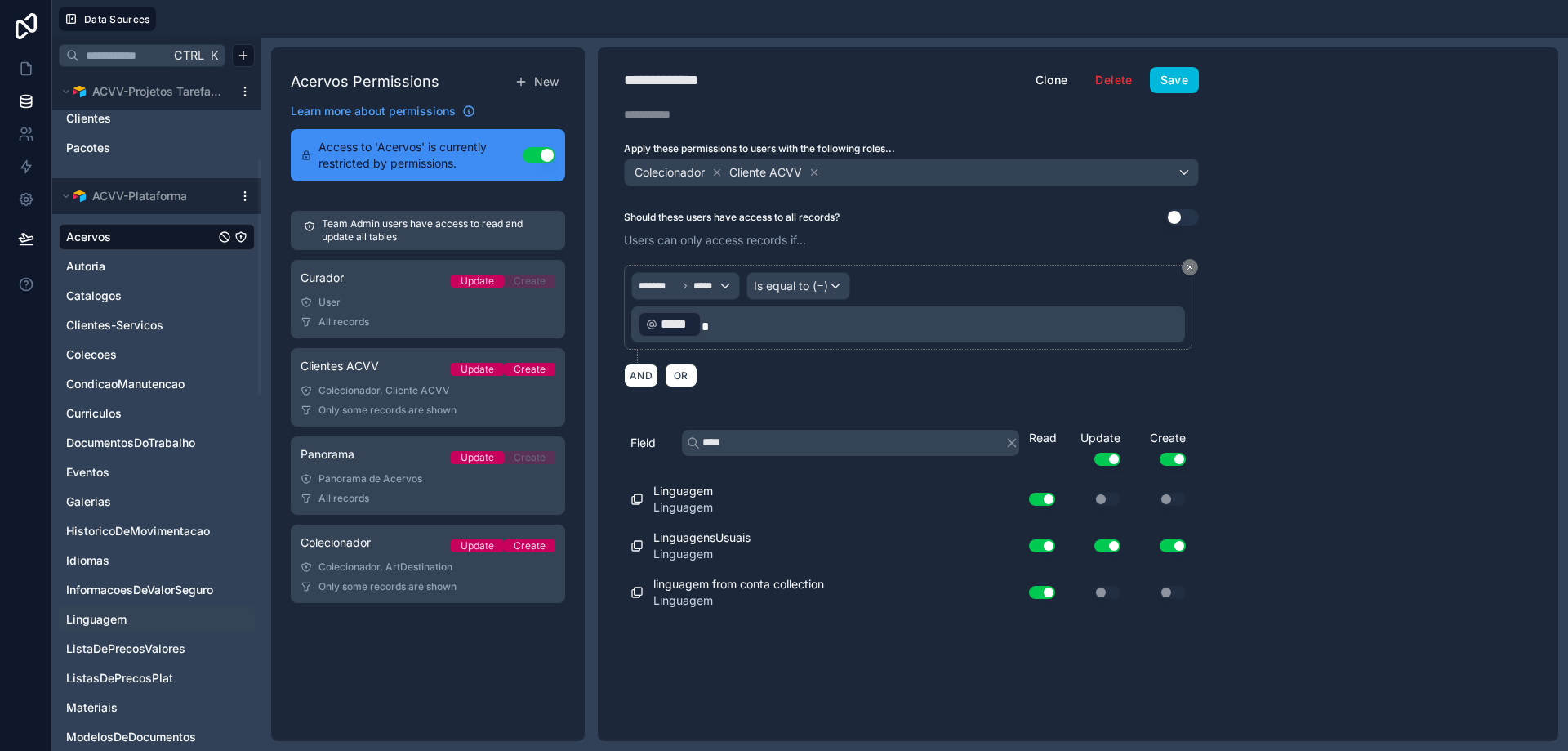
click at [244, 621] on icon "Linguagem" at bounding box center [240, 619] width 13 height 13
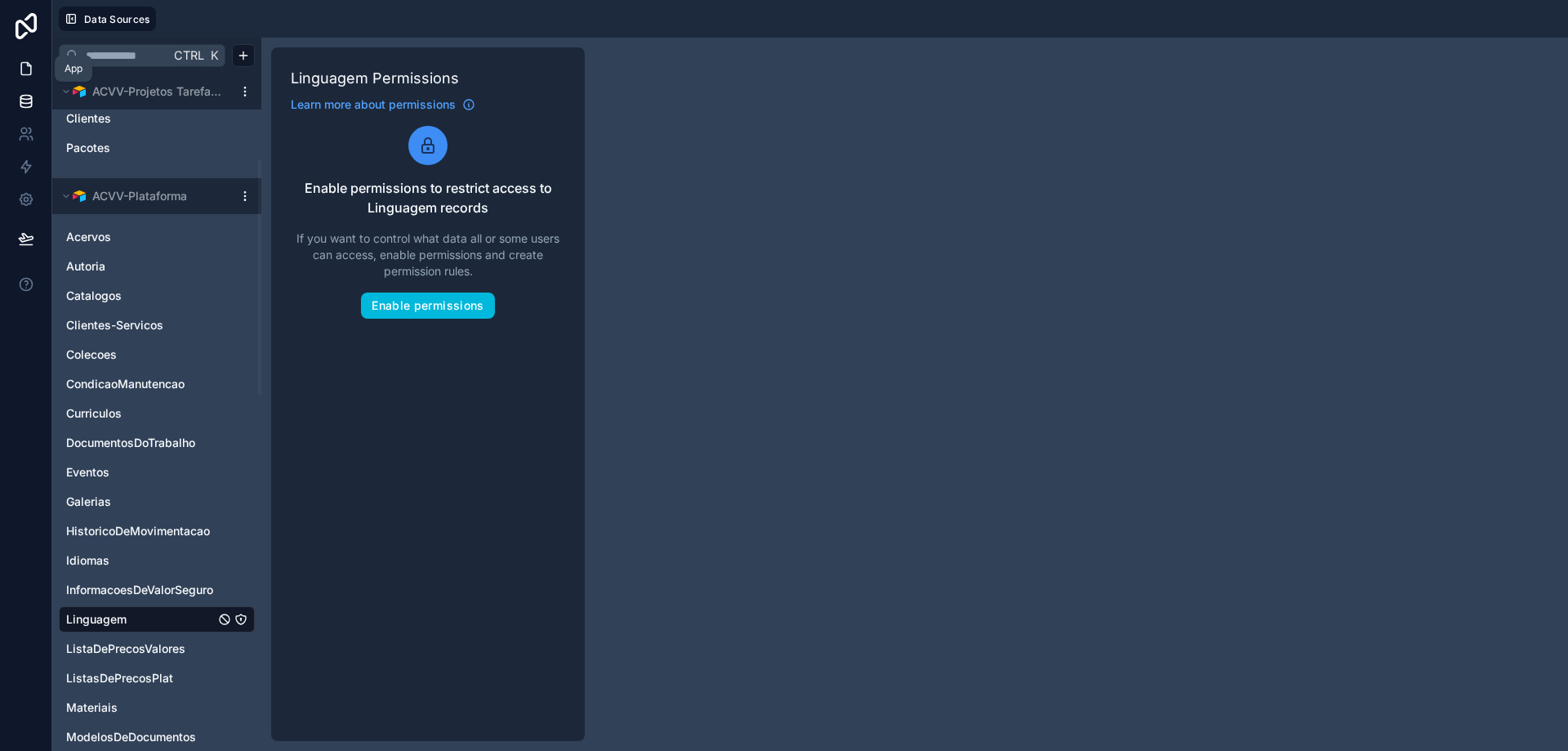
click at [27, 68] on icon at bounding box center [26, 69] width 16 height 16
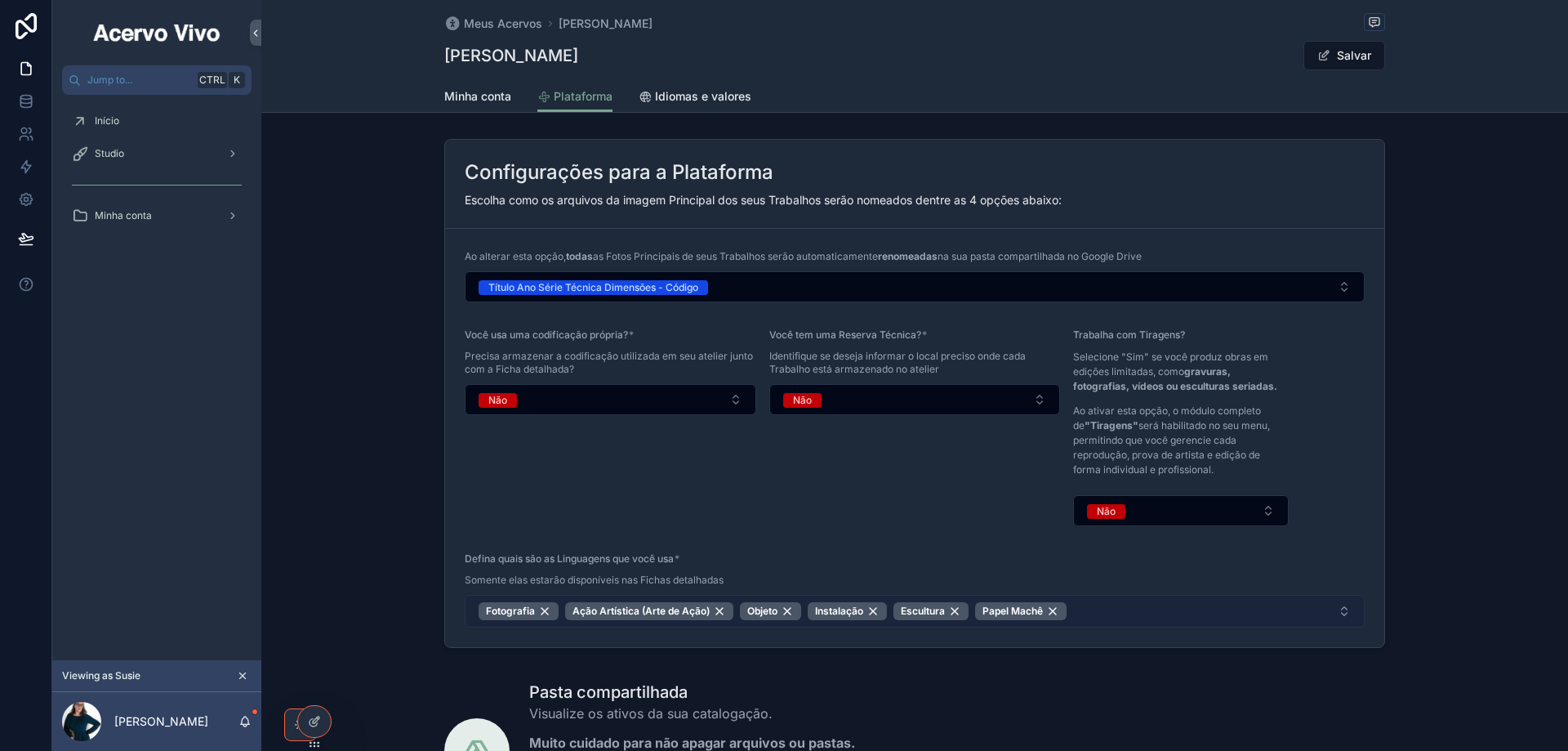
click at [1098, 608] on button "Fotografia Ação Artística (Arte de Ação) Objeto Instalação Escultura Papel Machê" at bounding box center [914, 610] width 900 height 33
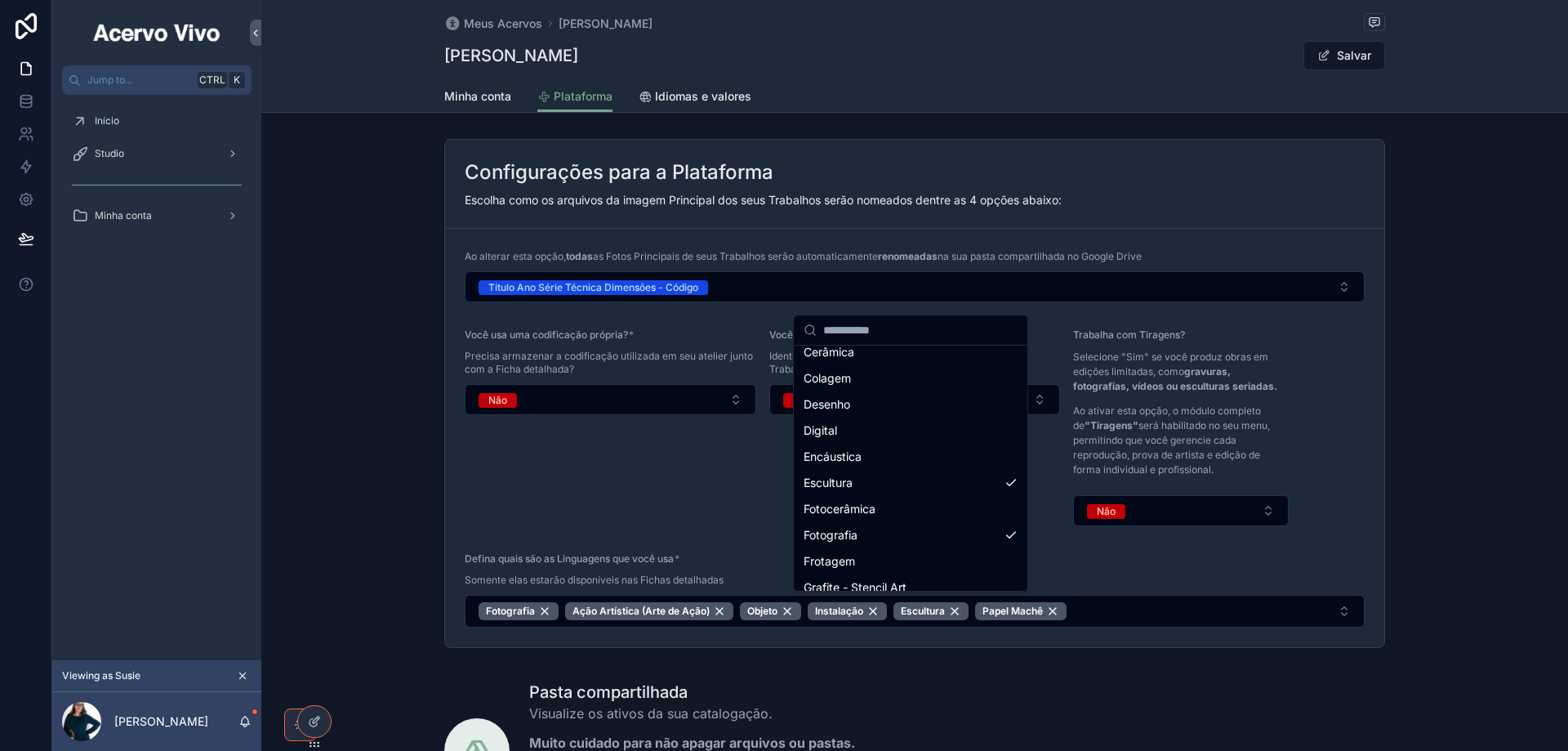
scroll to position [327, 0]
click at [950, 536] on div "Gravura" at bounding box center [910, 531] width 227 height 26
click at [948, 533] on div "Gravura" at bounding box center [910, 531] width 227 height 26
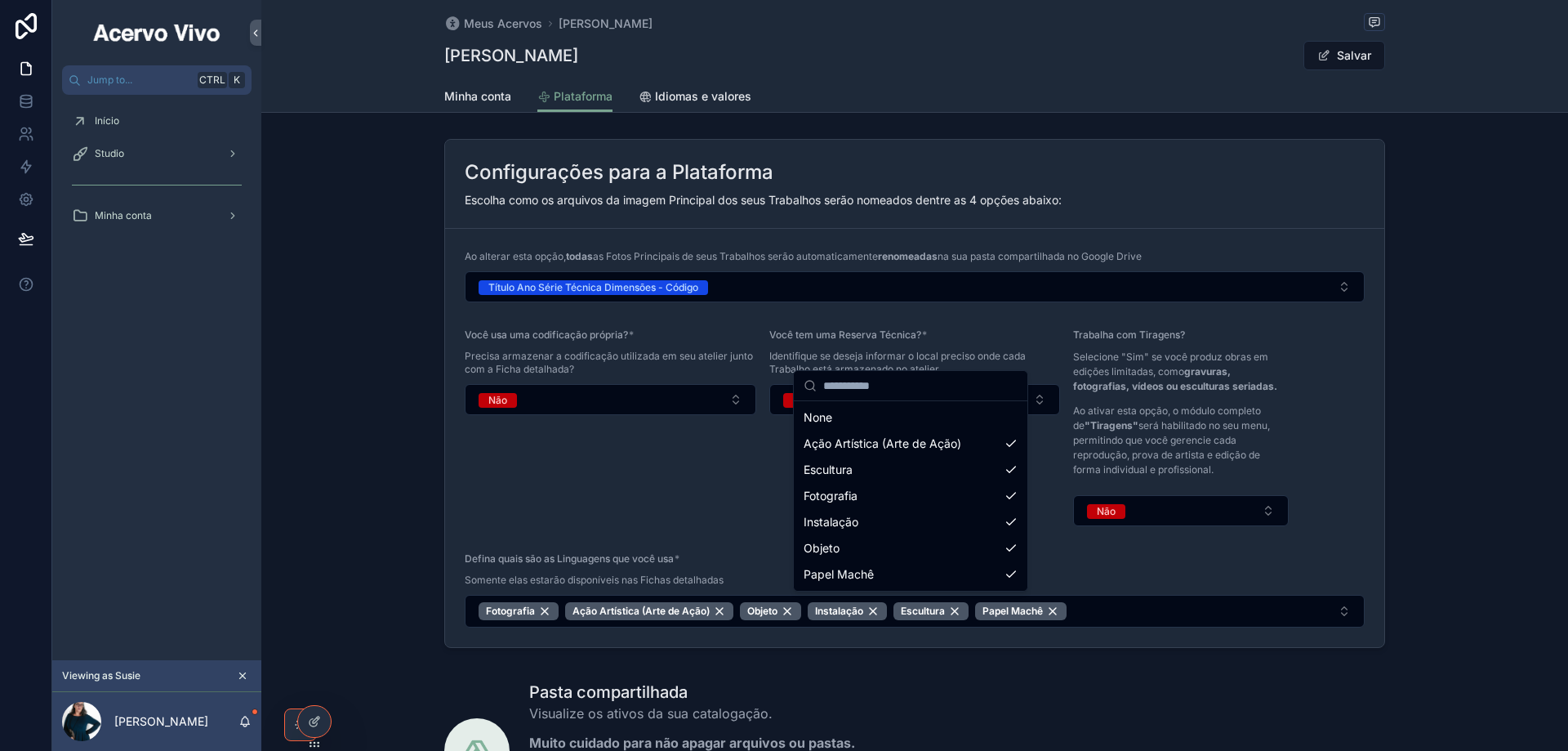
click at [696, 504] on div "Você usa uma codificação própria? * Precisa armazenar a codificação utilizada e…" at bounding box center [610, 427] width 292 height 198
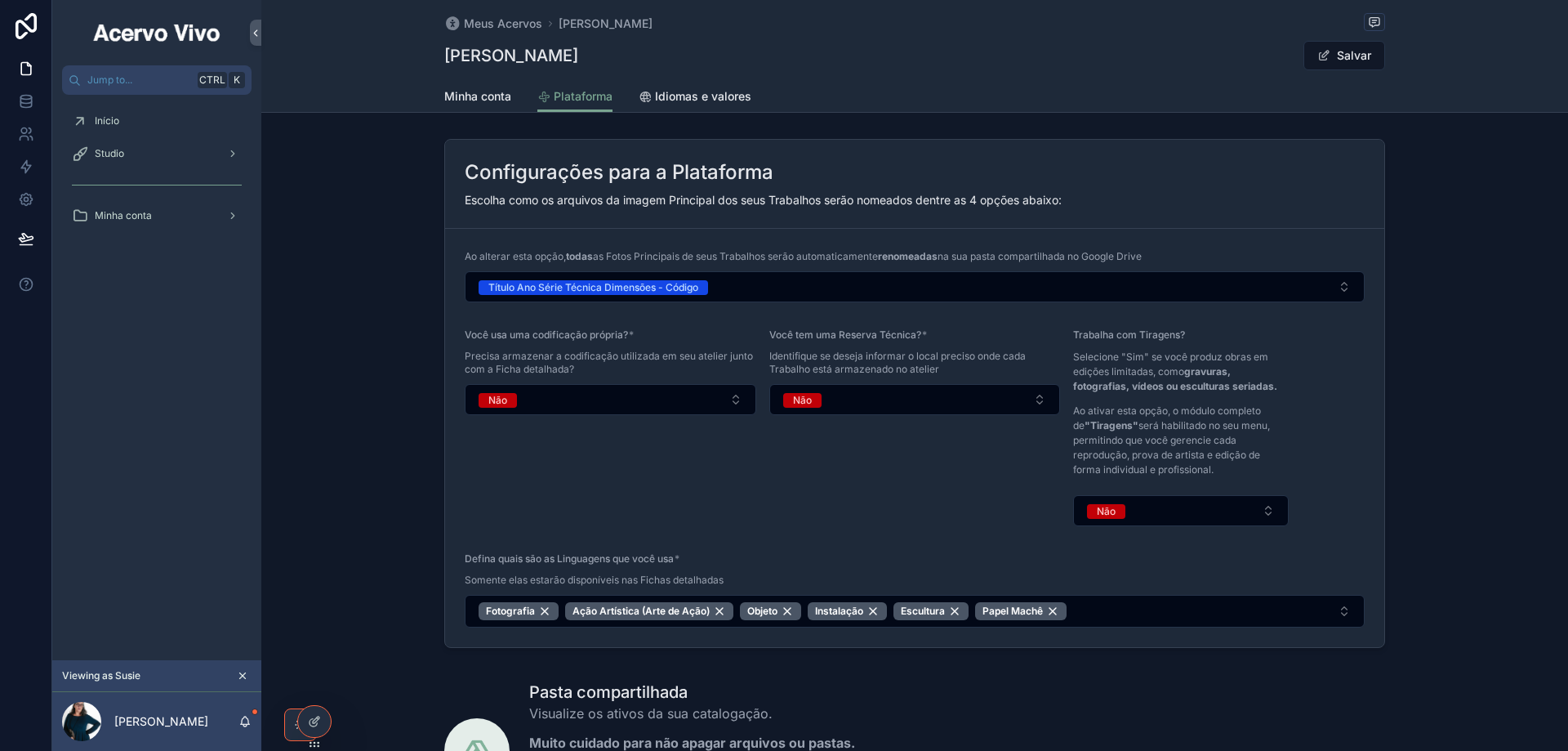
drag, startPoint x: 1345, startPoint y: 58, endPoint x: 1142, endPoint y: 88, distance: 205.2
click at [1344, 58] on button "Salvar" at bounding box center [1344, 55] width 82 height 29
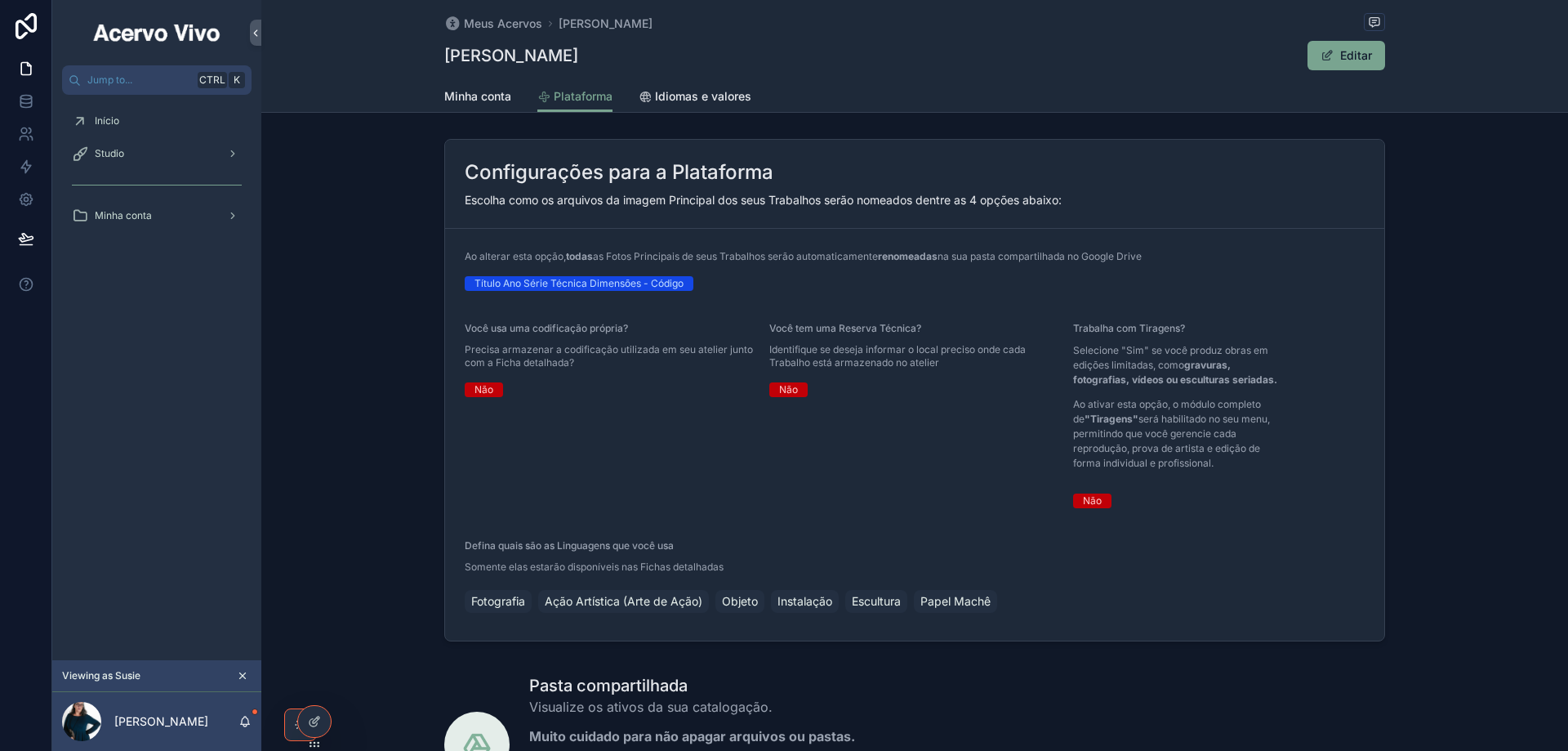
click at [102, 149] on span "Studio" at bounding box center [109, 153] width 29 height 13
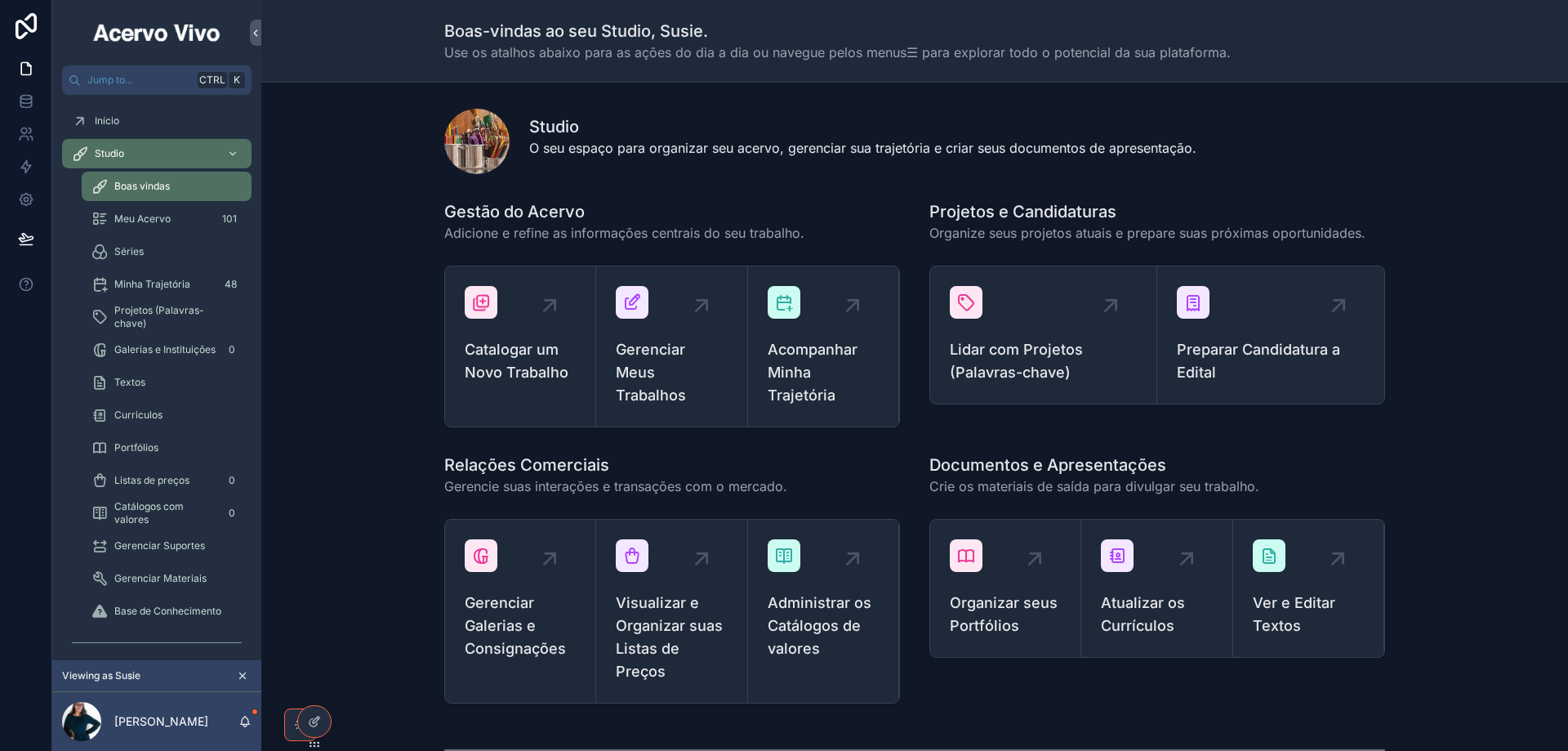
click at [672, 370] on span "Gerenciar Meus Trabalhos" at bounding box center [671, 372] width 111 height 69
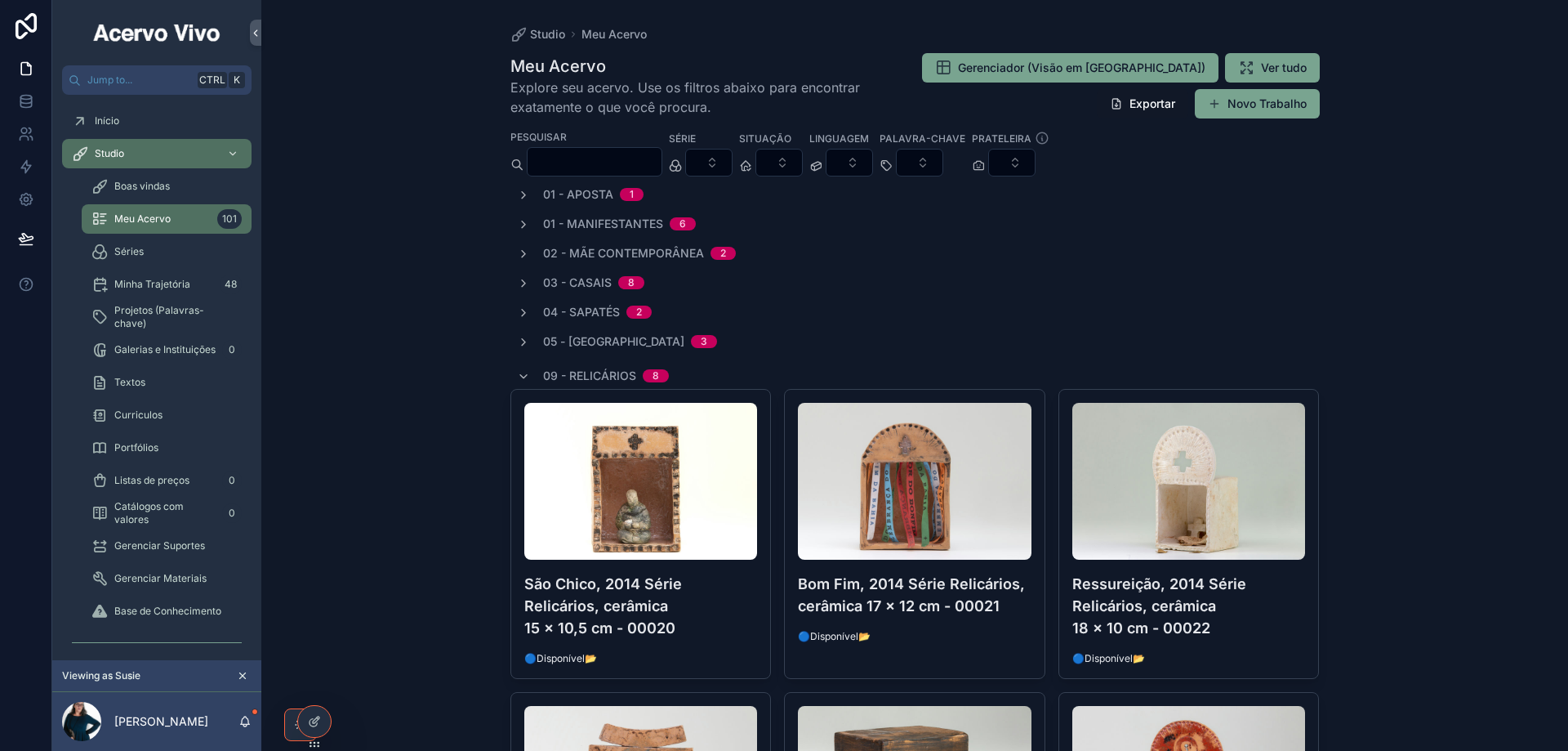
click at [872, 157] on button "Select Button" at bounding box center [848, 162] width 47 height 28
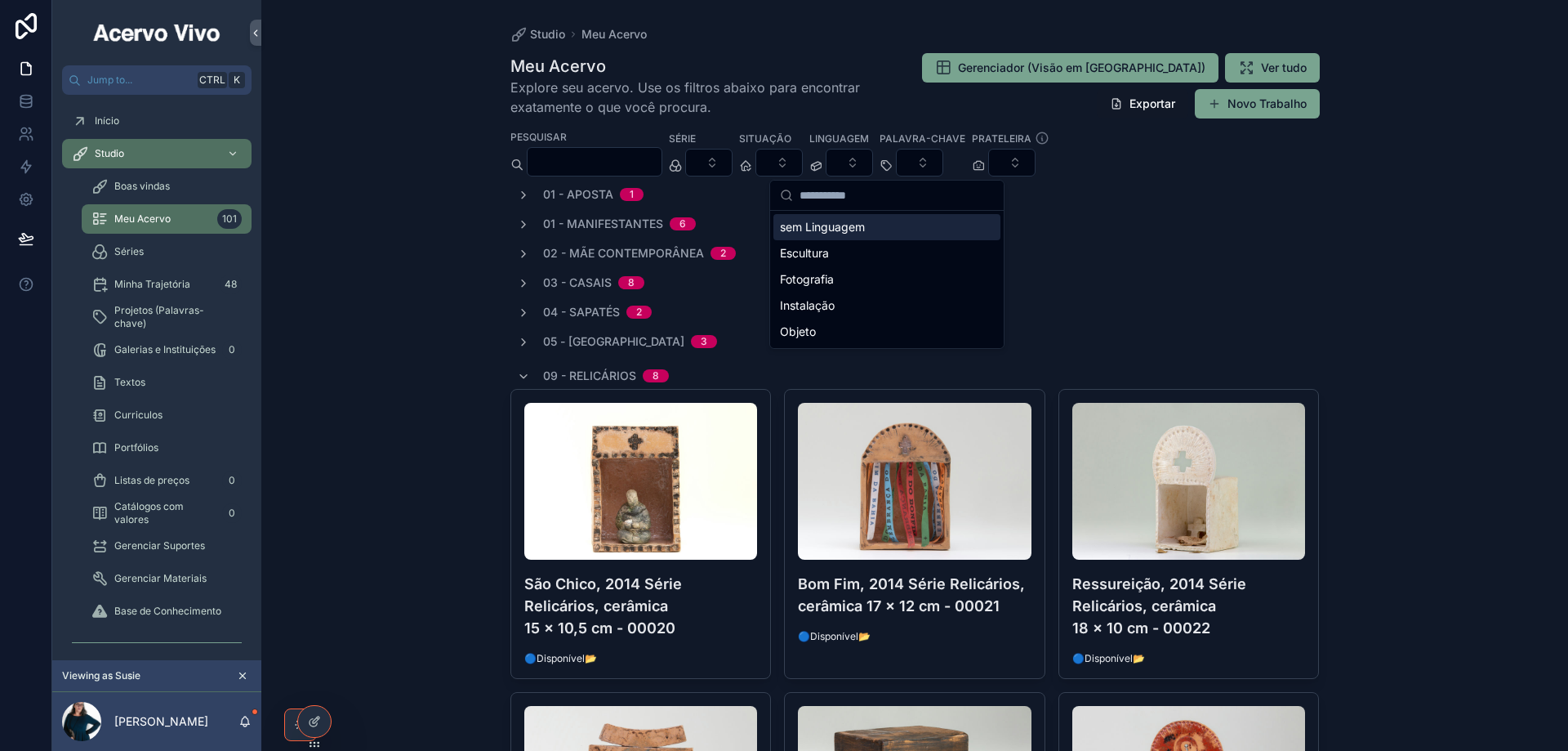
click at [861, 225] on div "sem Linguagem" at bounding box center [886, 227] width 227 height 26
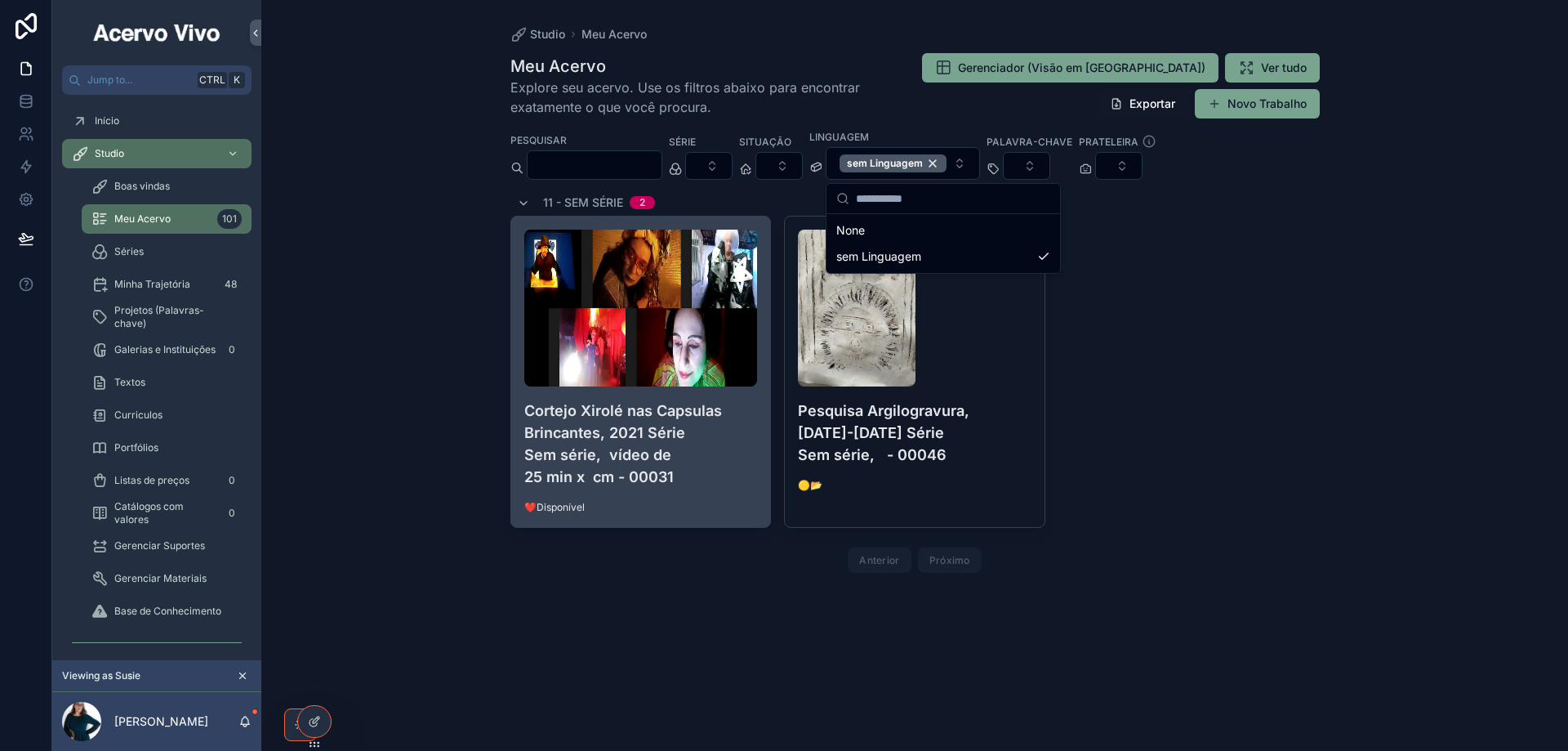
click at [698, 470] on h4 "Cortejo Xirolé nas Capsulas Brincantes, 2021 Série Sem série, vídeo de 25 min x…" at bounding box center [640, 443] width 234 height 88
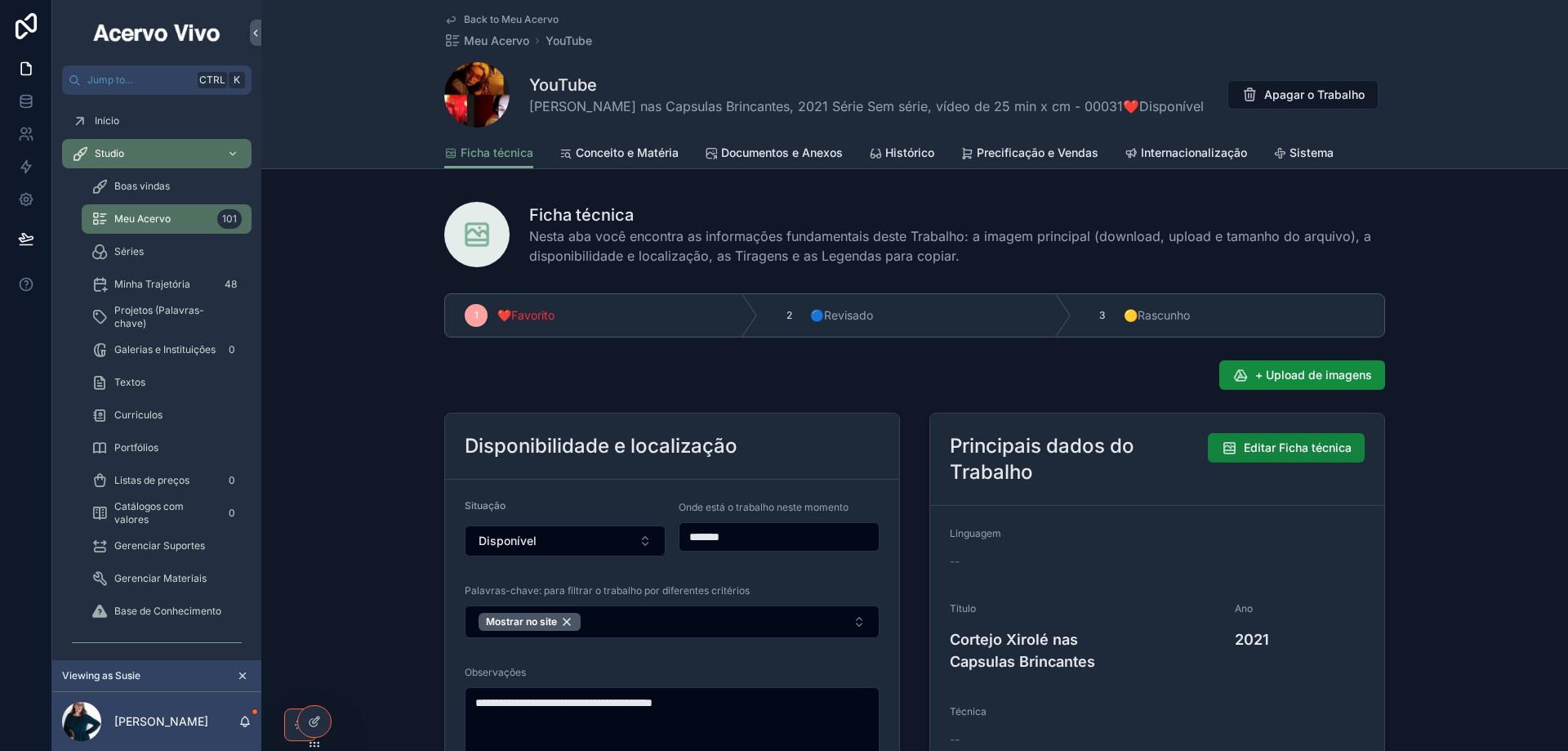
click at [1270, 454] on span "Editar Ficha técnica" at bounding box center [1297, 448] width 108 height 16
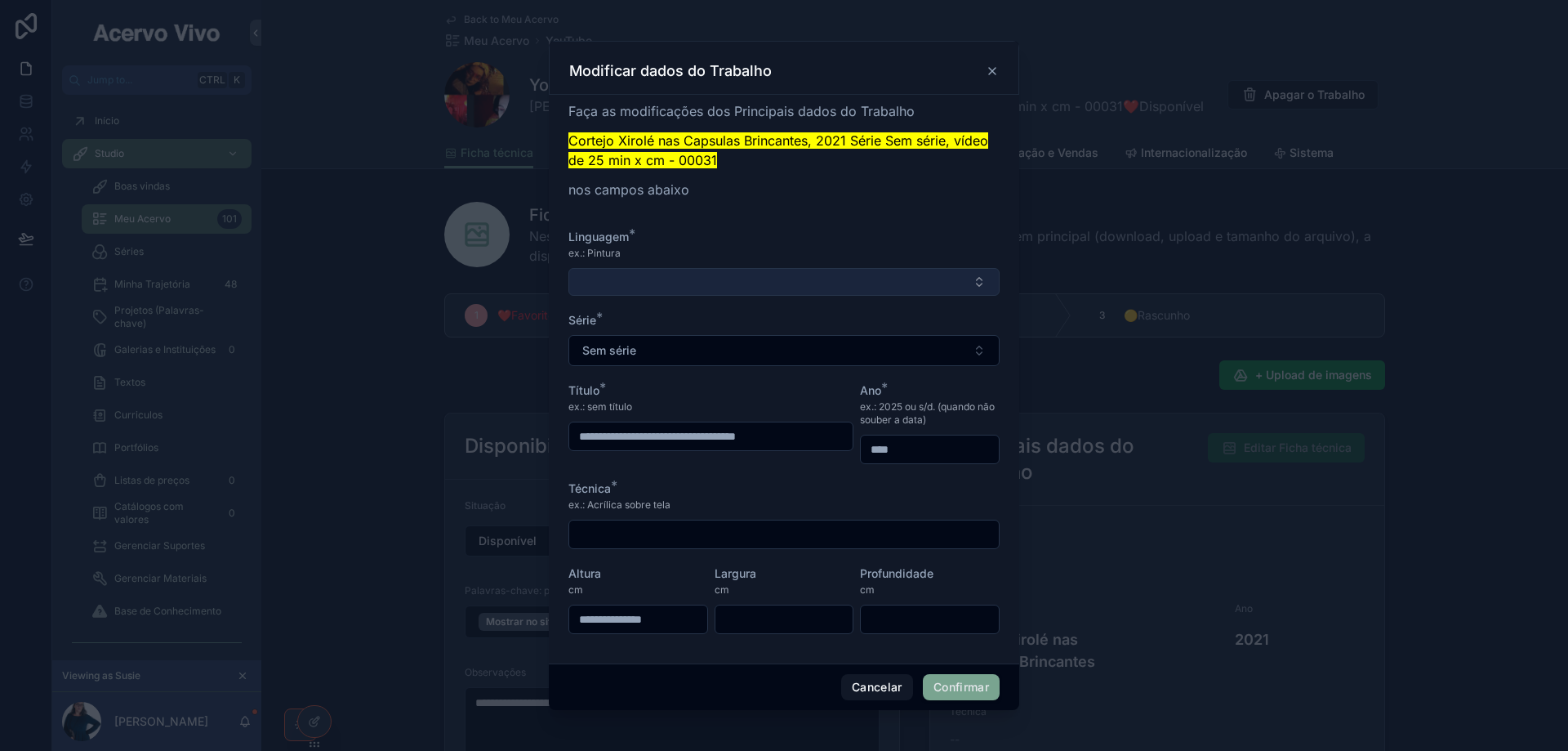
click at [705, 271] on button "Select Button" at bounding box center [784, 281] width 431 height 28
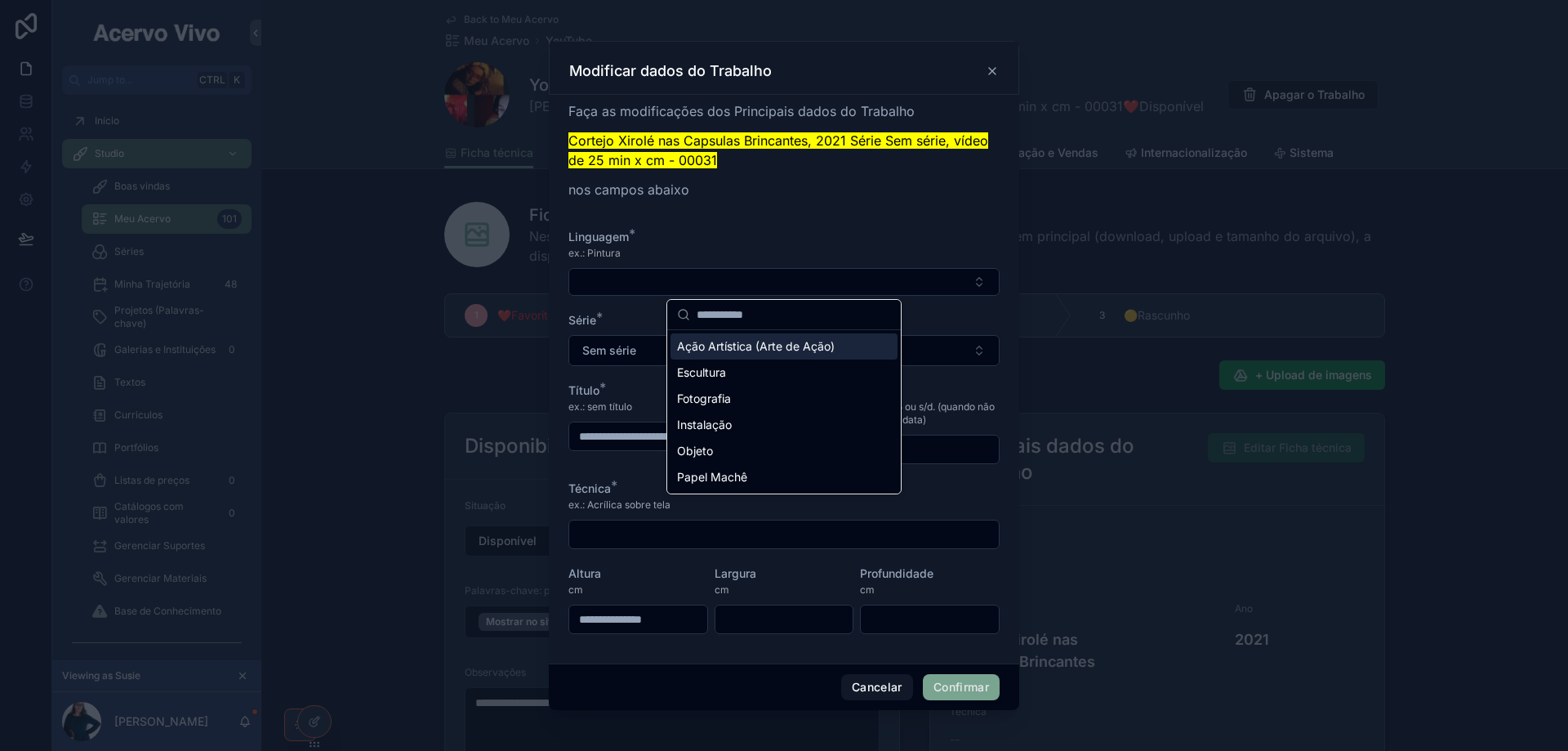
click at [813, 229] on div "Linguagem *" at bounding box center [784, 237] width 431 height 16
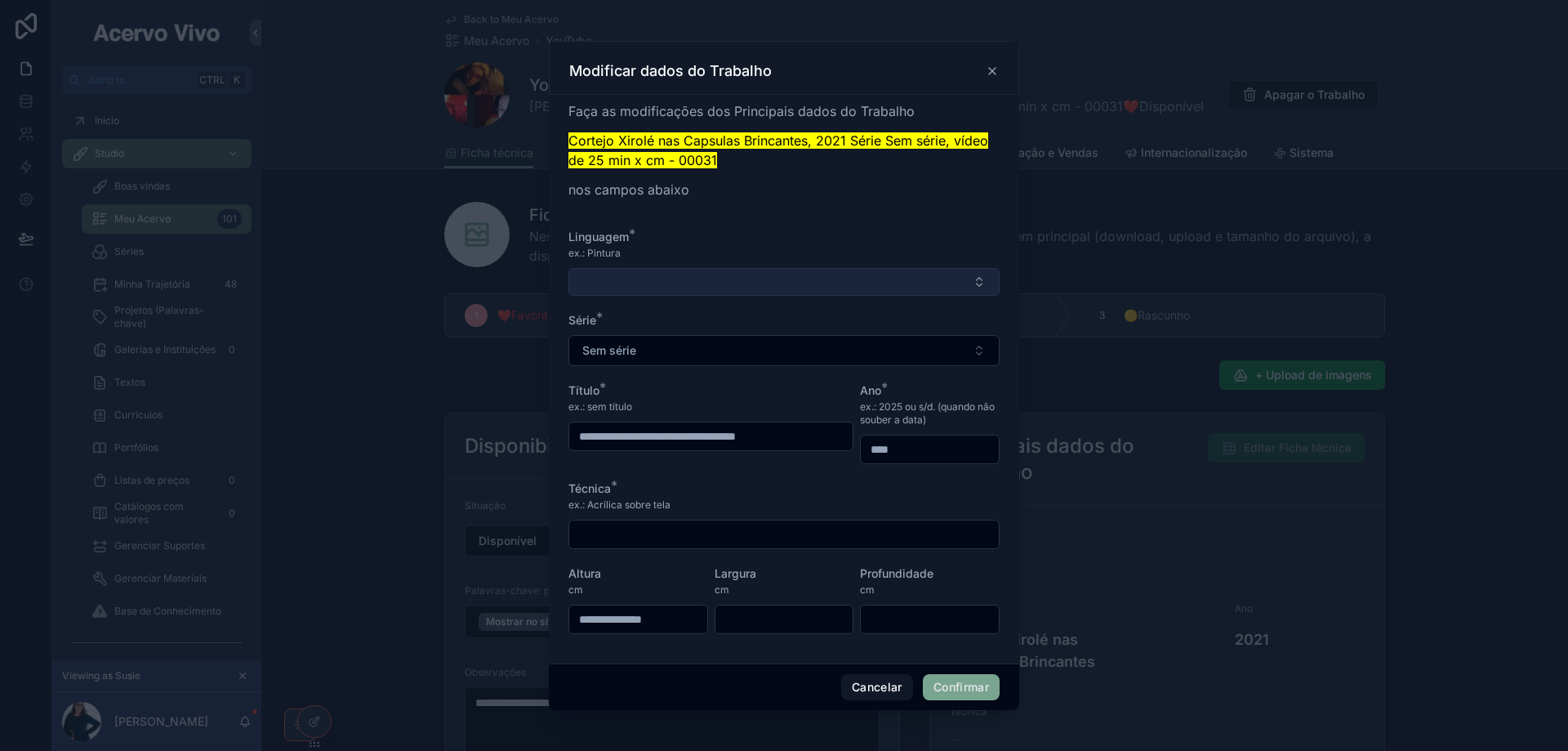
click at [820, 283] on button "Select Button" at bounding box center [784, 281] width 431 height 28
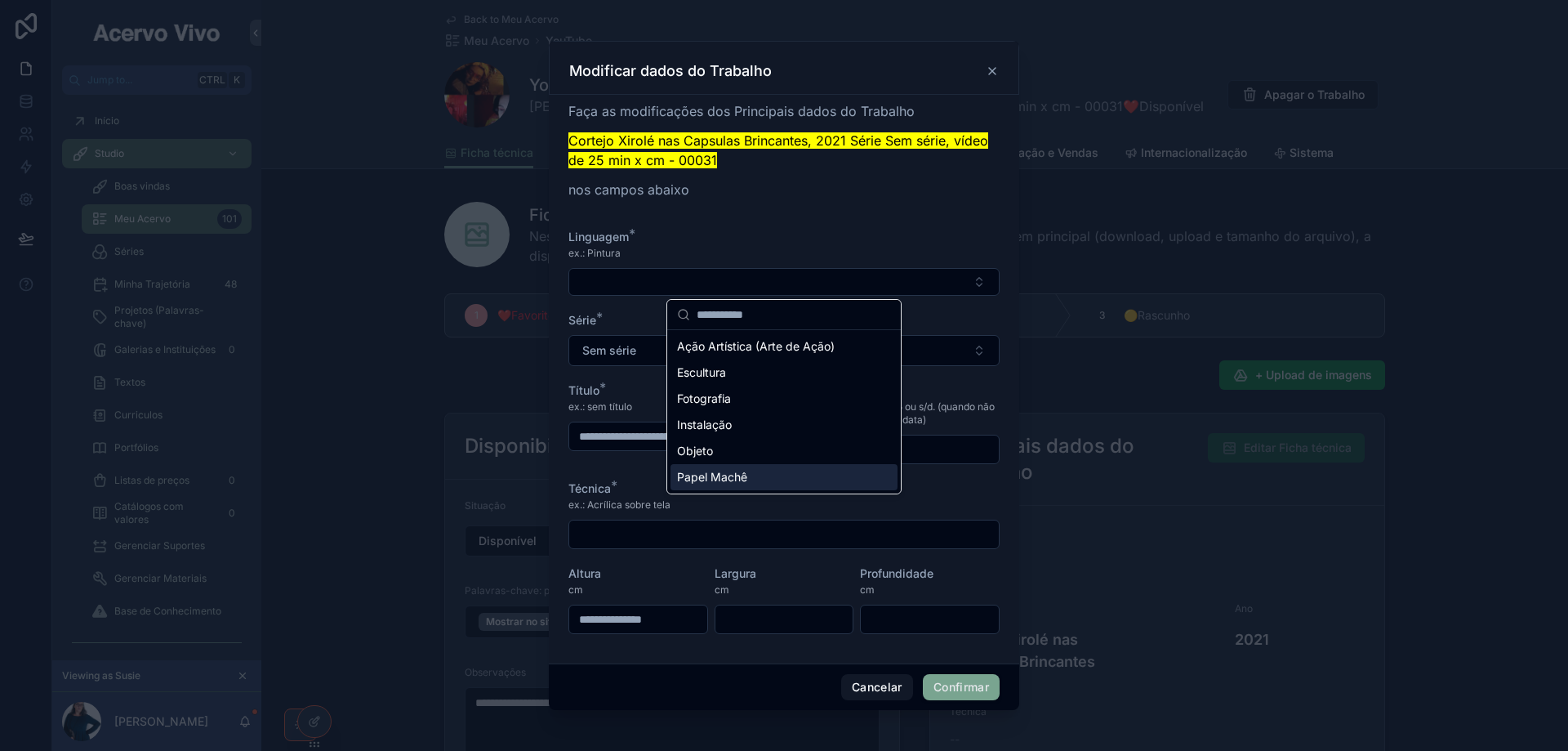
click at [913, 232] on div "Linguagem *" at bounding box center [784, 237] width 431 height 16
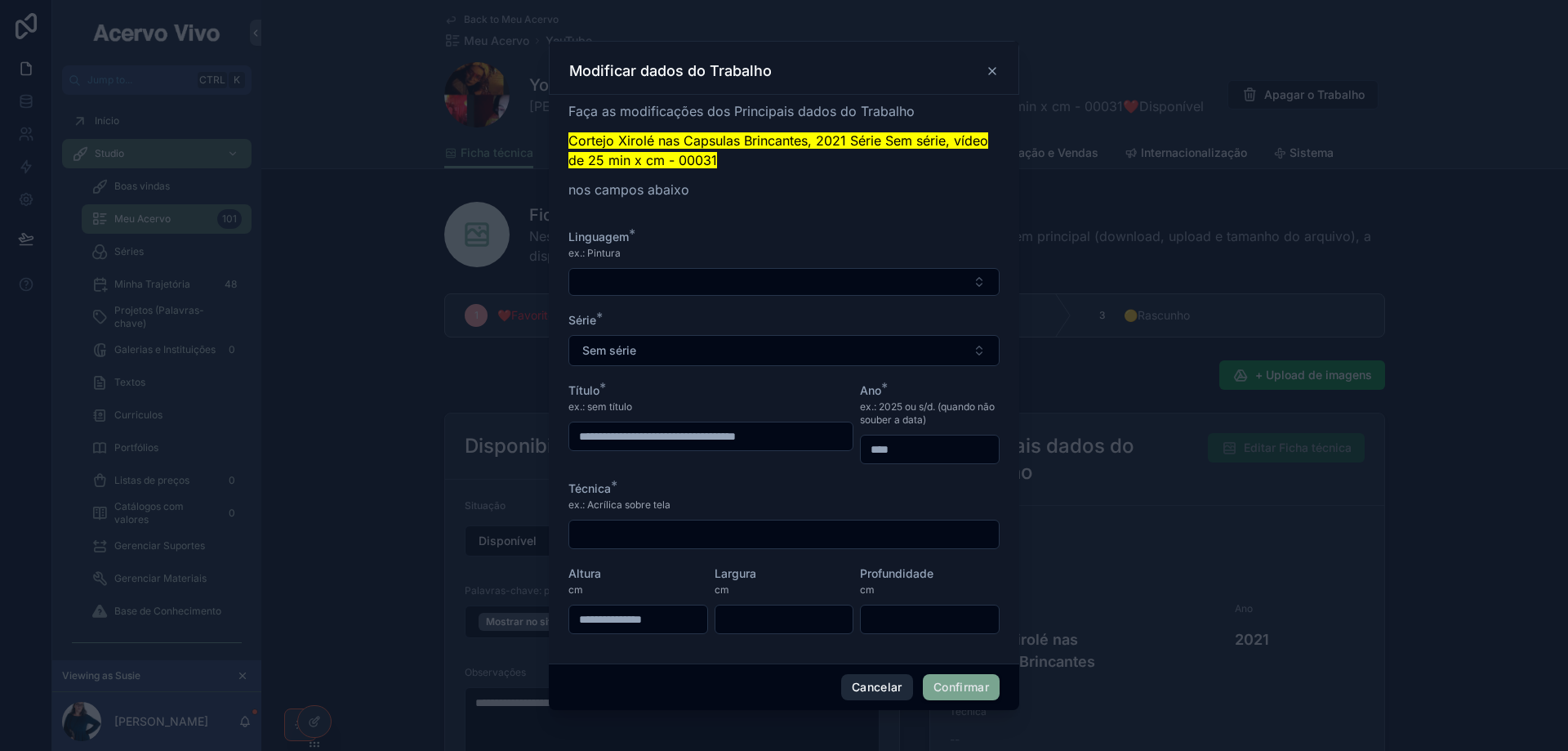
click at [876, 688] on button "Cancelar" at bounding box center [877, 686] width 72 height 26
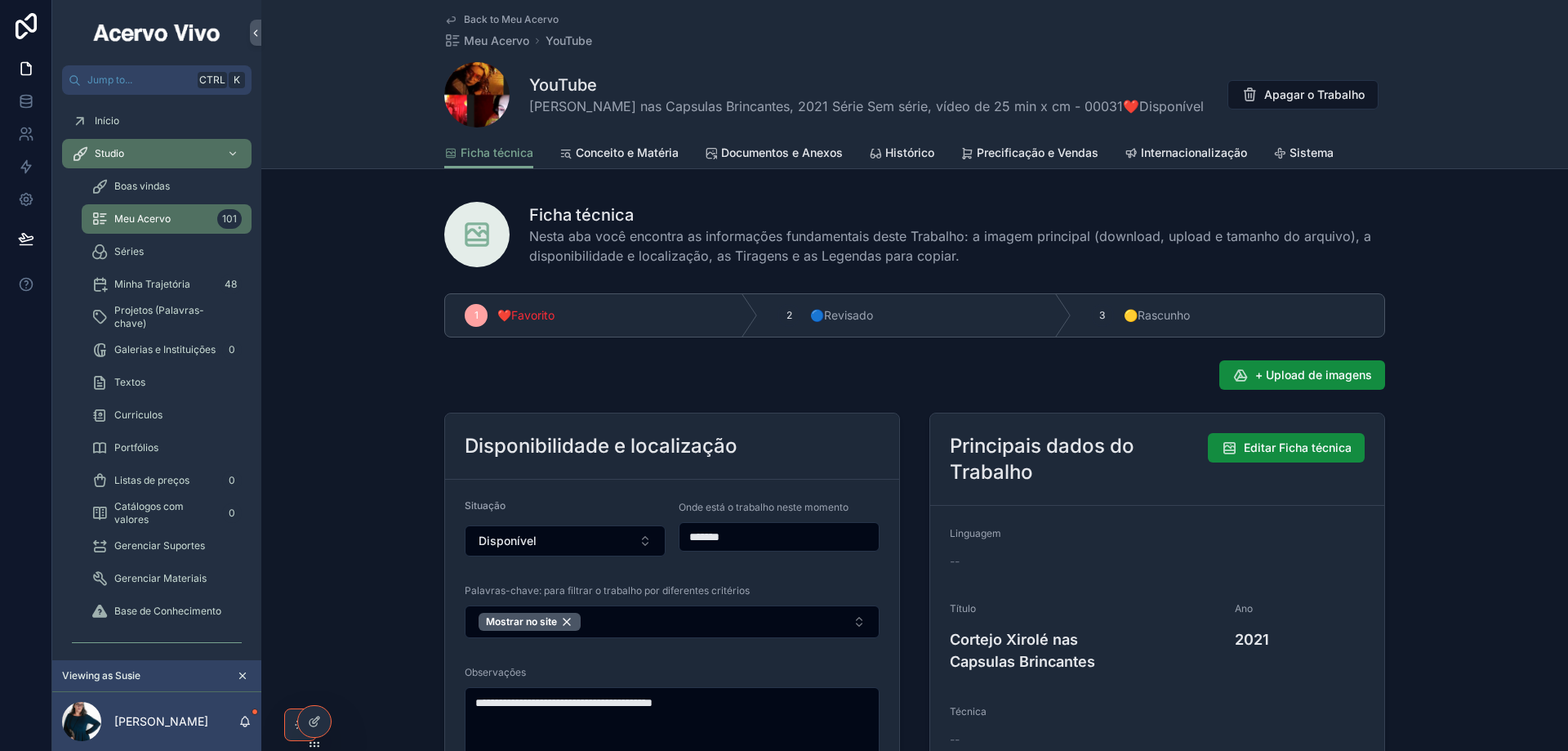
click at [470, 17] on span "Back to Meu Acervo" at bounding box center [511, 20] width 94 height 13
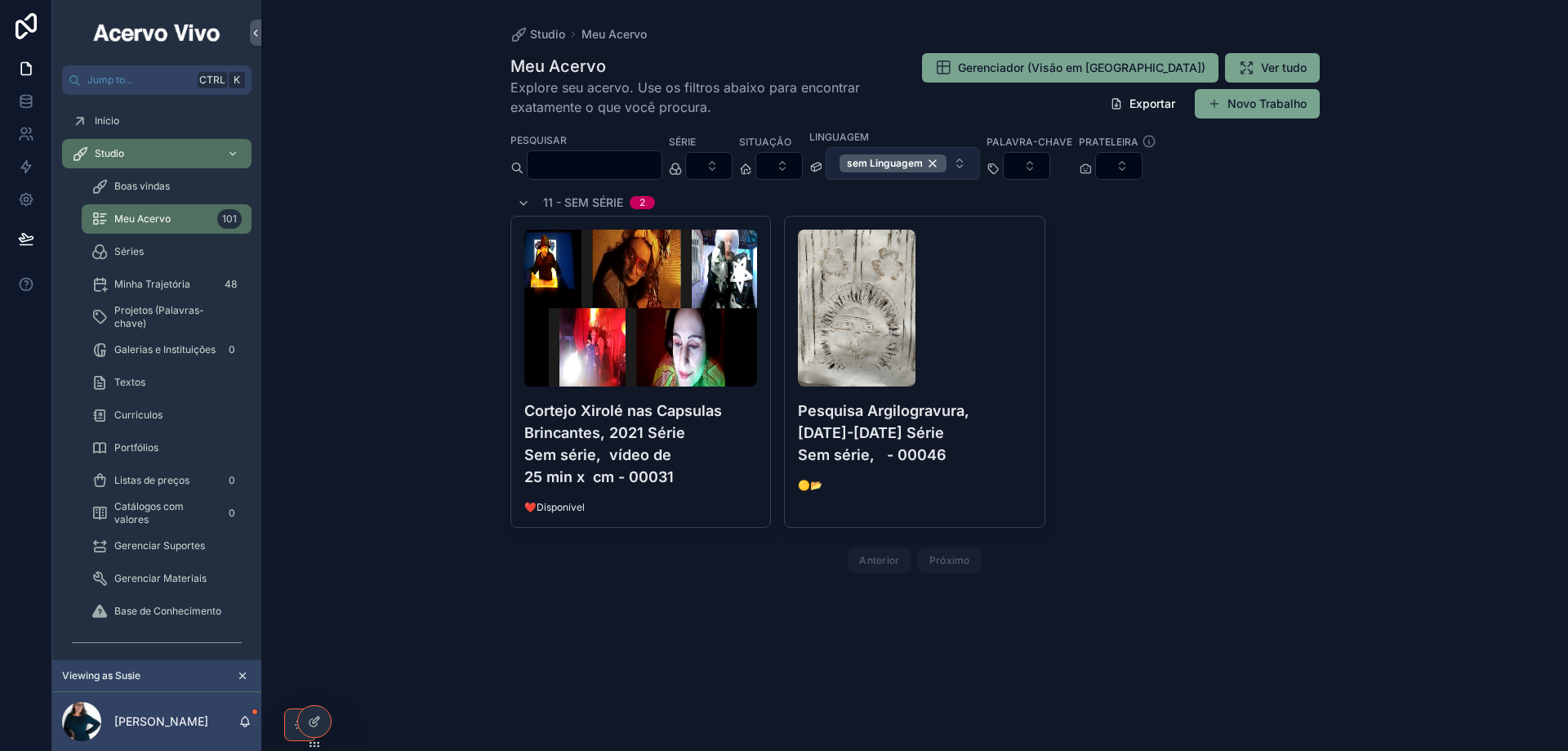
click at [980, 164] on button "sem Linguagem" at bounding box center [903, 163] width 155 height 33
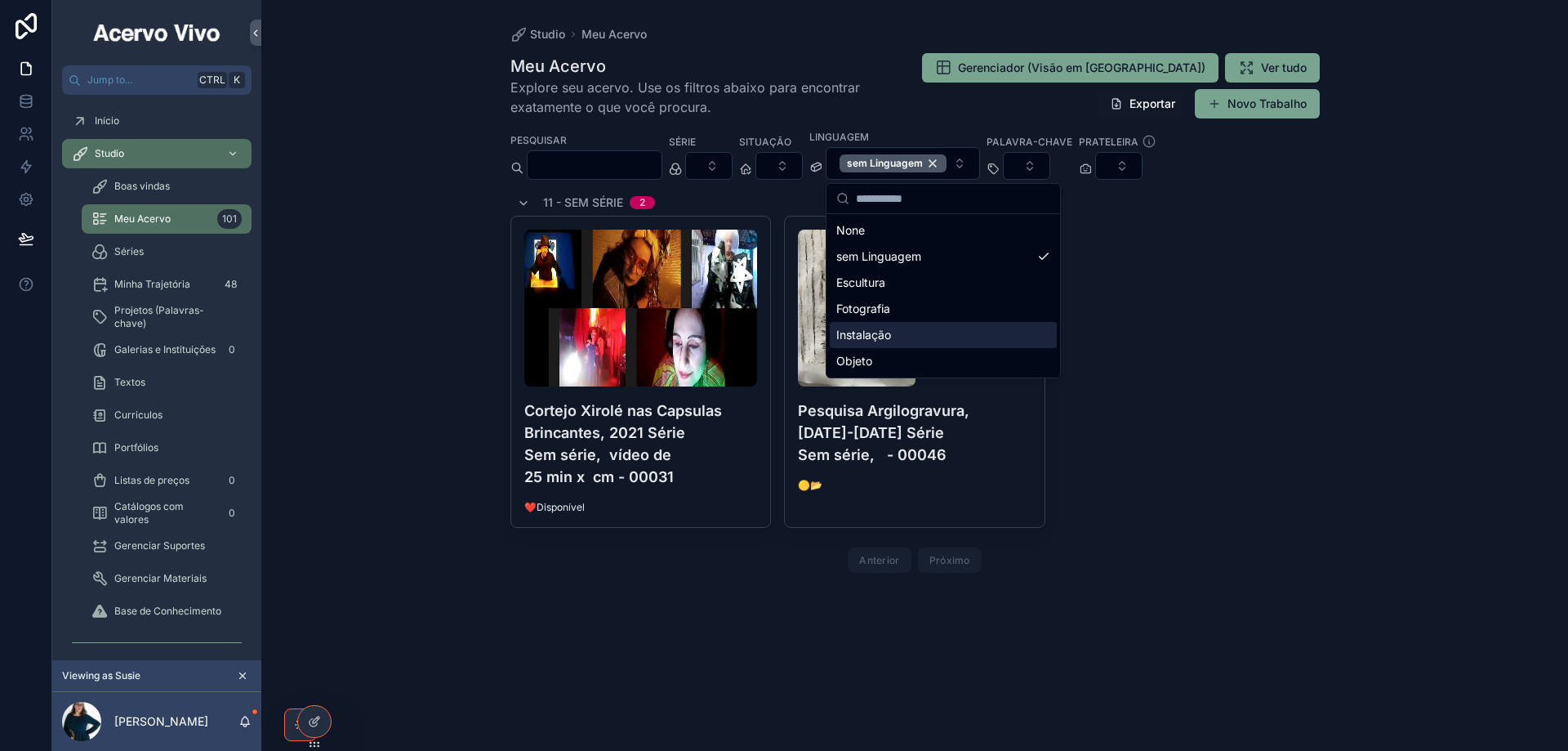
click at [974, 344] on div "Instalação" at bounding box center [943, 335] width 227 height 26
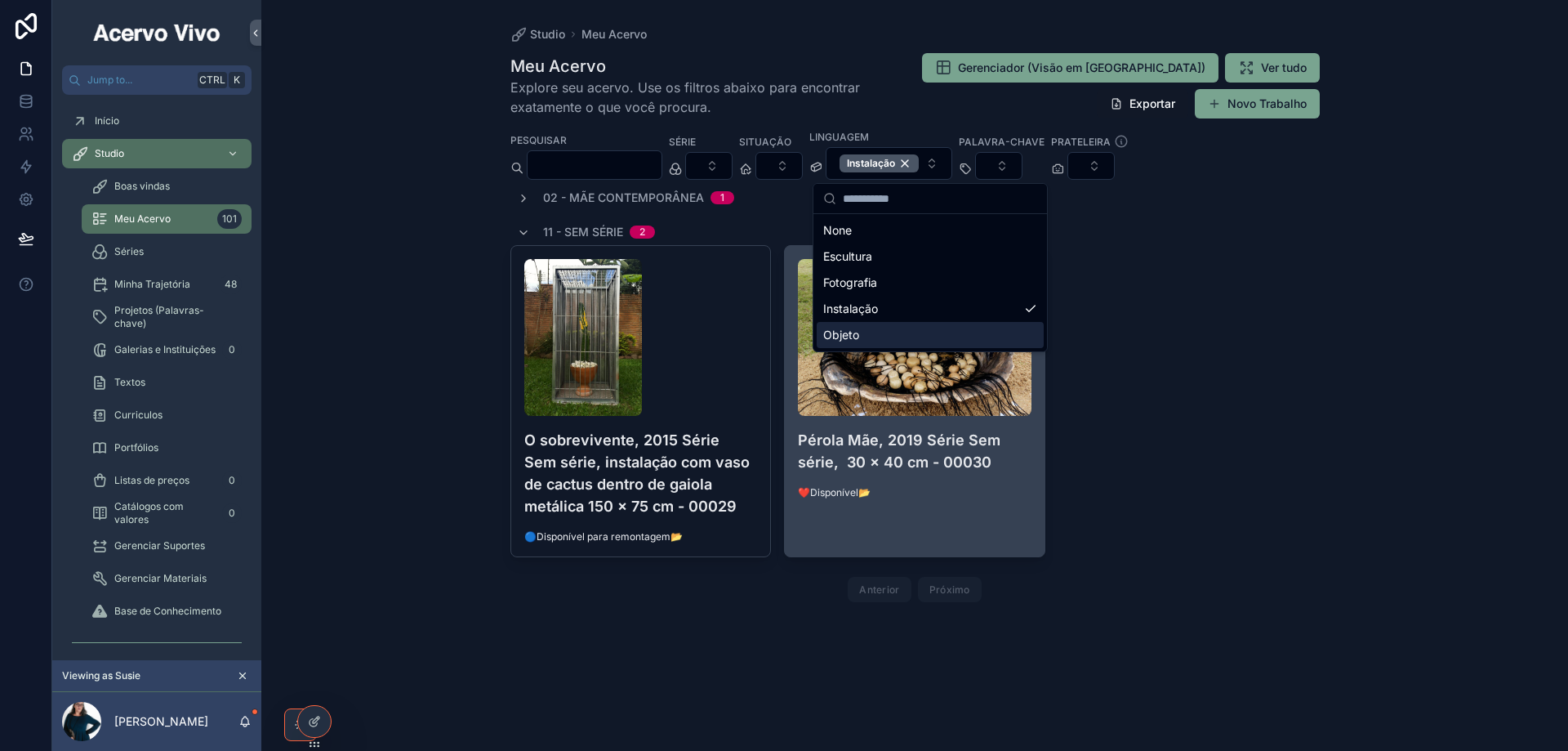
click at [997, 504] on div "Pérola Mãe, 2019 Série Sem série, 30 x 40 cm - 00030 ❤️Disponível📂" at bounding box center [914, 378] width 260 height 266
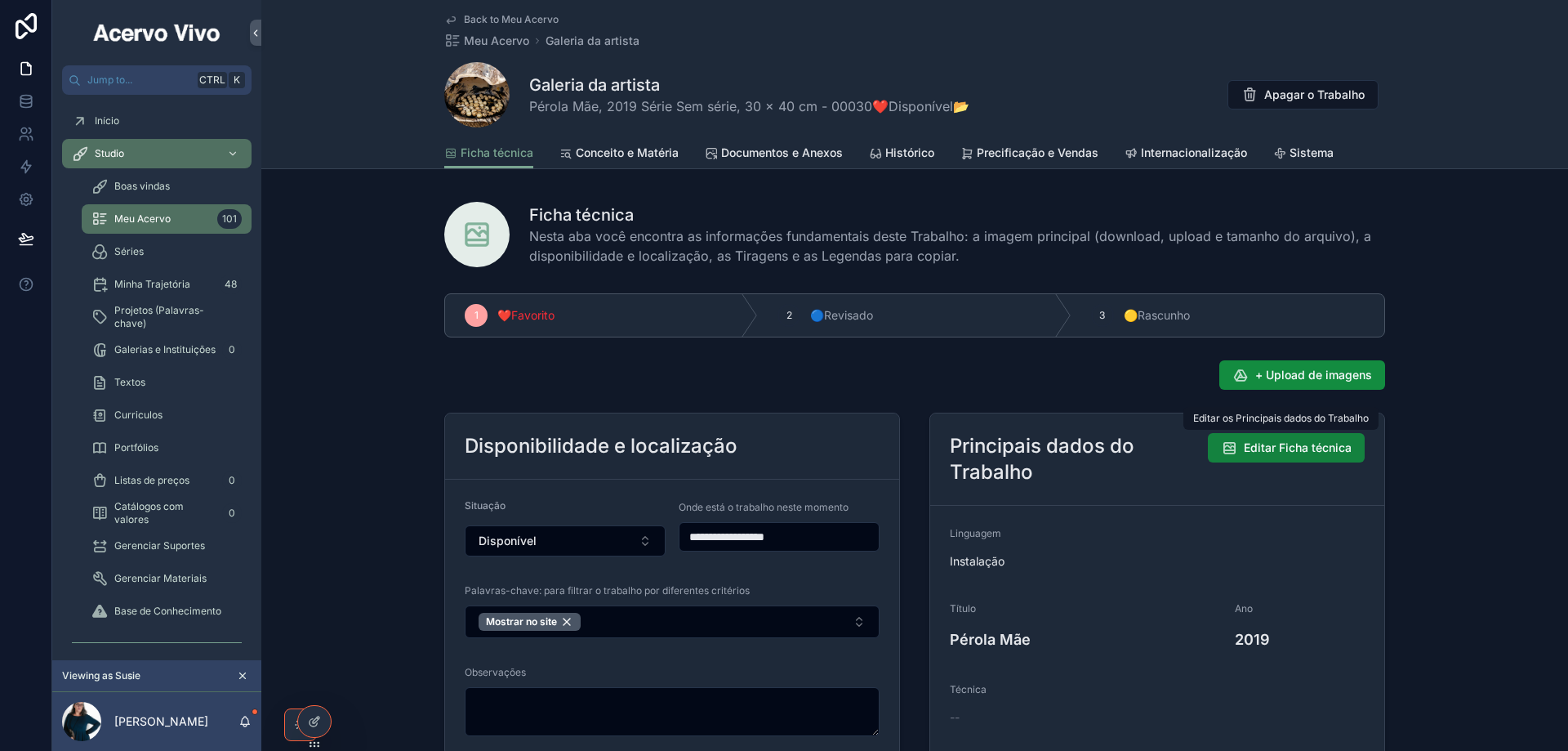
click at [1283, 448] on span "Editar Ficha técnica" at bounding box center [1297, 448] width 108 height 16
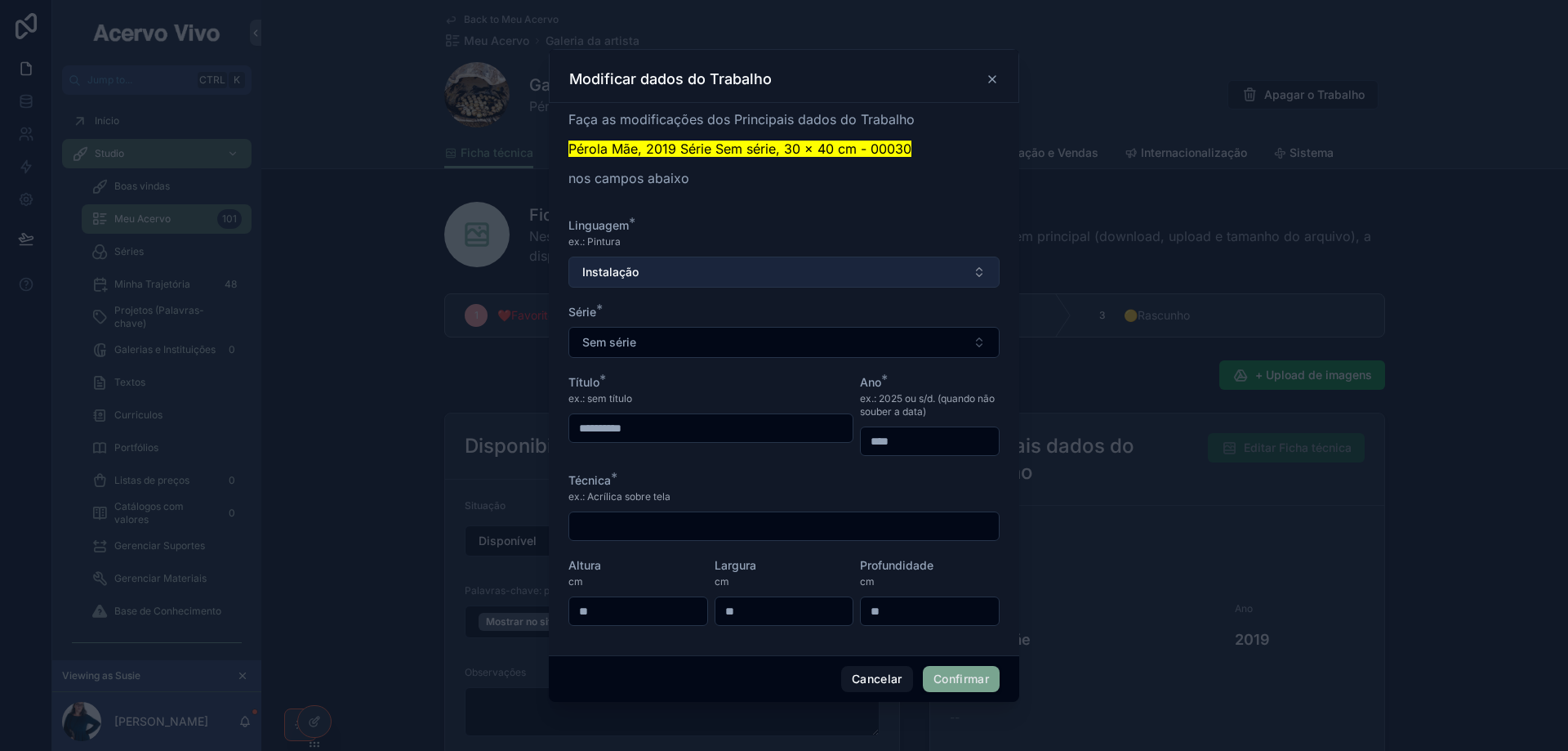
click at [685, 271] on button "Instalação" at bounding box center [784, 271] width 431 height 31
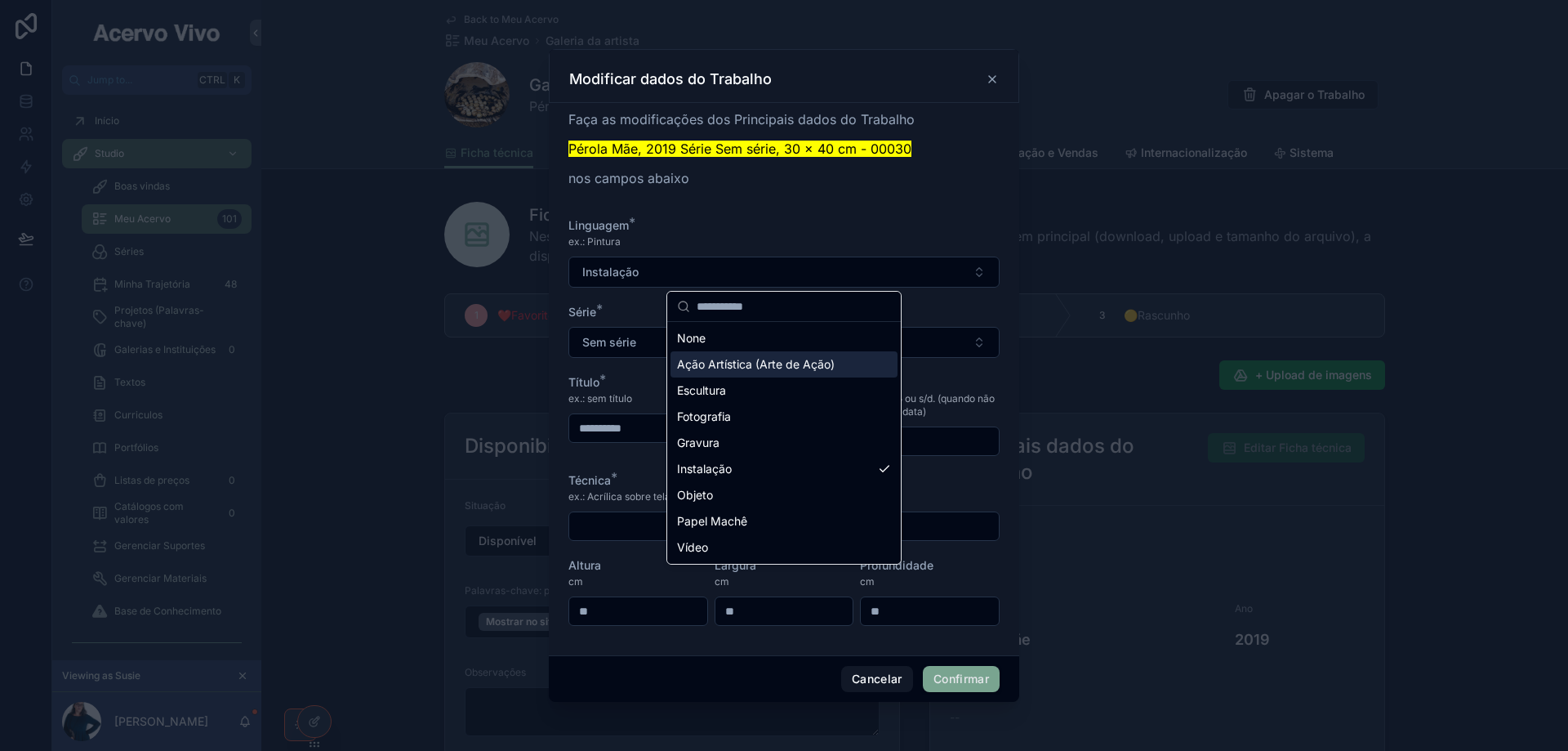
click at [739, 365] on span "Ação Artística (Arte de Ação)" at bounding box center [755, 364] width 157 height 16
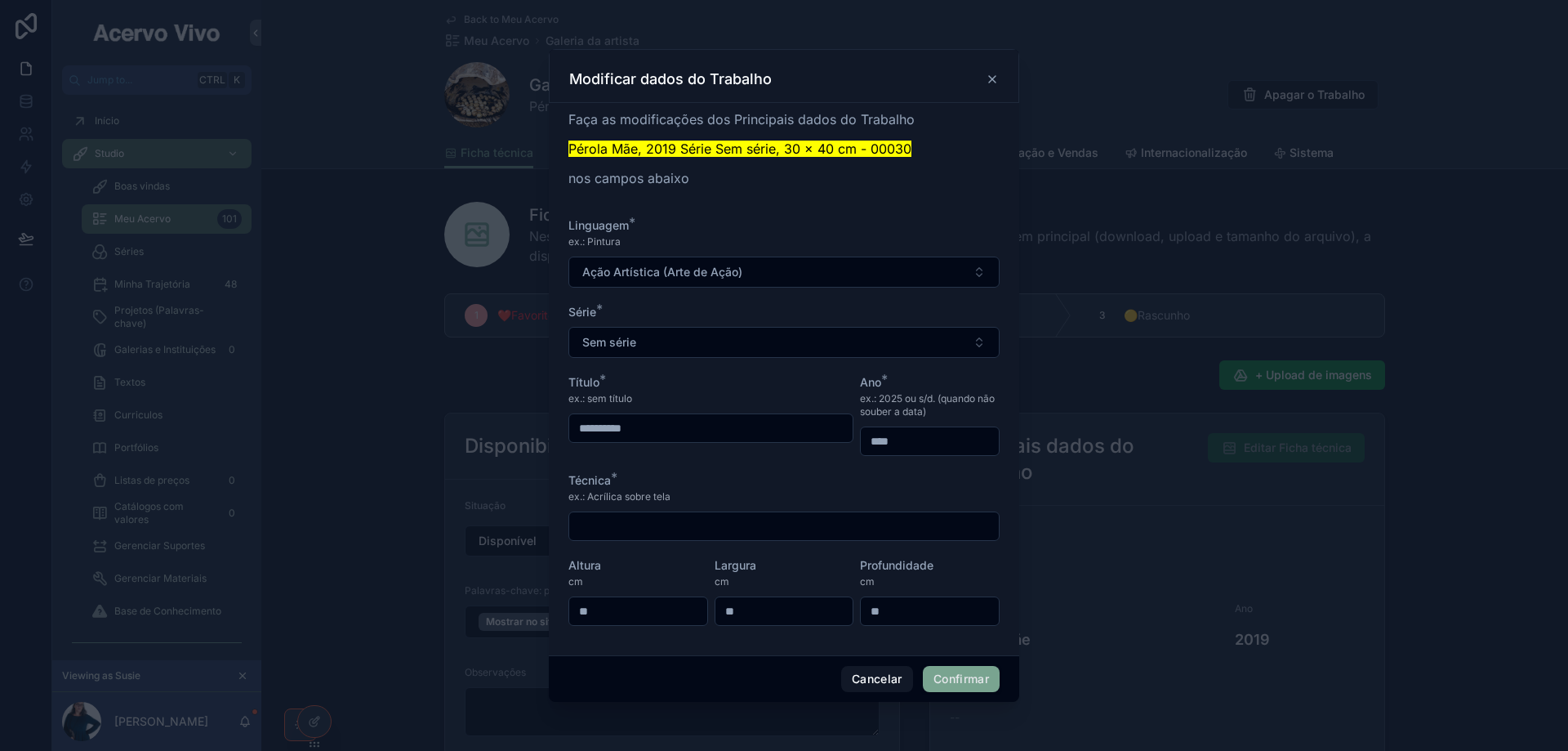
click at [969, 686] on button "Confirmar" at bounding box center [961, 678] width 76 height 26
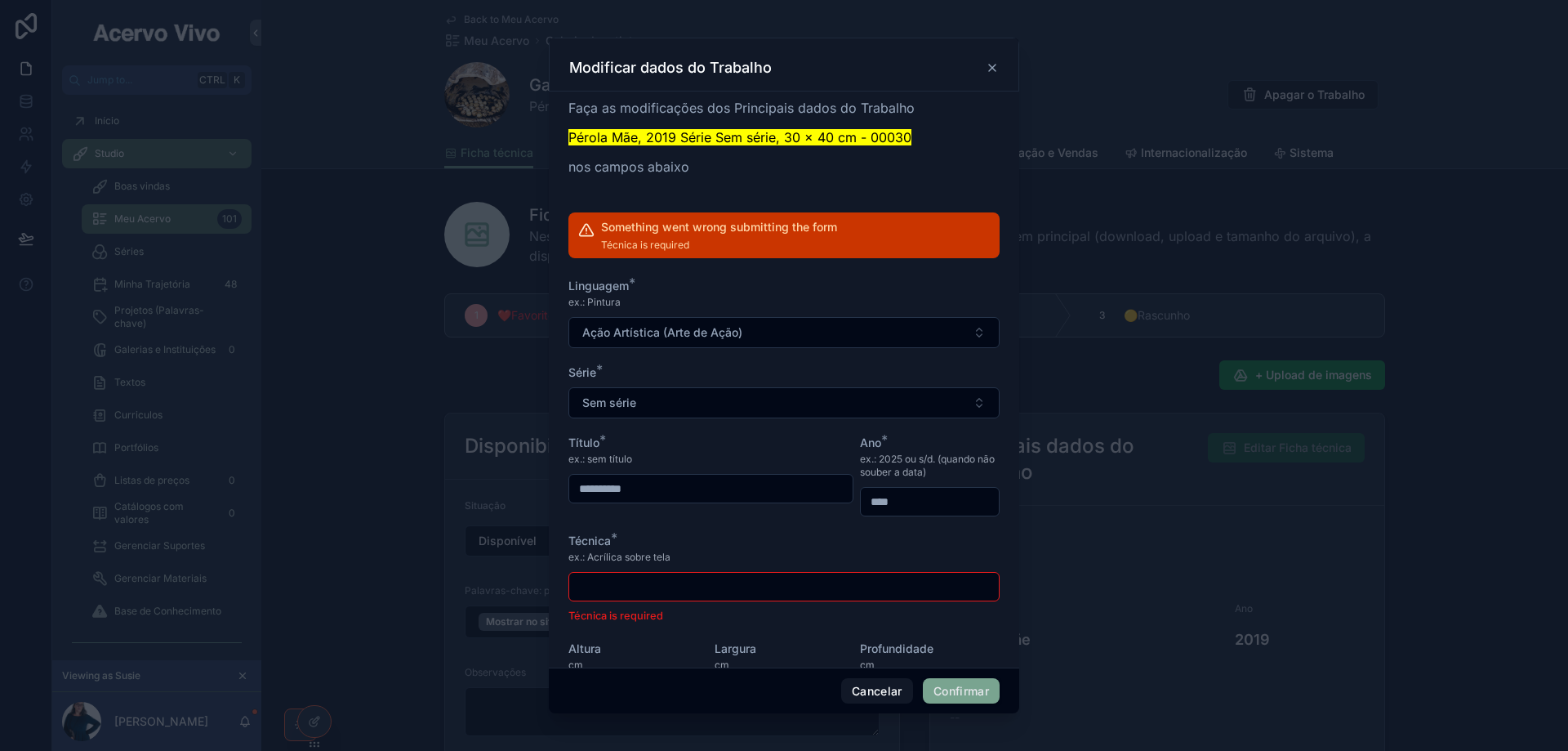
click at [872, 589] on input "text" at bounding box center [784, 586] width 430 height 23
click at [722, 589] on input "text" at bounding box center [784, 586] width 430 height 23
type input "********"
click at [957, 693] on button "Confirmar" at bounding box center [961, 690] width 76 height 26
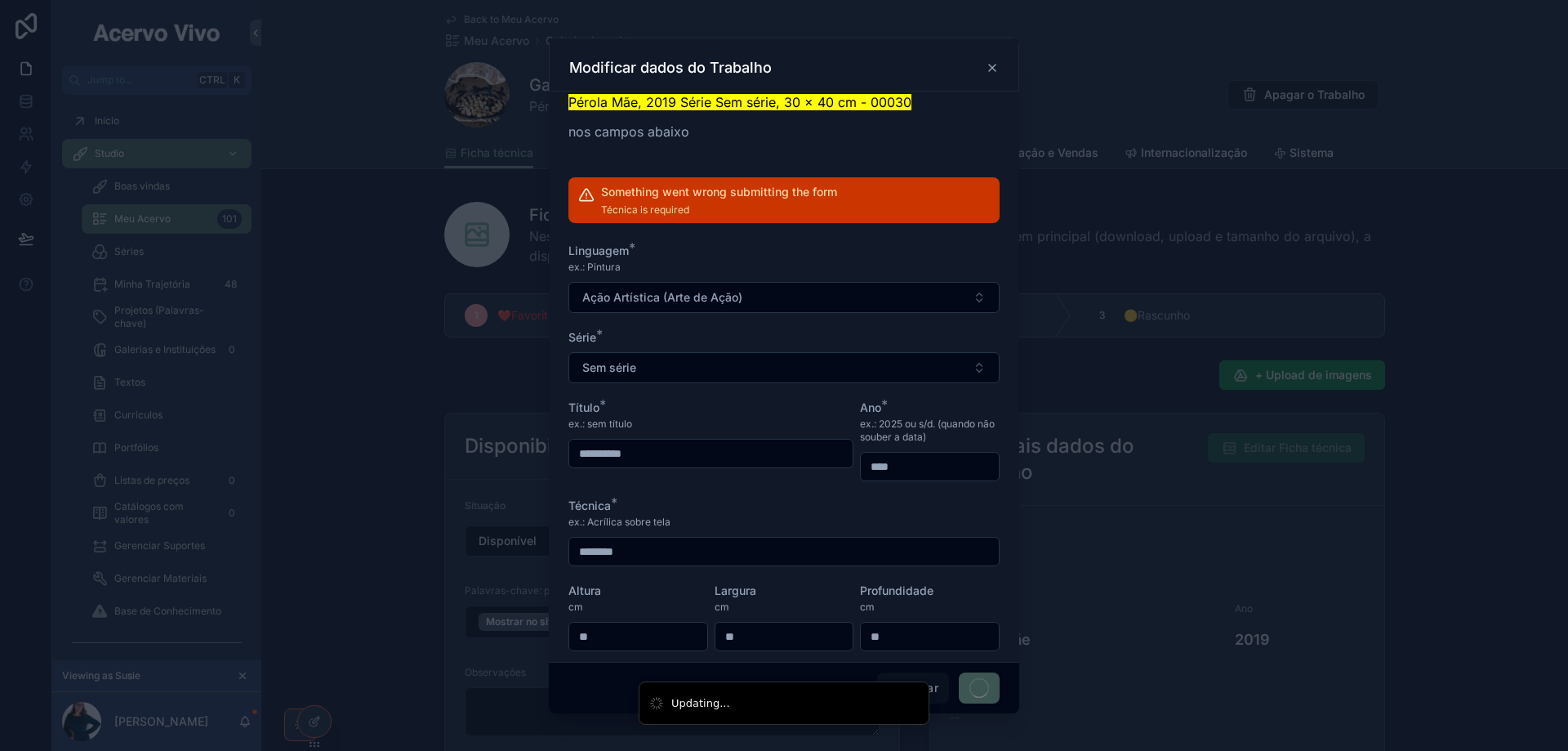
scroll to position [54, 0]
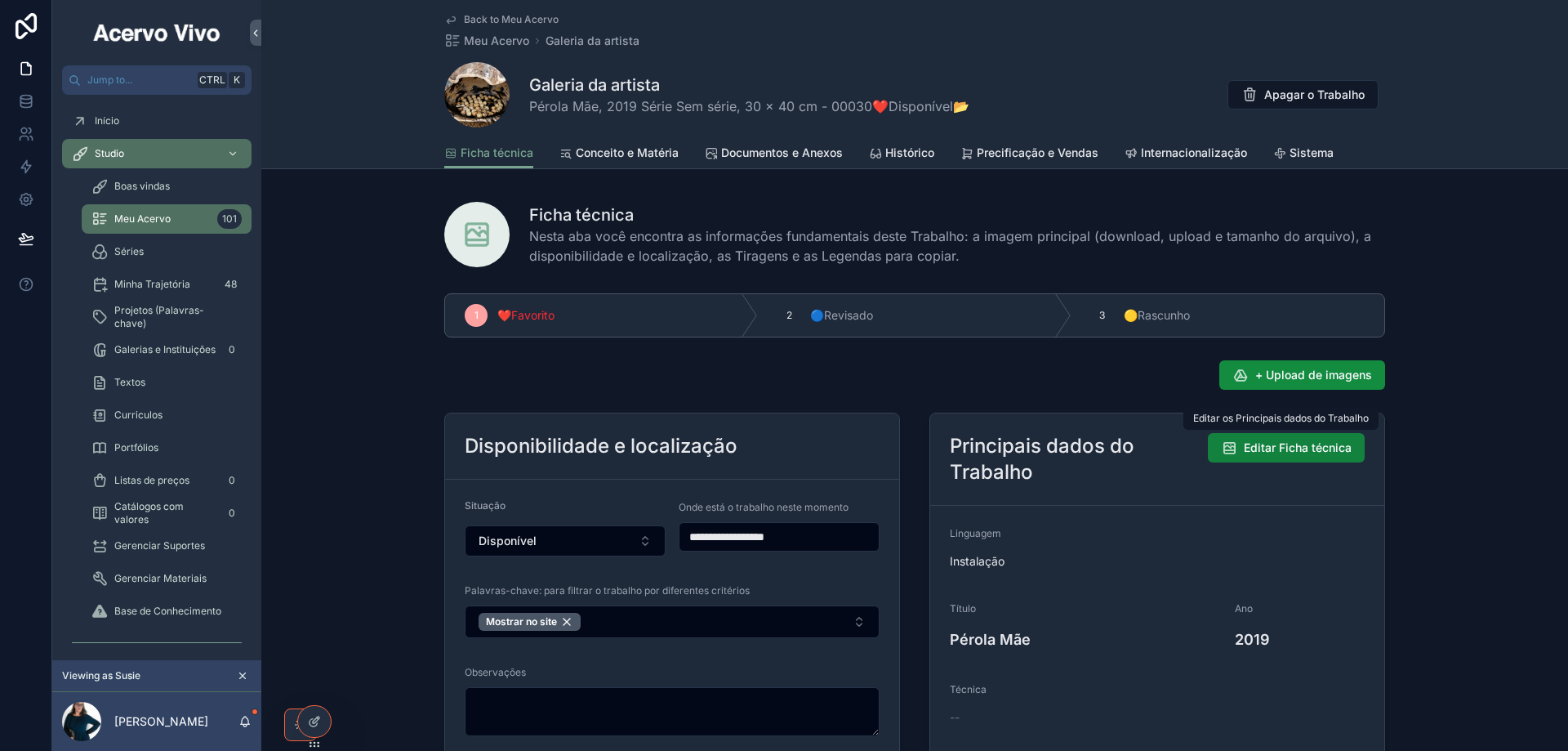
click at [1276, 451] on span "Editar Ficha técnica" at bounding box center [1297, 448] width 108 height 16
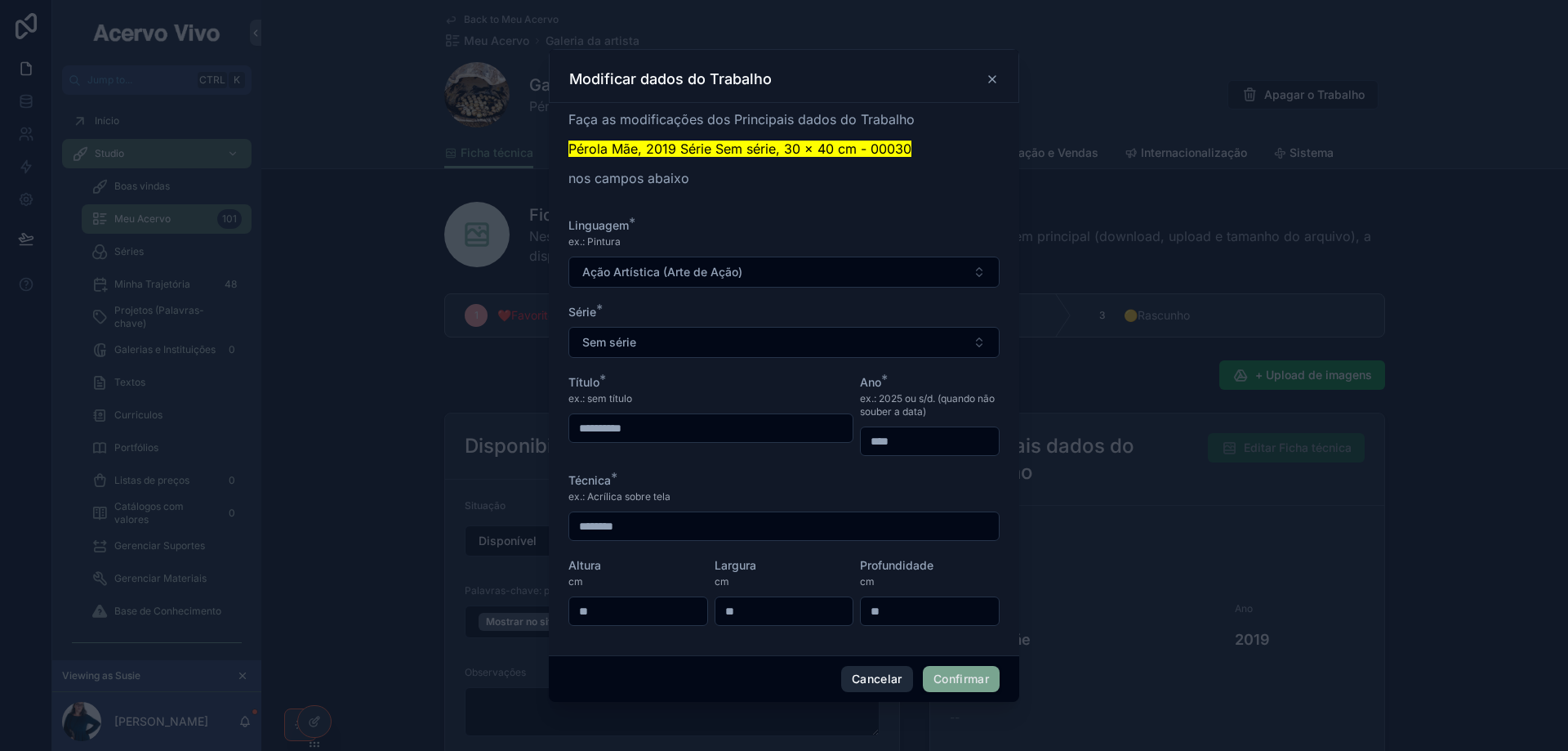
click at [888, 680] on button "Cancelar" at bounding box center [877, 678] width 72 height 26
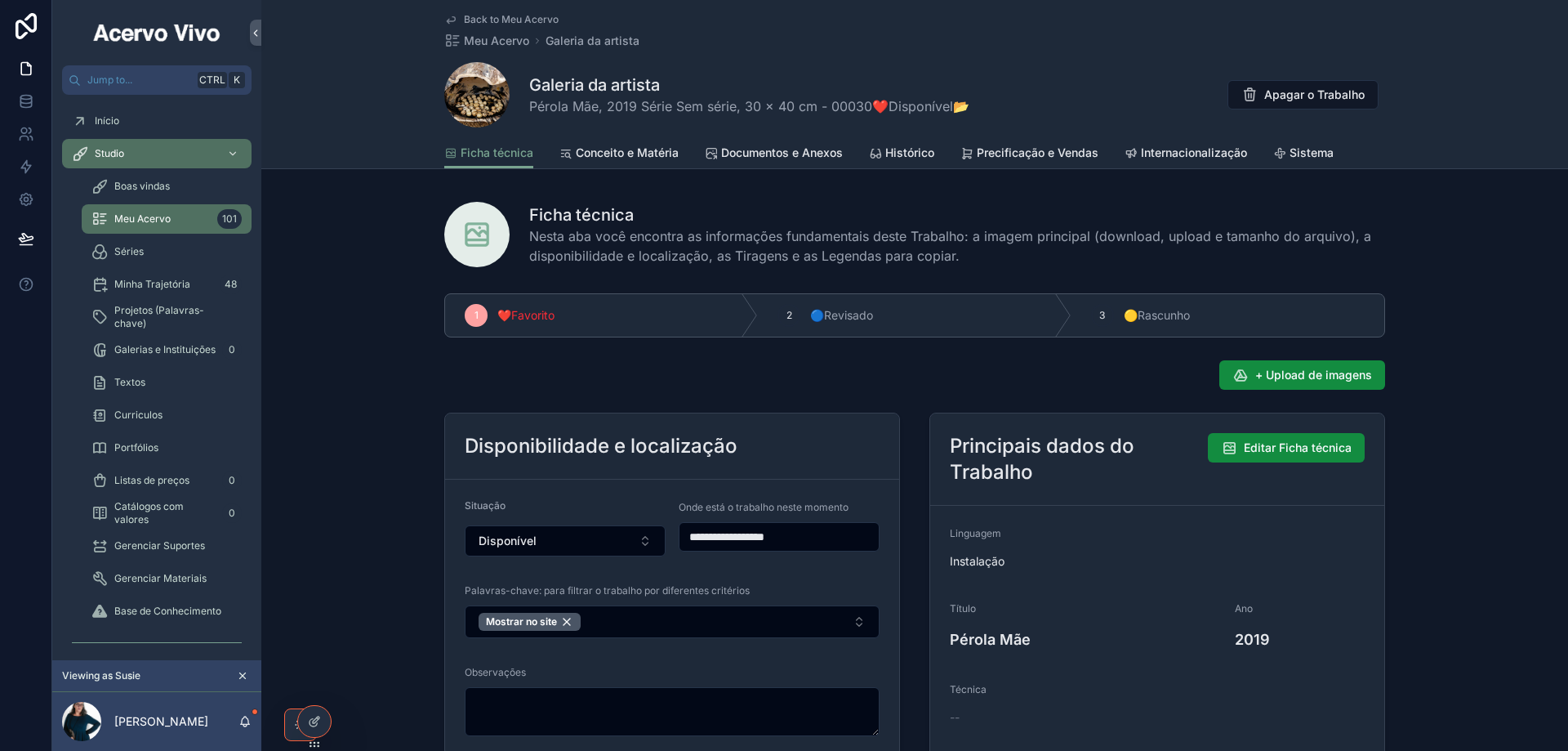
click at [513, 19] on span "Back to Meu Acervo" at bounding box center [511, 20] width 94 height 13
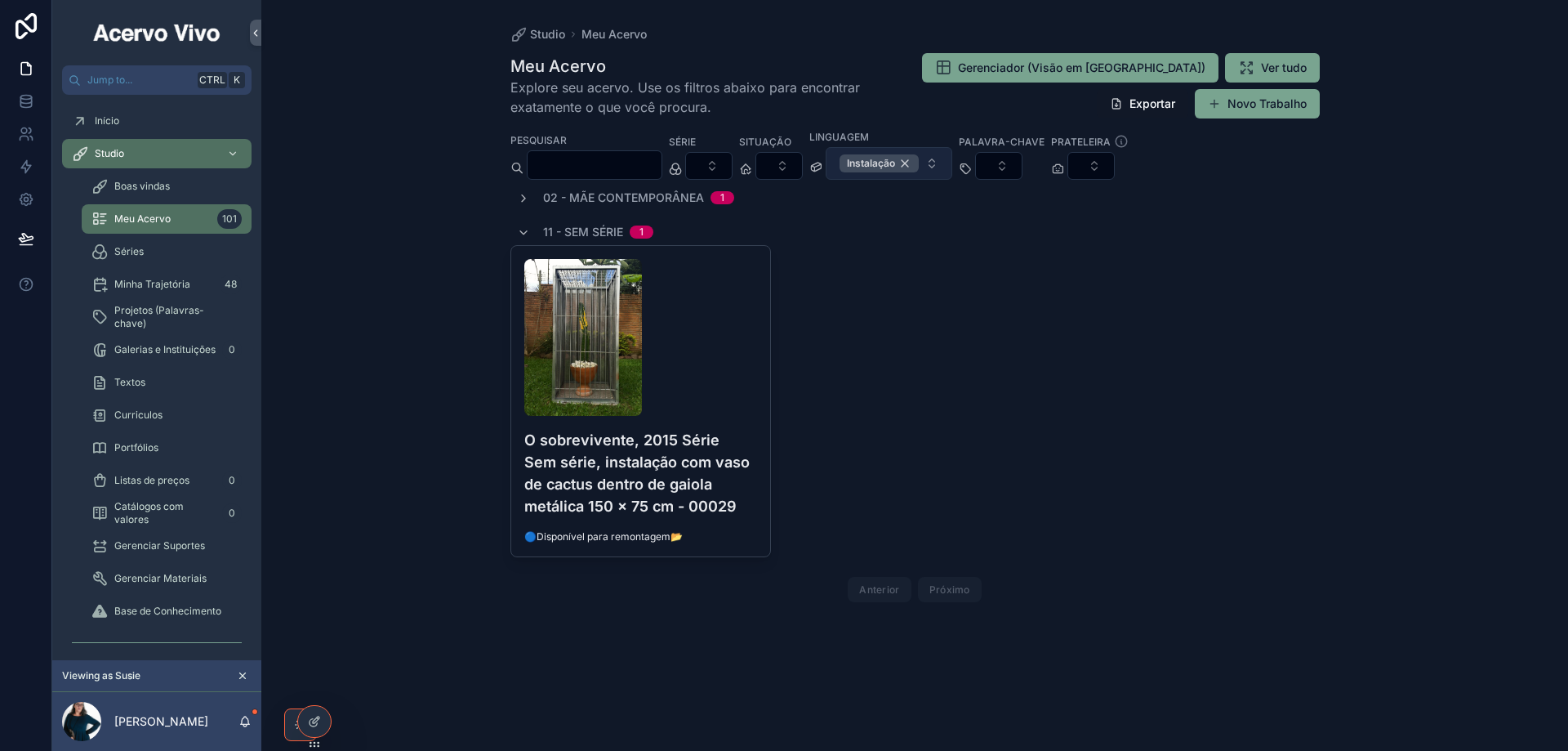
click at [919, 165] on div "Instalação" at bounding box center [879, 164] width 79 height 18
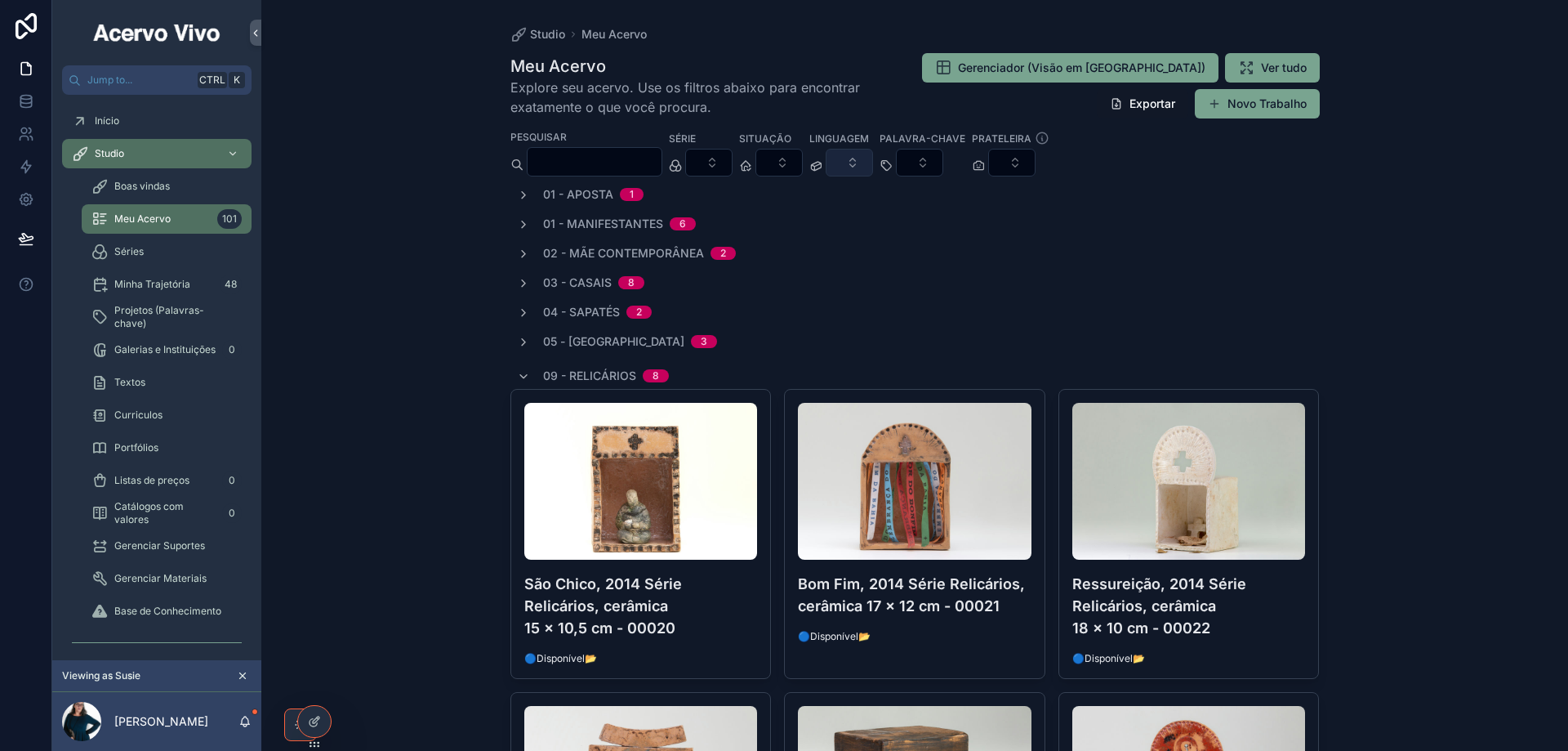
click at [872, 157] on button "Select Button" at bounding box center [848, 162] width 47 height 28
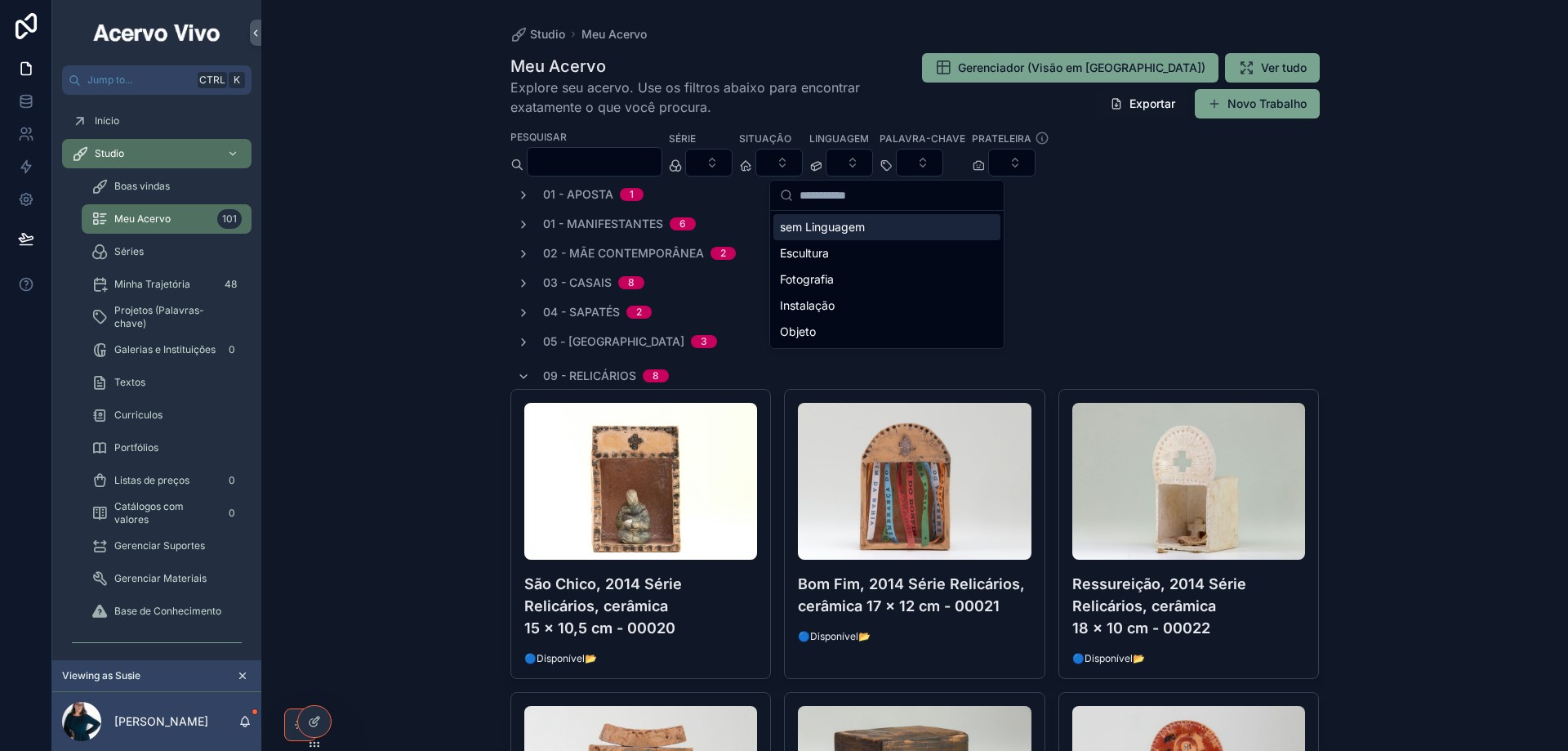
click at [881, 225] on div "sem Linguagem" at bounding box center [886, 227] width 227 height 26
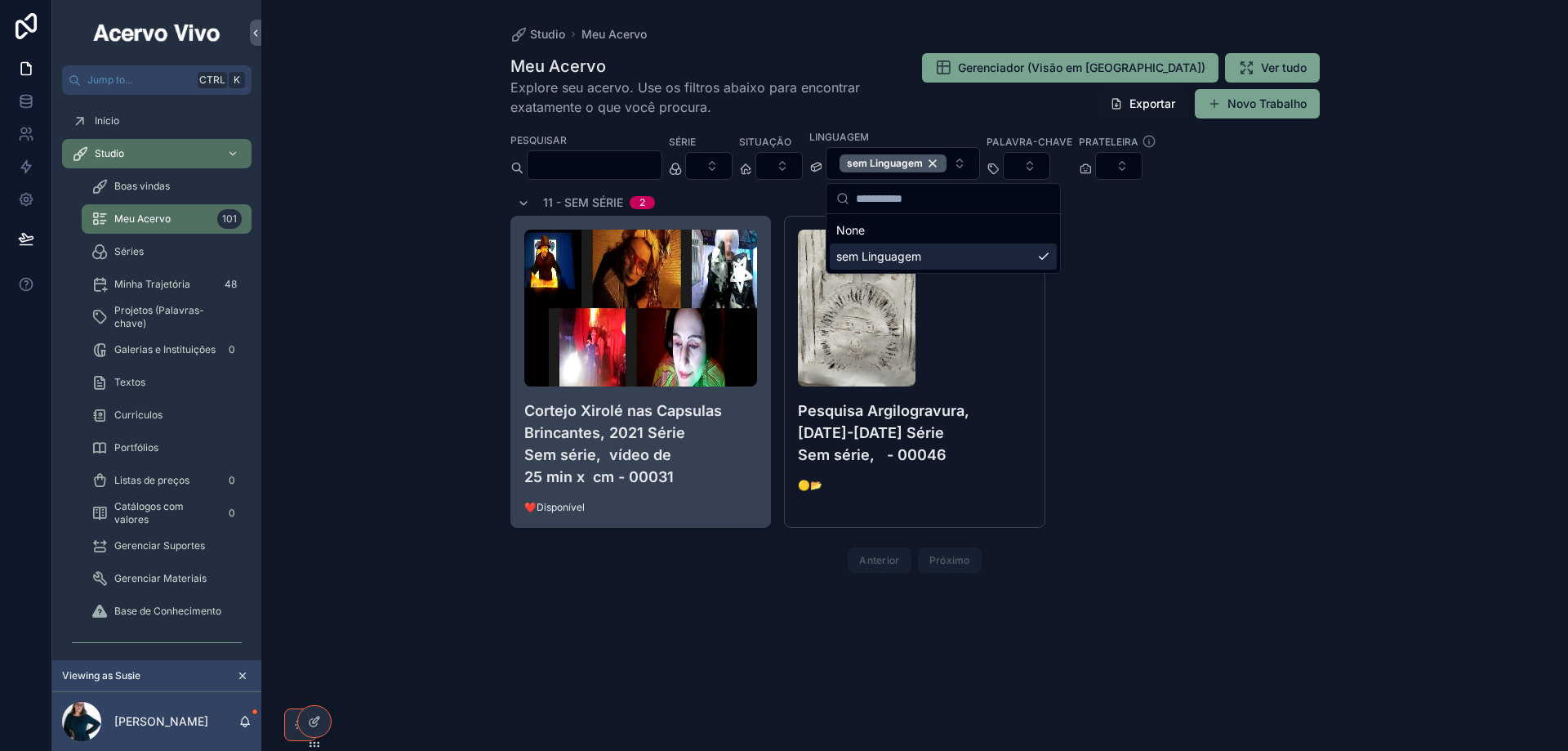
click at [728, 473] on h4 "Cortejo Xirolé nas Capsulas Brincantes, 2021 Série Sem série, vídeo de 25 min x…" at bounding box center [640, 443] width 234 height 88
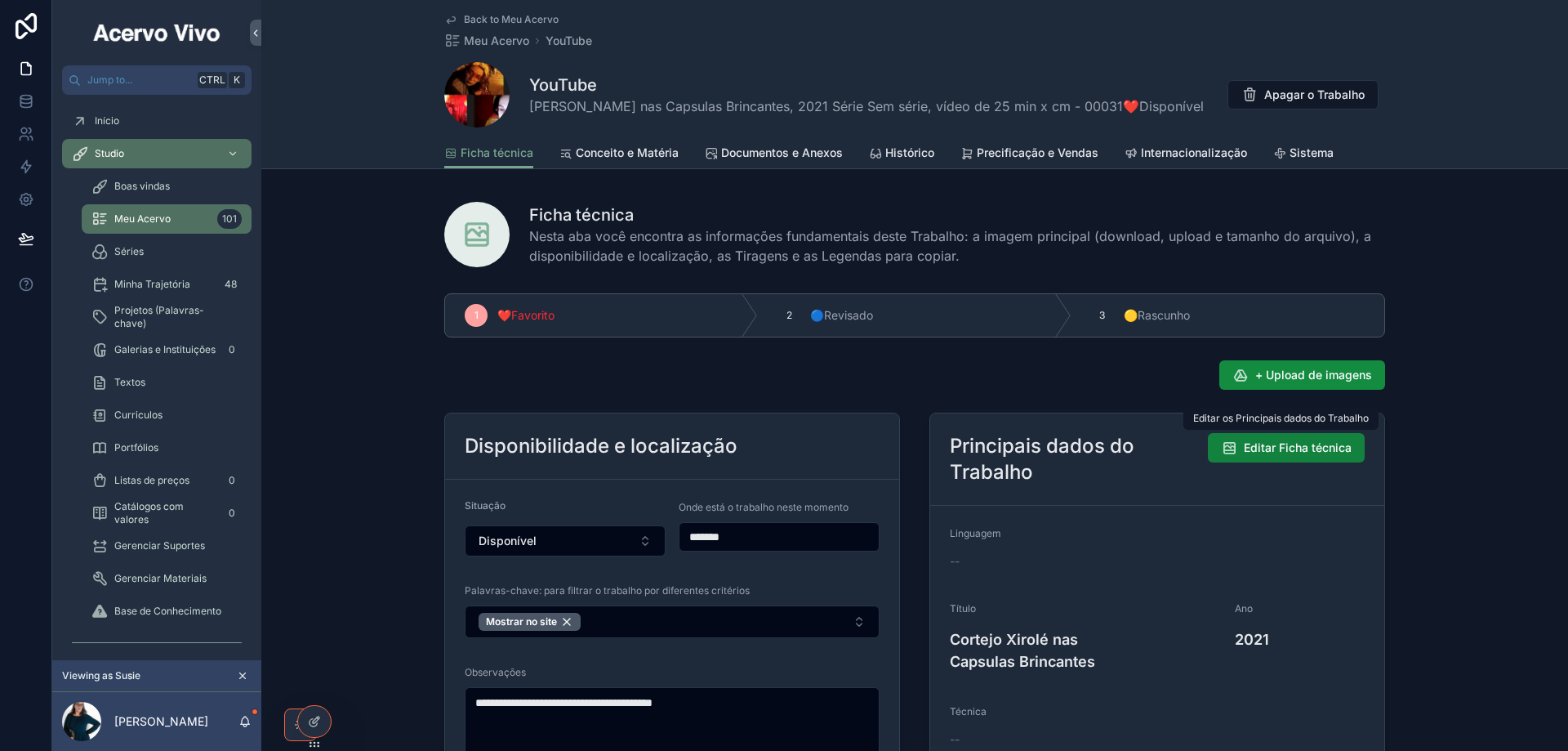
click at [1291, 448] on span "Editar Ficha técnica" at bounding box center [1297, 448] width 108 height 16
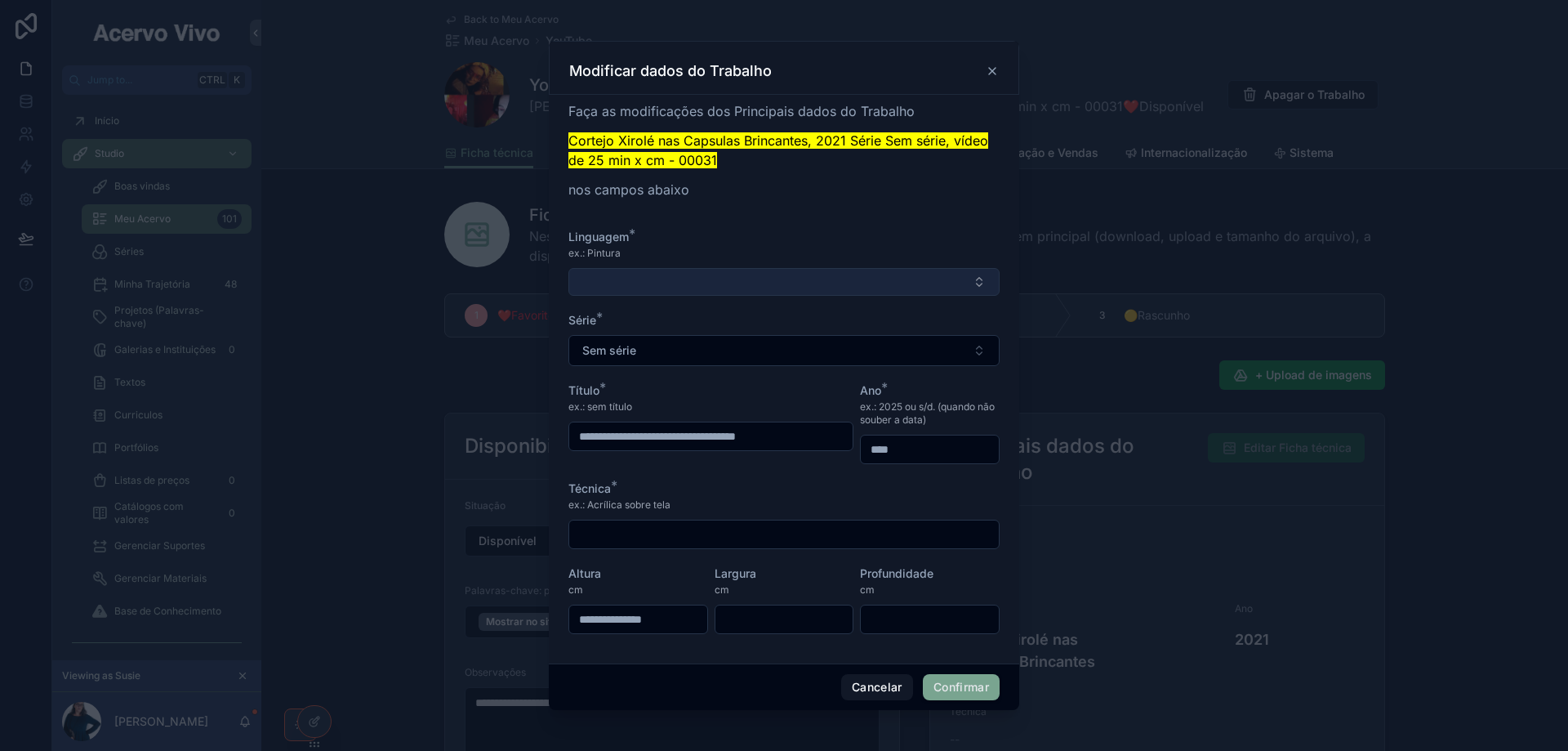
click at [722, 277] on button "Select Button" at bounding box center [784, 281] width 431 height 28
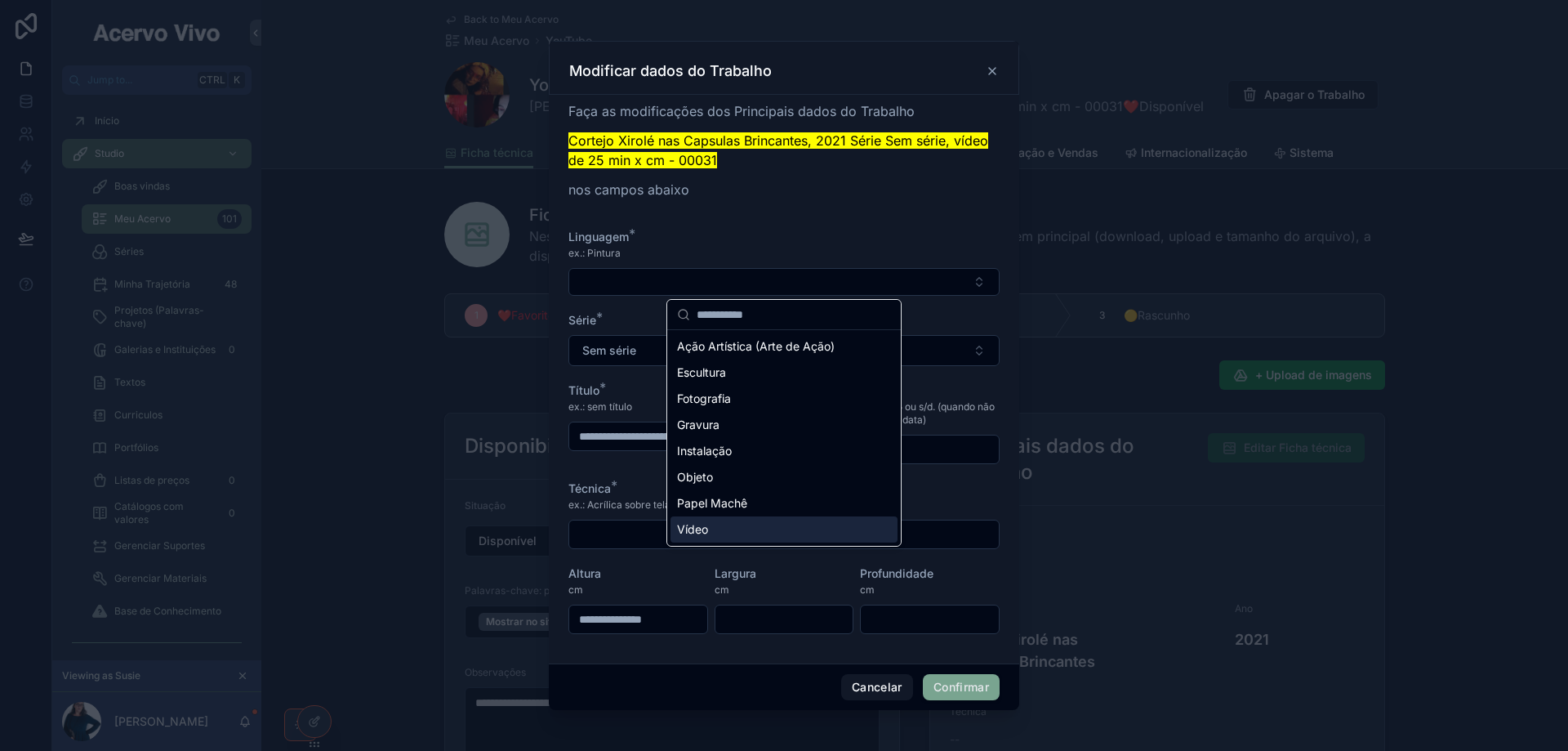
drag, startPoint x: 736, startPoint y: 525, endPoint x: 743, endPoint y: 533, distance: 10.6
click at [736, 526] on div "Vídeo" at bounding box center [784, 529] width 227 height 26
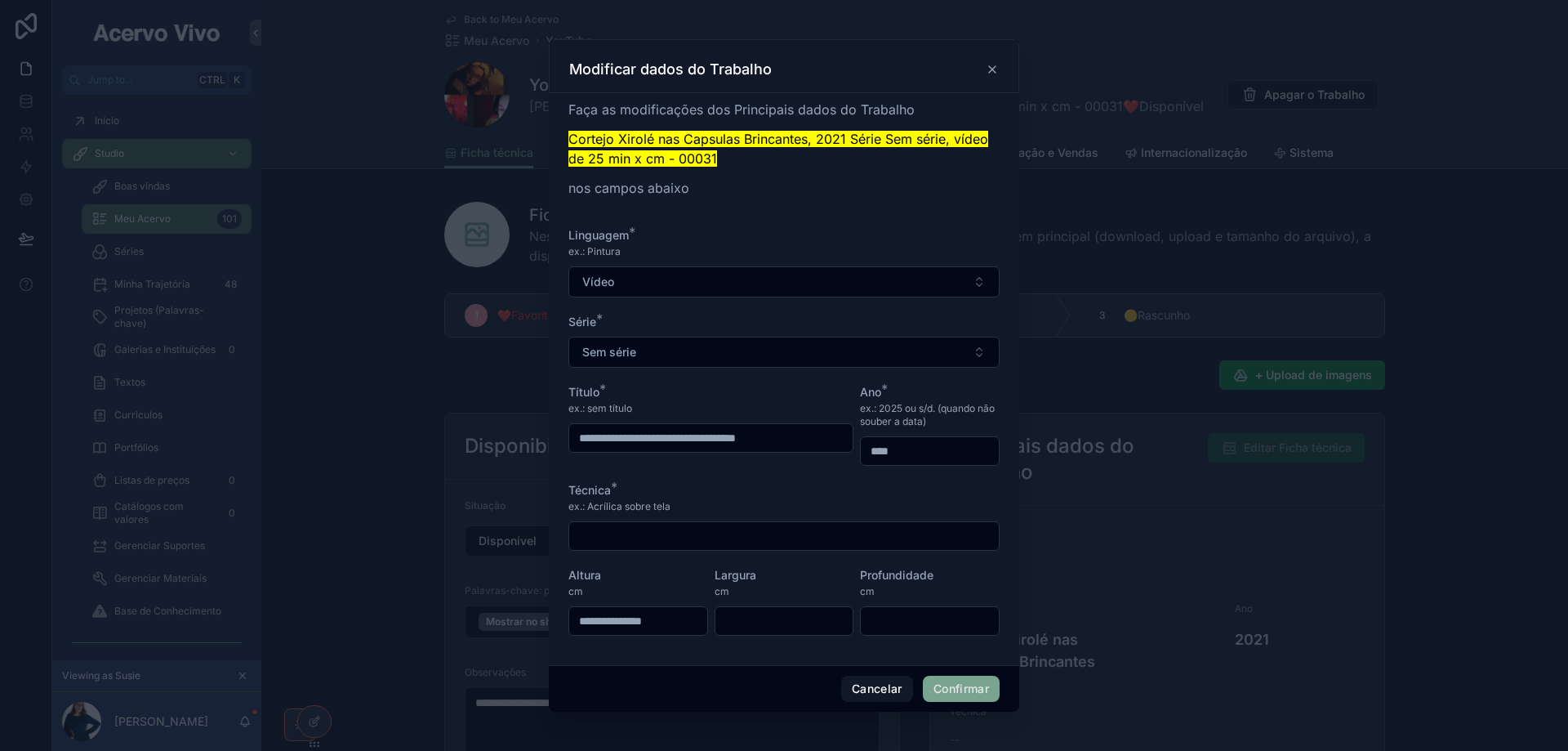
click at [946, 692] on button "Confirmar" at bounding box center [961, 688] width 76 height 26
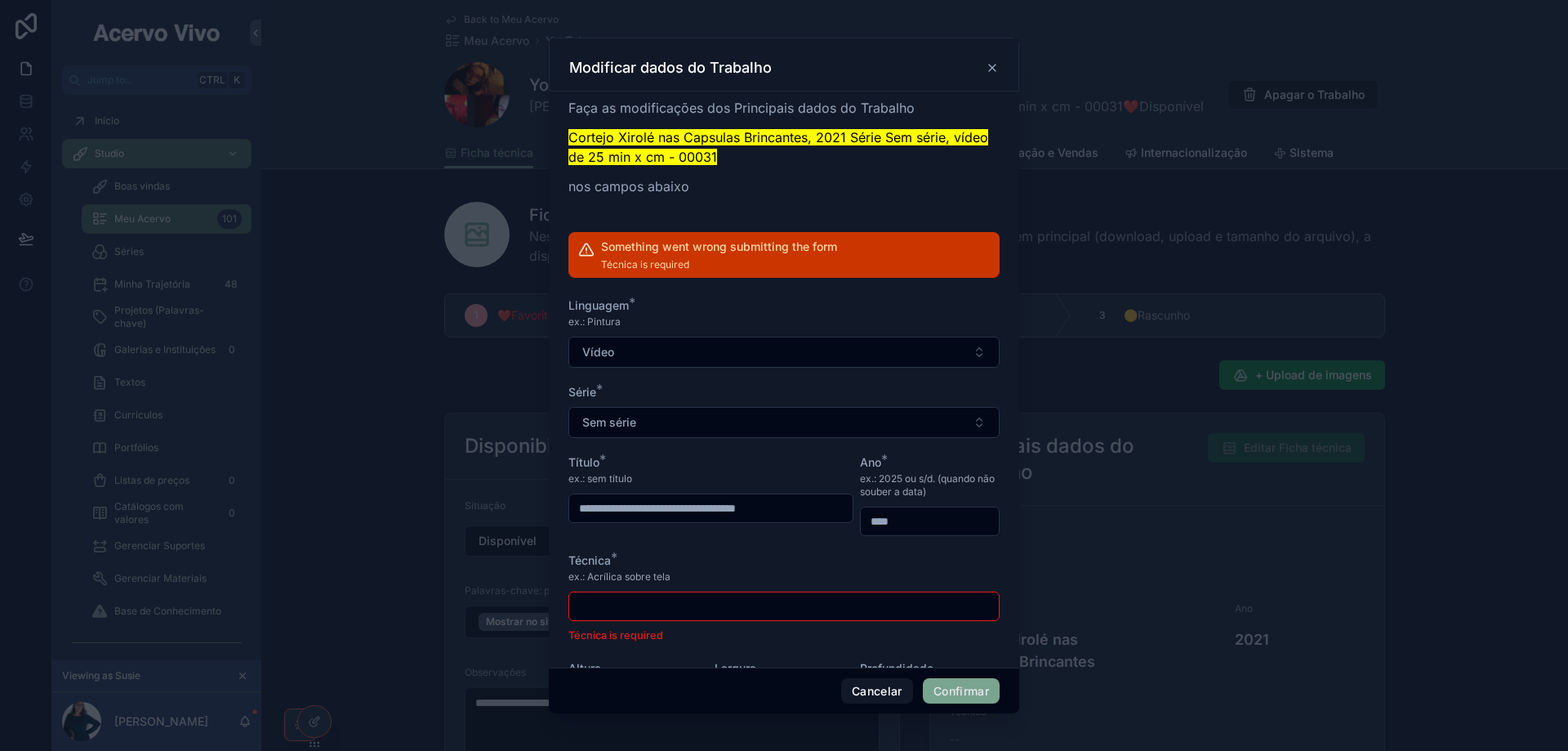
click at [696, 601] on input "text" at bounding box center [784, 606] width 430 height 23
type input "*****"
click at [961, 696] on button "Confirmar" at bounding box center [961, 690] width 76 height 26
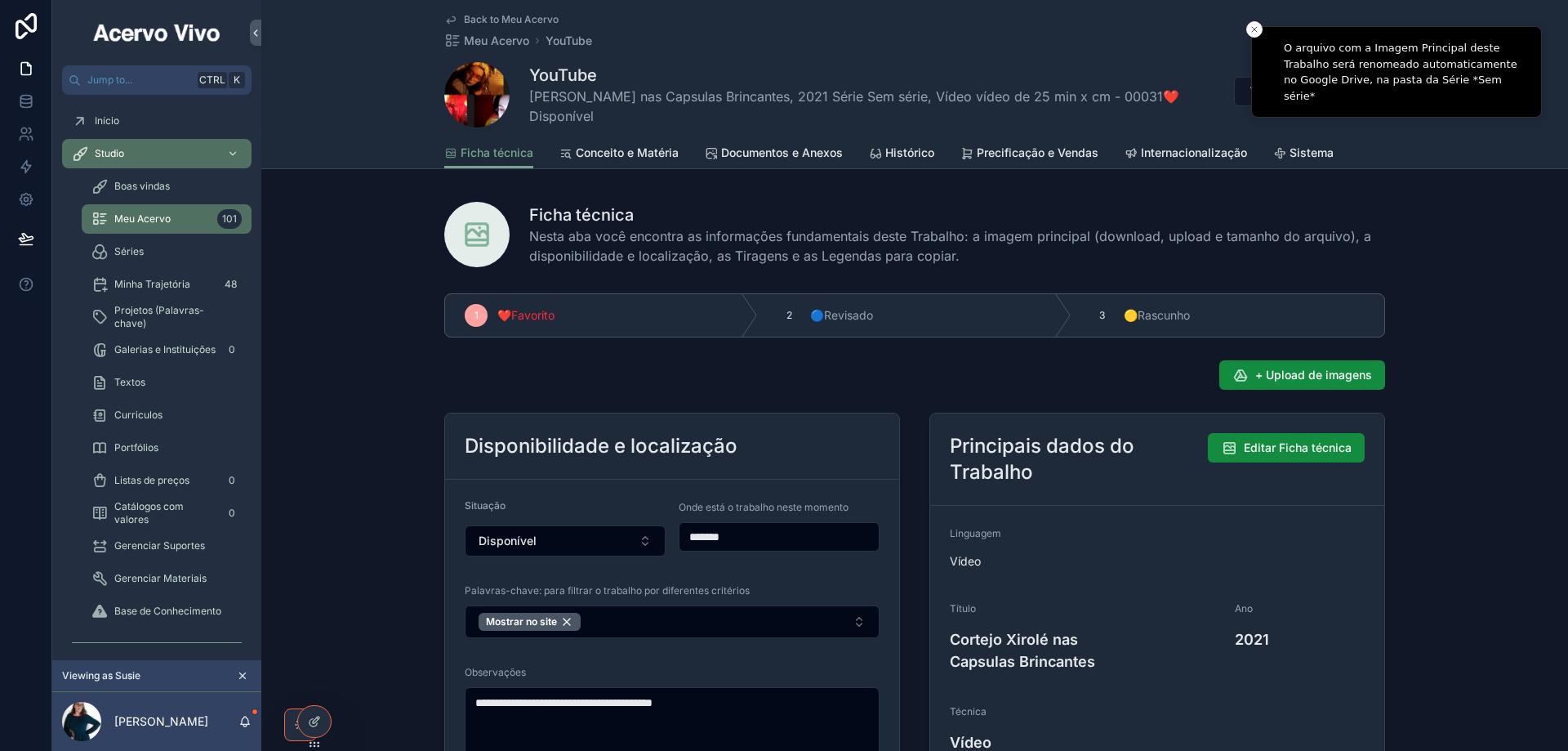
click at [508, 18] on span "Back to Meu Acervo" at bounding box center [511, 20] width 94 height 13
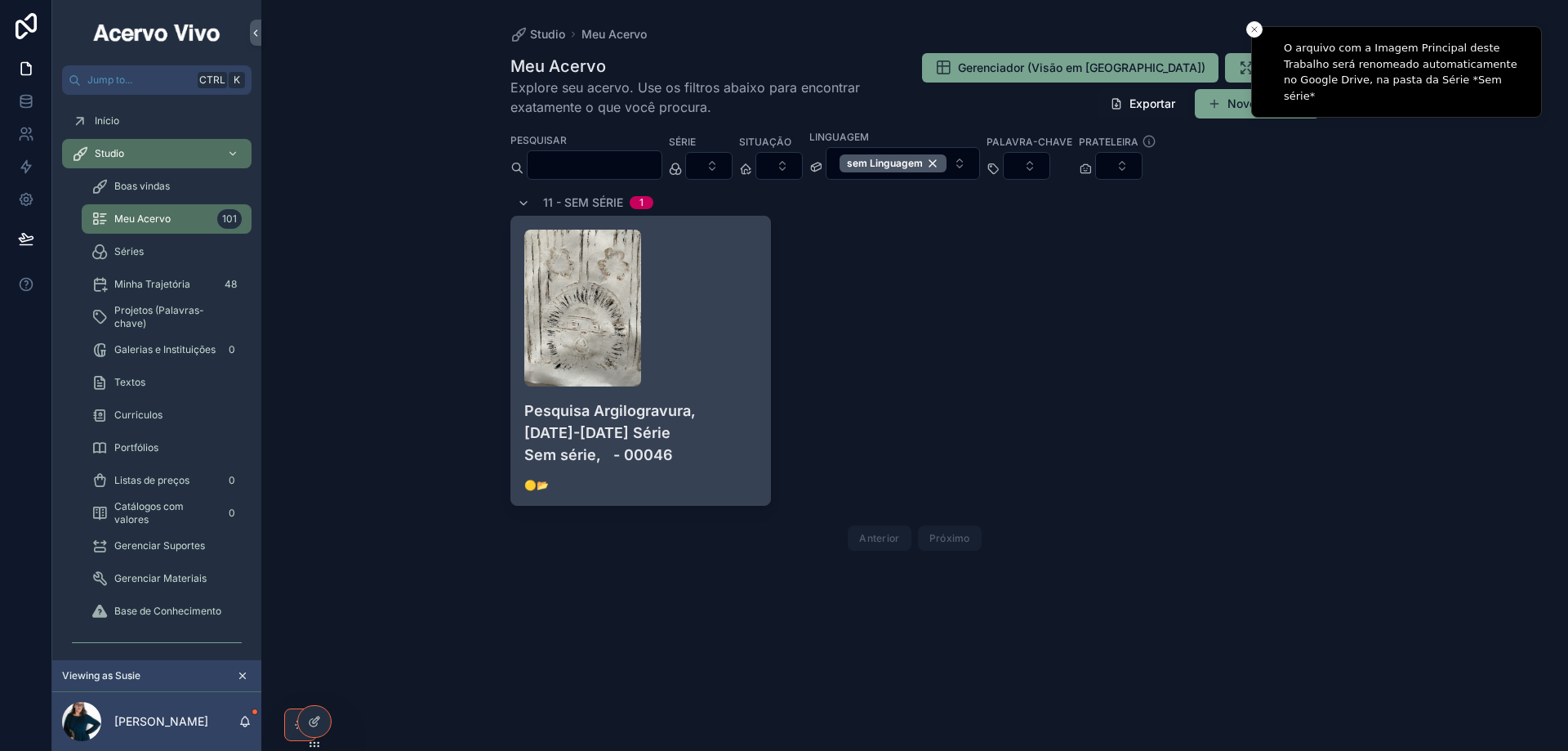
click at [711, 319] on div "scrollable content" at bounding box center [640, 308] width 234 height 157
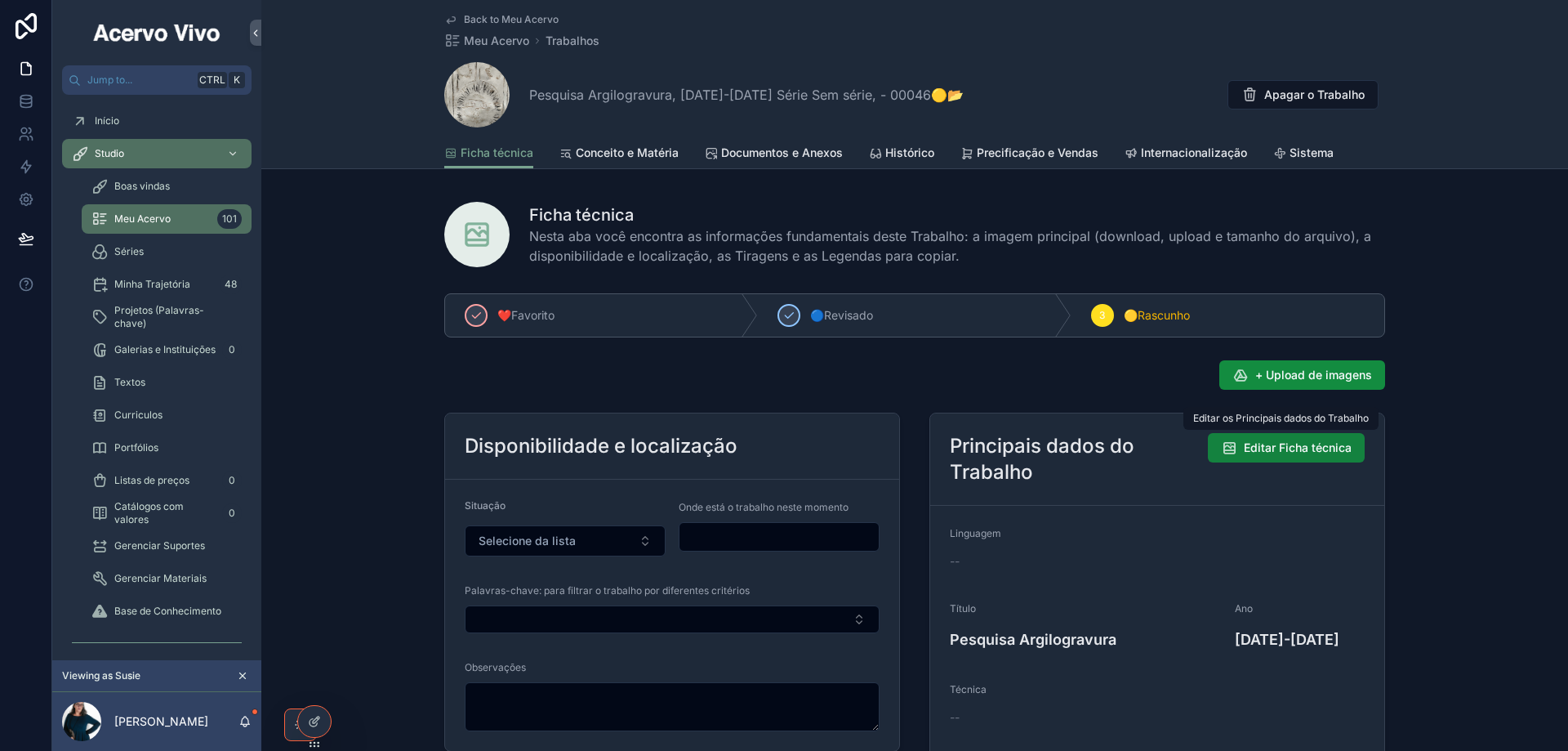
click at [1261, 441] on span "Editar Ficha técnica" at bounding box center [1297, 448] width 108 height 16
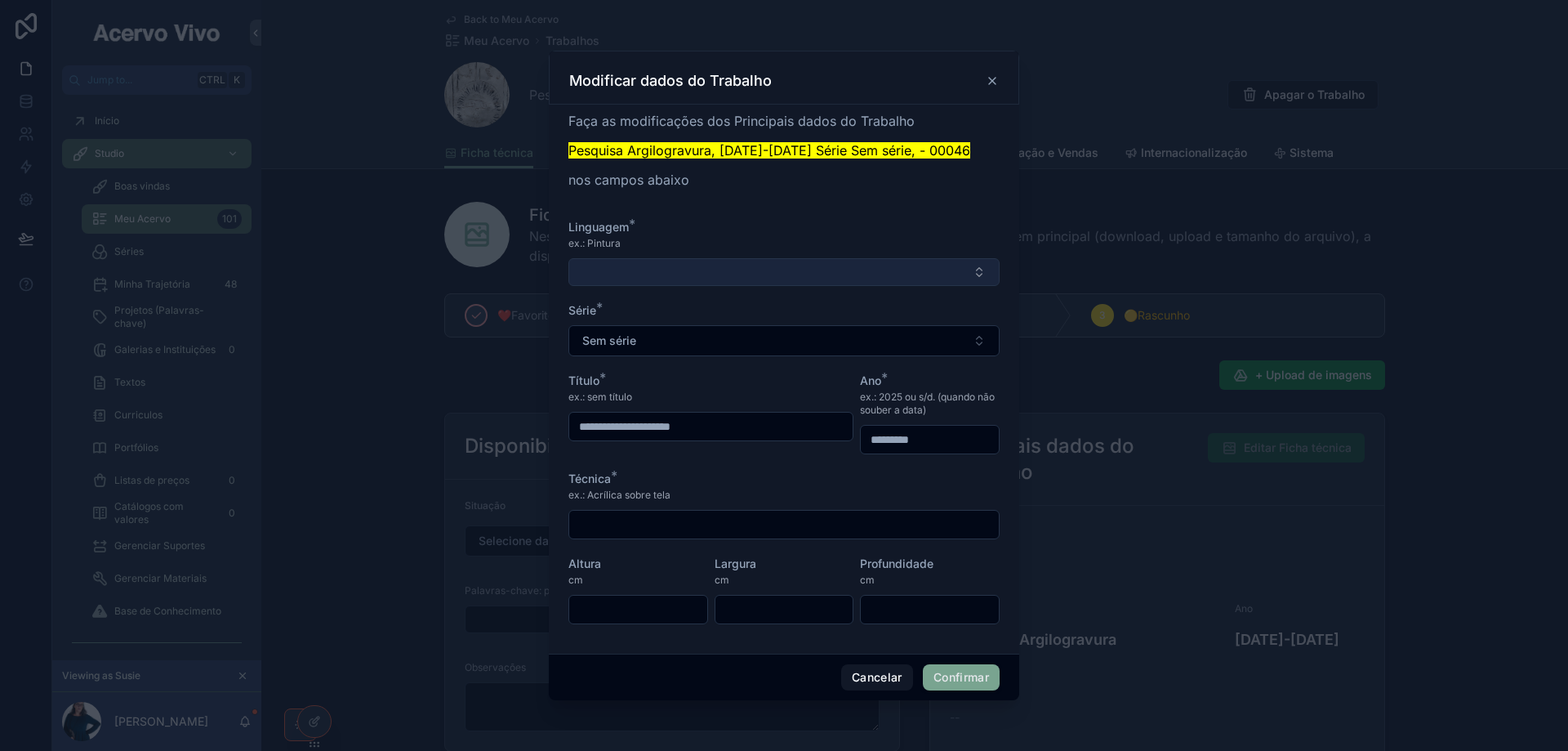
click at [677, 274] on button "Select Button" at bounding box center [784, 271] width 431 height 28
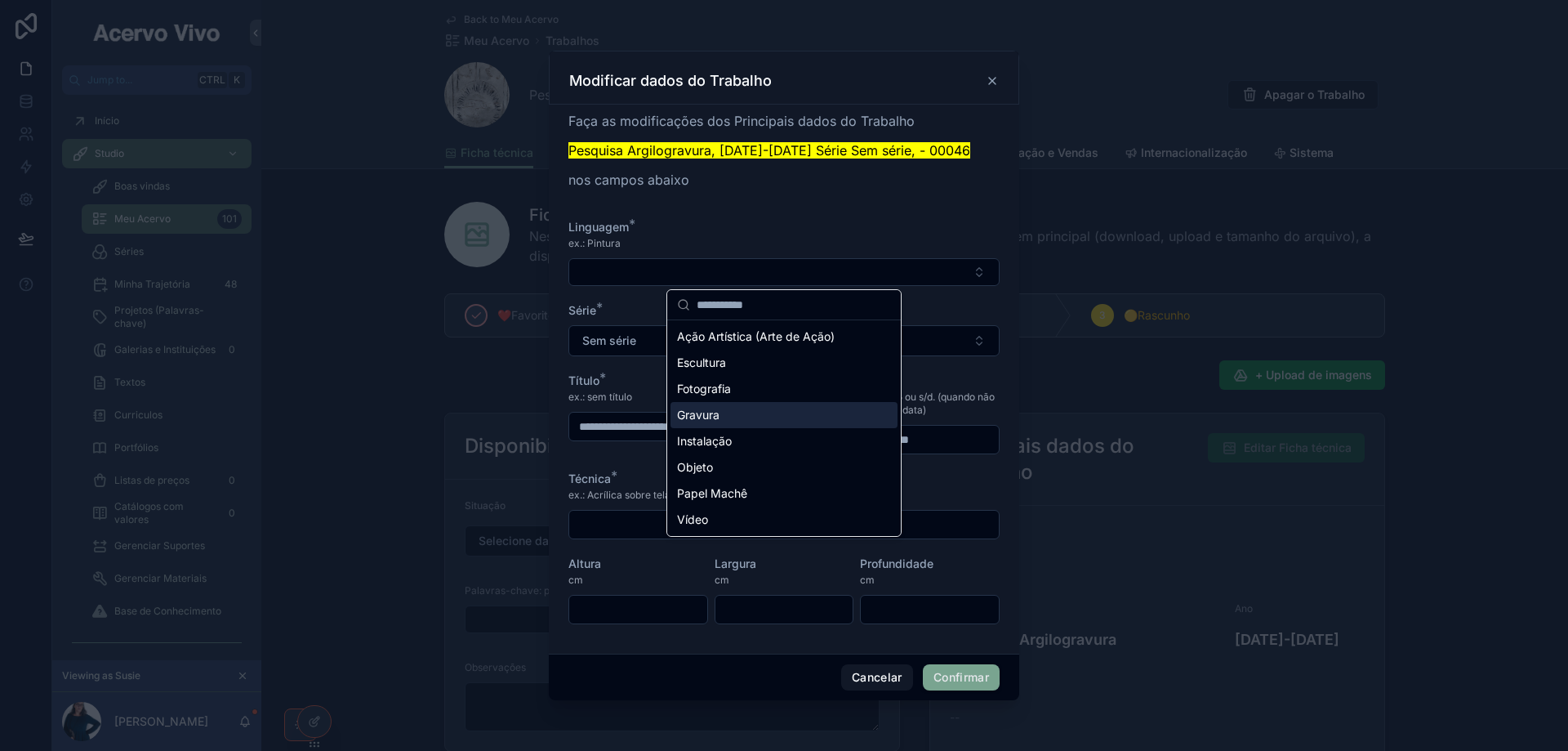
click at [712, 418] on span "Gravura" at bounding box center [698, 415] width 43 height 16
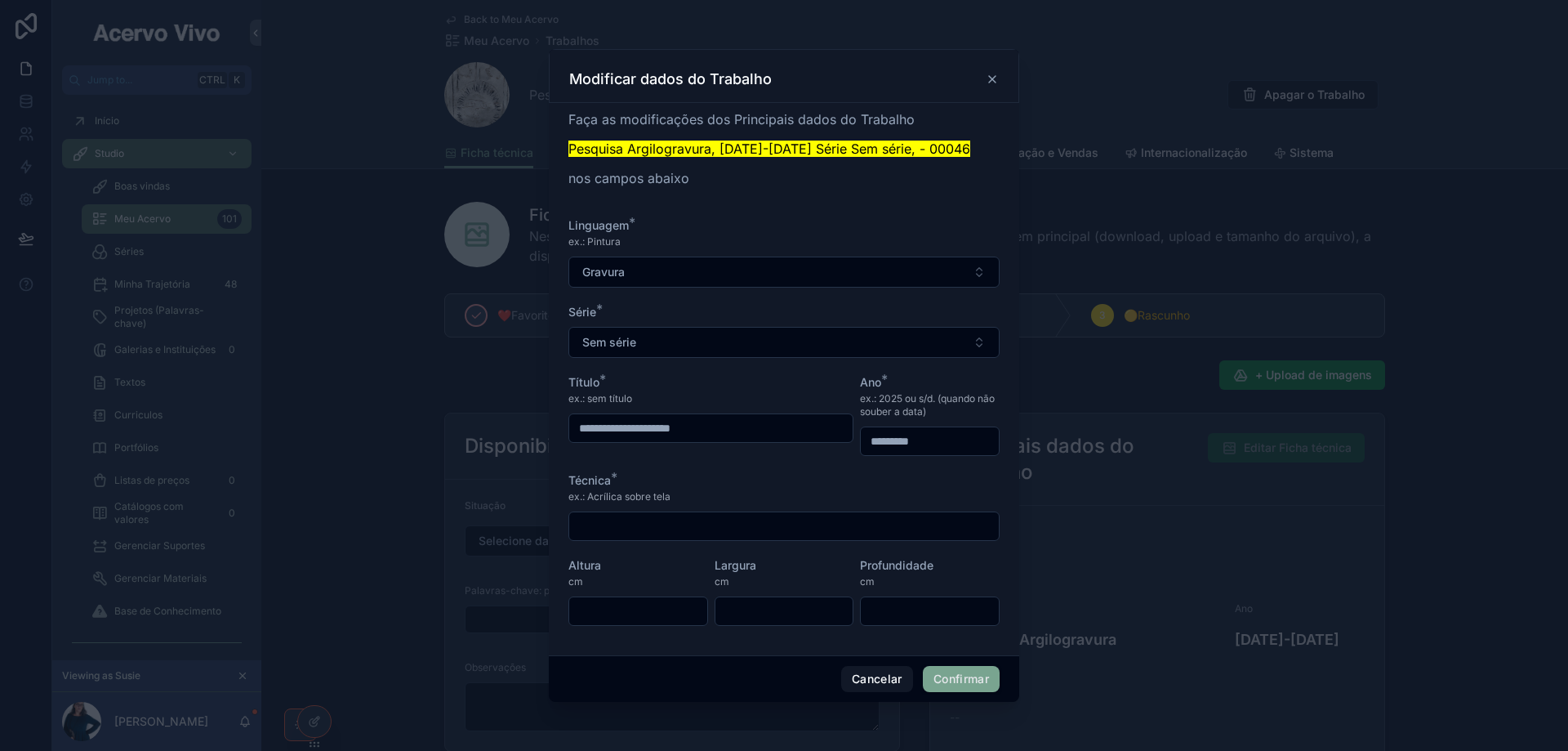
click at [657, 428] on input "**********" at bounding box center [711, 428] width 284 height 23
click at [656, 429] on input "**********" at bounding box center [711, 428] width 284 height 23
click at [657, 429] on input "**********" at bounding box center [711, 428] width 284 height 23
drag, startPoint x: 630, startPoint y: 521, endPoint x: 620, endPoint y: 600, distance: 79.6
click at [630, 521] on input "text" at bounding box center [784, 526] width 430 height 23
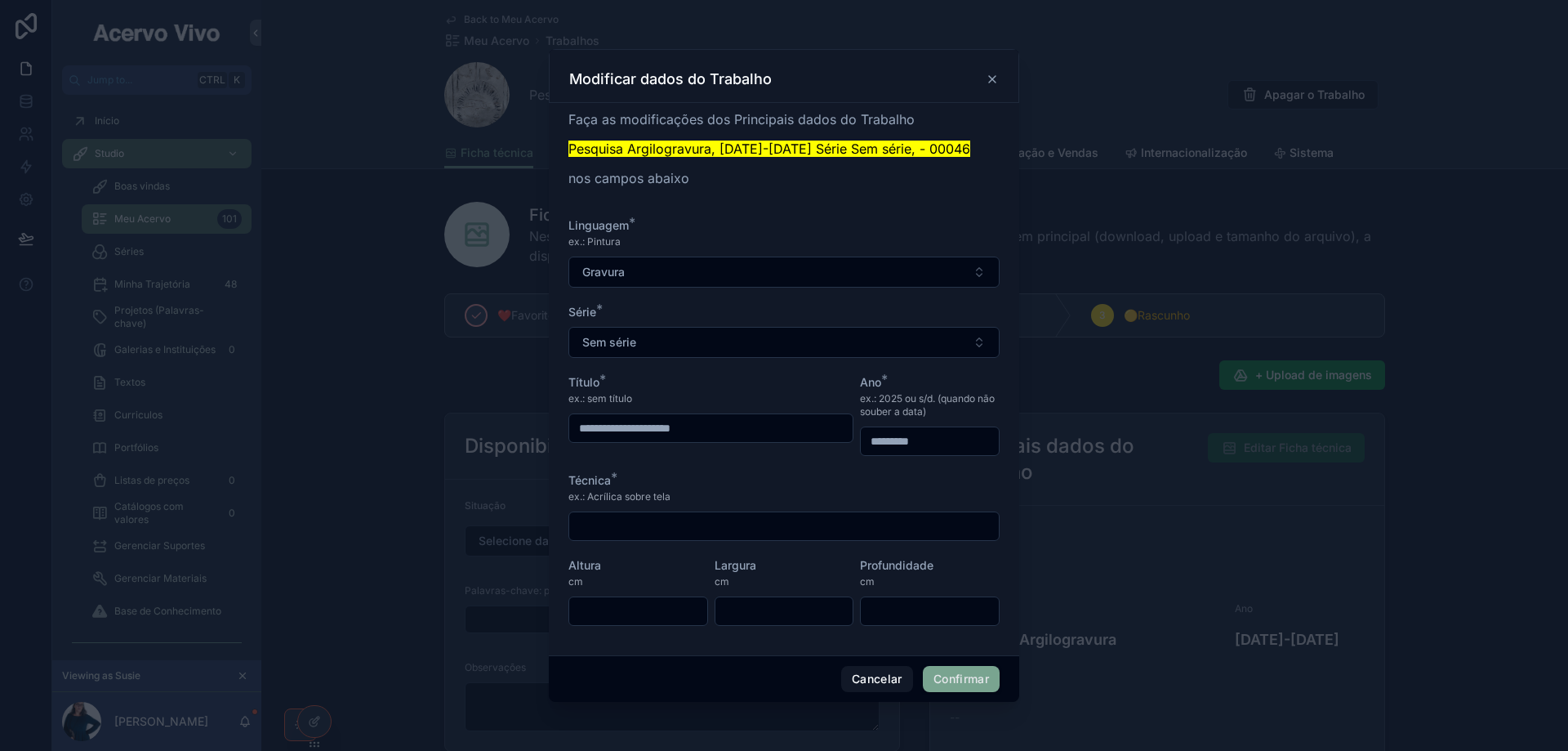
paste input "**********"
type input "**********"
click at [958, 675] on button "Confirmar" at bounding box center [961, 678] width 76 height 26
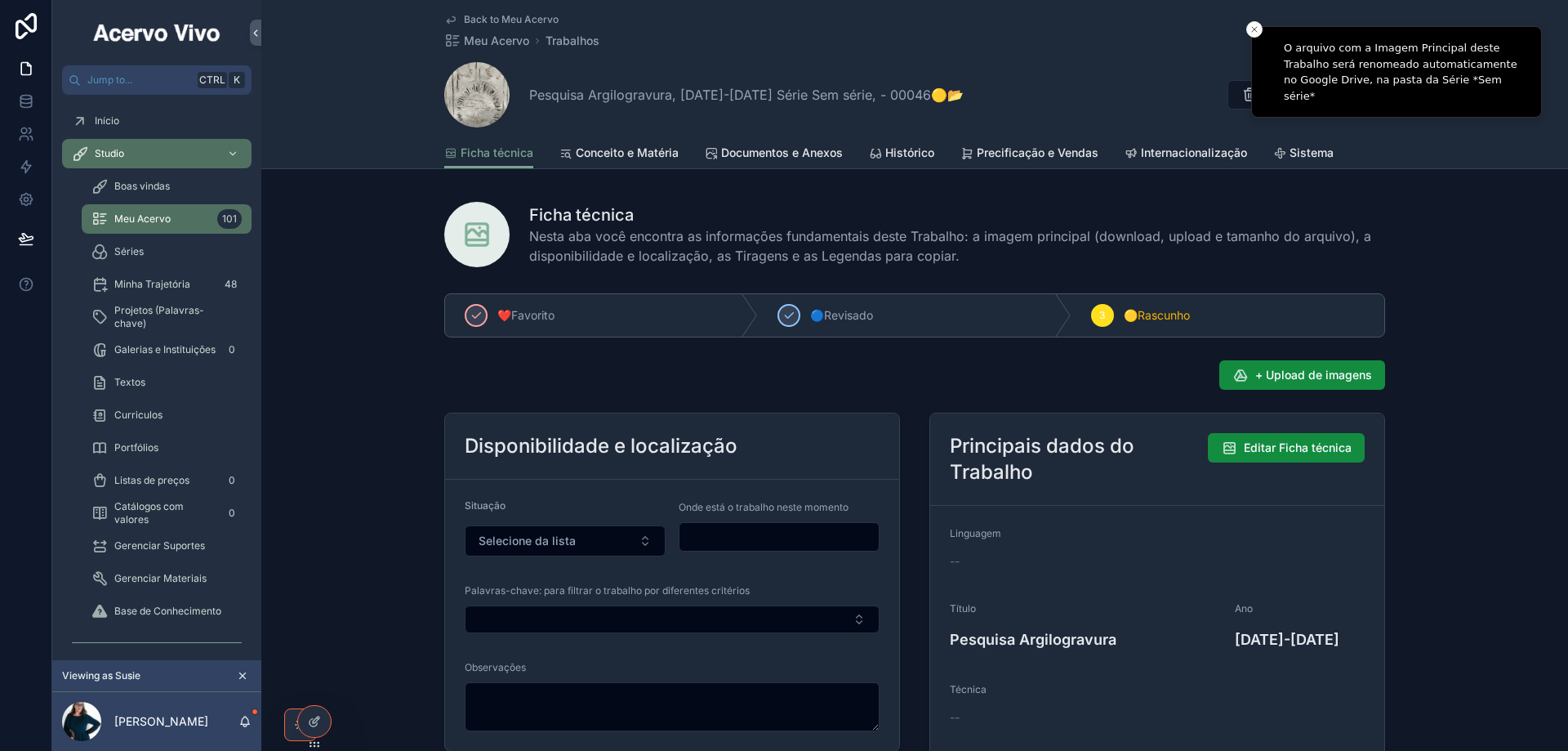
click at [494, 20] on span "Back to Meu Acervo" at bounding box center [511, 20] width 94 height 13
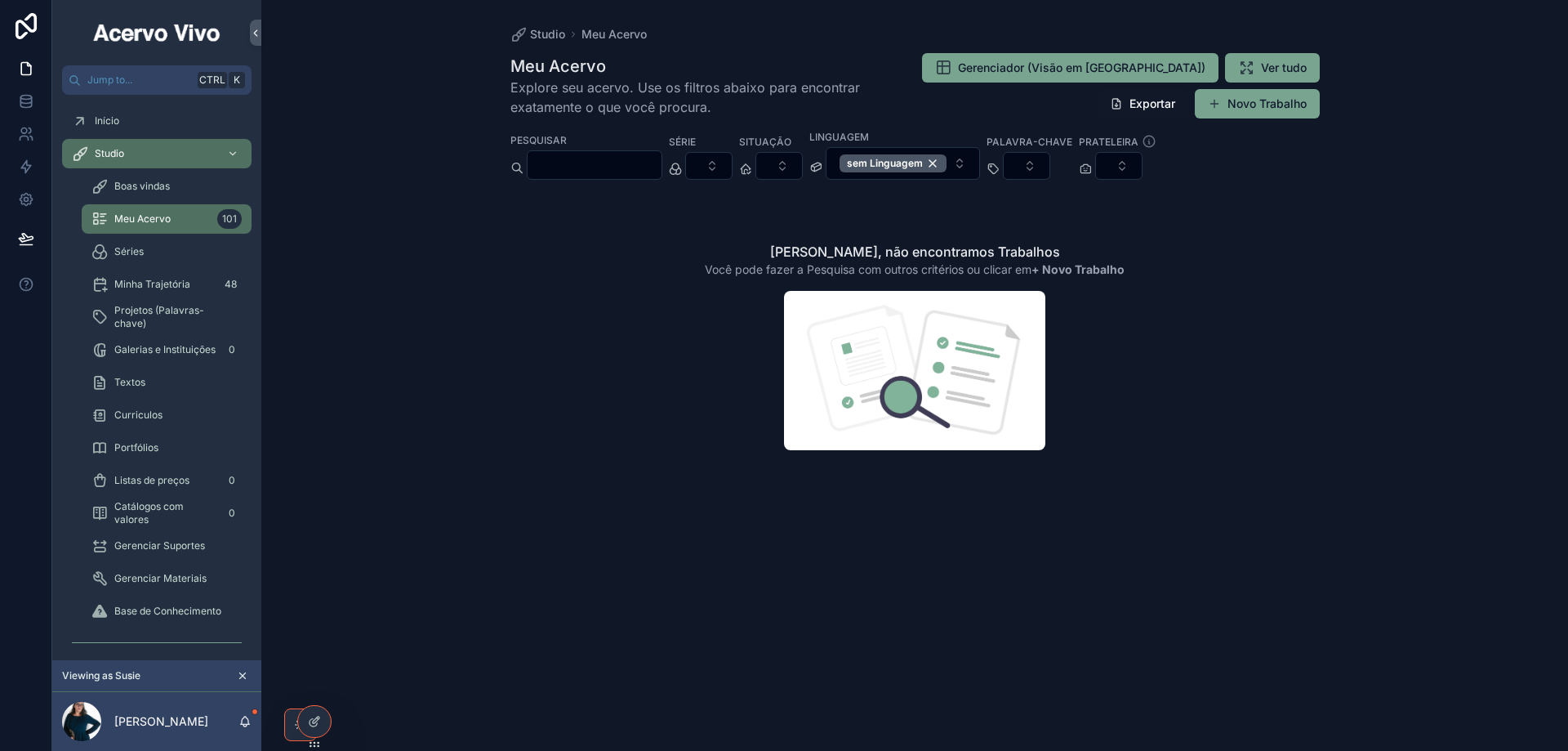
click at [946, 160] on div "sem Linguagem" at bounding box center [893, 164] width 107 height 18
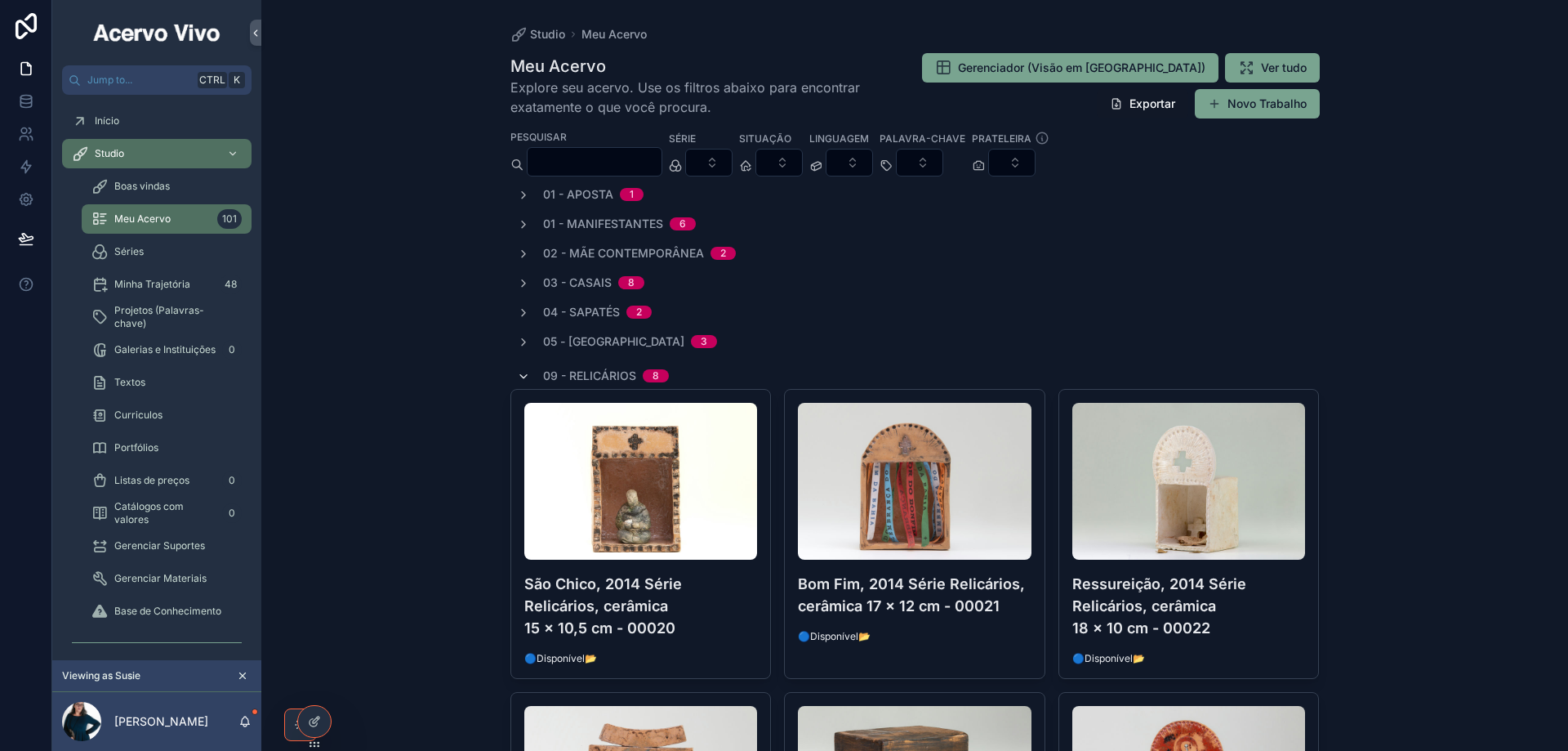
click at [517, 372] on icon "scrollable content" at bounding box center [523, 376] width 13 height 13
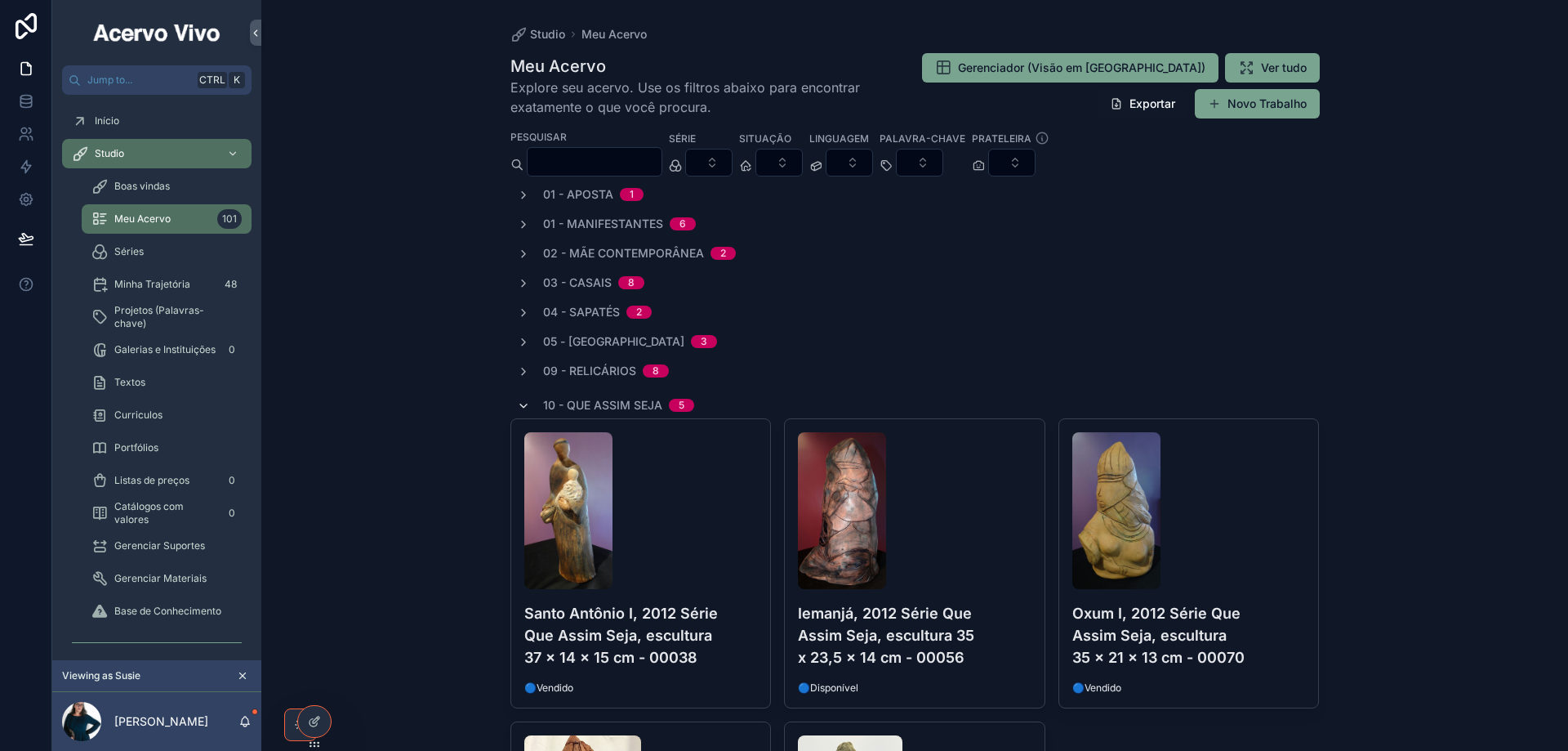
click at [523, 401] on icon "scrollable content" at bounding box center [523, 406] width 13 height 13
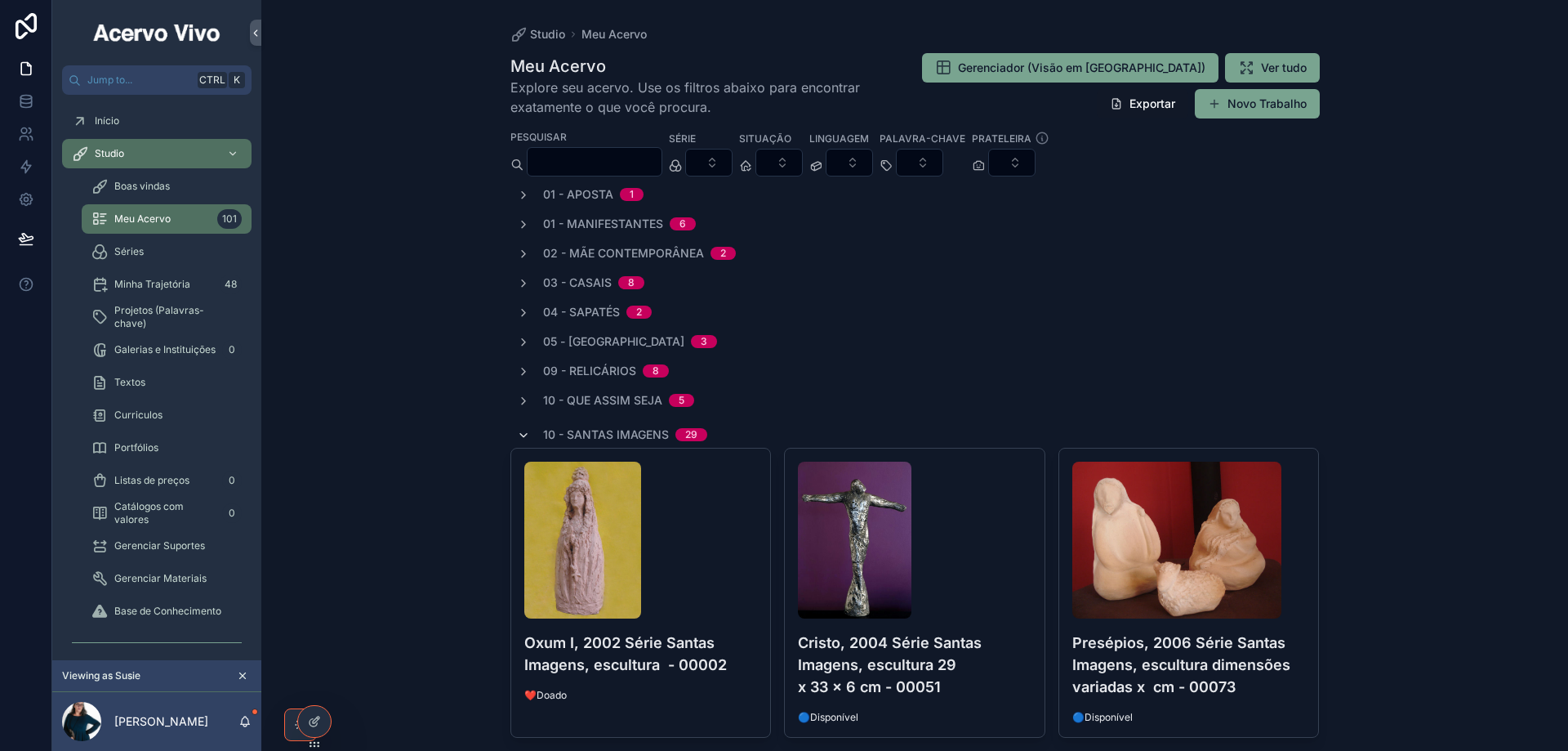
click at [521, 430] on icon "scrollable content" at bounding box center [523, 435] width 13 height 13
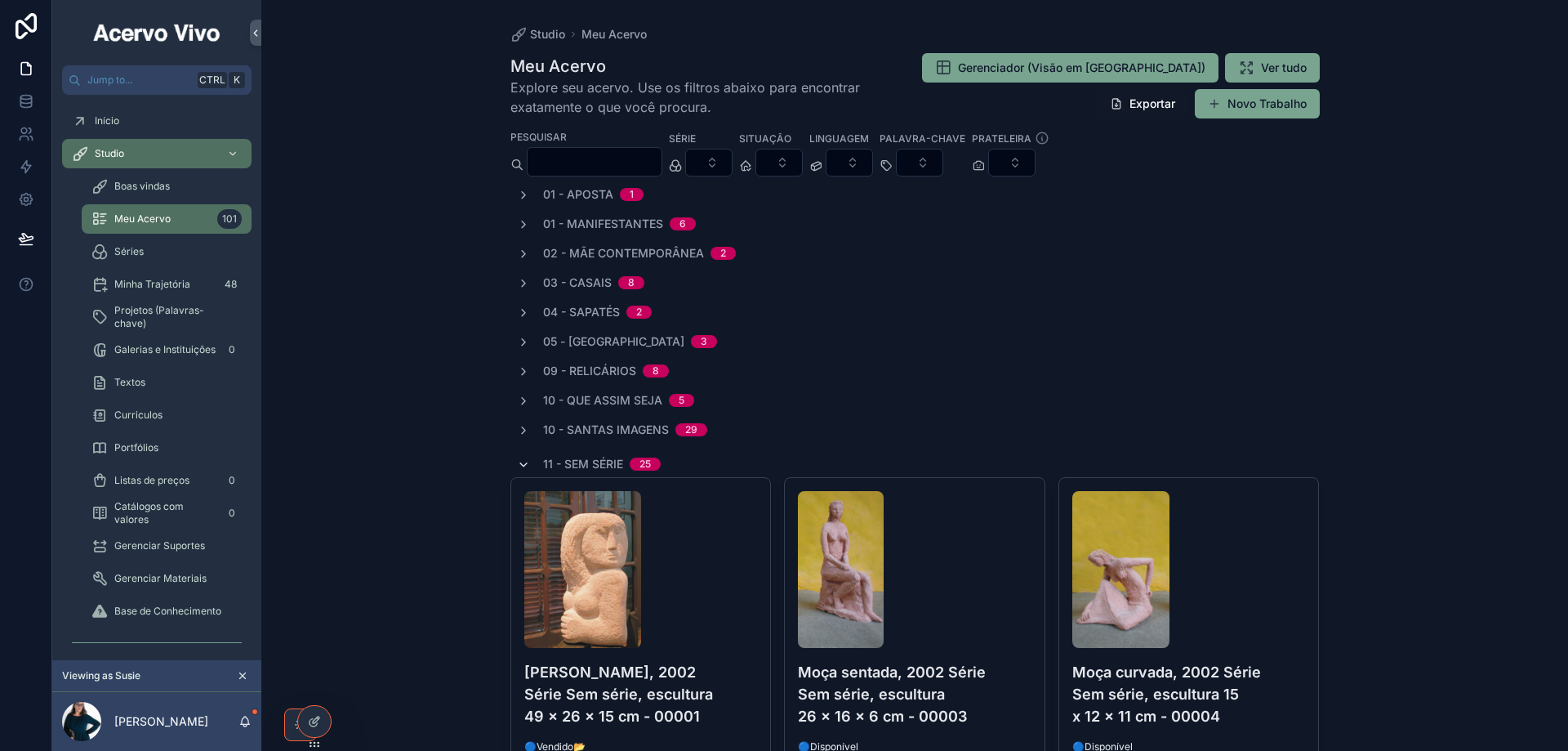
click at [517, 463] on icon "scrollable content" at bounding box center [523, 464] width 13 height 13
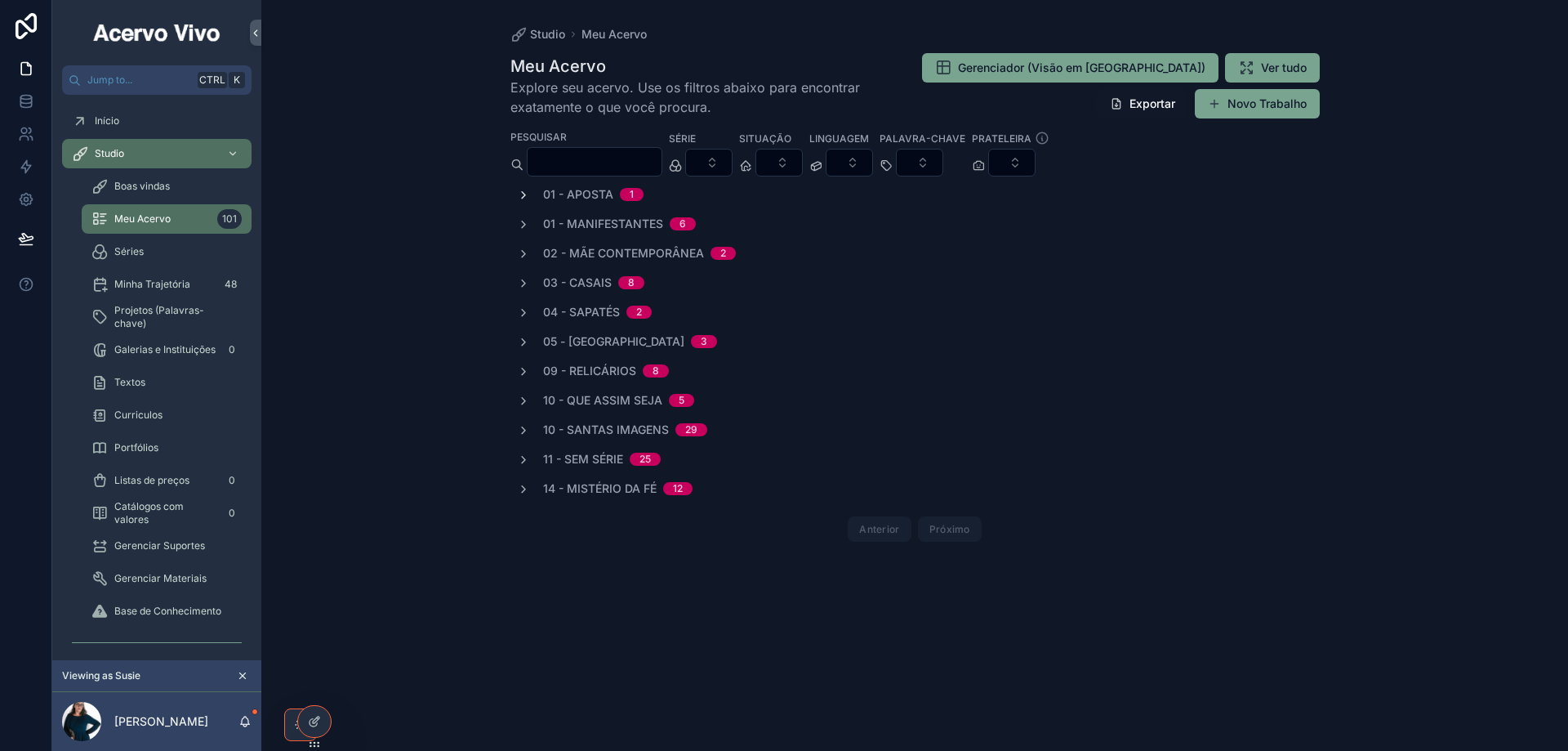
click at [519, 196] on icon "scrollable content" at bounding box center [523, 195] width 13 height 13
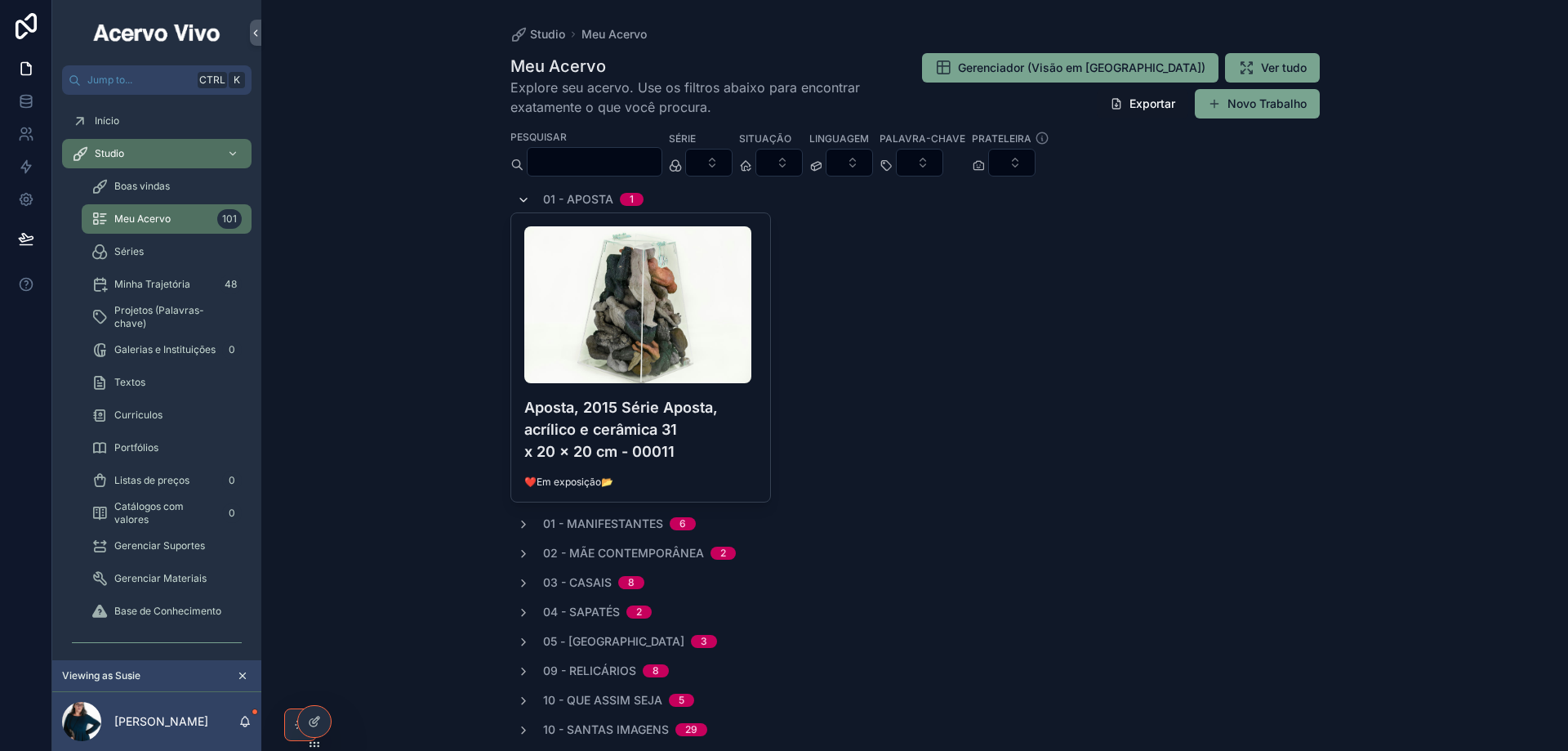
click at [519, 196] on icon "scrollable content" at bounding box center [523, 200] width 13 height 13
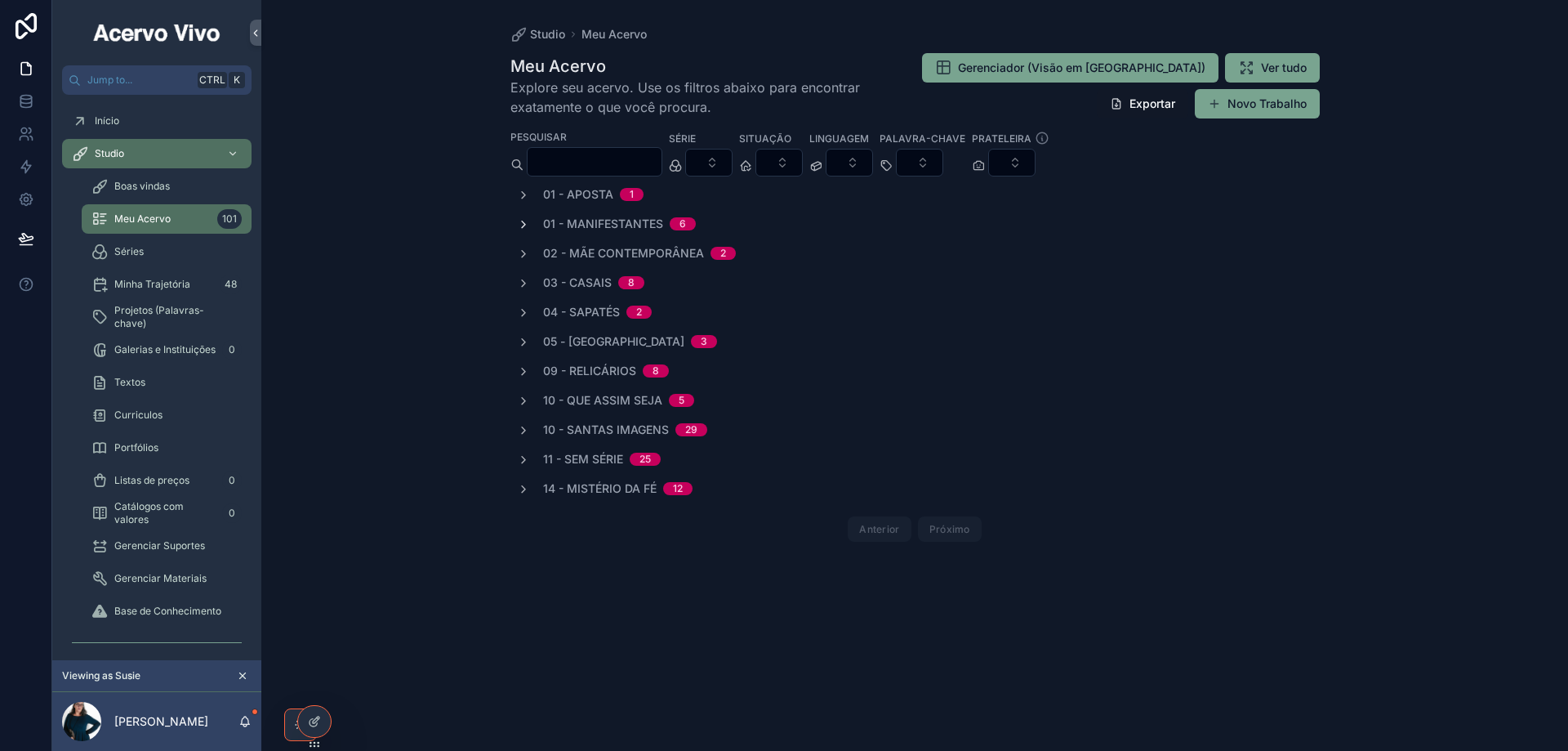
click at [519, 224] on icon "scrollable content" at bounding box center [523, 224] width 13 height 13
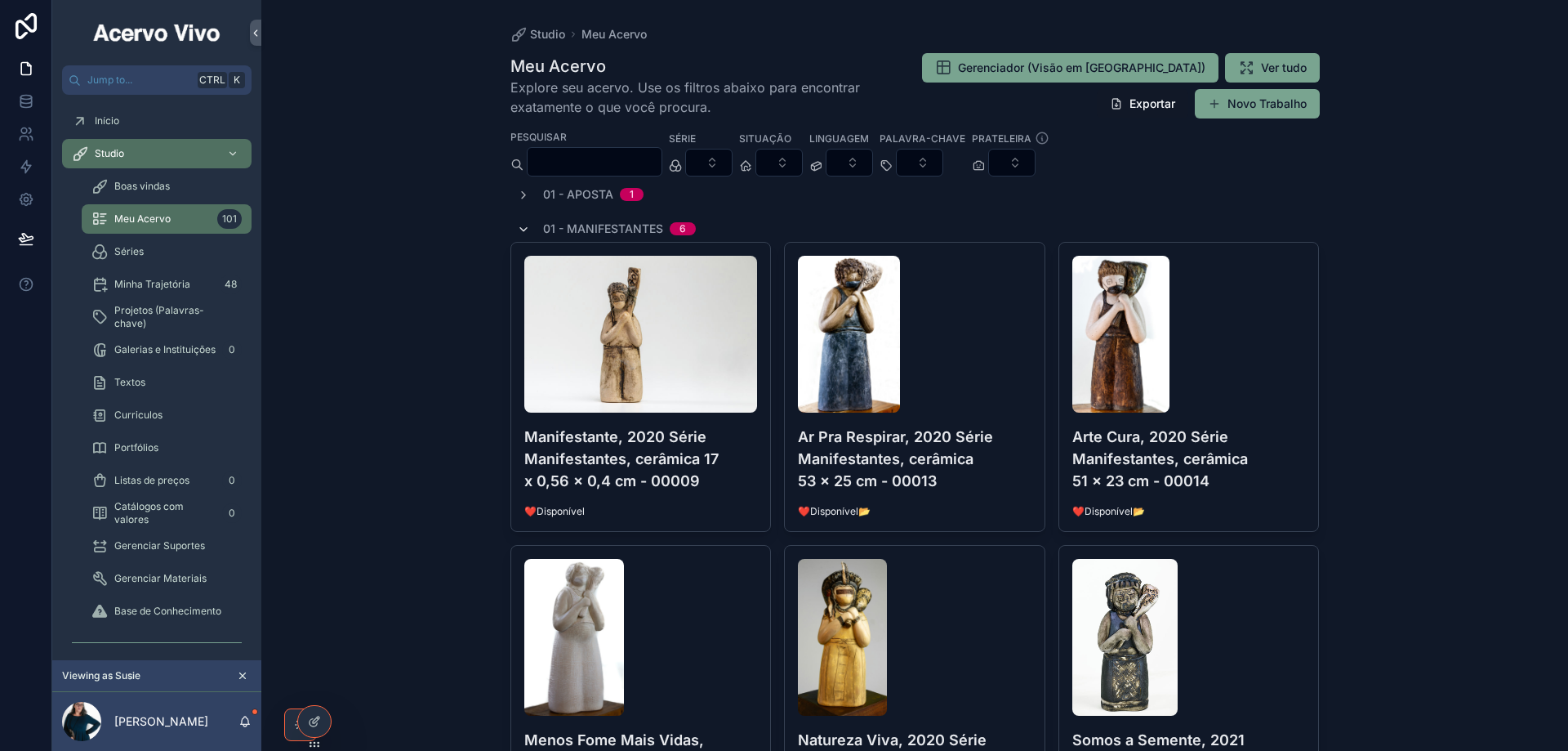
click at [518, 230] on icon "scrollable content" at bounding box center [523, 230] width 13 height 13
